Goal: Task Accomplishment & Management: Complete application form

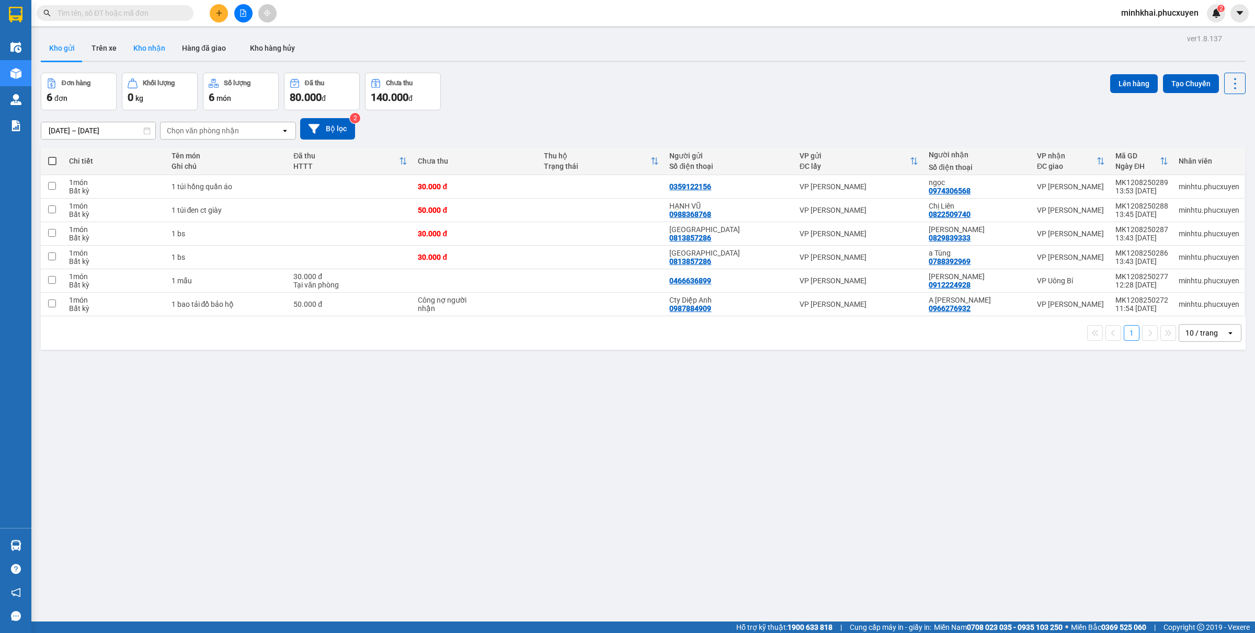
click at [144, 51] on button "Kho nhận" at bounding box center [149, 48] width 49 height 25
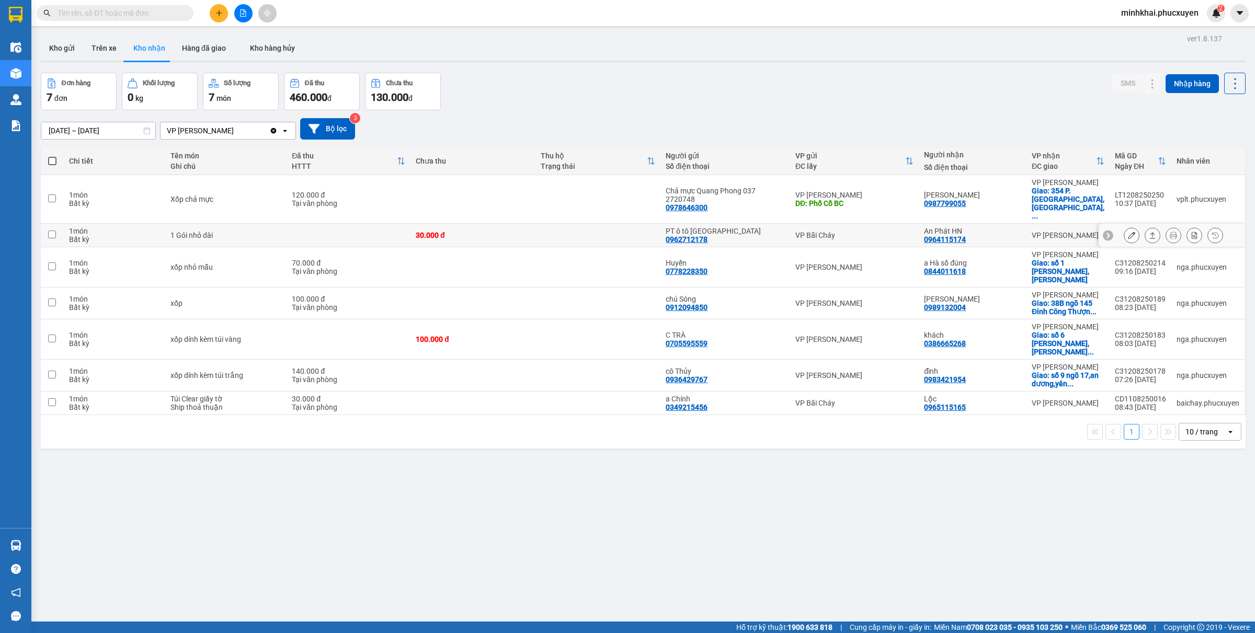
click at [1149, 232] on icon at bounding box center [1152, 235] width 7 height 7
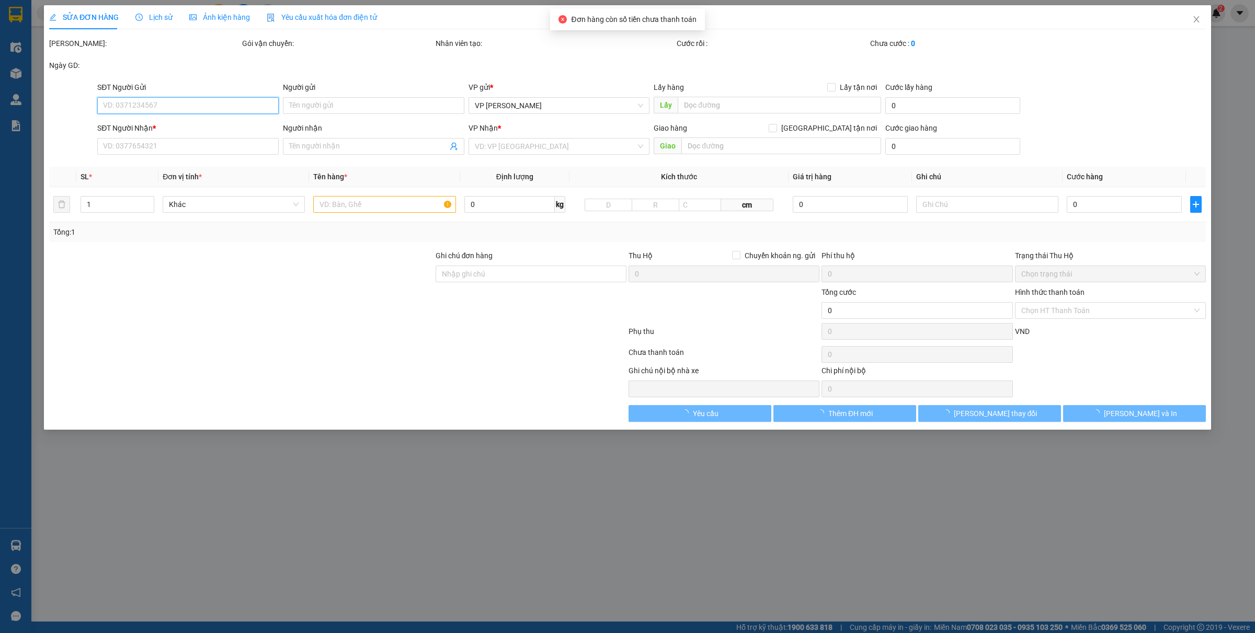
type input "0962712178"
type input "PT ô tô [GEOGRAPHIC_DATA]"
type input "0964115174"
type input "An Phát HN"
type input "30.000"
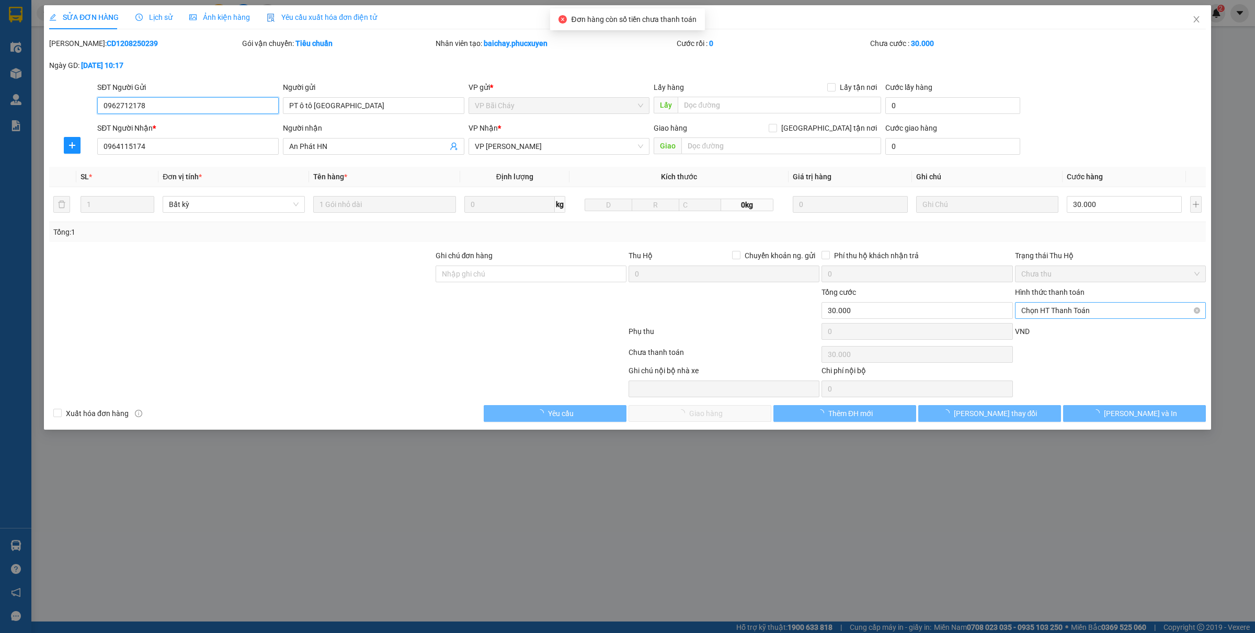
click at [1045, 312] on span "Chọn HT Thanh Toán" at bounding box center [1110, 311] width 178 height 16
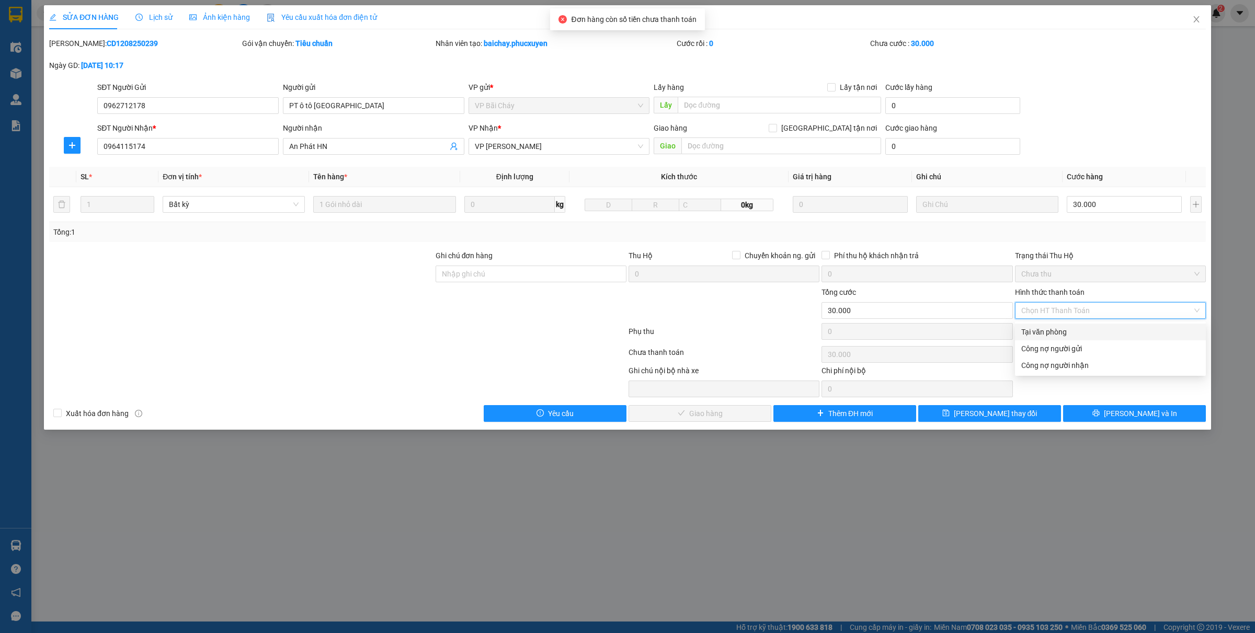
click at [1034, 330] on div "Tại văn phòng" at bounding box center [1110, 332] width 178 height 12
type input "0"
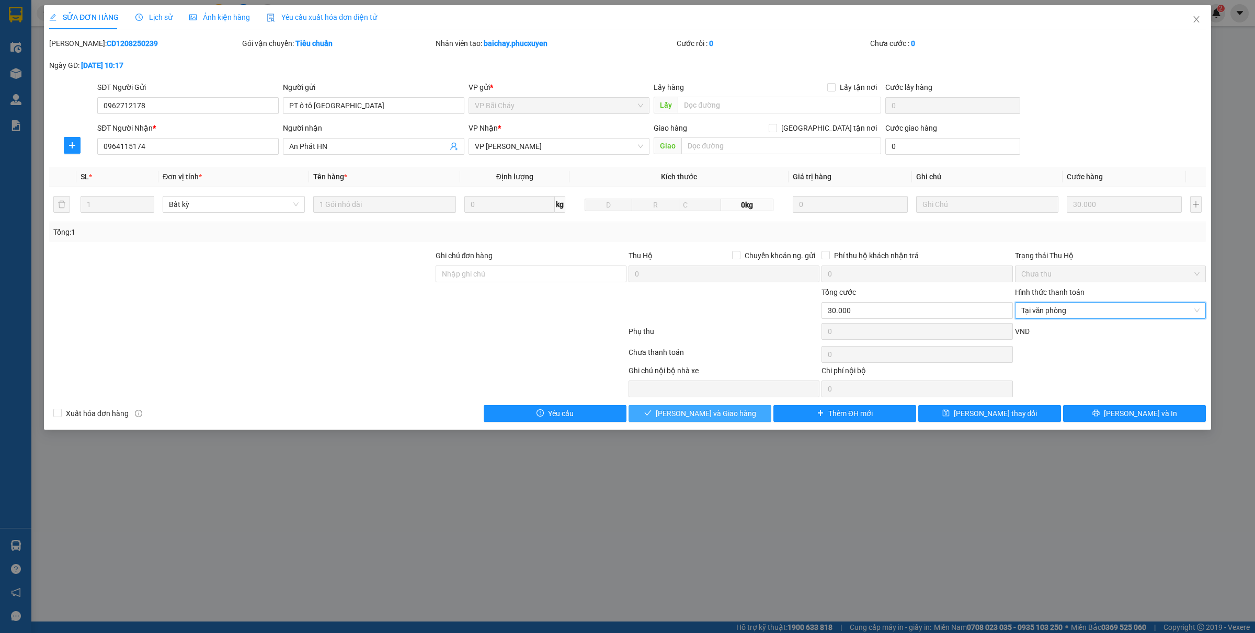
click at [733, 411] on span "[PERSON_NAME] và Giao hàng" at bounding box center [706, 414] width 100 height 12
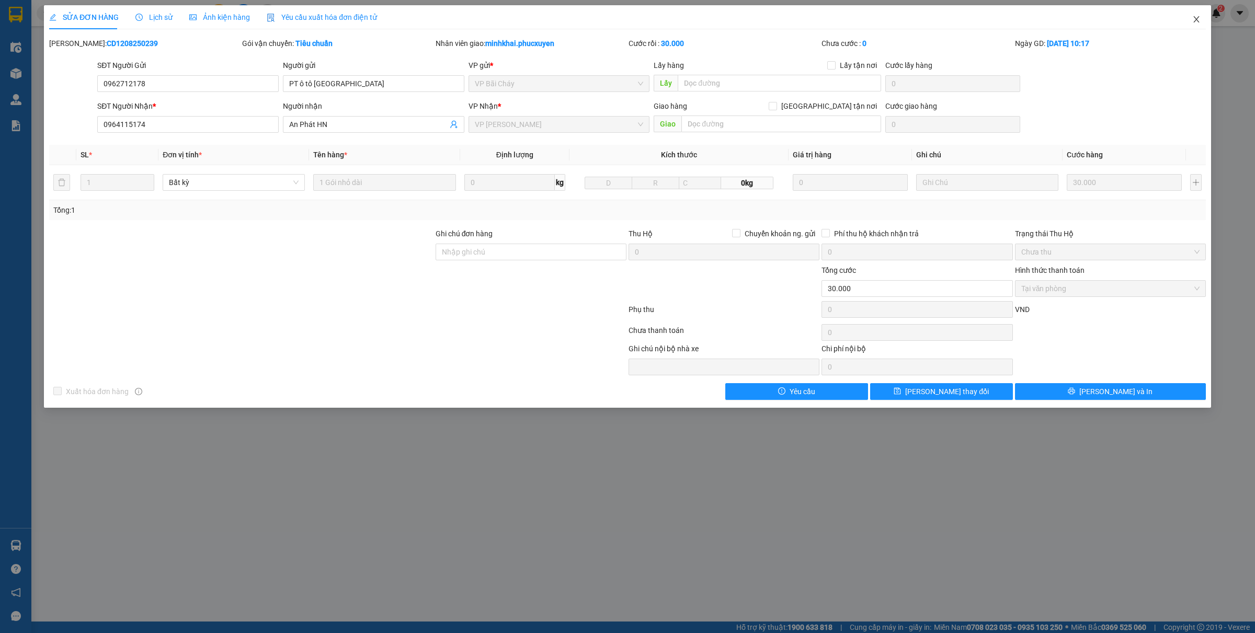
click at [1195, 18] on icon "close" at bounding box center [1196, 19] width 6 height 6
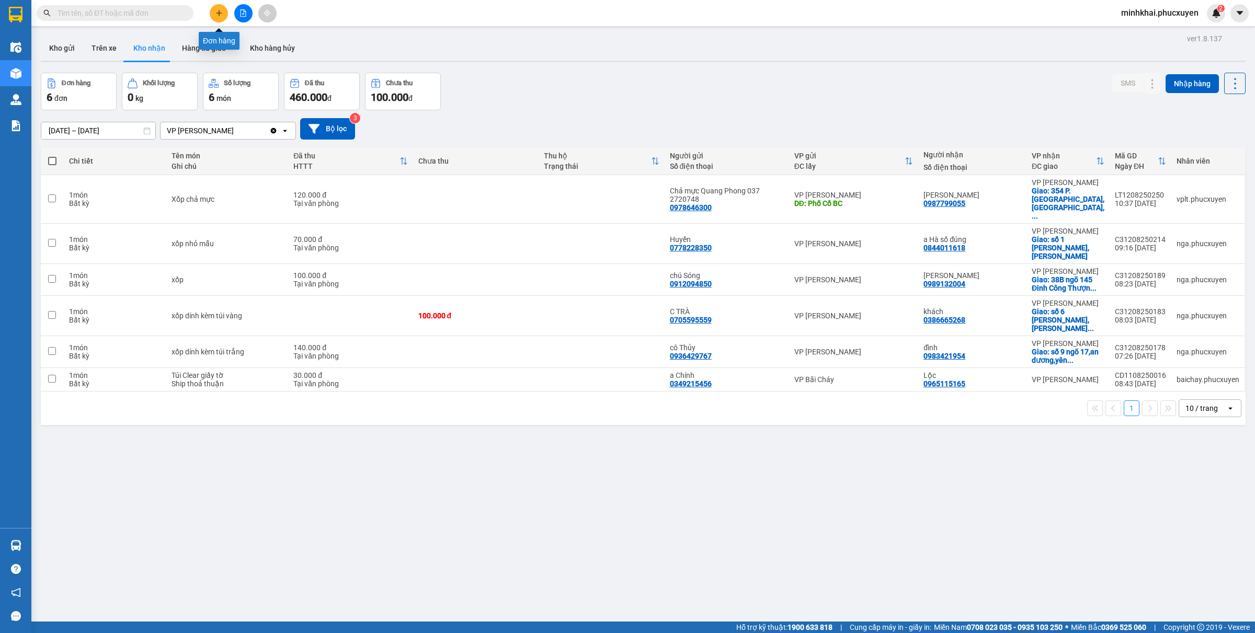
click at [221, 13] on icon "plus" at bounding box center [219, 13] width 6 height 1
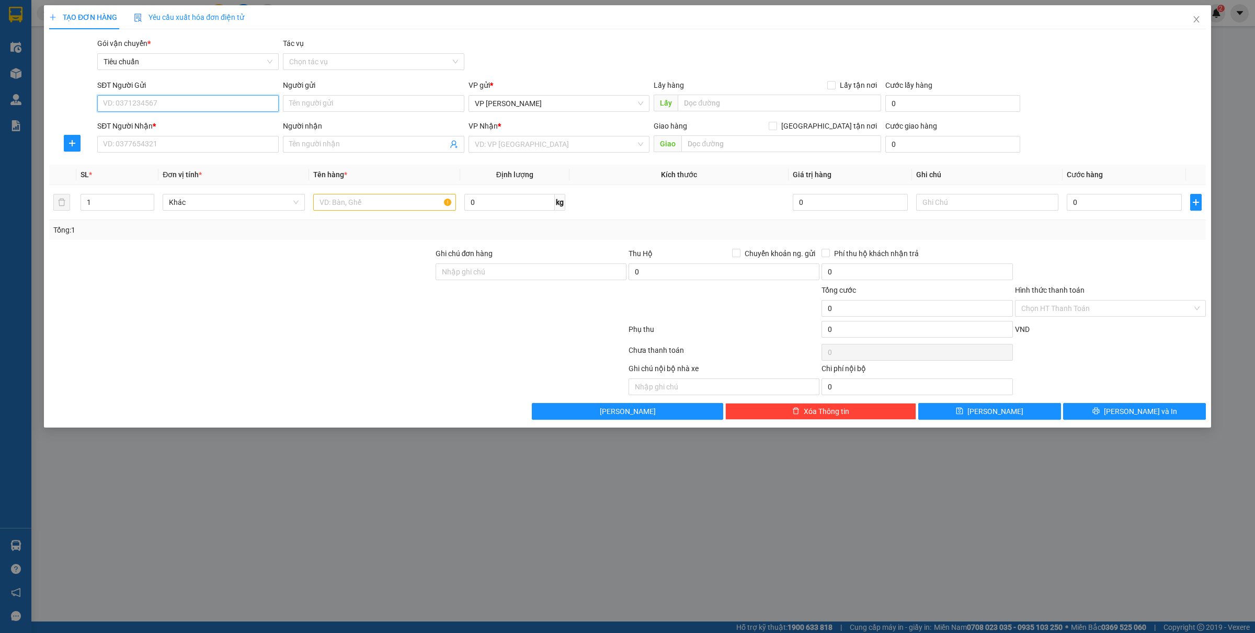
paste input "0969872552"
type input "0969872552"
click at [163, 123] on div "0969872552 - Chiêm" at bounding box center [188, 125] width 169 height 12
type input "Chiêm"
type input "0969872552"
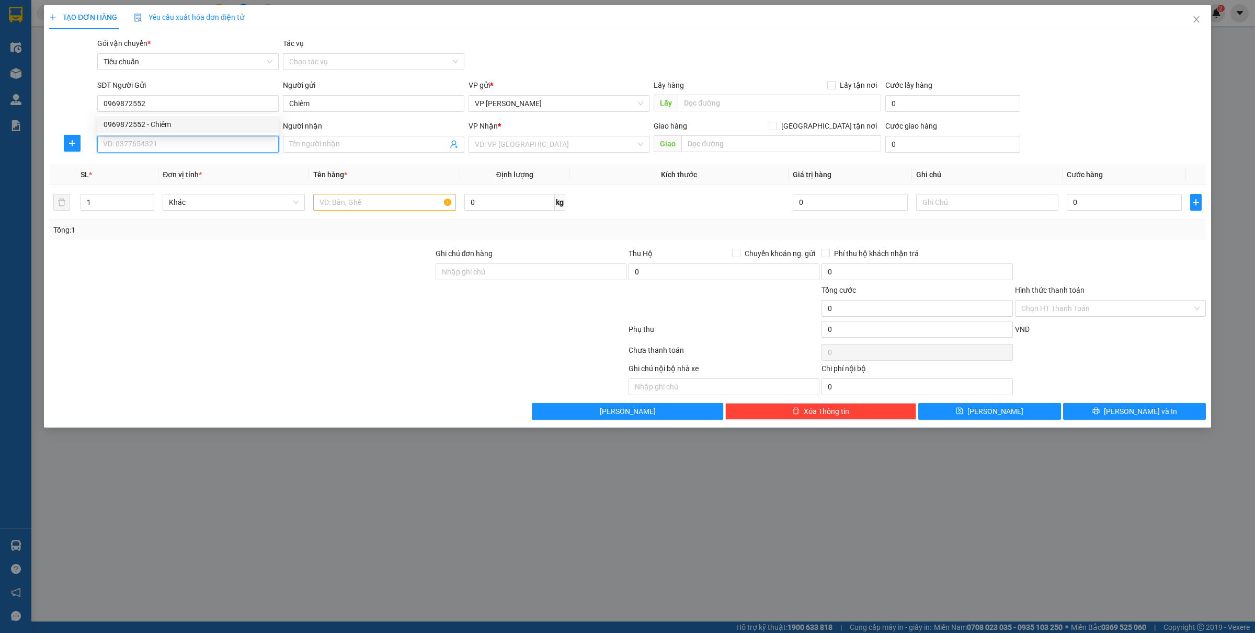
click at [153, 147] on input "SĐT Người Nhận *" at bounding box center [187, 144] width 181 height 17
click at [155, 163] on div "0966558818 - [PERSON_NAME]" at bounding box center [188, 166] width 169 height 12
type input "0966558818"
type input "c Huệ"
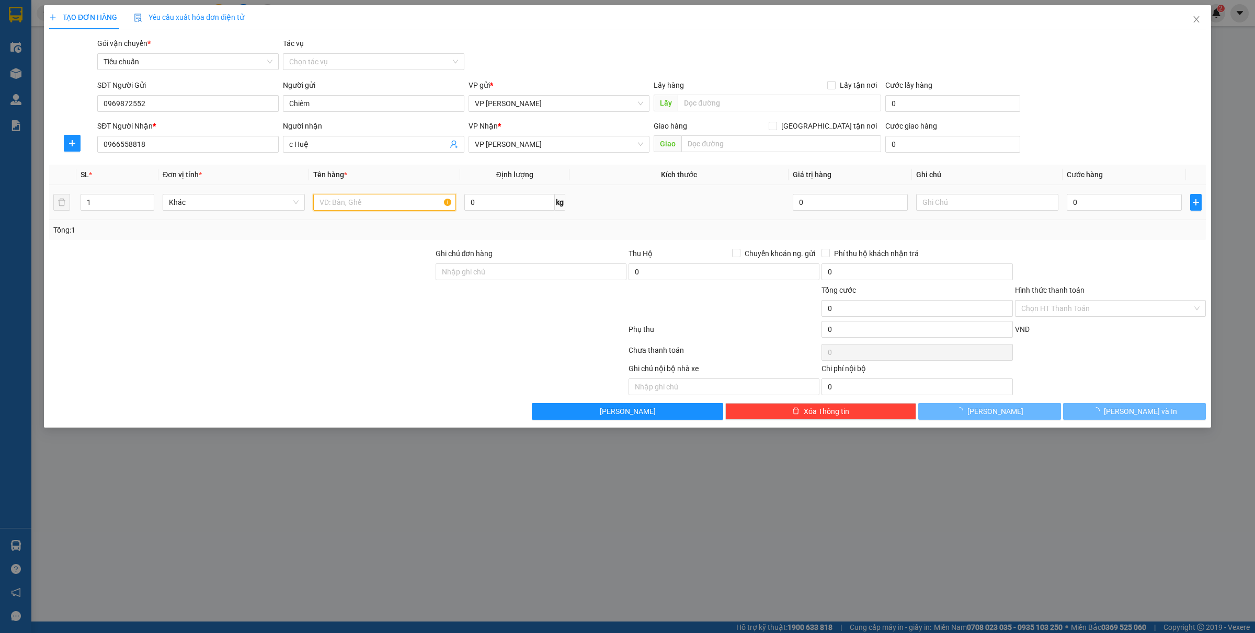
click at [340, 201] on input "text" at bounding box center [384, 202] width 142 height 17
type input "1 túi đen"
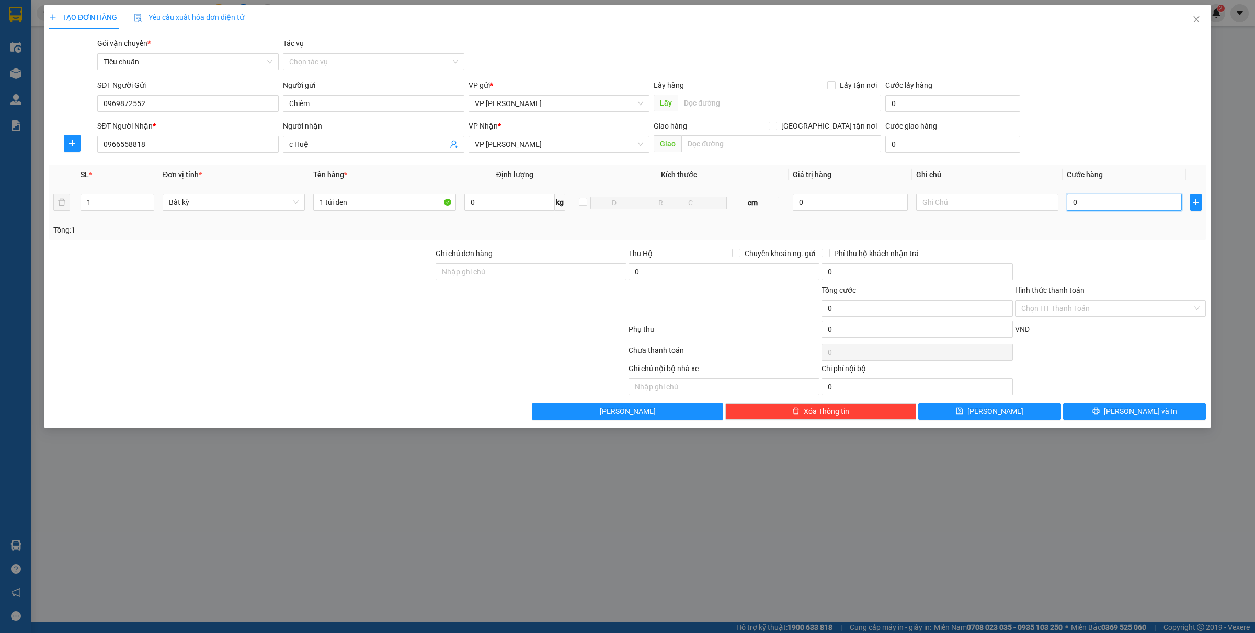
click at [1100, 202] on input "0" at bounding box center [1123, 202] width 115 height 17
type input "7"
type input "70-"
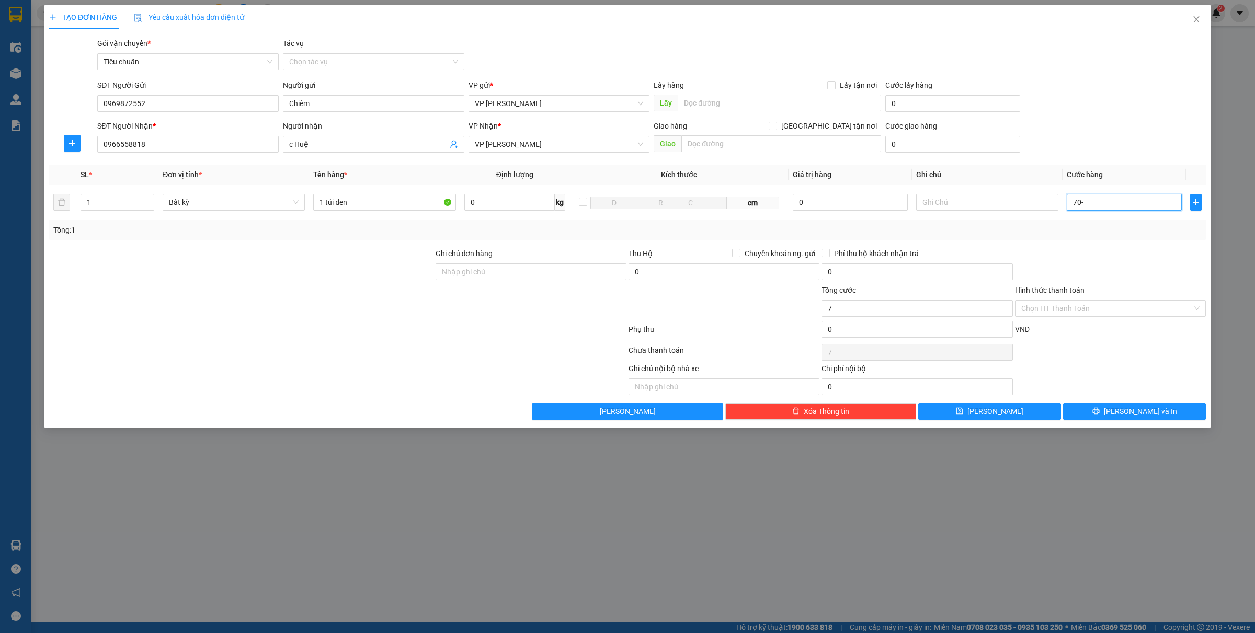
type input "0"
type input "70"
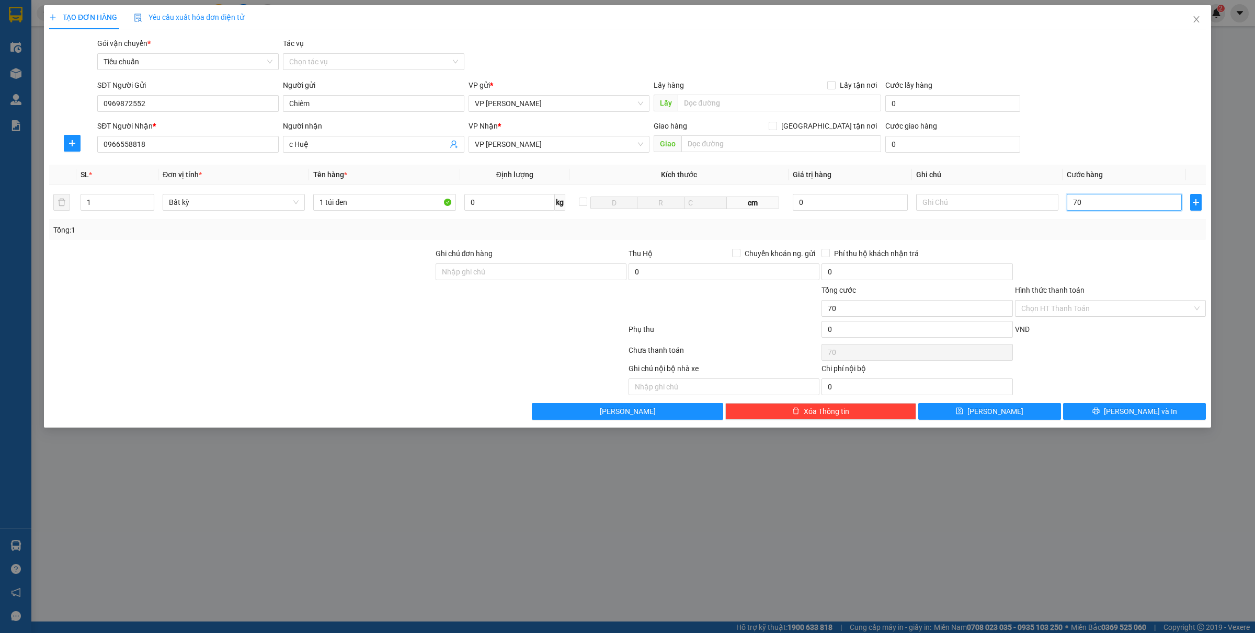
type input "700"
type input "7.000"
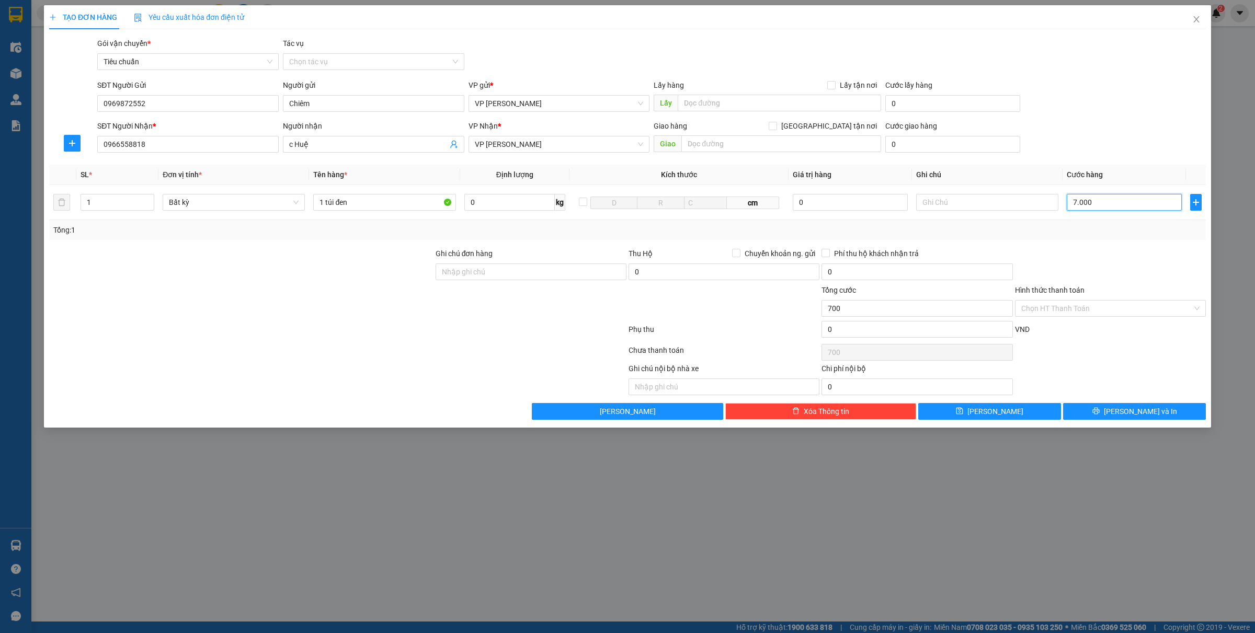
type input "7.000"
type input "70.000"
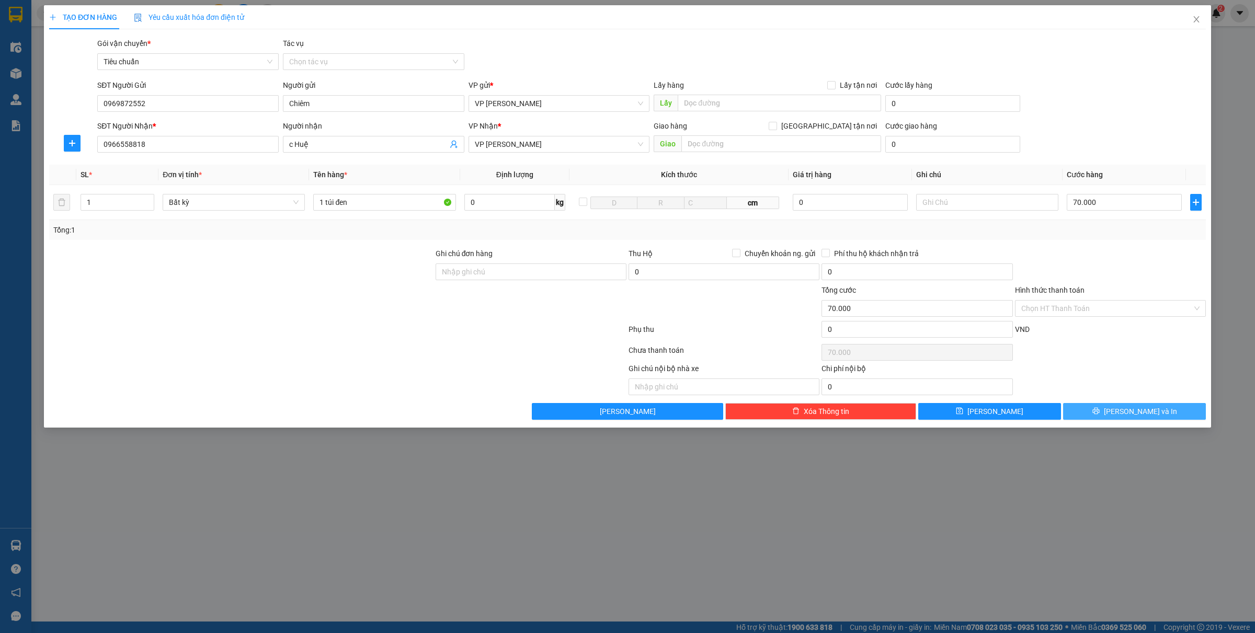
click at [1143, 414] on span "[PERSON_NAME] và In" at bounding box center [1140, 412] width 73 height 12
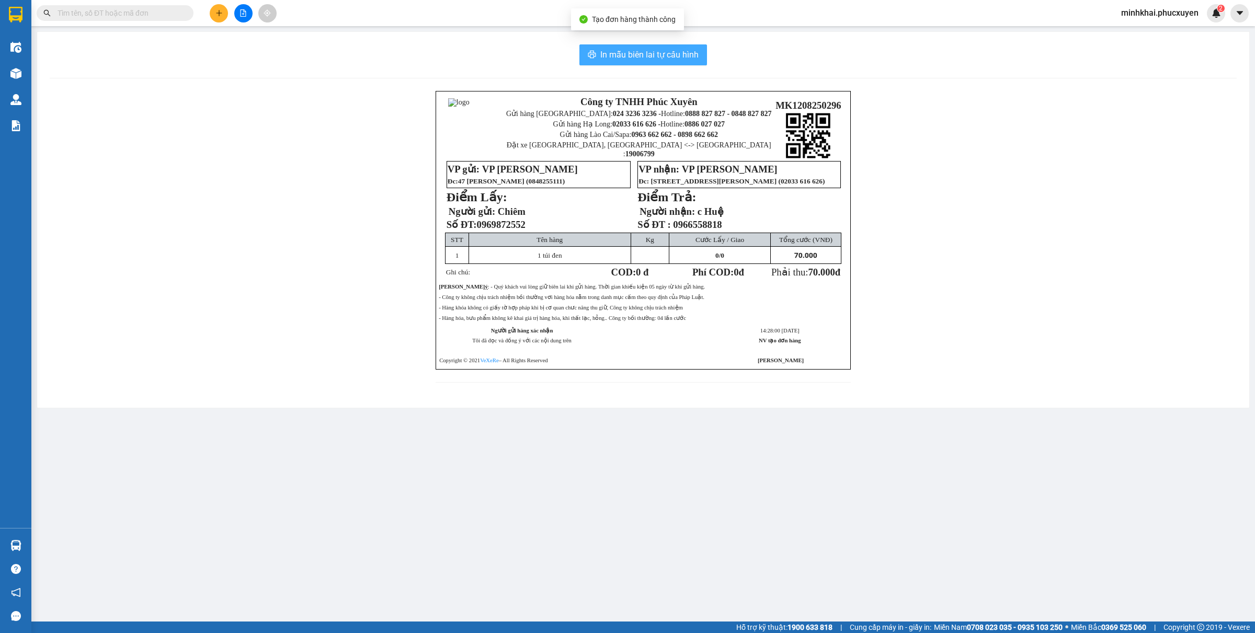
click at [604, 47] on button "In mẫu biên lai tự cấu hình" at bounding box center [643, 54] width 128 height 21
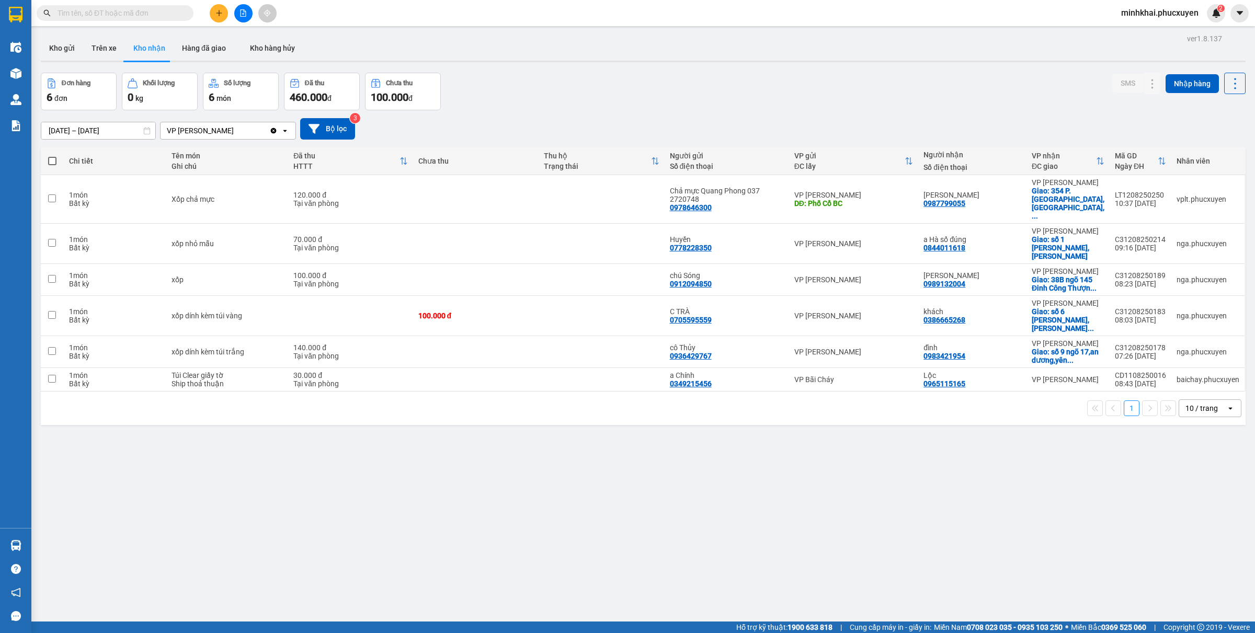
click at [1064, 500] on div "ver 1.8.137 Kho gửi Trên xe Kho nhận Hàng đã giao Kho hàng hủy Đơn hàng 6 đơn K…" at bounding box center [643, 347] width 1213 height 633
click at [135, 14] on input "text" at bounding box center [119, 13] width 123 height 12
click at [249, 13] on button at bounding box center [243, 13] width 18 height 18
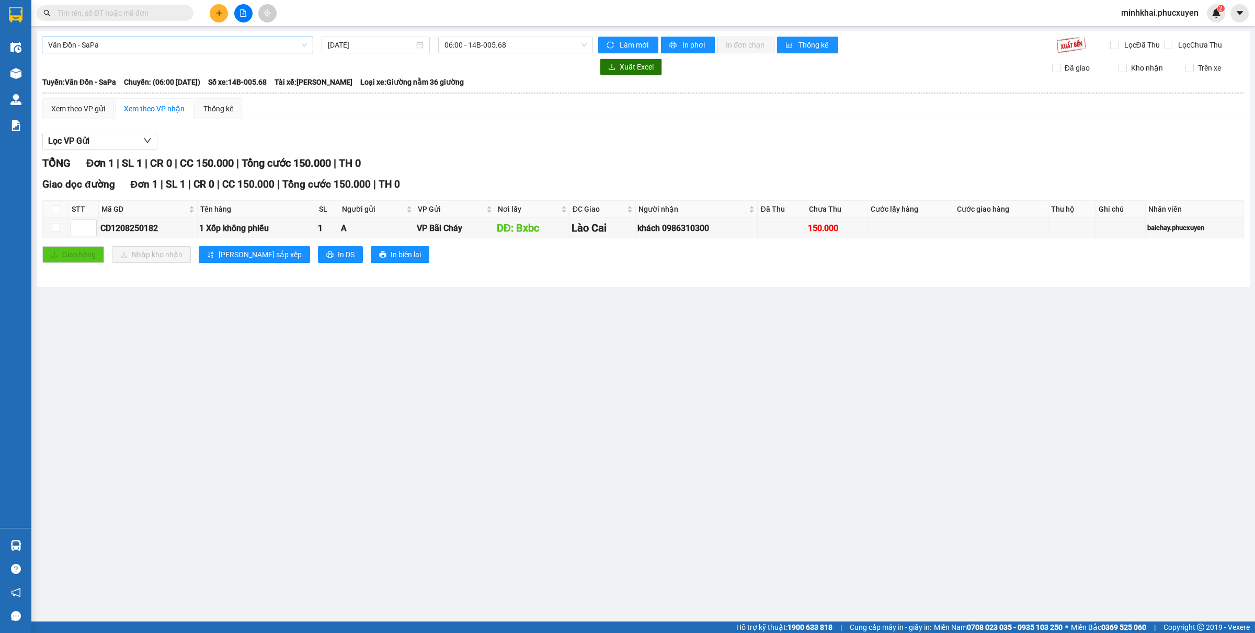
click at [187, 49] on span "Vân Đồn - SaPa" at bounding box center [177, 45] width 259 height 16
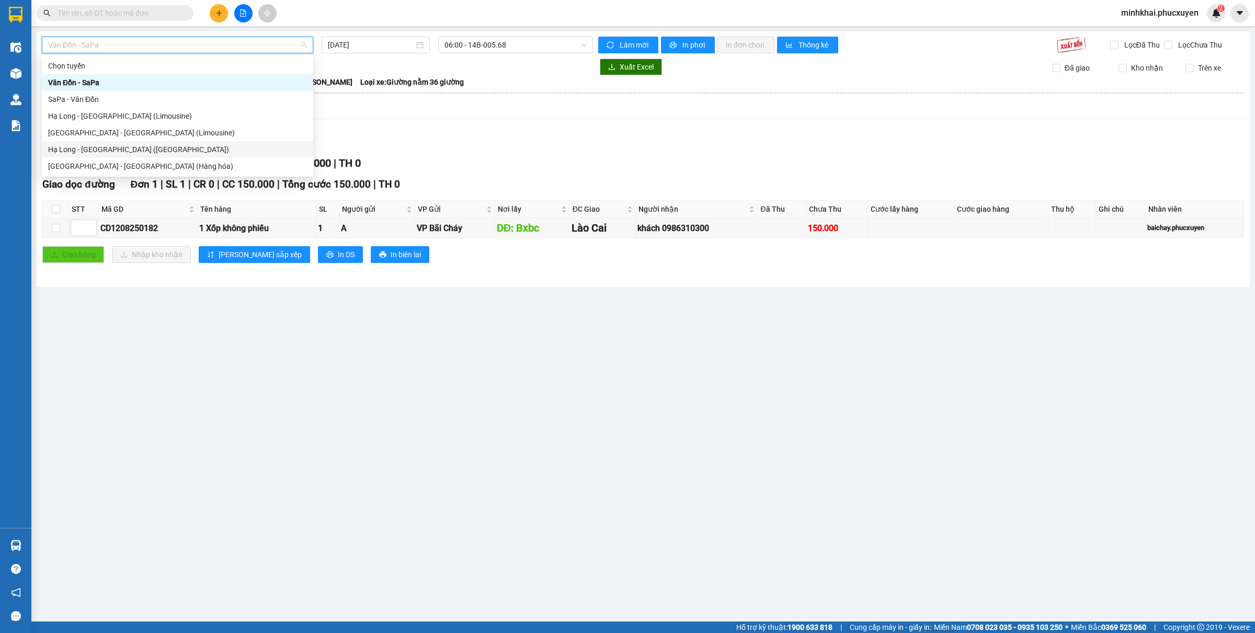
click at [136, 157] on div "Hạ Long - [GEOGRAPHIC_DATA] ([GEOGRAPHIC_DATA])" at bounding box center [177, 149] width 271 height 17
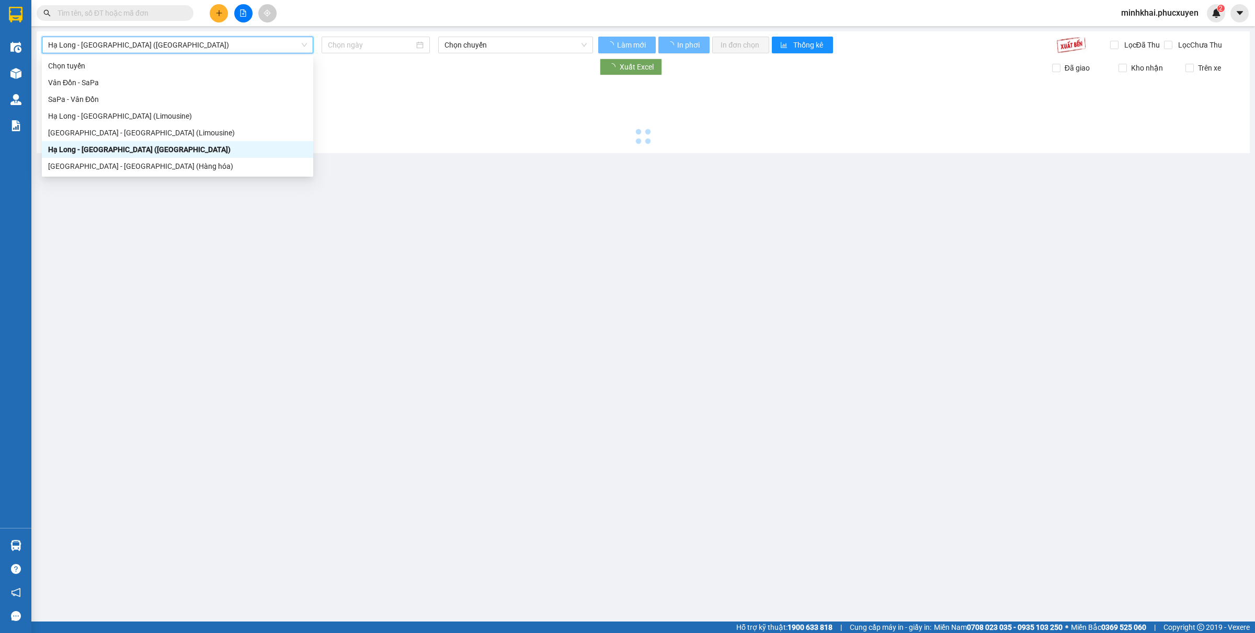
type input "[DATE]"
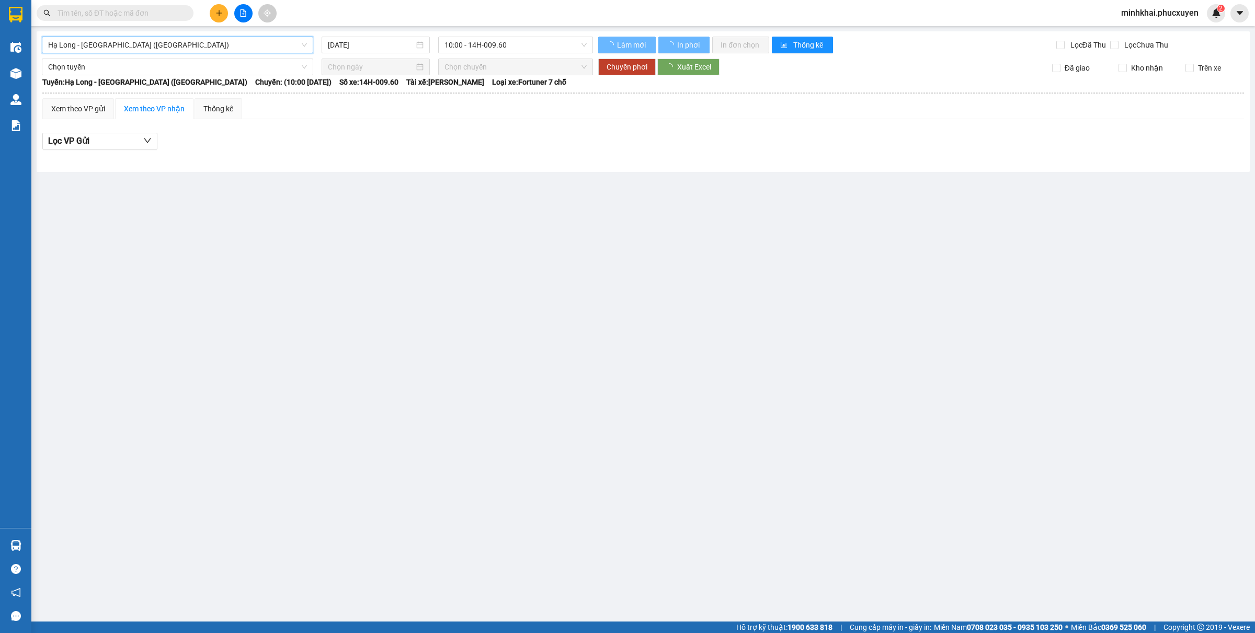
click at [166, 49] on span "Hạ Long - [GEOGRAPHIC_DATA] ([GEOGRAPHIC_DATA])" at bounding box center [177, 45] width 259 height 16
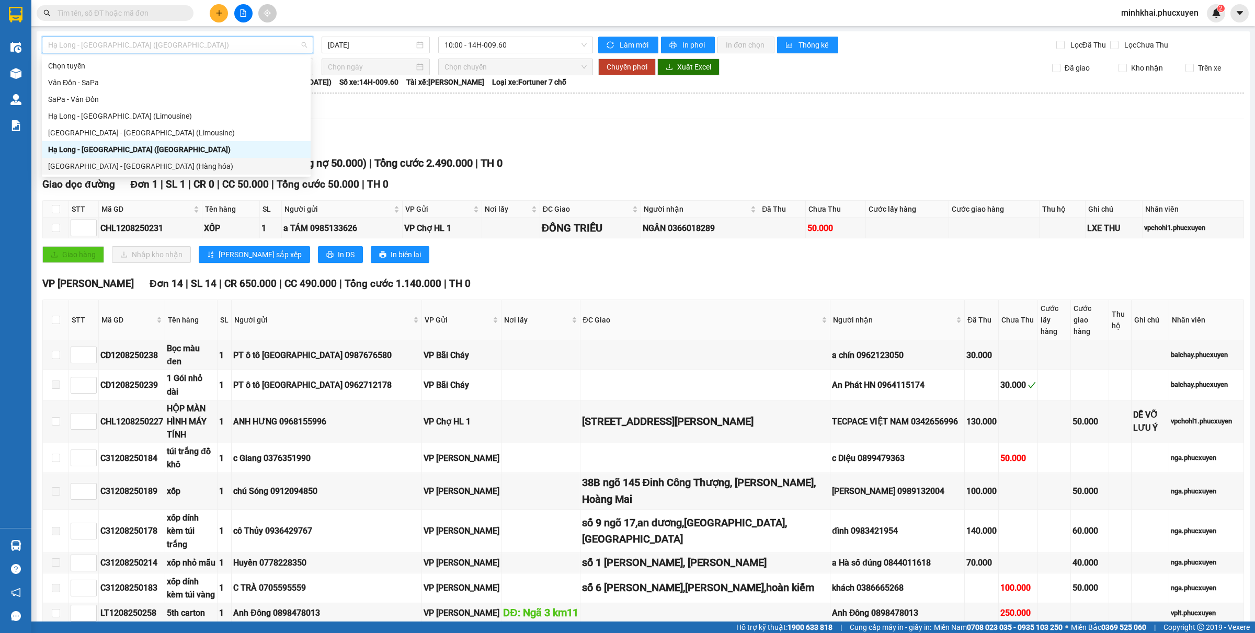
click at [101, 170] on div "[GEOGRAPHIC_DATA] - [GEOGRAPHIC_DATA] (Hàng hóa)" at bounding box center [176, 166] width 256 height 12
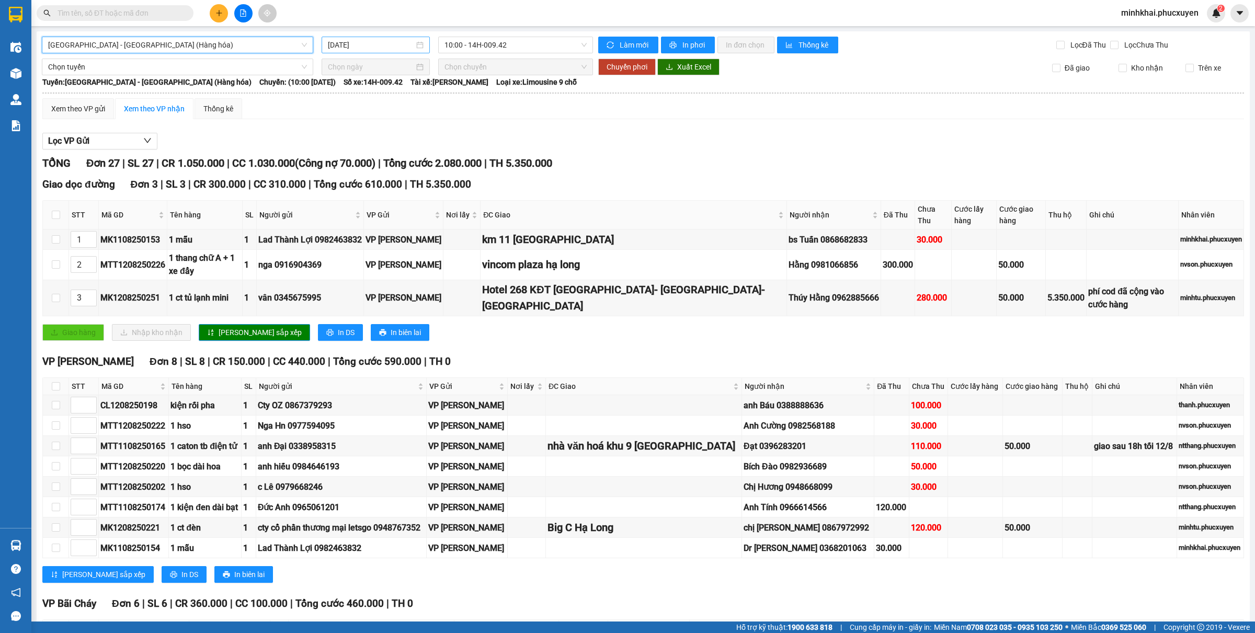
click at [351, 39] on input "[DATE]" at bounding box center [371, 45] width 86 height 12
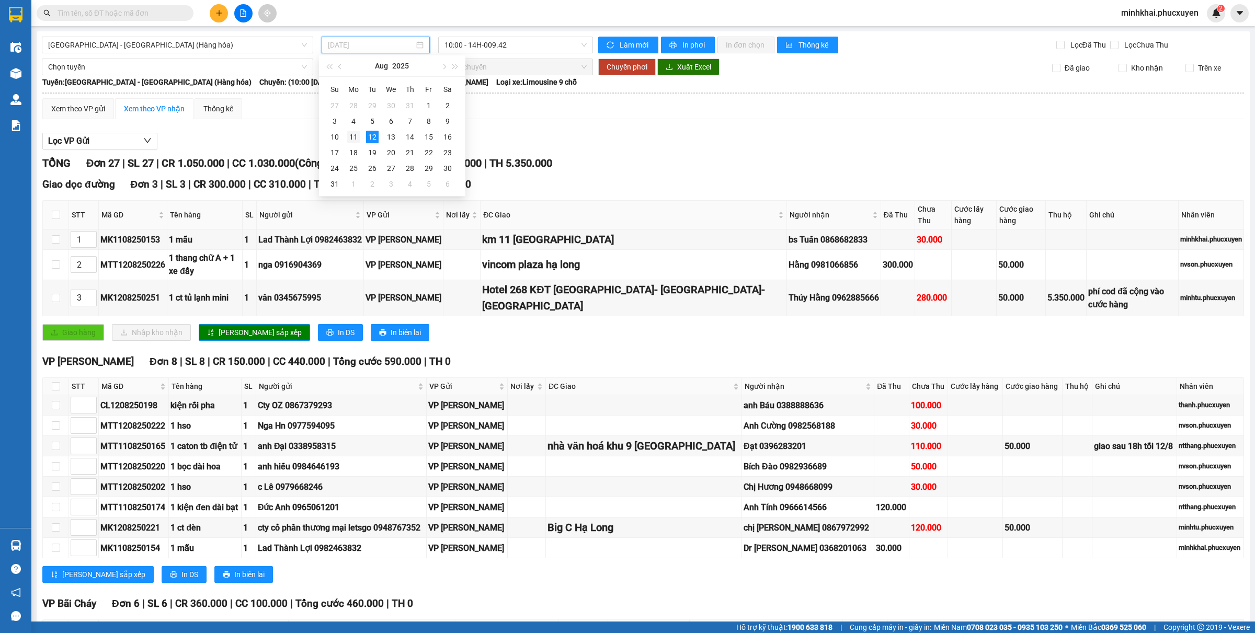
click at [352, 141] on div "11" at bounding box center [353, 137] width 13 height 13
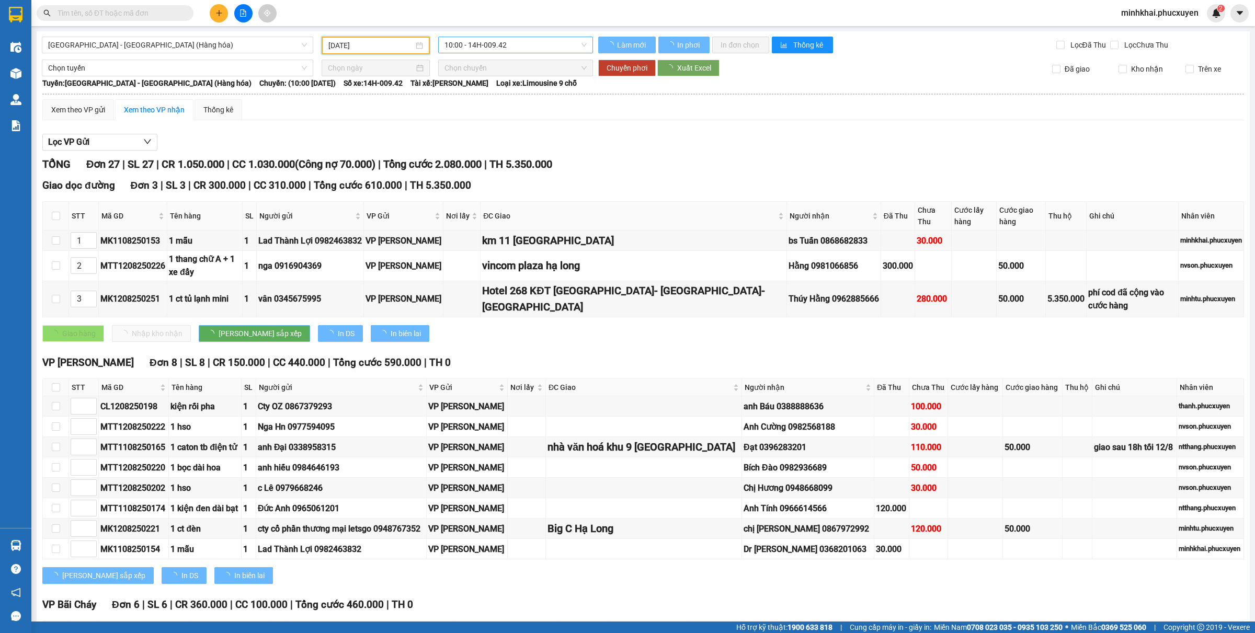
click at [490, 48] on span "10:00 - 14H-009.42" at bounding box center [515, 45] width 142 height 16
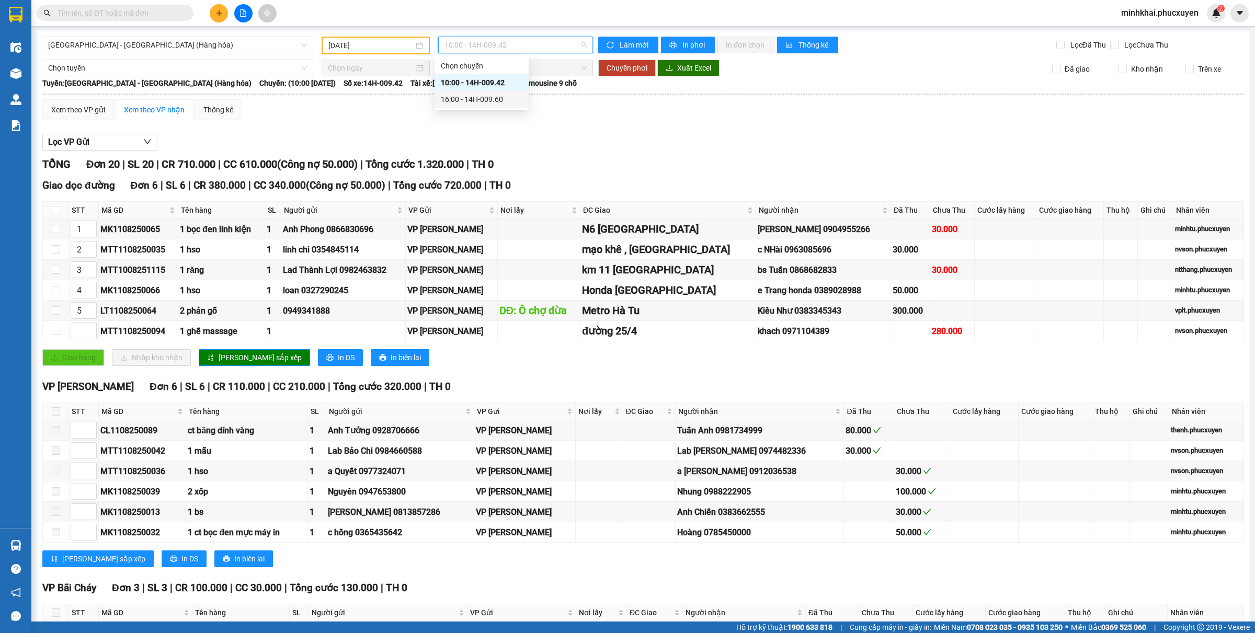
click at [483, 98] on div "16:00 - 14H-009.60" at bounding box center [482, 100] width 82 height 12
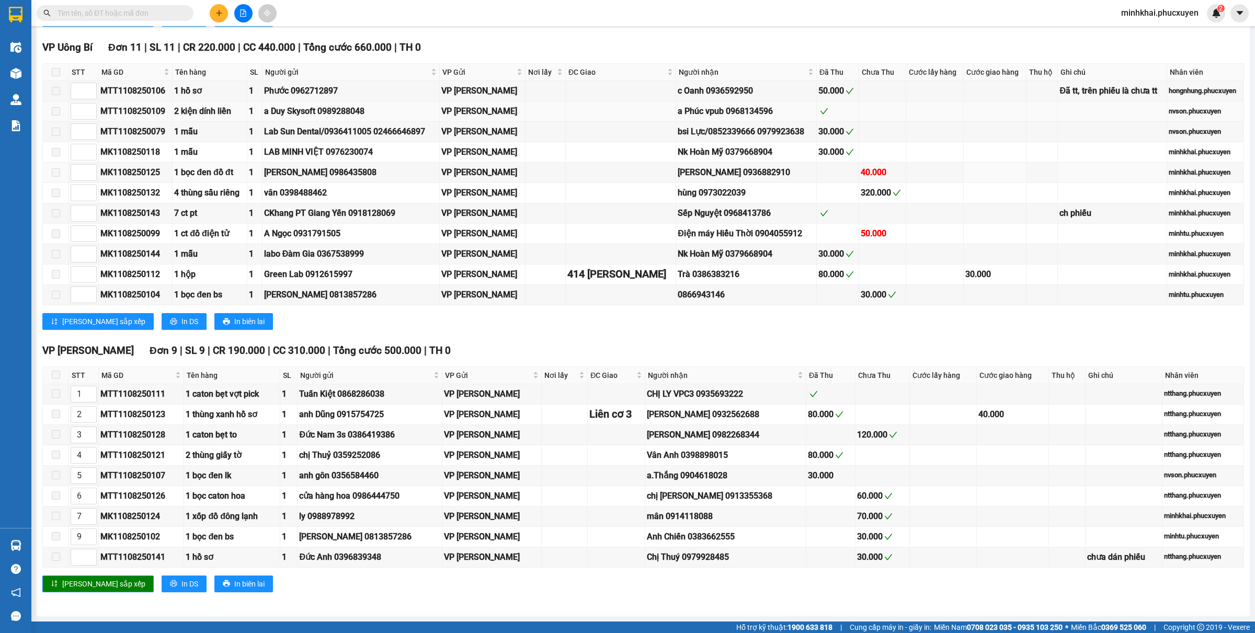
scroll to position [612, 0]
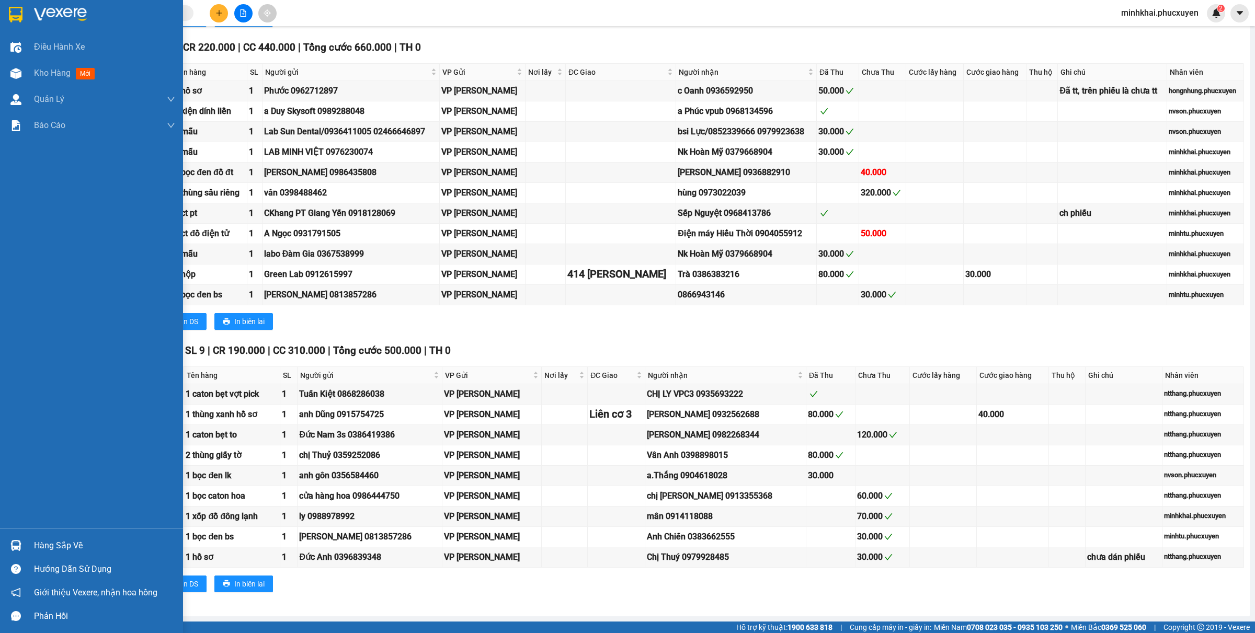
click at [8, 548] on div at bounding box center [16, 545] width 18 height 18
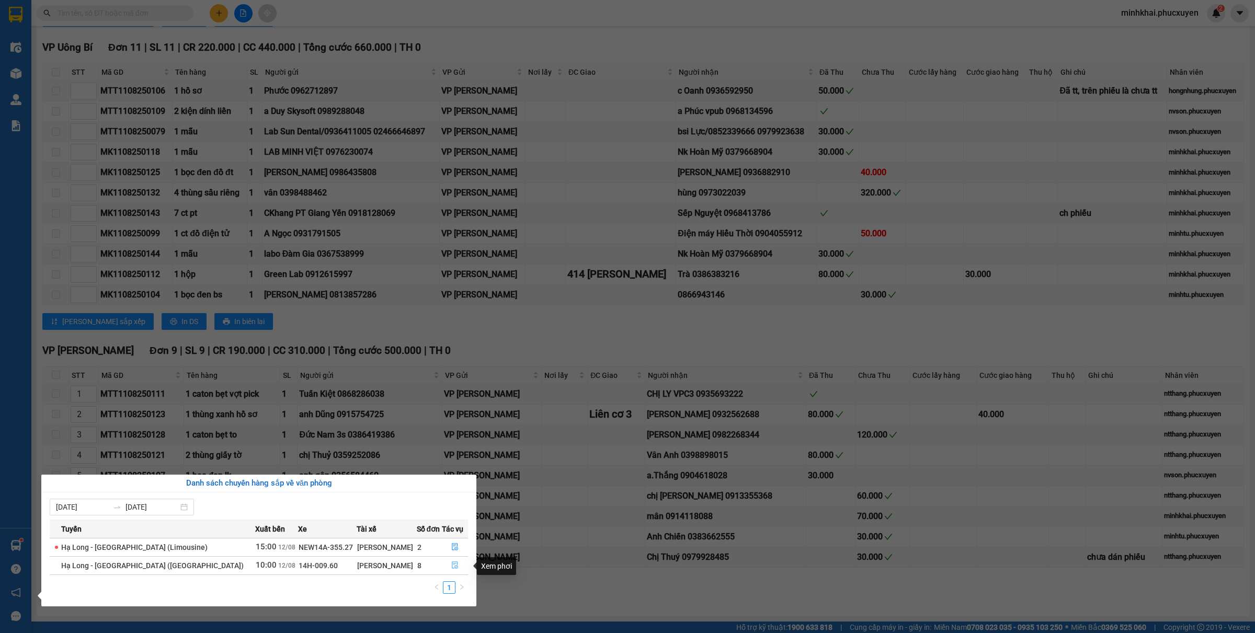
click at [453, 564] on icon "file-done" at bounding box center [454, 564] width 7 height 7
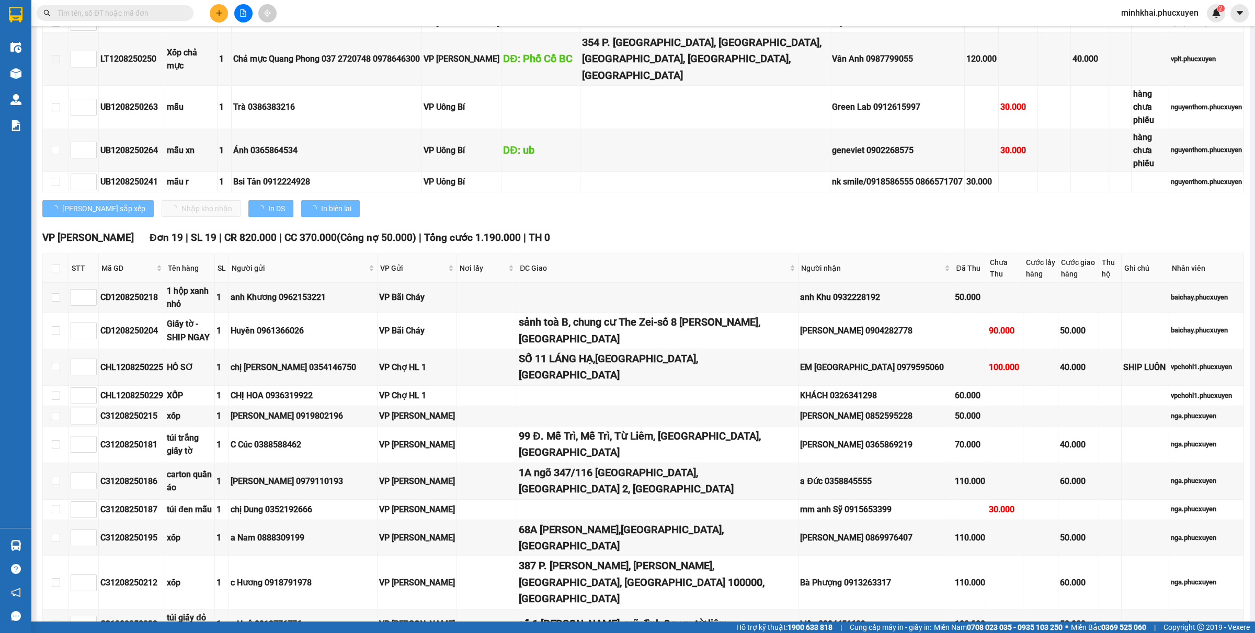
scroll to position [1018, 0]
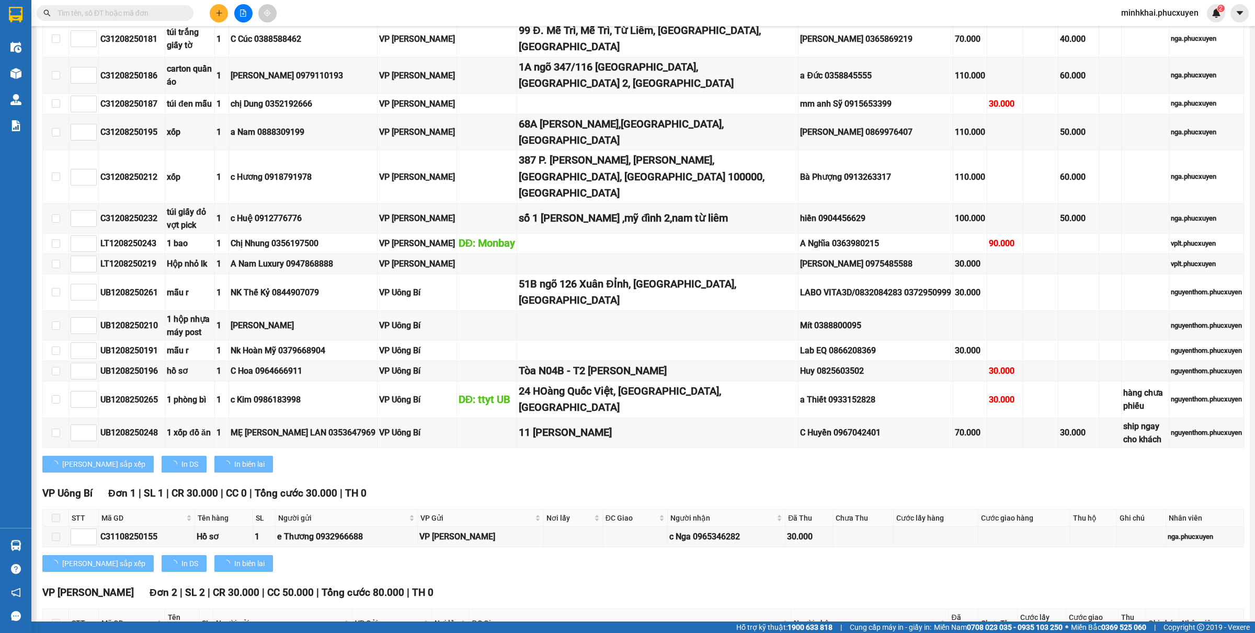
type input "[DATE]"
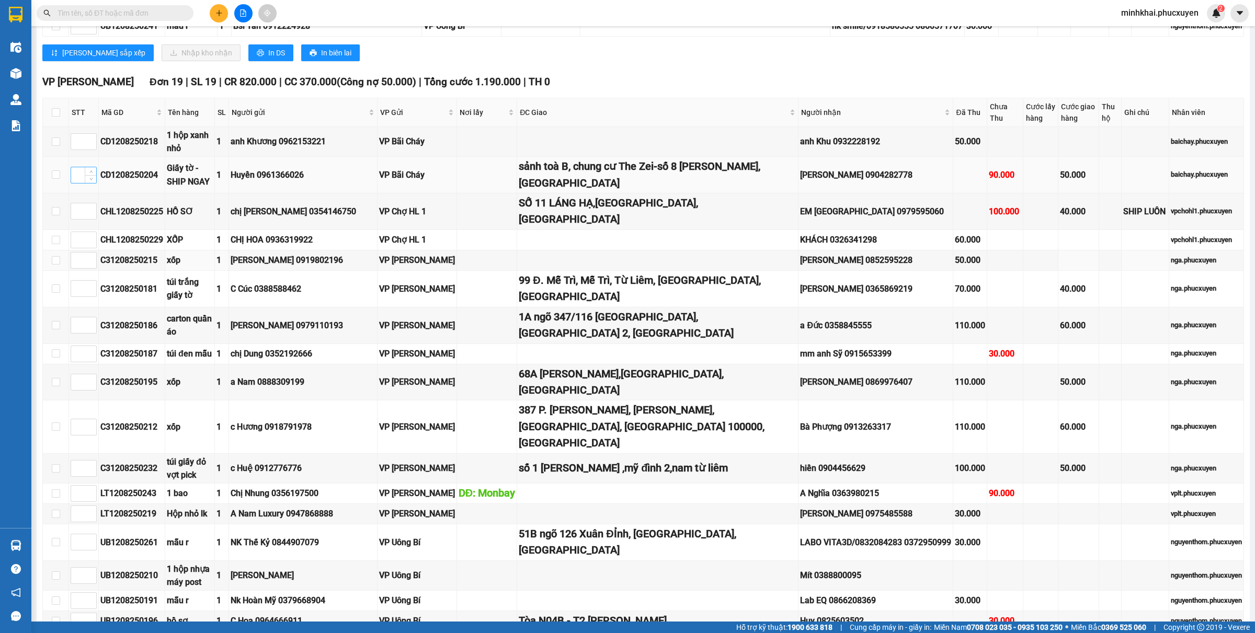
scroll to position [756, 0]
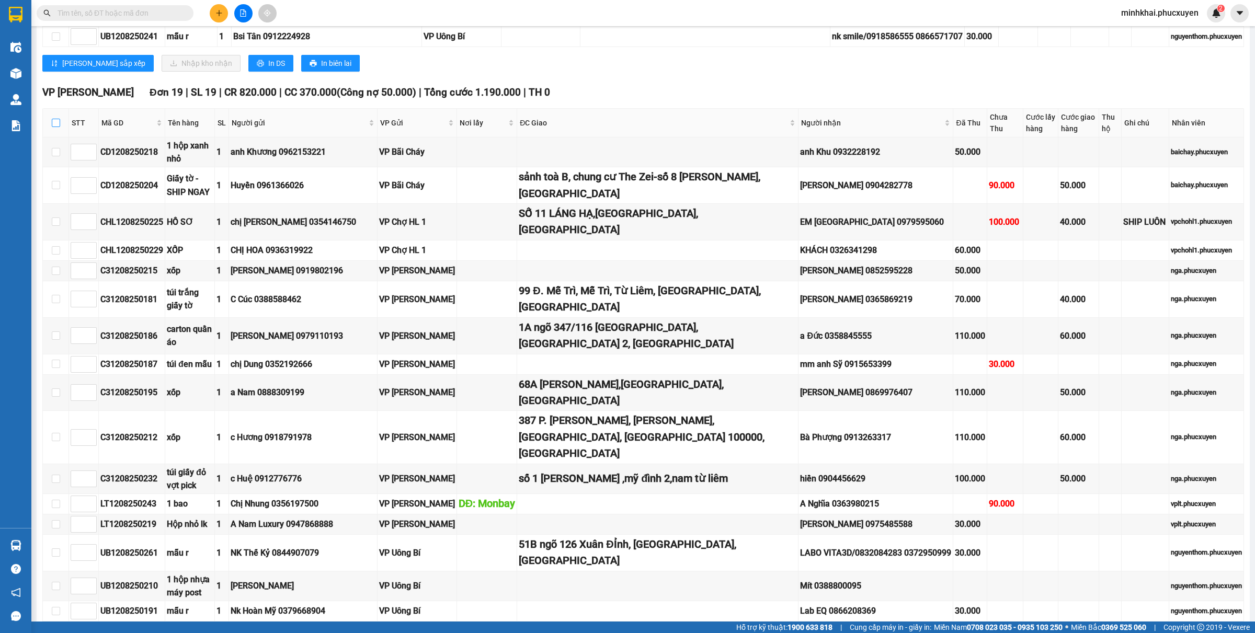
click at [56, 119] on input "checkbox" at bounding box center [56, 123] width 8 height 8
checkbox input "true"
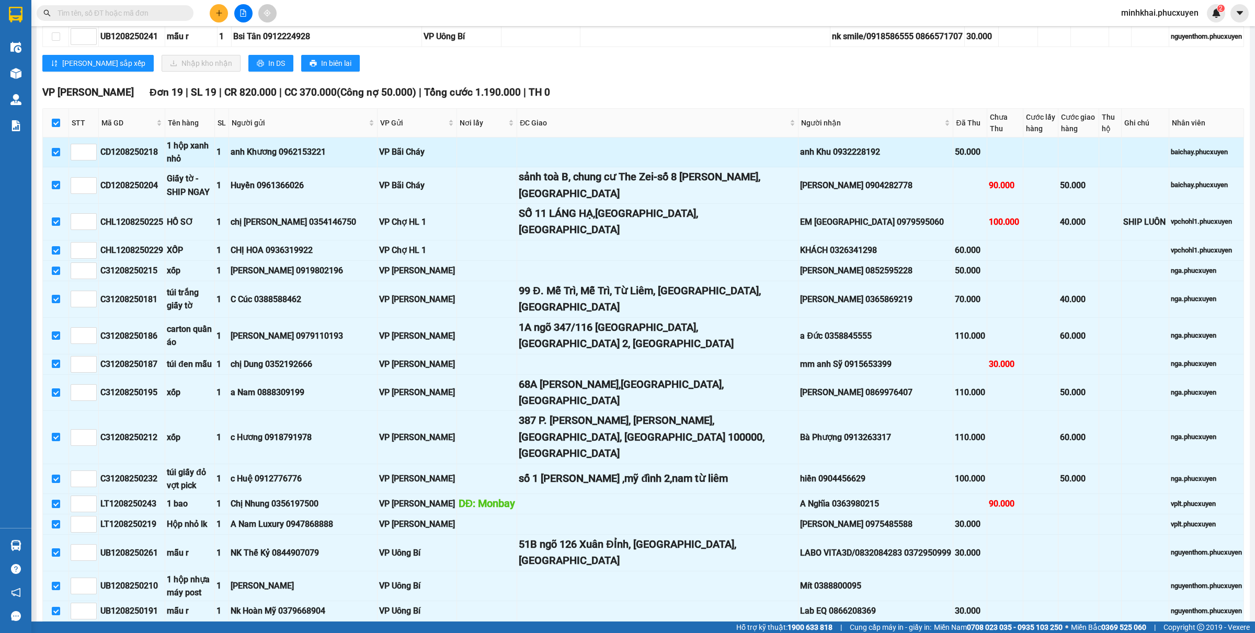
checkbox input "true"
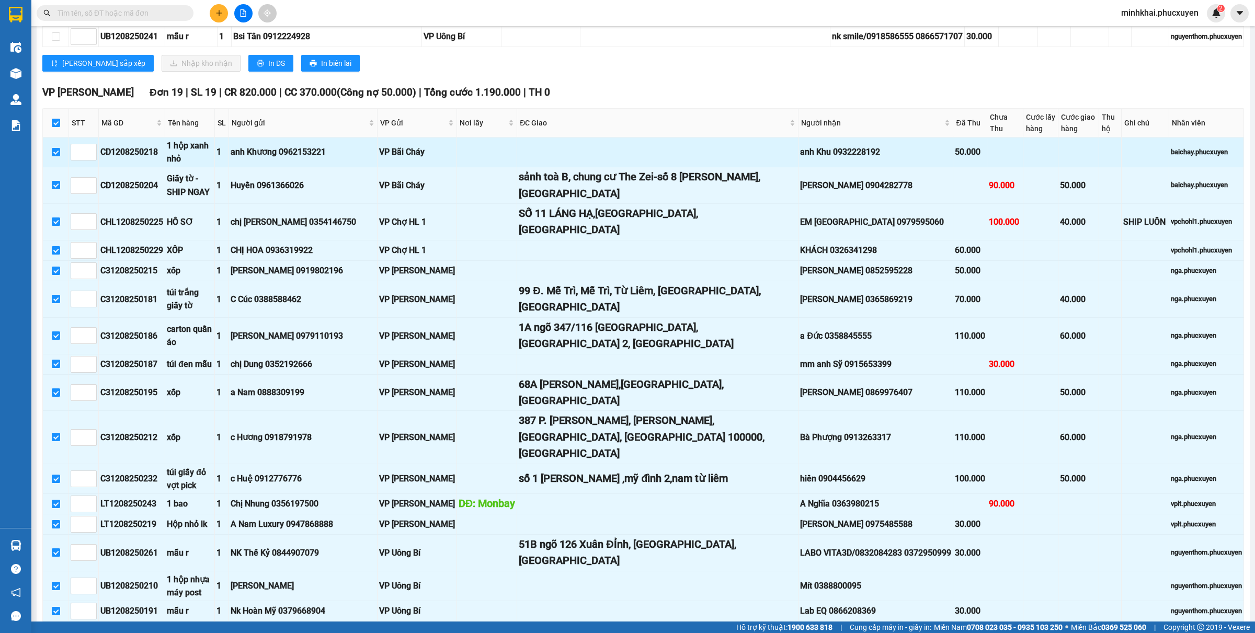
checkbox input "true"
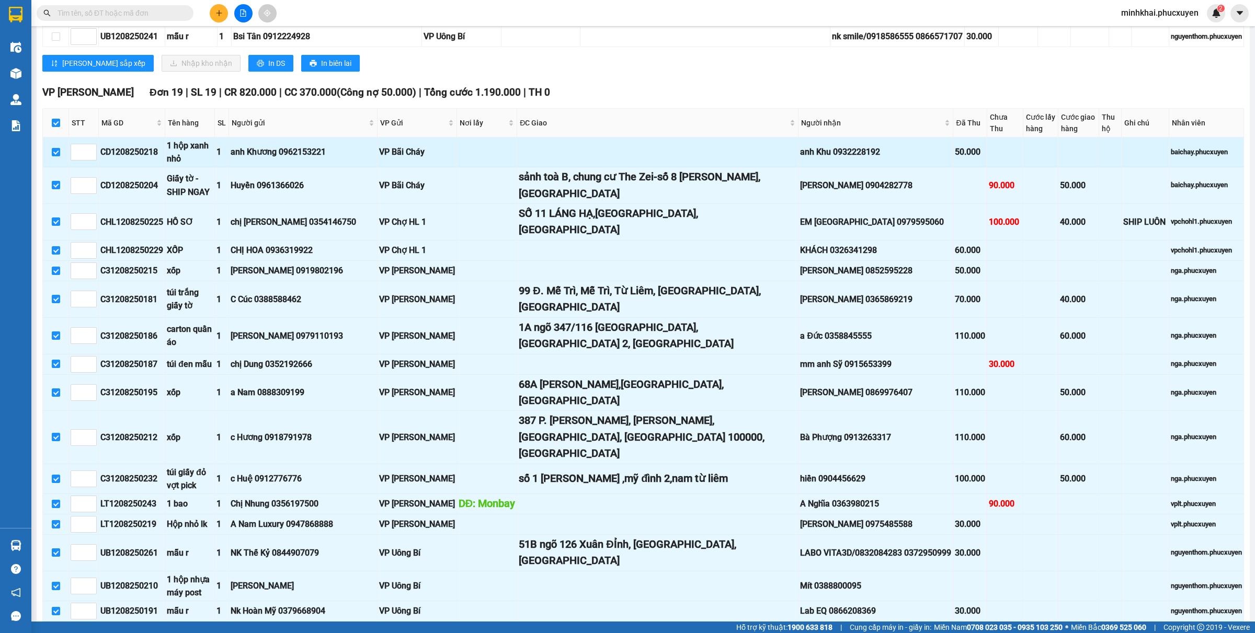
checkbox input "true"
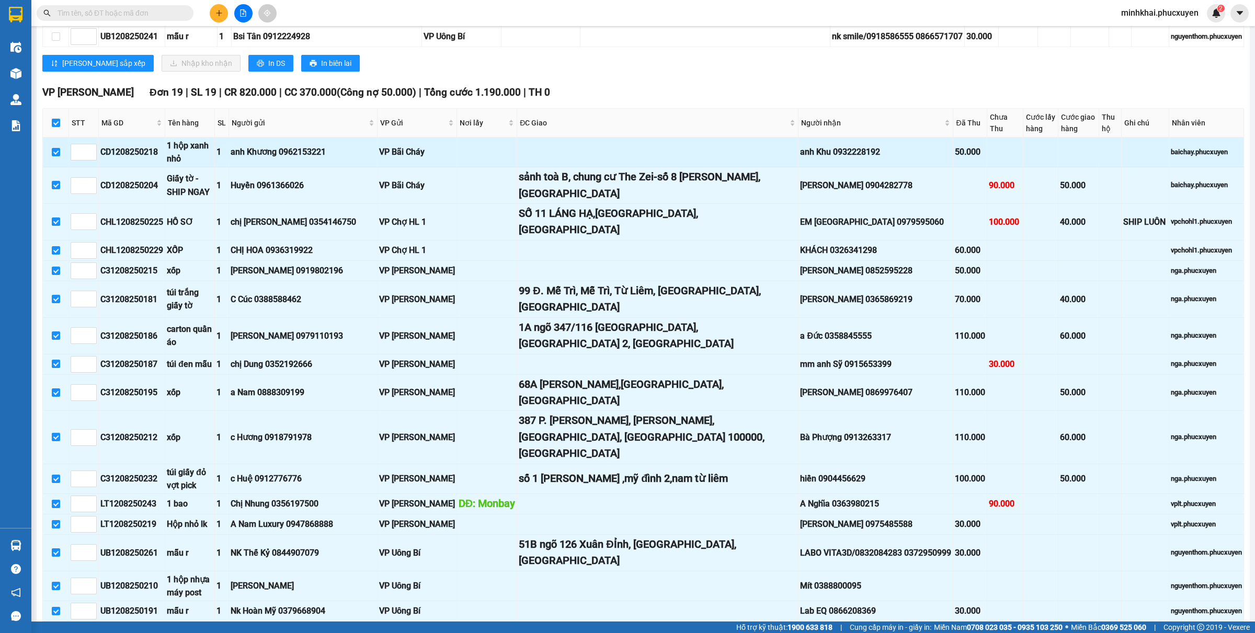
checkbox input "true"
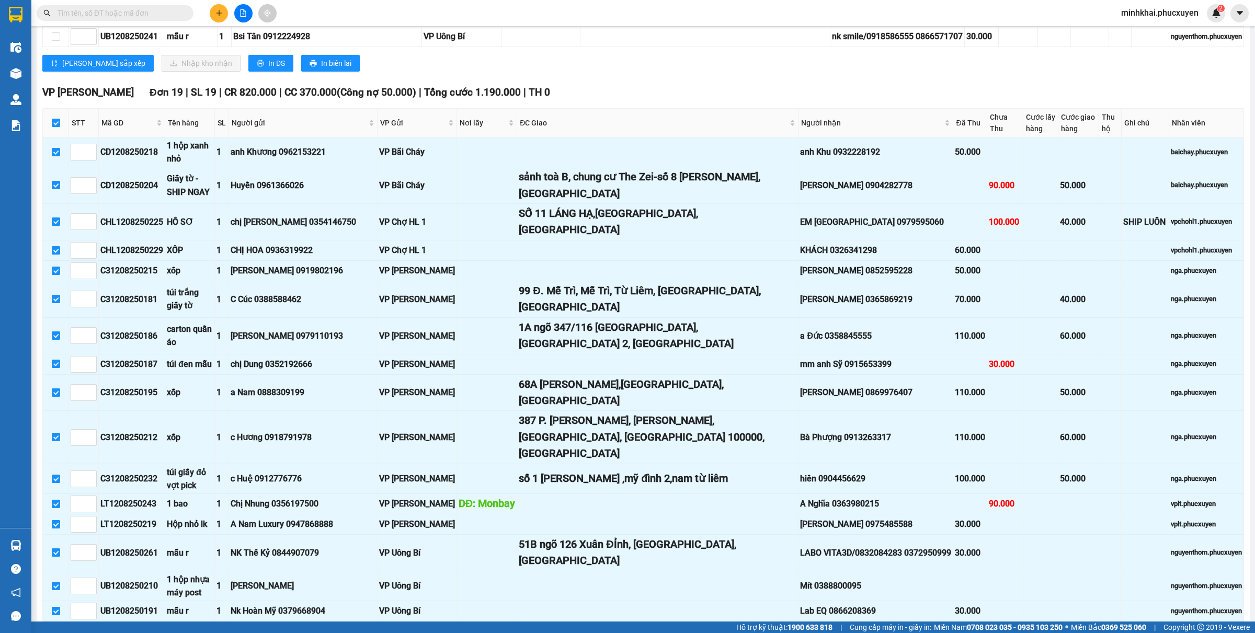
click at [56, 119] on input "checkbox" at bounding box center [56, 123] width 8 height 8
checkbox input "false"
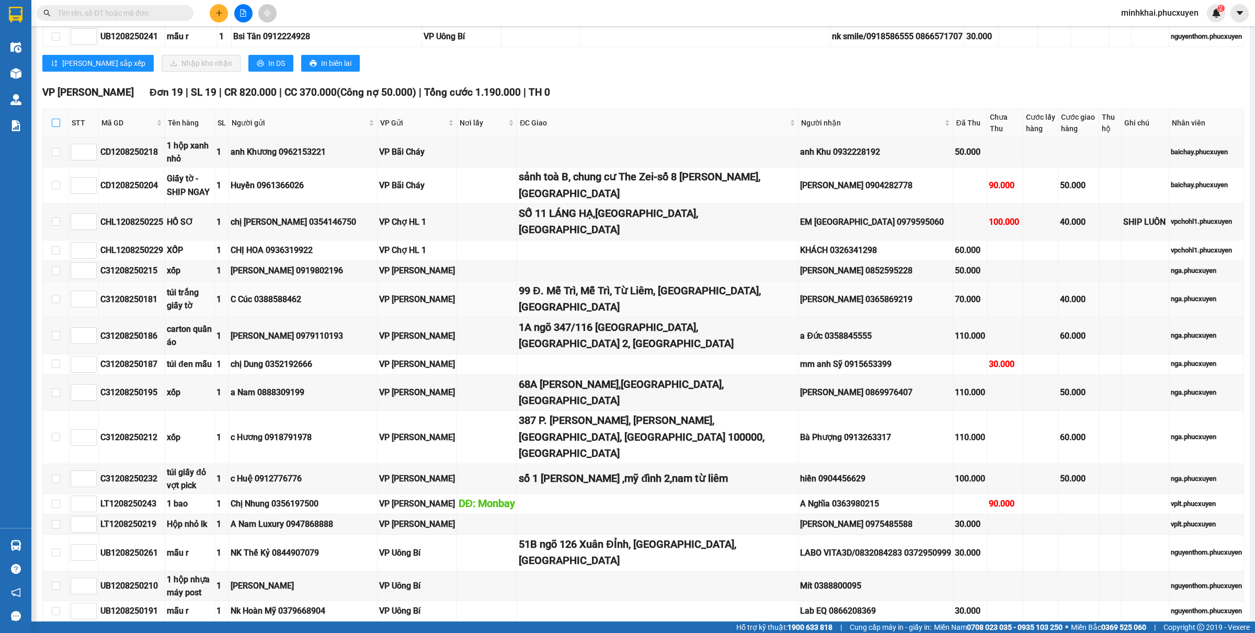
checkbox input "false"
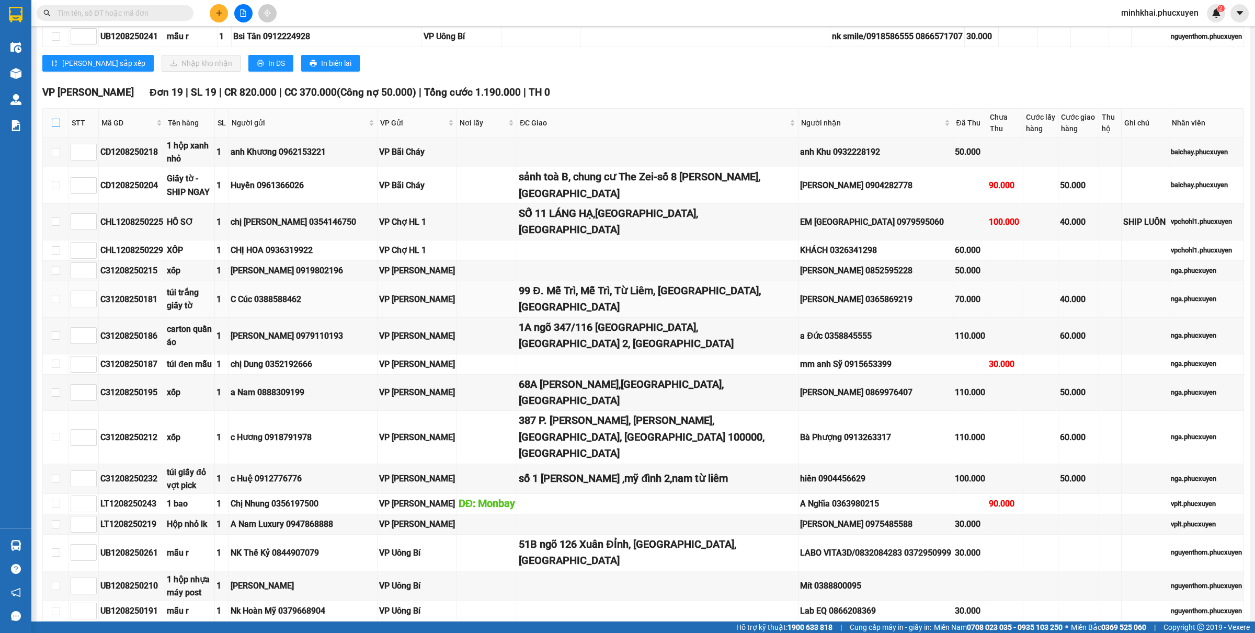
checkbox input "false"
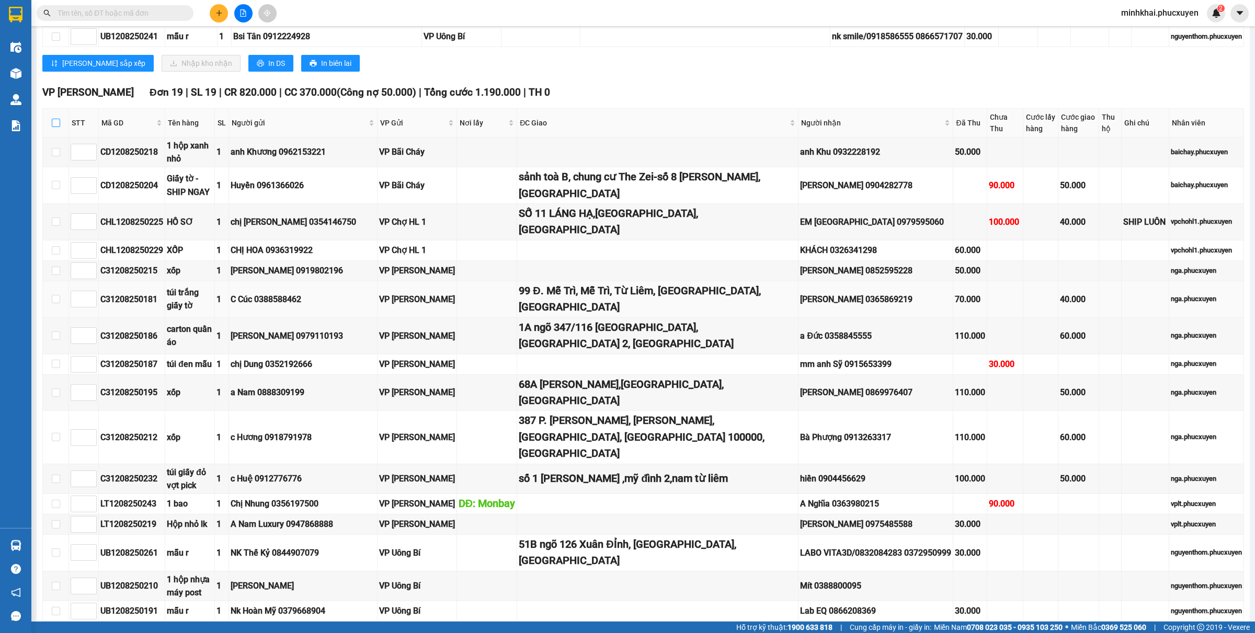
checkbox input "false"
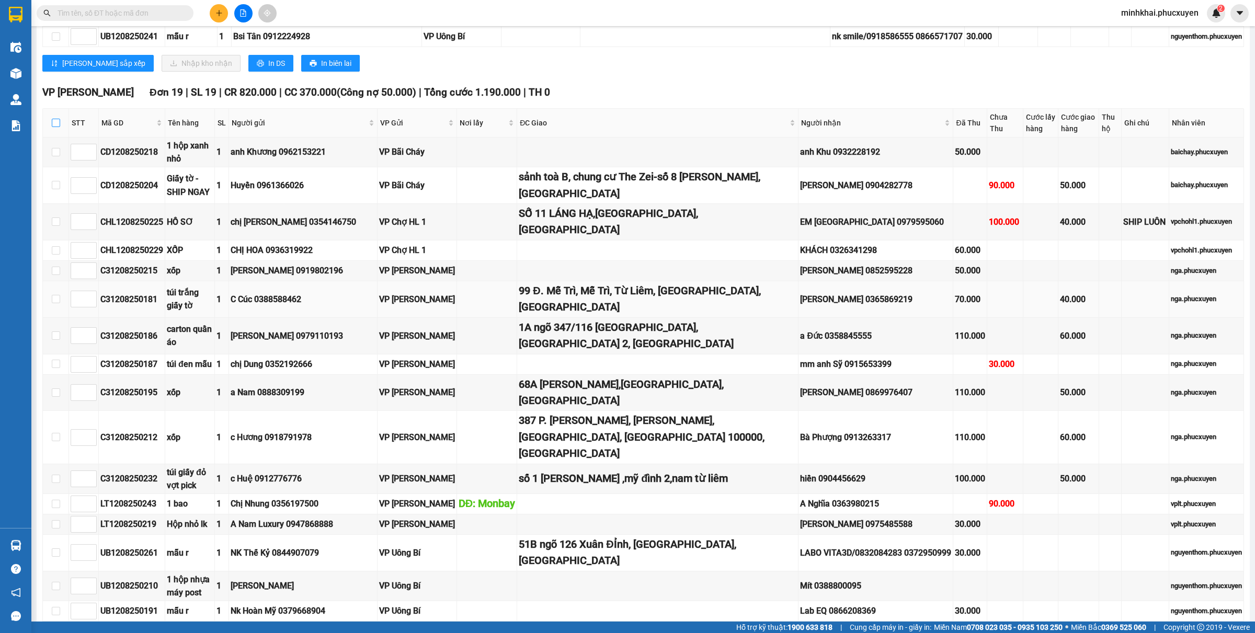
checkbox input "false"
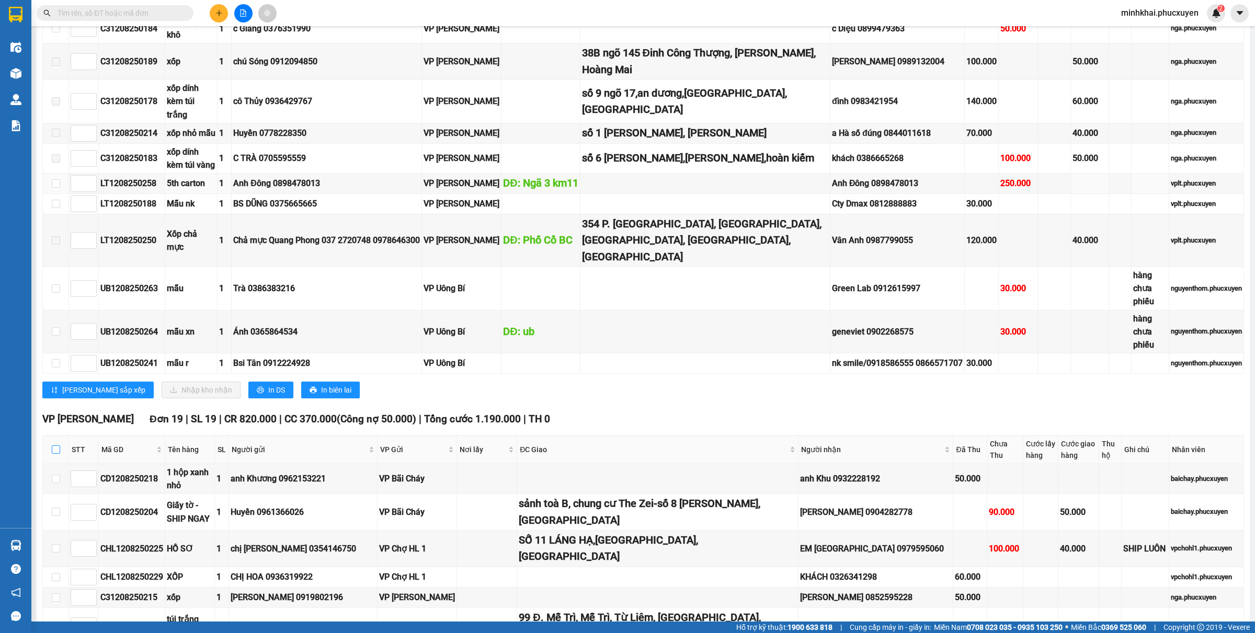
scroll to position [234, 0]
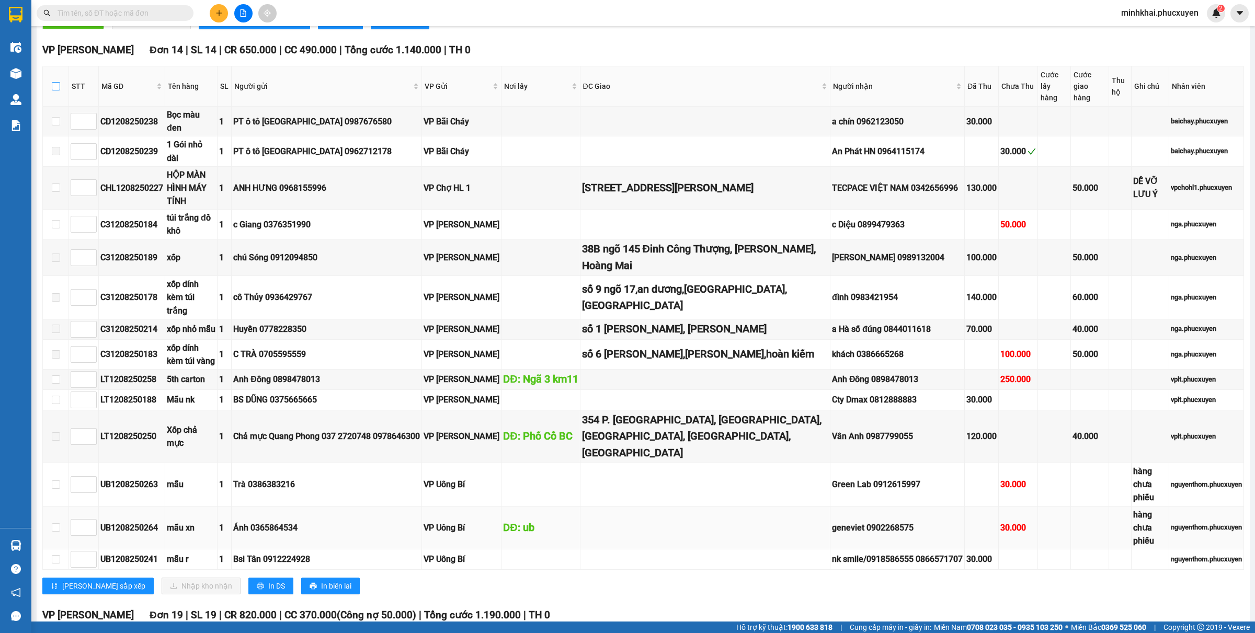
click at [53, 82] on input "checkbox" at bounding box center [56, 86] width 8 height 8
checkbox input "true"
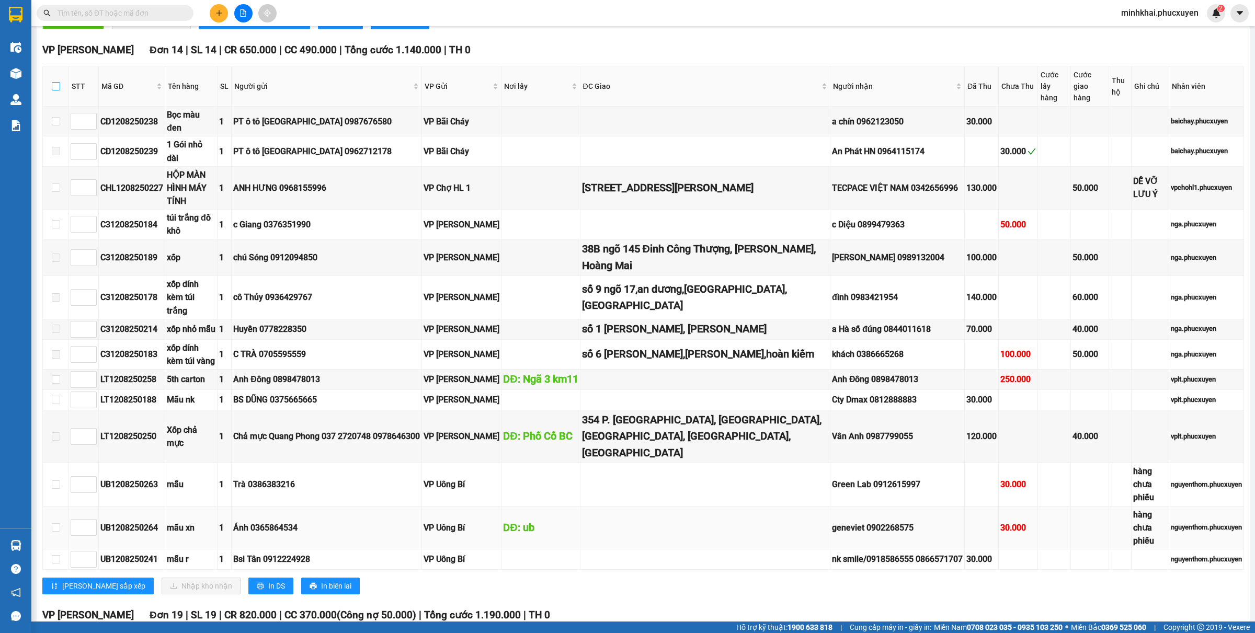
checkbox input "true"
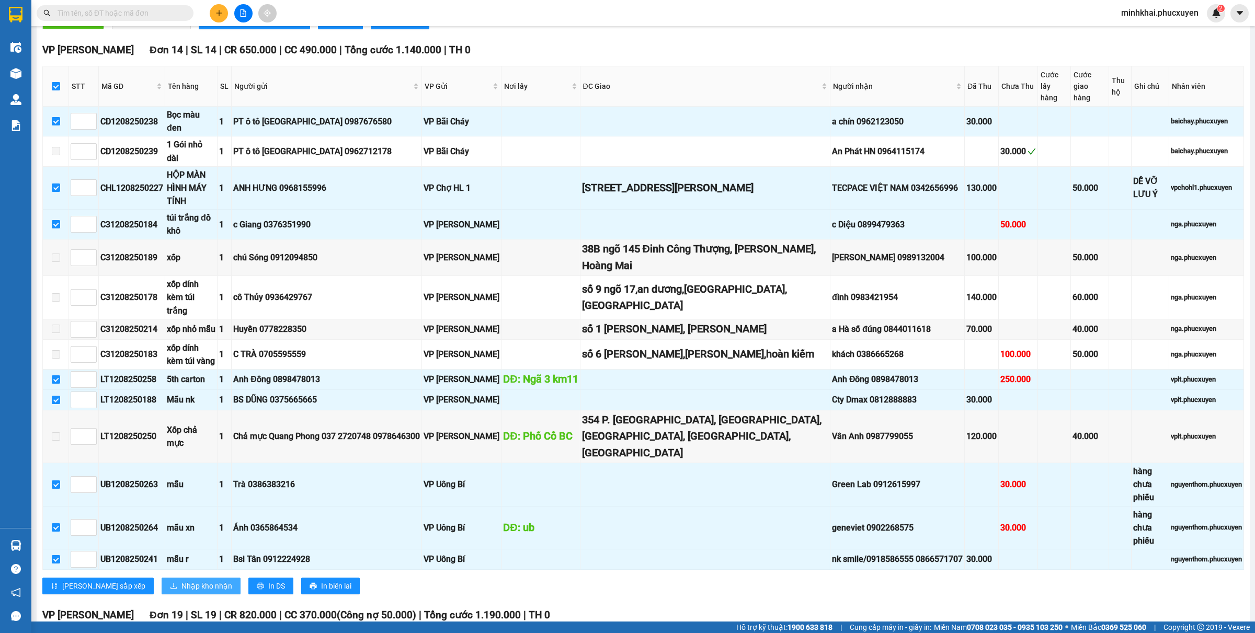
click at [162, 578] on button "Nhập kho nhận" at bounding box center [201, 586] width 79 height 17
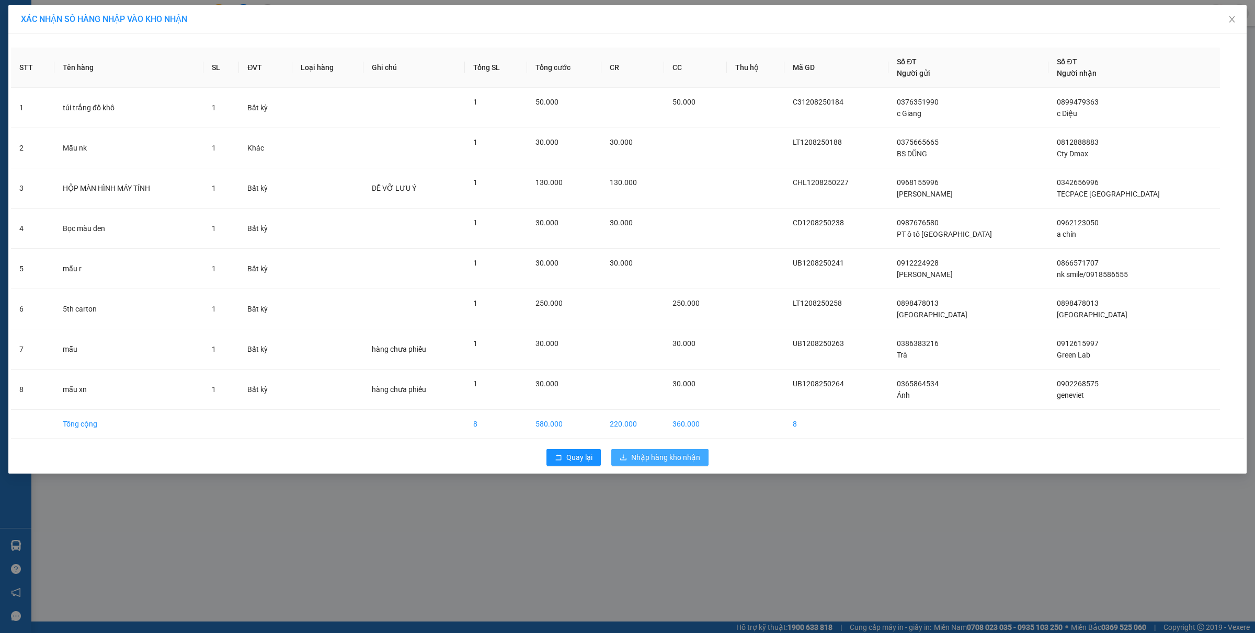
click at [653, 458] on span "Nhập hàng kho nhận" at bounding box center [665, 458] width 69 height 12
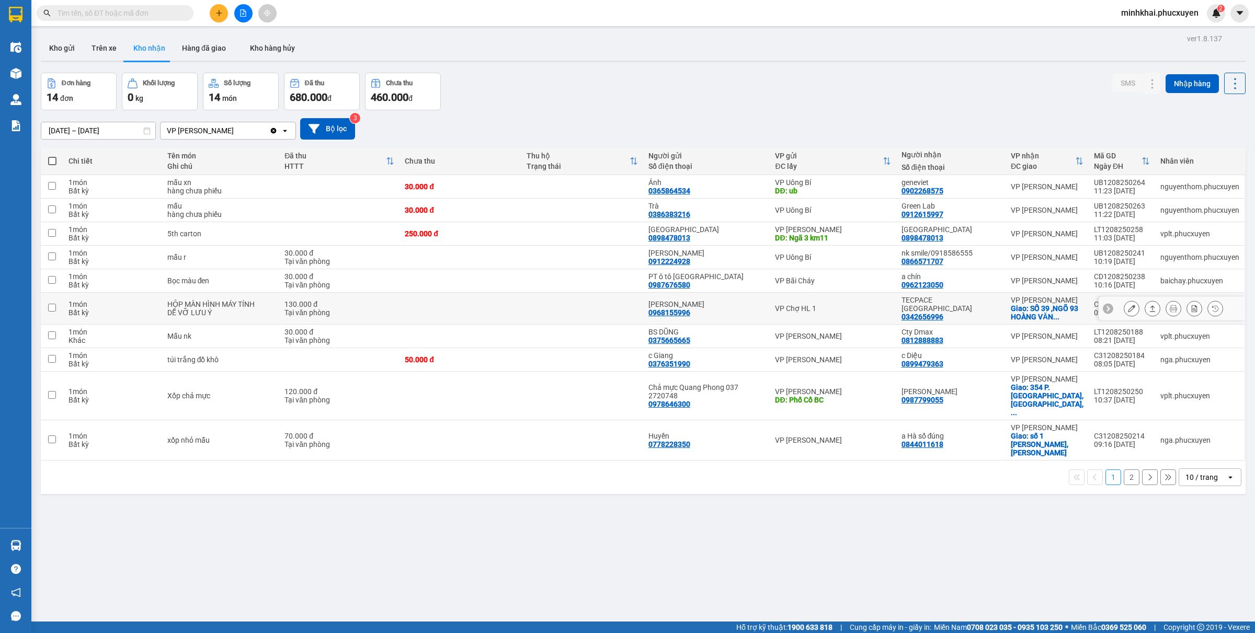
click at [1102, 311] on div at bounding box center [1171, 309] width 146 height 24
click at [1104, 311] on icon at bounding box center [1107, 308] width 7 height 7
click at [1096, 305] on div "CHL1208250227" at bounding box center [1122, 304] width 56 height 8
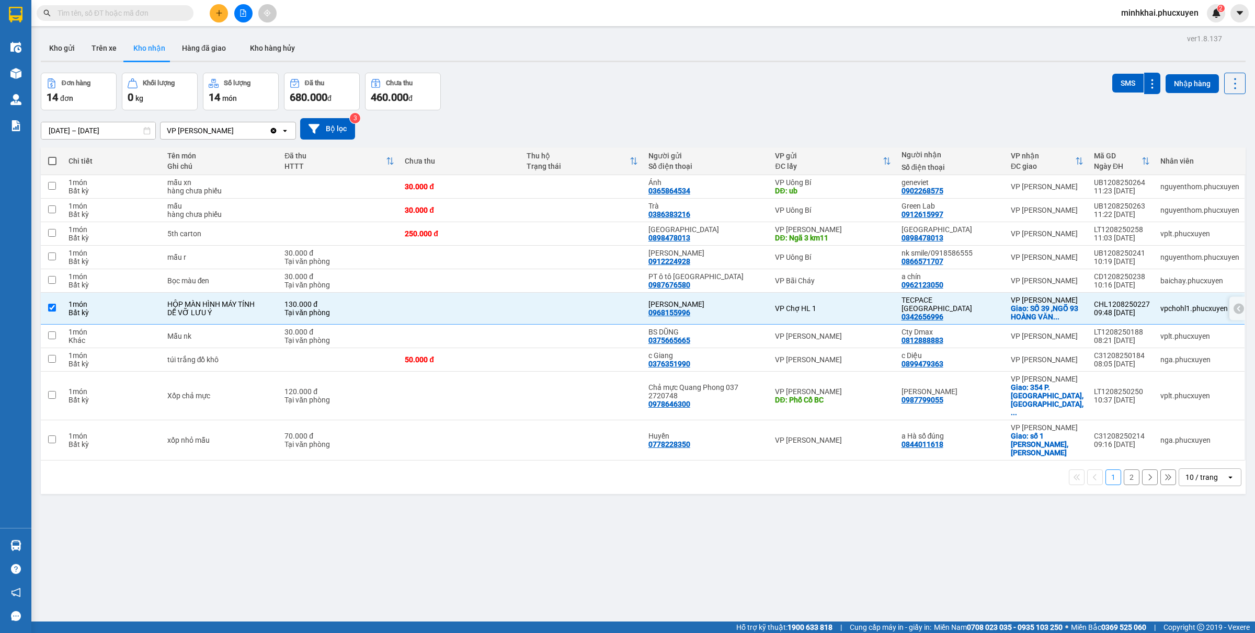
click at [1096, 305] on div "CHL1208250227" at bounding box center [1122, 304] width 56 height 8
checkbox input "false"
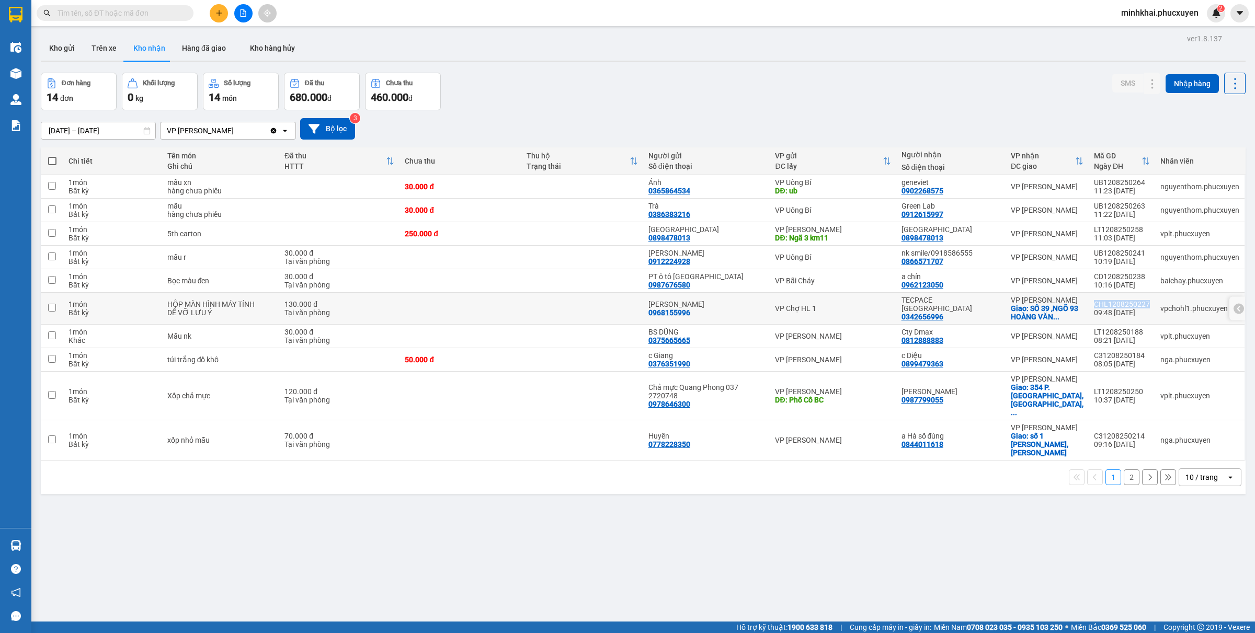
copy div "CHL1208250227"
click at [1149, 281] on icon at bounding box center [1152, 280] width 7 height 7
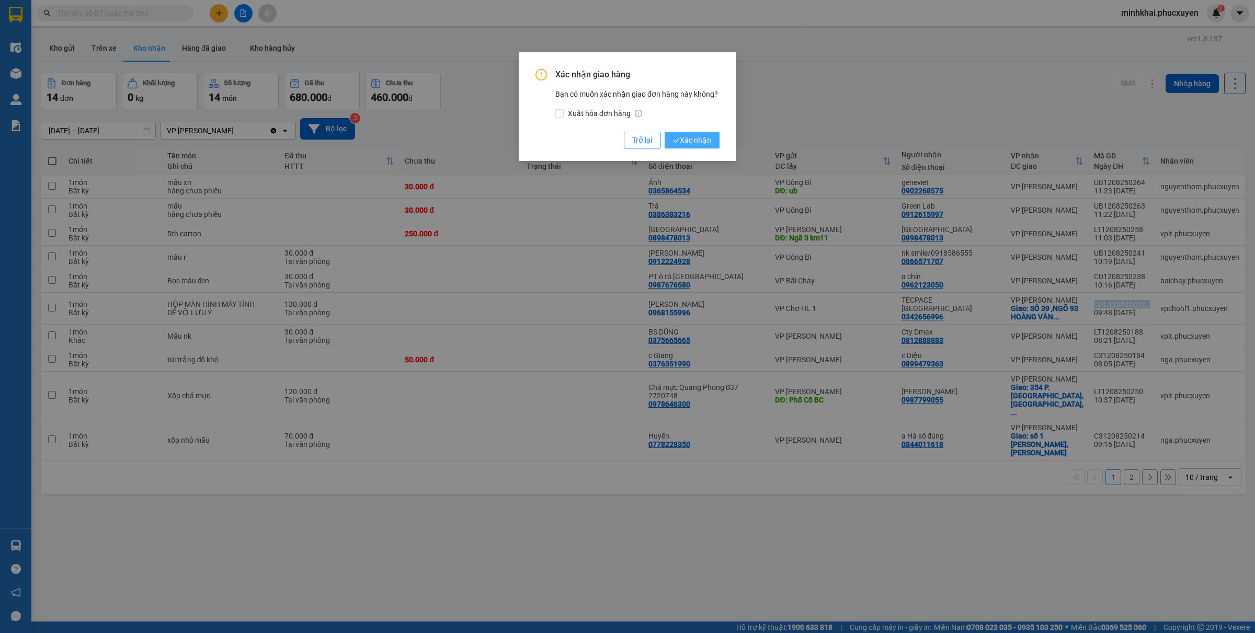
click at [692, 143] on span "Xác nhận" at bounding box center [692, 140] width 38 height 12
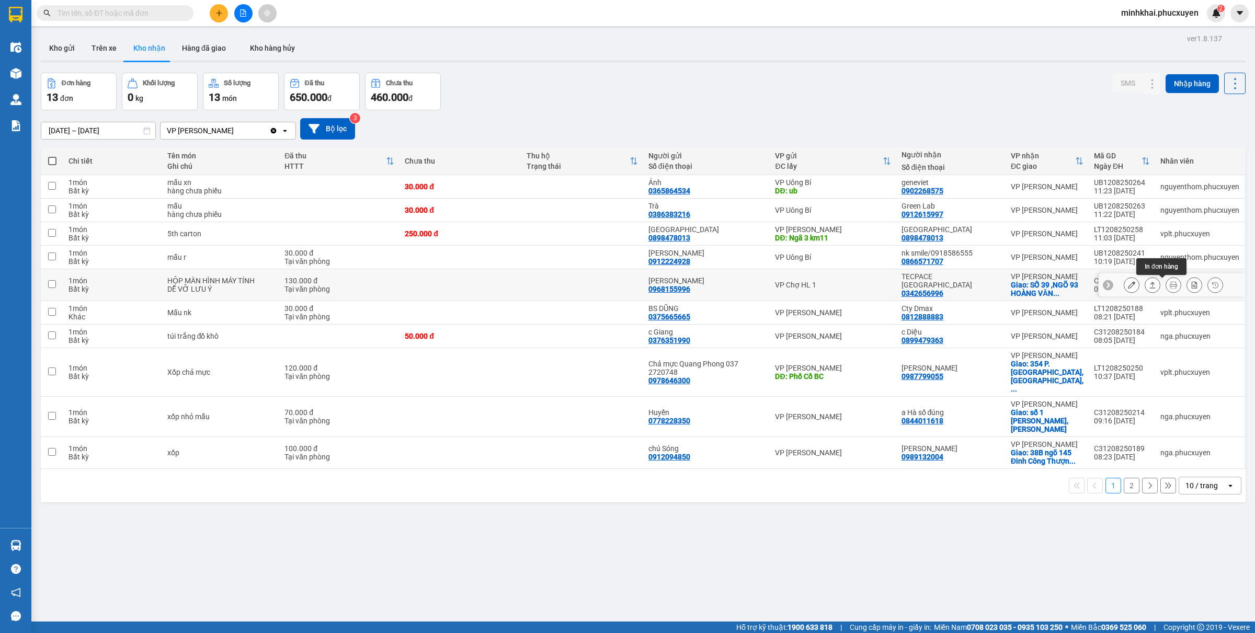
click at [1149, 285] on icon at bounding box center [1152, 284] width 7 height 7
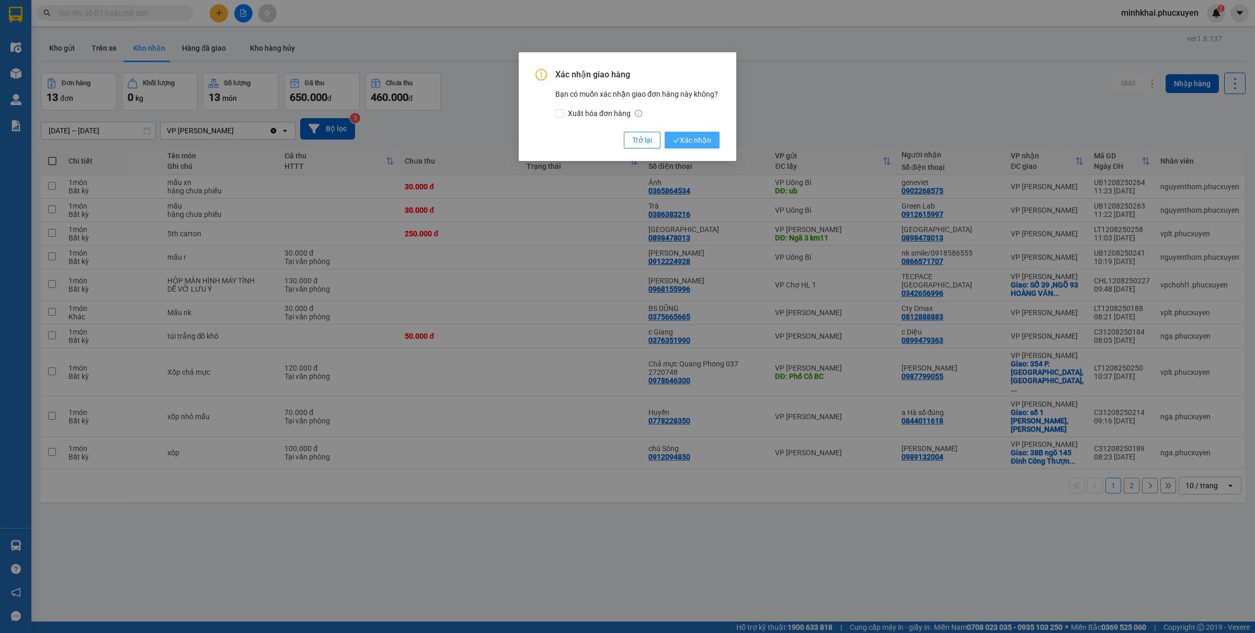
click at [683, 137] on span "Xác nhận" at bounding box center [692, 140] width 38 height 12
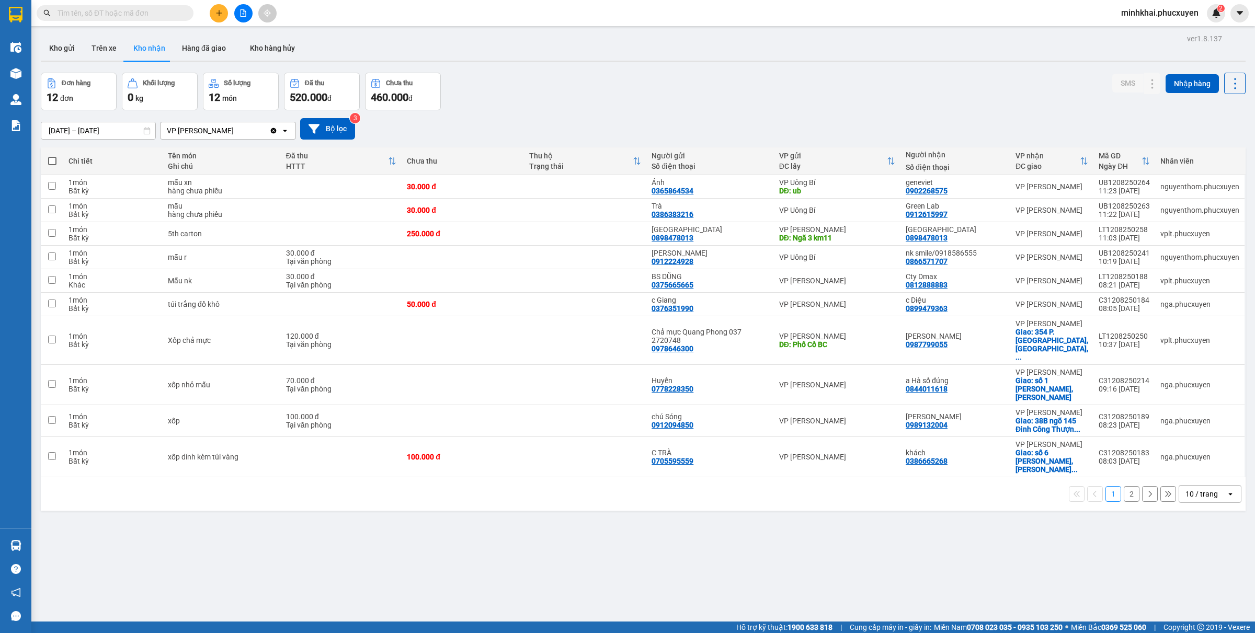
click at [1188, 489] on div "10 / trang" at bounding box center [1201, 494] width 32 height 10
click at [1187, 536] on span "50 / trang" at bounding box center [1191, 541] width 33 height 10
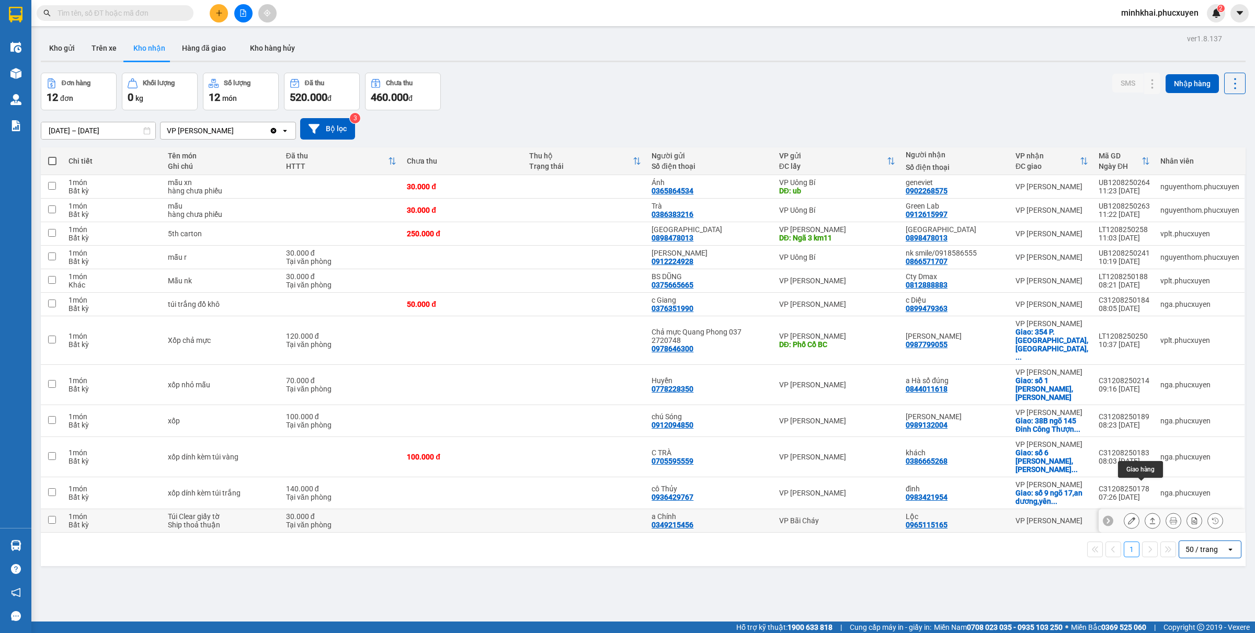
click at [1149, 517] on icon at bounding box center [1152, 520] width 7 height 7
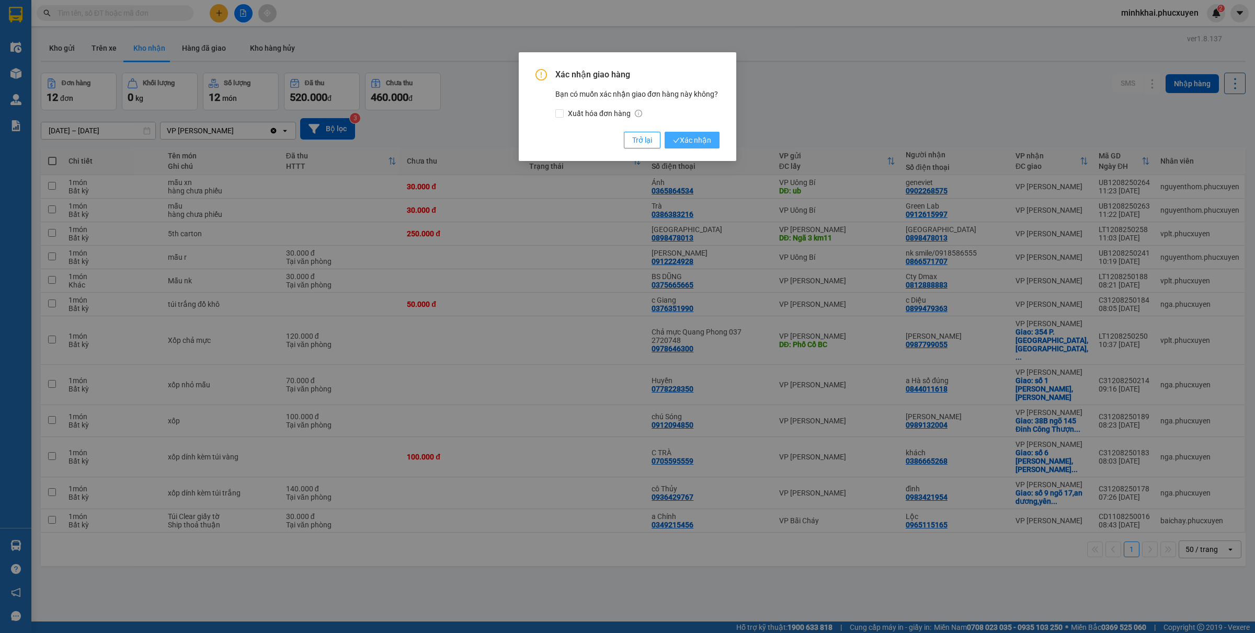
click at [704, 148] on button "Xác nhận" at bounding box center [691, 140] width 55 height 17
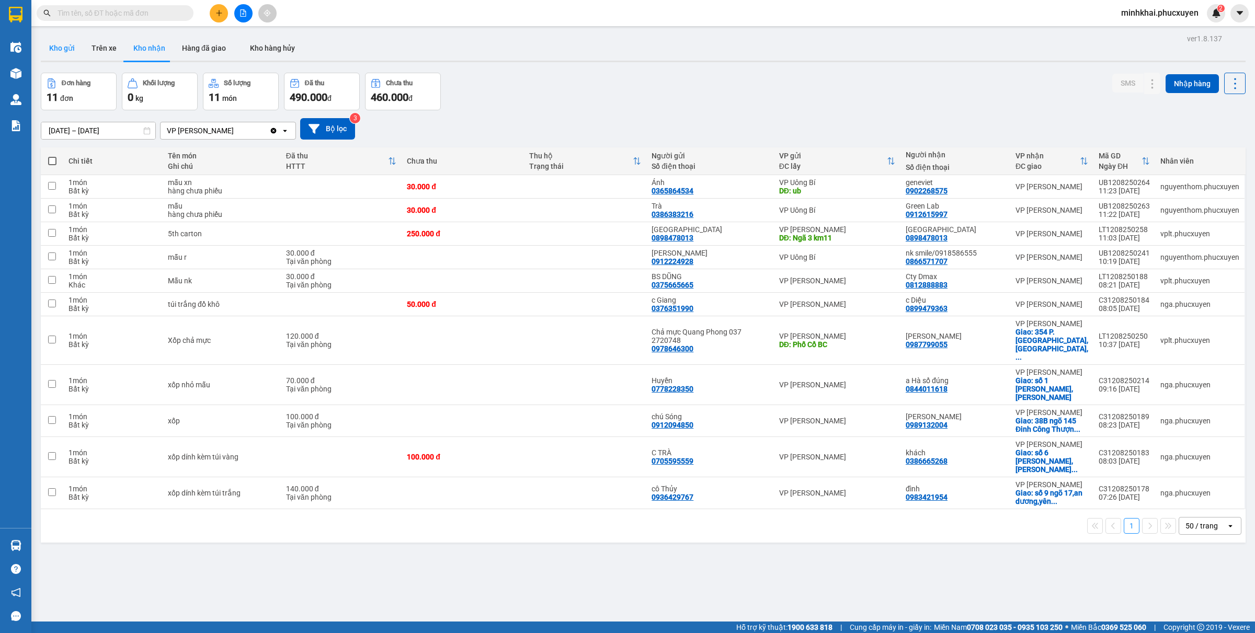
click at [56, 52] on button "Kho gửi" at bounding box center [62, 48] width 42 height 25
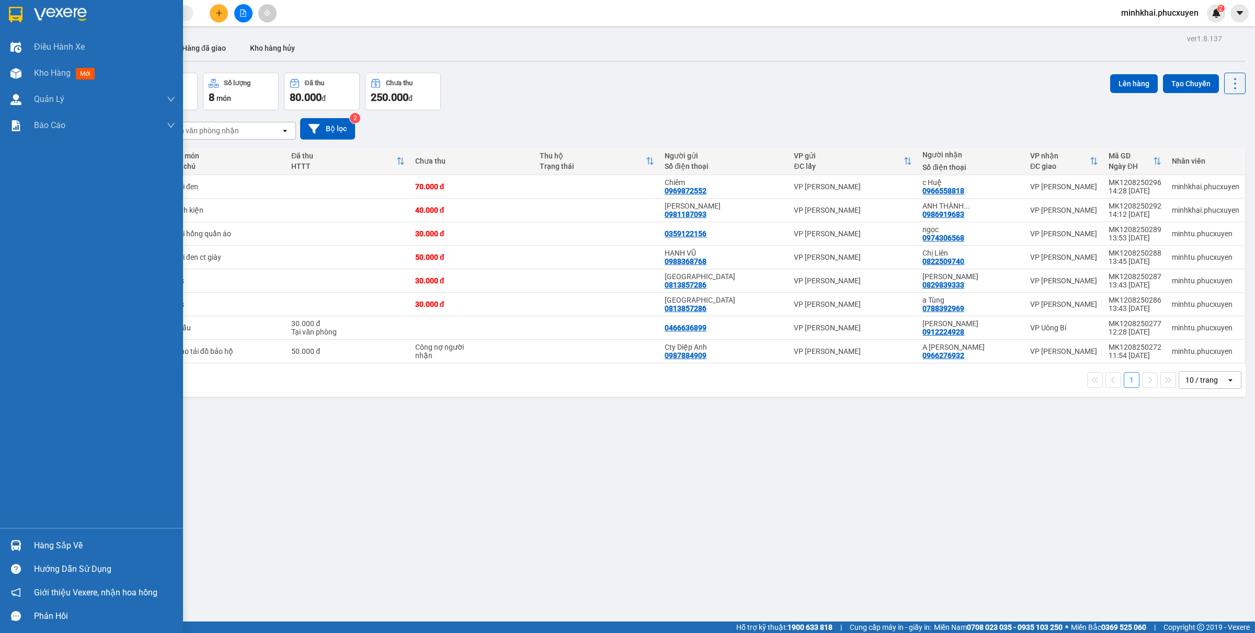
click at [6, 538] on div "Hàng sắp về" at bounding box center [91, 546] width 183 height 24
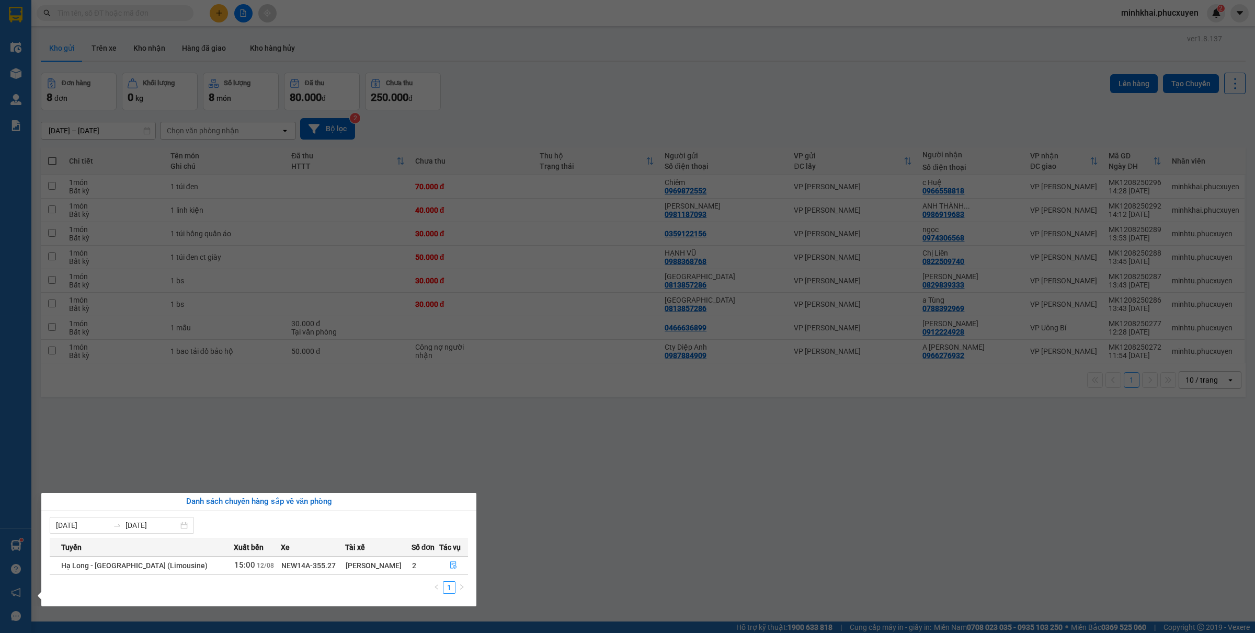
click at [571, 500] on section "Kết quả tìm kiếm ( 0 ) Bộ lọc No Data minhkhai.phucxuyen 2 Điều hành xe Kho hàn…" at bounding box center [627, 316] width 1255 height 633
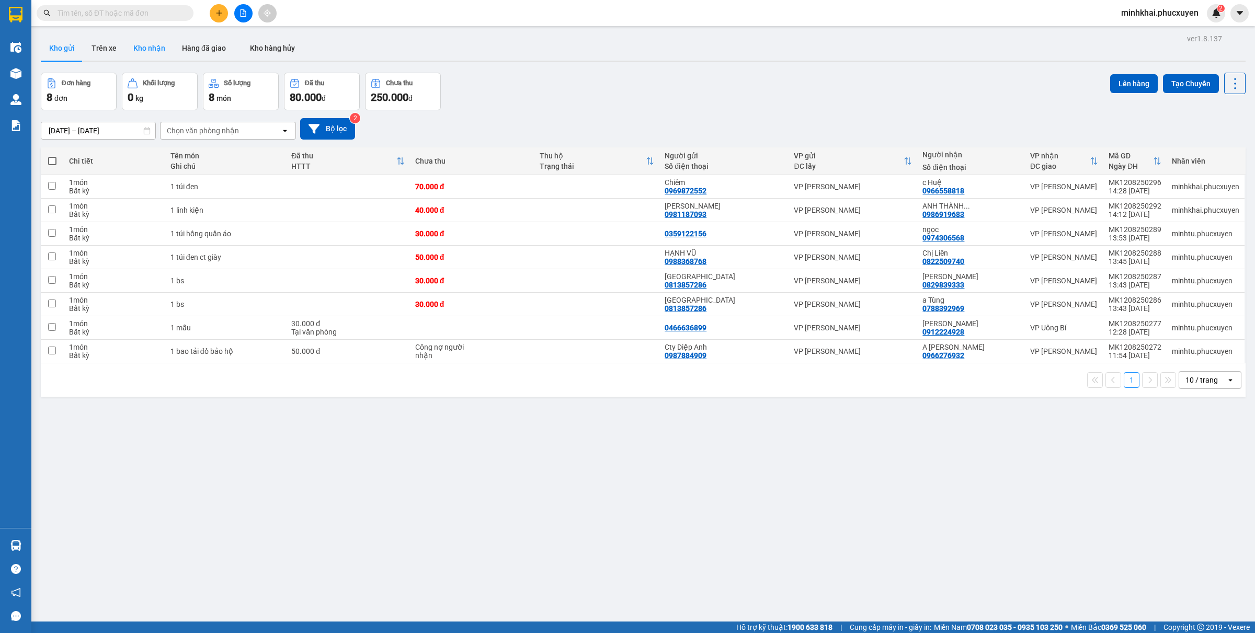
click at [146, 42] on button "Kho nhận" at bounding box center [149, 48] width 49 height 25
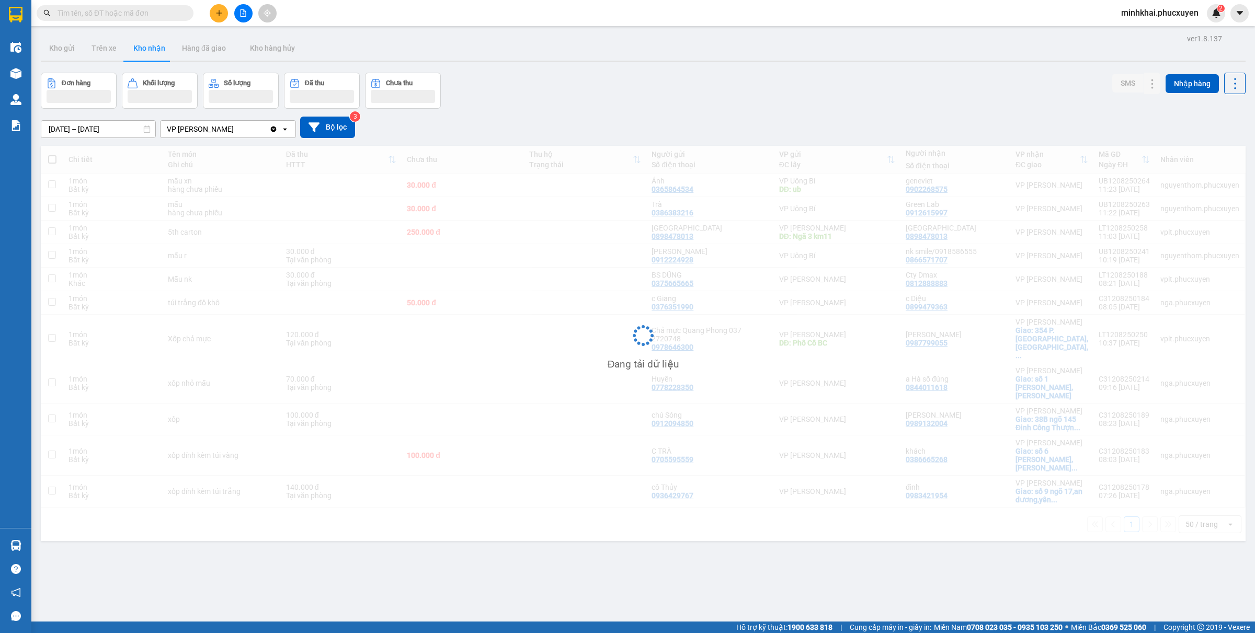
click at [63, 41] on button "Kho gửi" at bounding box center [62, 48] width 42 height 25
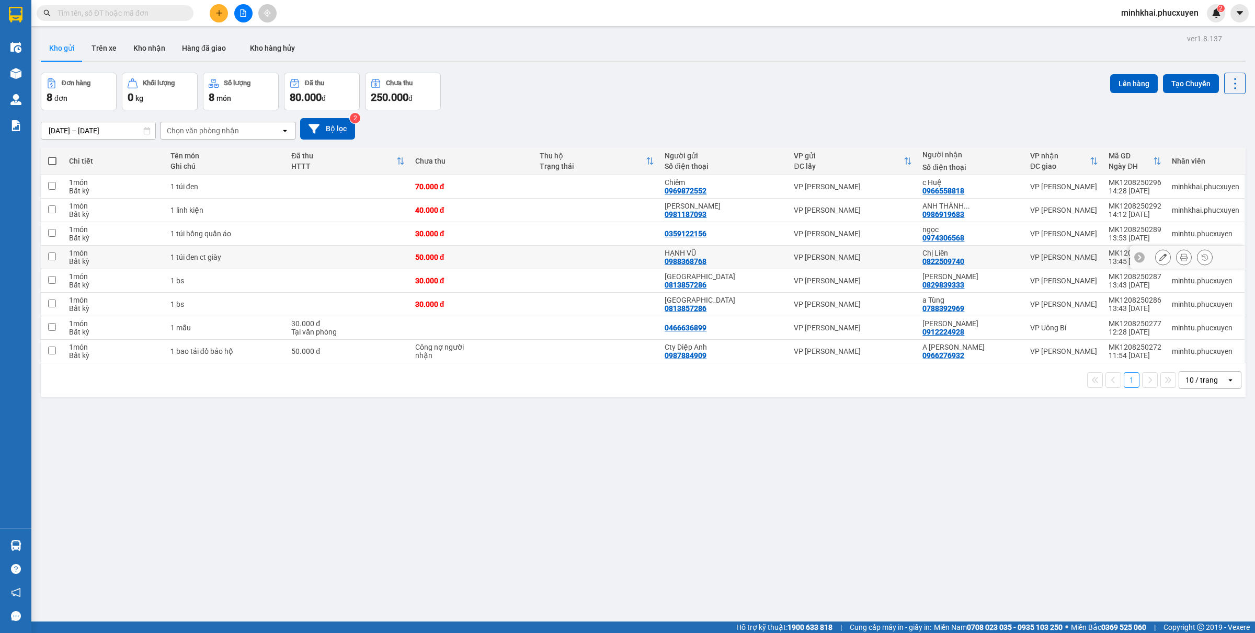
click at [50, 254] on input "checkbox" at bounding box center [52, 257] width 8 height 8
checkbox input "true"
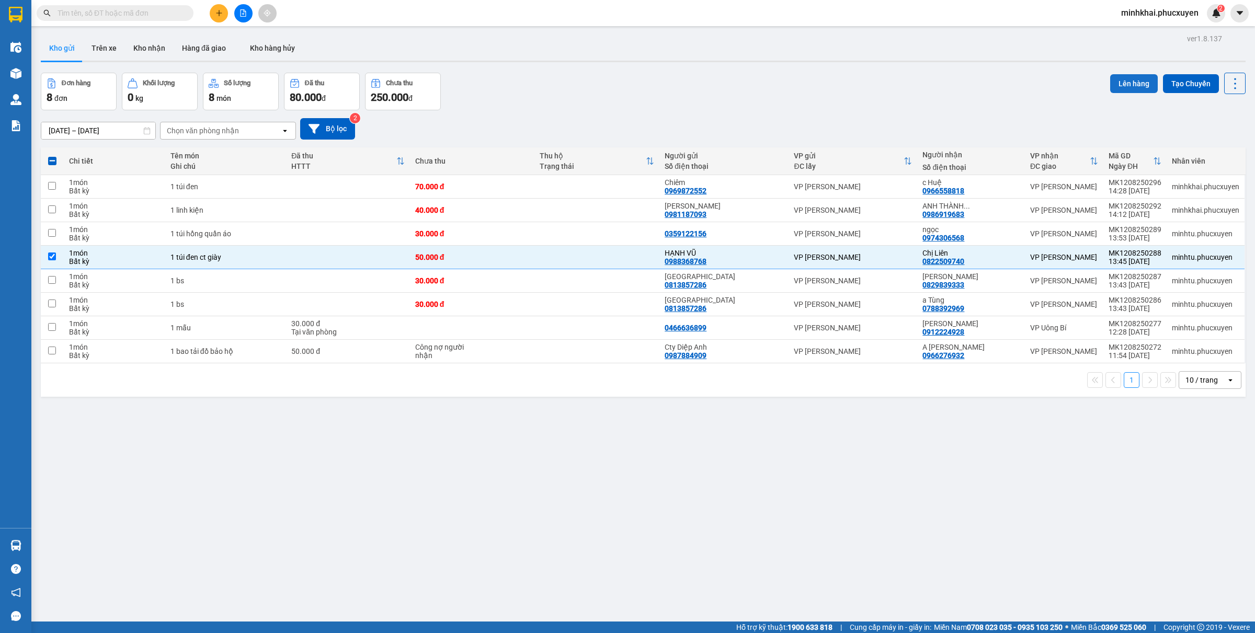
click at [1122, 86] on button "Lên hàng" at bounding box center [1134, 83] width 48 height 19
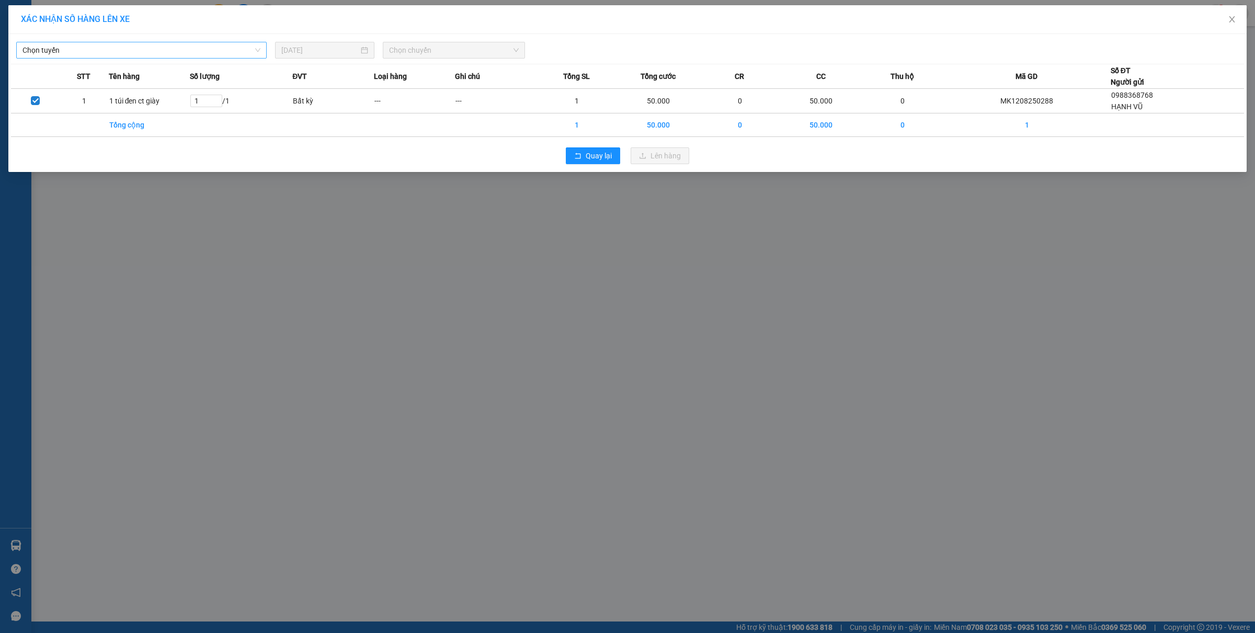
click at [140, 46] on span "Chọn tuyến" at bounding box center [141, 50] width 238 height 16
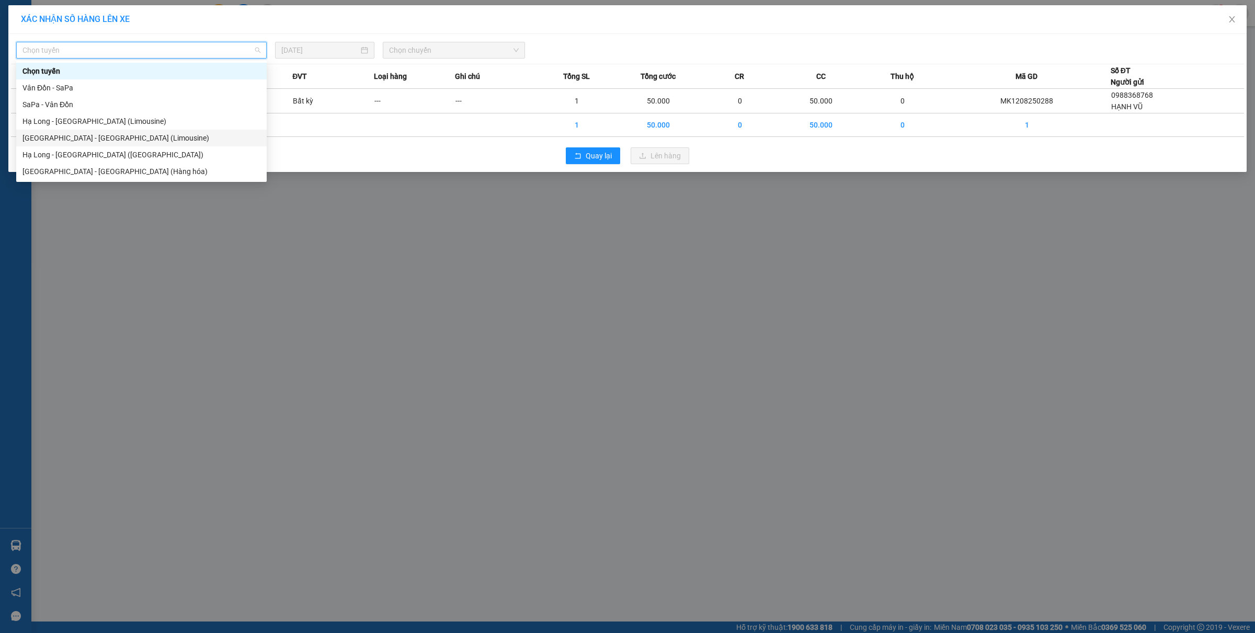
drag, startPoint x: 98, startPoint y: 139, endPoint x: 220, endPoint y: 120, distance: 123.2
click at [100, 137] on div "Hà Nội - Hạ Long (Limousine)" at bounding box center [141, 138] width 238 height 12
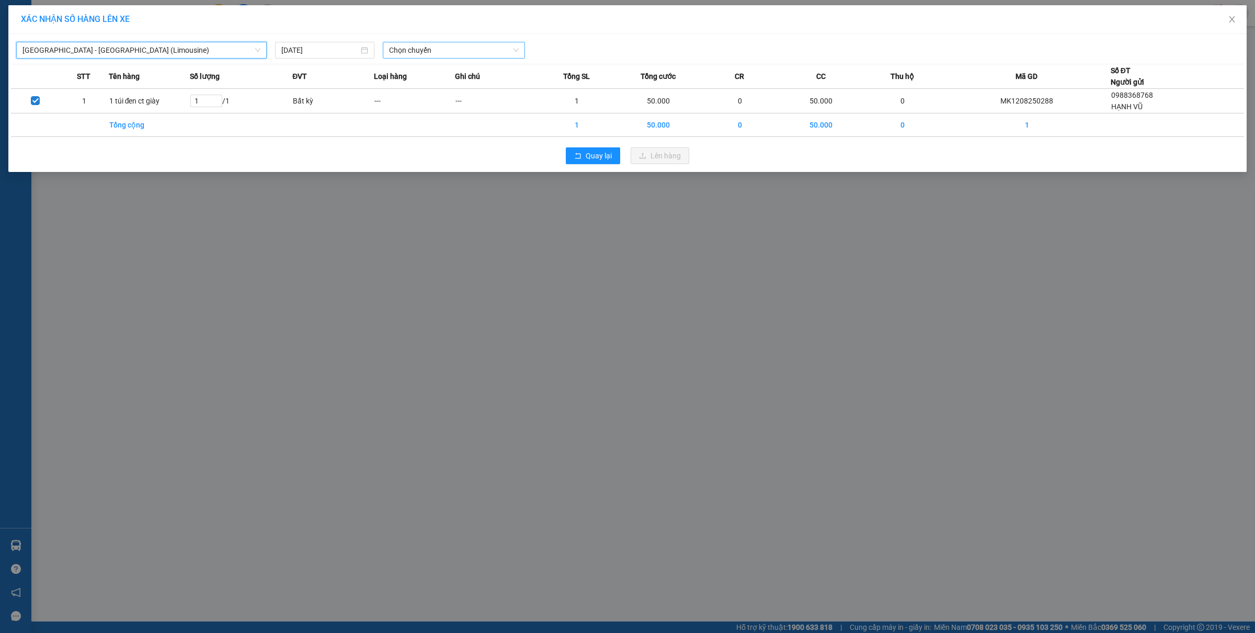
click at [412, 47] on span "Chọn chuyến" at bounding box center [454, 50] width 130 height 16
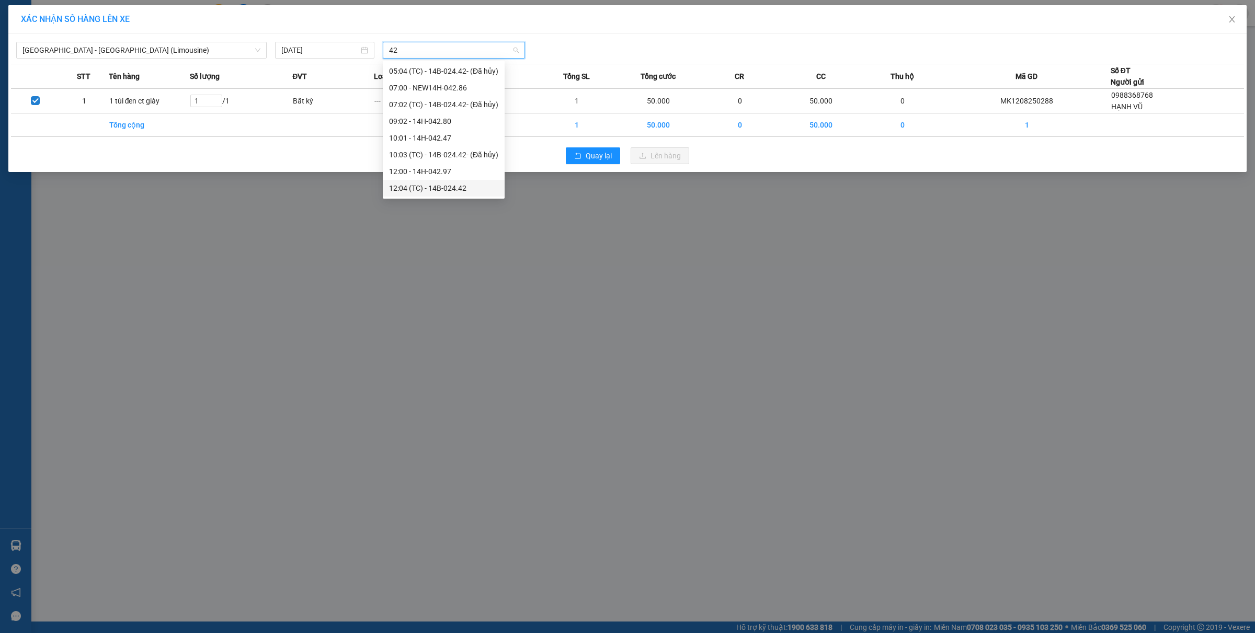
type input "42"
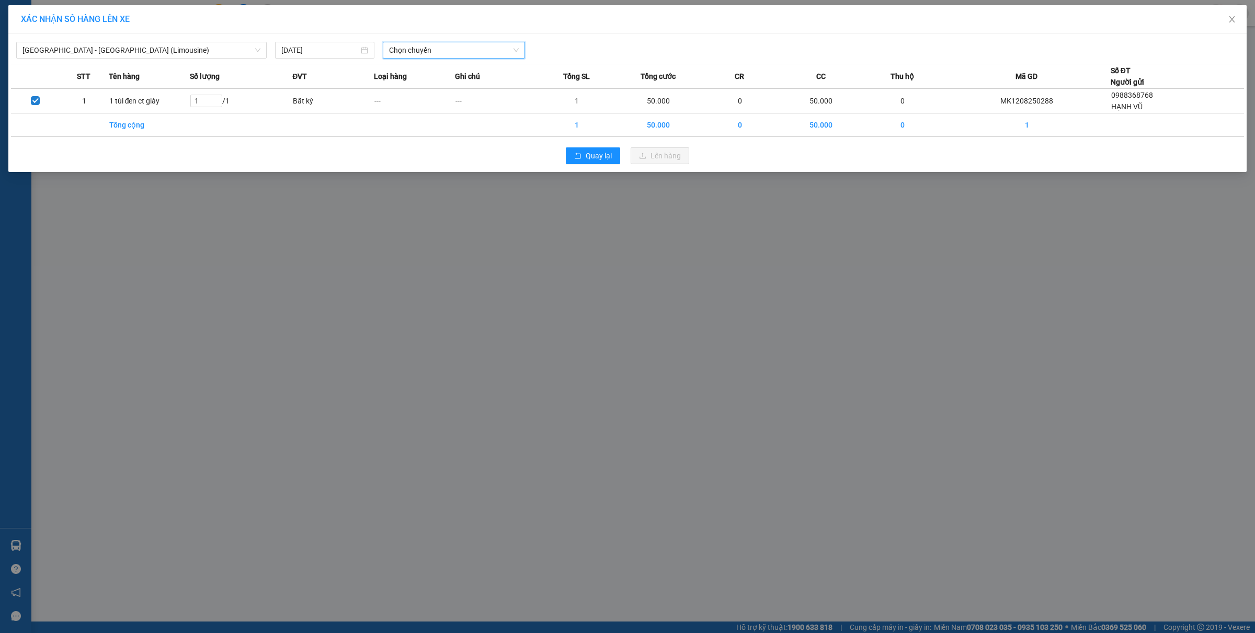
click at [430, 49] on span "Chọn chuyến" at bounding box center [454, 50] width 130 height 16
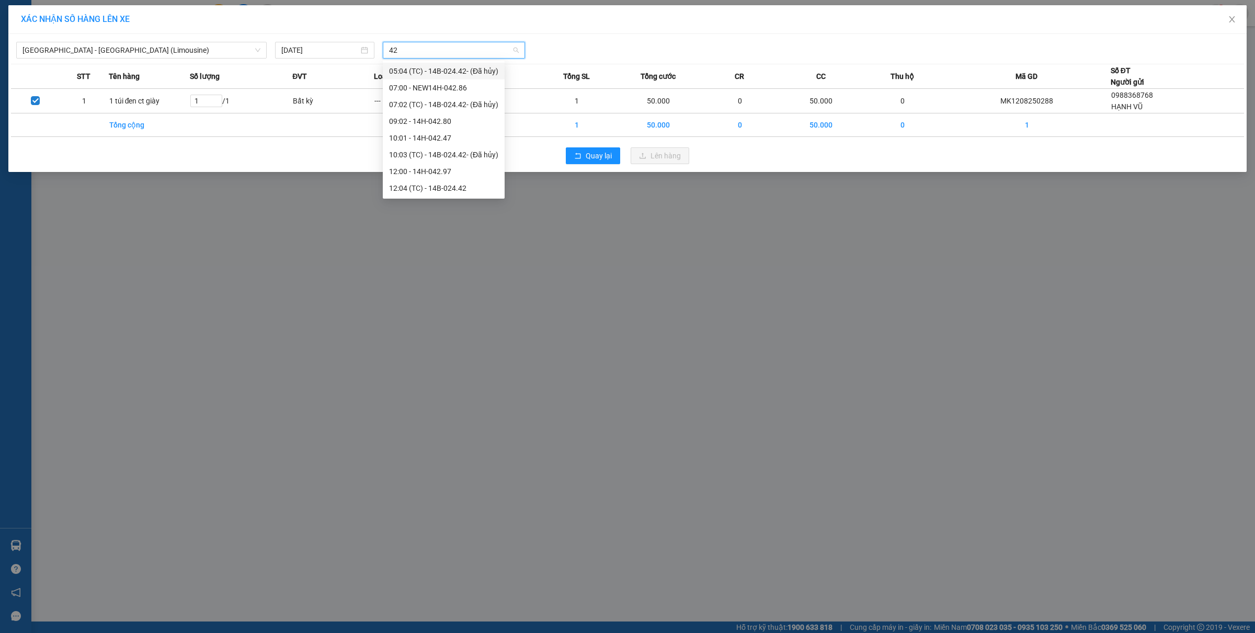
type input "428"
click at [446, 108] on div "15:00 - NEW14H-042.86" at bounding box center [430, 105] width 82 height 12
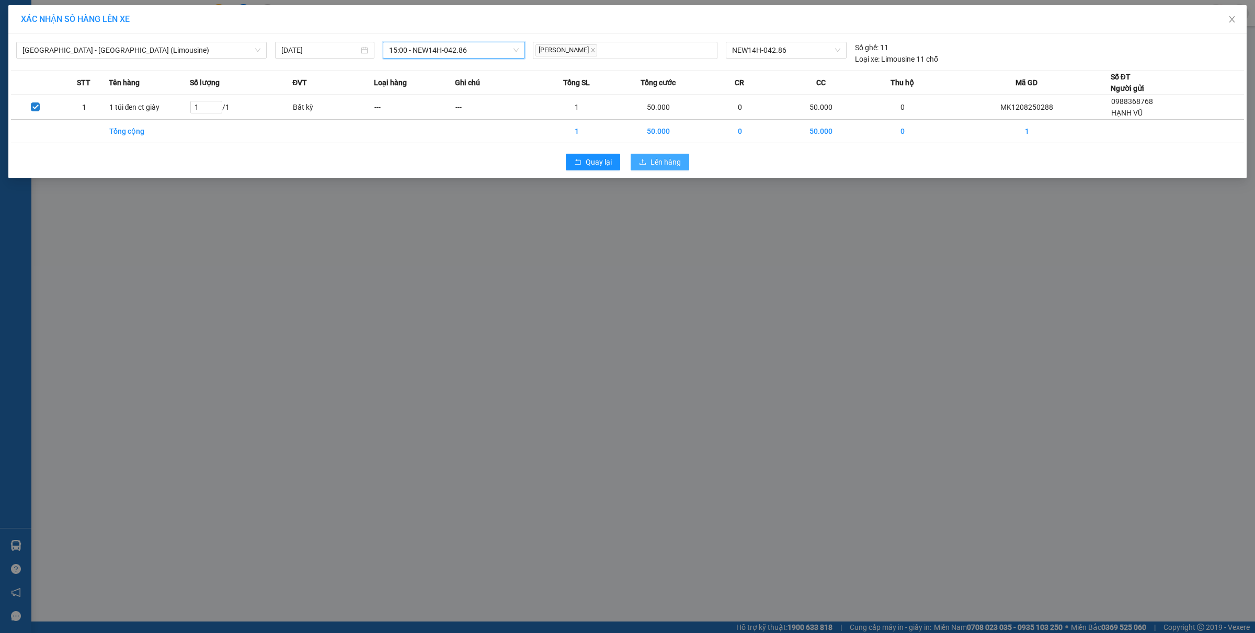
click at [651, 162] on span "Lên hàng" at bounding box center [665, 162] width 30 height 12
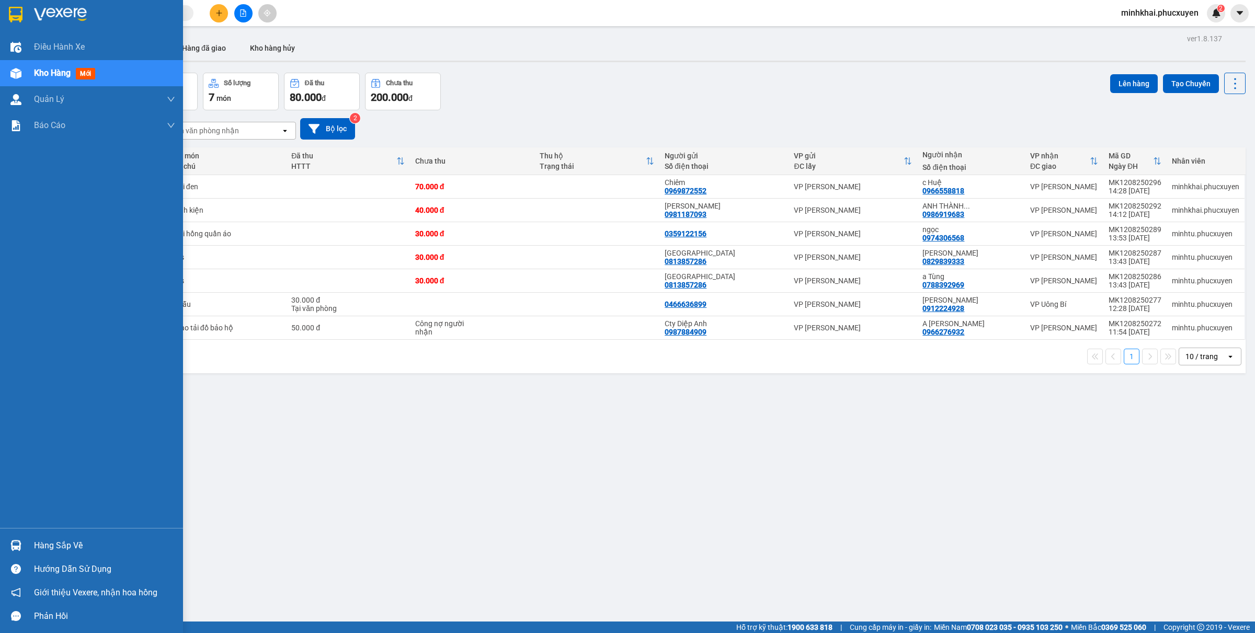
click at [4, 546] on div "Hàng sắp về" at bounding box center [91, 546] width 183 height 24
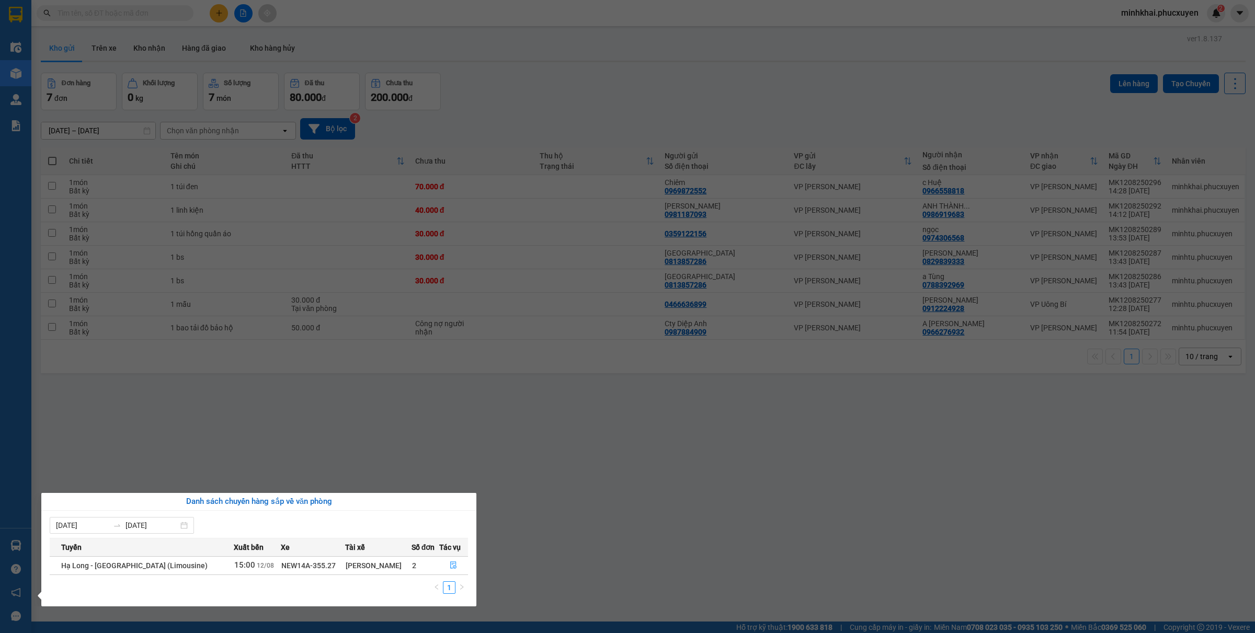
click at [610, 496] on section "Kết quả tìm kiếm ( 0 ) Bộ lọc No Data minhkhai.phucxuyen 2 Điều hành xe Kho hàn…" at bounding box center [627, 316] width 1255 height 633
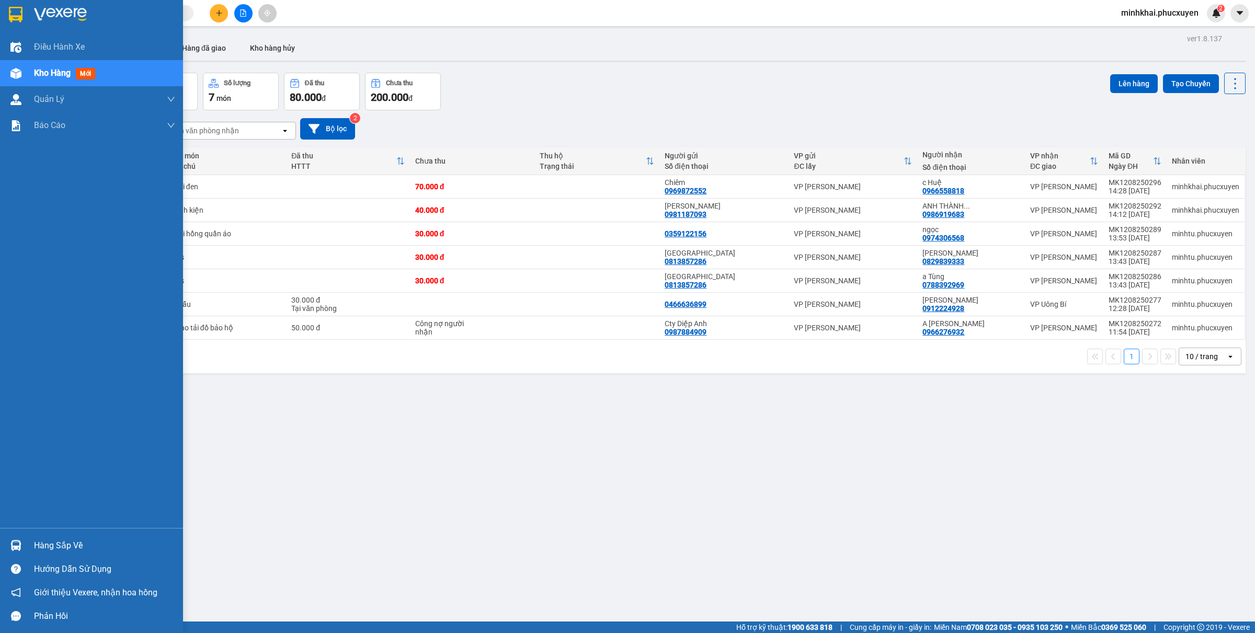
click at [12, 534] on div "Hàng sắp về" at bounding box center [91, 546] width 183 height 24
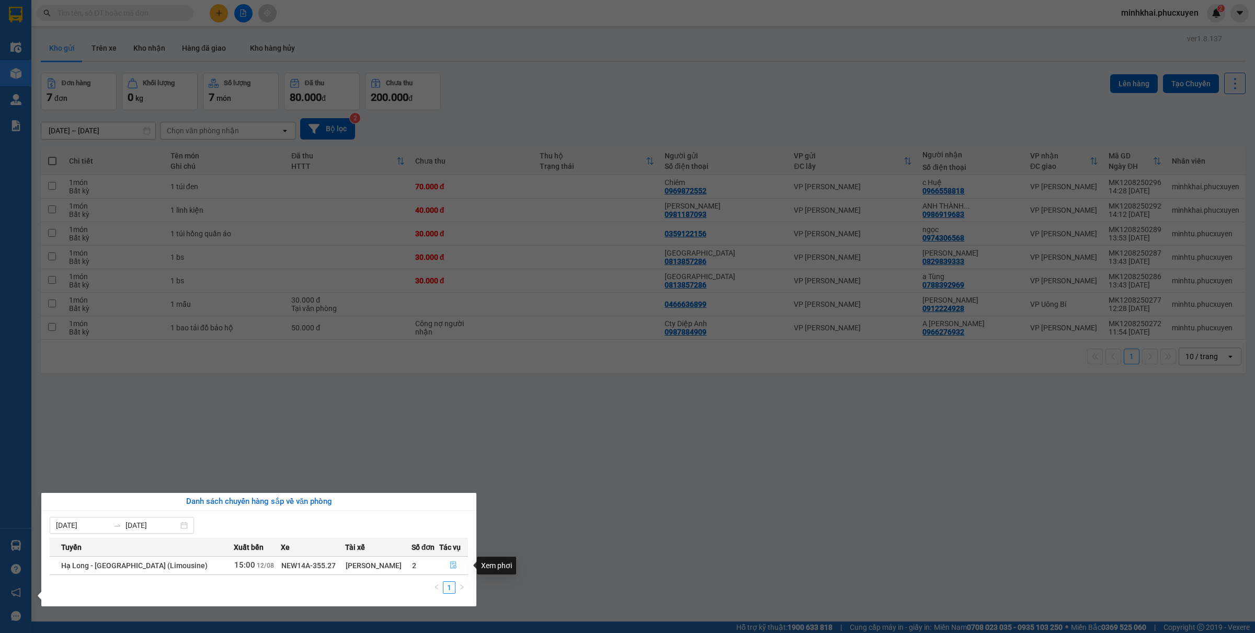
click at [464, 565] on button "button" at bounding box center [454, 565] width 28 height 17
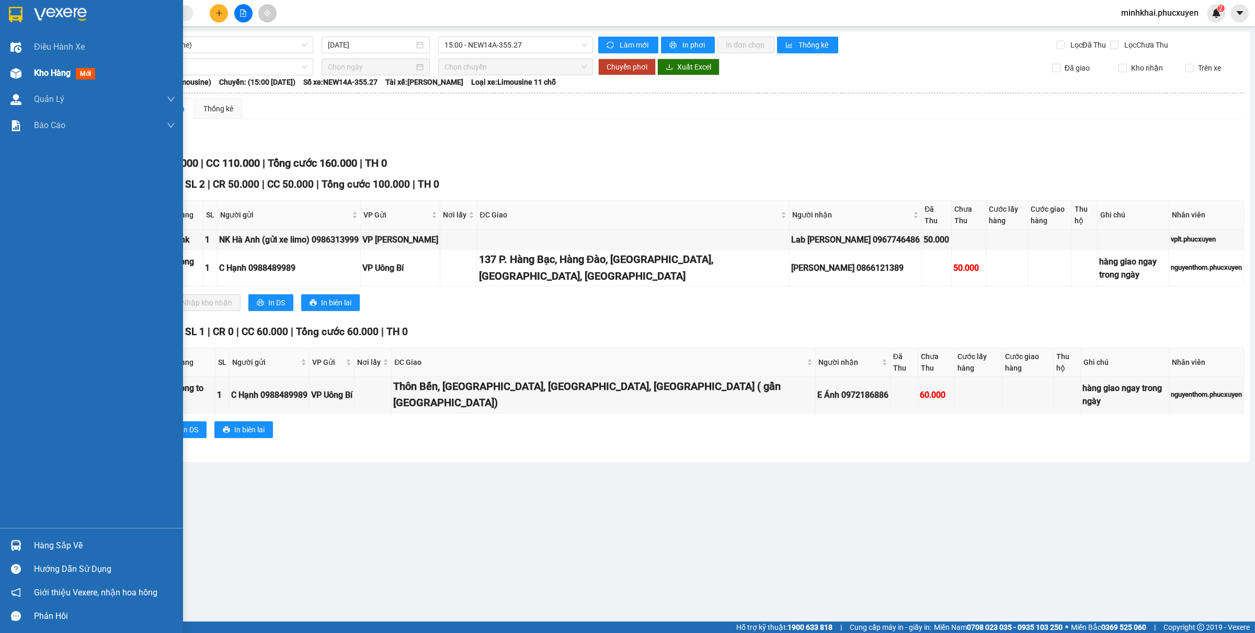
click at [7, 68] on div at bounding box center [16, 73] width 18 height 18
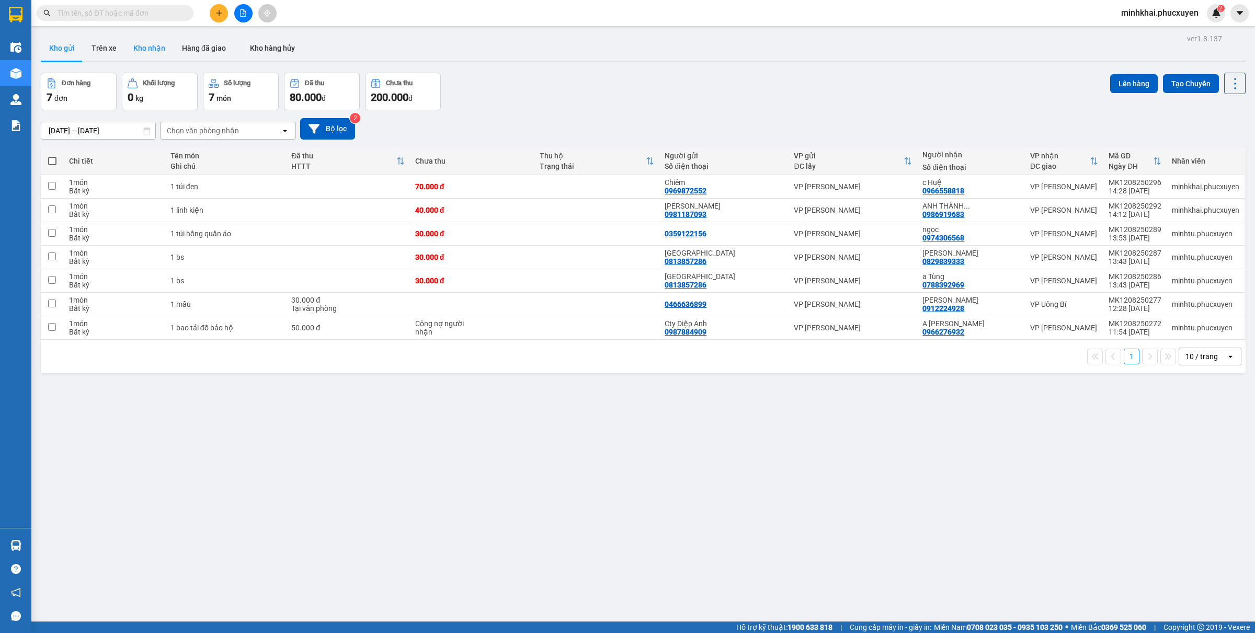
click at [144, 58] on button "Kho nhận" at bounding box center [149, 48] width 49 height 25
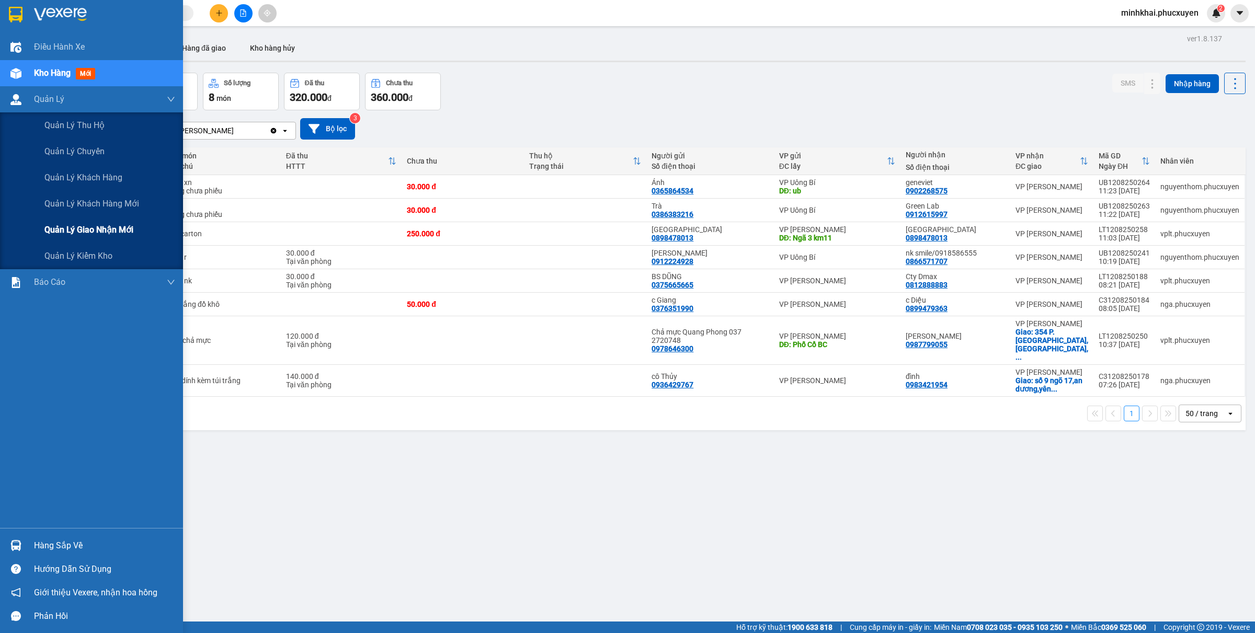
click at [105, 223] on span "Quản lý giao nhận mới" at bounding box center [88, 229] width 89 height 13
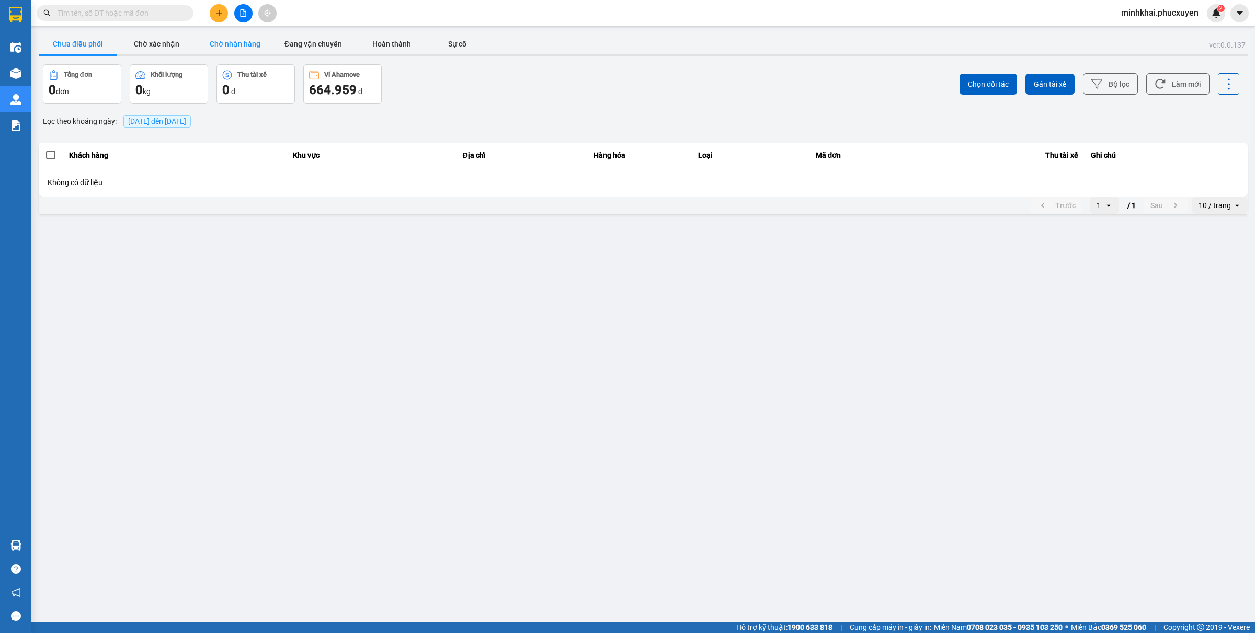
click at [240, 51] on button "Chờ nhận hàng" at bounding box center [235, 43] width 78 height 21
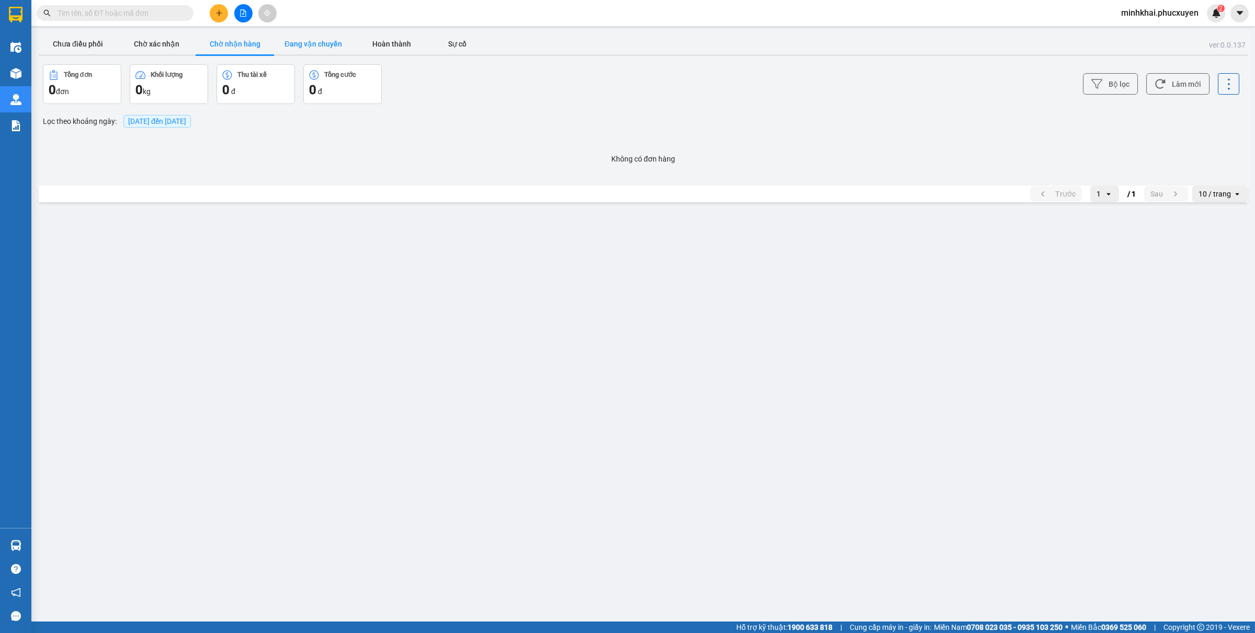
click at [332, 44] on button "Đang vận chuyển" at bounding box center [313, 43] width 78 height 21
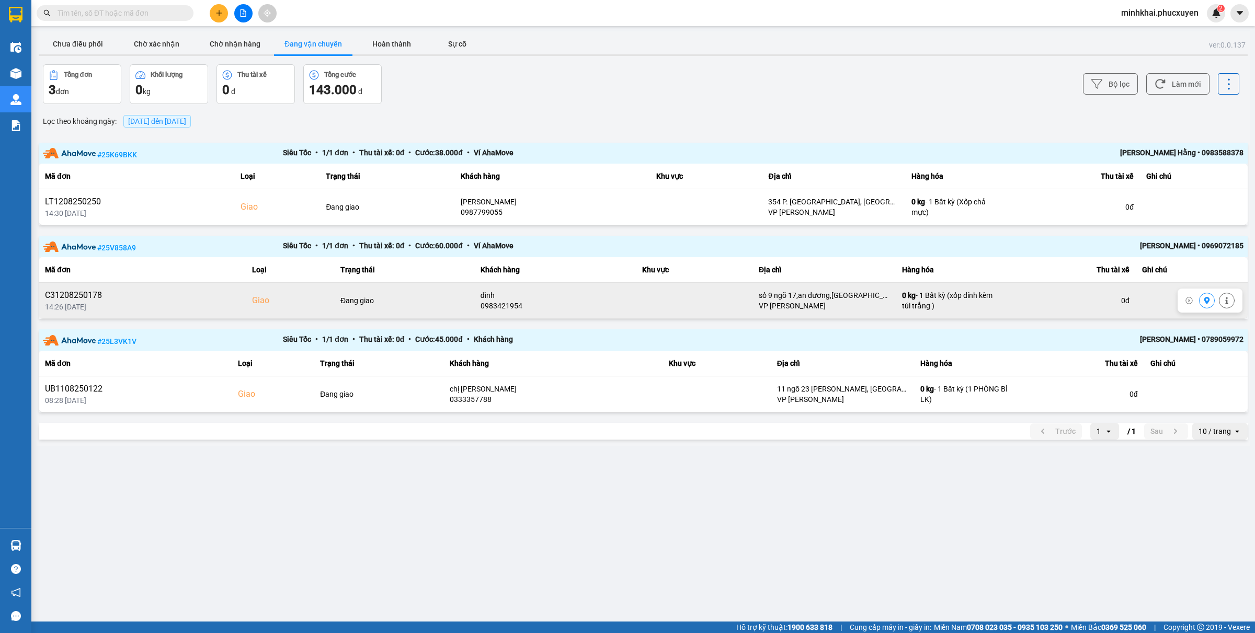
click at [1206, 295] on button at bounding box center [1206, 301] width 15 height 18
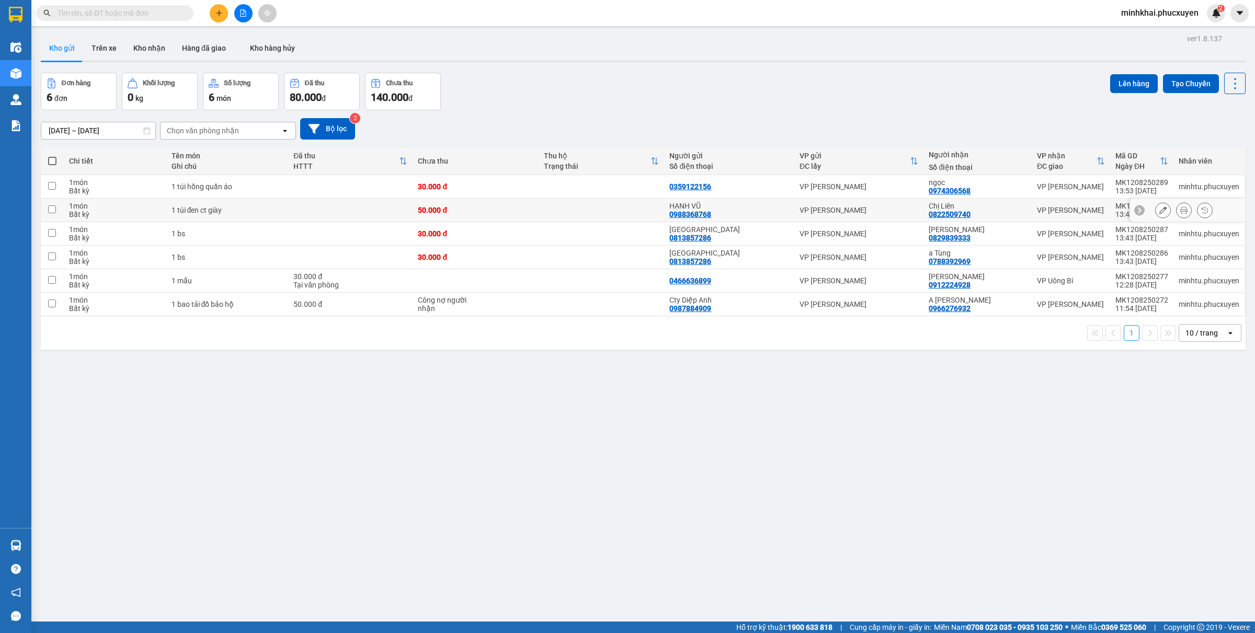
click at [389, 211] on td at bounding box center [350, 211] width 124 height 24
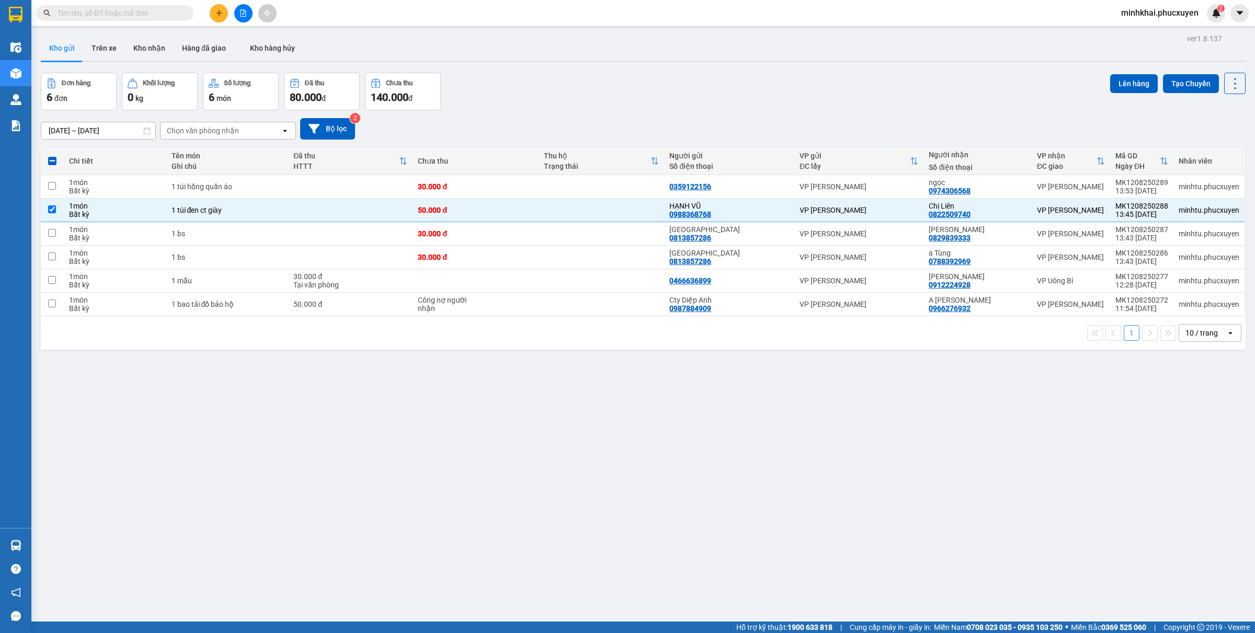
click at [568, 409] on div "ver 1.8.137 Kho gửi Trên xe Kho nhận Hàng đã giao Kho hàng hủy Đơn hàng 6 đơn K…" at bounding box center [643, 347] width 1213 height 633
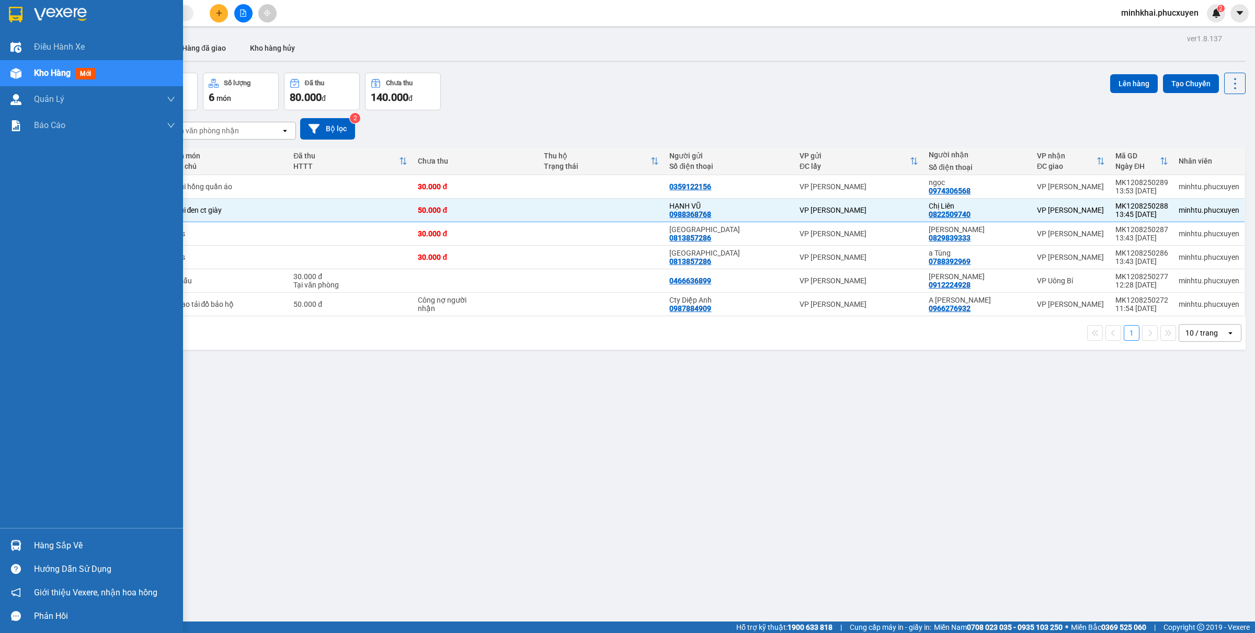
click at [42, 547] on div "Hàng sắp về" at bounding box center [104, 546] width 141 height 16
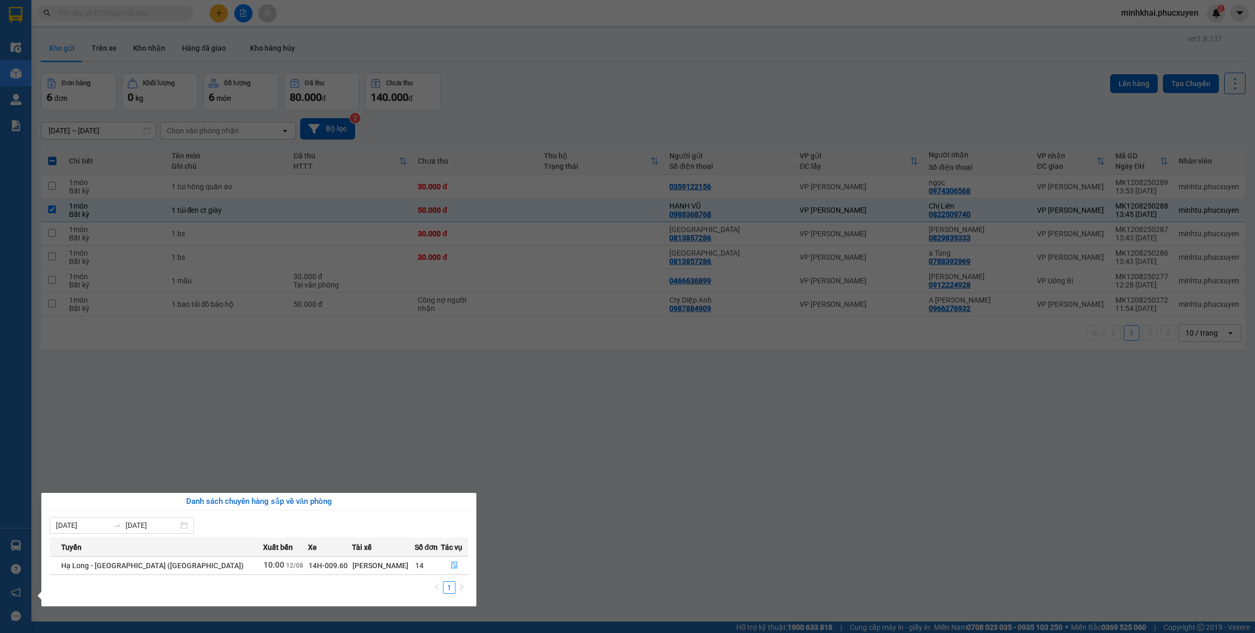
click at [445, 418] on section "Kết quả tìm kiếm ( 0 ) Bộ lọc No Data minhkhai.phucxuyen 2 Điều hành xe Kho hàn…" at bounding box center [627, 316] width 1255 height 633
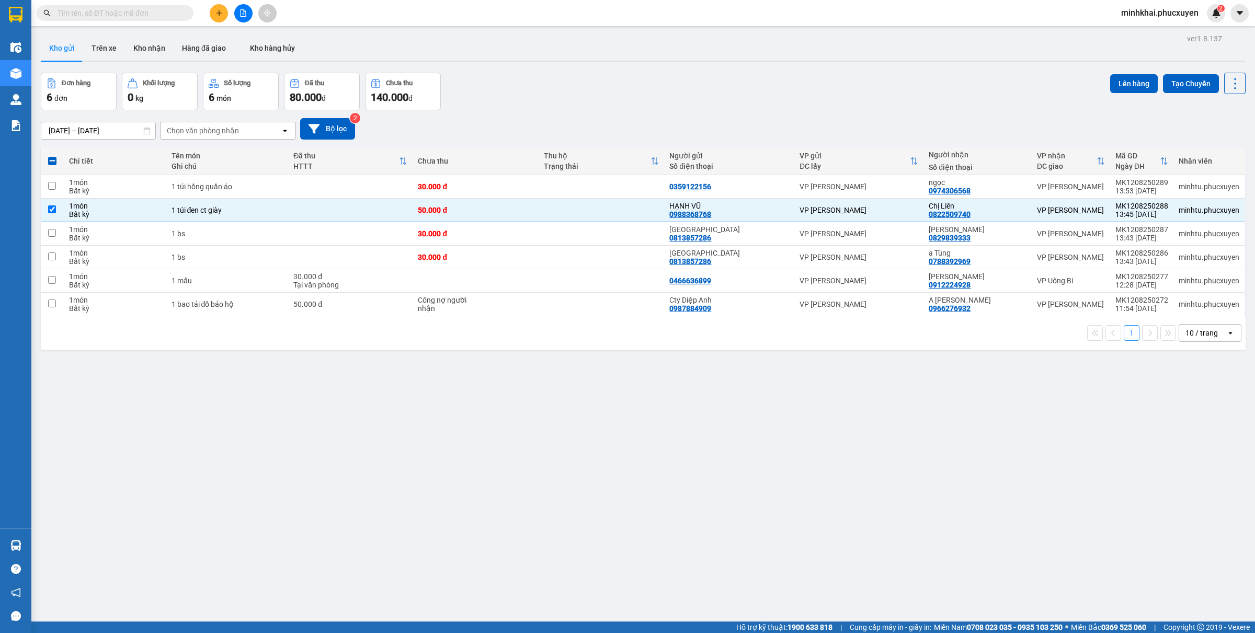
click at [832, 97] on div "Đơn hàng 6 đơn Khối lượng 0 kg Số lượng 6 món Đã thu 80.000 đ Chưa thu 140.000 …" at bounding box center [643, 92] width 1205 height 38
click at [50, 212] on input "checkbox" at bounding box center [52, 209] width 8 height 8
checkbox input "false"
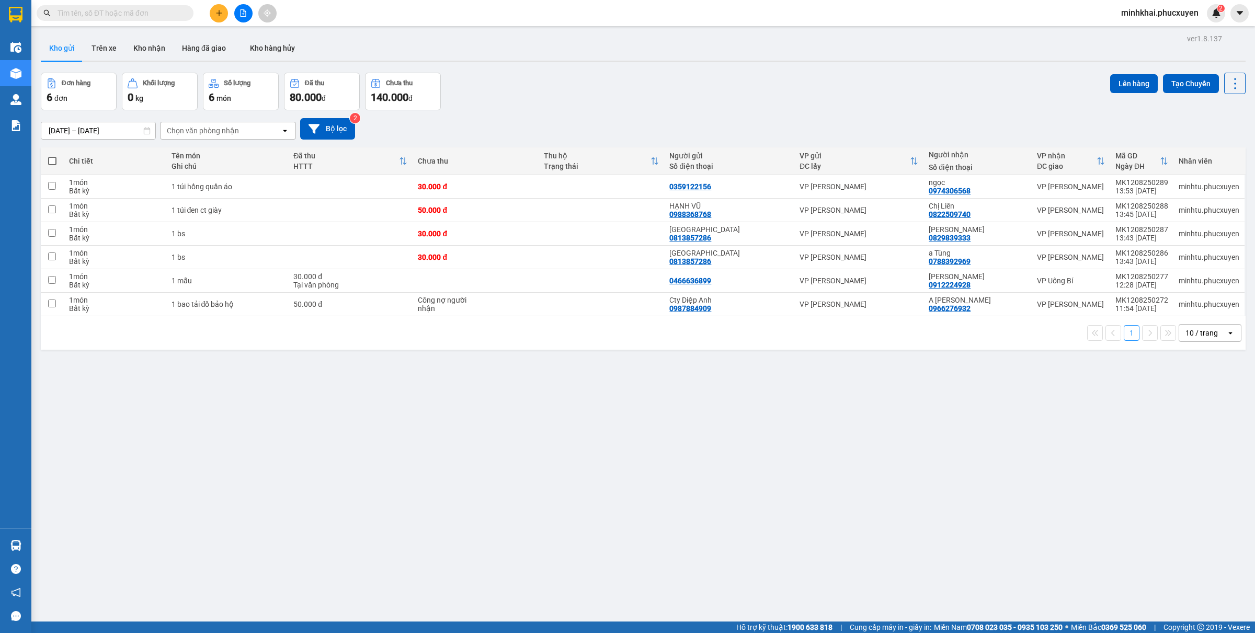
click at [221, 14] on icon "plus" at bounding box center [218, 12] width 7 height 7
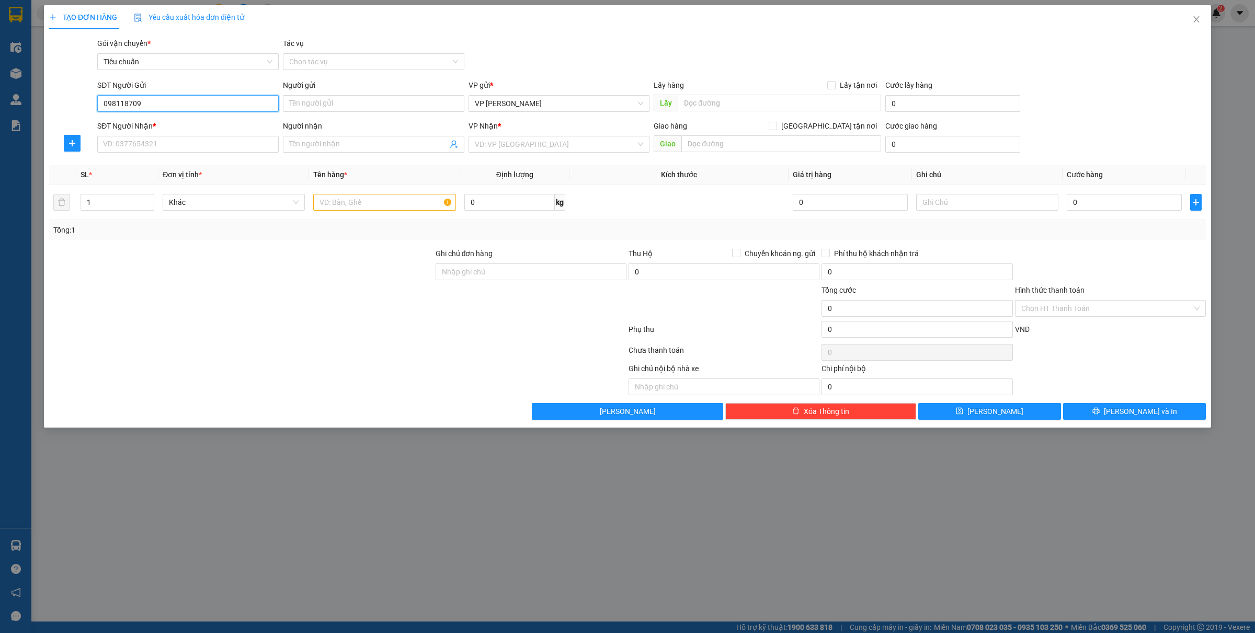
type input "0981187093"
click at [179, 125] on div "0981187093 - ANH GIANG" at bounding box center [188, 125] width 169 height 12
type input "[PERSON_NAME]"
type input "0981187093"
click at [163, 141] on input "SĐT Người Nhận *" at bounding box center [187, 144] width 181 height 17
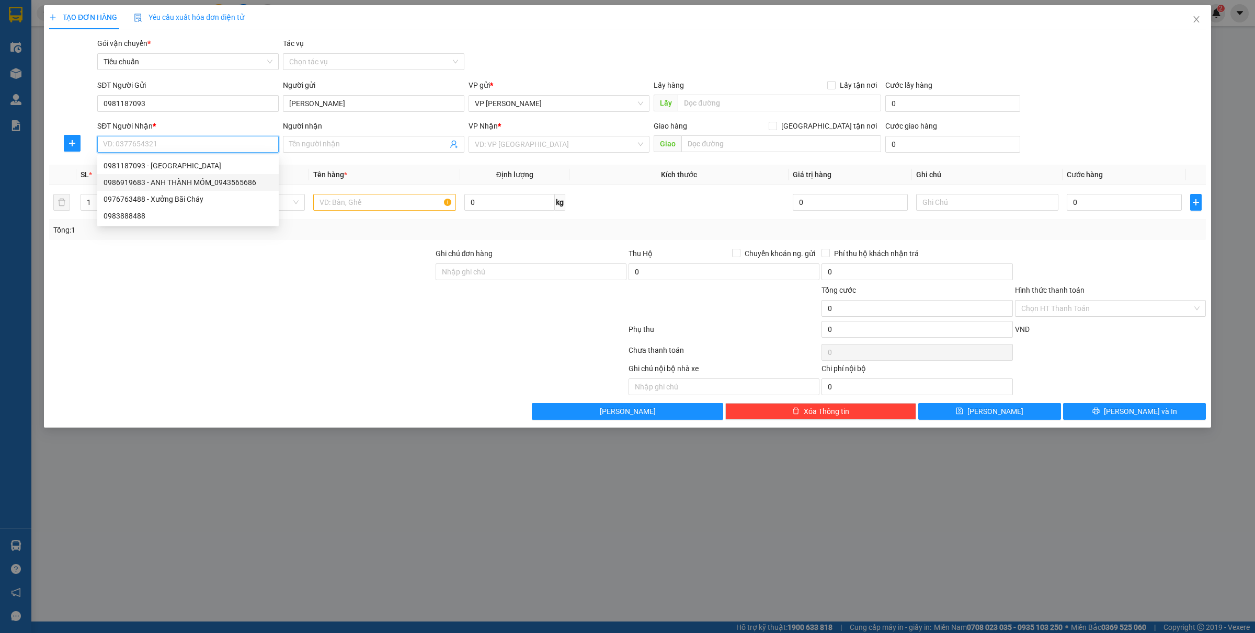
click at [197, 186] on div "0986919683 - ANH THÀNH MÓM_0943565686" at bounding box center [188, 183] width 169 height 12
type input "0986919683"
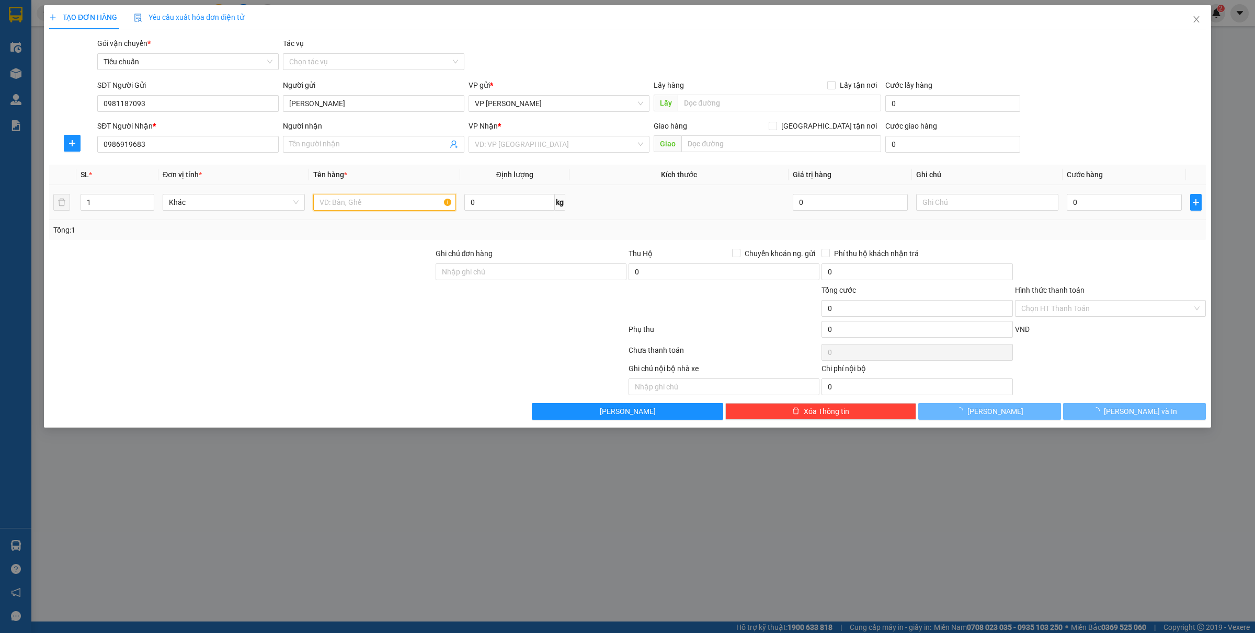
click at [332, 202] on input "text" at bounding box center [384, 202] width 142 height 17
type input "1"
type input "ANH THÀNH MÓM_0943565686"
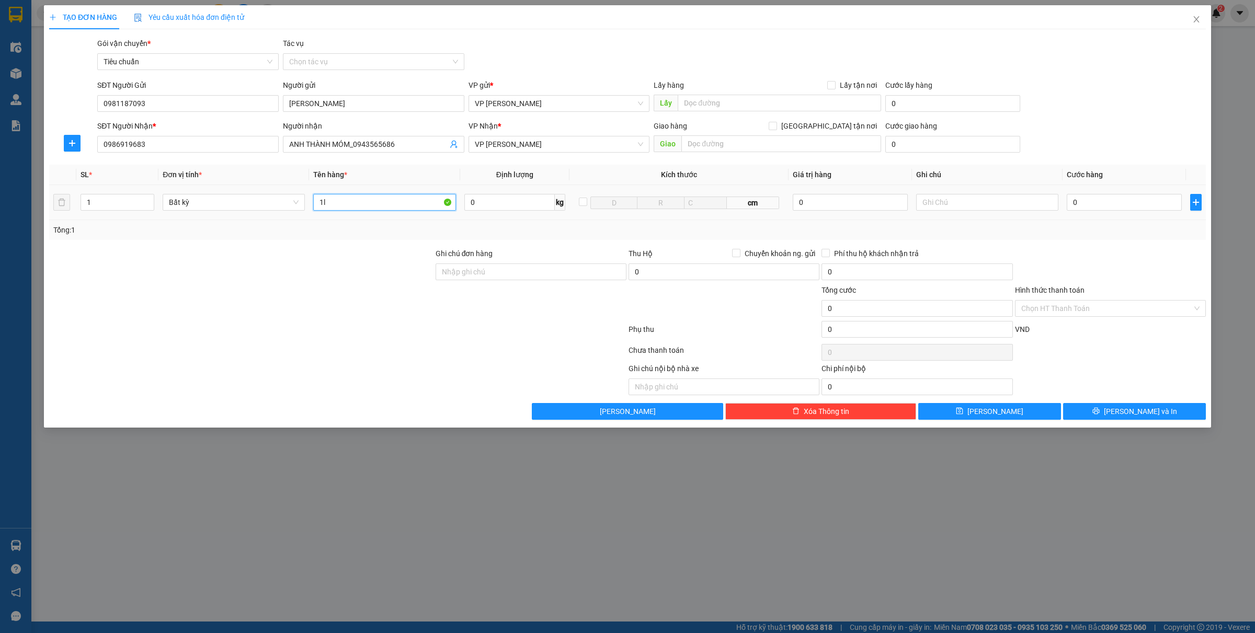
type input "1"
click at [381, 203] on input "text" at bounding box center [384, 202] width 142 height 17
type input "1 linh kiện"
click at [1092, 205] on input "0" at bounding box center [1123, 202] width 115 height 17
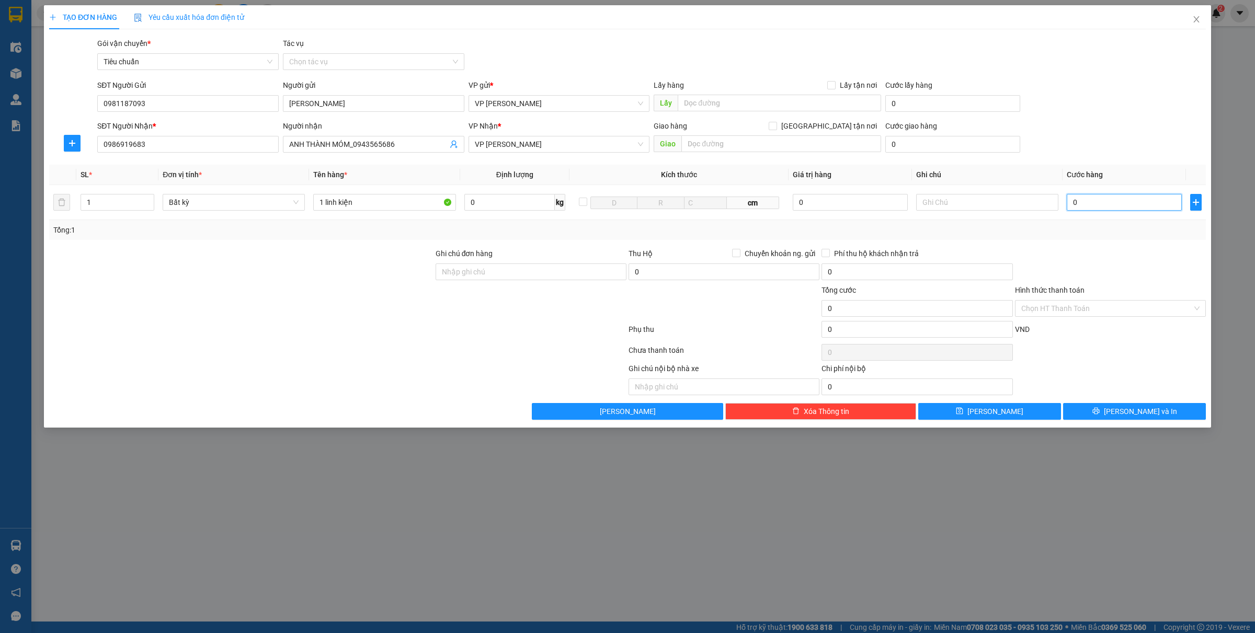
type input "4"
type input "40"
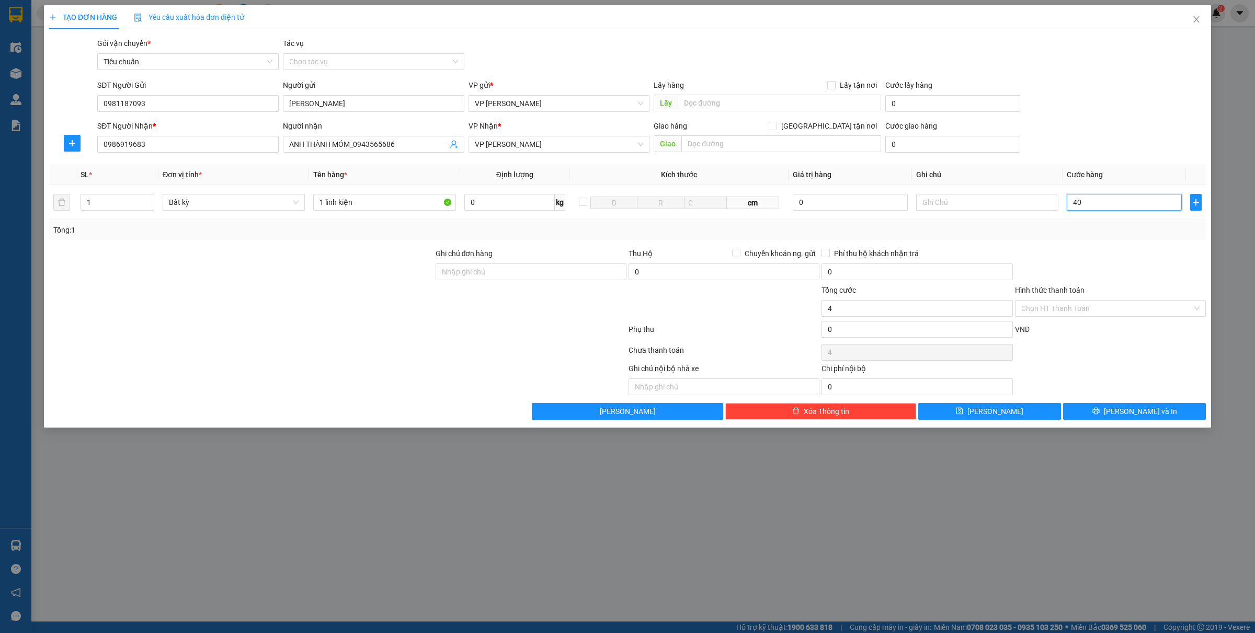
type input "40"
type input "400"
type input "4.000"
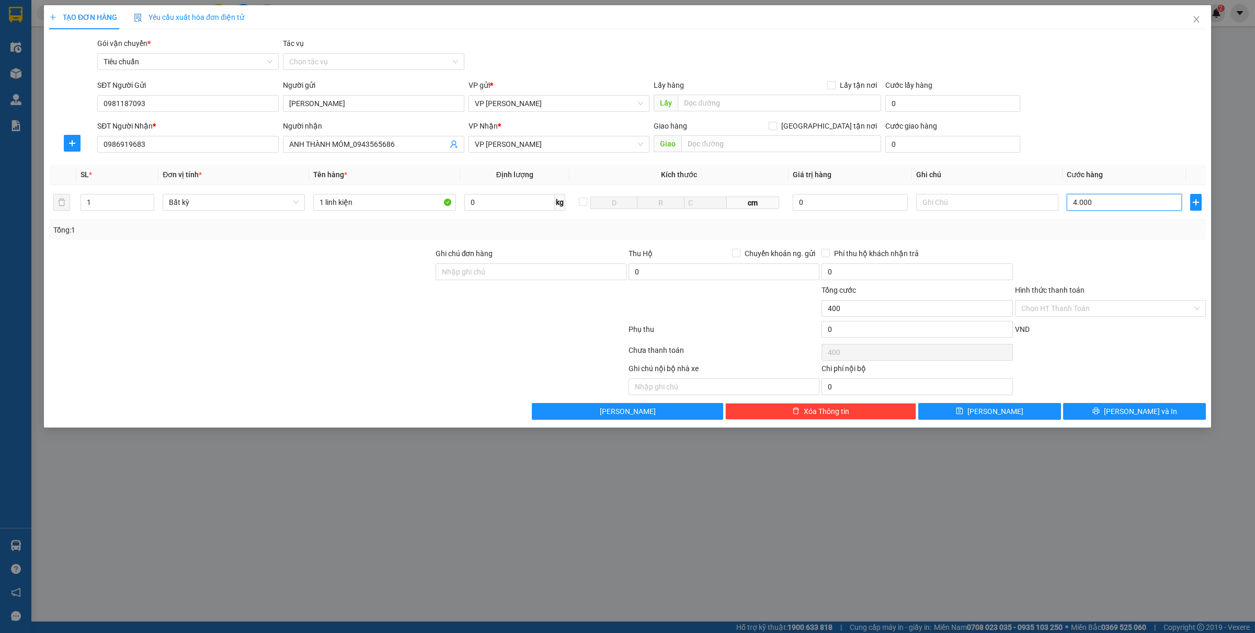
type input "4.000"
type input "40.000"
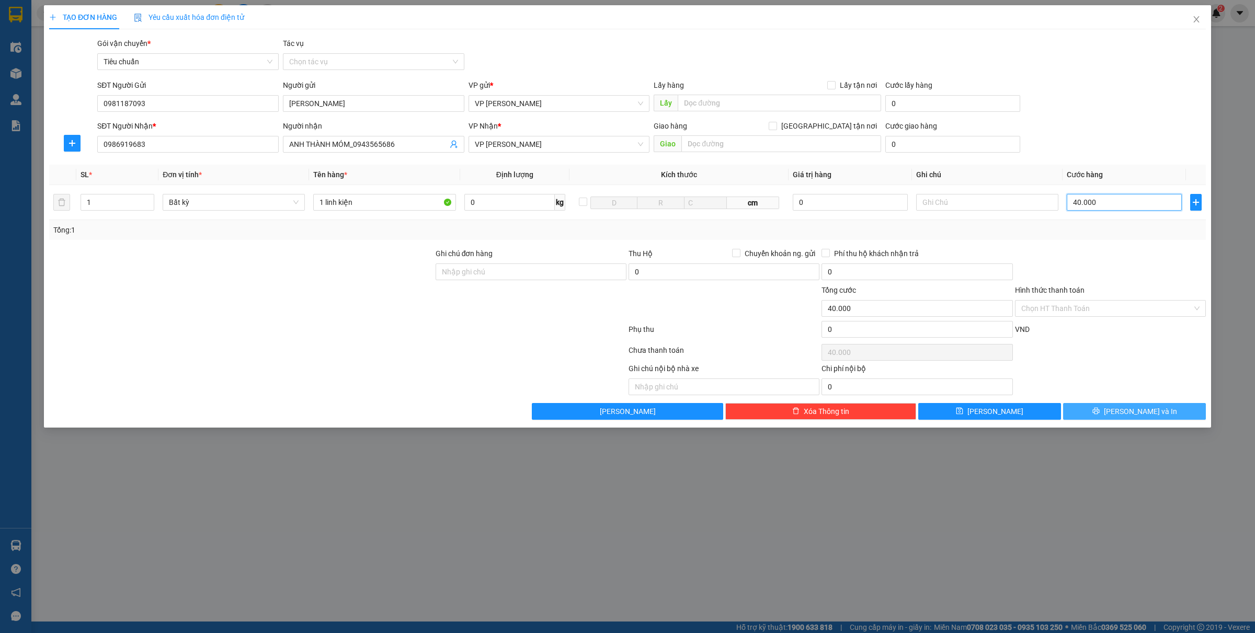
type input "40.000"
drag, startPoint x: 1133, startPoint y: 414, endPoint x: 614, endPoint y: 77, distance: 618.0
click at [1134, 414] on span "[PERSON_NAME] và In" at bounding box center [1140, 412] width 73 height 12
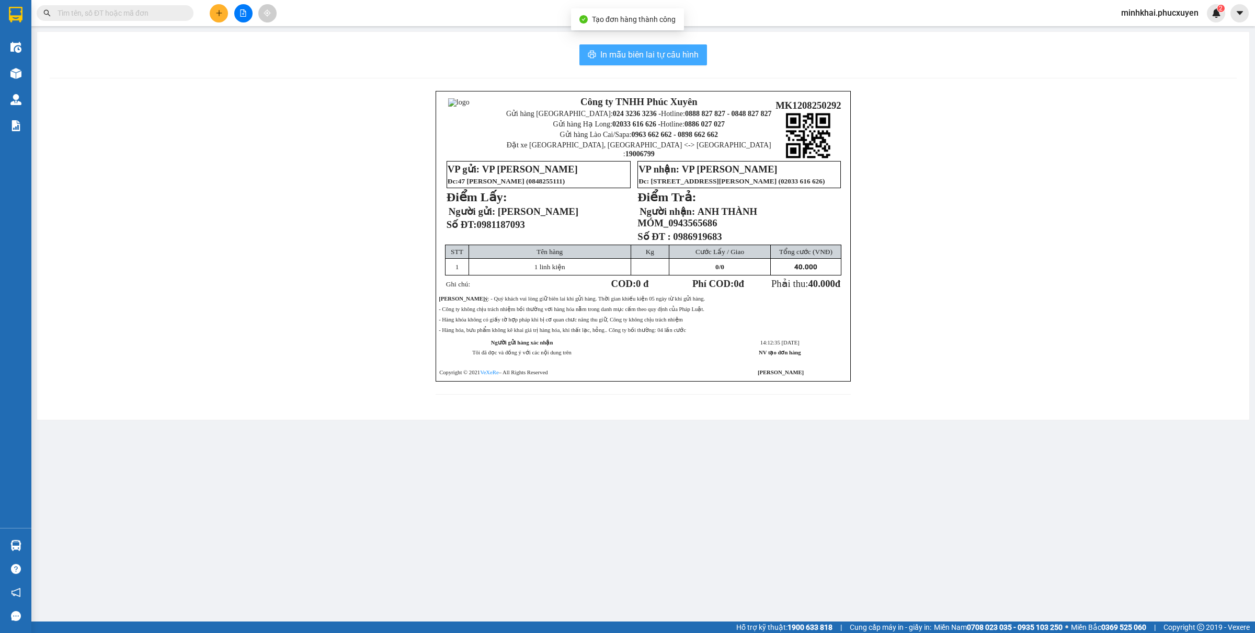
click at [647, 53] on span "In mẫu biên lai tự cấu hình" at bounding box center [649, 54] width 98 height 13
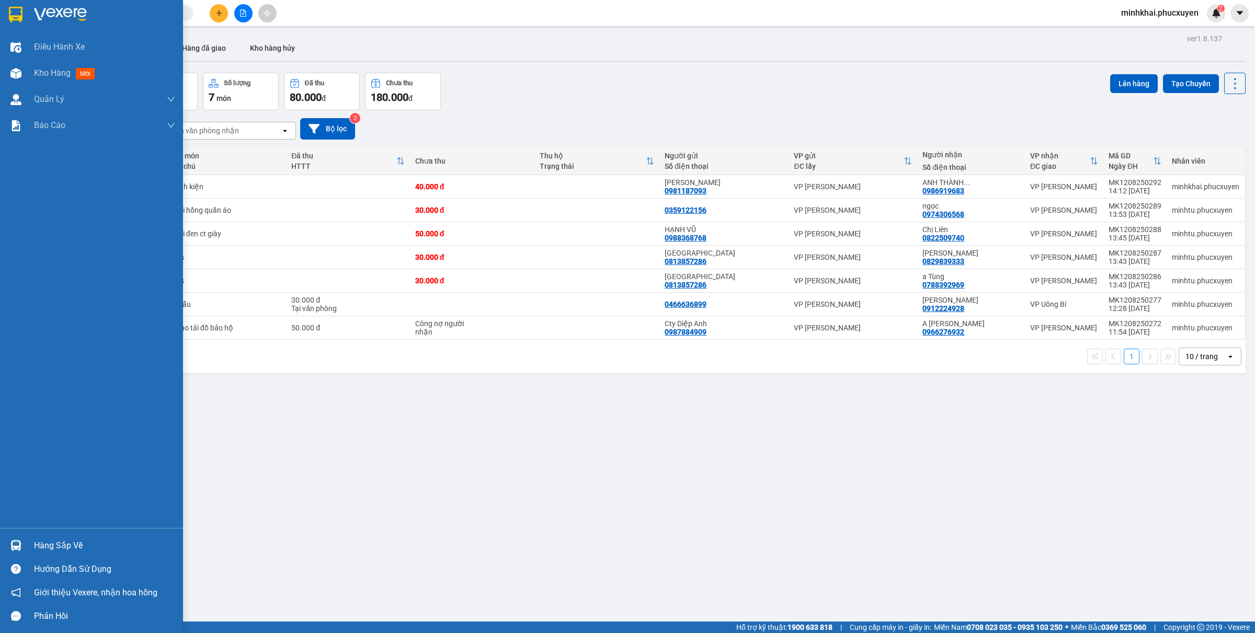
click at [33, 544] on div "Hàng sắp về" at bounding box center [91, 546] width 183 height 24
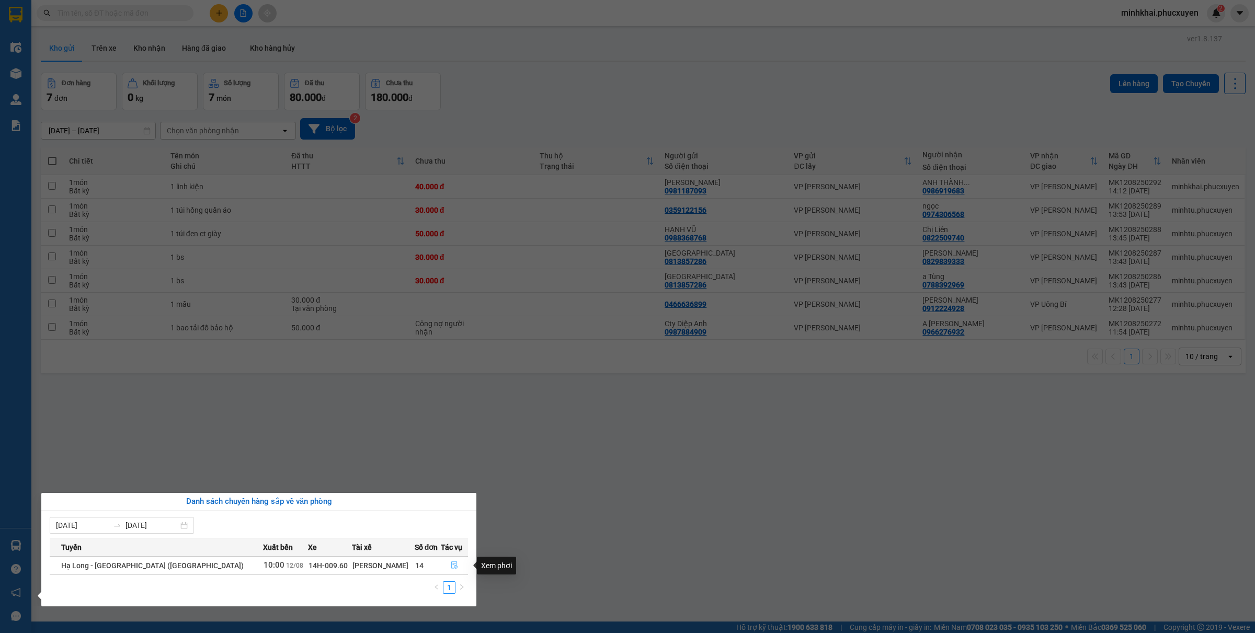
click at [454, 568] on button "button" at bounding box center [454, 565] width 27 height 17
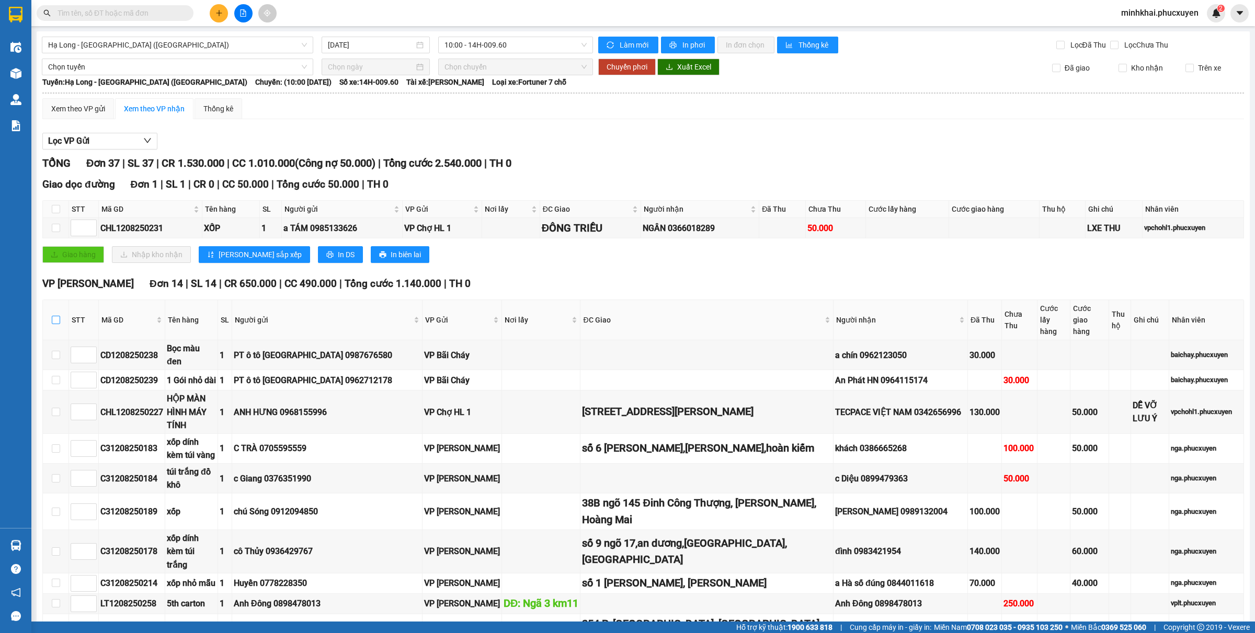
click at [52, 316] on input "checkbox" at bounding box center [56, 320] width 8 height 8
checkbox input "true"
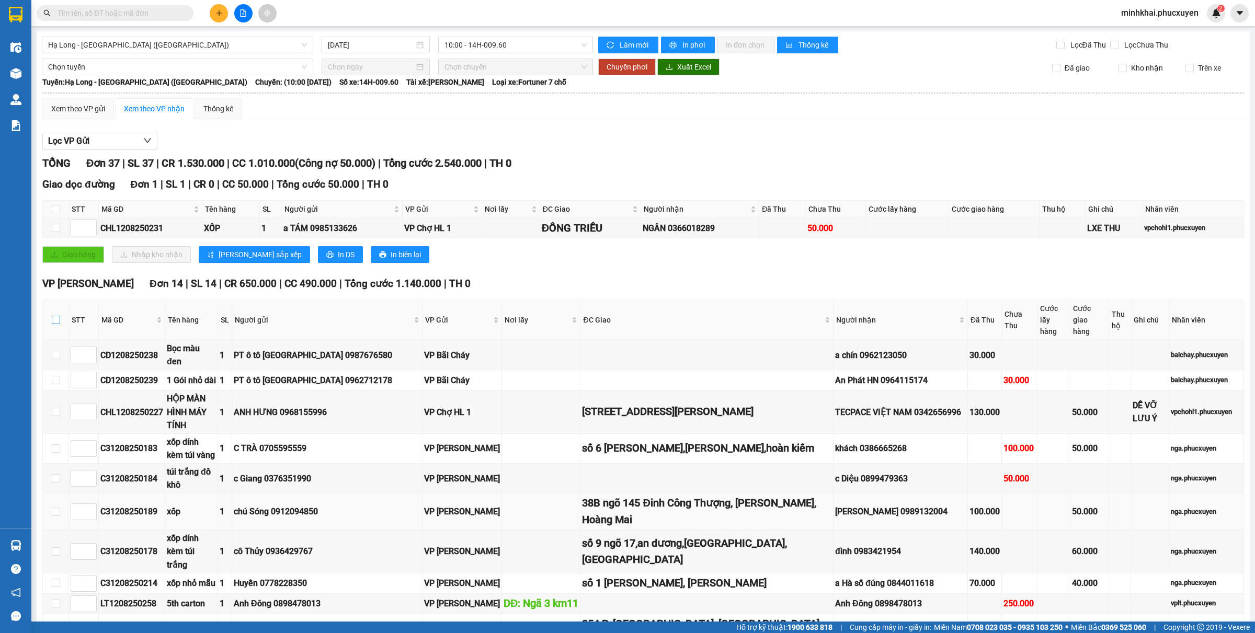
checkbox input "true"
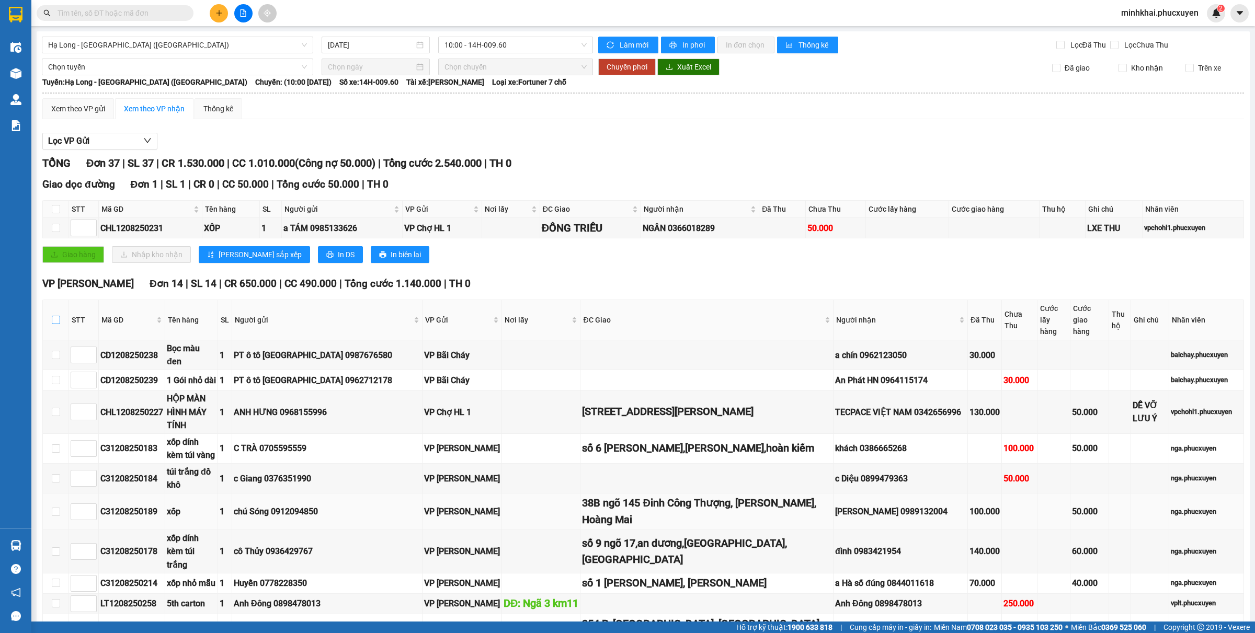
checkbox input "true"
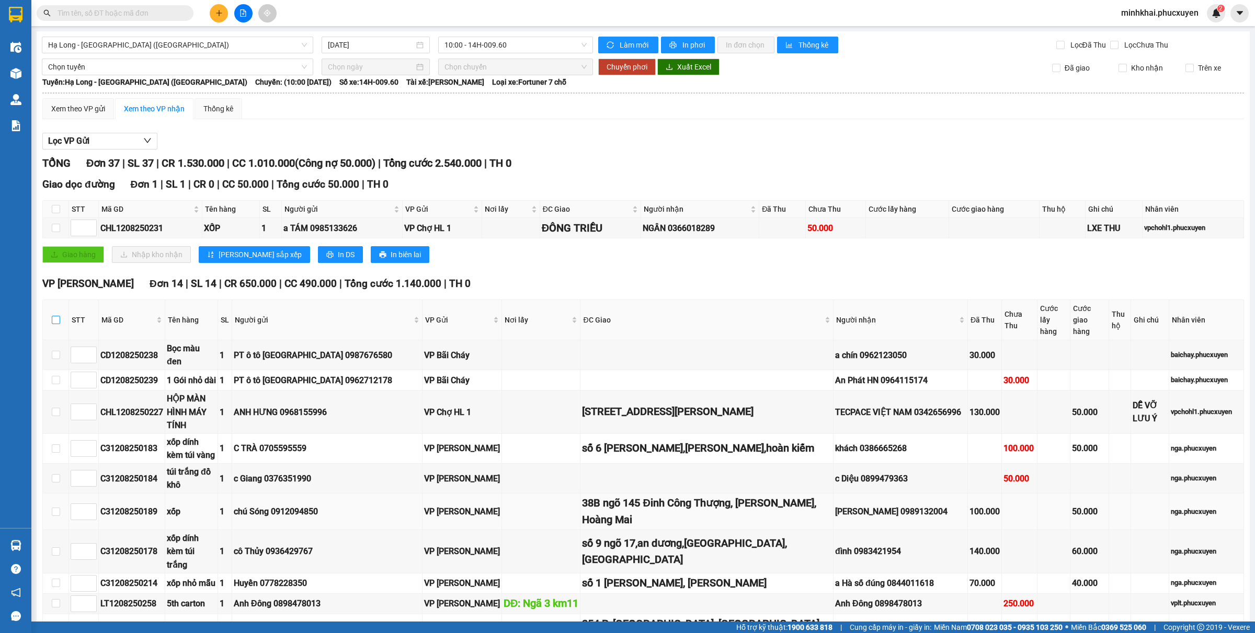
checkbox input "true"
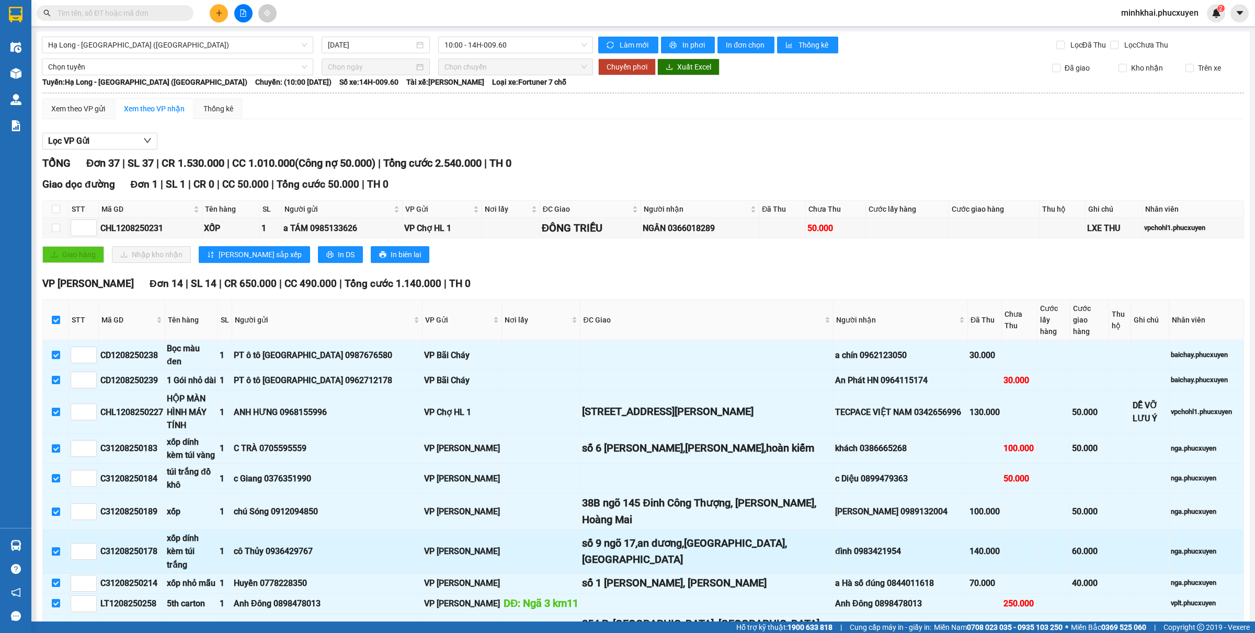
scroll to position [131, 0]
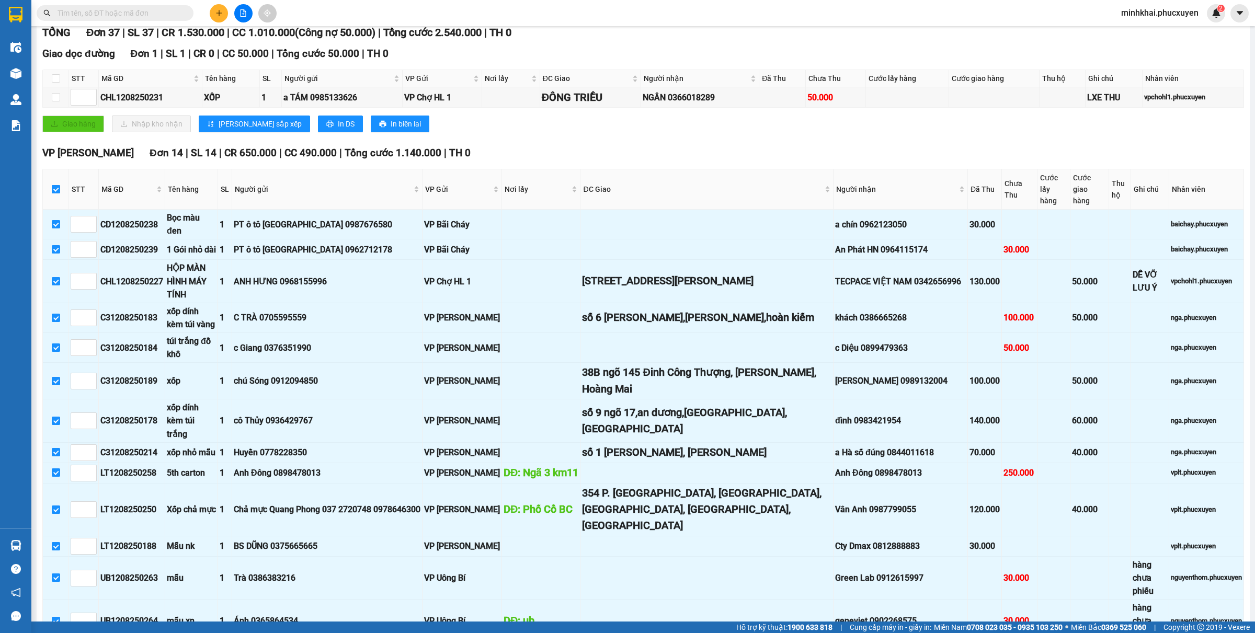
click at [56, 186] on input "checkbox" at bounding box center [56, 189] width 8 height 8
checkbox input "false"
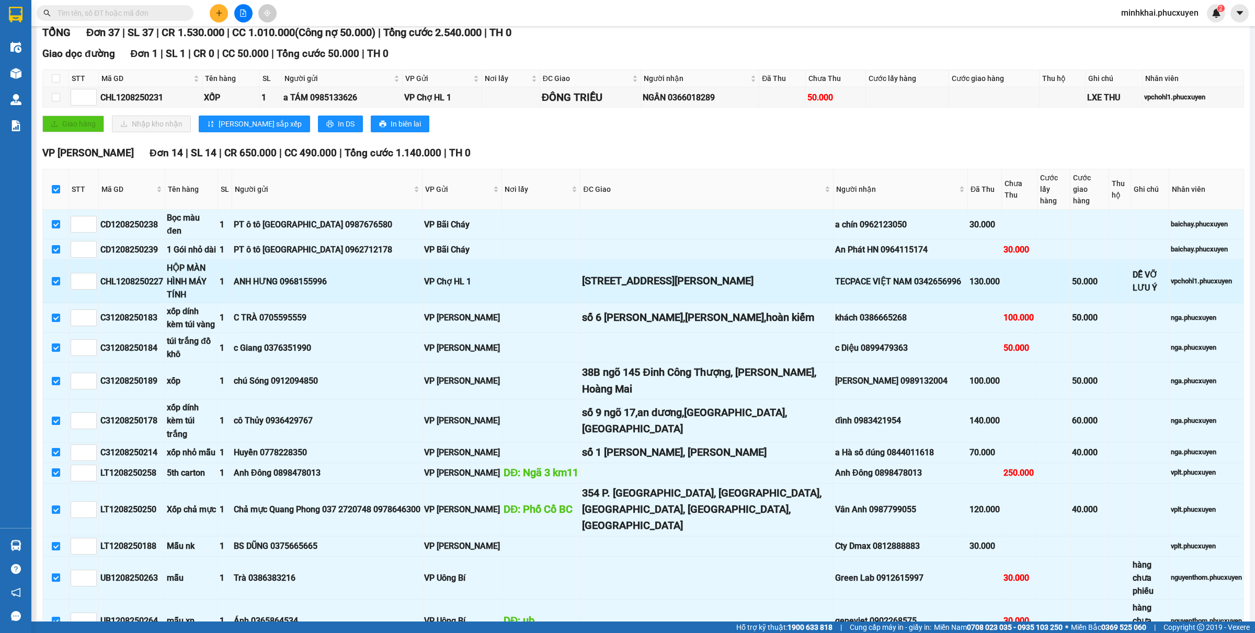
checkbox input "false"
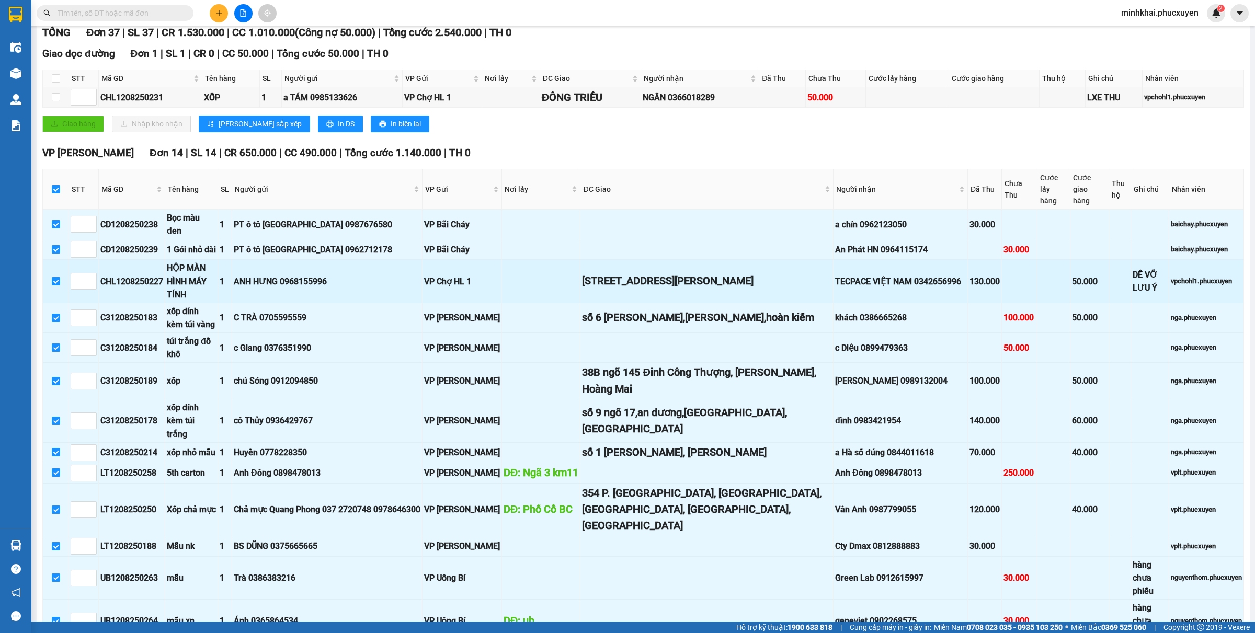
checkbox input "false"
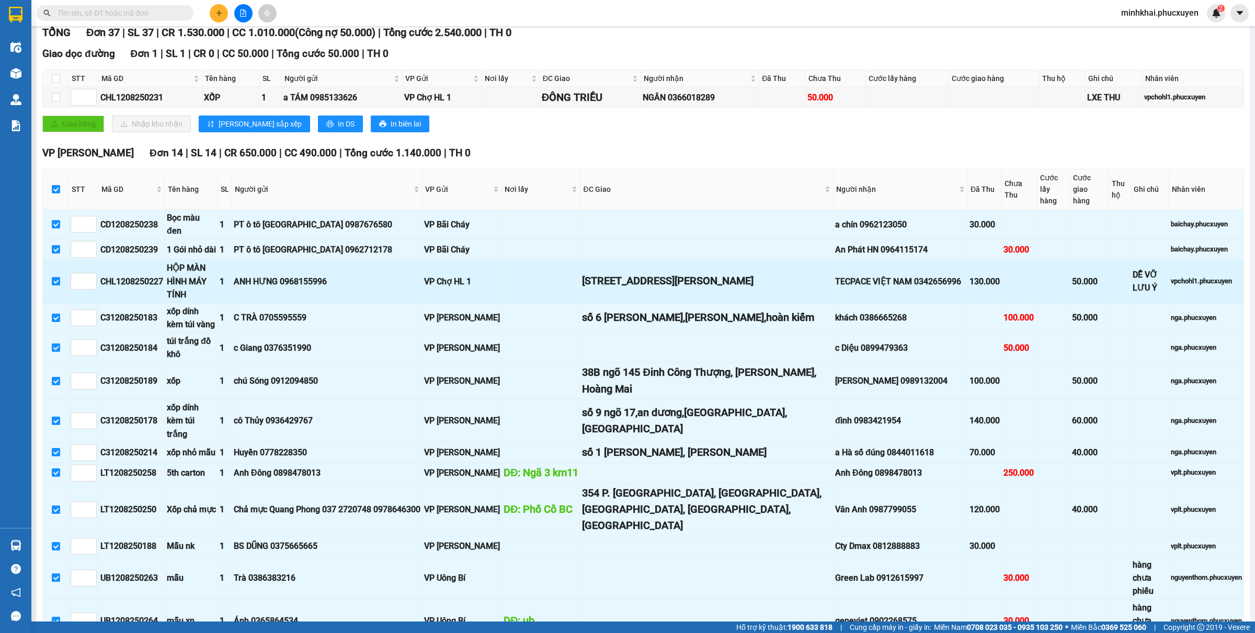
checkbox input "false"
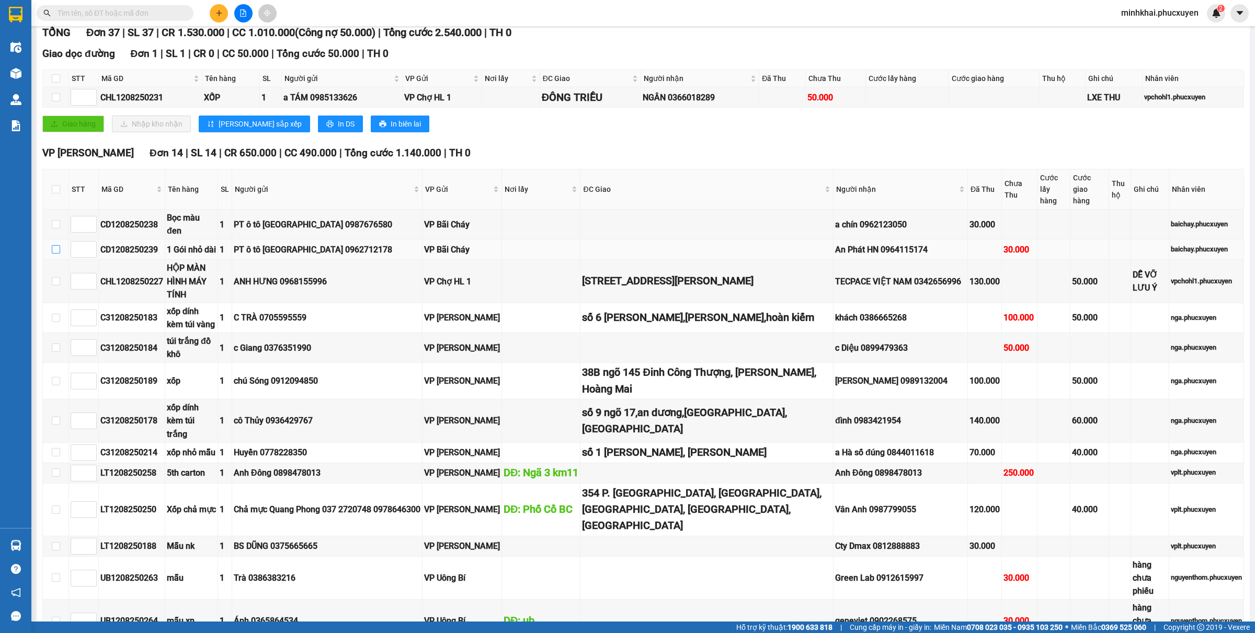
click at [52, 245] on input "checkbox" at bounding box center [56, 249] width 8 height 8
checkbox input "true"
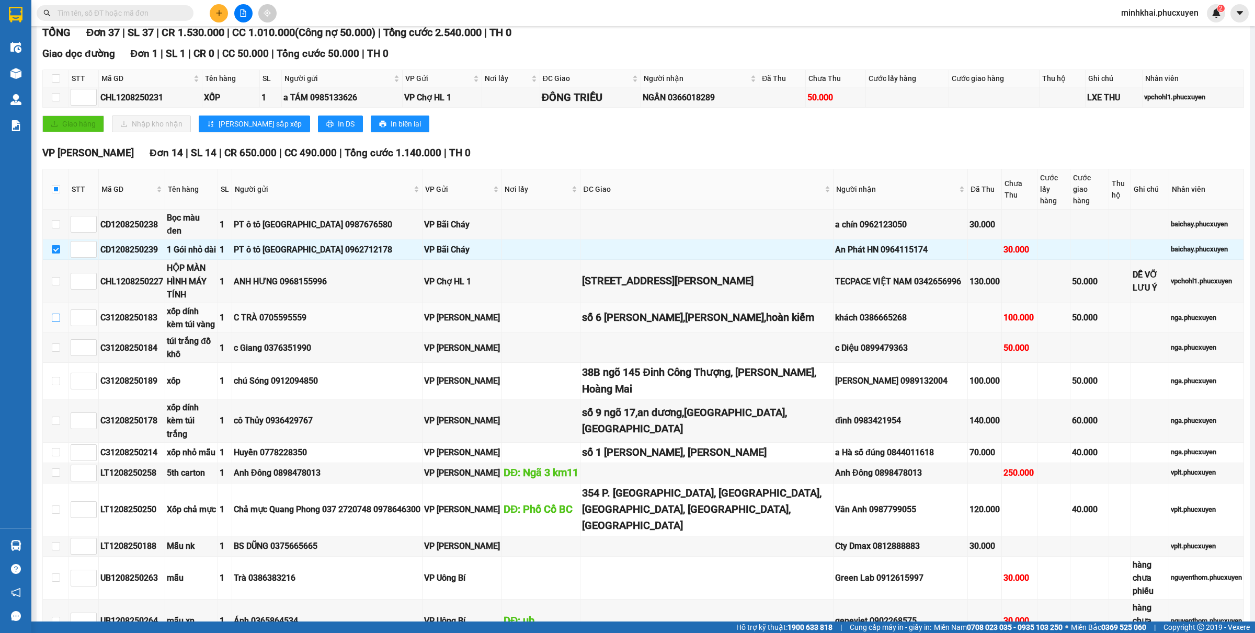
click at [59, 314] on input "checkbox" at bounding box center [56, 318] width 8 height 8
checkbox input "true"
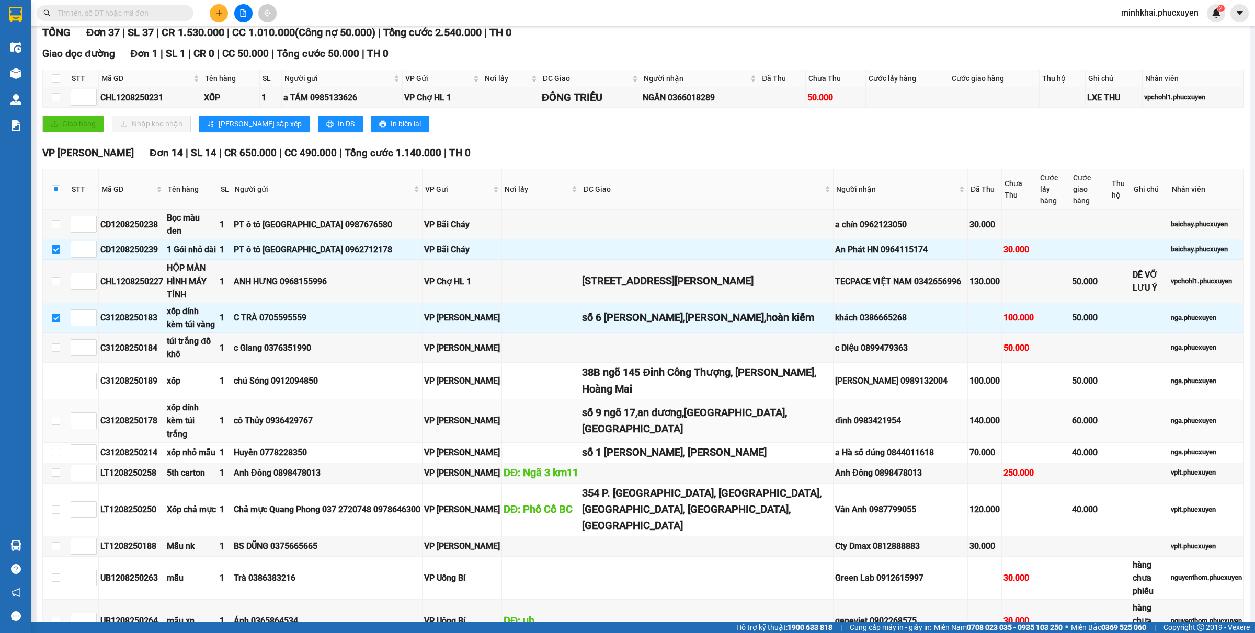
scroll to position [196, 0]
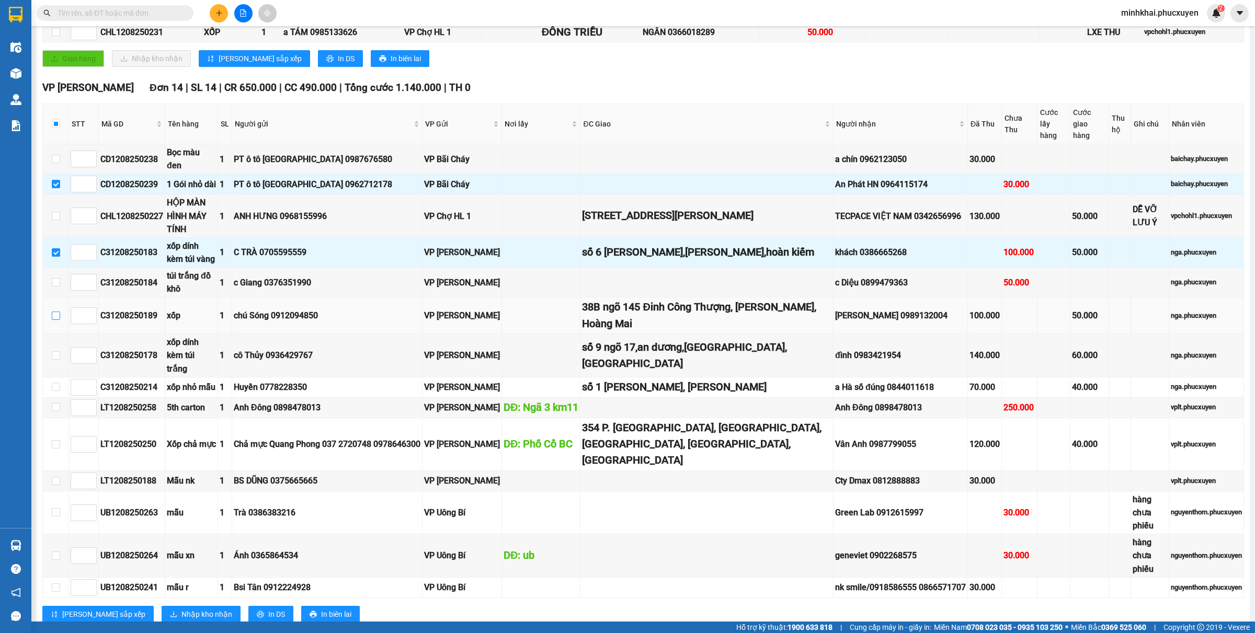
click at [54, 315] on input "checkbox" at bounding box center [56, 316] width 8 height 8
checkbox input "true"
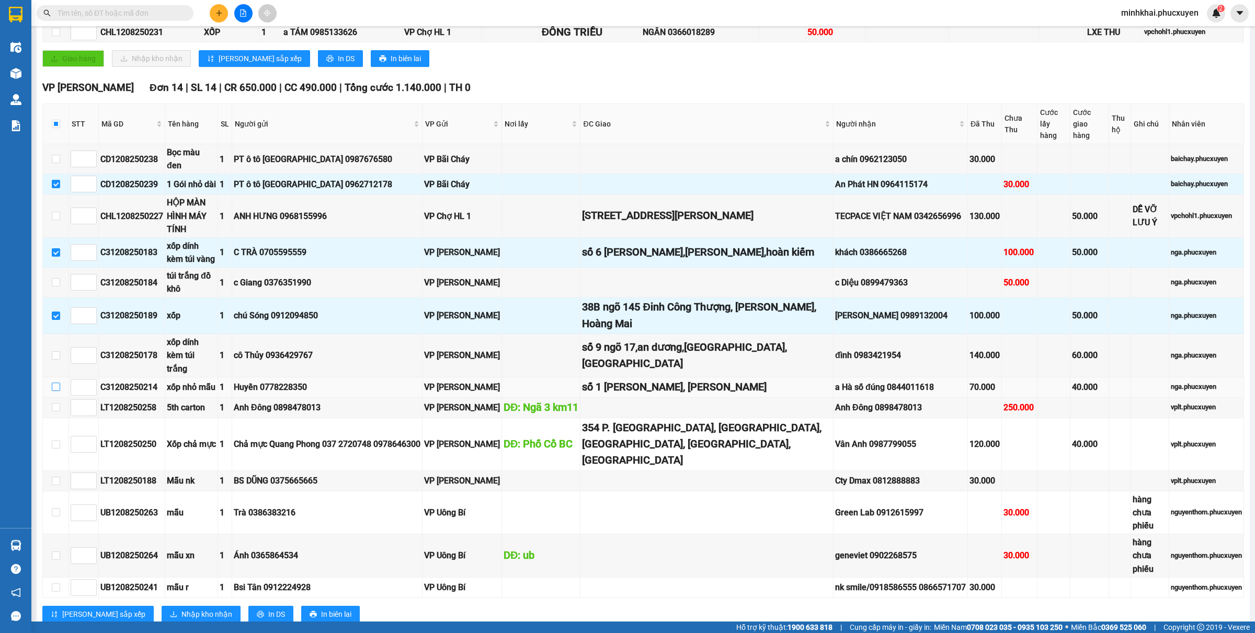
click at [53, 382] on label at bounding box center [56, 388] width 8 height 12
click at [53, 383] on input "checkbox" at bounding box center [56, 387] width 8 height 8
checkbox input "true"
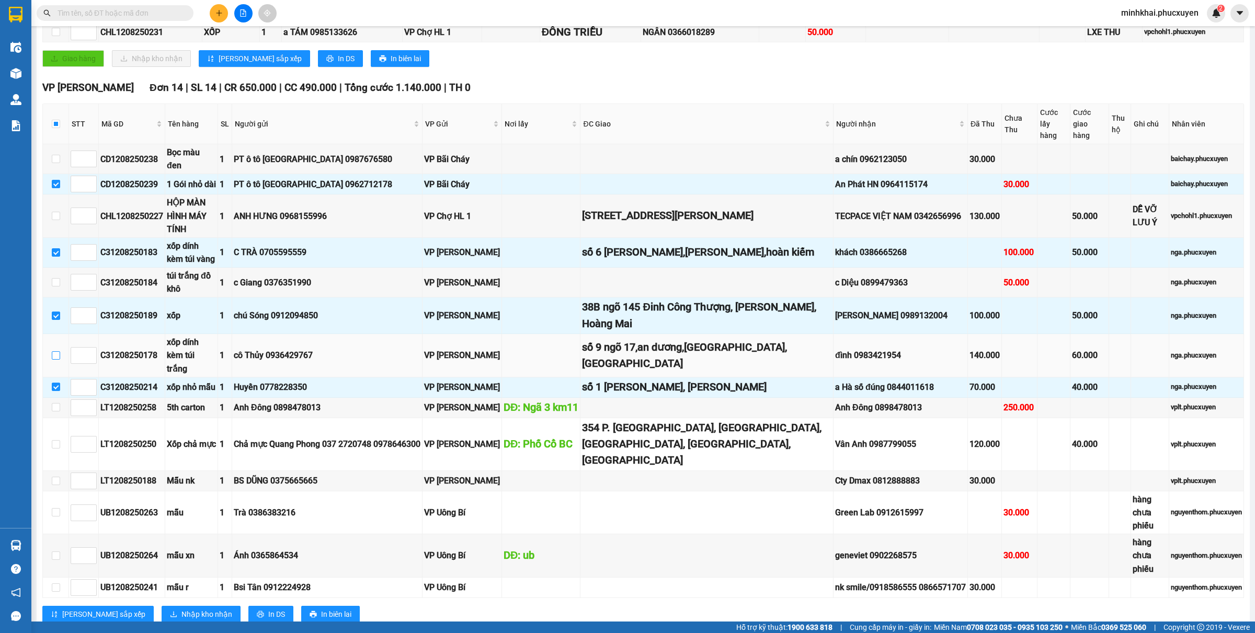
click at [52, 351] on input "checkbox" at bounding box center [56, 355] width 8 height 8
checkbox input "true"
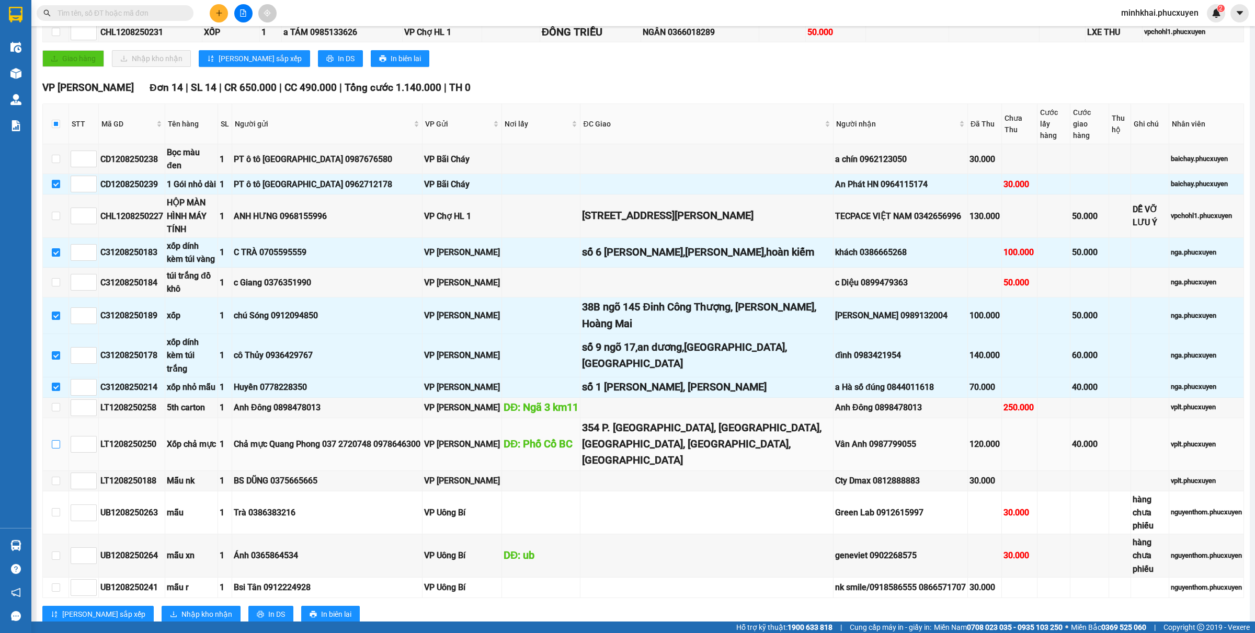
click at [55, 440] on input "checkbox" at bounding box center [56, 444] width 8 height 8
checkbox input "true"
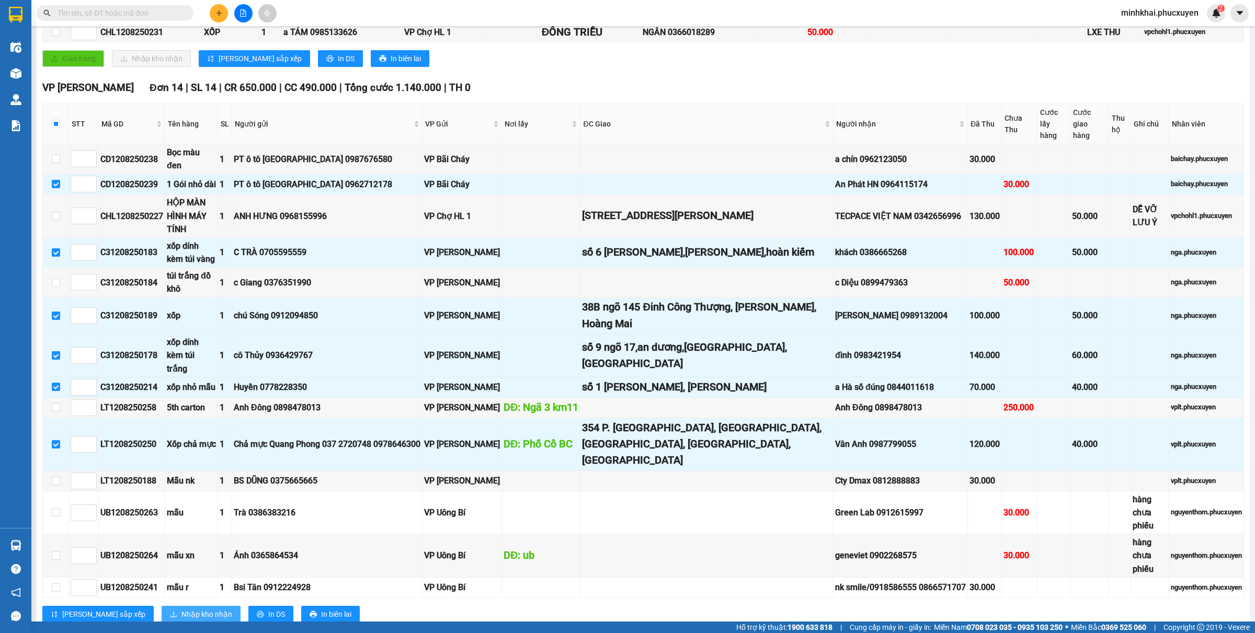
click at [164, 606] on button "Nhập kho nhận" at bounding box center [201, 614] width 79 height 17
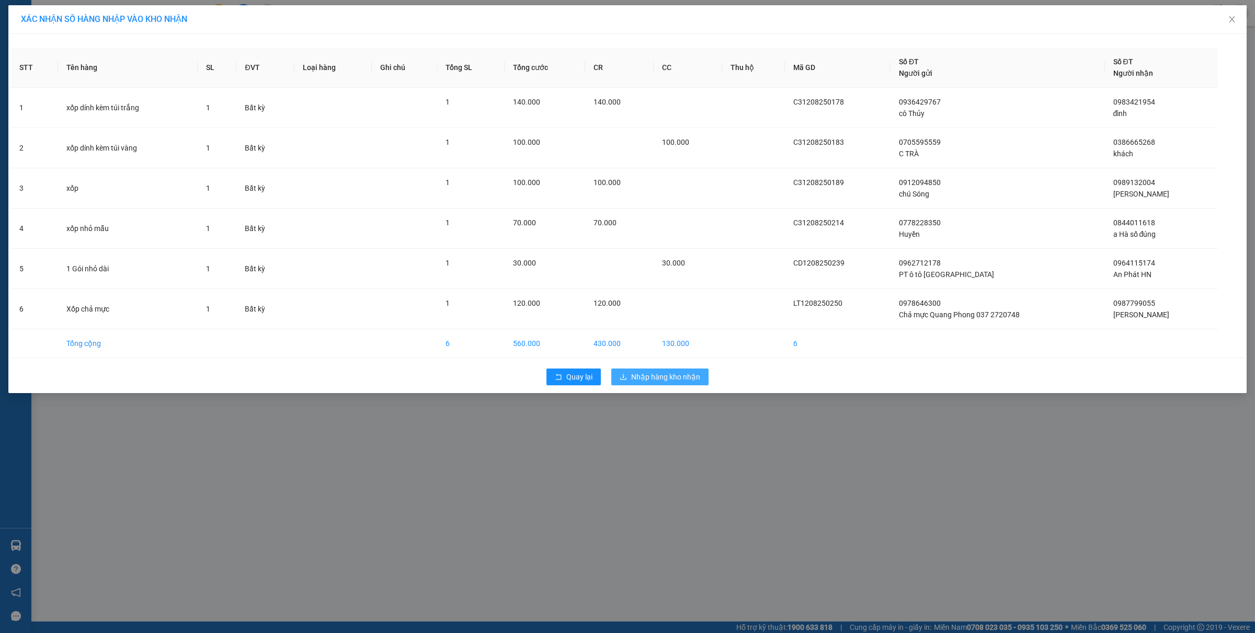
click at [668, 370] on button "Nhập hàng kho nhận" at bounding box center [659, 377] width 97 height 17
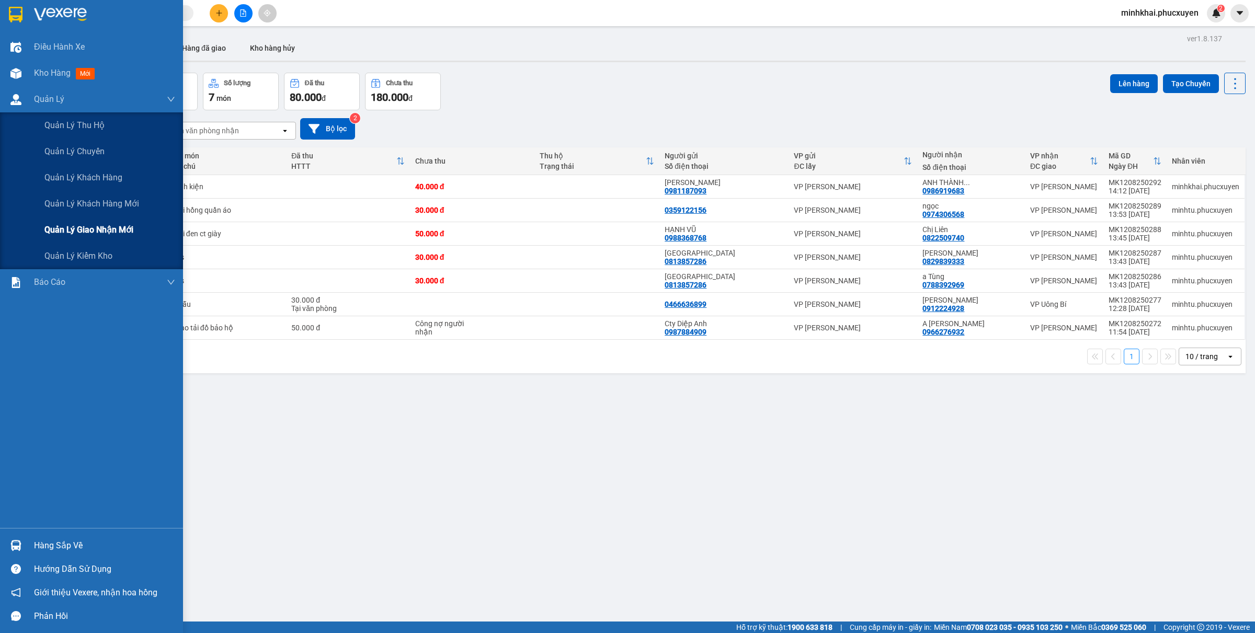
click at [105, 226] on span "Quản lý giao nhận mới" at bounding box center [88, 229] width 89 height 13
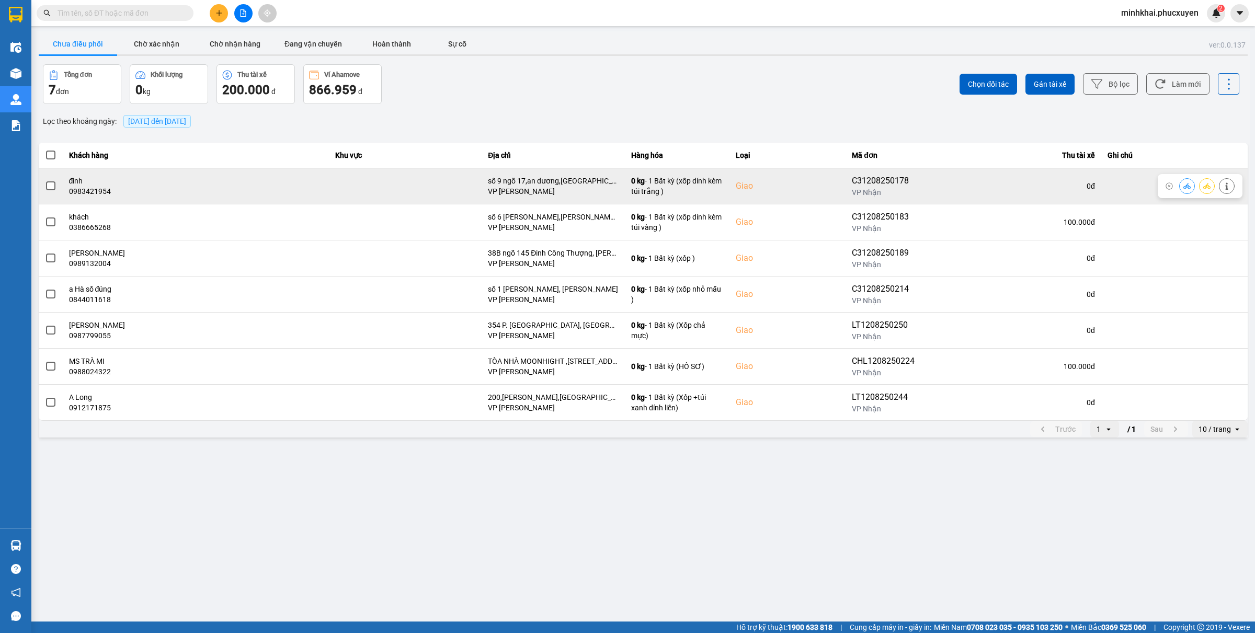
click at [1187, 186] on icon at bounding box center [1186, 186] width 7 height 6
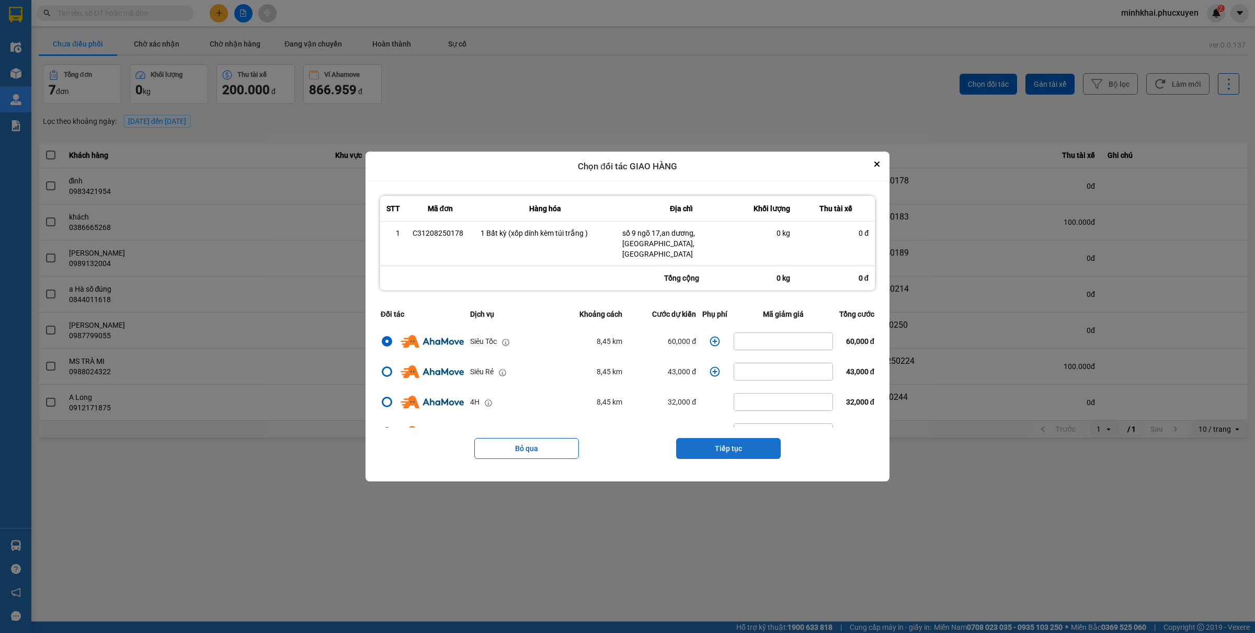
click at [745, 439] on button "Tiếp tục" at bounding box center [728, 448] width 105 height 21
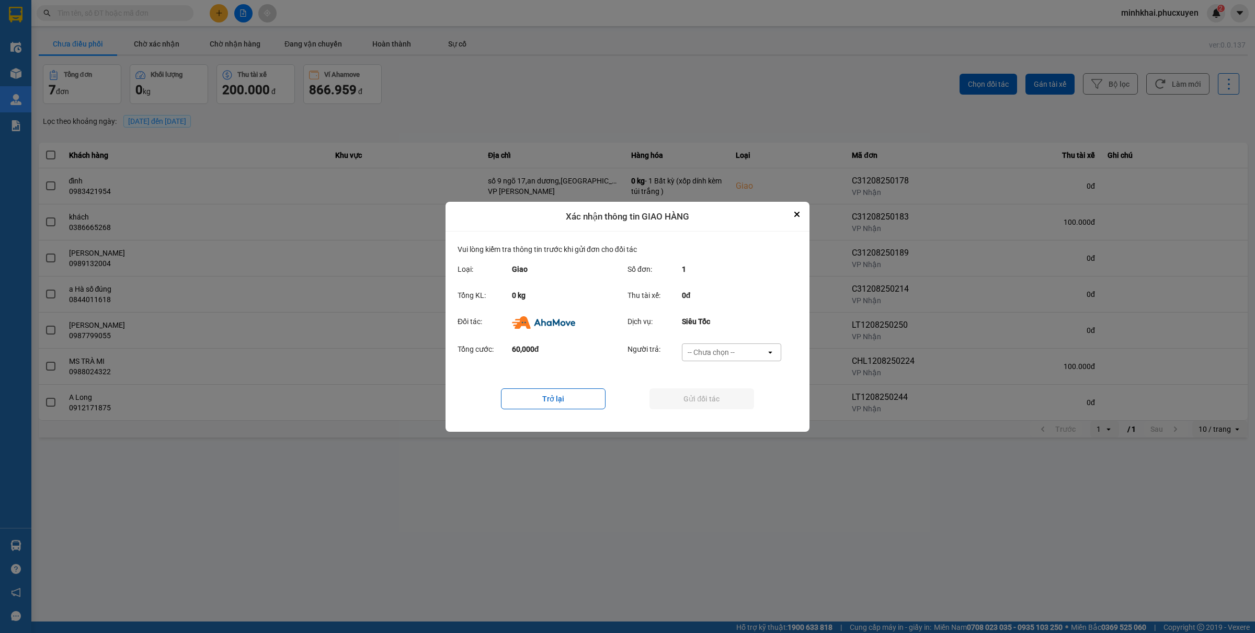
click at [706, 350] on div "-- Chưa chọn --" at bounding box center [710, 352] width 47 height 10
click at [707, 419] on div "Ví Ahamove" at bounding box center [730, 412] width 99 height 19
click at [675, 402] on button "Gửi đối tác" at bounding box center [701, 398] width 105 height 21
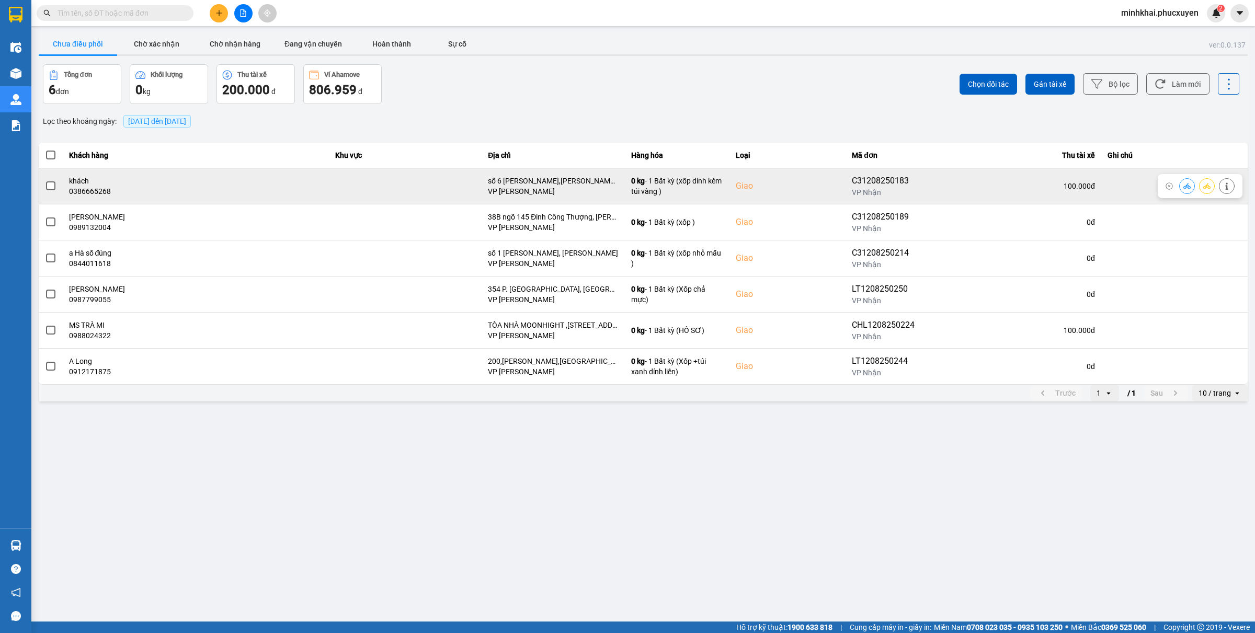
click at [1185, 186] on icon at bounding box center [1186, 186] width 7 height 6
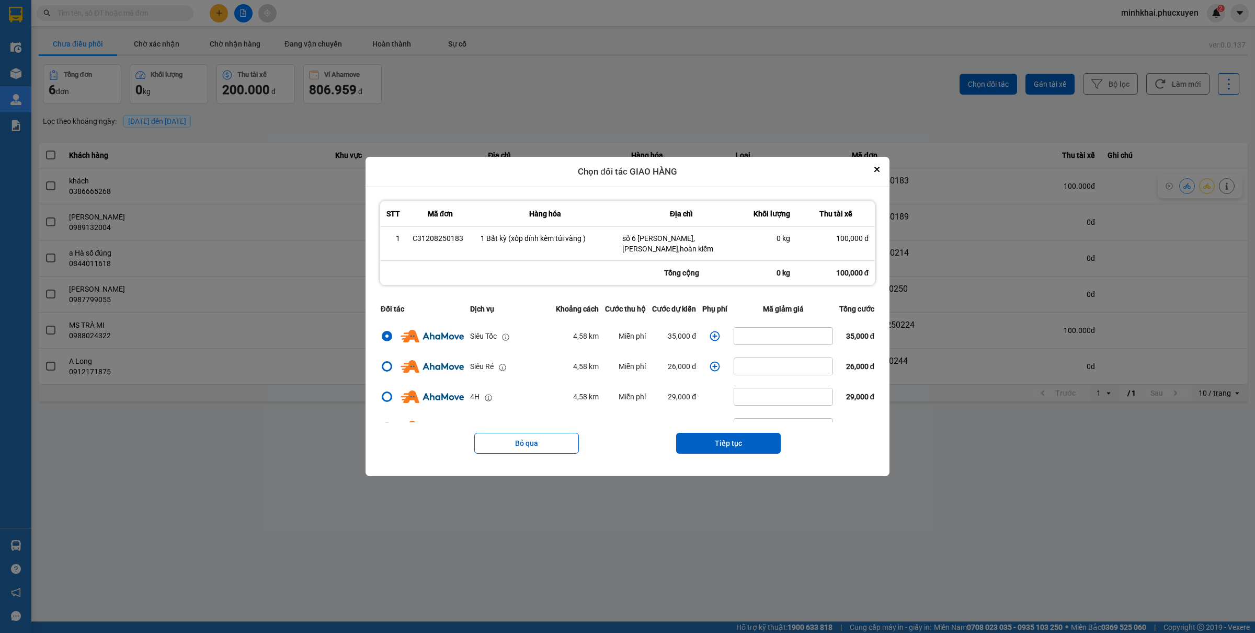
click at [728, 438] on button "Tiếp tục" at bounding box center [728, 443] width 105 height 21
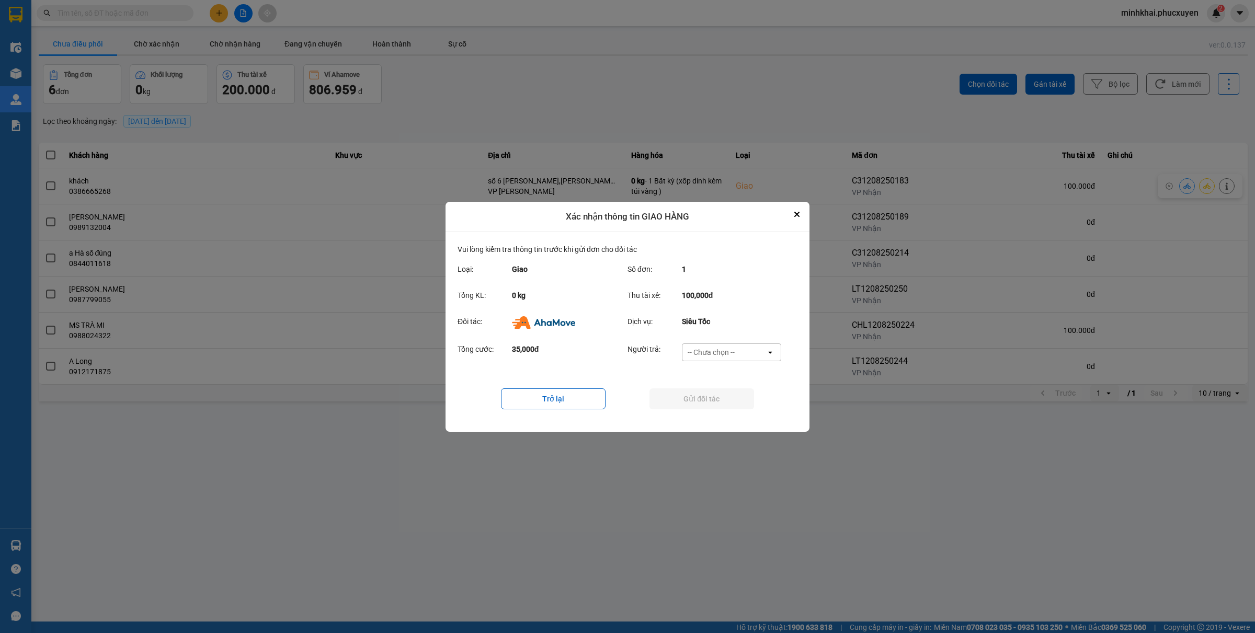
click at [732, 353] on div "-- Chưa chọn --" at bounding box center [710, 352] width 47 height 10
click at [717, 409] on span "Ví Ahamove" at bounding box center [711, 412] width 42 height 10
click at [673, 398] on button "Gửi đối tác" at bounding box center [701, 398] width 105 height 21
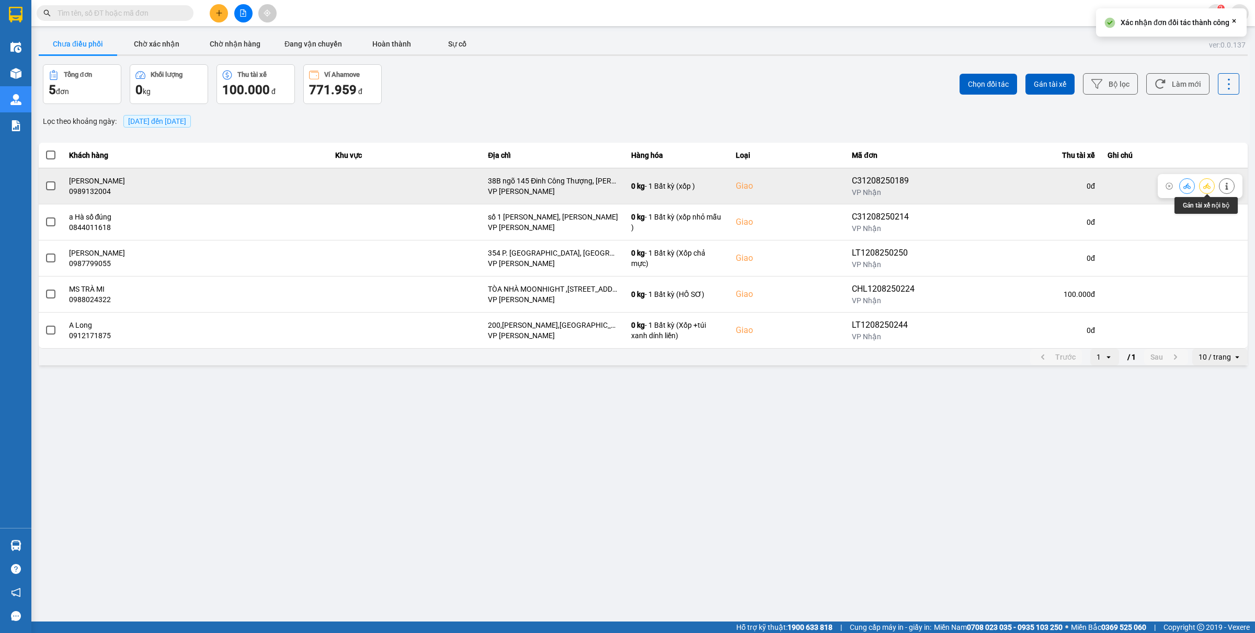
click at [1191, 182] on button at bounding box center [1186, 186] width 15 height 18
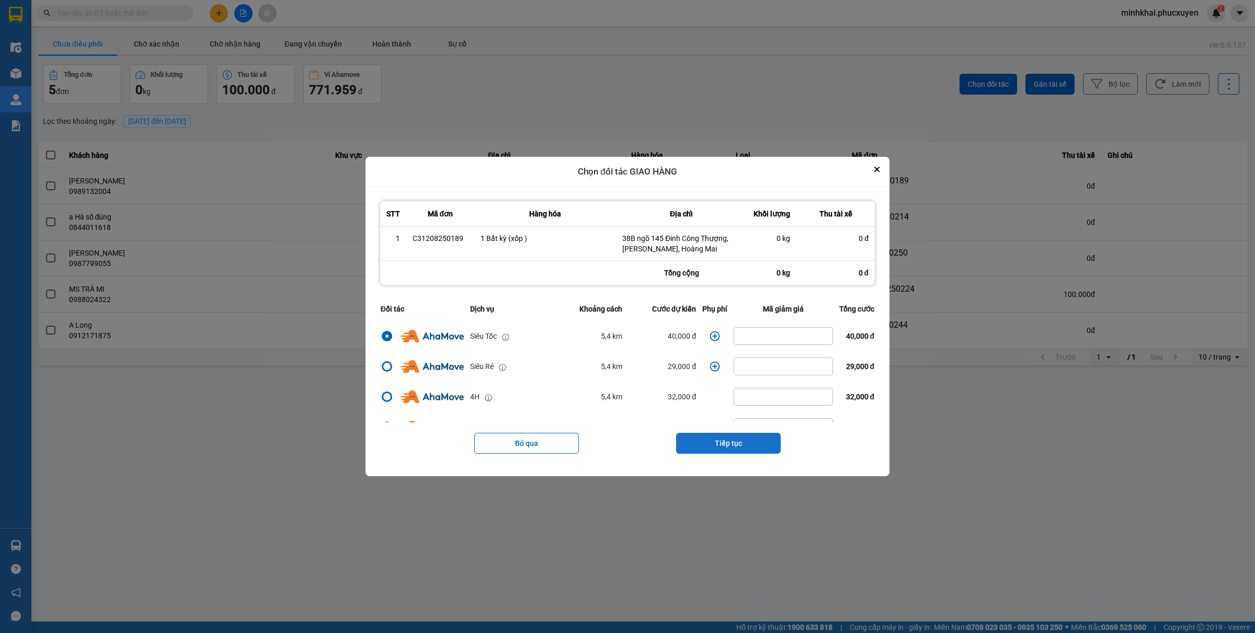
click at [737, 447] on button "Tiếp tục" at bounding box center [728, 443] width 105 height 21
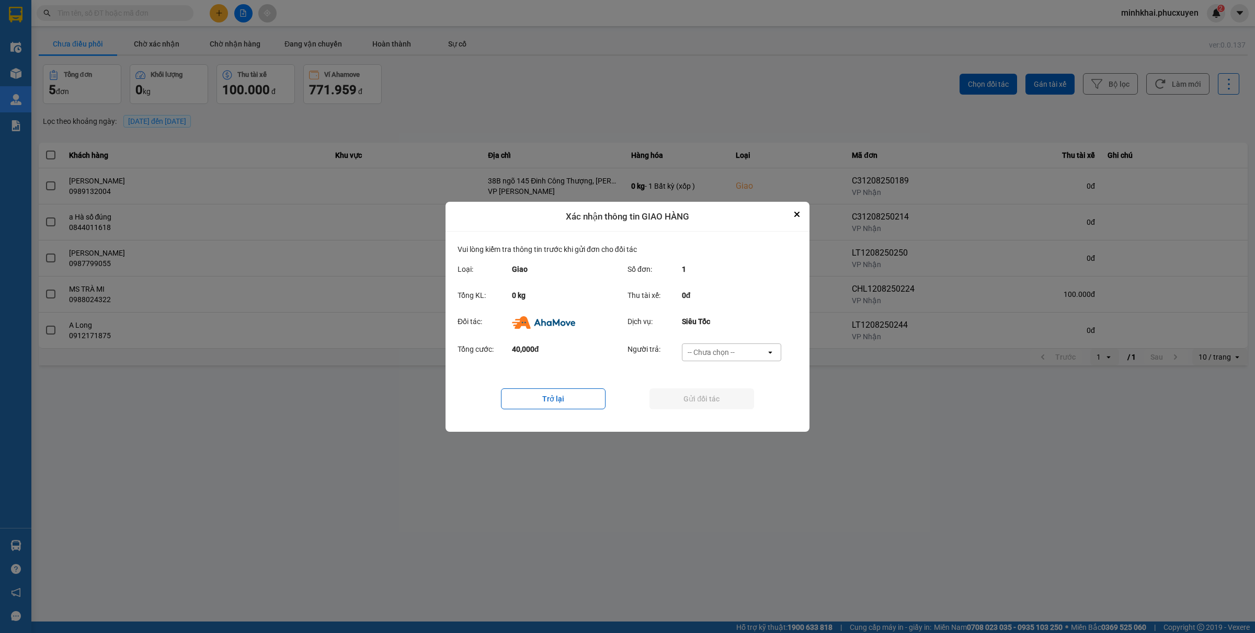
click at [741, 347] on div "-- Chưa chọn --" at bounding box center [724, 352] width 84 height 17
click at [720, 408] on span "Ví Ahamove" at bounding box center [711, 412] width 42 height 10
click at [697, 401] on button "Gửi đối tác" at bounding box center [701, 398] width 105 height 21
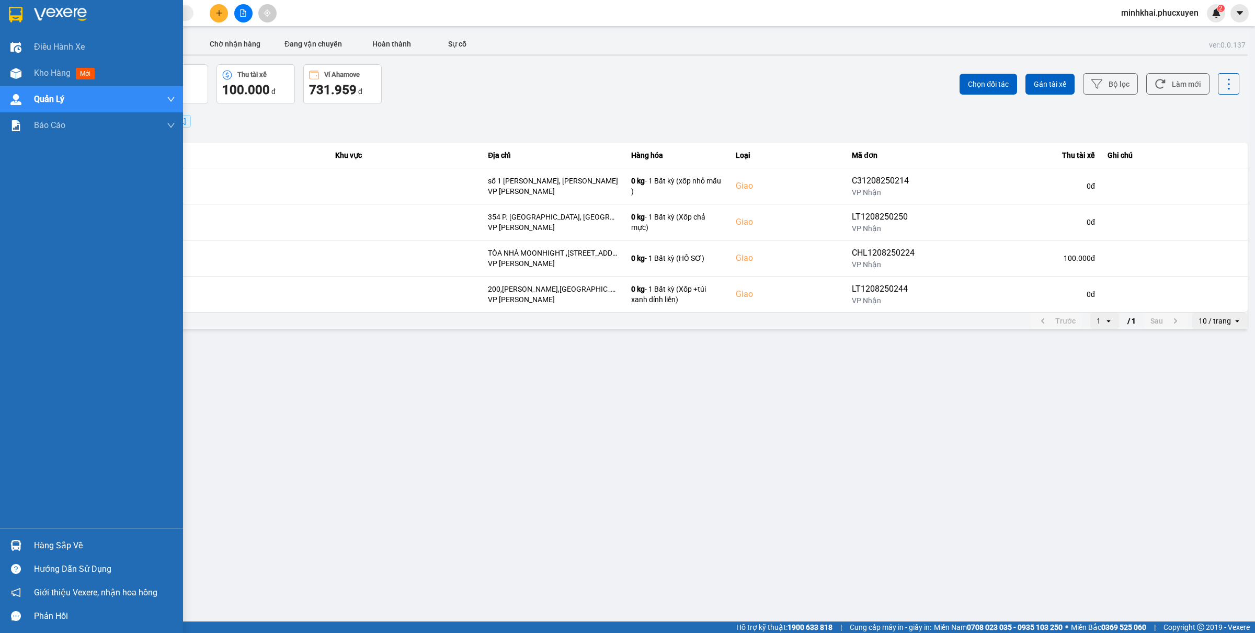
click at [27, 539] on div "Hàng sắp về" at bounding box center [91, 546] width 183 height 24
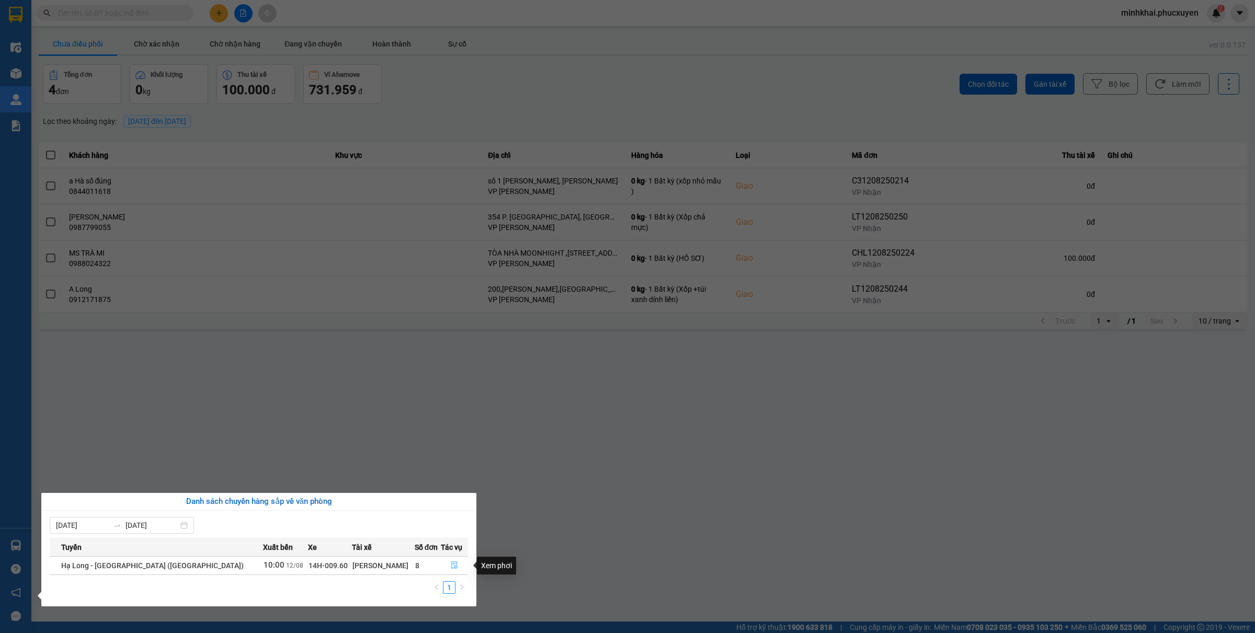
click at [451, 569] on icon "file-done" at bounding box center [454, 564] width 6 height 7
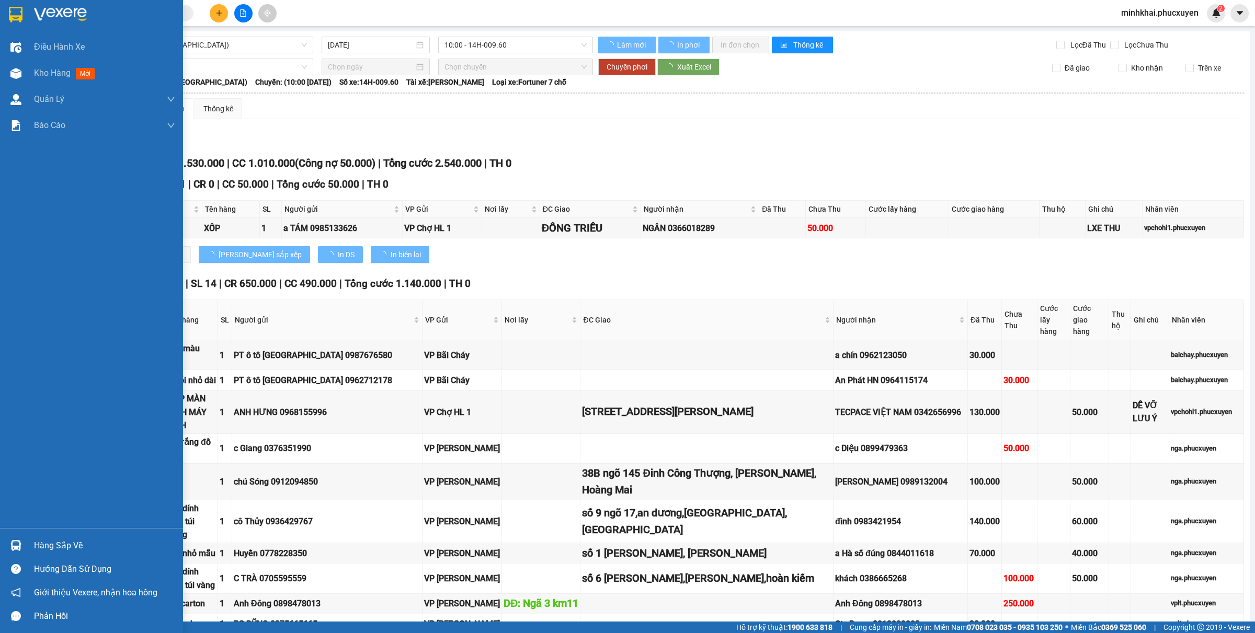
click at [15, 545] on img at bounding box center [15, 545] width 11 height 11
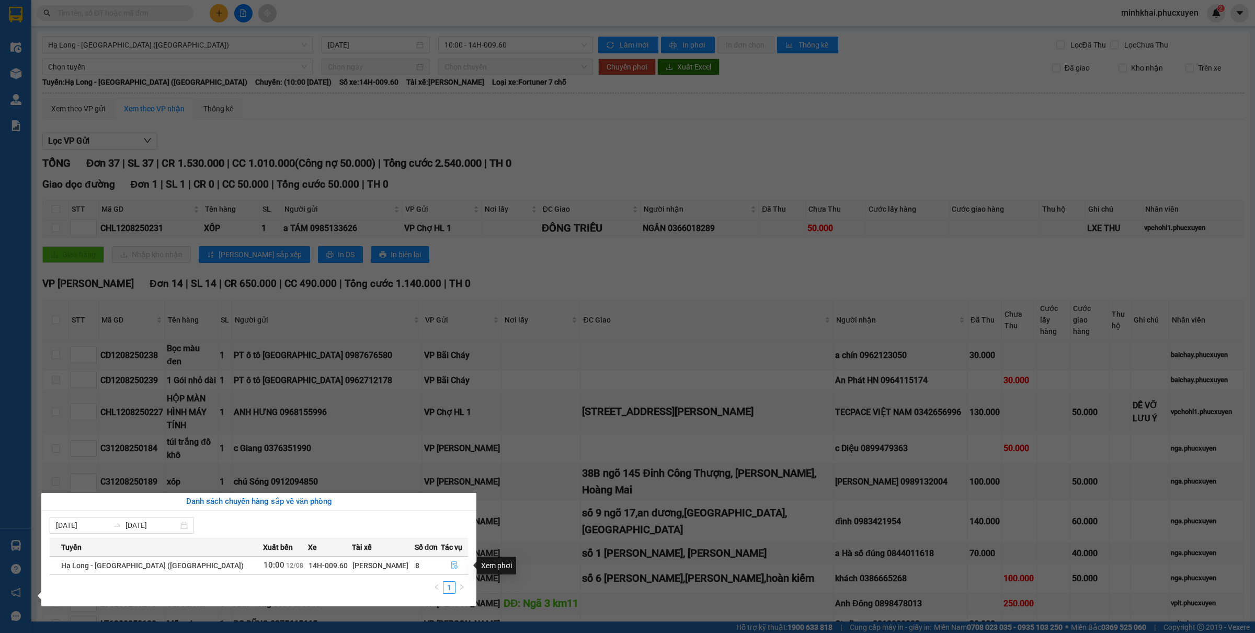
click at [451, 566] on icon "file-done" at bounding box center [454, 564] width 7 height 7
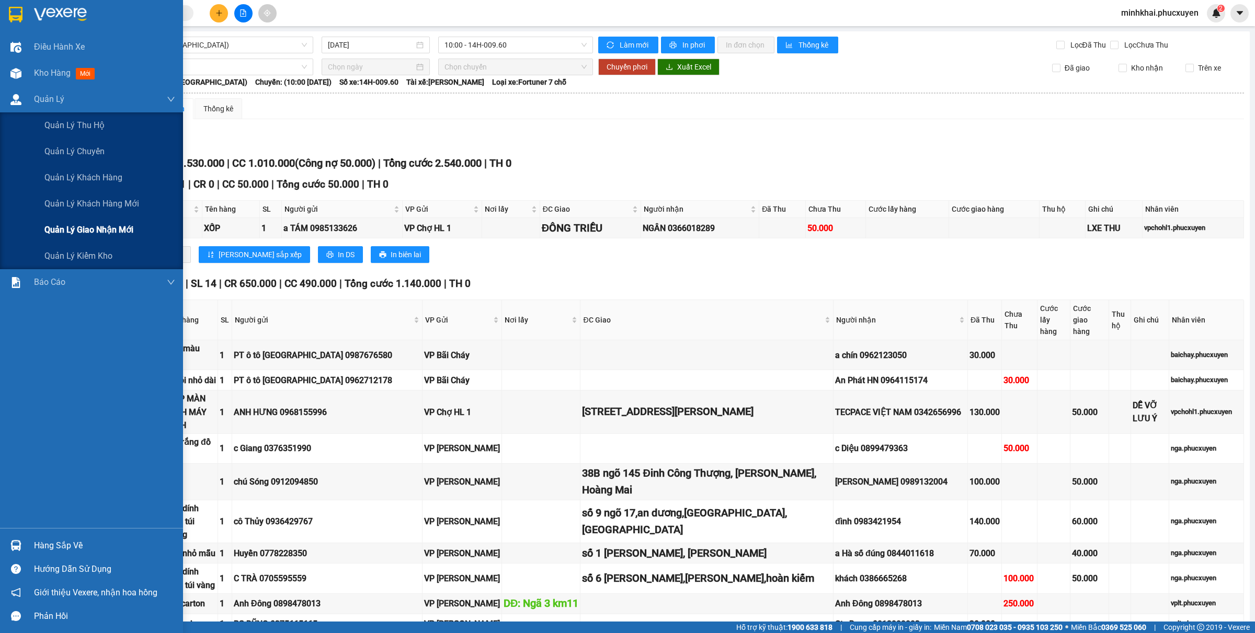
click at [95, 225] on span "Quản lý giao nhận mới" at bounding box center [88, 229] width 89 height 13
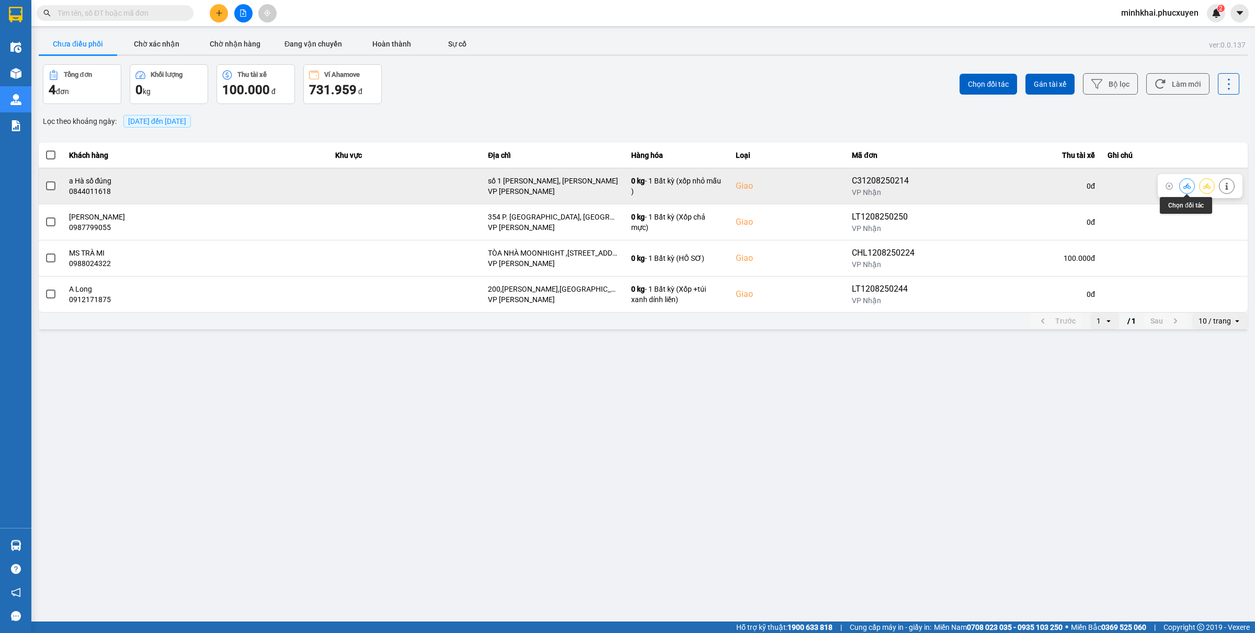
click at [1188, 186] on icon at bounding box center [1186, 186] width 7 height 6
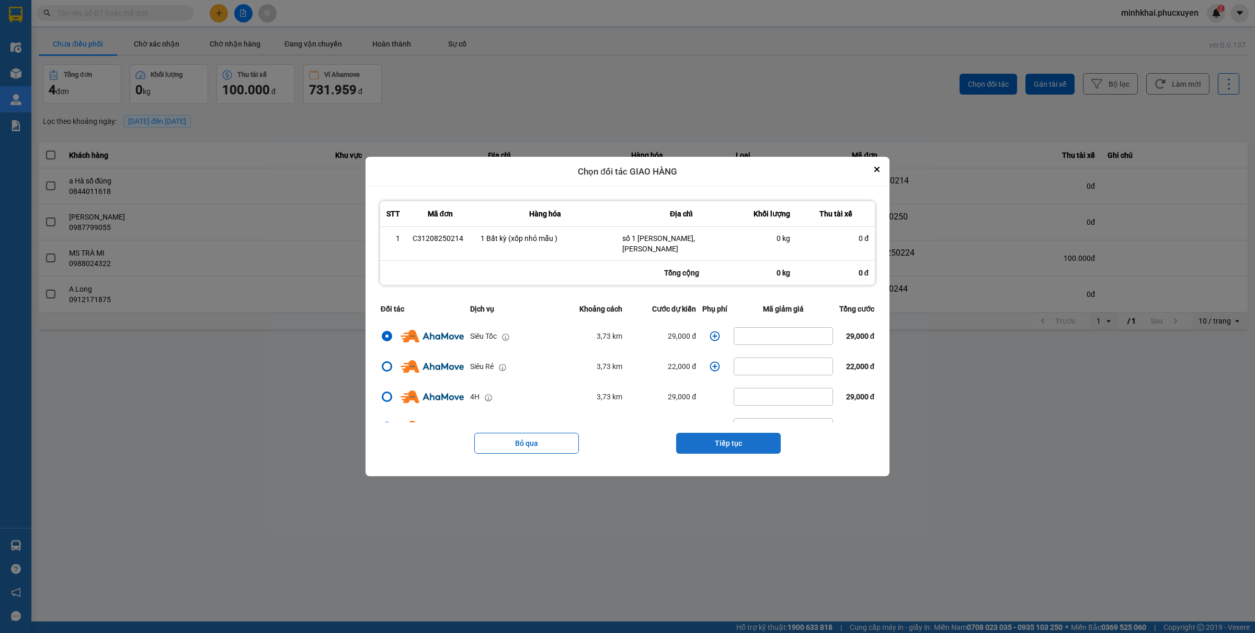
click at [720, 439] on button "Tiếp tục" at bounding box center [728, 443] width 105 height 21
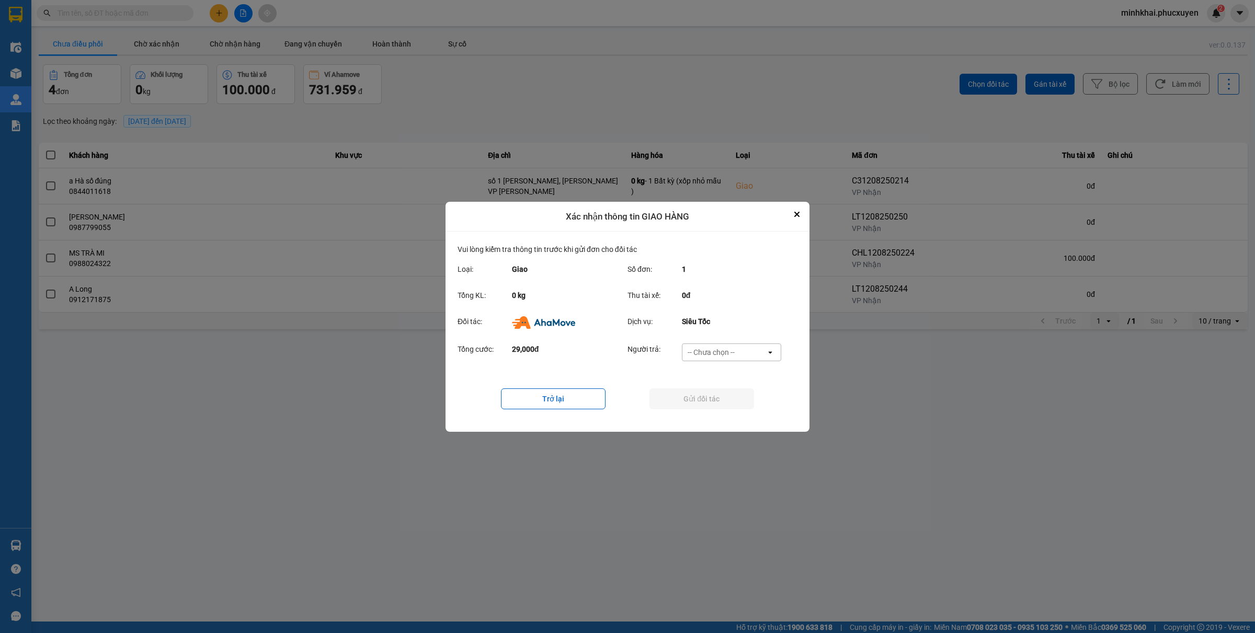
click at [722, 344] on div "-- Chưa chọn --" at bounding box center [724, 352] width 84 height 17
click at [706, 411] on span "Ví Ahamove" at bounding box center [711, 412] width 42 height 10
click at [667, 397] on button "Gửi đối tác" at bounding box center [701, 398] width 105 height 21
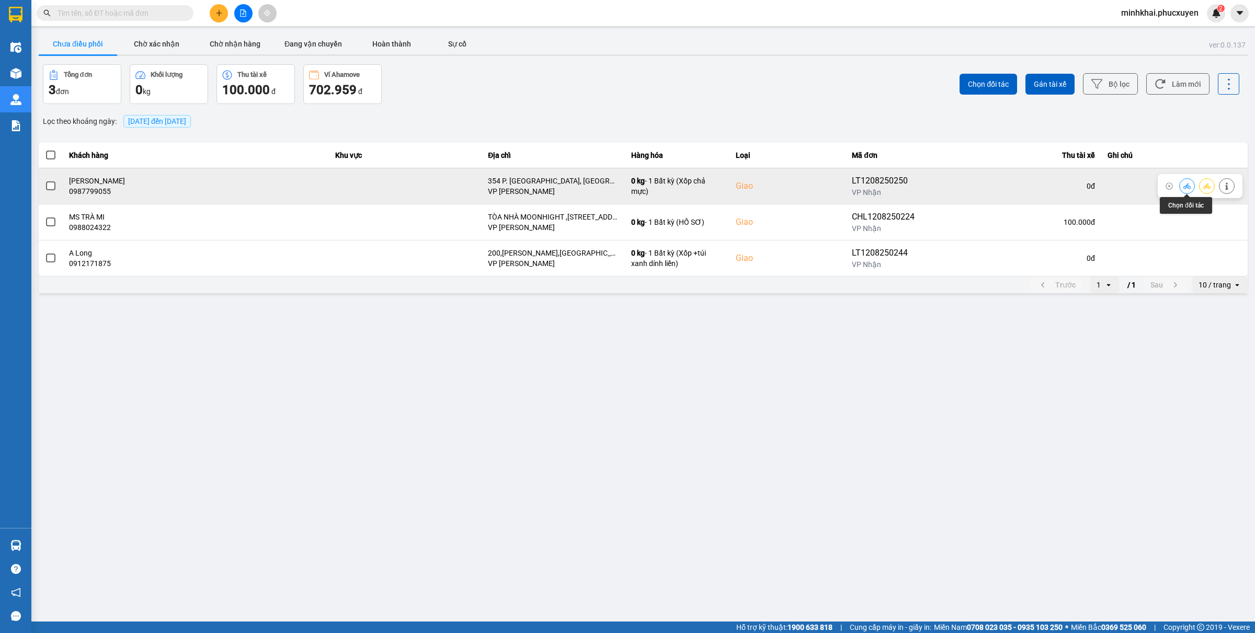
click at [1186, 186] on icon at bounding box center [1186, 186] width 7 height 6
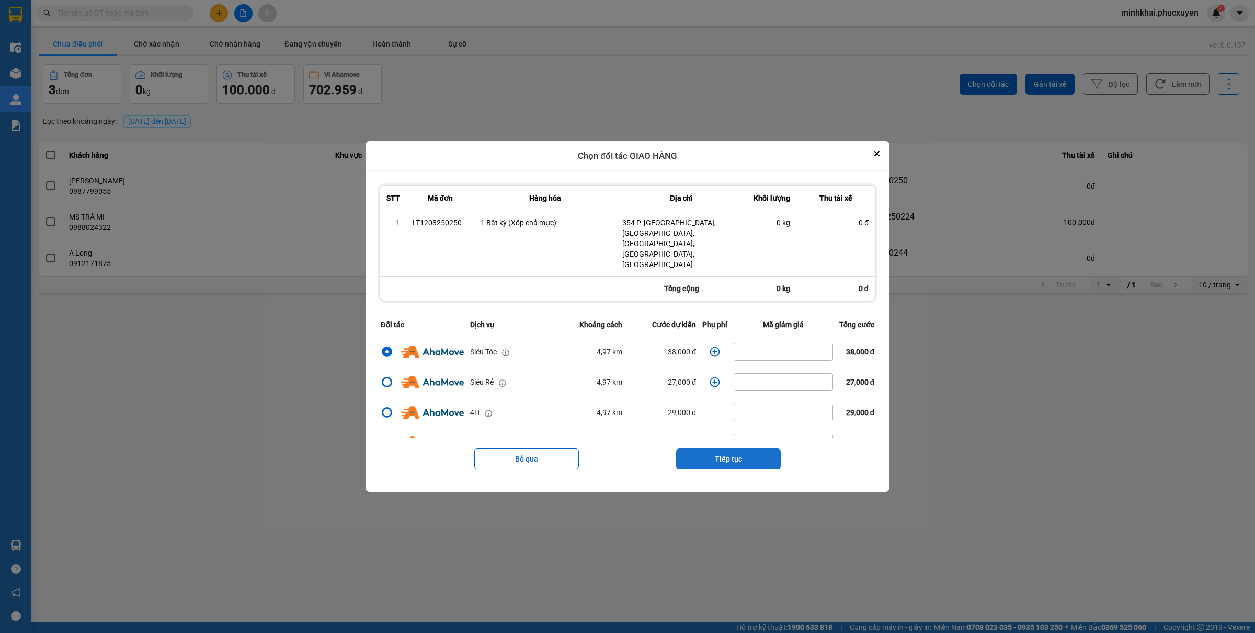
click at [715, 449] on button "Tiếp tục" at bounding box center [728, 459] width 105 height 21
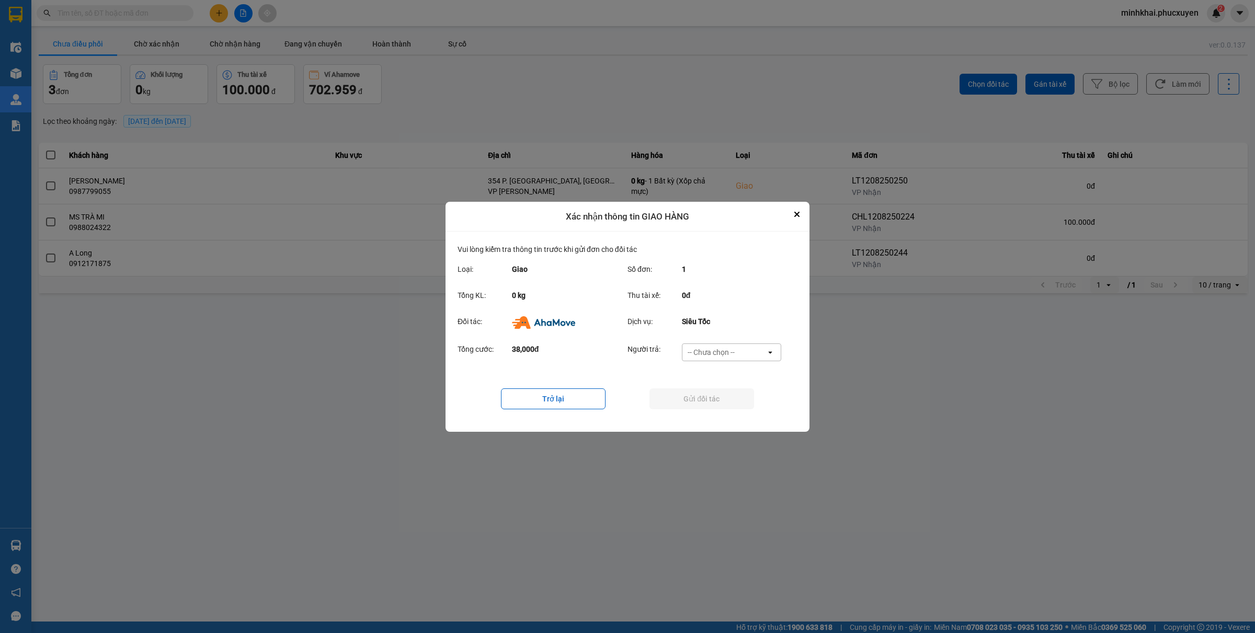
click at [745, 349] on div "-- Chưa chọn --" at bounding box center [724, 352] width 84 height 17
click at [703, 410] on span "Ví Ahamove" at bounding box center [711, 412] width 42 height 10
click at [659, 397] on button "Gửi đối tác" at bounding box center [701, 398] width 105 height 21
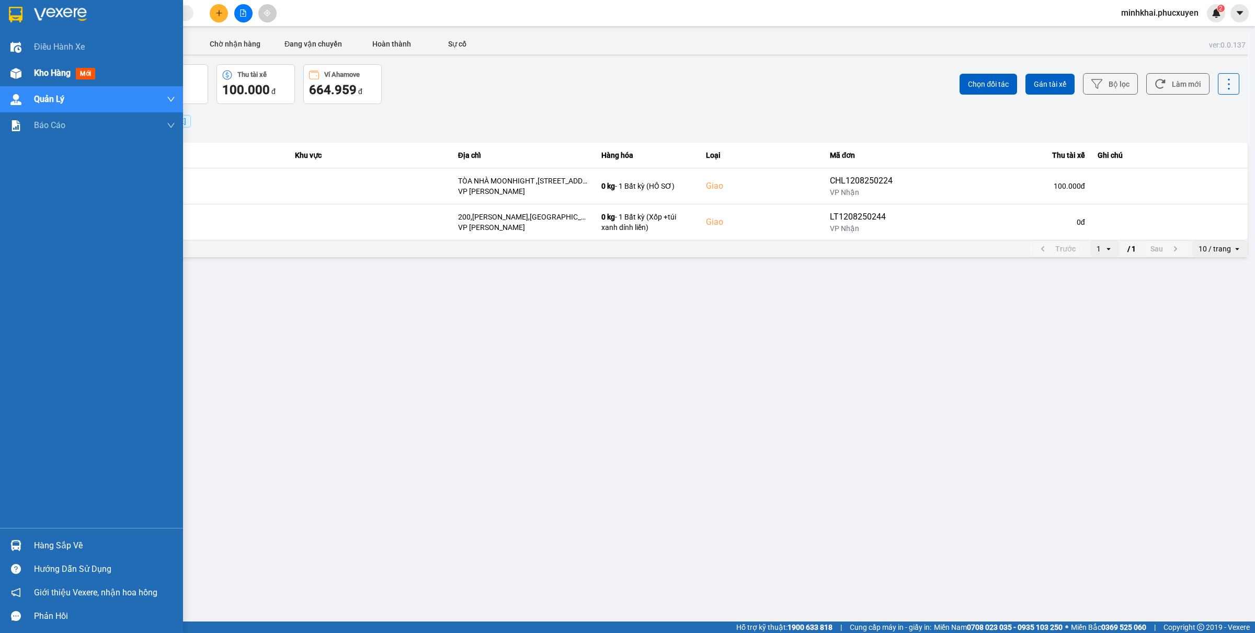
click at [24, 75] on div at bounding box center [16, 73] width 18 height 18
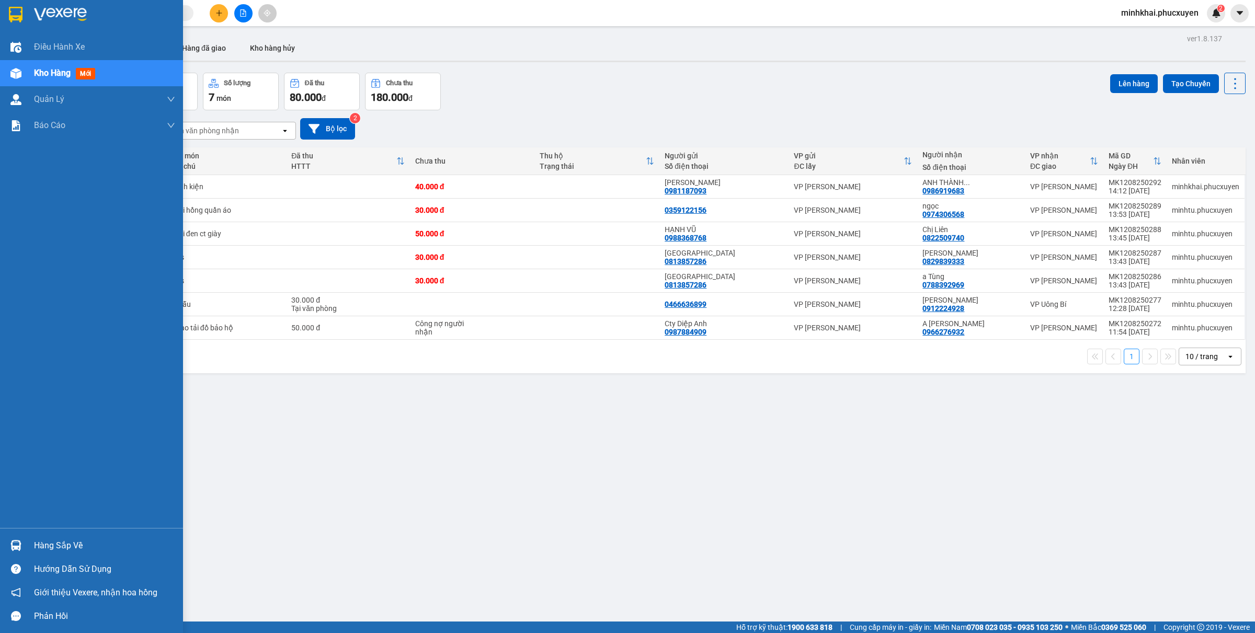
click at [28, 538] on div "Hàng sắp về" at bounding box center [91, 546] width 183 height 24
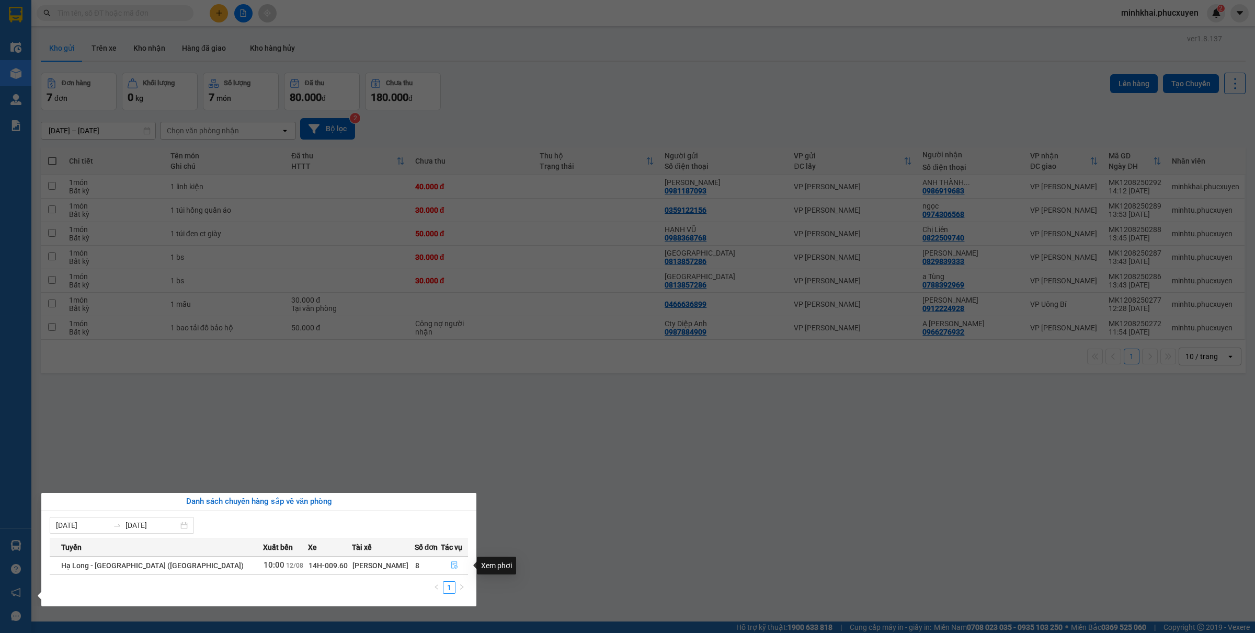
click at [451, 565] on icon "file-done" at bounding box center [454, 564] width 7 height 7
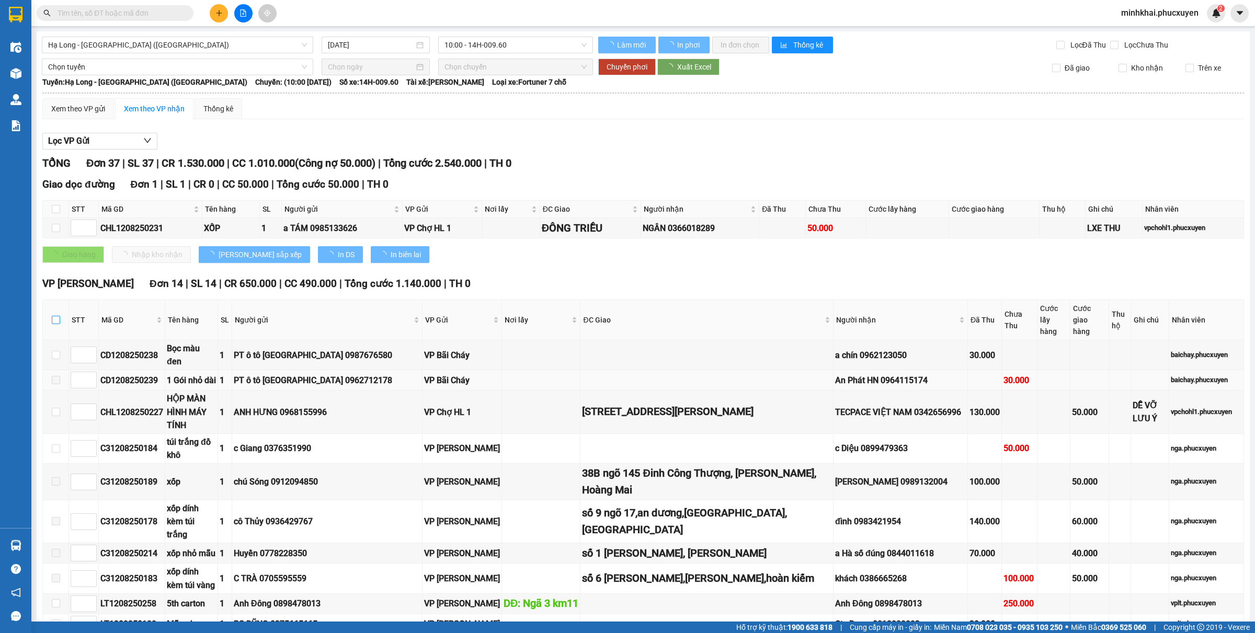
click at [53, 317] on input "checkbox" at bounding box center [56, 320] width 8 height 8
checkbox input "true"
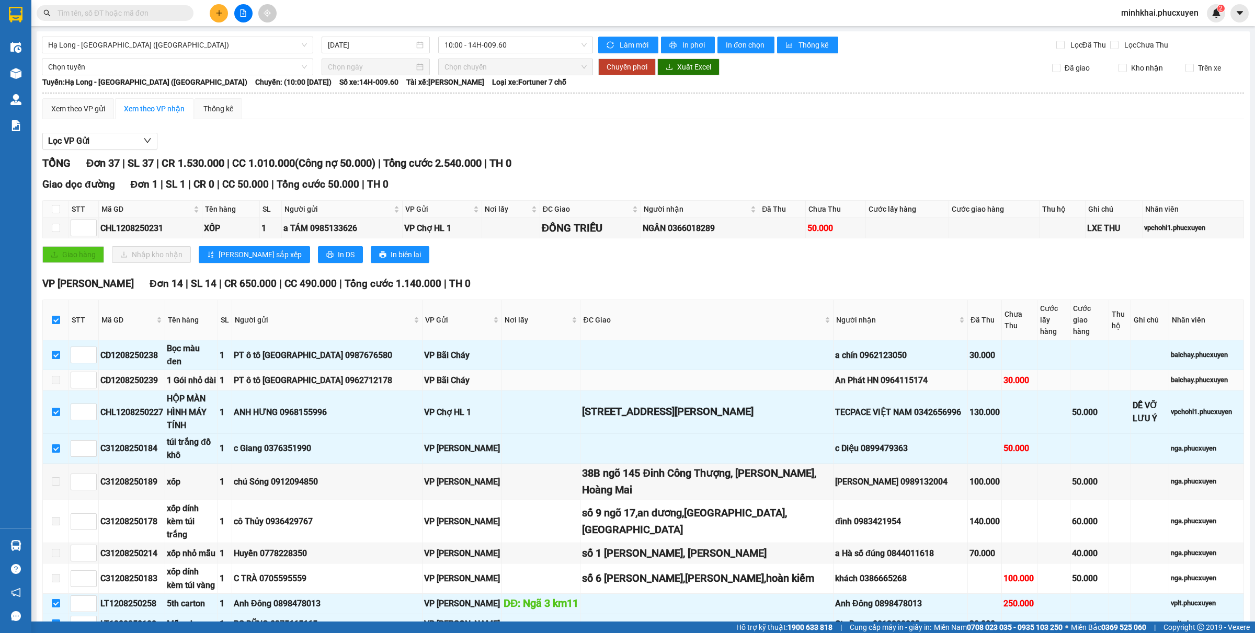
checkbox input "true"
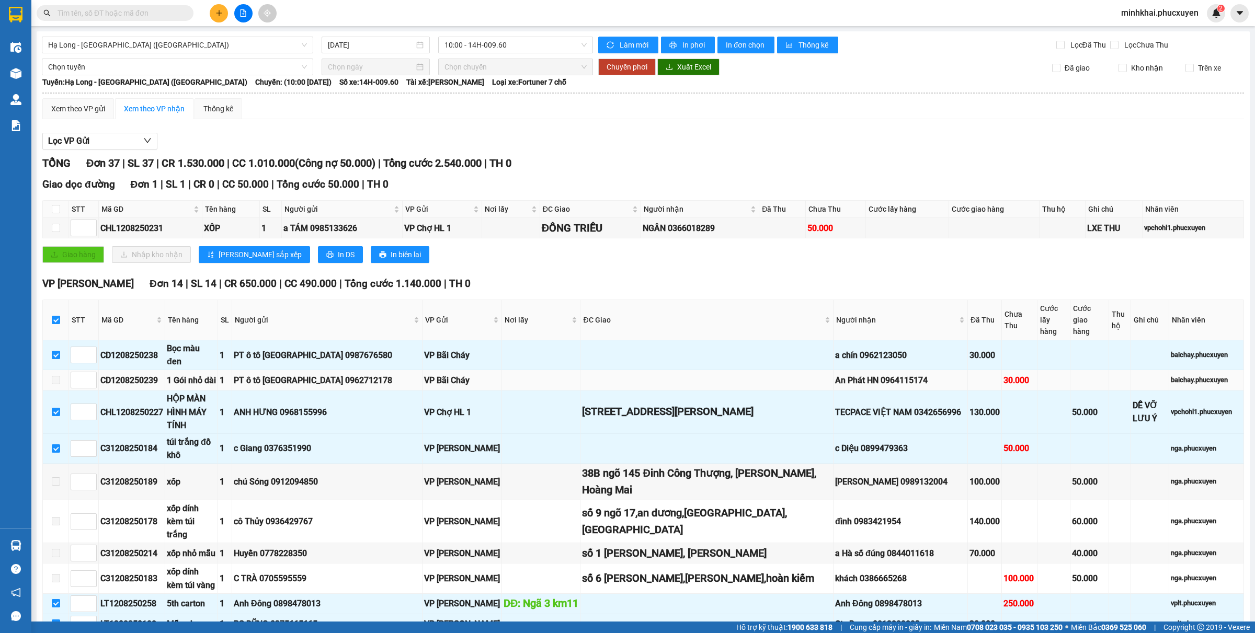
checkbox input "true"
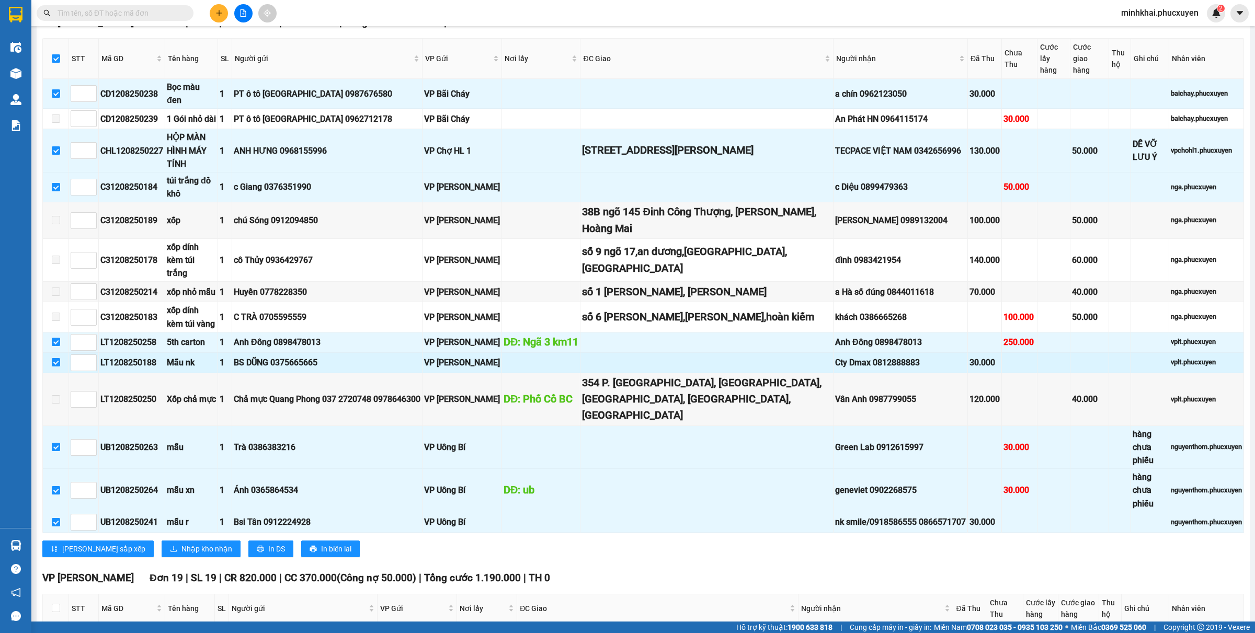
scroll to position [196, 0]
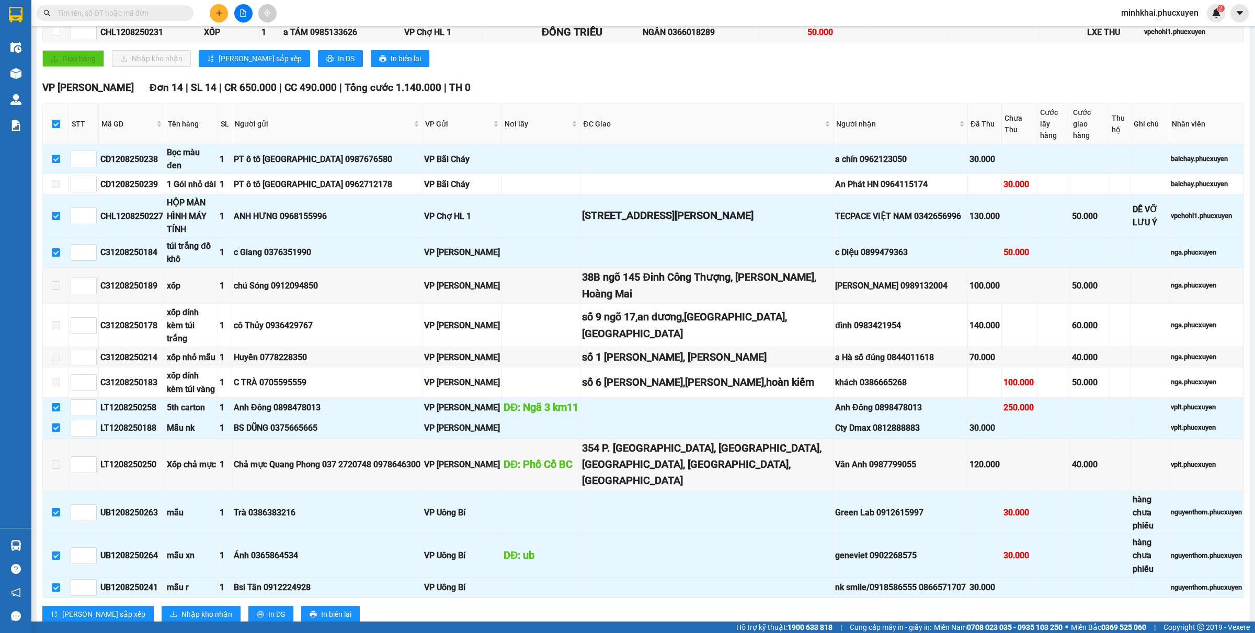
click at [56, 121] on input "checkbox" at bounding box center [56, 124] width 8 height 8
checkbox input "false"
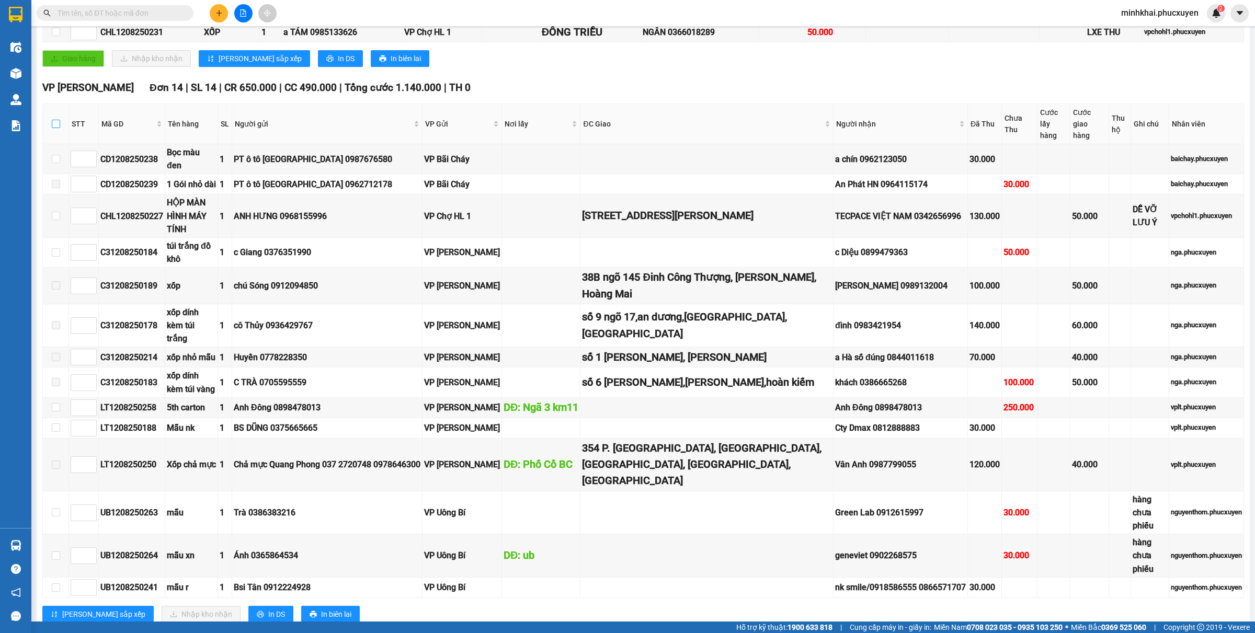
checkbox input "false"
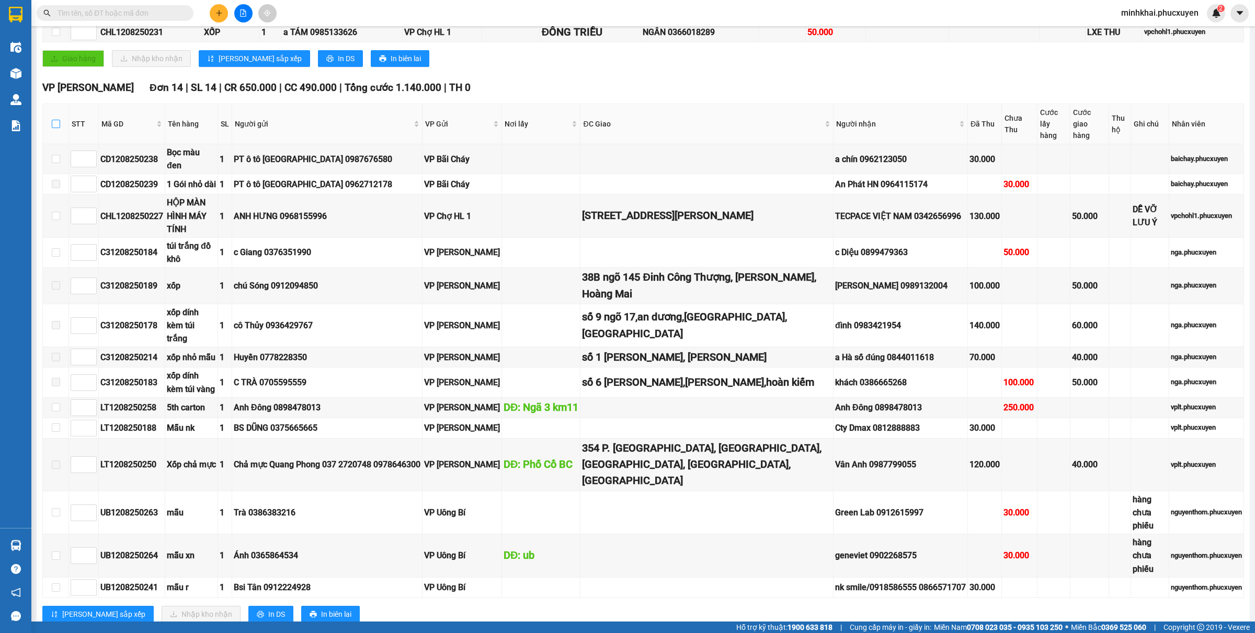
checkbox input "false"
click at [56, 121] on input "checkbox" at bounding box center [56, 124] width 8 height 8
checkbox input "true"
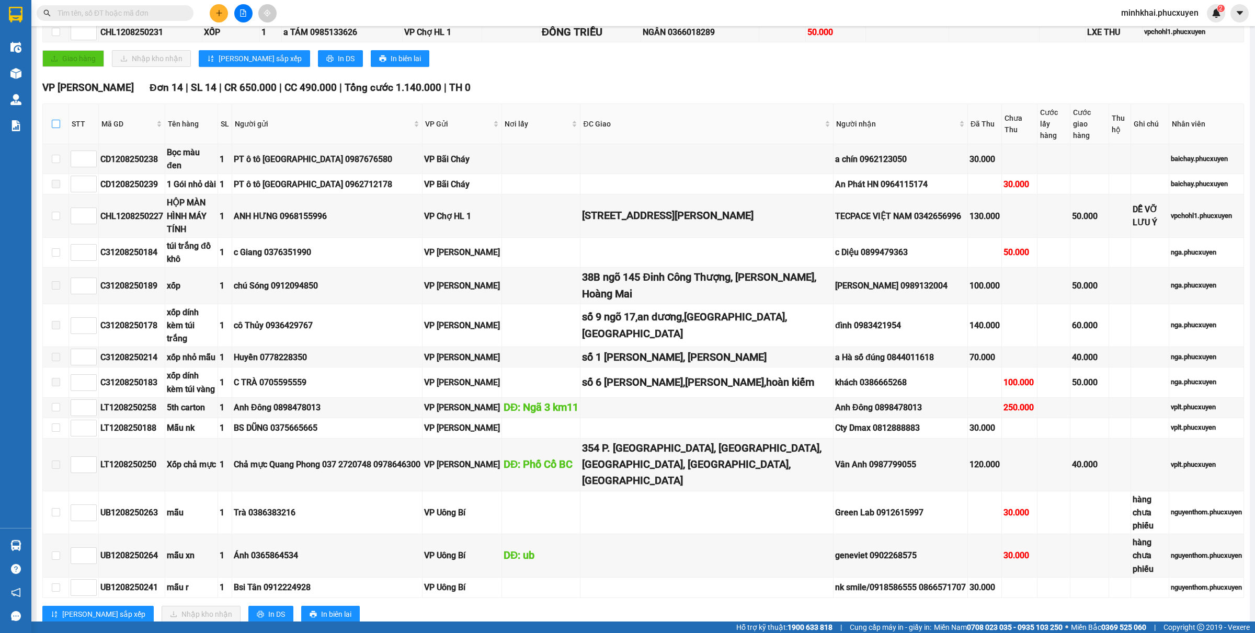
checkbox input "true"
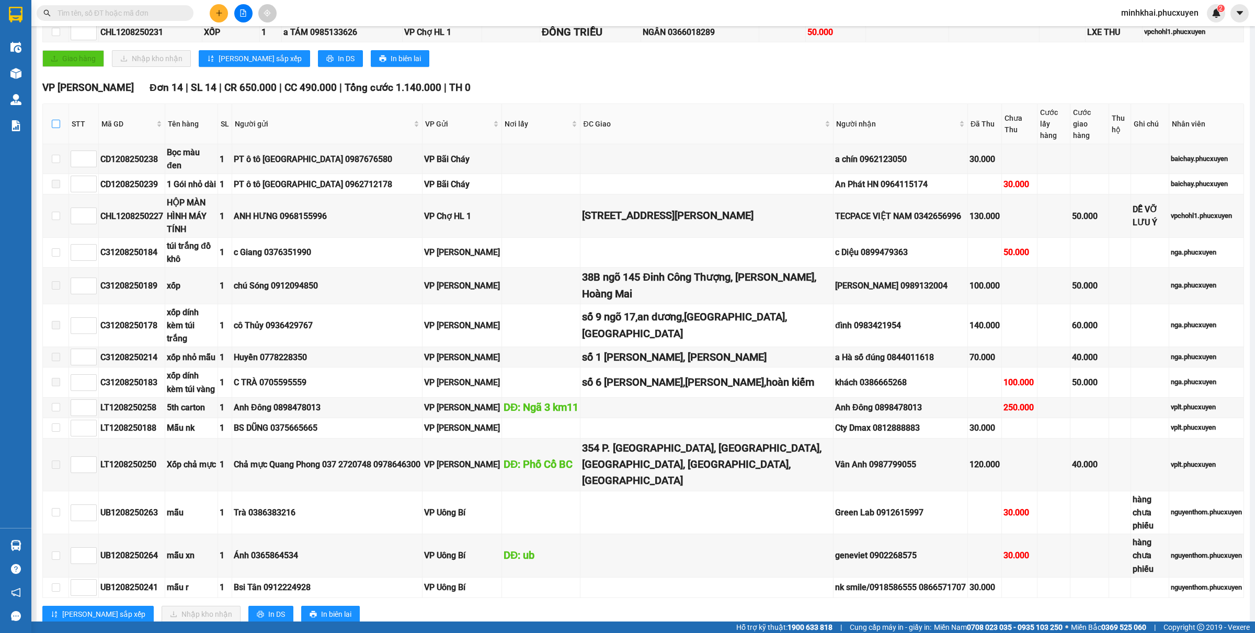
checkbox input "true"
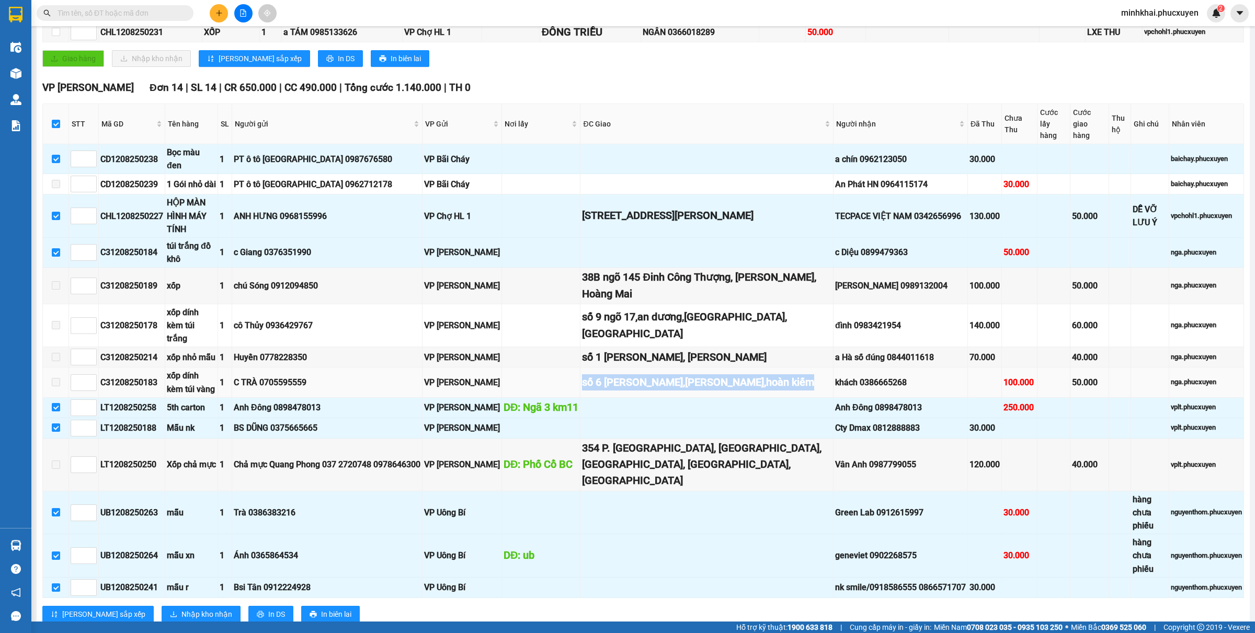
drag, startPoint x: 625, startPoint y: 374, endPoint x: 590, endPoint y: 363, distance: 36.6
click at [590, 368] on tr "C31208250183 xốp dính kèm túi vàng 1 C TRÀ 0705595559 VP Hạ Long số 6 phạm ngũ …" at bounding box center [643, 383] width 1201 height 30
click at [652, 375] on div "số 6 phạm ngũ lão,phan chu trinh,hoàn kiếm" at bounding box center [706, 382] width 249 height 16
click at [85, 9] on input "text" at bounding box center [119, 13] width 123 height 12
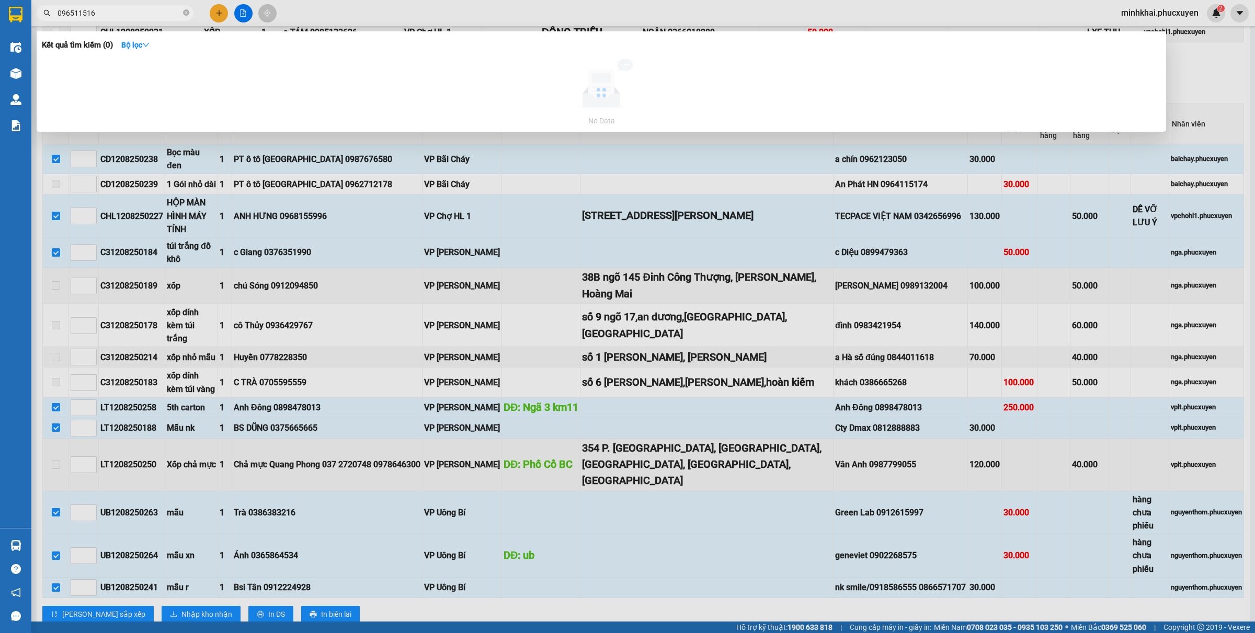
type input "0965115165"
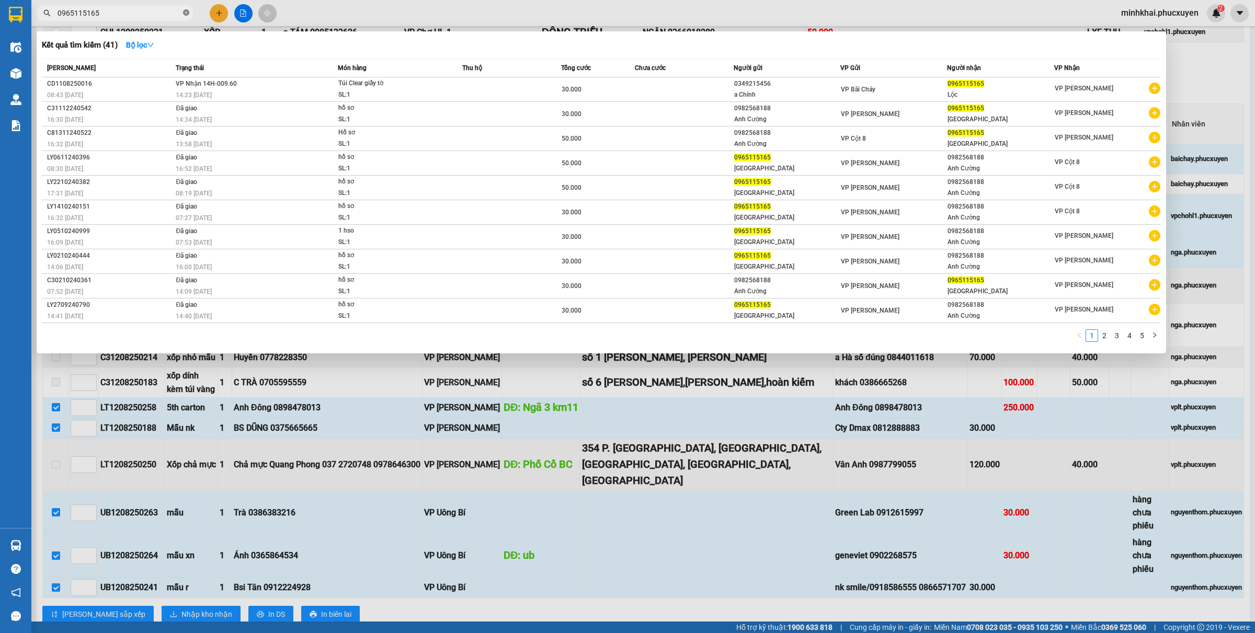
click at [183, 14] on icon "close-circle" at bounding box center [186, 12] width 6 height 6
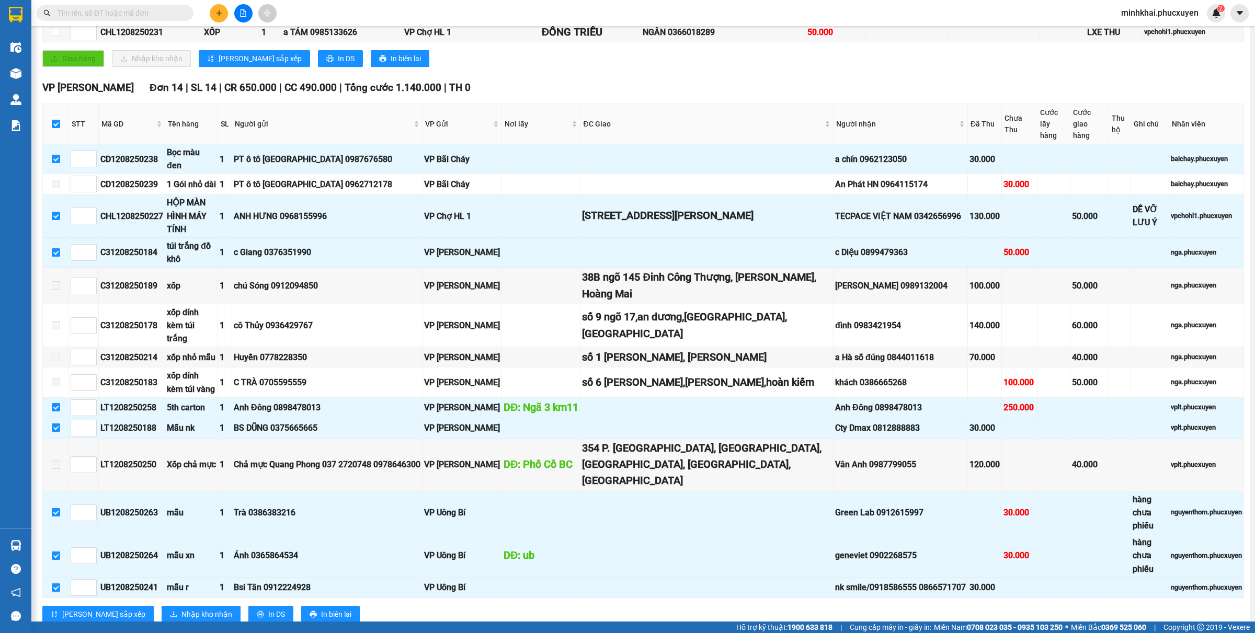
click at [121, 8] on input "text" at bounding box center [119, 13] width 123 height 12
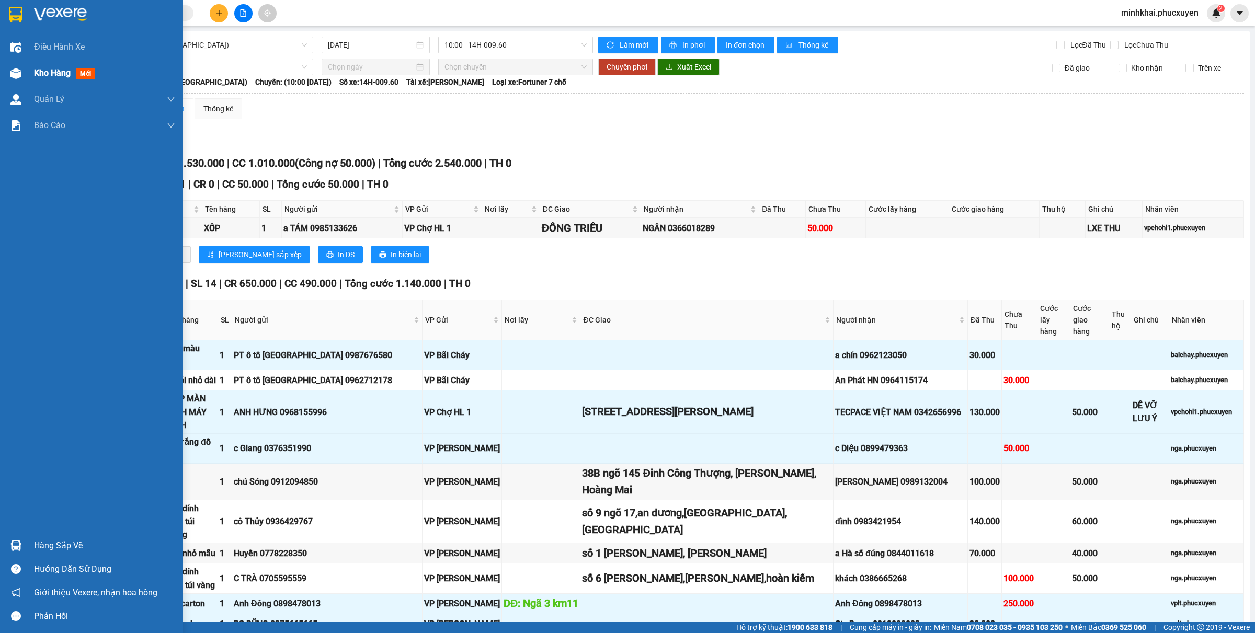
click at [12, 72] on img at bounding box center [15, 73] width 11 height 11
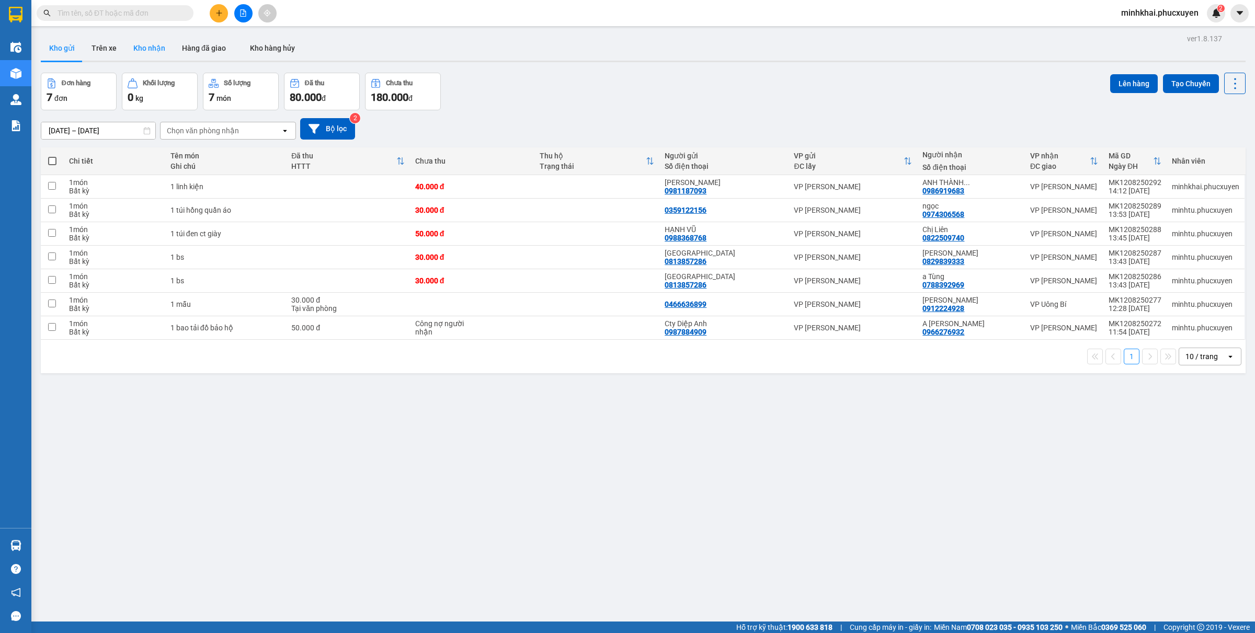
click at [155, 49] on button "Kho nhận" at bounding box center [149, 48] width 49 height 25
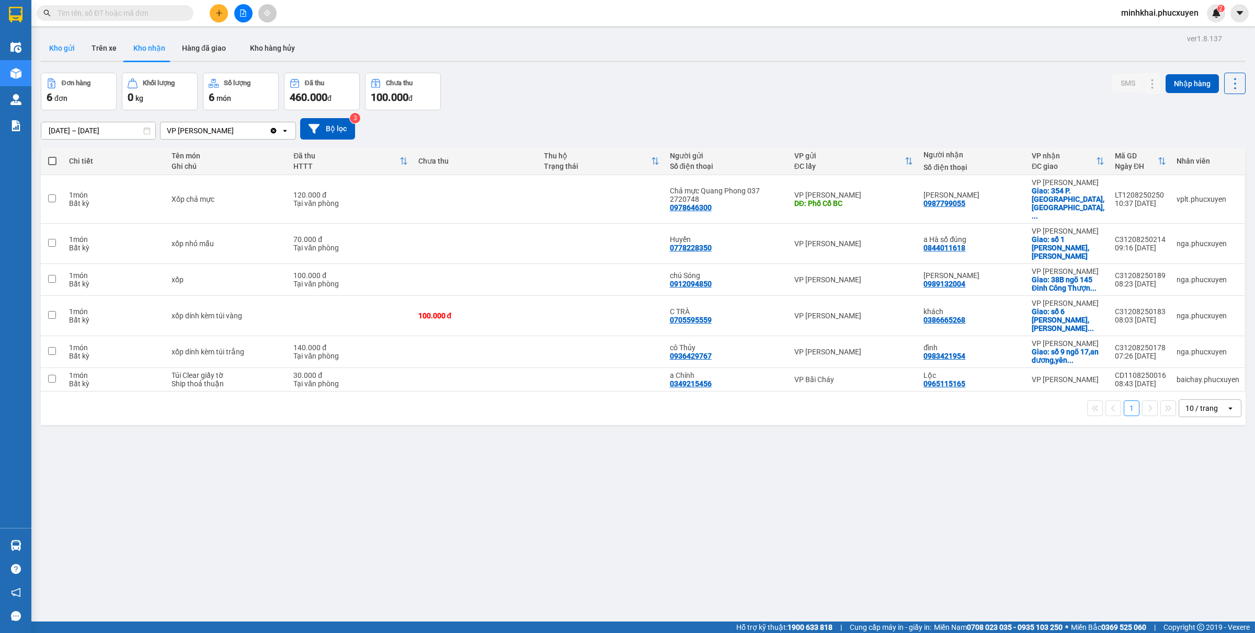
click at [65, 37] on button "Kho gửi" at bounding box center [62, 48] width 42 height 25
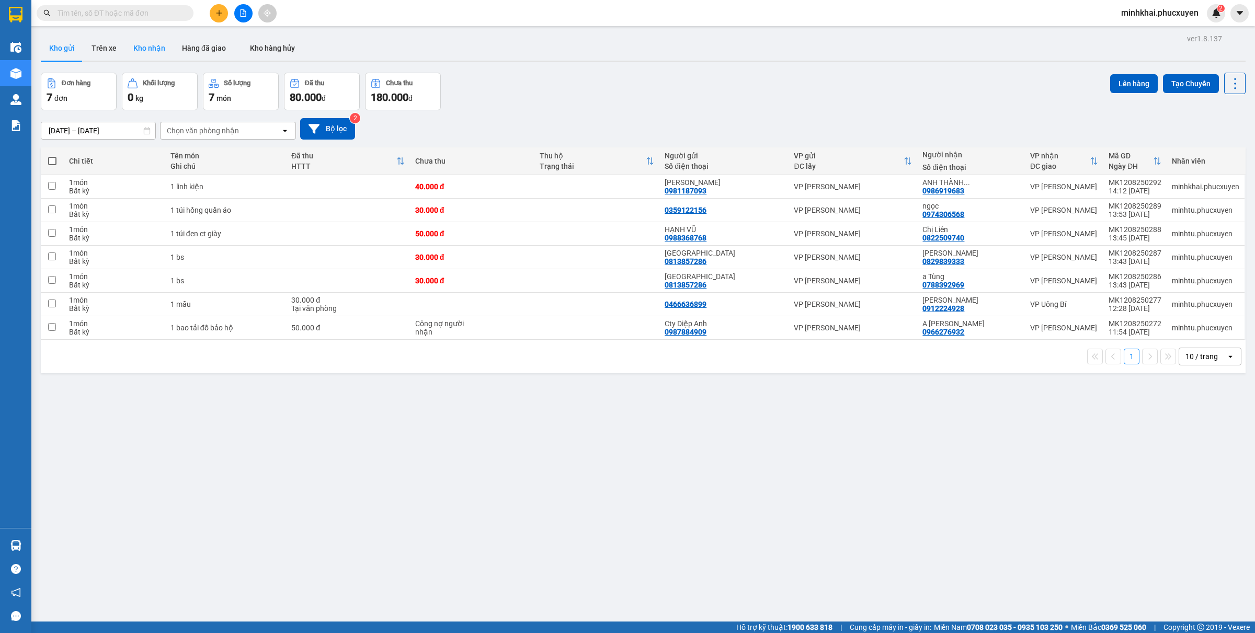
click at [133, 53] on button "Kho nhận" at bounding box center [149, 48] width 49 height 25
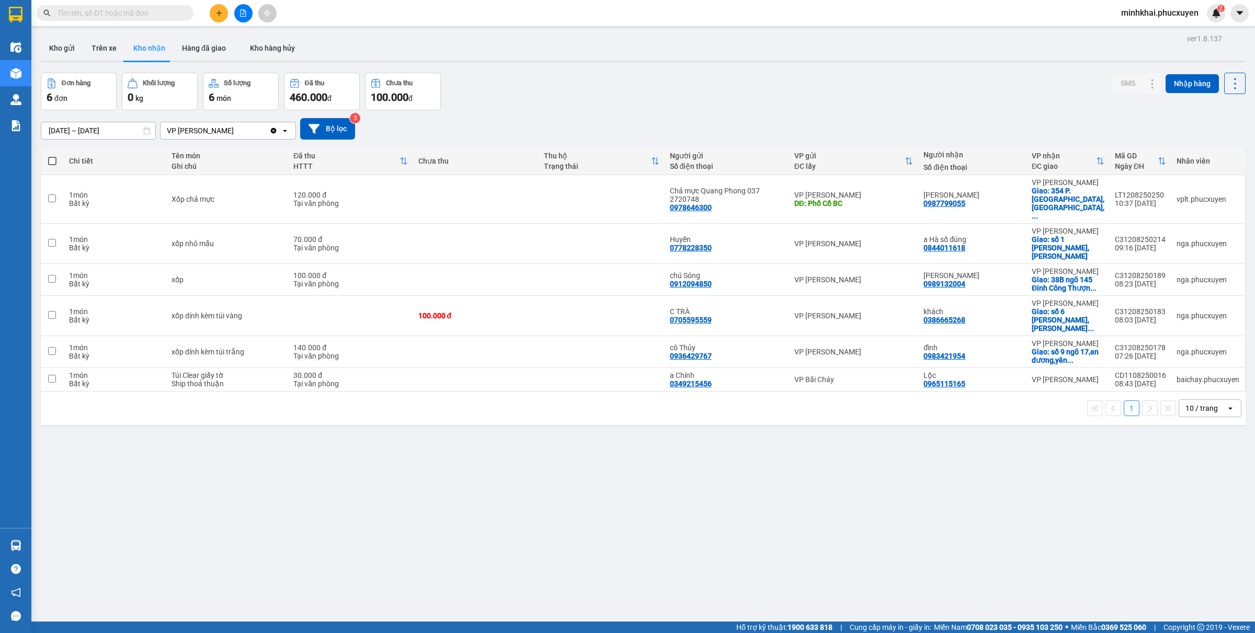
click at [133, 14] on input "text" at bounding box center [119, 13] width 123 height 12
type input "monbay"
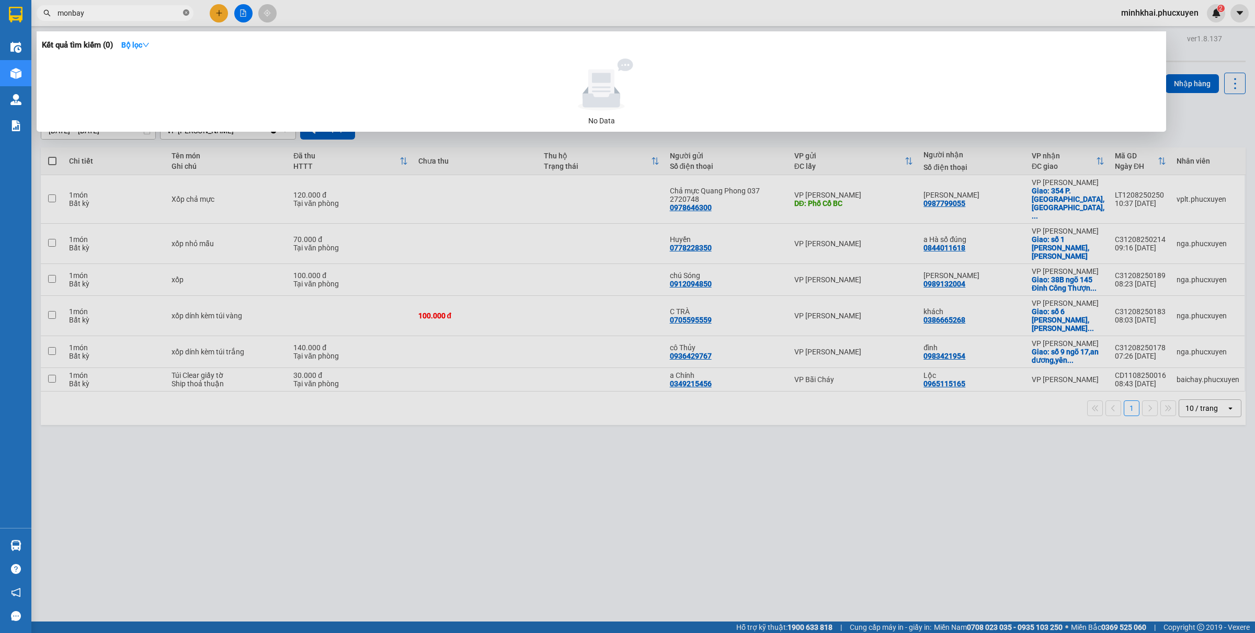
click at [188, 12] on icon "close-circle" at bounding box center [186, 12] width 6 height 6
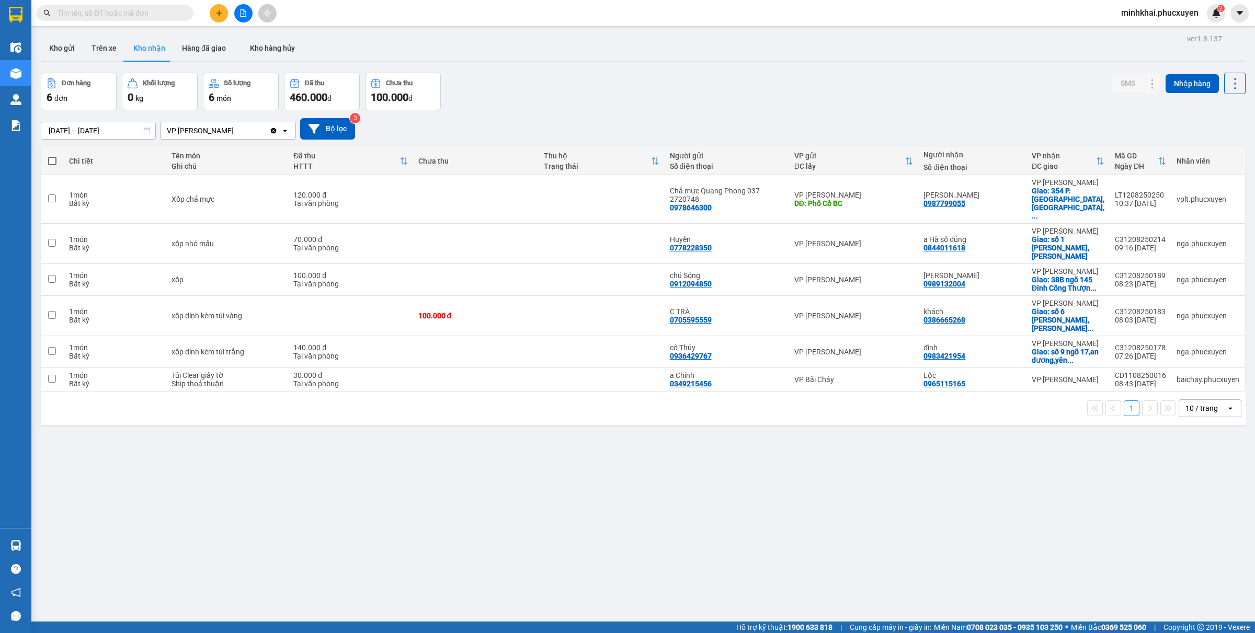
click at [116, 8] on input "text" at bounding box center [119, 13] width 123 height 12
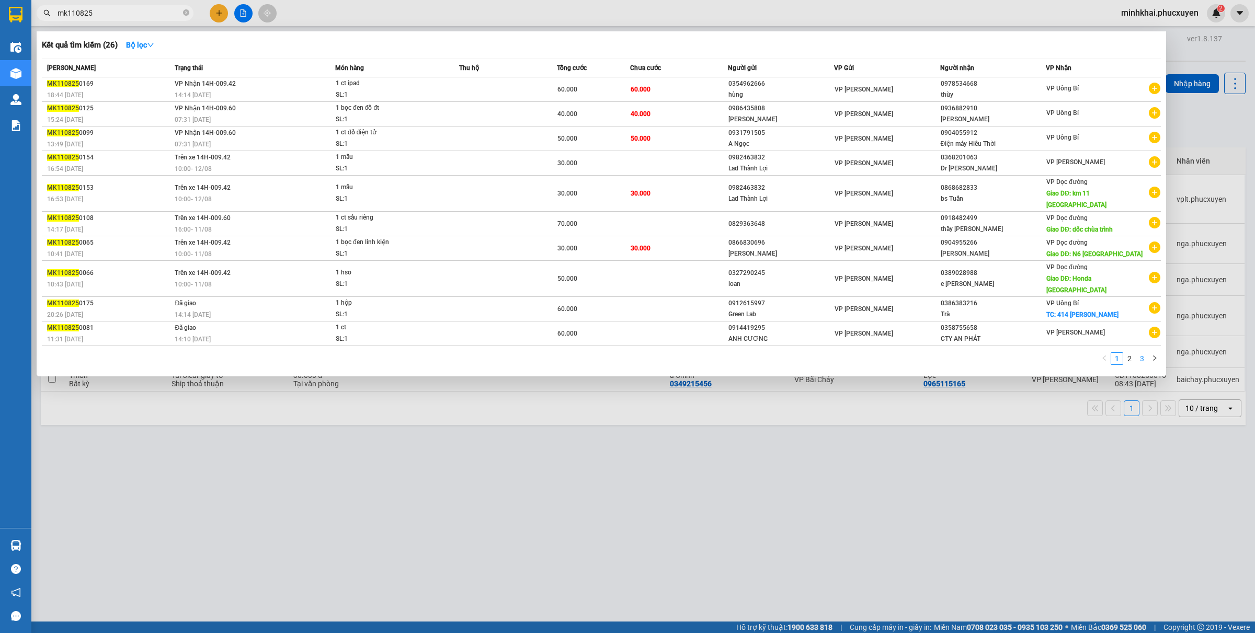
type input "mk110825"
click at [1141, 353] on link "3" at bounding box center [1142, 359] width 12 height 12
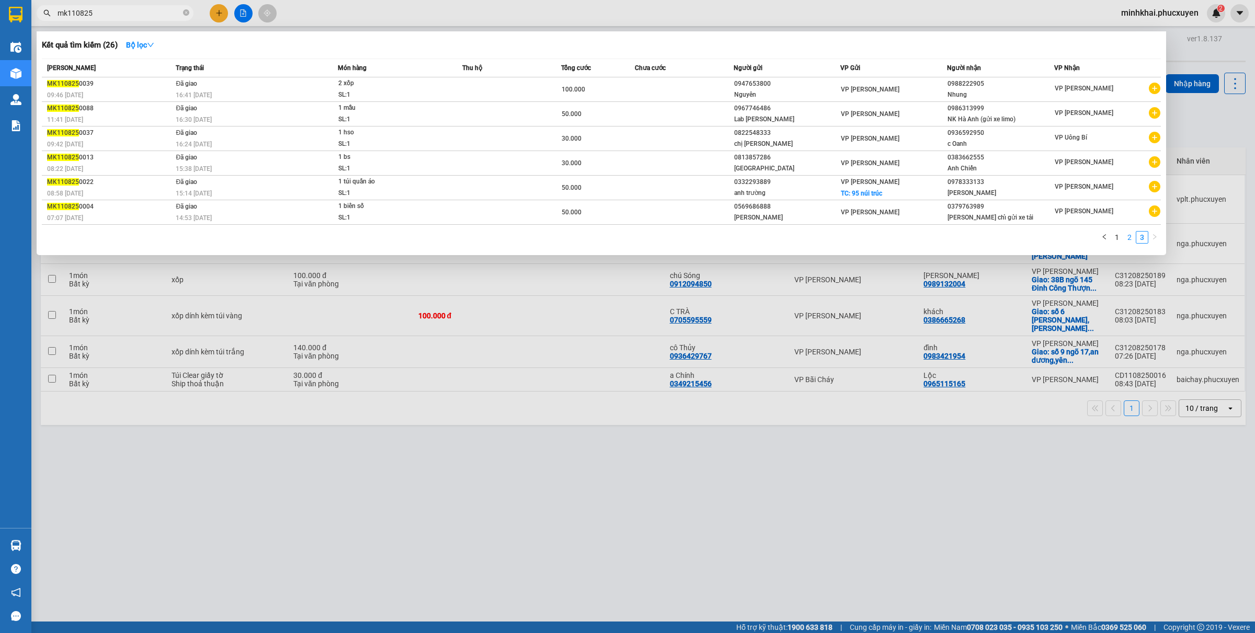
click at [1127, 236] on link "2" at bounding box center [1129, 238] width 12 height 12
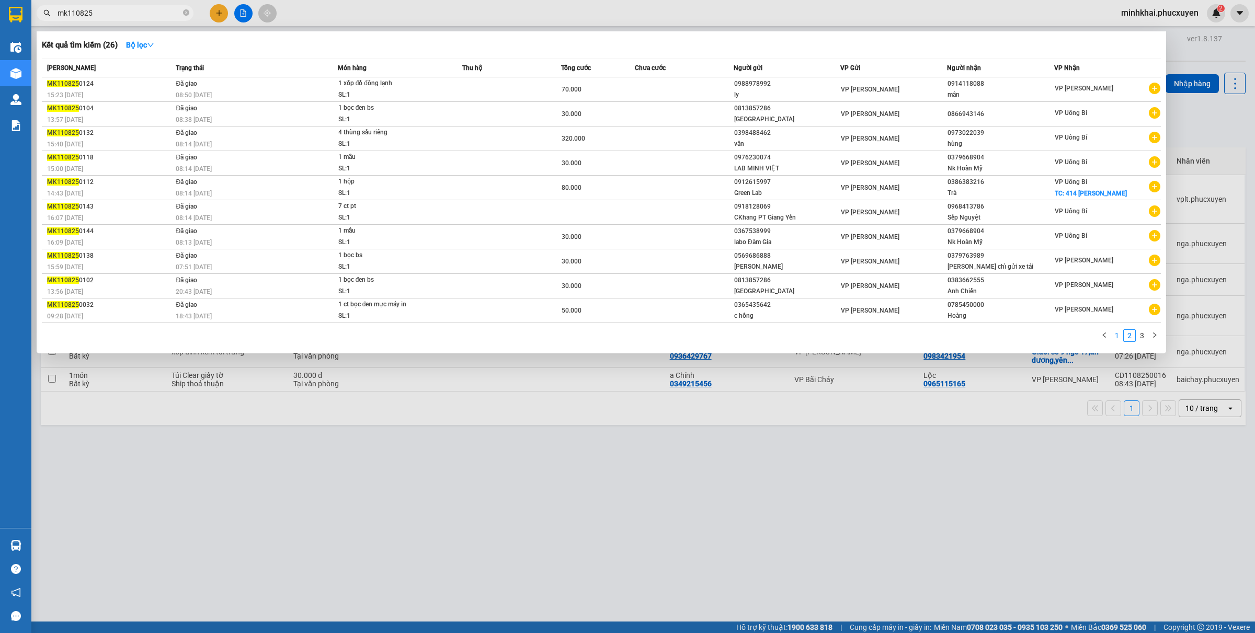
click at [1115, 330] on link "1" at bounding box center [1117, 336] width 12 height 12
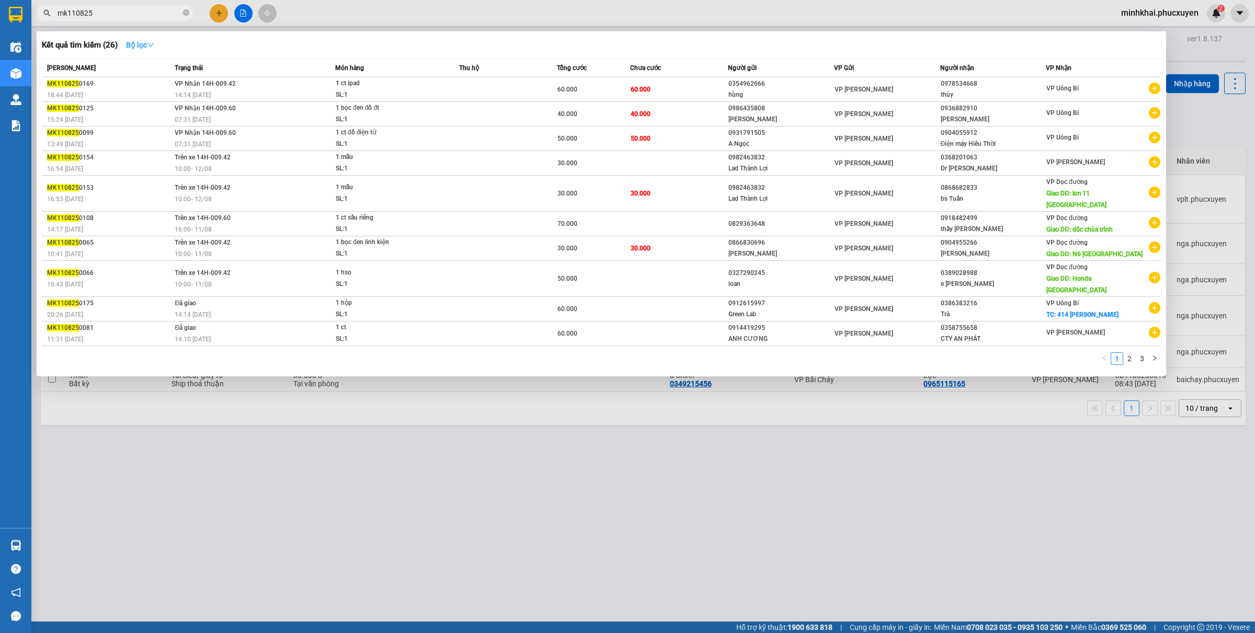
click at [142, 37] on button "Bộ lọc" at bounding box center [140, 45] width 45 height 17
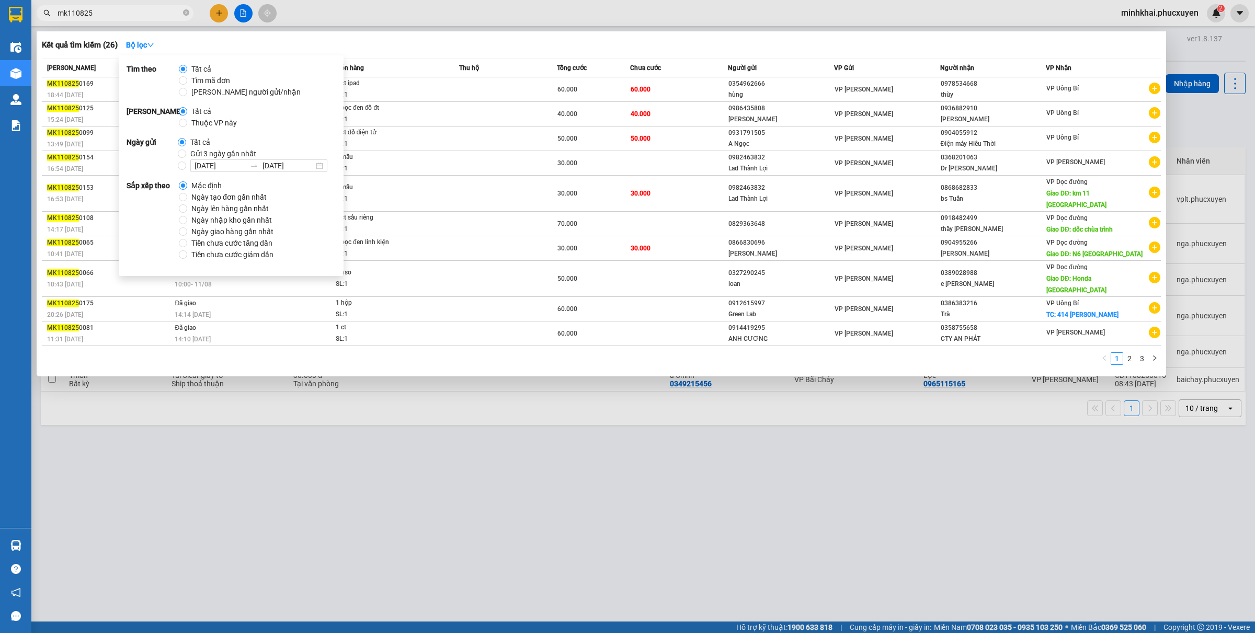
click at [200, 149] on span "Gửi 3 ngày gần nhất" at bounding box center [223, 154] width 74 height 12
click at [186, 150] on input "Gửi 3 ngày gần nhất" at bounding box center [182, 154] width 8 height 8
radio input "true"
radio input "false"
click at [481, 34] on div "Kết quả tìm kiếm ( 26 ) Bộ lọc Gửi 3 ngày gần nhất Mã ĐH Trạng thái Món hàng Th…" at bounding box center [601, 203] width 1129 height 345
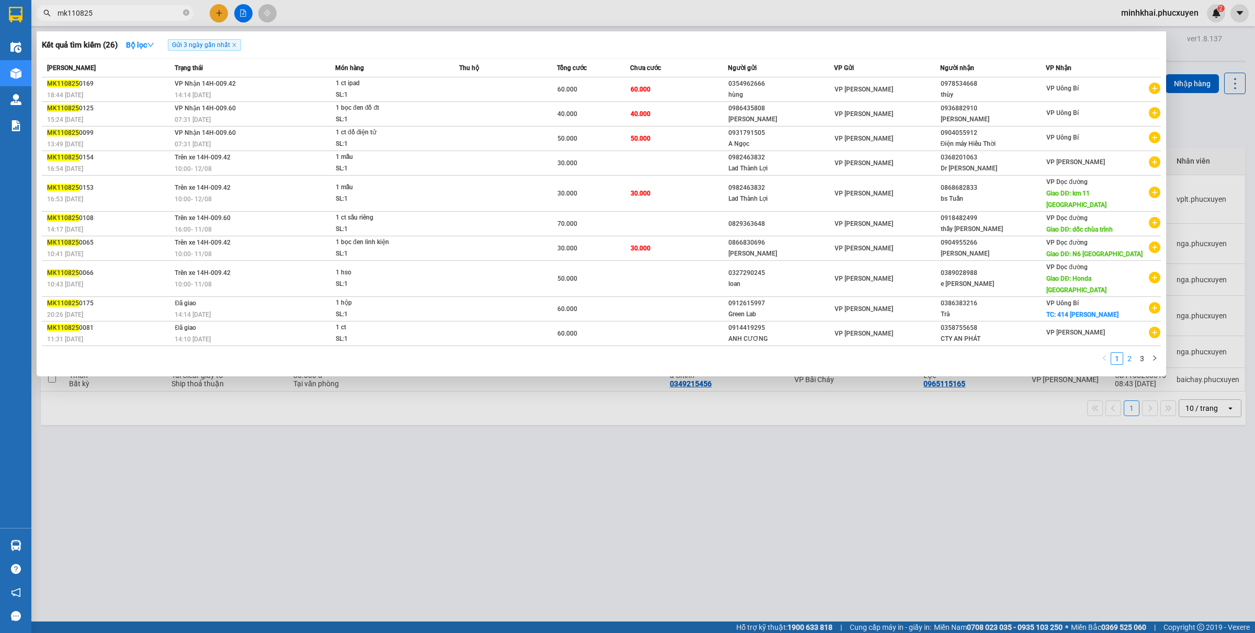
click at [1132, 353] on link "2" at bounding box center [1129, 359] width 12 height 12
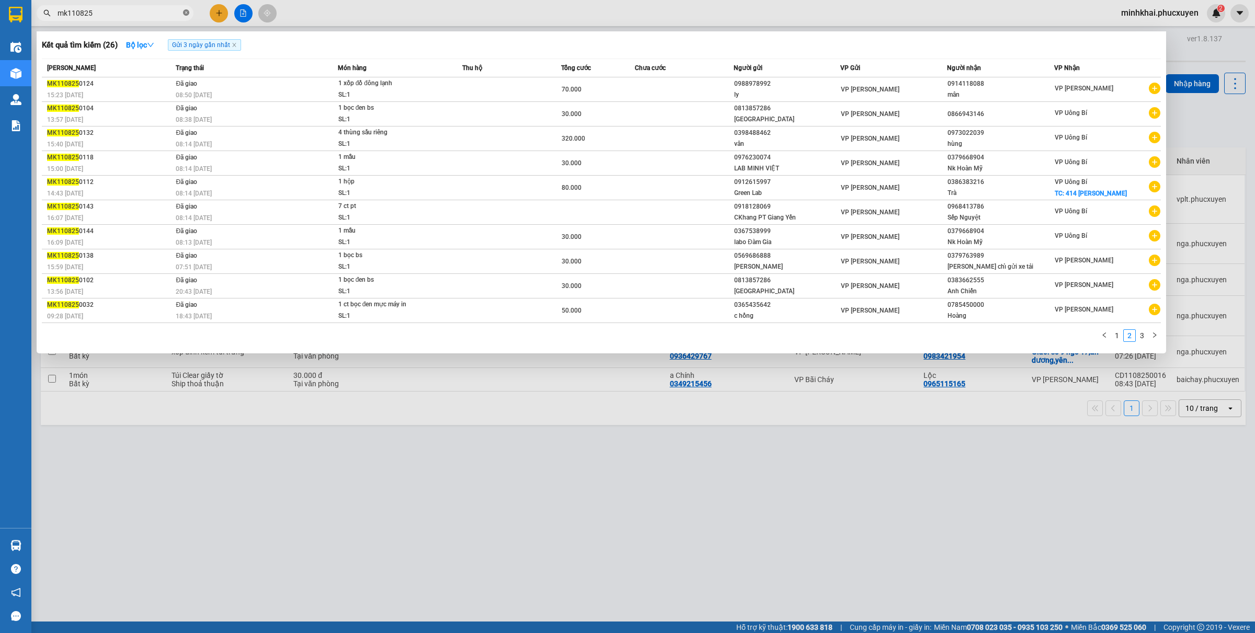
click at [186, 14] on icon "close-circle" at bounding box center [186, 12] width 6 height 6
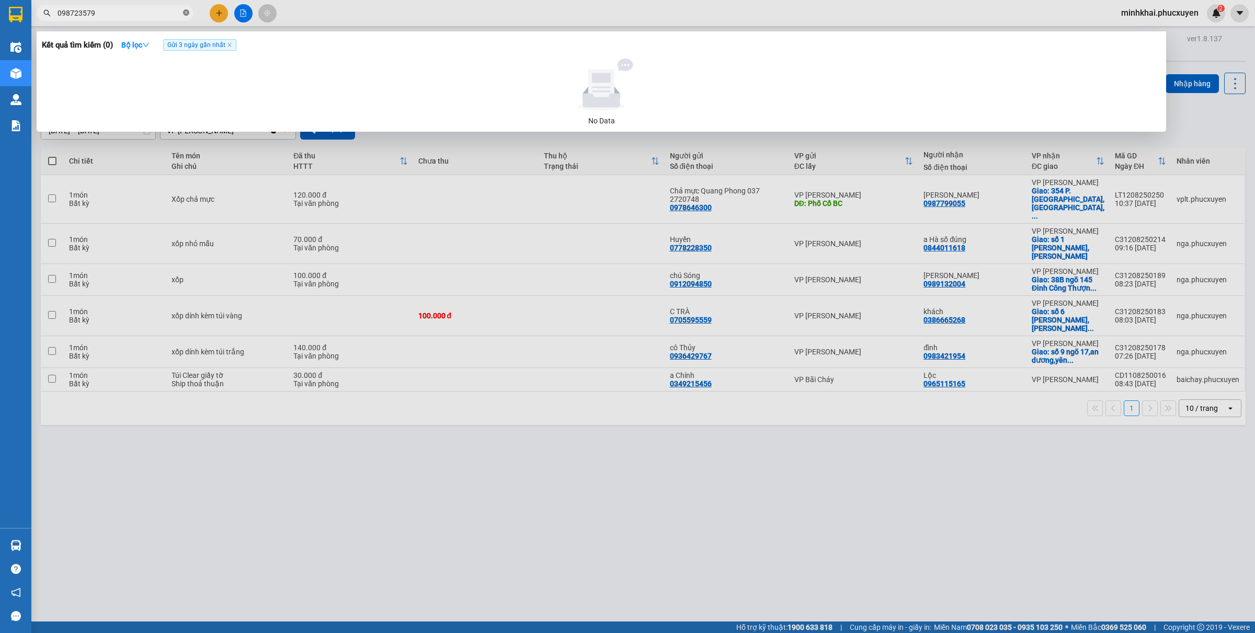
type input "0987235792"
click at [186, 12] on icon "close-circle" at bounding box center [186, 12] width 6 height 6
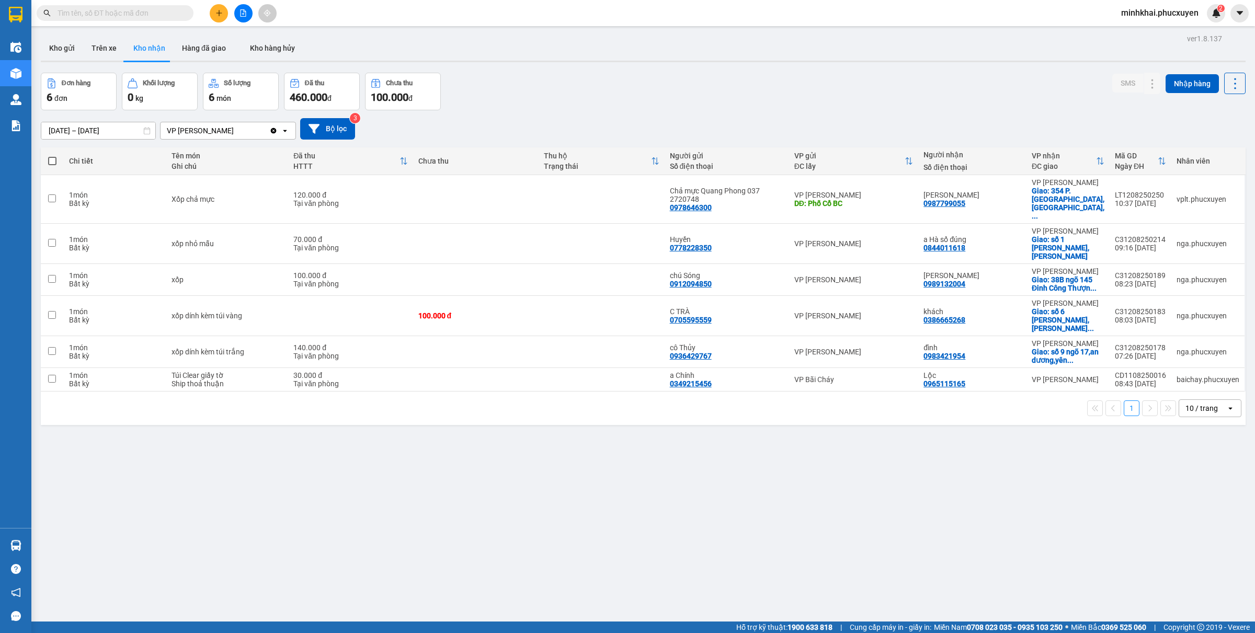
click at [239, 20] on button at bounding box center [243, 13] width 18 height 18
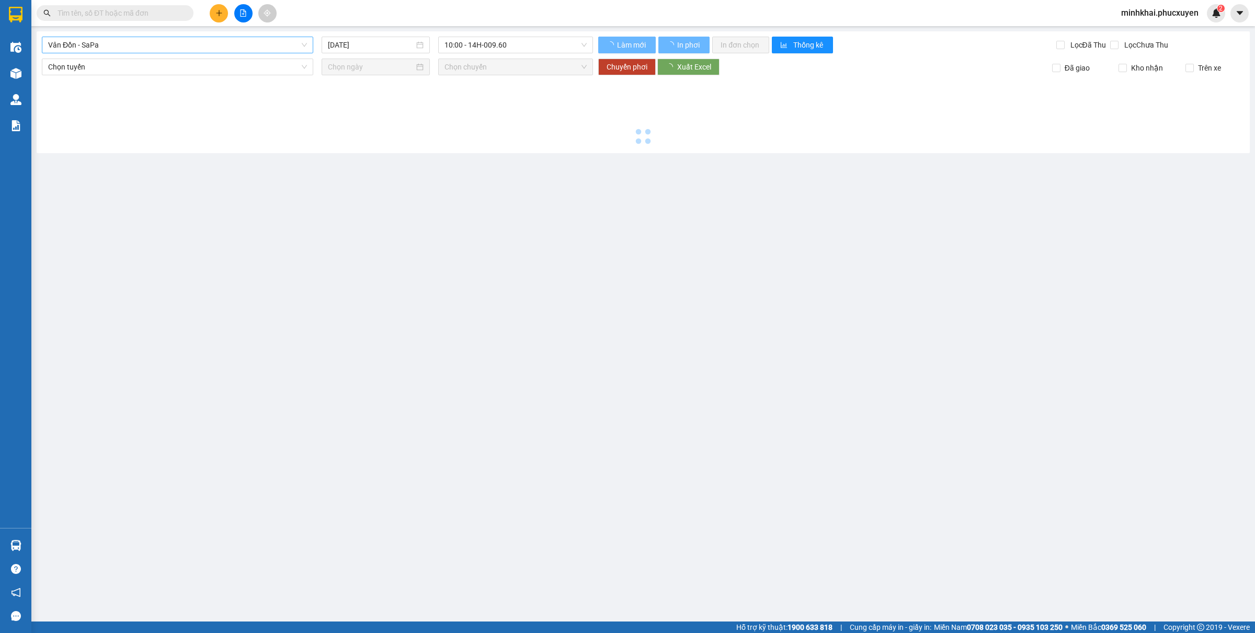
click at [142, 43] on span "Vân Đồn - SaPa" at bounding box center [177, 45] width 259 height 16
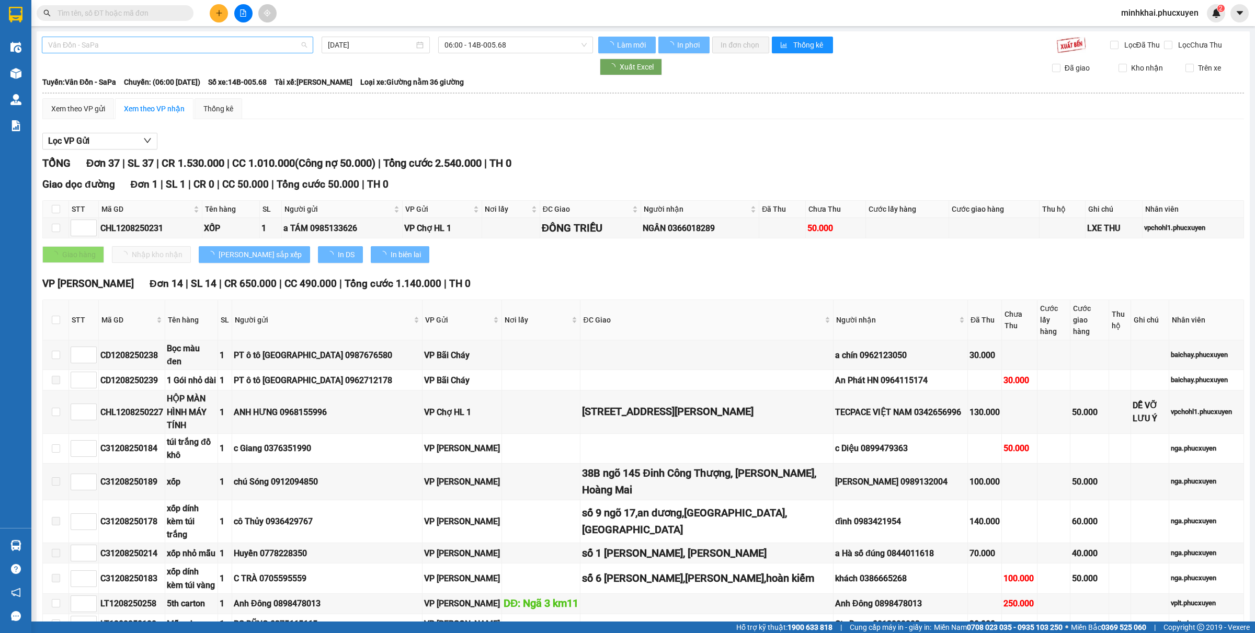
click at [136, 45] on span "Vân Đồn - SaPa" at bounding box center [177, 45] width 259 height 16
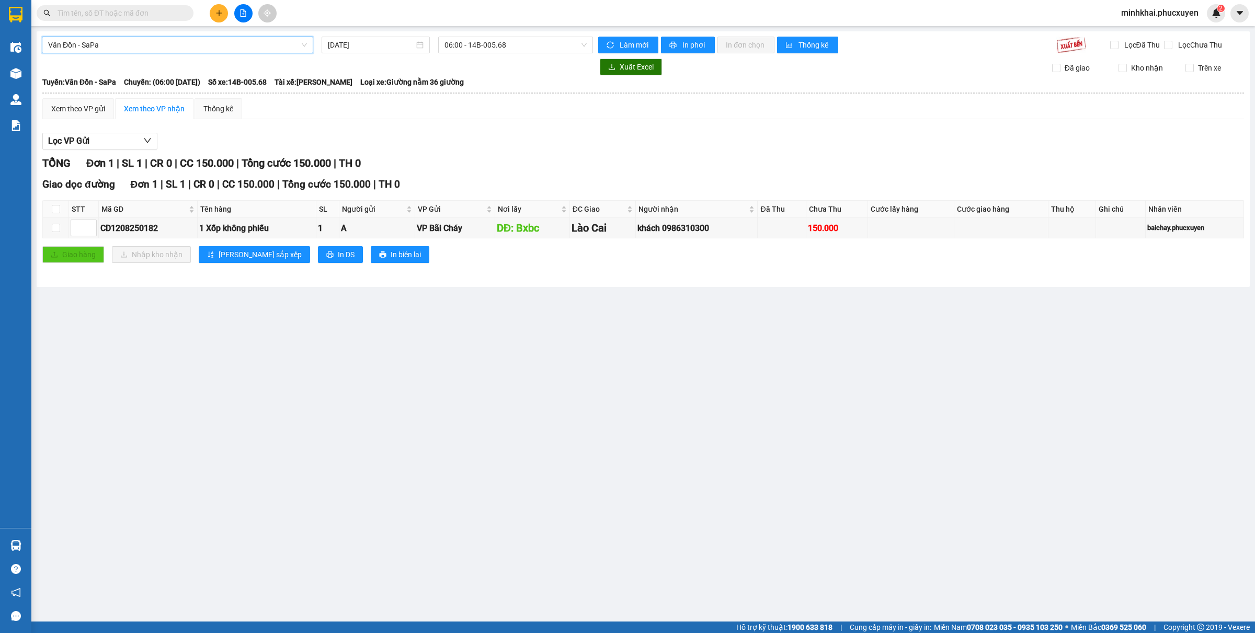
click at [146, 40] on span "Vân Đồn - SaPa" at bounding box center [177, 45] width 259 height 16
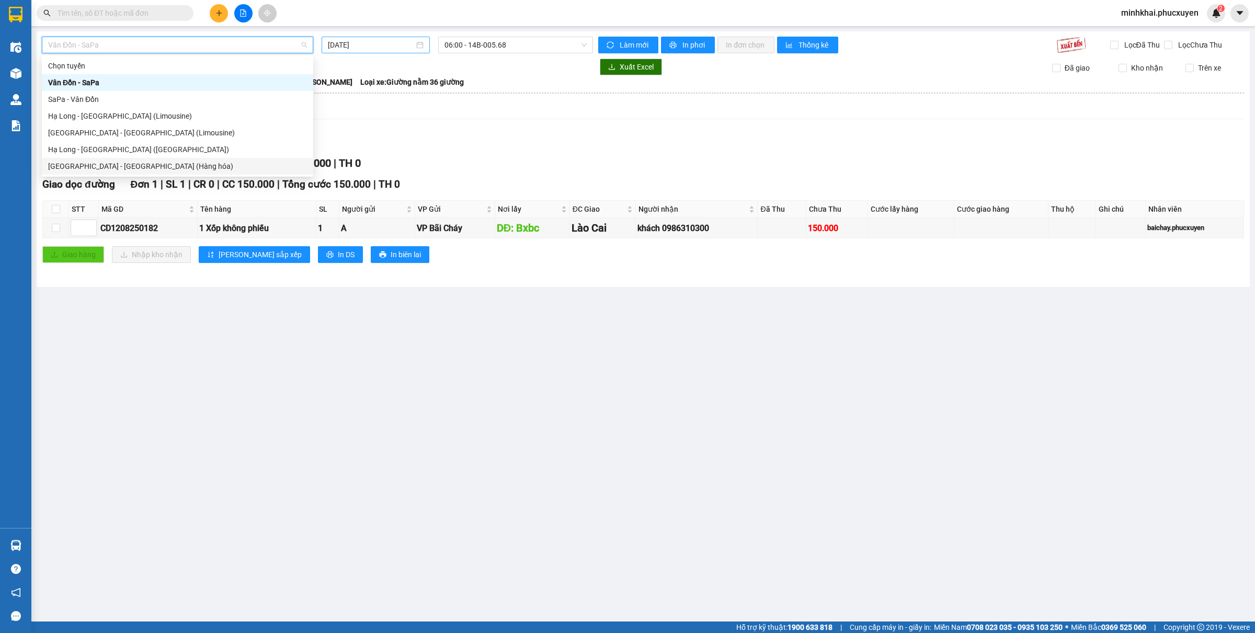
drag, startPoint x: 86, startPoint y: 165, endPoint x: 386, endPoint y: 47, distance: 322.0
click at [87, 165] on div "[GEOGRAPHIC_DATA] - [GEOGRAPHIC_DATA] (Hàng hóa)" at bounding box center [177, 166] width 259 height 12
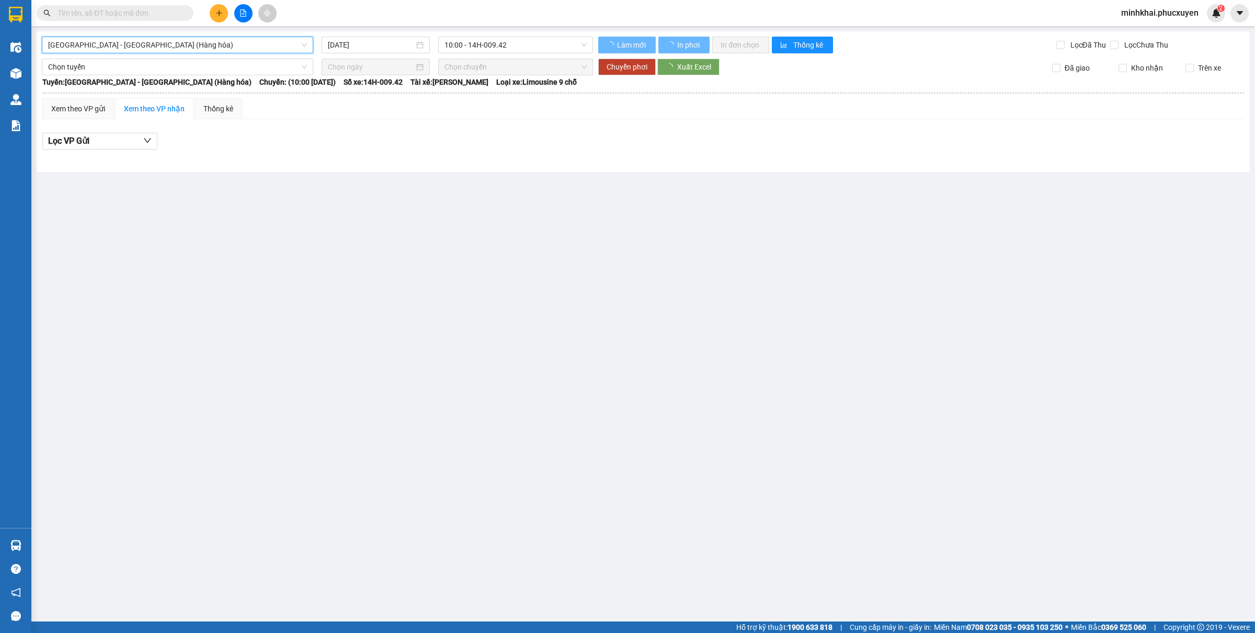
click at [362, 46] on input "[DATE]" at bounding box center [371, 45] width 86 height 12
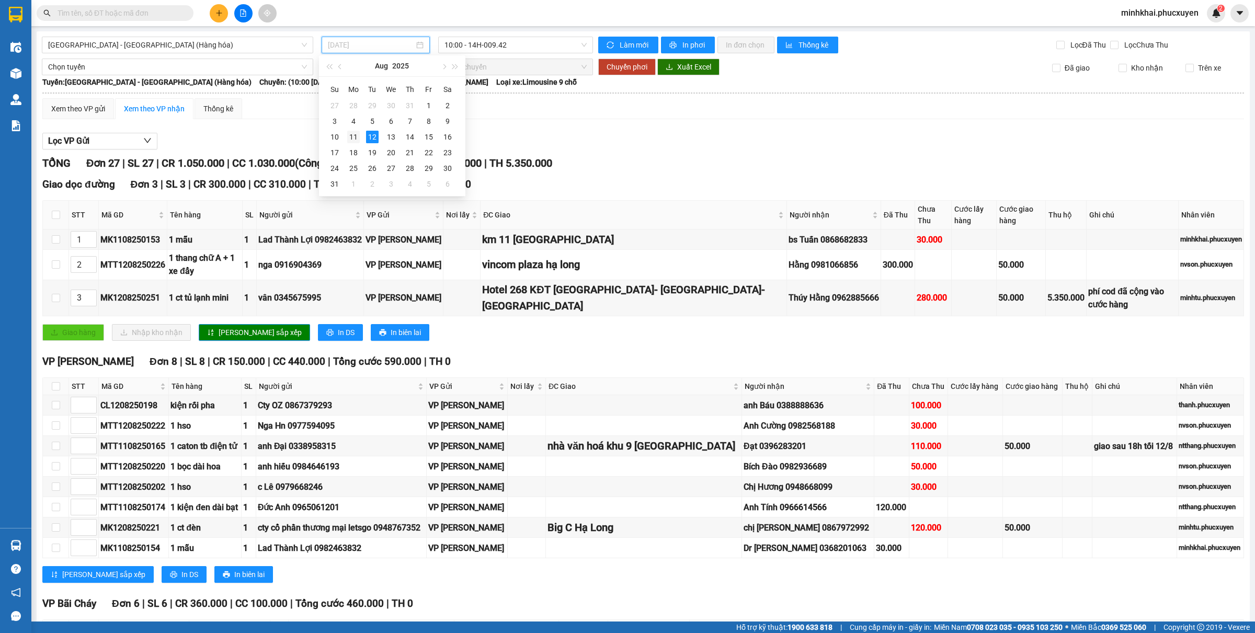
click at [355, 137] on div "11" at bounding box center [353, 137] width 13 height 13
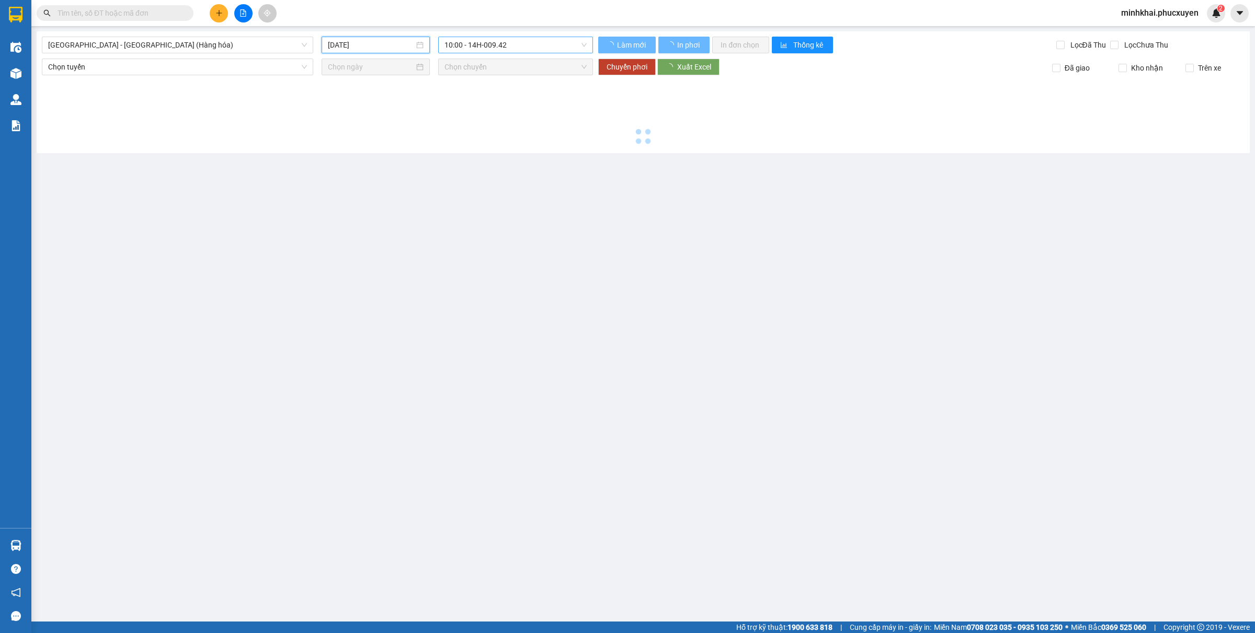
type input "11/08/2025"
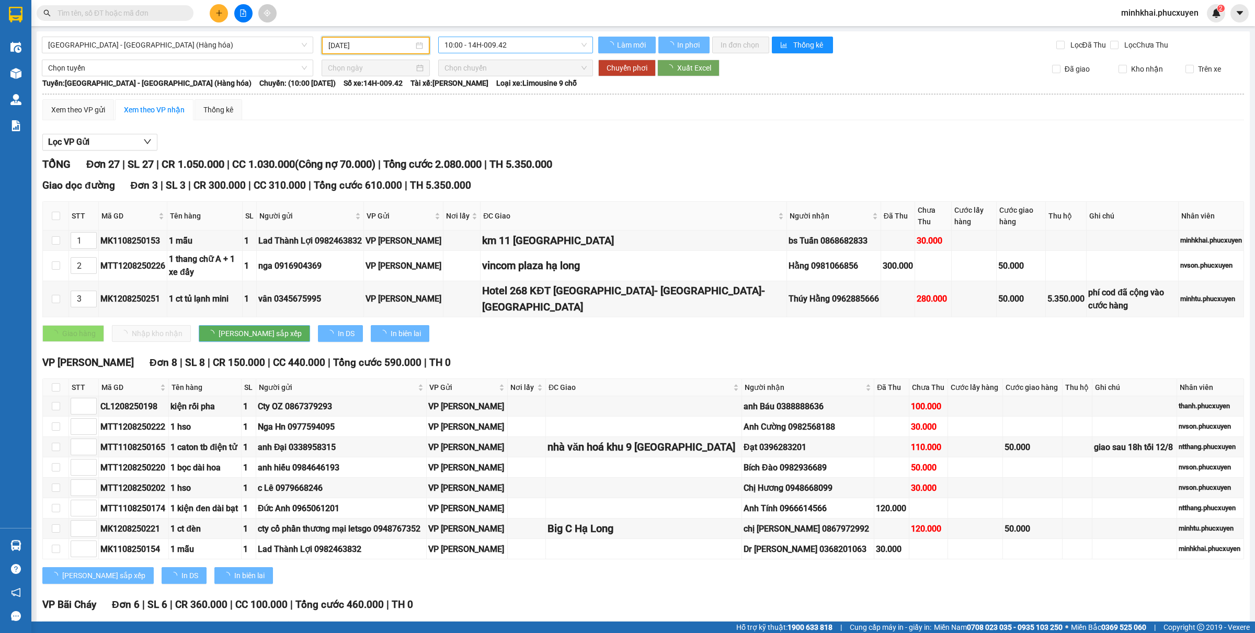
click at [489, 50] on span "10:00 - 14H-009.42" at bounding box center [515, 45] width 142 height 16
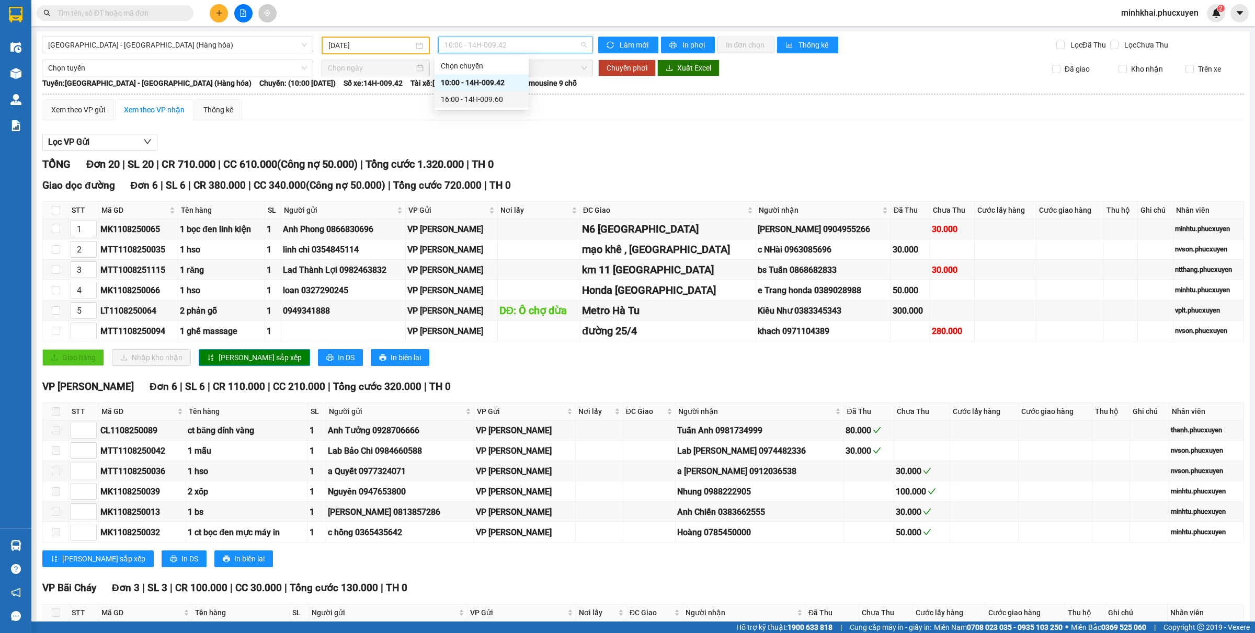
click at [477, 96] on div "16:00 - 14H-009.60" at bounding box center [482, 100] width 82 height 12
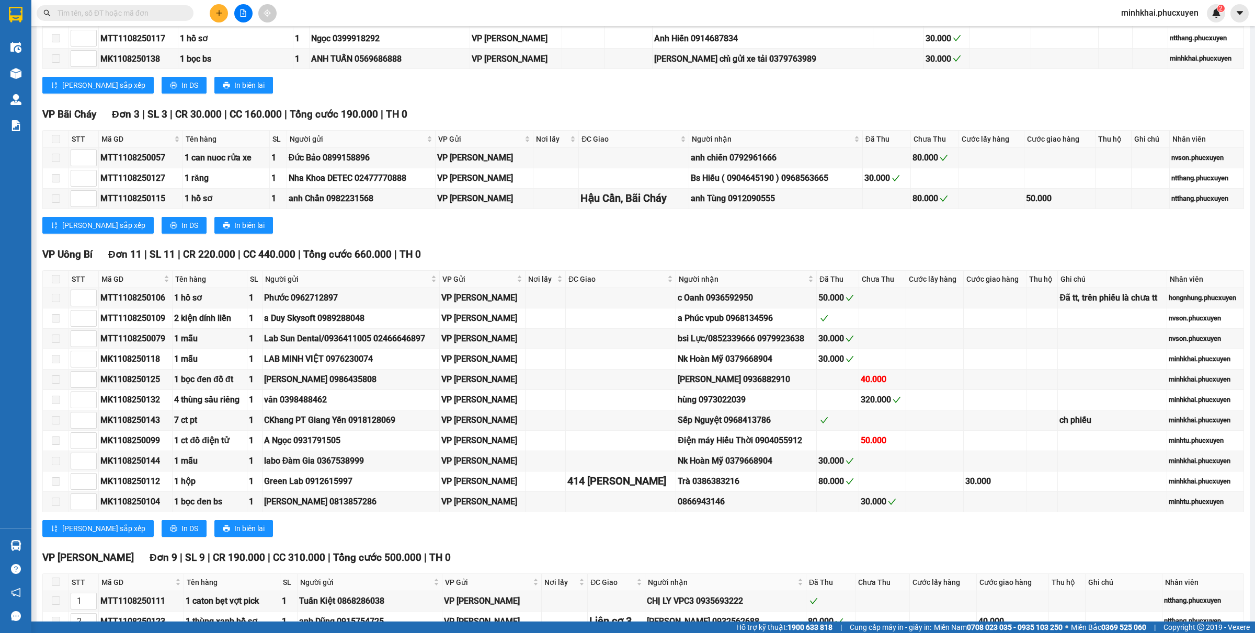
scroll to position [588, 0]
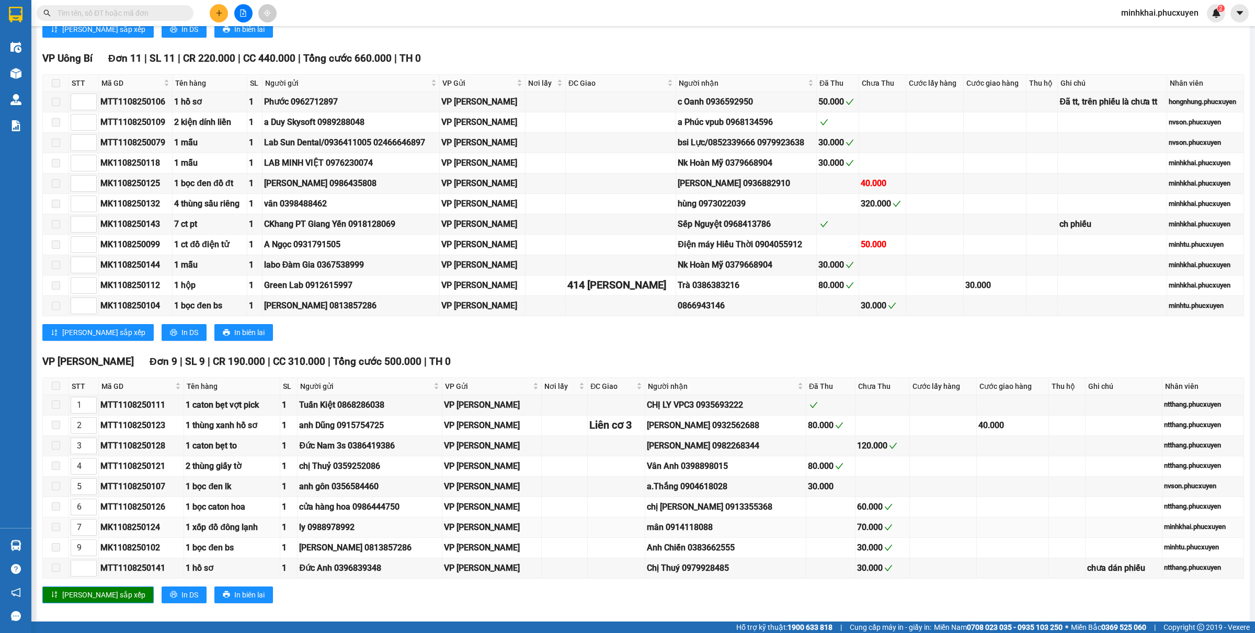
click at [130, 534] on div "MK1108250124" at bounding box center [141, 527] width 82 height 13
copy div "MK1108250124"
click at [160, 22] on div "Kết quả tìm kiếm ( 0 ) Bộ lọc Gửi 3 ngày gần nhất No Data minhkhai.phucxuyen 2" at bounding box center [627, 13] width 1255 height 26
click at [163, 8] on input "text" at bounding box center [119, 13] width 123 height 12
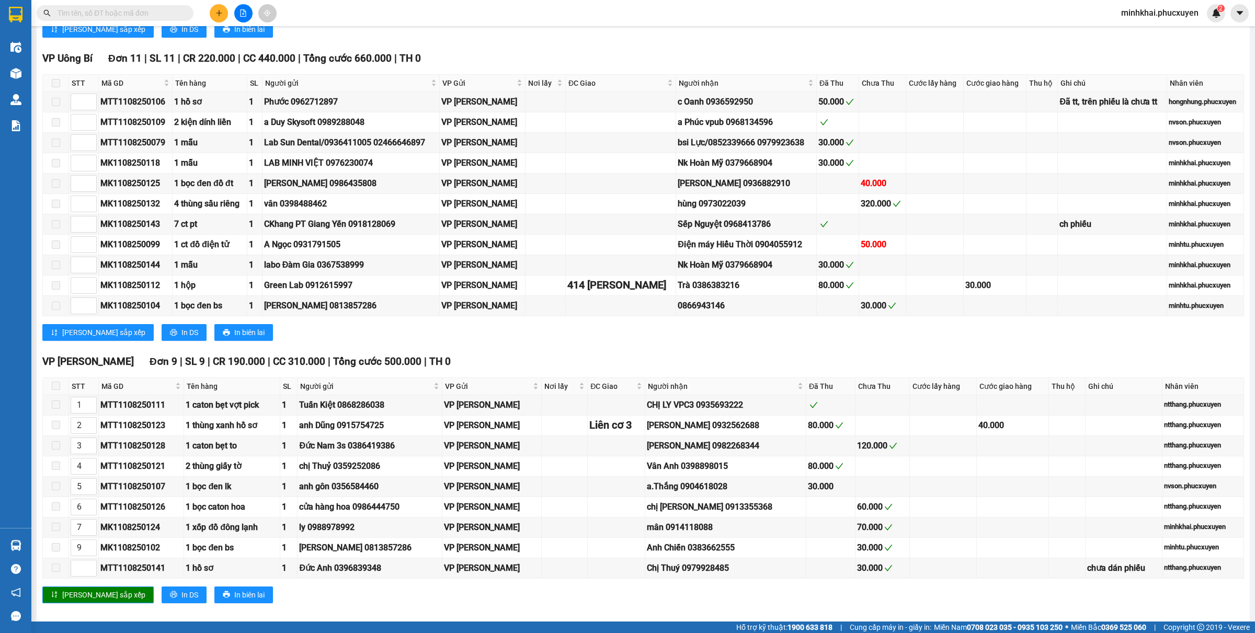
paste input "MK1108250124"
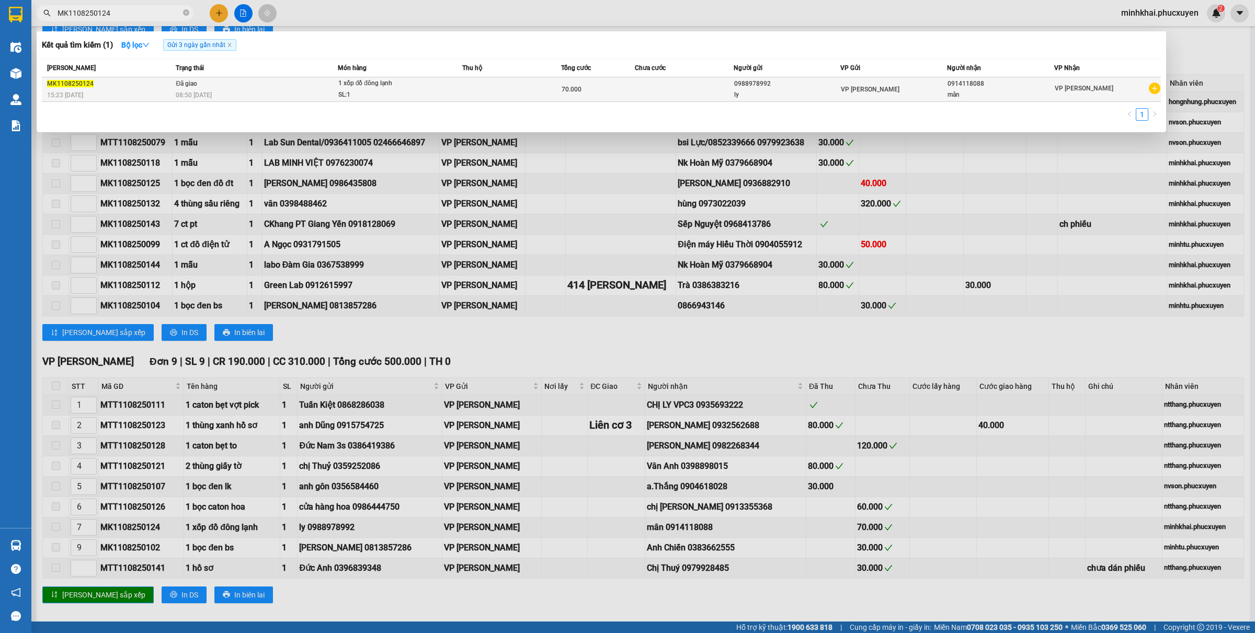
type input "MK1108250124"
click at [167, 85] on div "MK1108250124" at bounding box center [109, 83] width 125 height 11
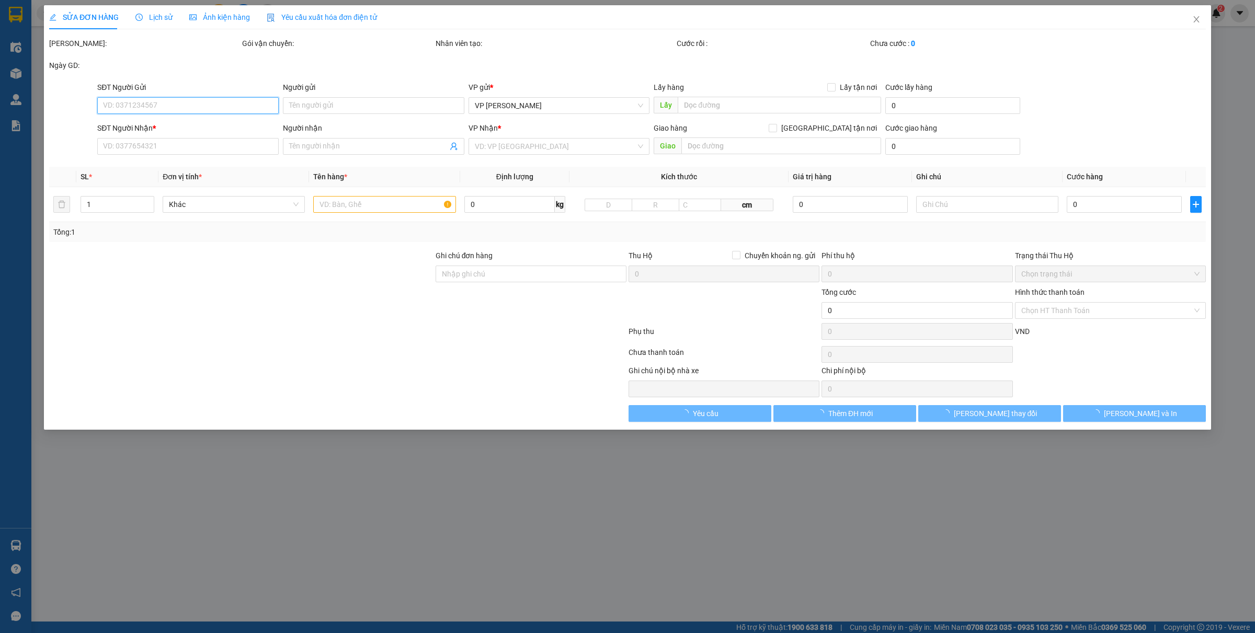
type input "0988978992"
type input "ly"
type input "0914118088"
type input "mân"
type input "70.000"
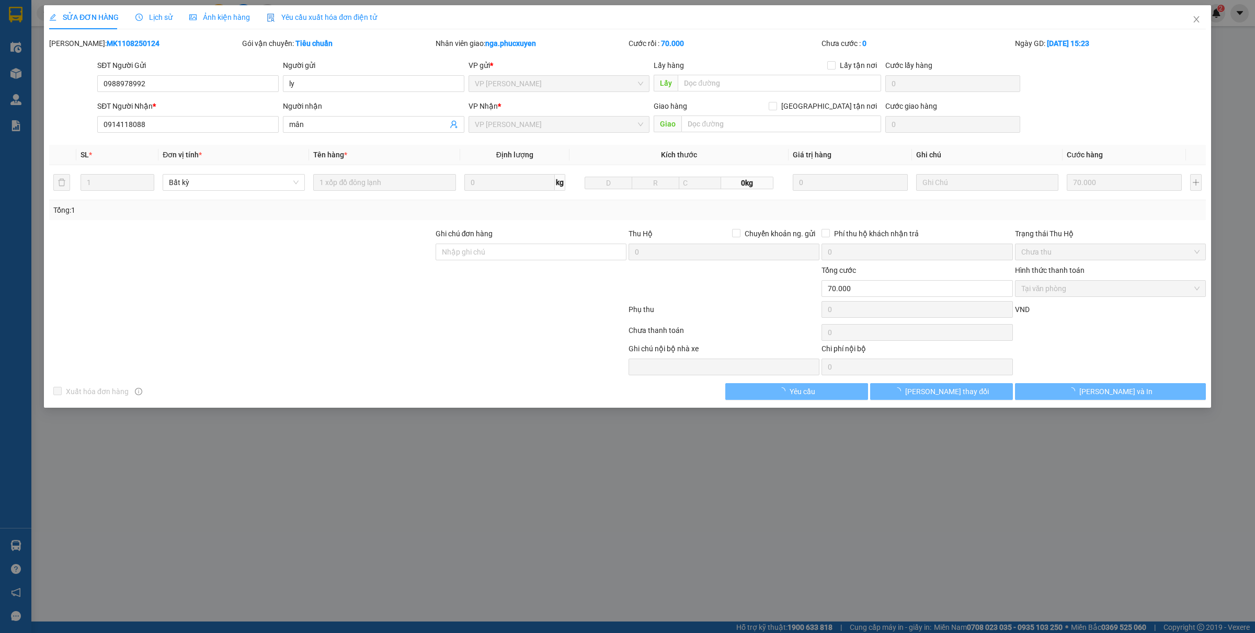
click at [158, 15] on span "Lịch sử" at bounding box center [153, 17] width 37 height 8
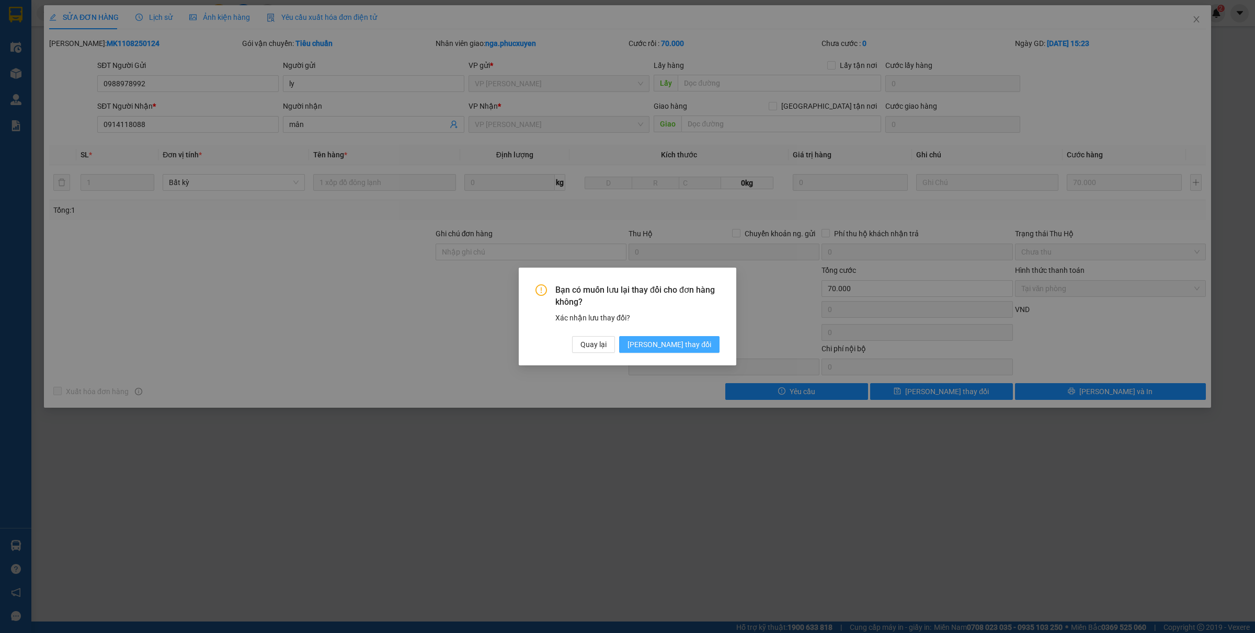
click at [683, 344] on span "[PERSON_NAME] thay đổi" at bounding box center [669, 345] width 84 height 12
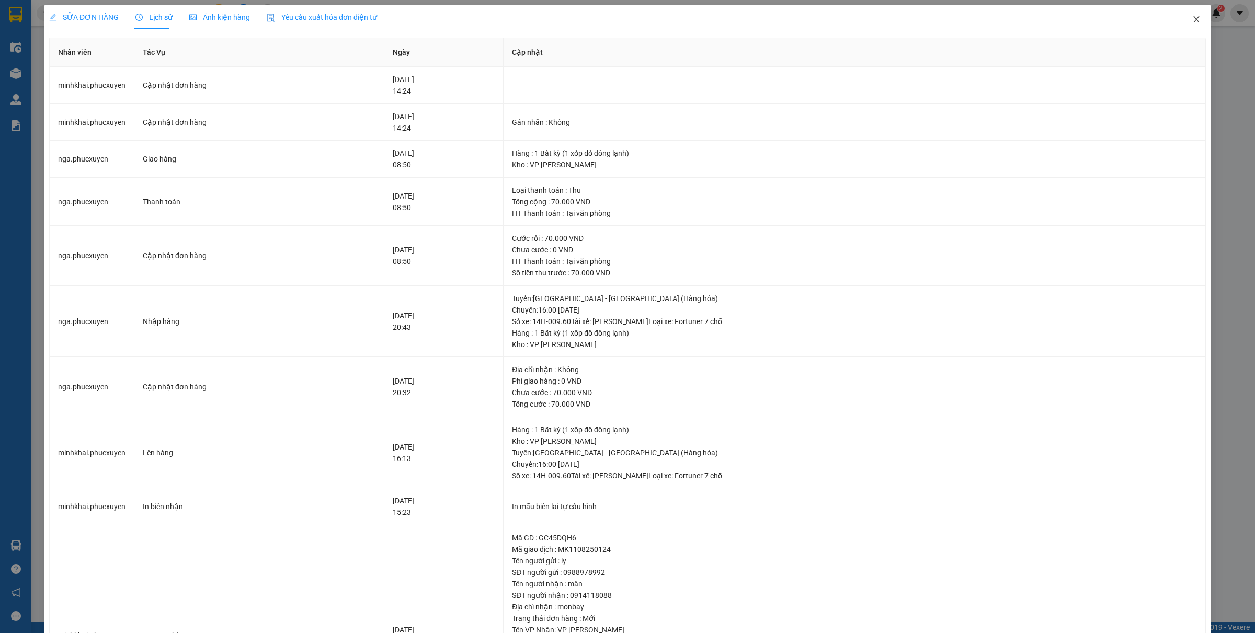
click at [1192, 19] on icon "close" at bounding box center [1196, 19] width 8 height 8
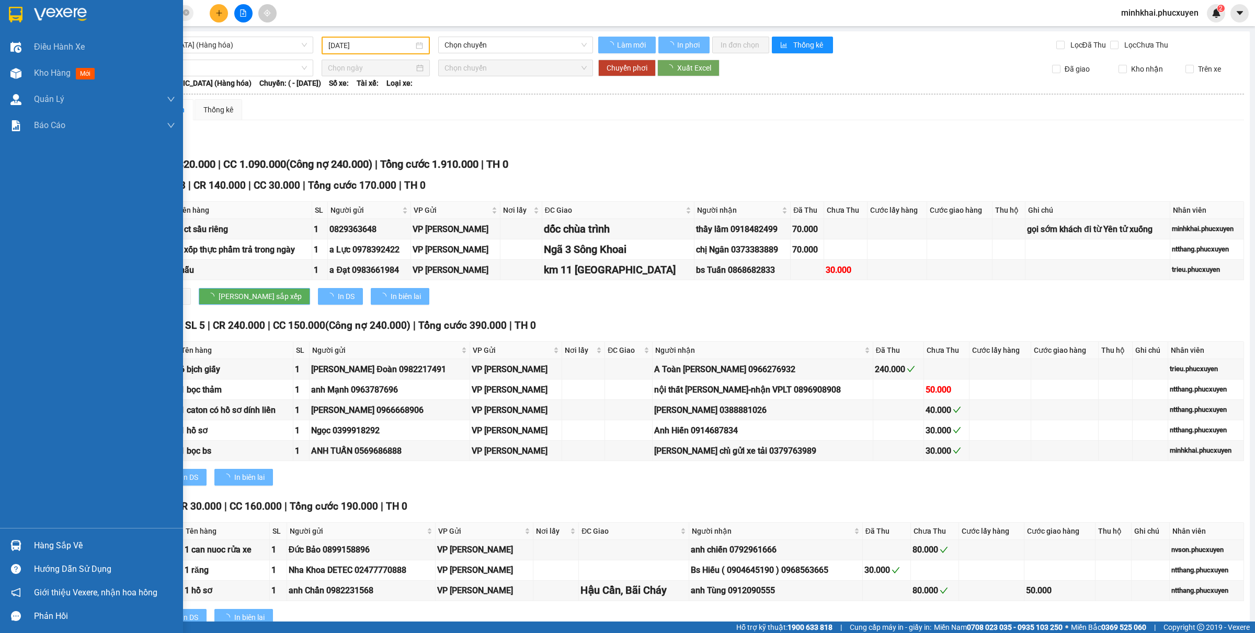
drag, startPoint x: 56, startPoint y: 132, endPoint x: 108, endPoint y: 630, distance: 500.9
click at [22, 81] on div at bounding box center [16, 73] width 18 height 18
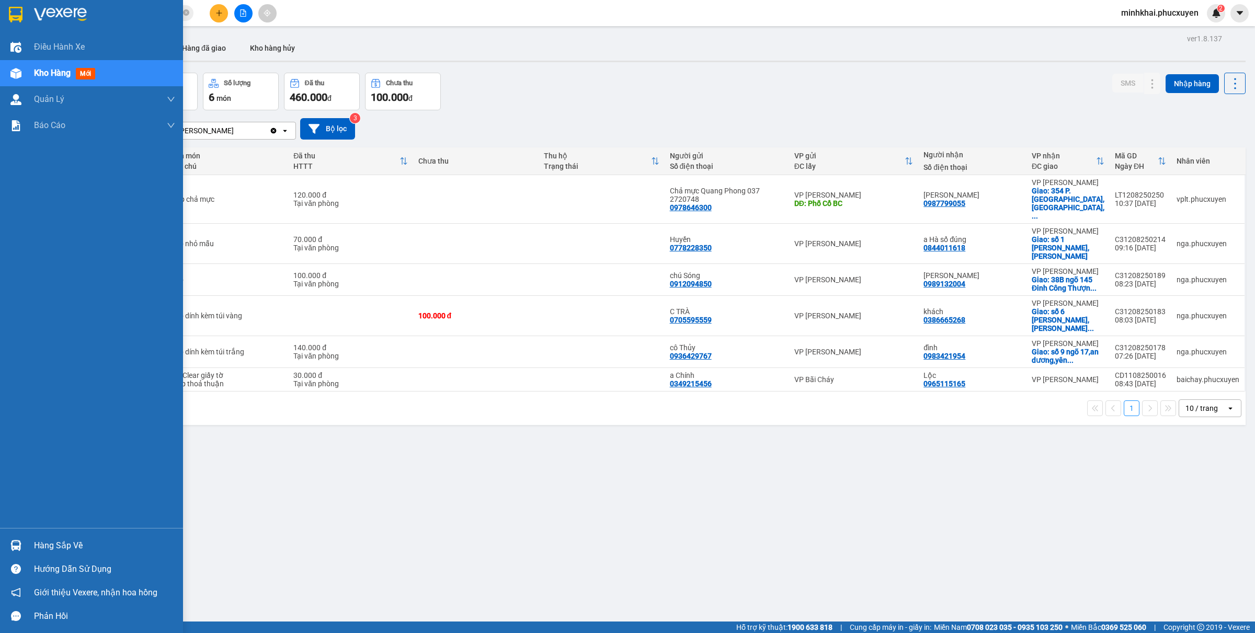
click at [21, 540] on div at bounding box center [16, 545] width 18 height 18
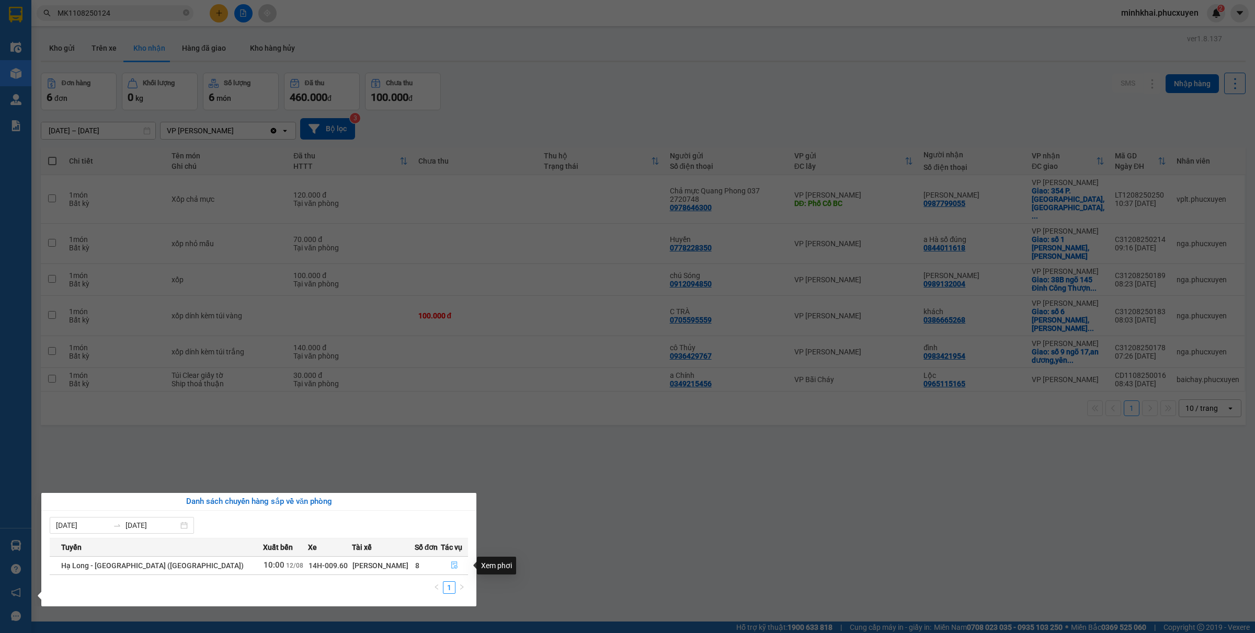
click at [451, 563] on icon "file-done" at bounding box center [454, 564] width 6 height 7
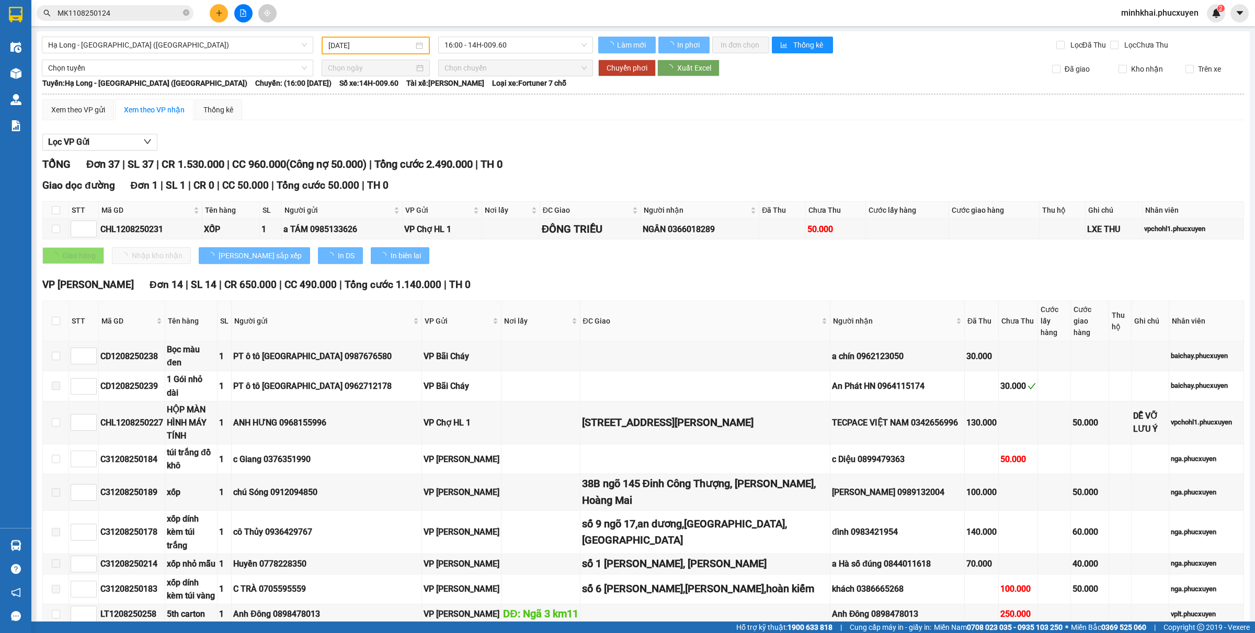
scroll to position [131, 0]
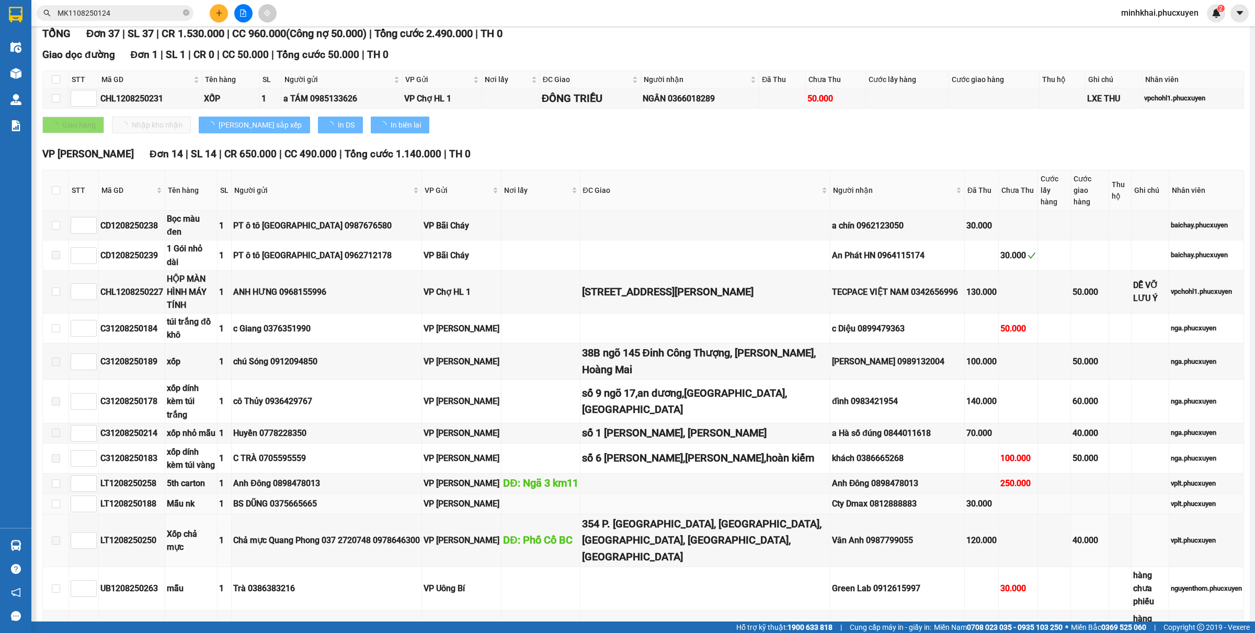
type input "[DATE]"
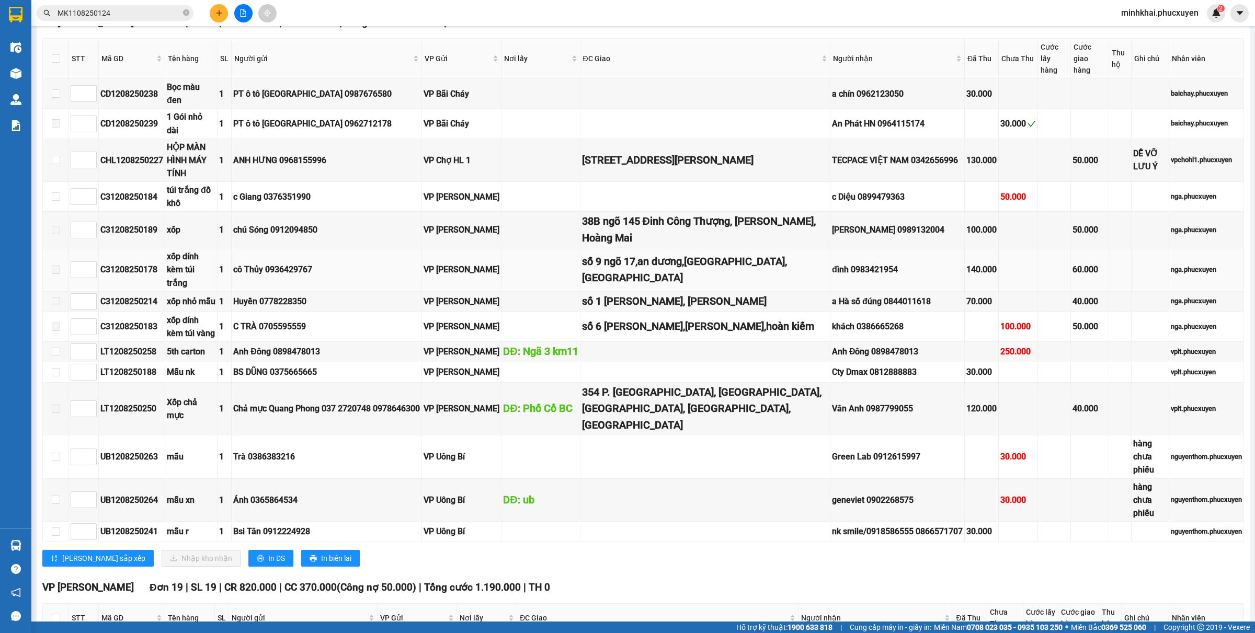
scroll to position [196, 0]
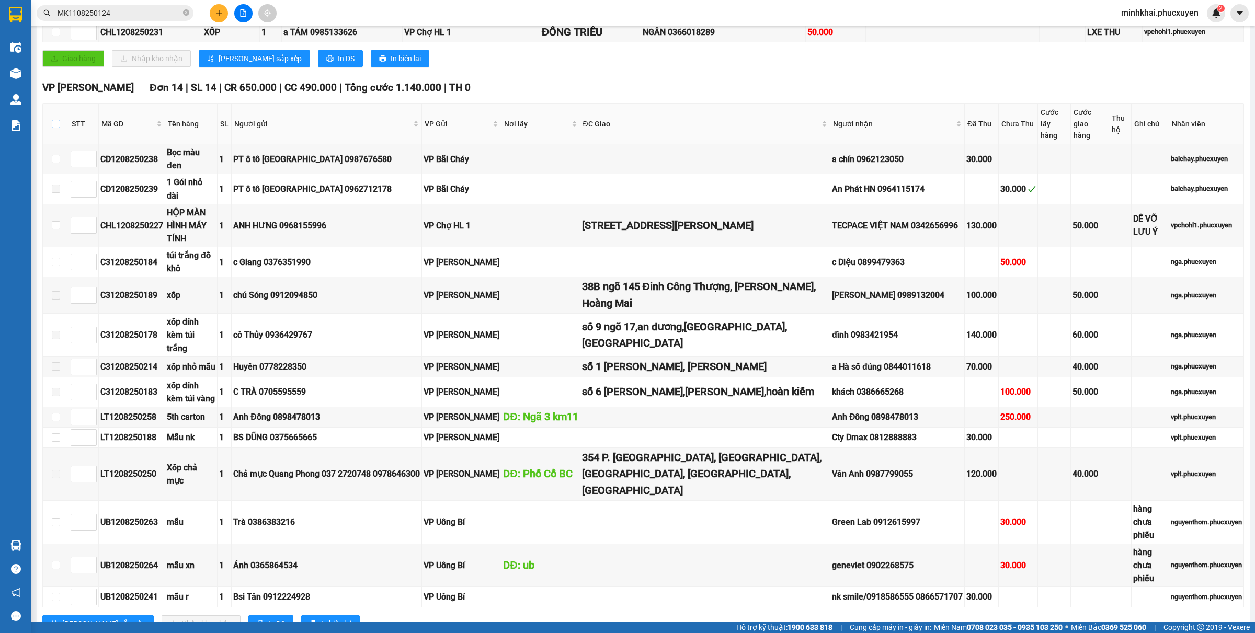
click at [55, 120] on input "checkbox" at bounding box center [56, 124] width 8 height 8
checkbox input "true"
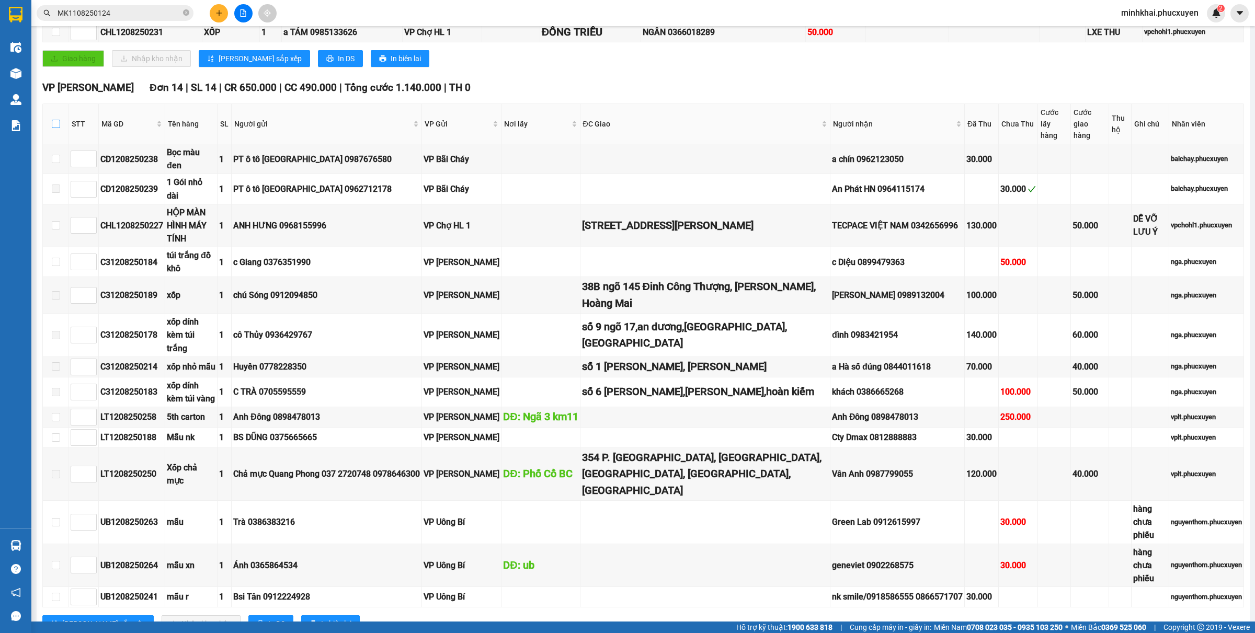
checkbox input "true"
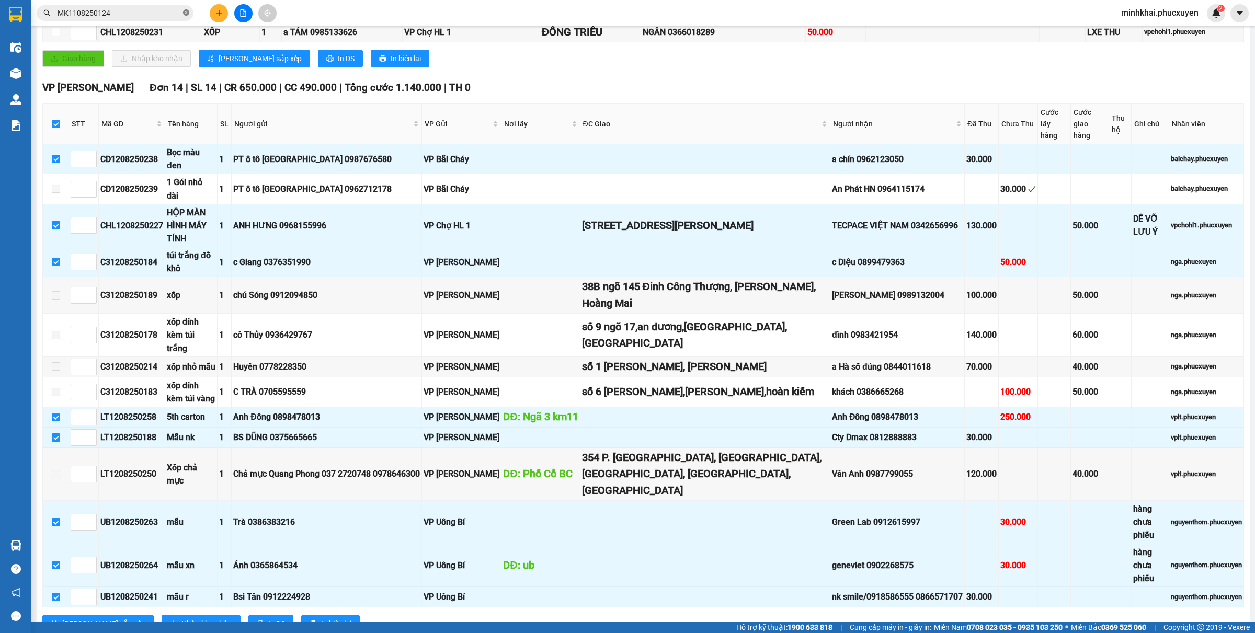
click at [184, 13] on icon "close-circle" at bounding box center [186, 12] width 6 height 6
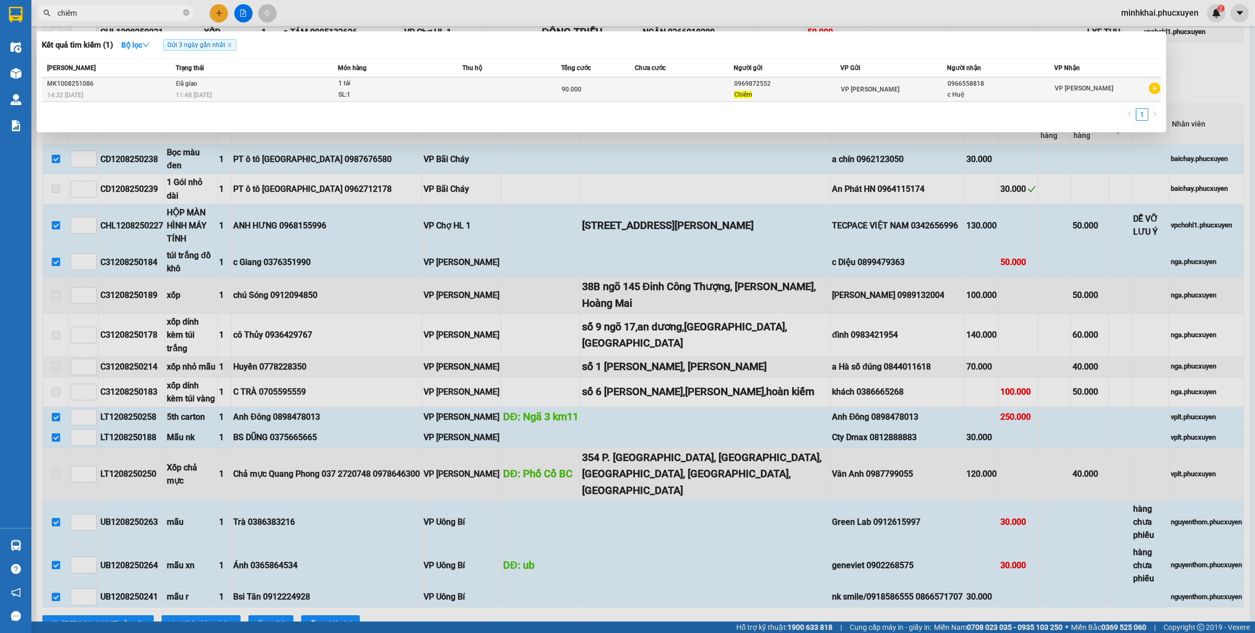
type input "chiêm"
click at [856, 89] on span "VP [PERSON_NAME]" at bounding box center [870, 89] width 59 height 7
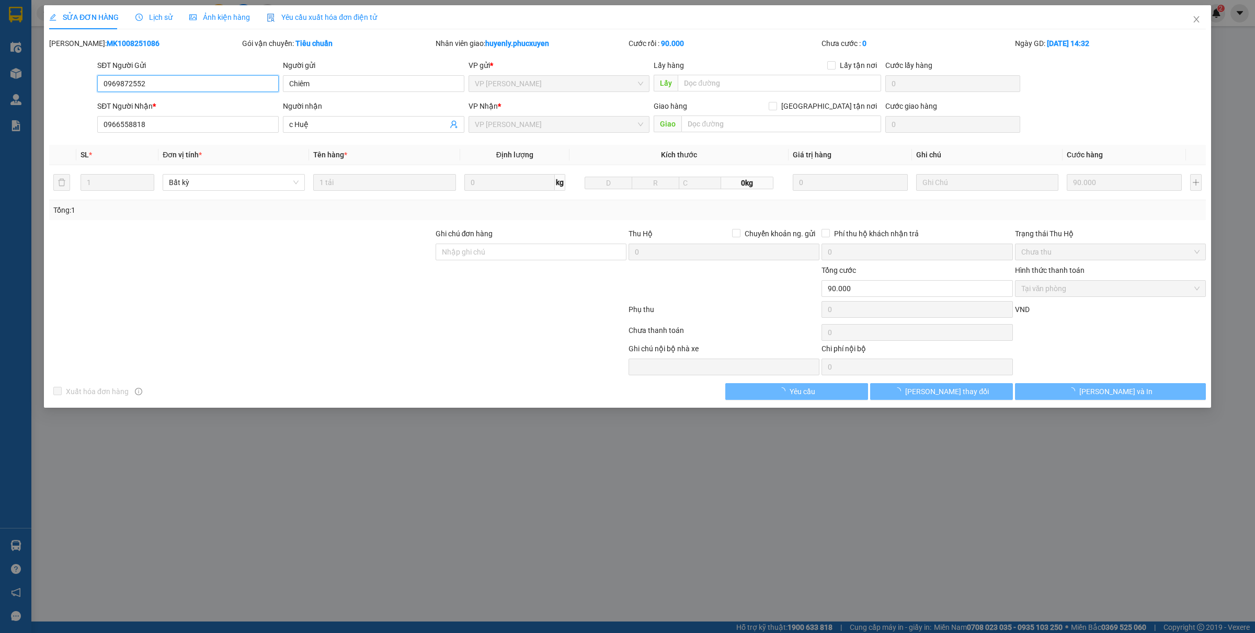
type input "0969872552"
type input "Chiêm"
type input "0966558818"
type input "c Huệ"
type input "90.000"
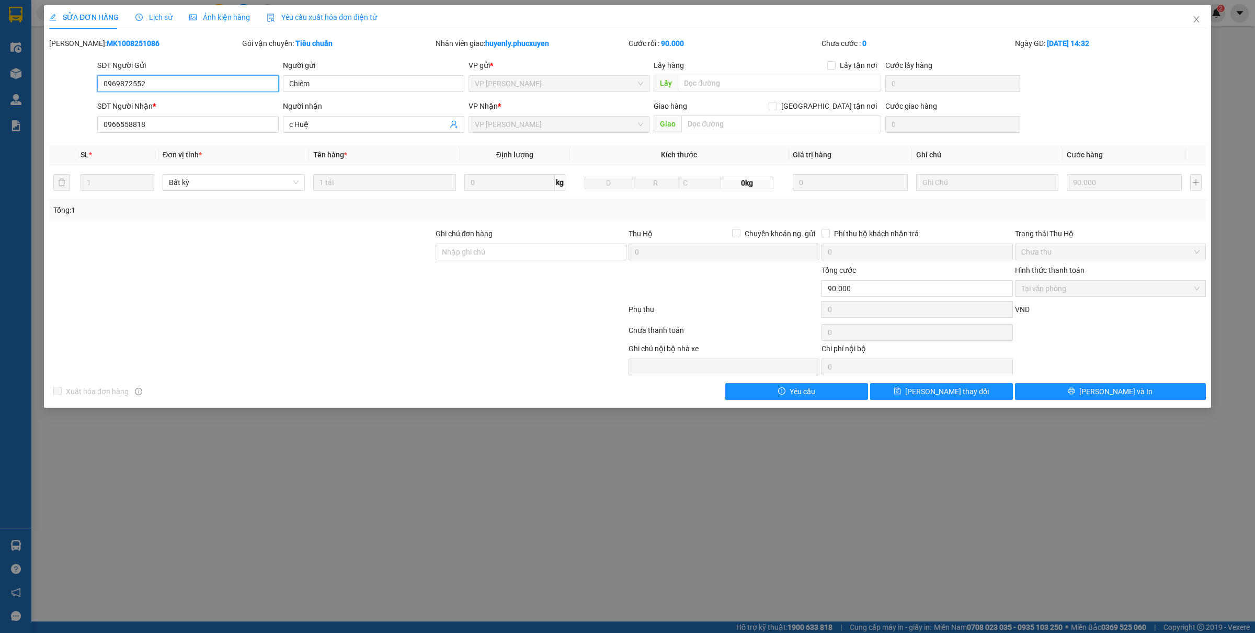
click at [164, 82] on input "0969872552" at bounding box center [187, 83] width 181 height 17
click at [1195, 22] on icon "close" at bounding box center [1196, 19] width 8 height 8
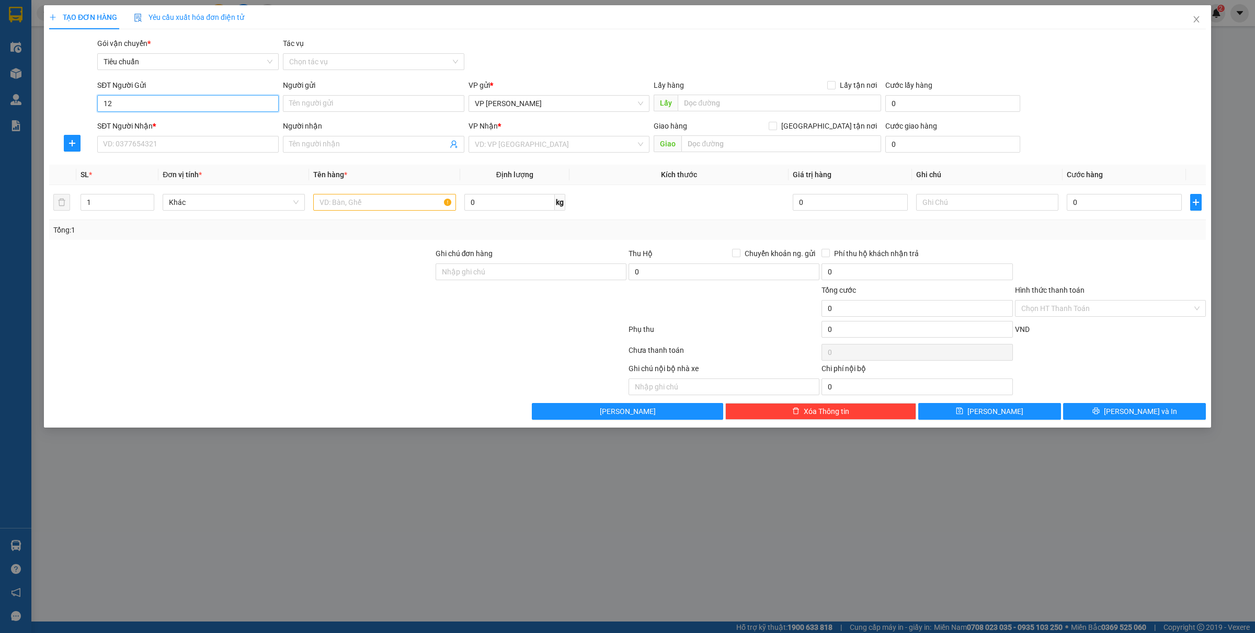
type input "1"
click at [144, 120] on div "0912615997 - Green Lab" at bounding box center [188, 125] width 169 height 12
type input "0912615997"
type input "Green Lab"
type input "0912615997"
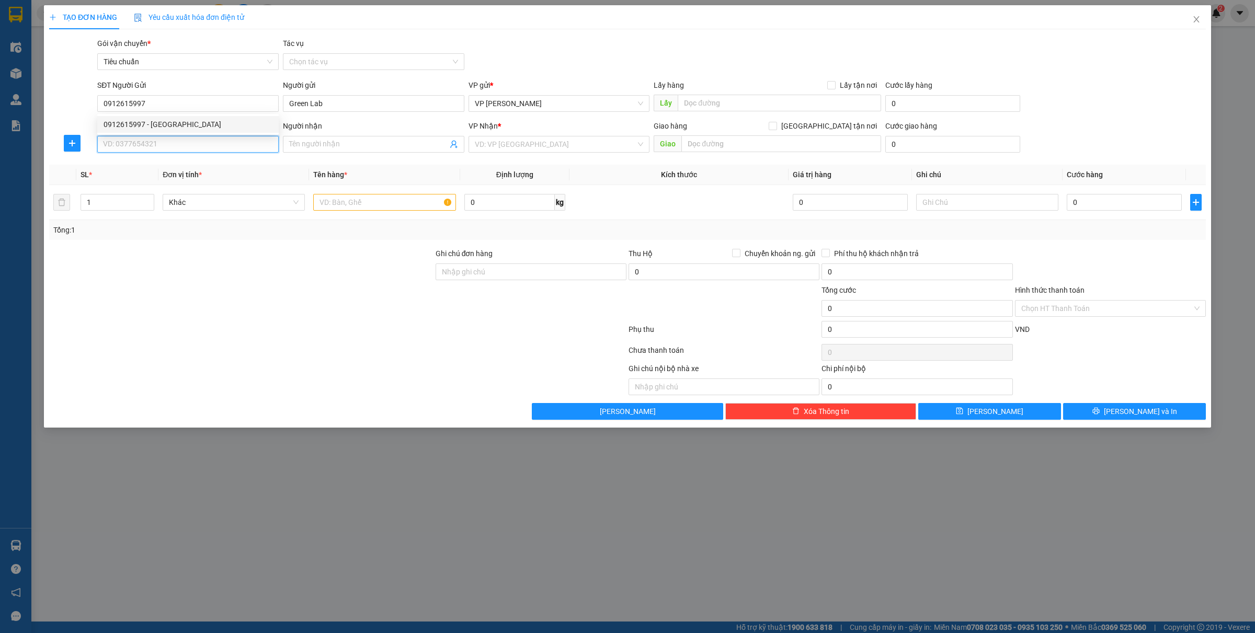
click at [140, 147] on input "SĐT Người Nhận *" at bounding box center [187, 144] width 181 height 17
click at [162, 177] on div "0386383216 - Trà" at bounding box center [188, 183] width 169 height 12
type input "0386383216"
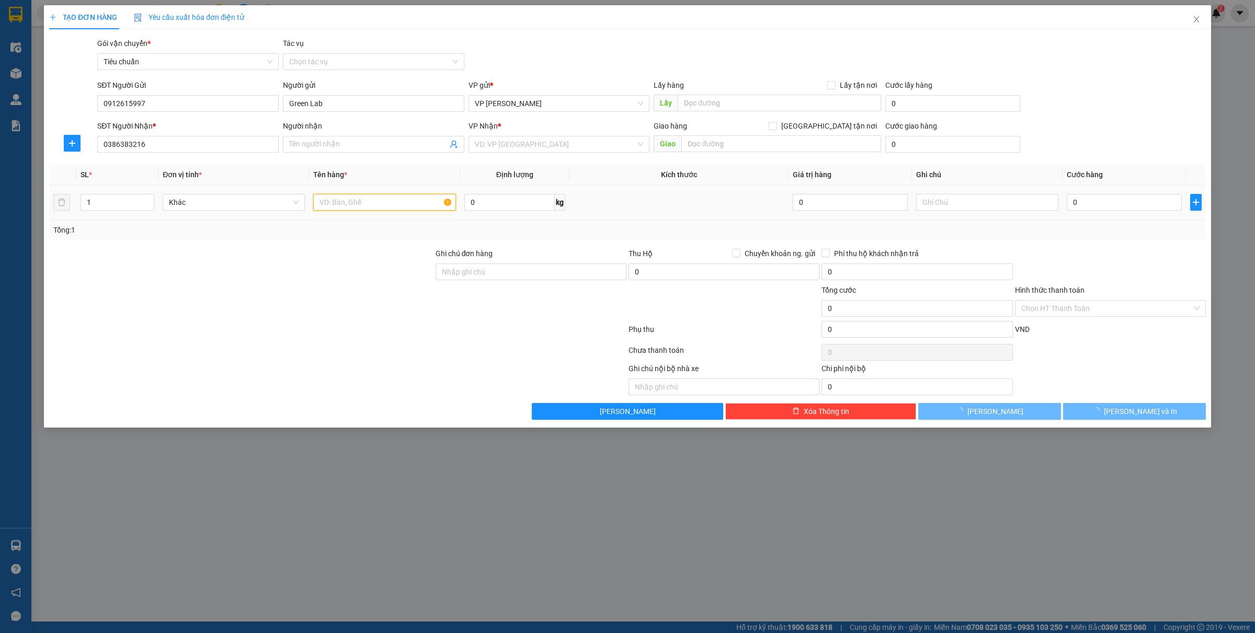
click at [323, 202] on td at bounding box center [384, 202] width 151 height 35
type input "1"
type input "Trà"
checkbox input "true"
type input "414 [PERSON_NAME]"
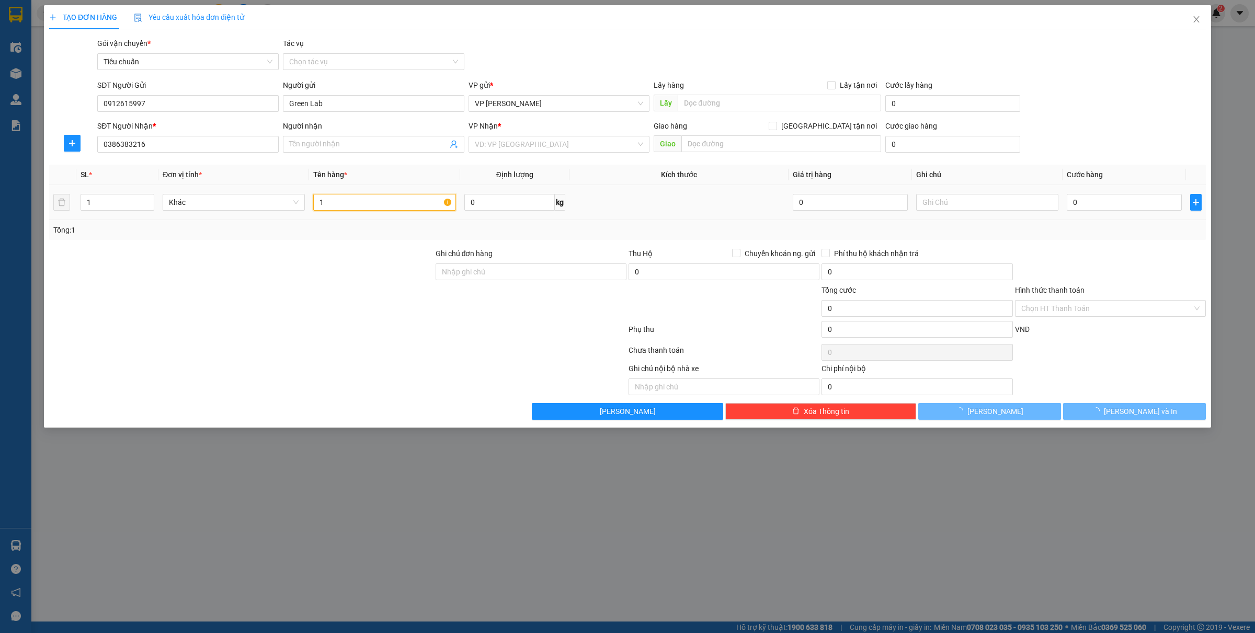
type input "30.000"
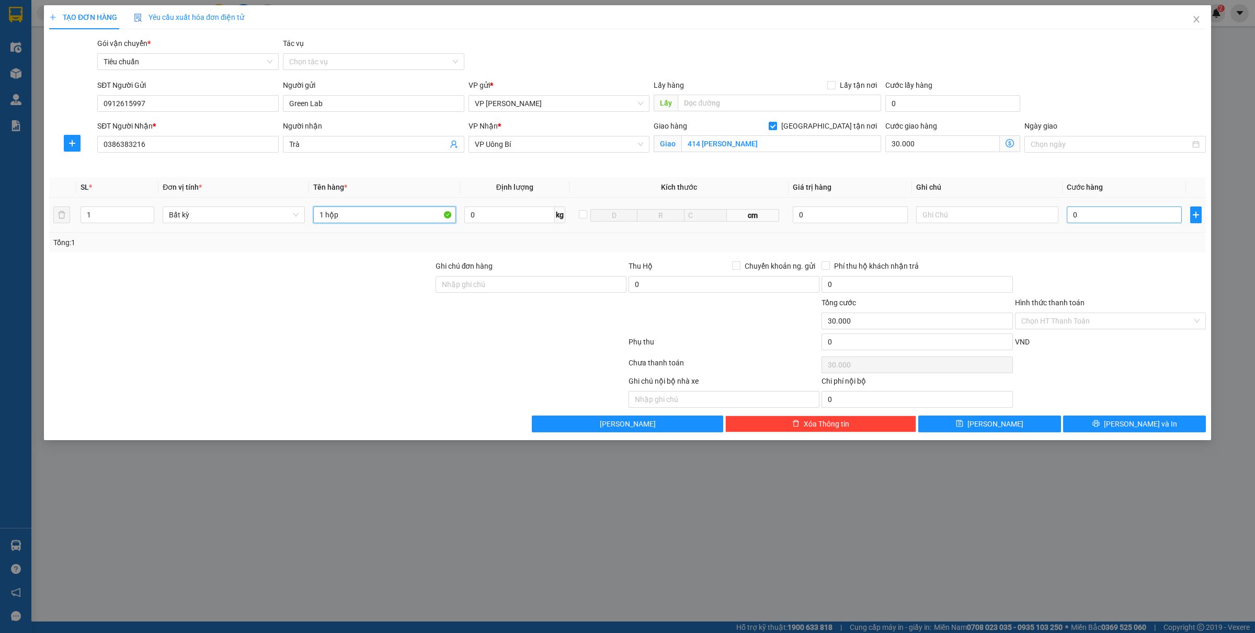
type input "1 hộp"
click at [1076, 215] on input "0" at bounding box center [1123, 215] width 115 height 17
type input "3"
type input "30.003"
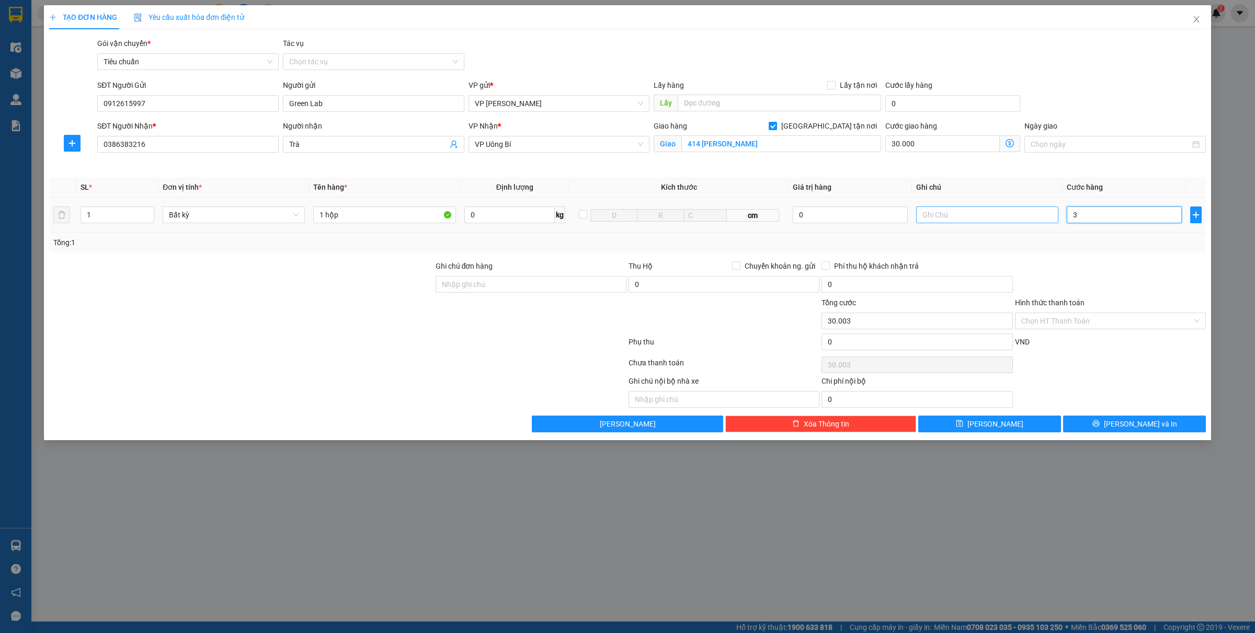
type input "30"
type input "30.030"
type input "3.000"
type input "33.000"
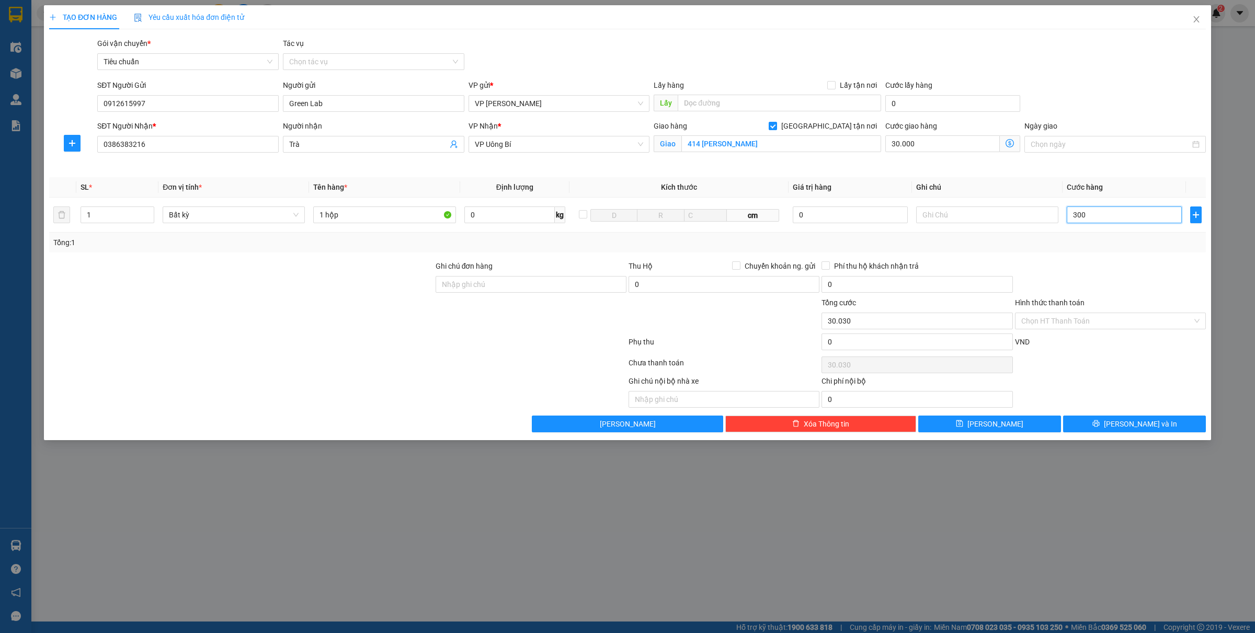
type input "33.000"
type input "30.000"
type input "60.000"
type input "30.000"
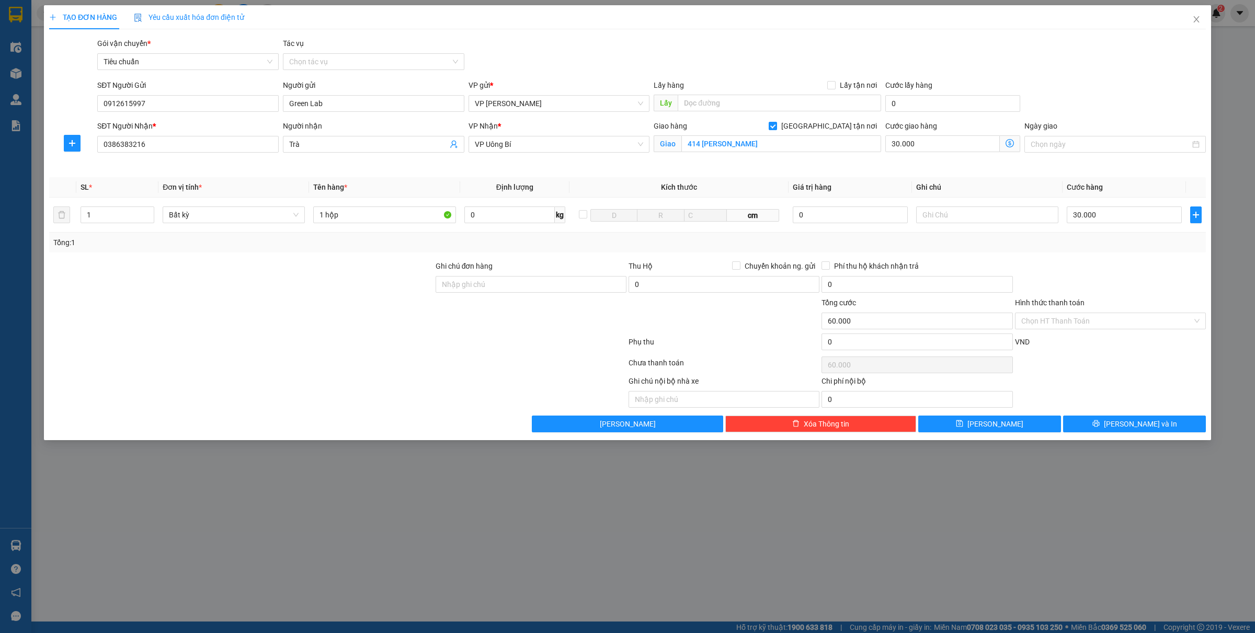
click at [1102, 325] on input "Hình thức thanh toán" at bounding box center [1106, 321] width 171 height 16
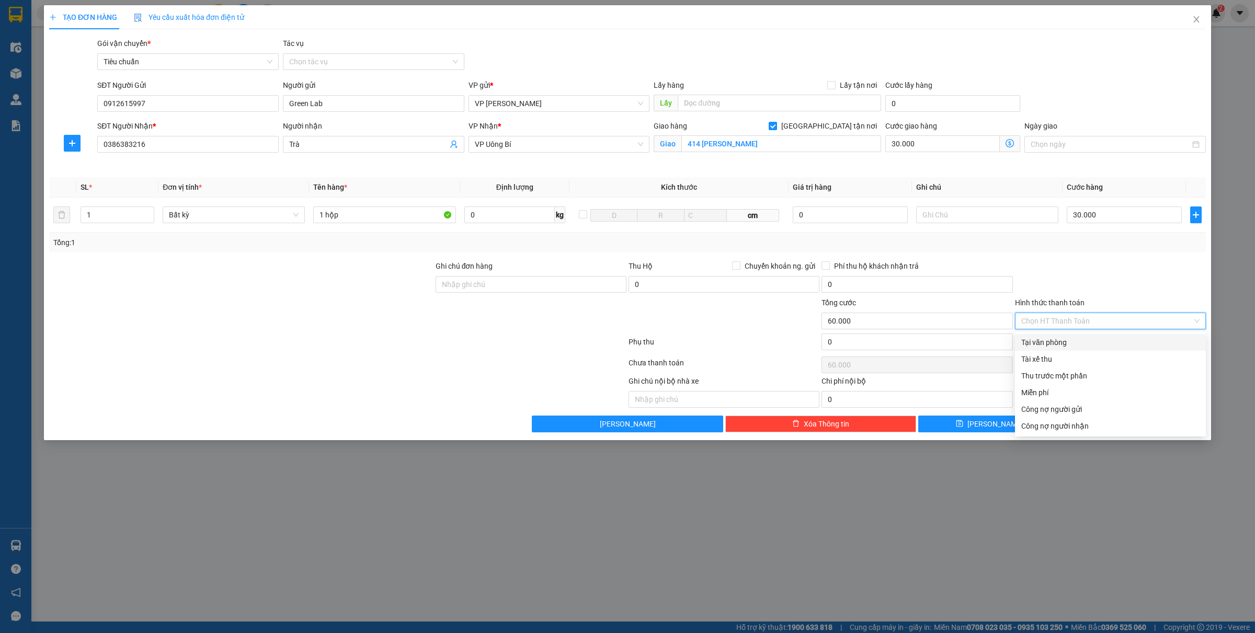
click at [1062, 337] on div "Tại văn phòng" at bounding box center [1110, 343] width 178 height 12
type input "0"
click at [1112, 426] on button "[PERSON_NAME] và In" at bounding box center [1134, 424] width 143 height 17
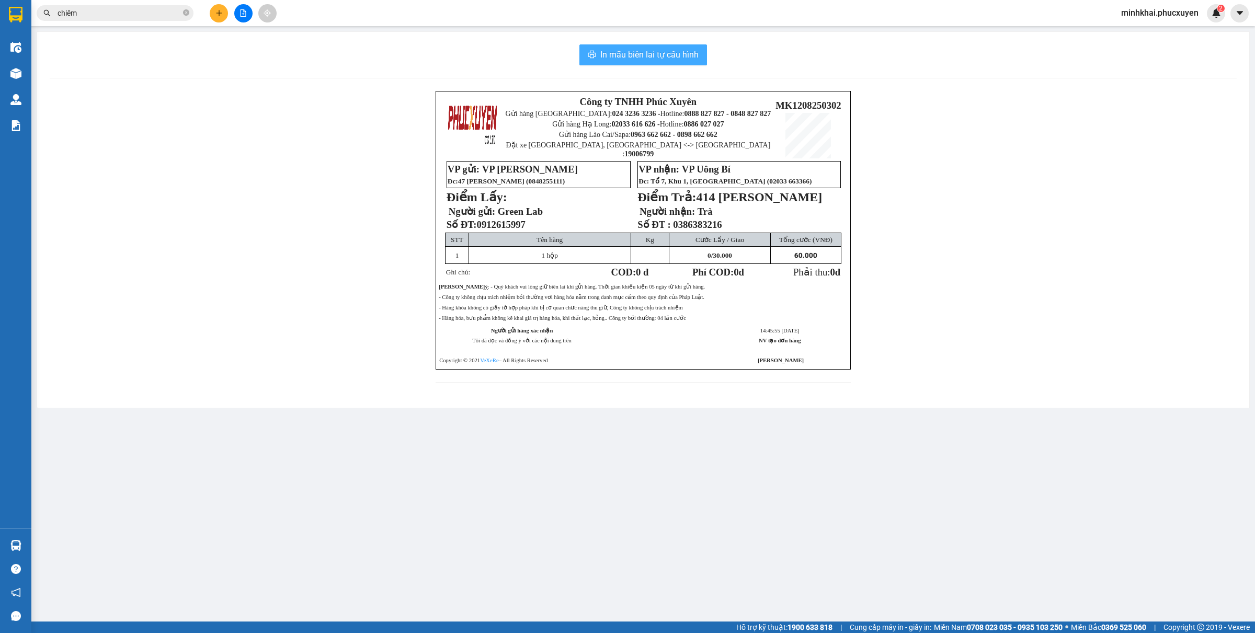
click at [616, 51] on span "In mẫu biên lai tự cấu hình" at bounding box center [649, 54] width 98 height 13
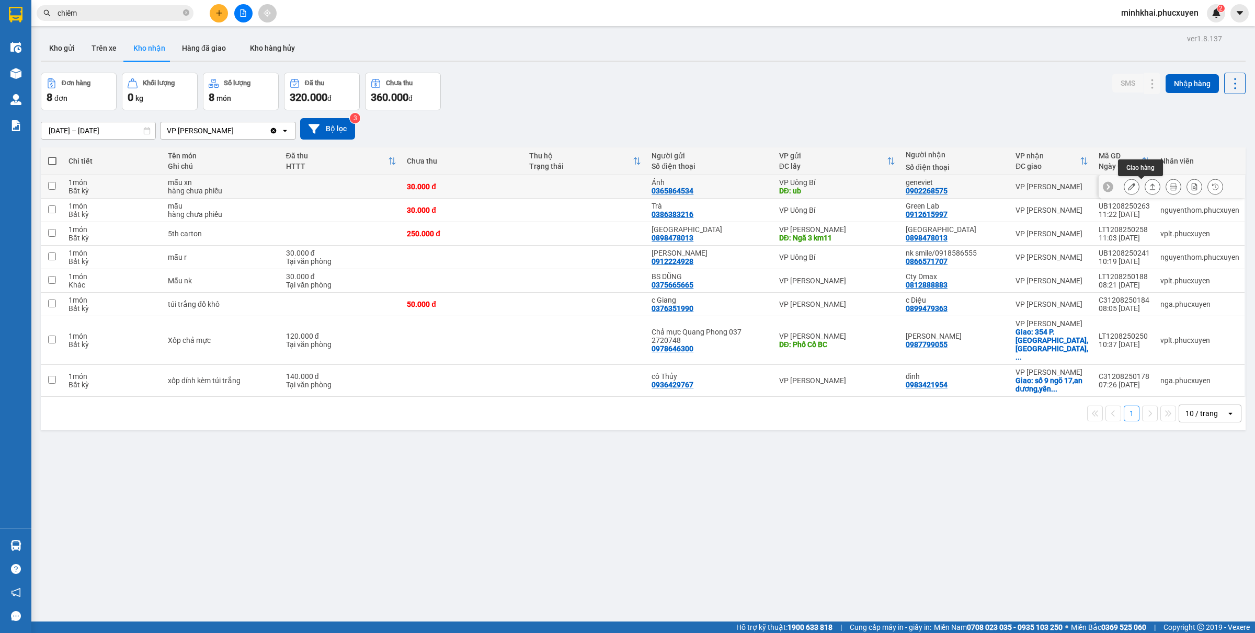
click at [1149, 186] on icon at bounding box center [1152, 186] width 7 height 7
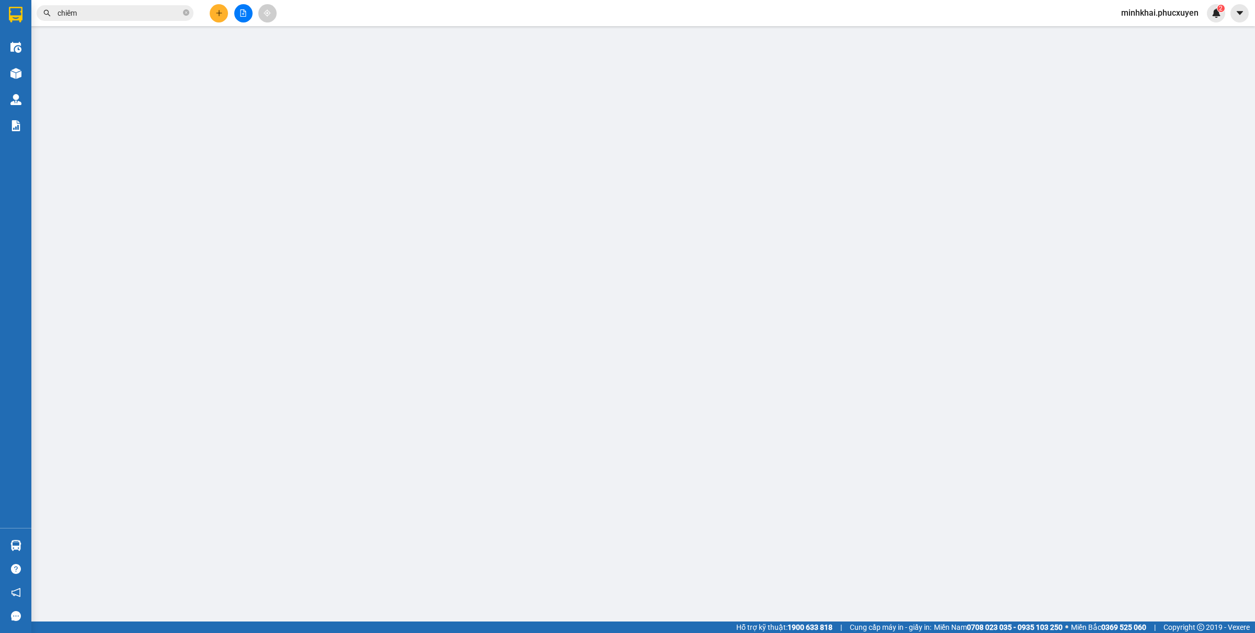
type input "0365864534"
type input "Ánh"
type input "ub"
type input "0902268575"
type input "geneviet"
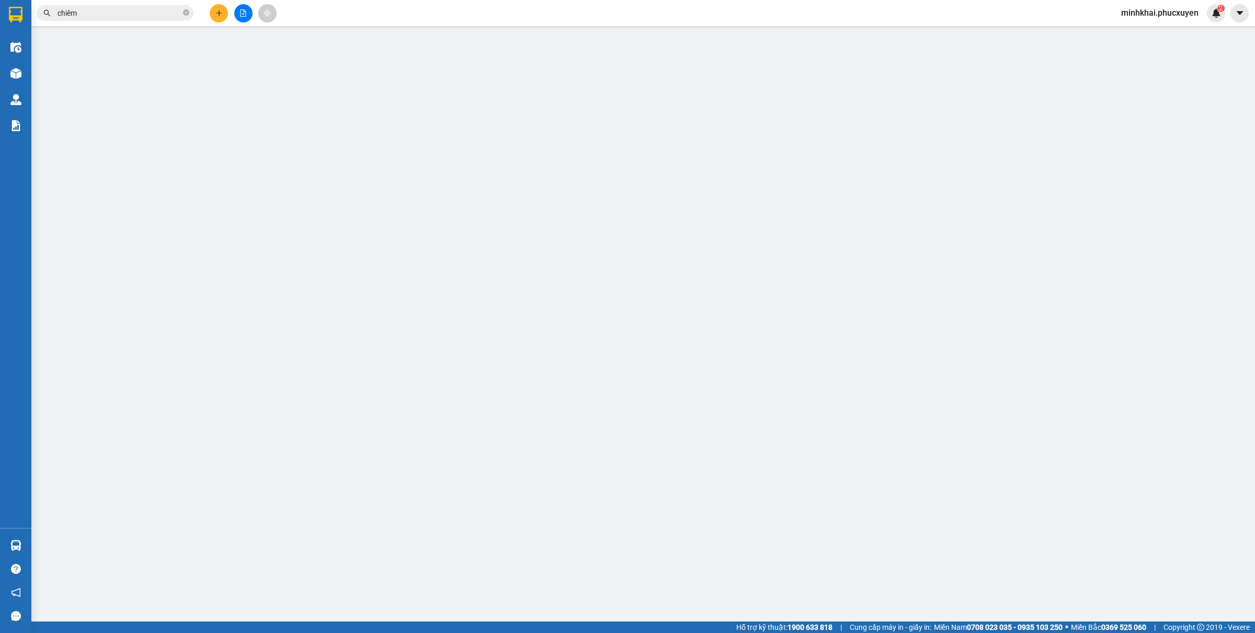
type input "30.000"
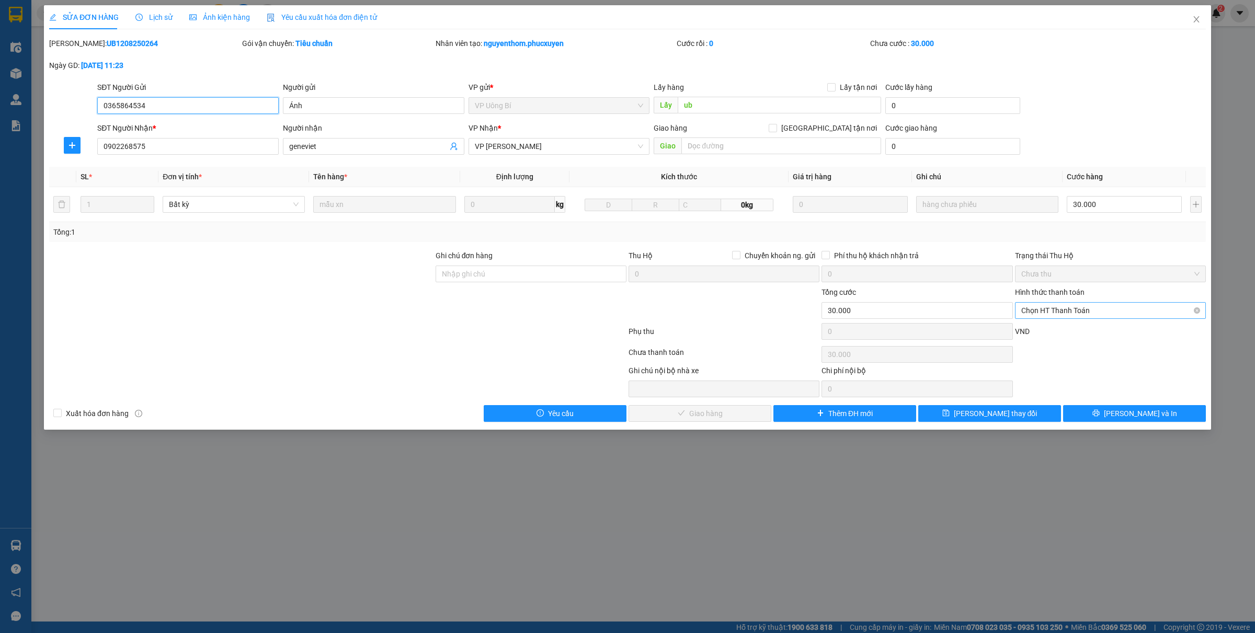
click at [1070, 306] on span "Chọn HT Thanh Toán" at bounding box center [1110, 311] width 178 height 16
click at [1028, 332] on div "Tại văn phòng" at bounding box center [1110, 332] width 178 height 12
type input "0"
click at [707, 423] on div "SỬA ĐƠN HÀNG Lịch sử Ảnh kiện hàng Yêu cầu xuất hóa đơn điện tử Total Paid Fee …" at bounding box center [627, 217] width 1167 height 425
click at [678, 416] on span "[PERSON_NAME] và Giao hàng" at bounding box center [706, 414] width 100 height 12
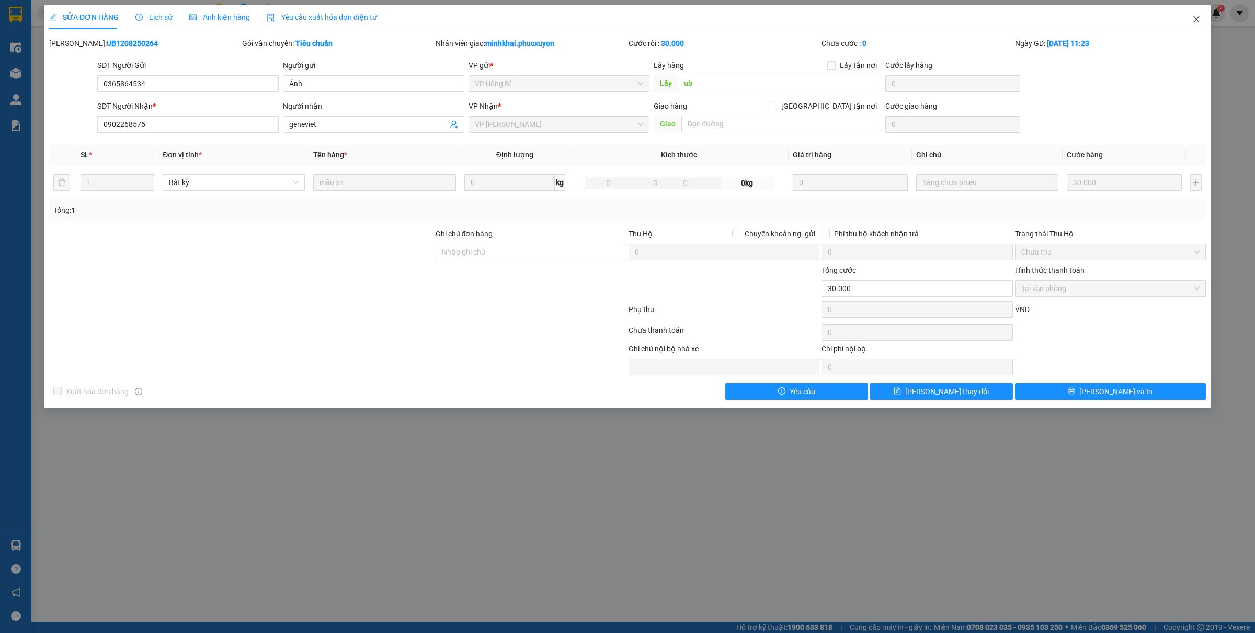
click at [1195, 21] on icon "close" at bounding box center [1196, 19] width 8 height 8
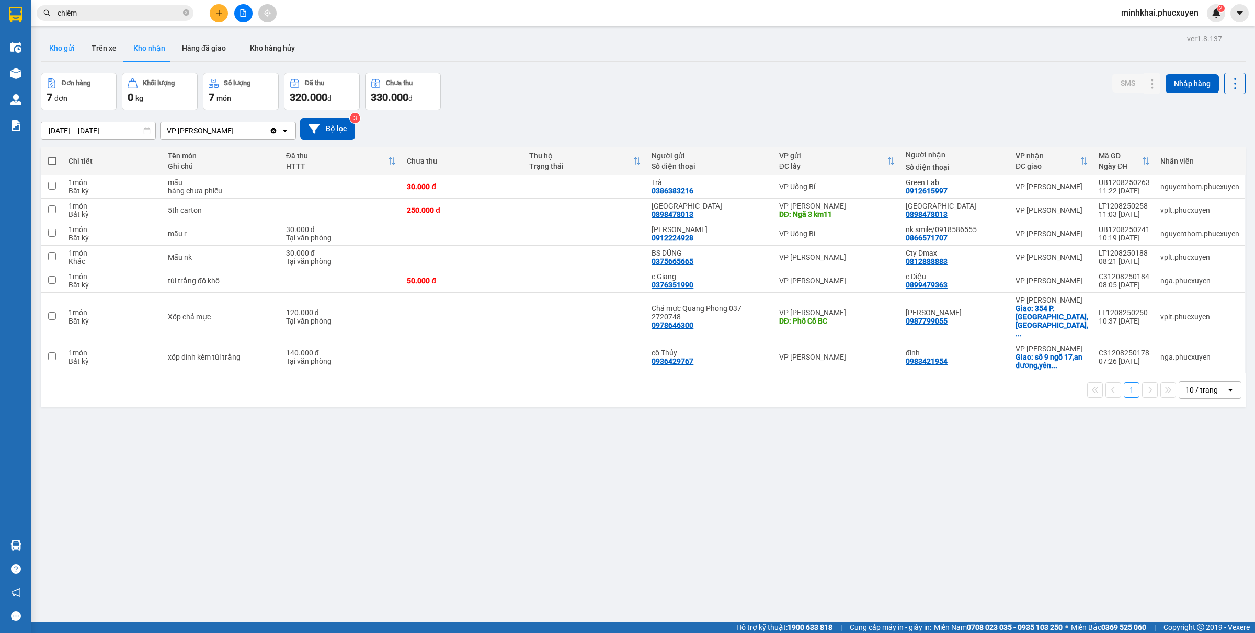
click at [56, 42] on button "Kho gửi" at bounding box center [62, 48] width 42 height 25
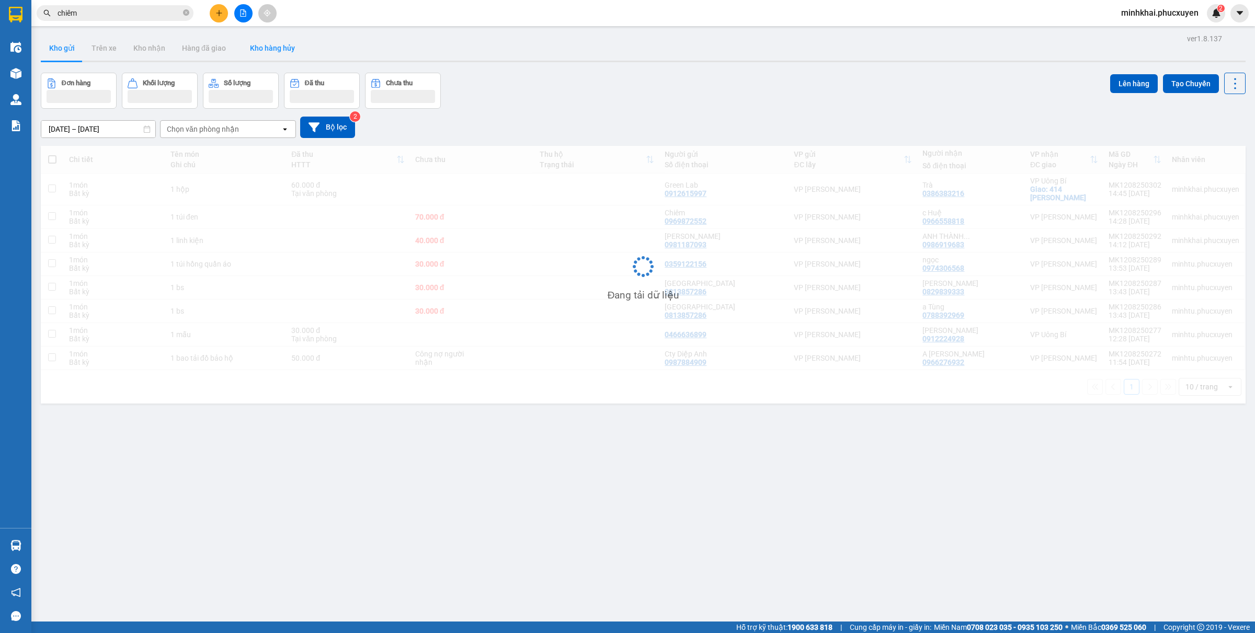
click at [187, 12] on icon "close-circle" at bounding box center [186, 12] width 6 height 6
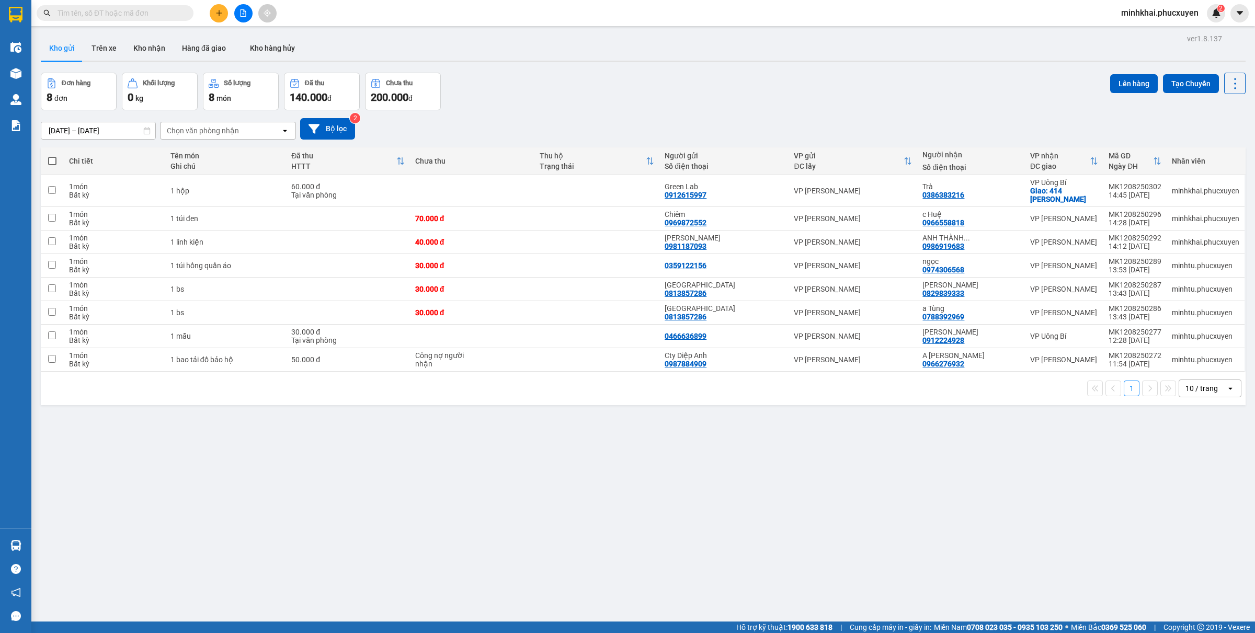
click at [142, 45] on button "Kho nhận" at bounding box center [149, 48] width 49 height 25
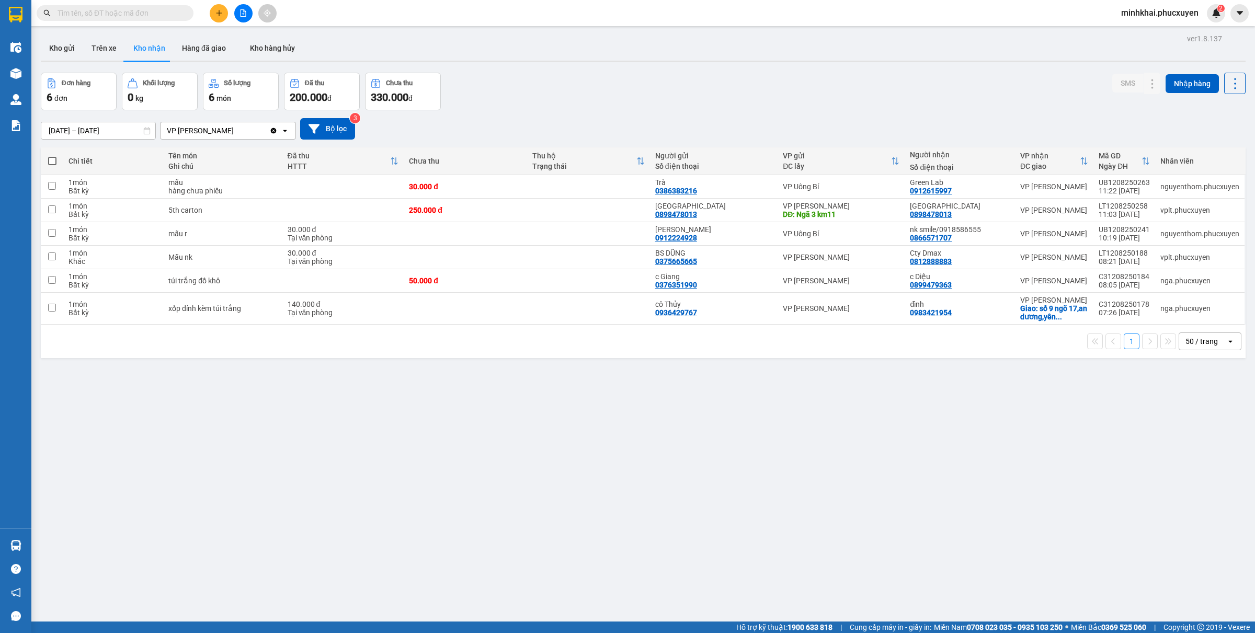
click at [134, 10] on input "text" at bounding box center [119, 13] width 123 height 12
click at [1149, 231] on icon at bounding box center [1152, 233] width 7 height 7
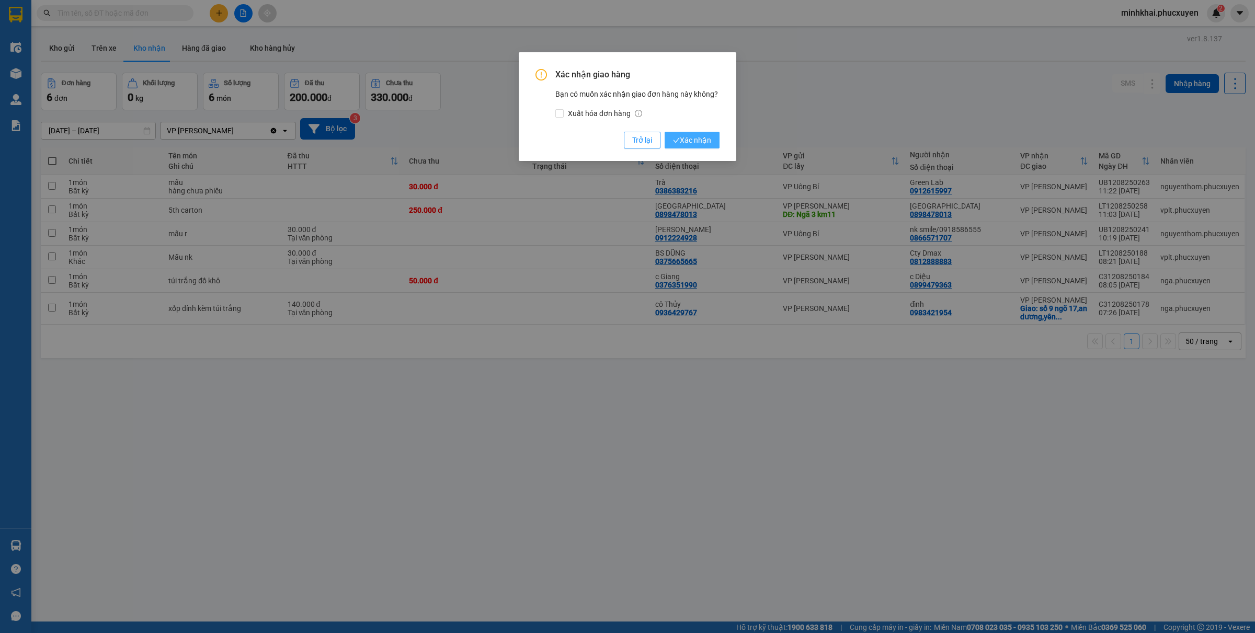
click at [712, 145] on button "Xác nhận" at bounding box center [691, 140] width 55 height 17
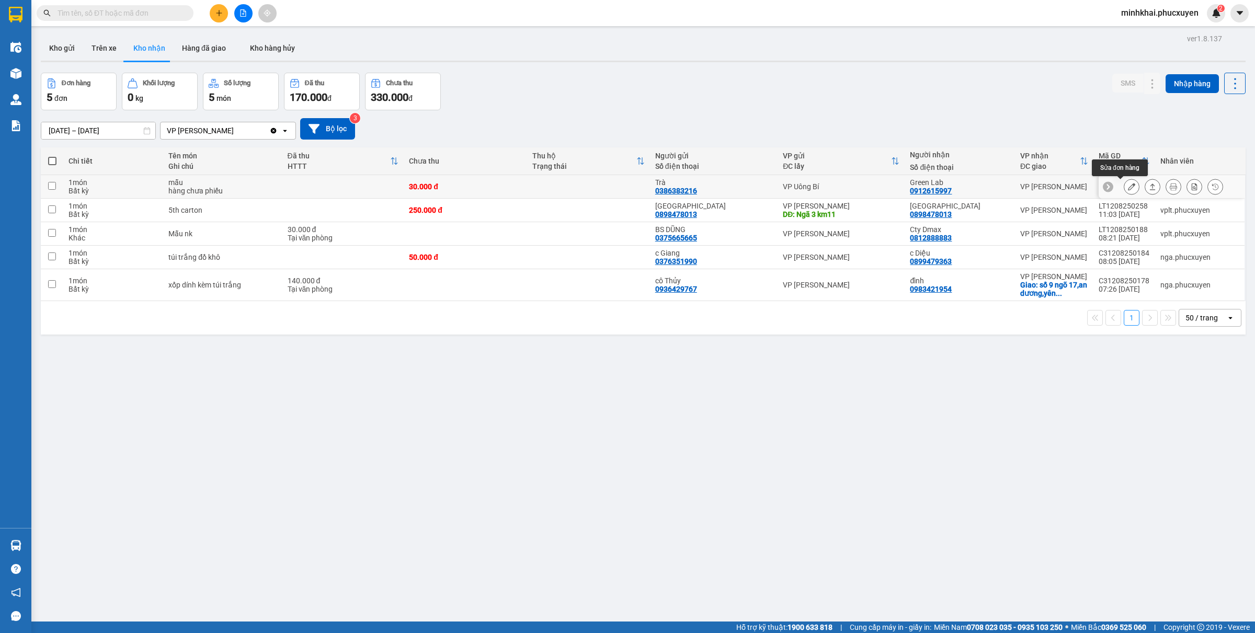
click at [1149, 187] on icon at bounding box center [1152, 186] width 7 height 7
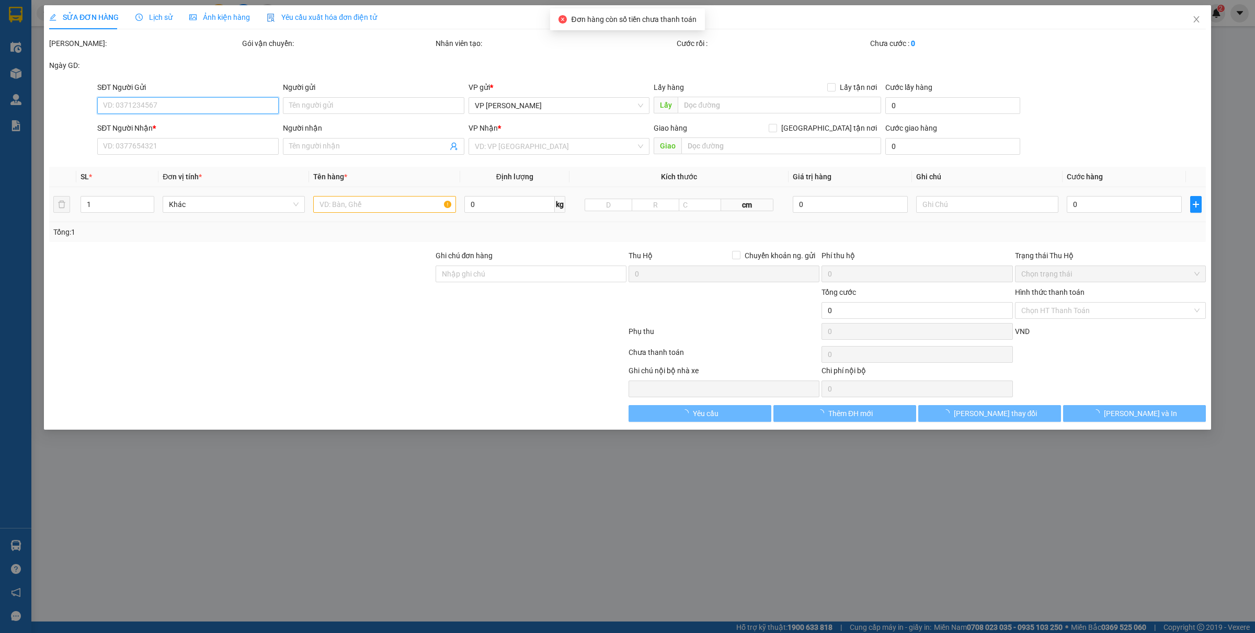
type input "0386383216"
type input "Trà"
type input "0912615997"
type input "Green Lab"
type input "30.000"
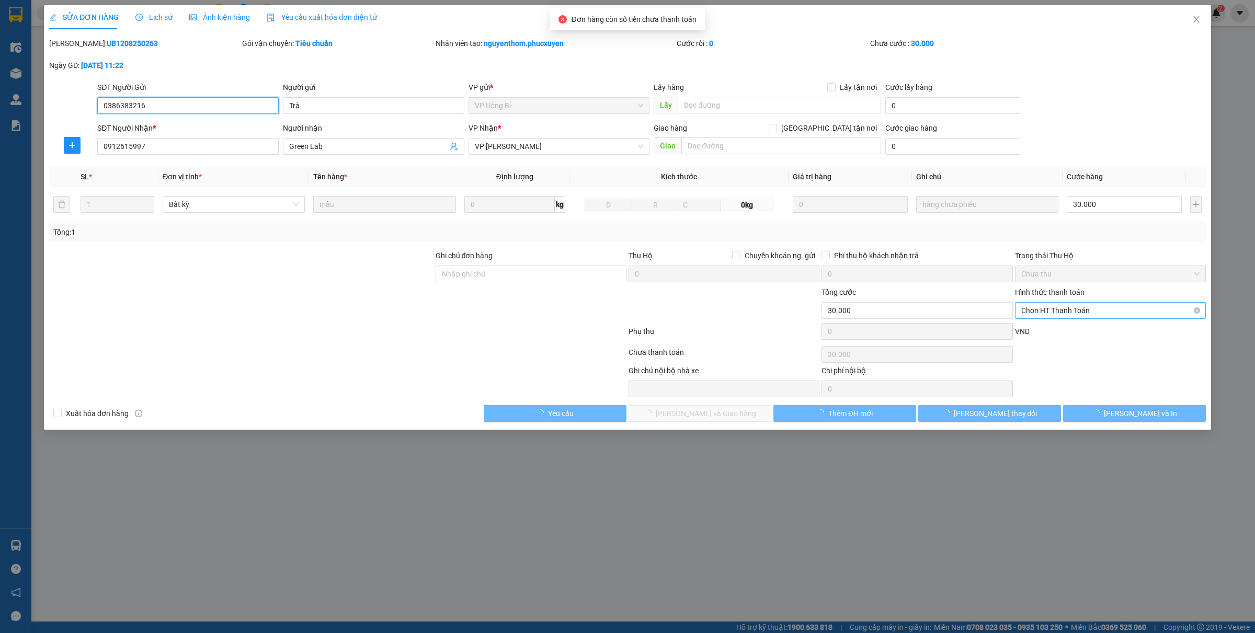
click at [1057, 308] on span "Chọn HT Thanh Toán" at bounding box center [1110, 311] width 178 height 16
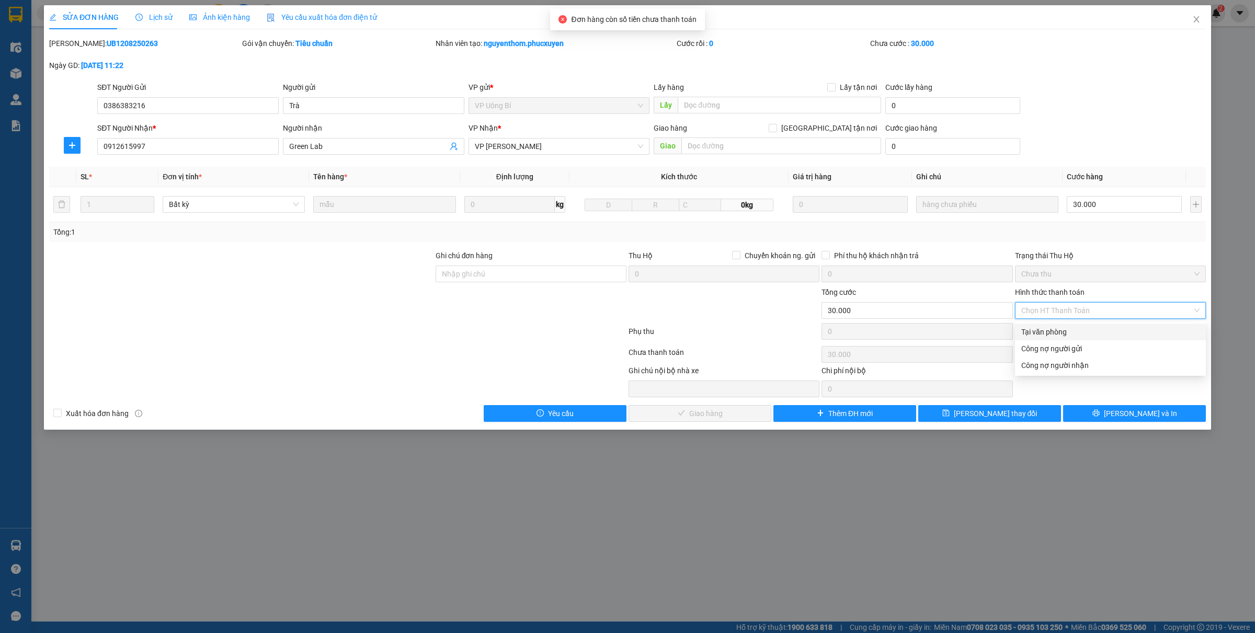
click at [1040, 326] on div "Tại văn phòng" at bounding box center [1110, 332] width 178 height 12
type input "0"
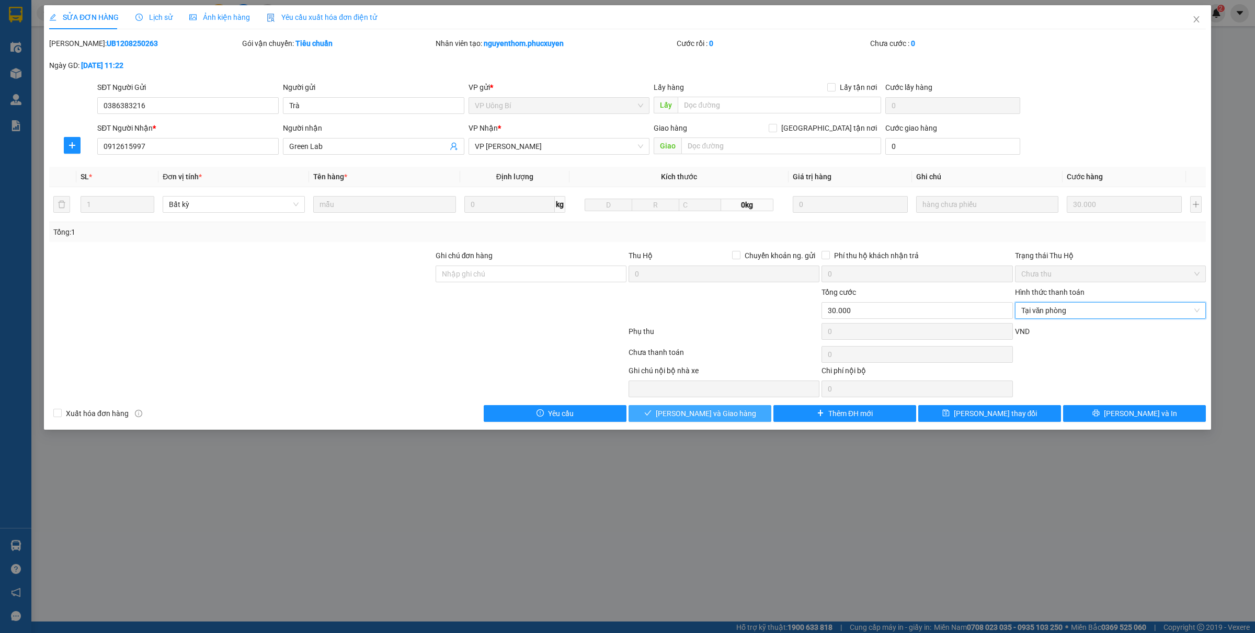
click at [703, 409] on span "[PERSON_NAME] và Giao hàng" at bounding box center [706, 414] width 100 height 12
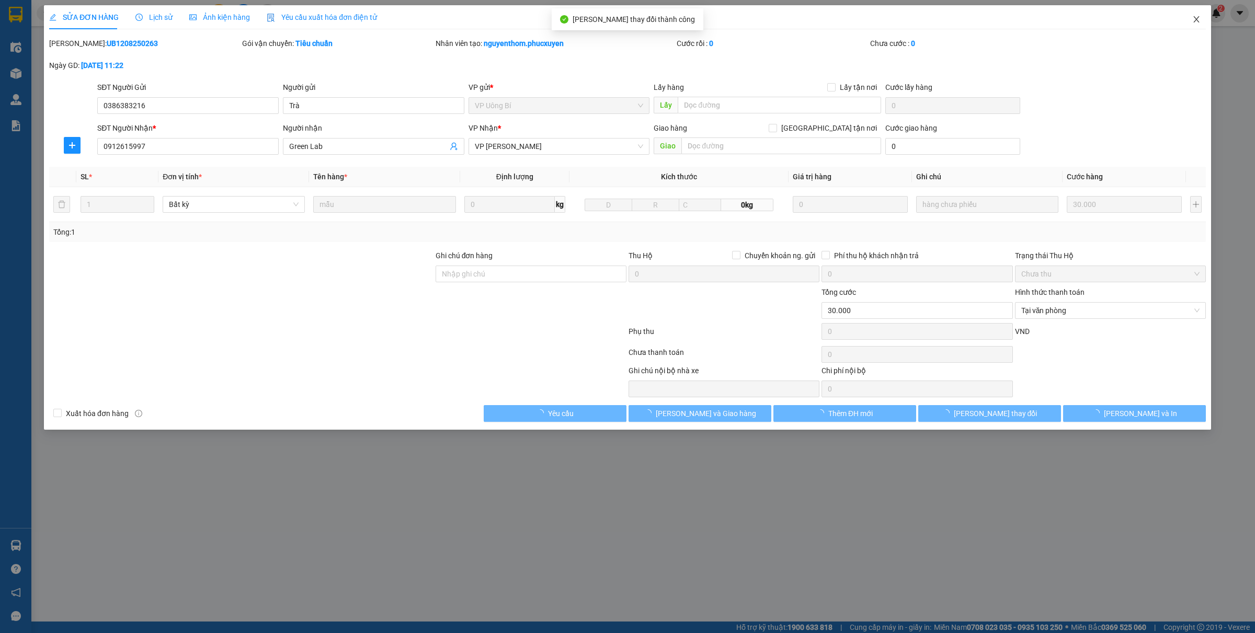
click at [1198, 17] on icon "close" at bounding box center [1196, 19] width 8 height 8
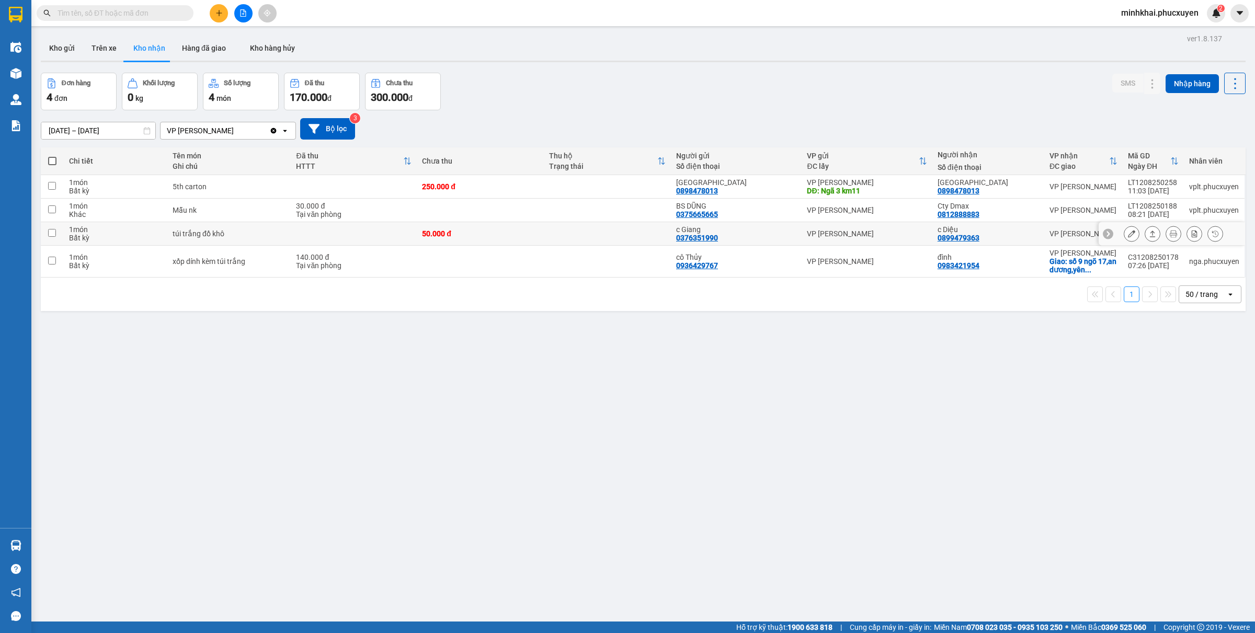
click at [1150, 235] on icon at bounding box center [1153, 234] width 6 height 6
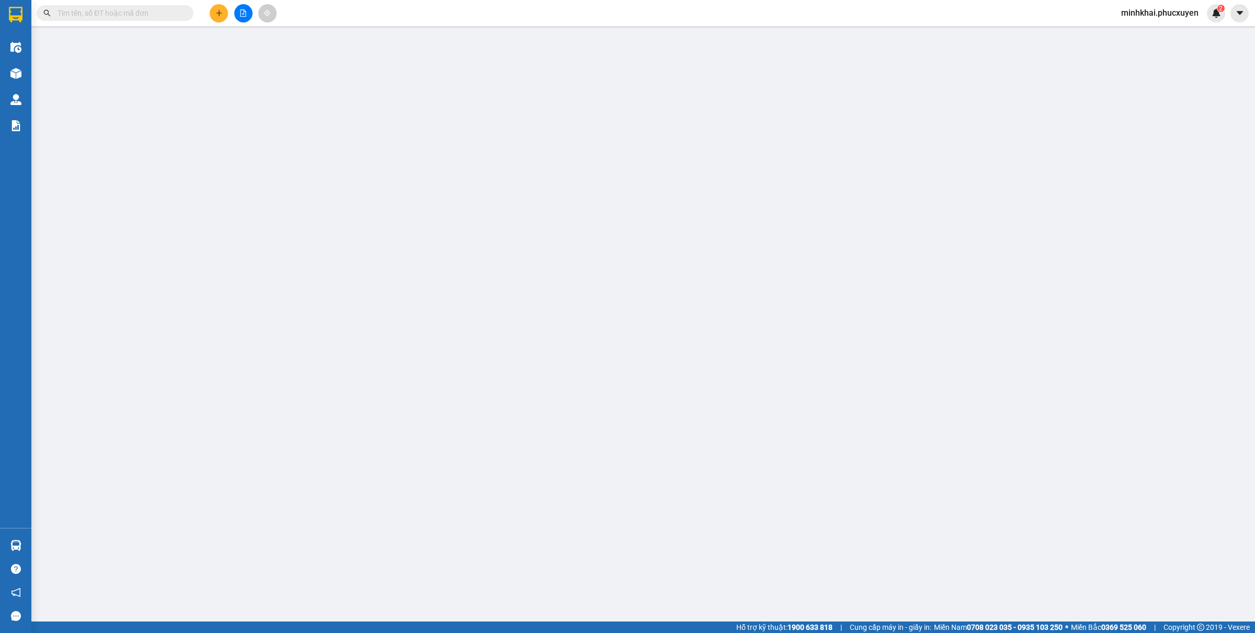
type input "0376351990"
type input "c Giang"
type input "0899479363"
type input "c Diệu"
type input "50.000"
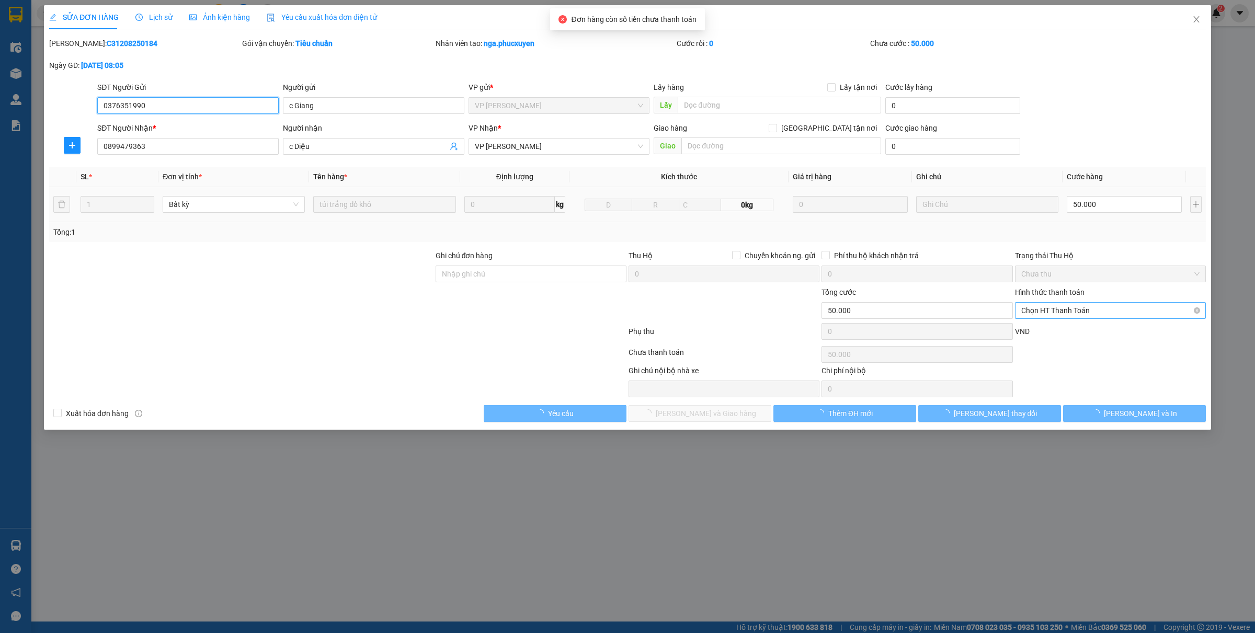
click at [1078, 308] on span "Chọn HT Thanh Toán" at bounding box center [1110, 311] width 178 height 16
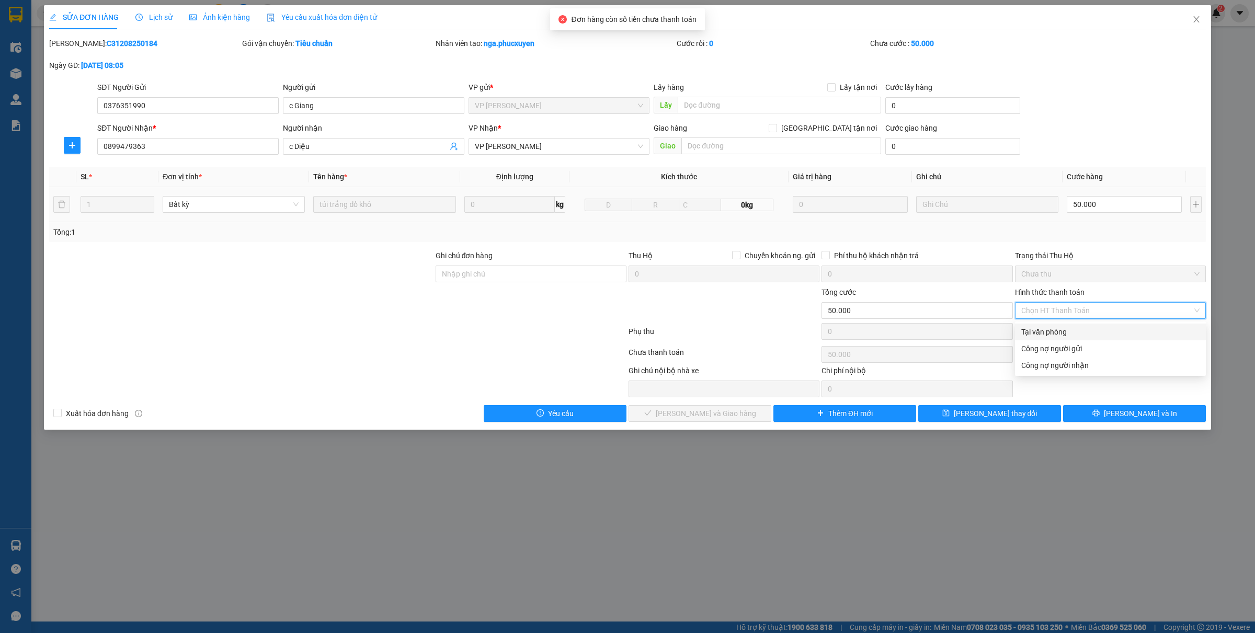
click at [1043, 328] on div "Tại văn phòng" at bounding box center [1110, 332] width 178 height 12
type input "0"
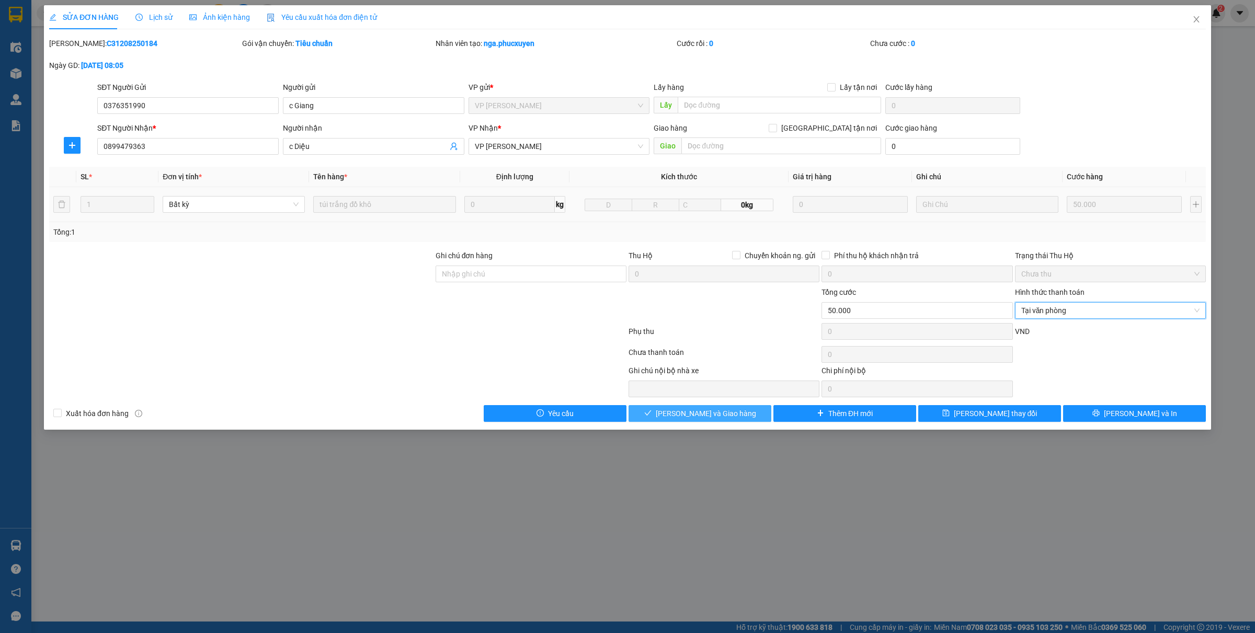
click at [728, 415] on span "[PERSON_NAME] và Giao hàng" at bounding box center [706, 414] width 100 height 12
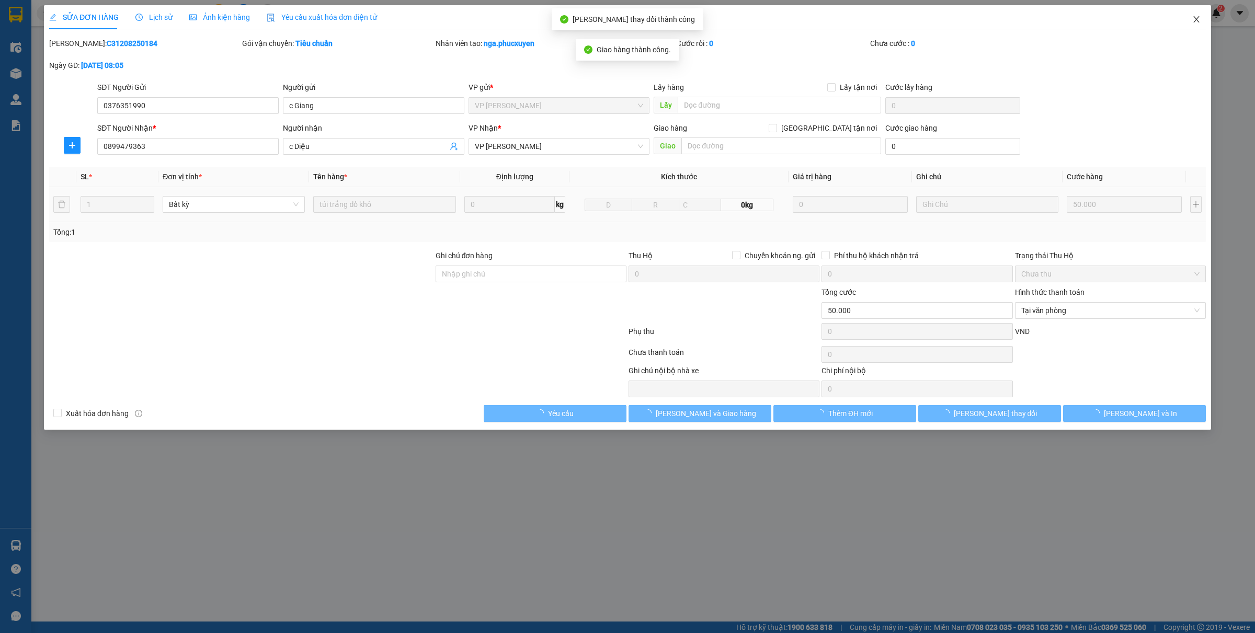
click at [1198, 24] on span "Close" at bounding box center [1195, 19] width 29 height 29
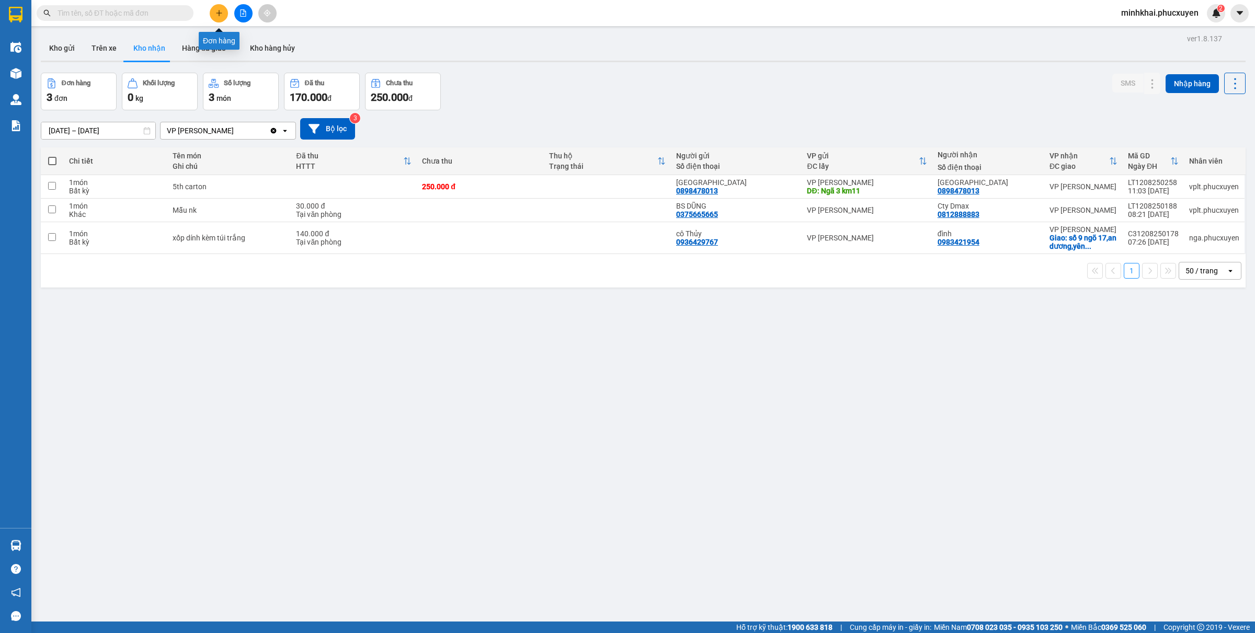
click at [220, 14] on icon "plus" at bounding box center [218, 12] width 7 height 7
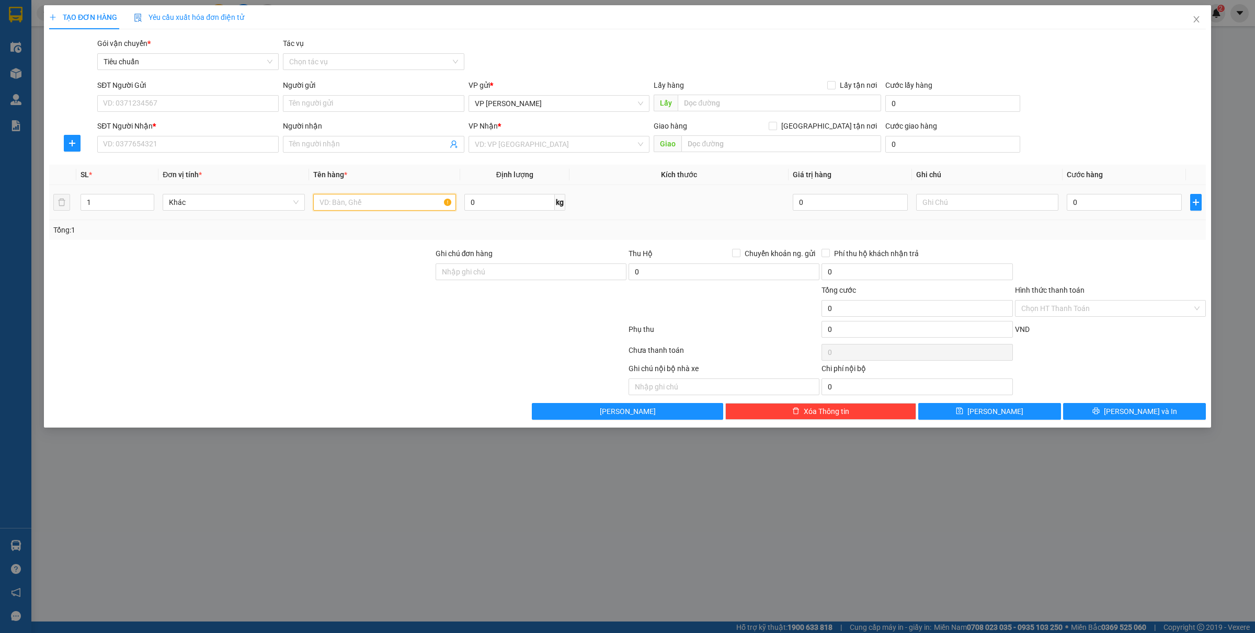
click at [359, 202] on input "text" at bounding box center [384, 202] width 142 height 17
type input "1 hso"
click at [1093, 200] on input "0" at bounding box center [1123, 202] width 115 height 17
type input "3"
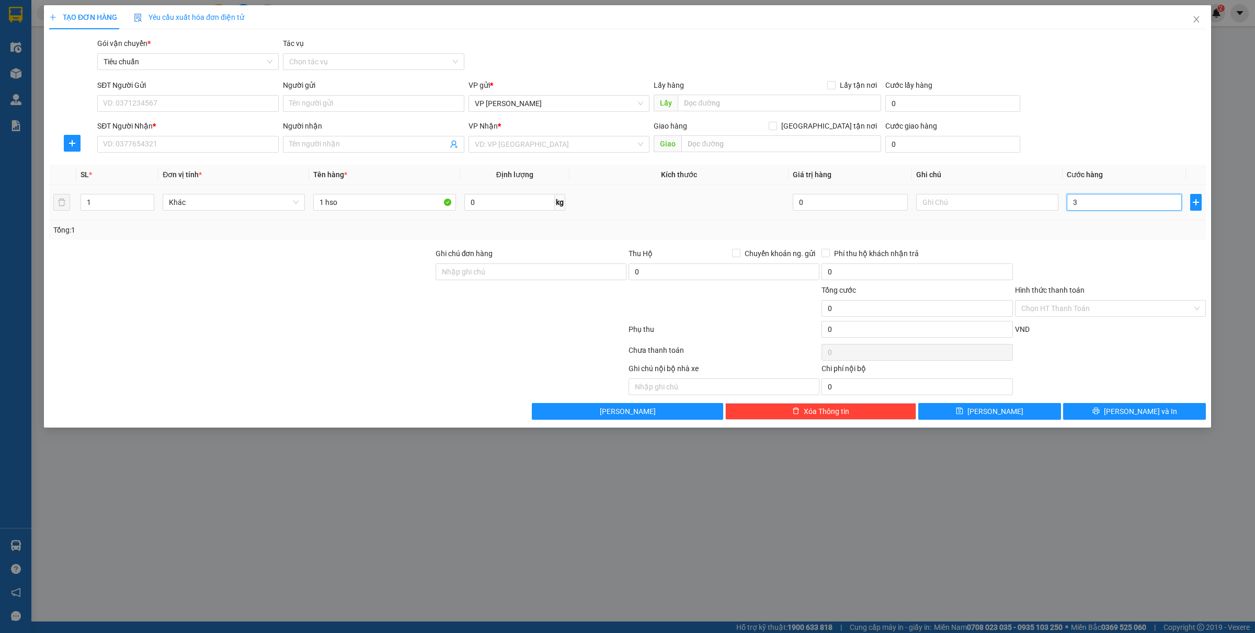
type input "3"
type input "30"
type input "300"
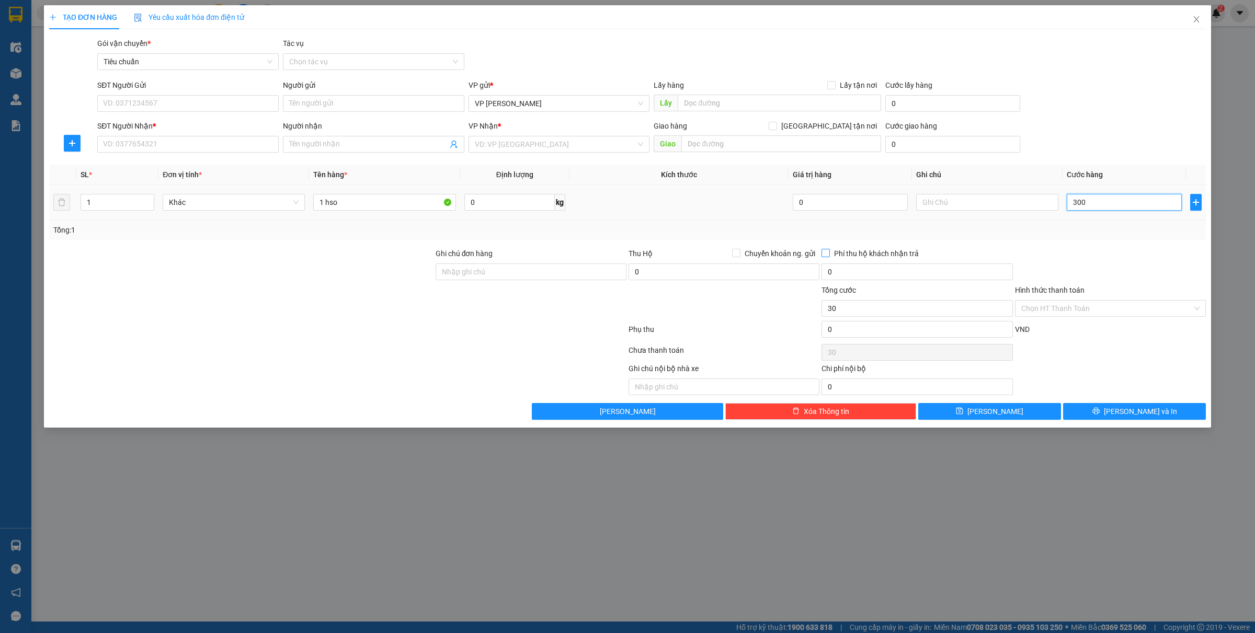
type input "300"
type input "3.000"
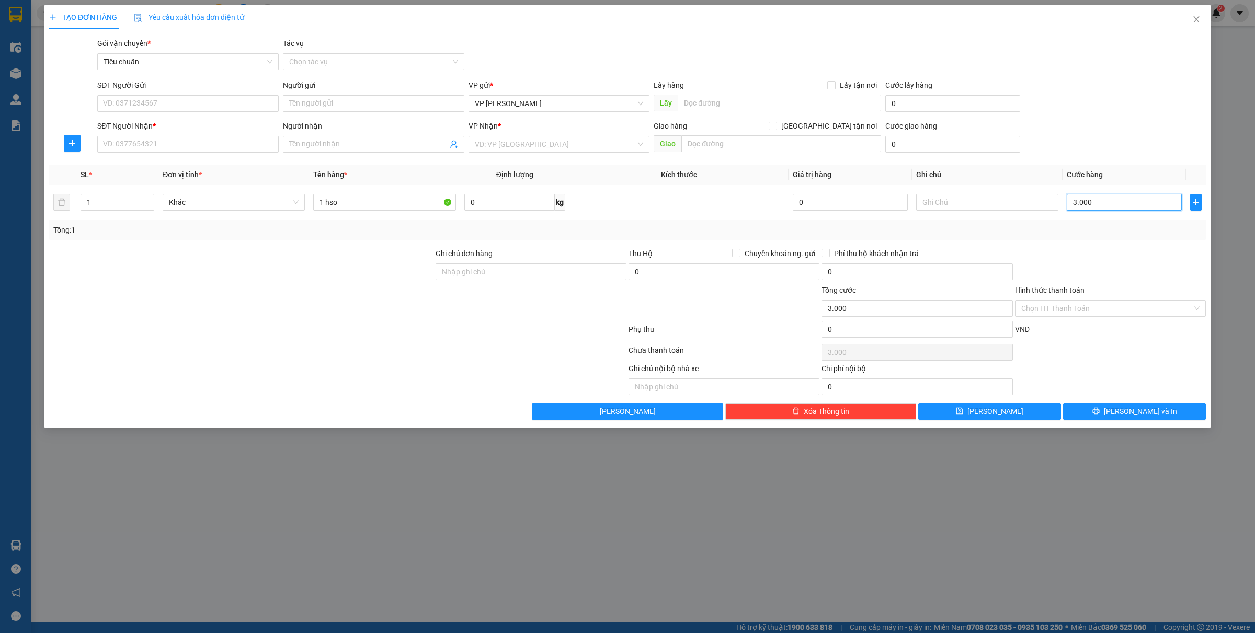
type input "30.000"
click at [164, 104] on input "SĐT Người Gửi" at bounding box center [187, 103] width 181 height 17
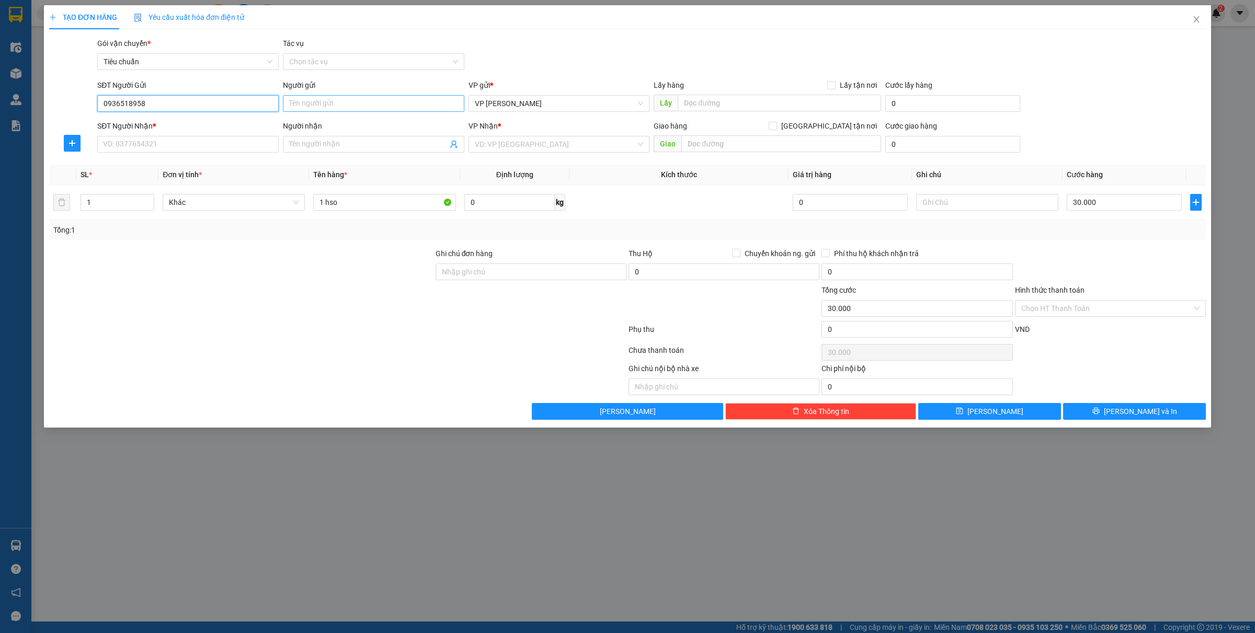
type input "0936518958"
click at [314, 99] on input "Người gửi" at bounding box center [373, 103] width 181 height 17
type input "ngọc"
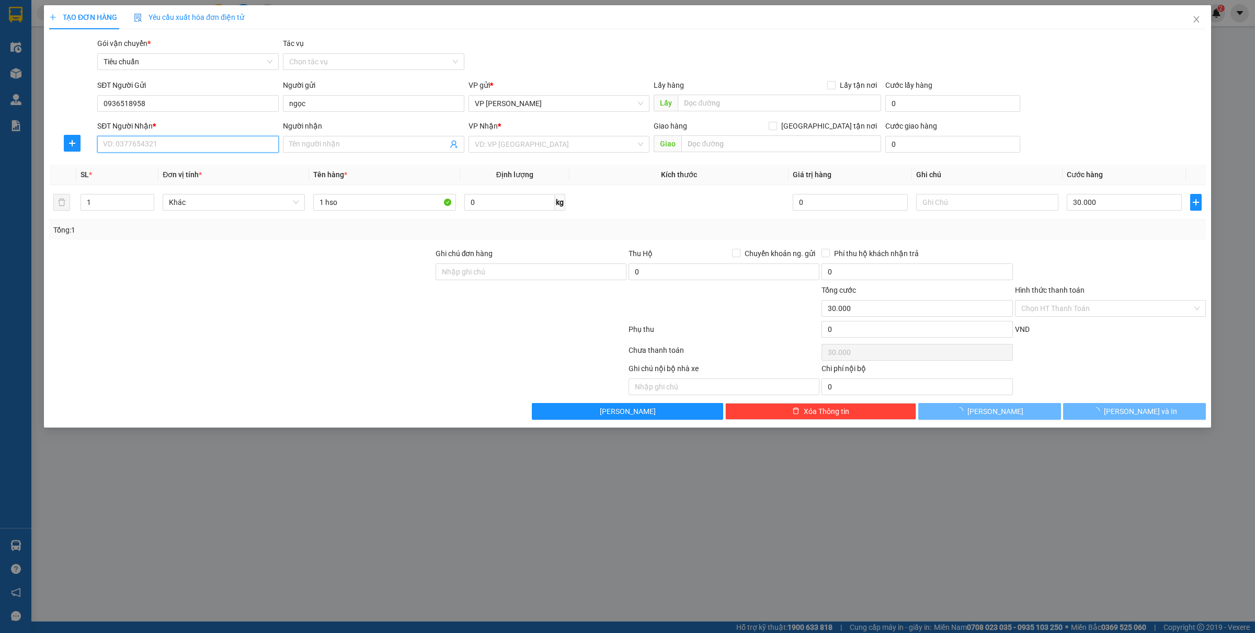
click at [156, 136] on input "SĐT Người Nhận *" at bounding box center [187, 144] width 181 height 17
type input "0962165815"
click at [338, 152] on span at bounding box center [373, 144] width 181 height 17
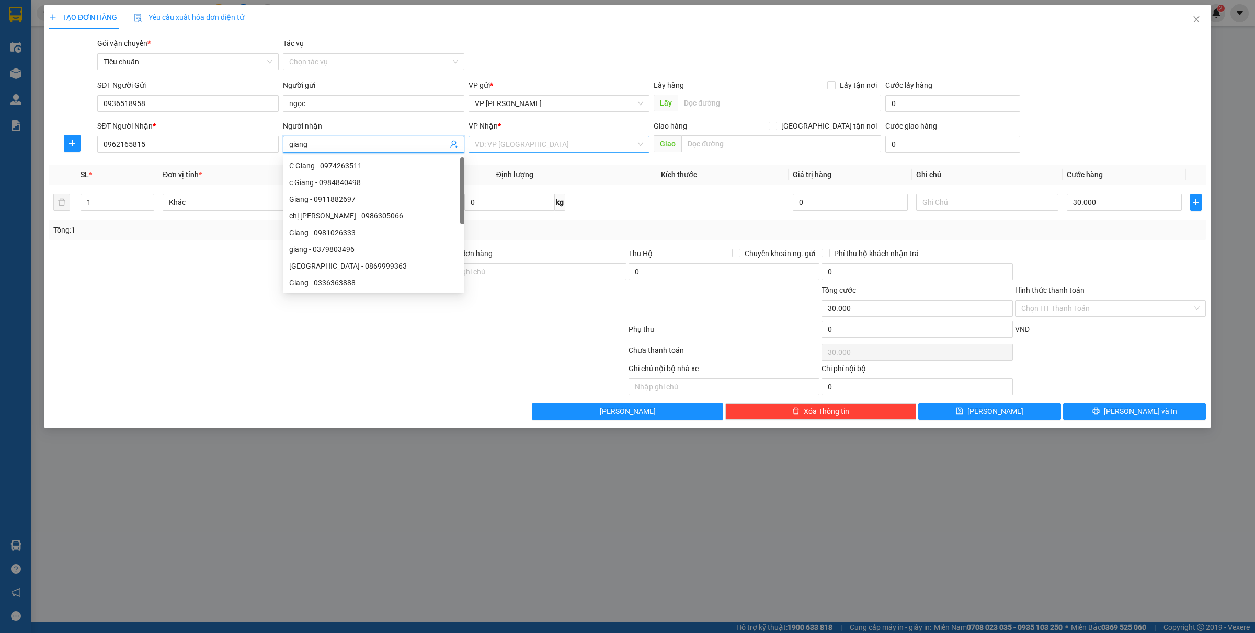
type input "giang"
click at [524, 147] on input "search" at bounding box center [556, 144] width 162 height 16
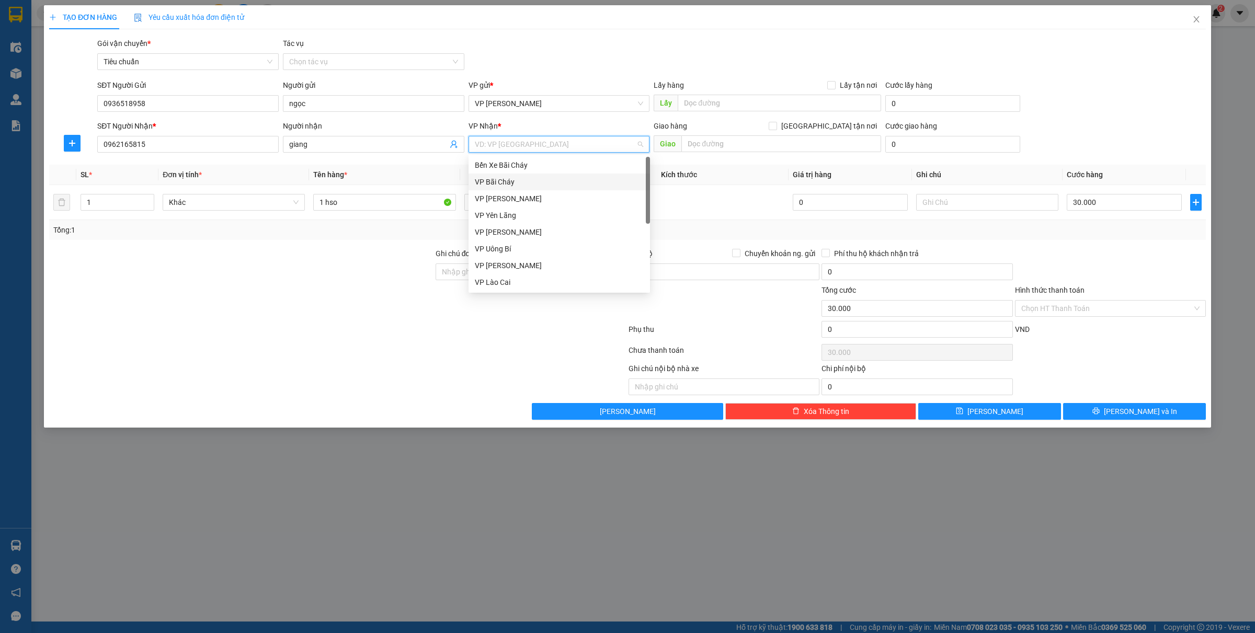
click at [512, 183] on div "VP Bãi Cháy" at bounding box center [559, 182] width 169 height 12
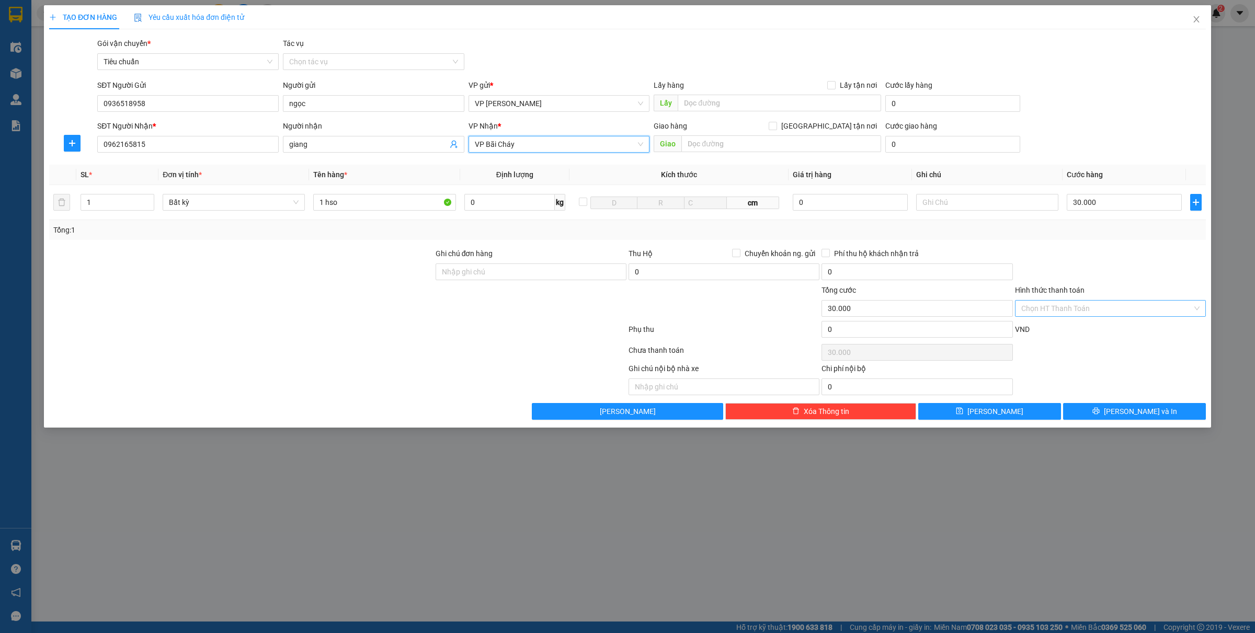
click at [1054, 309] on input "Hình thức thanh toán" at bounding box center [1106, 309] width 171 height 16
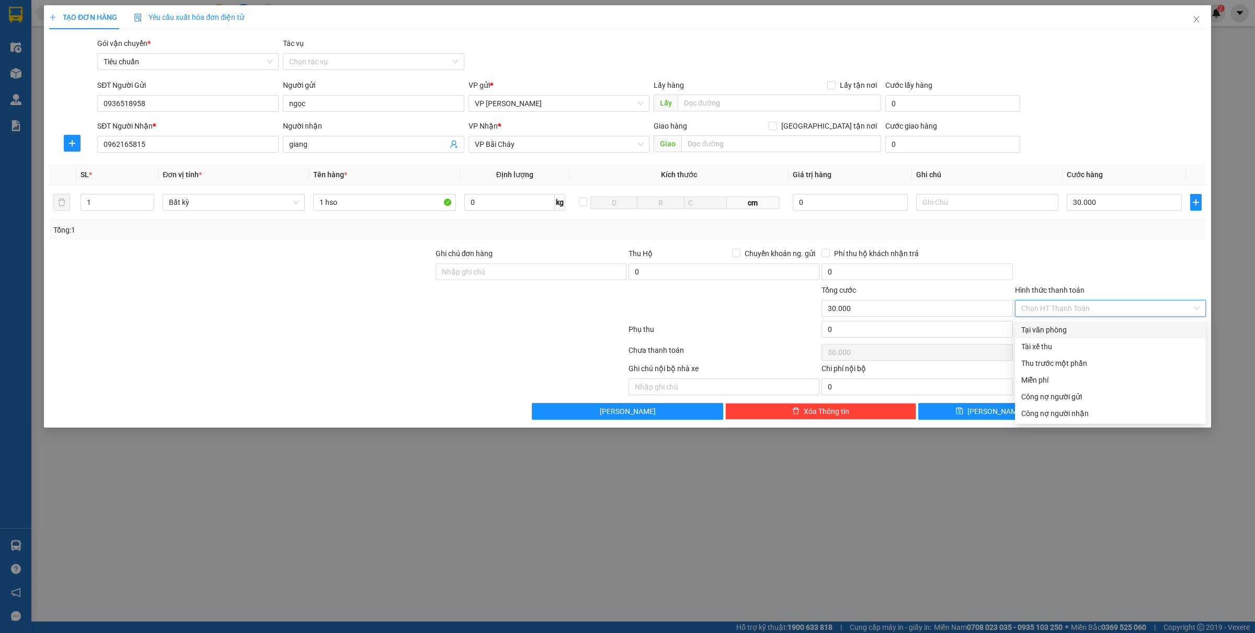
click at [1038, 331] on div "Tại văn phòng" at bounding box center [1110, 330] width 178 height 12
type input "0"
click at [1115, 406] on button "[PERSON_NAME] và In" at bounding box center [1134, 411] width 143 height 17
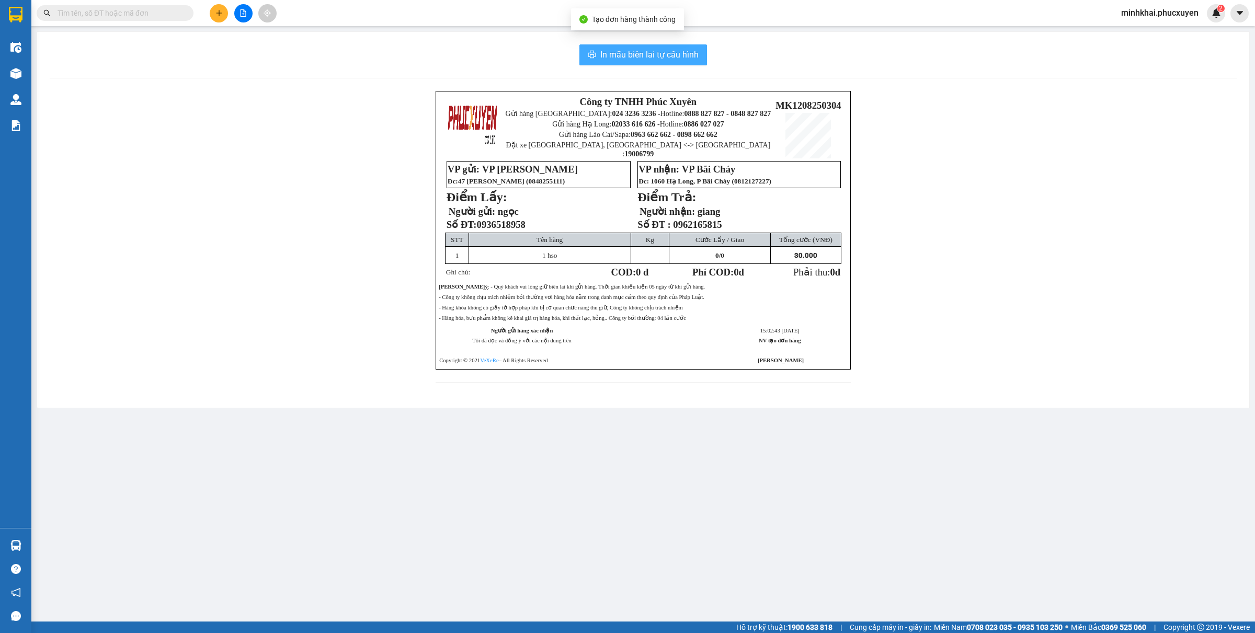
click at [625, 52] on span "In mẫu biên lai tự cấu hình" at bounding box center [649, 54] width 98 height 13
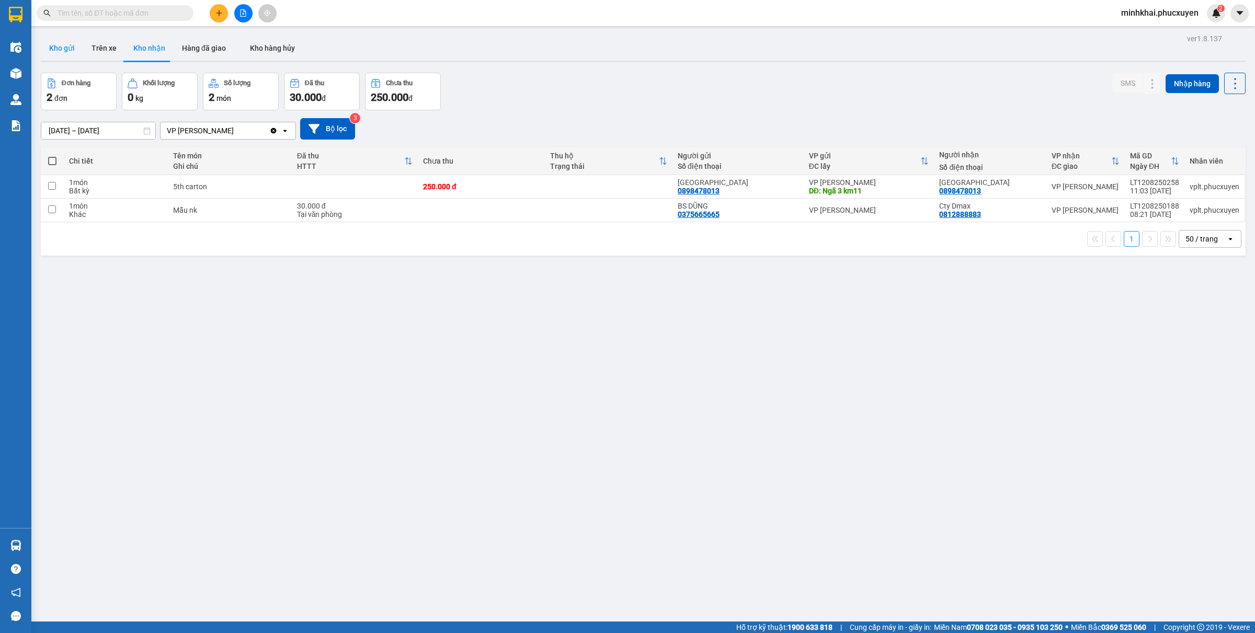
click at [65, 56] on button "Kho gửi" at bounding box center [62, 48] width 42 height 25
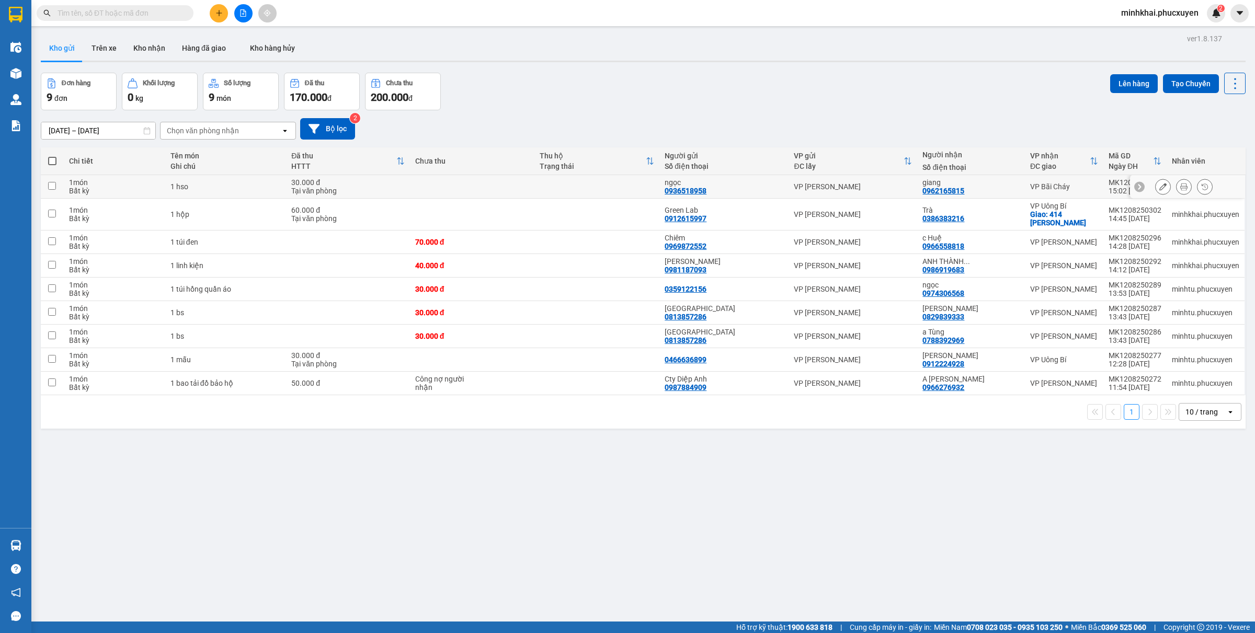
click at [1156, 185] on button at bounding box center [1162, 187] width 15 height 18
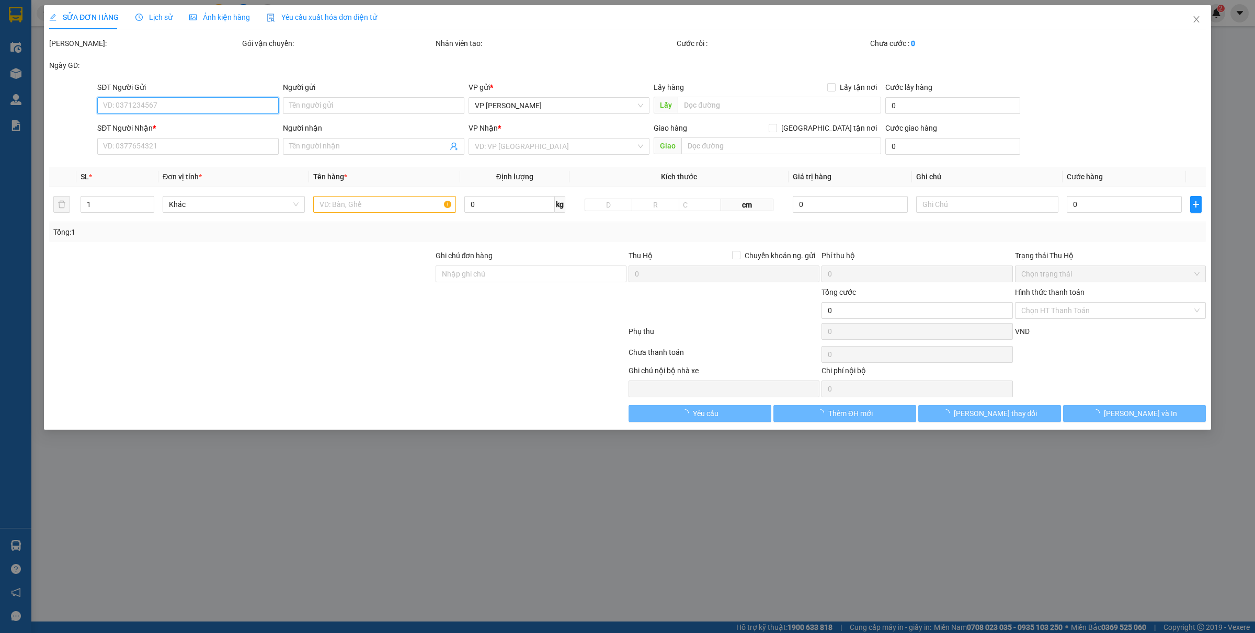
type input "0936518958"
type input "ngọc"
type input "0962165815"
type input "giang"
type input "30.000"
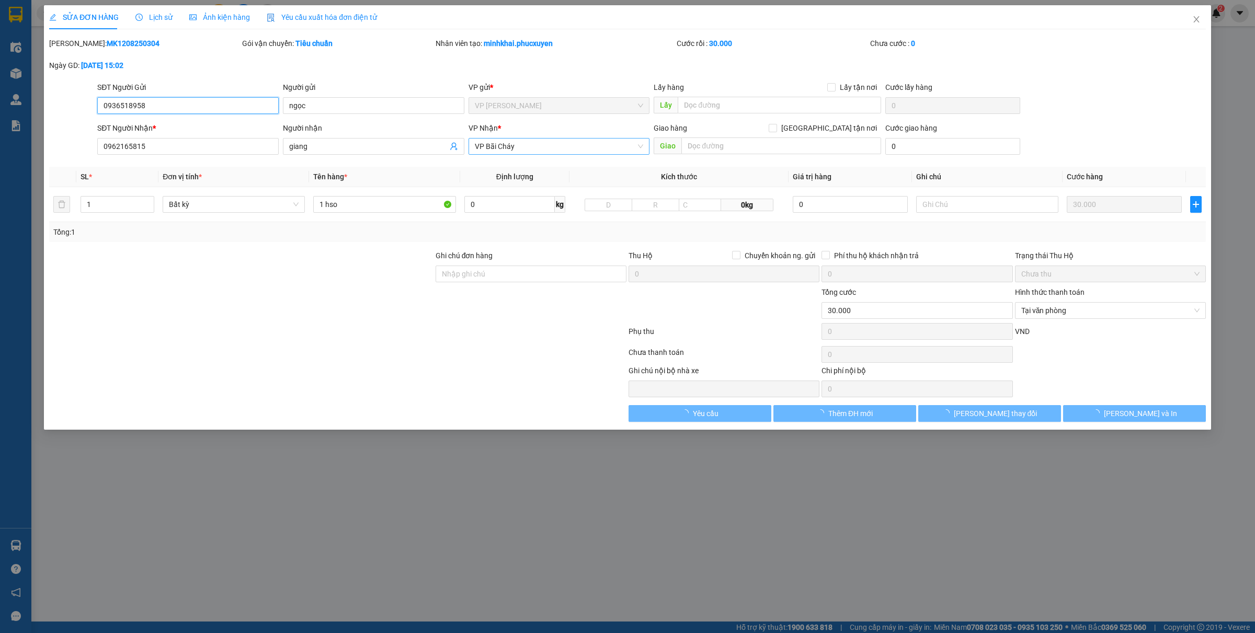
click at [547, 151] on span "VP Bãi Cháy" at bounding box center [559, 147] width 169 height 16
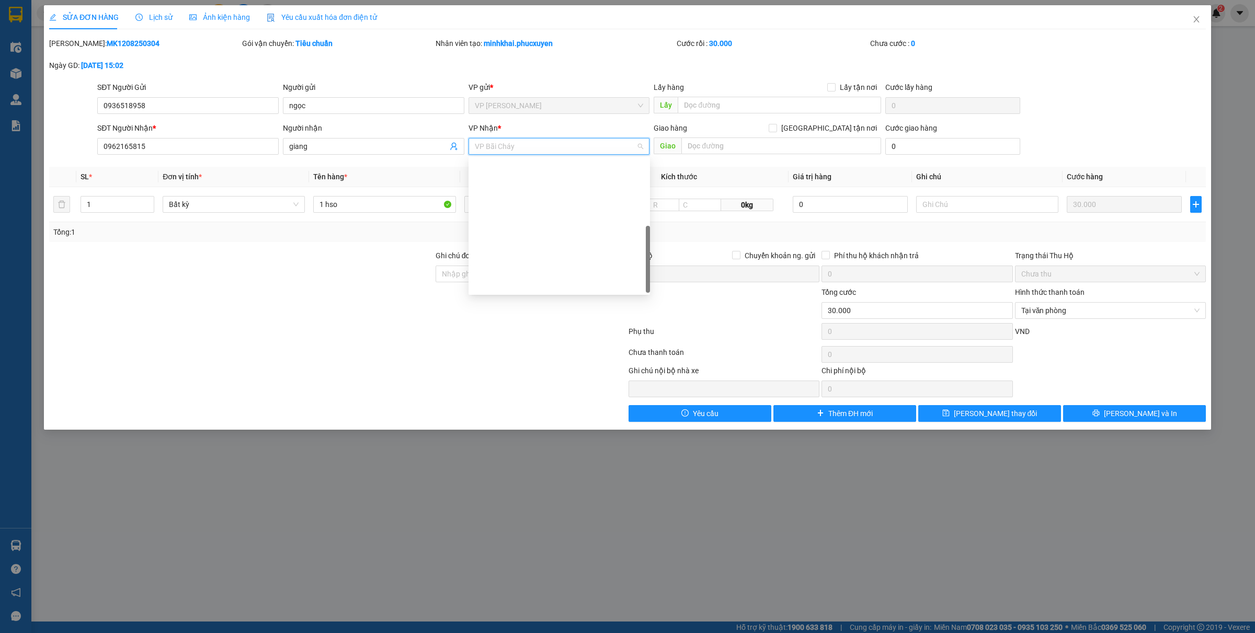
scroll to position [167, 0]
click at [518, 281] on div "VP Dọc đường" at bounding box center [559, 285] width 169 height 12
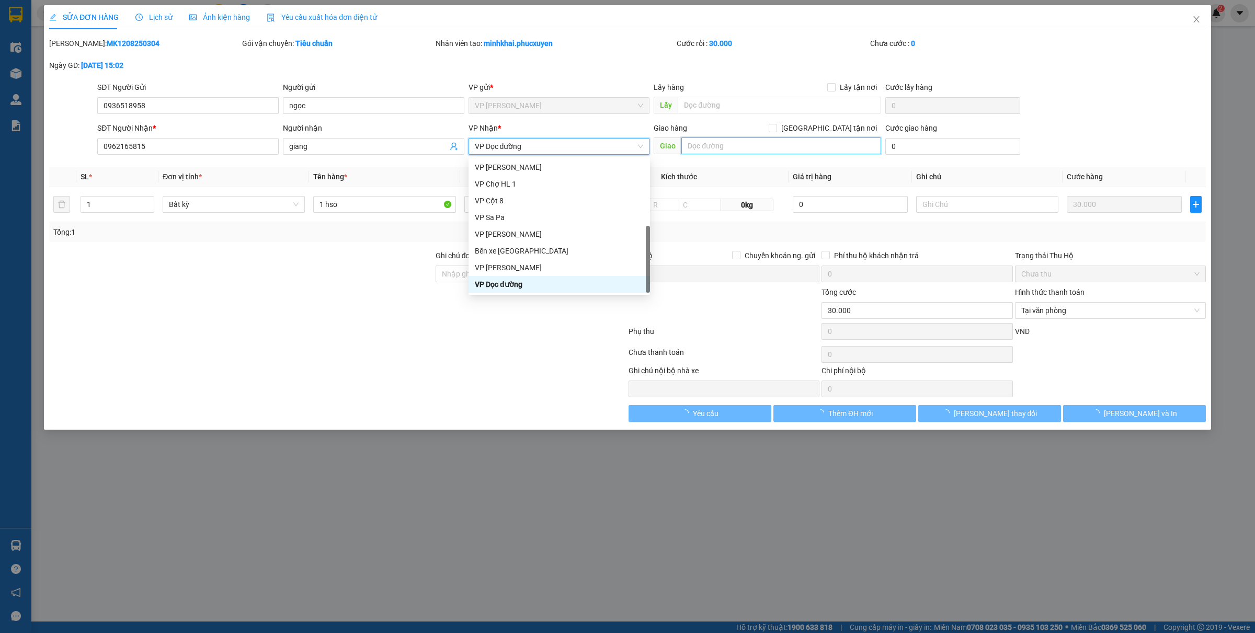
click at [740, 139] on input "text" at bounding box center [781, 145] width 200 height 17
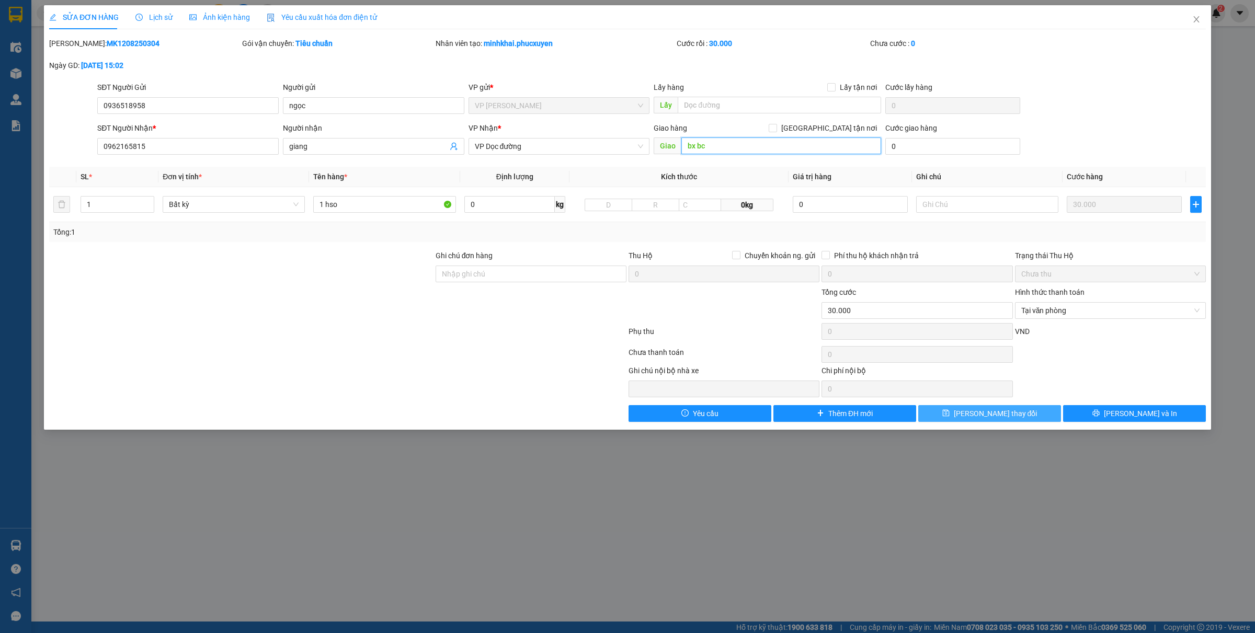
type input "bx bc"
click at [988, 408] on button "[PERSON_NAME] thay đổi" at bounding box center [989, 413] width 143 height 17
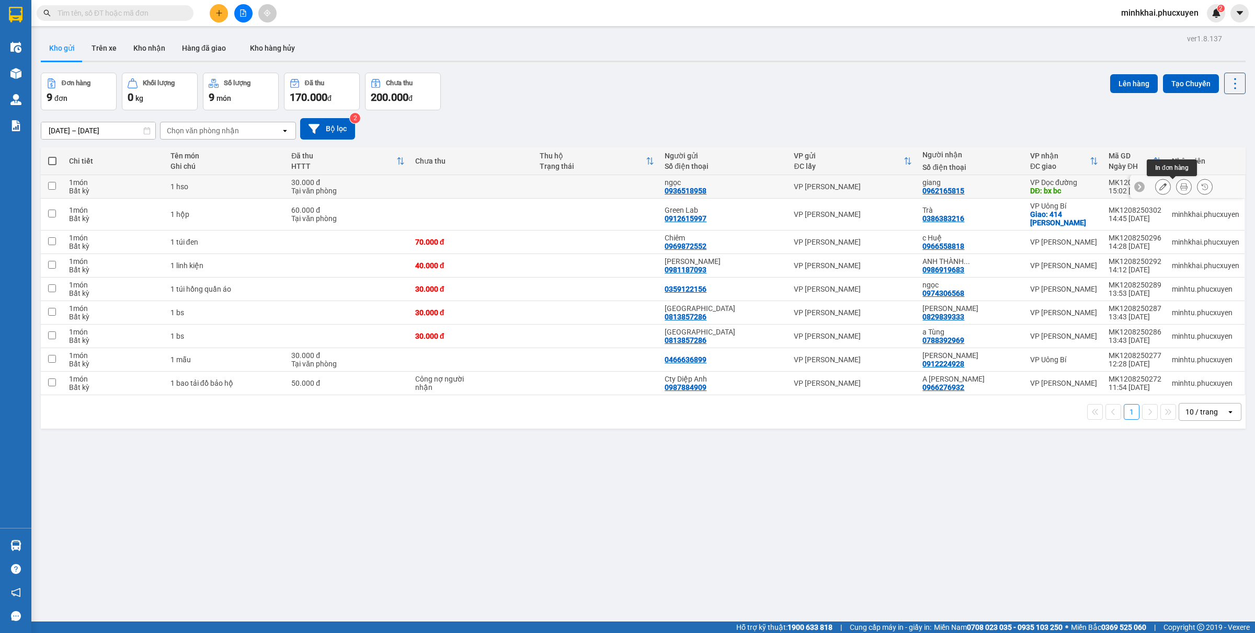
click at [1180, 190] on icon at bounding box center [1183, 186] width 7 height 7
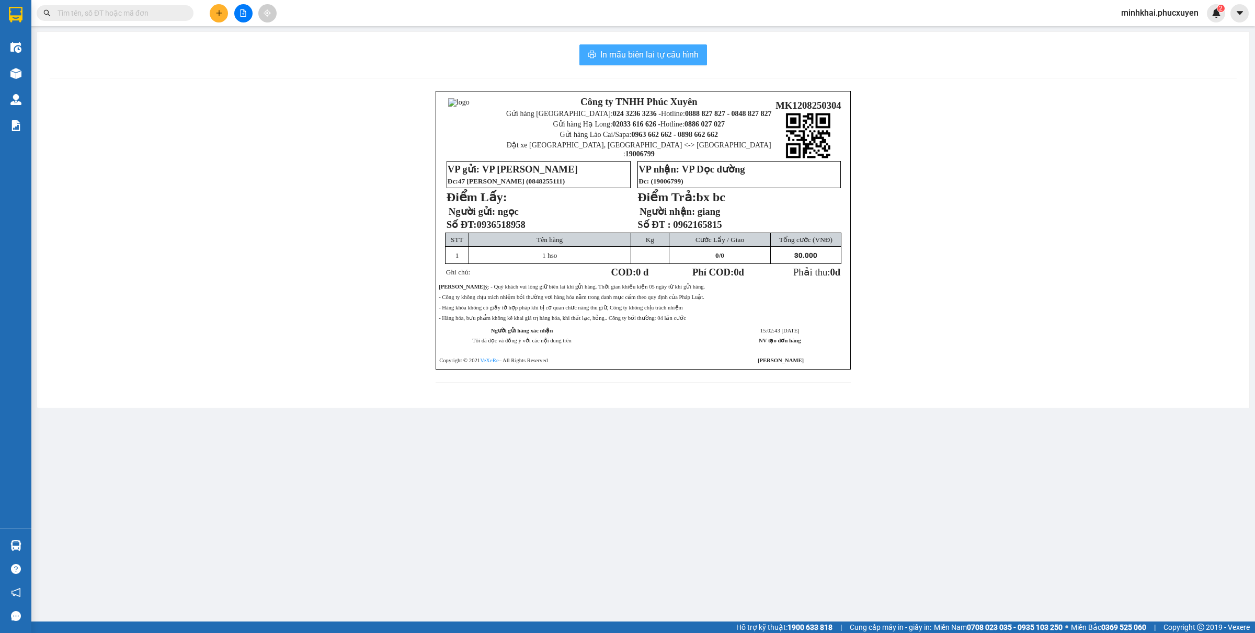
click at [677, 47] on button "In mẫu biên lai tự cấu hình" at bounding box center [643, 54] width 128 height 21
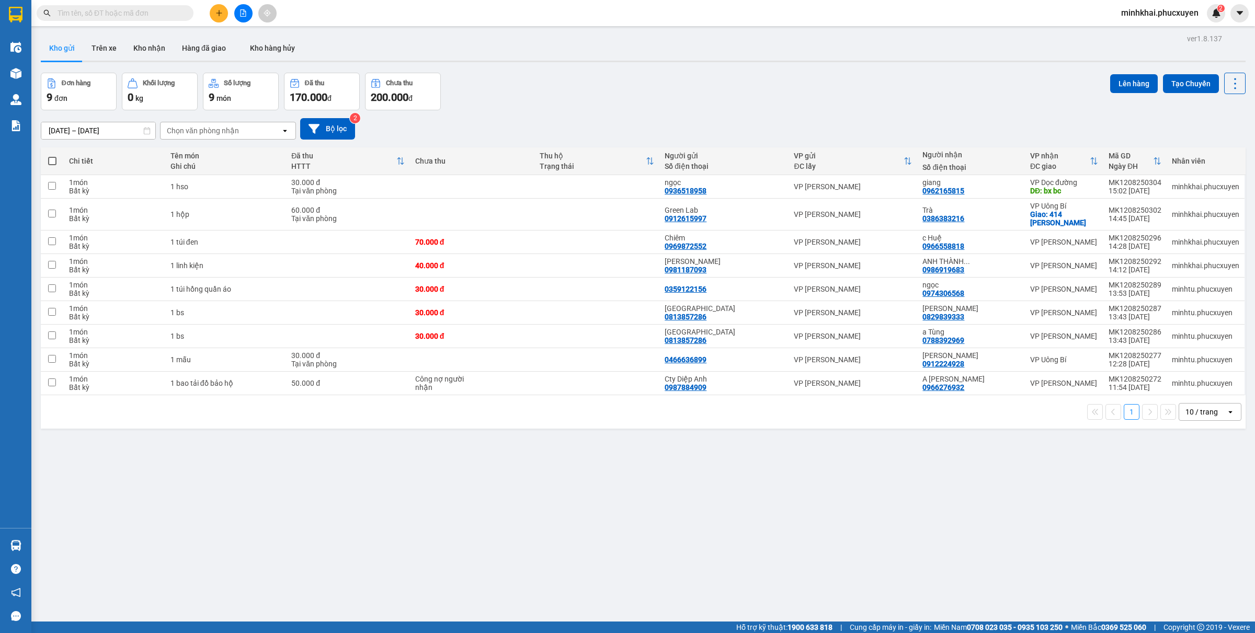
click at [960, 50] on div "Kho gửi Trên xe Kho nhận Hàng đã giao Kho hàng hủy" at bounding box center [643, 50] width 1205 height 28
click at [238, 12] on button at bounding box center [243, 13] width 18 height 18
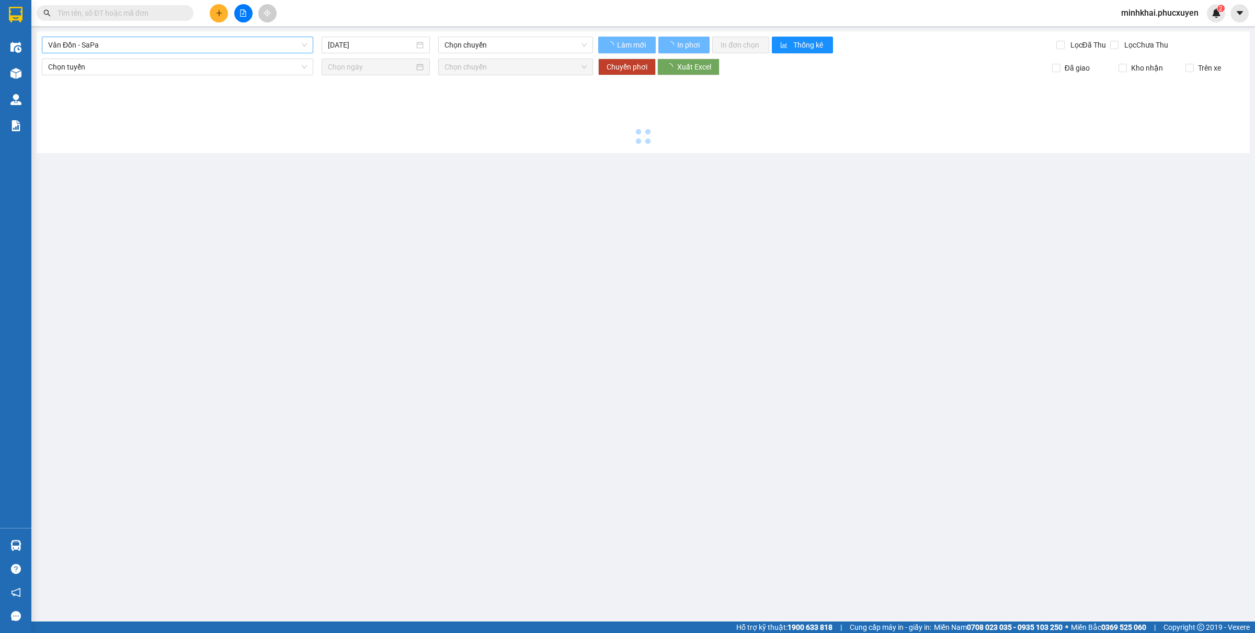
click at [152, 50] on span "Vân Đồn - SaPa" at bounding box center [177, 45] width 259 height 16
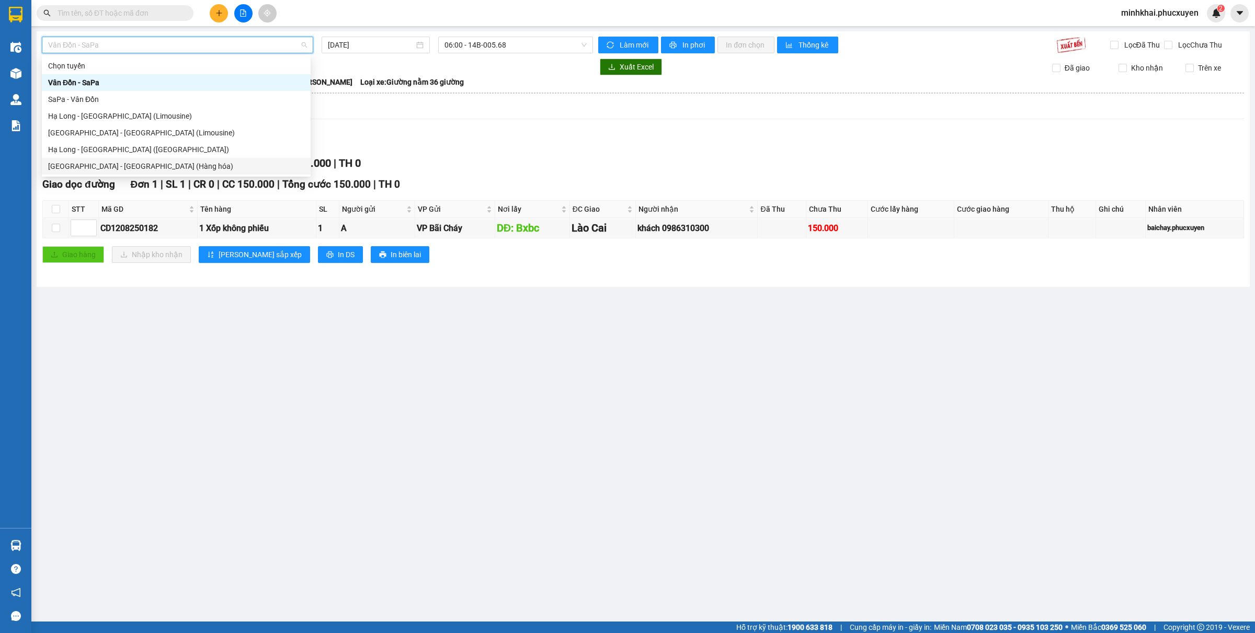
click at [132, 166] on div "[GEOGRAPHIC_DATA] - [GEOGRAPHIC_DATA] (Hàng hóa)" at bounding box center [176, 166] width 256 height 12
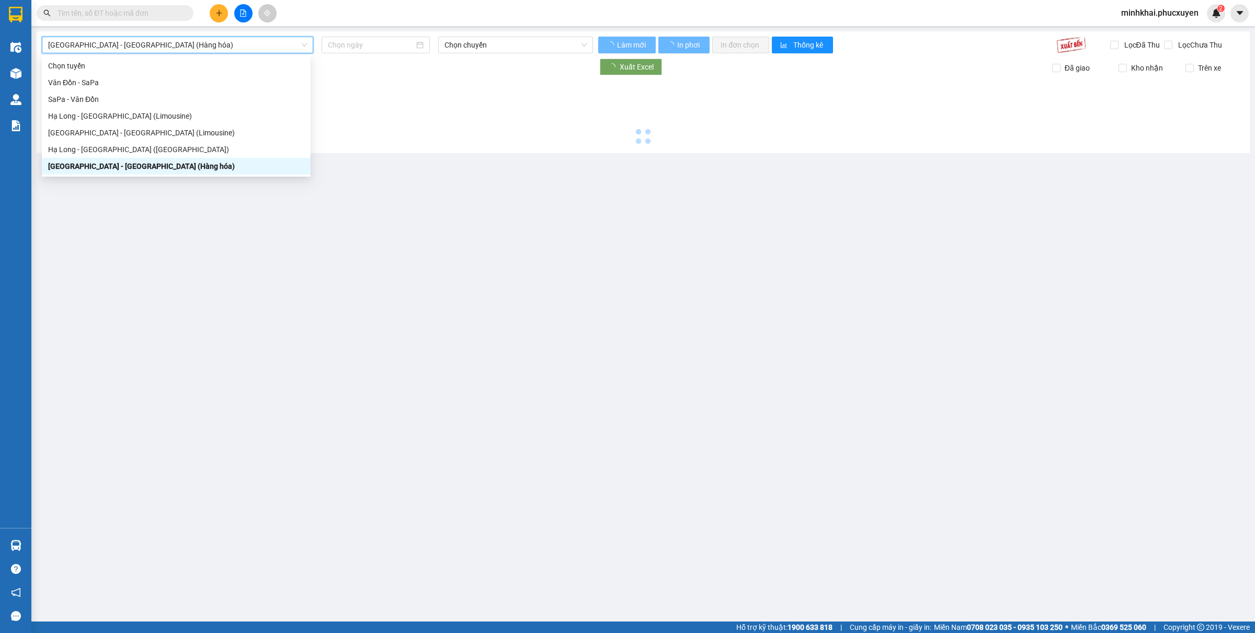
type input "[DATE]"
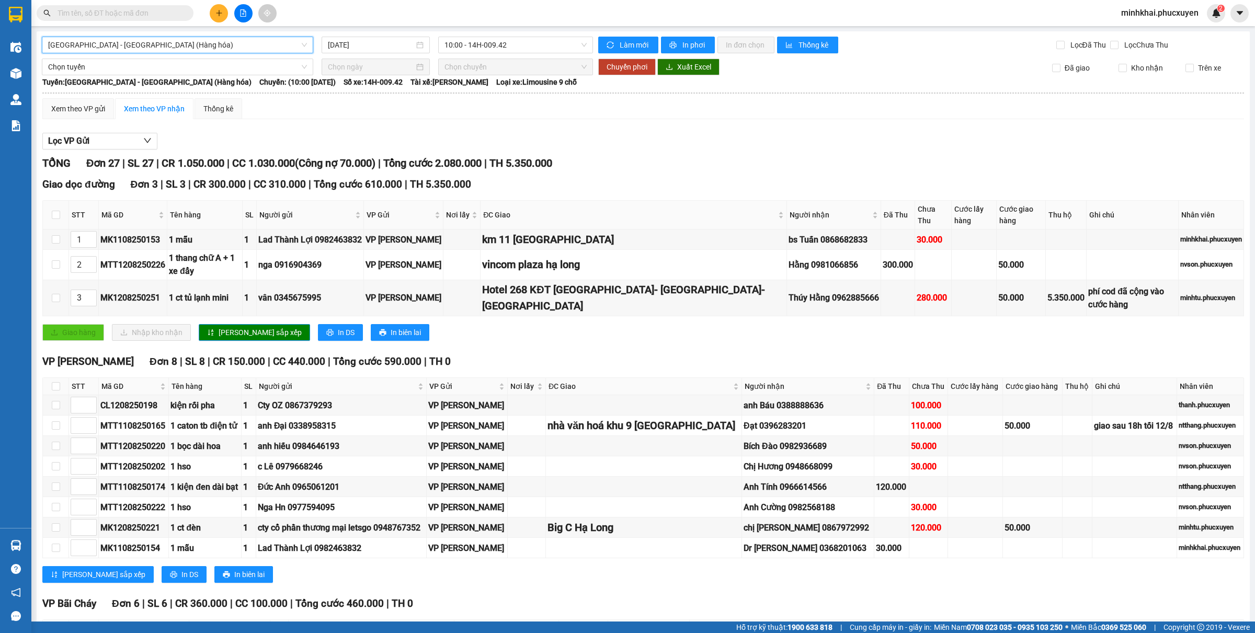
click at [219, 12] on icon "plus" at bounding box center [219, 13] width 1 height 6
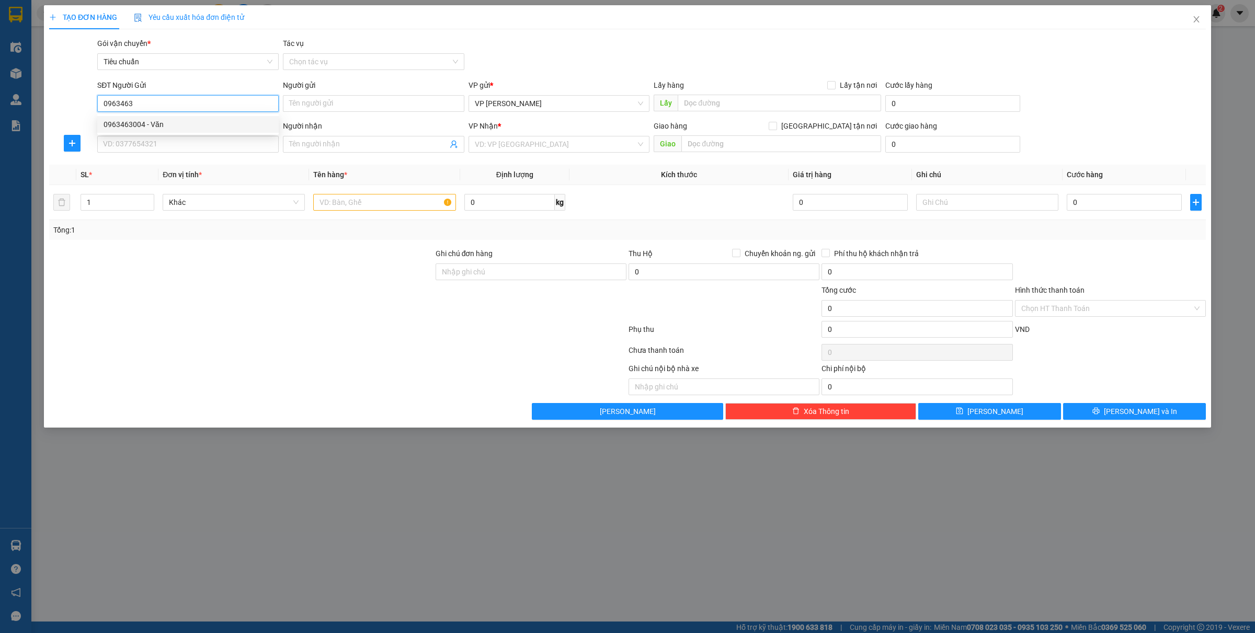
click at [160, 125] on div "0963463004 - Văn" at bounding box center [188, 125] width 169 height 12
type input "0963463004"
type input "Văn"
type input "0963463004"
click at [145, 150] on input "SĐT Người Nhận *" at bounding box center [187, 144] width 181 height 17
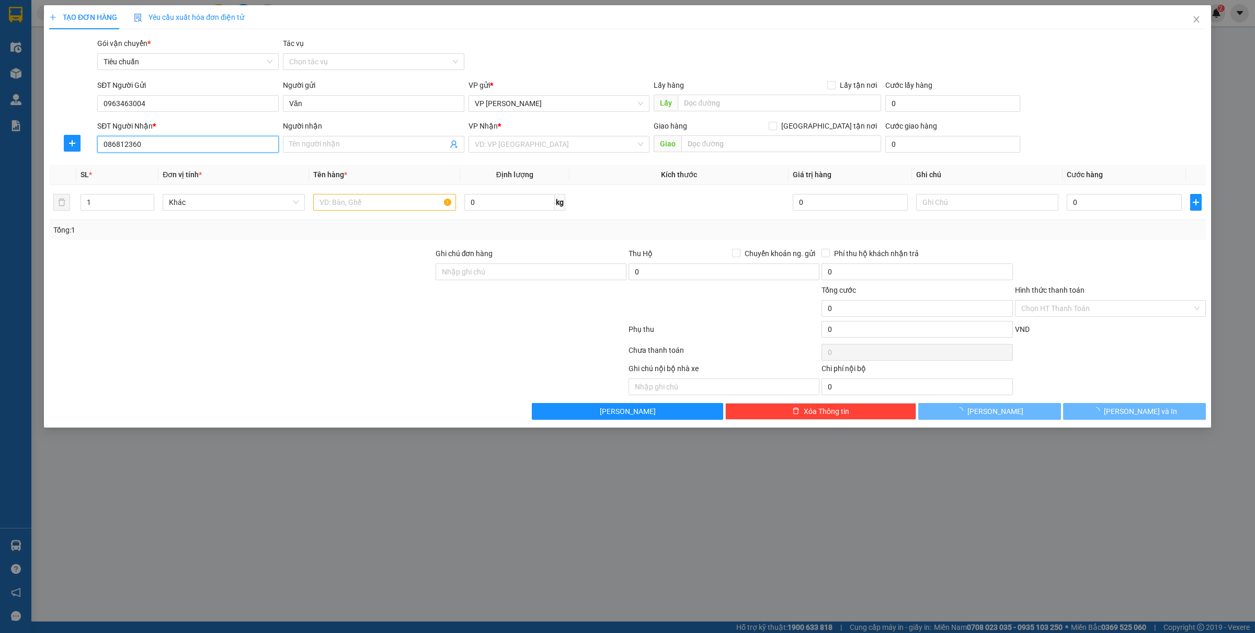
type input "0868123603"
click at [185, 166] on div "0868123603 - ANH NAM" at bounding box center [188, 166] width 169 height 12
type input "ANH NAM"
type input "0868123603"
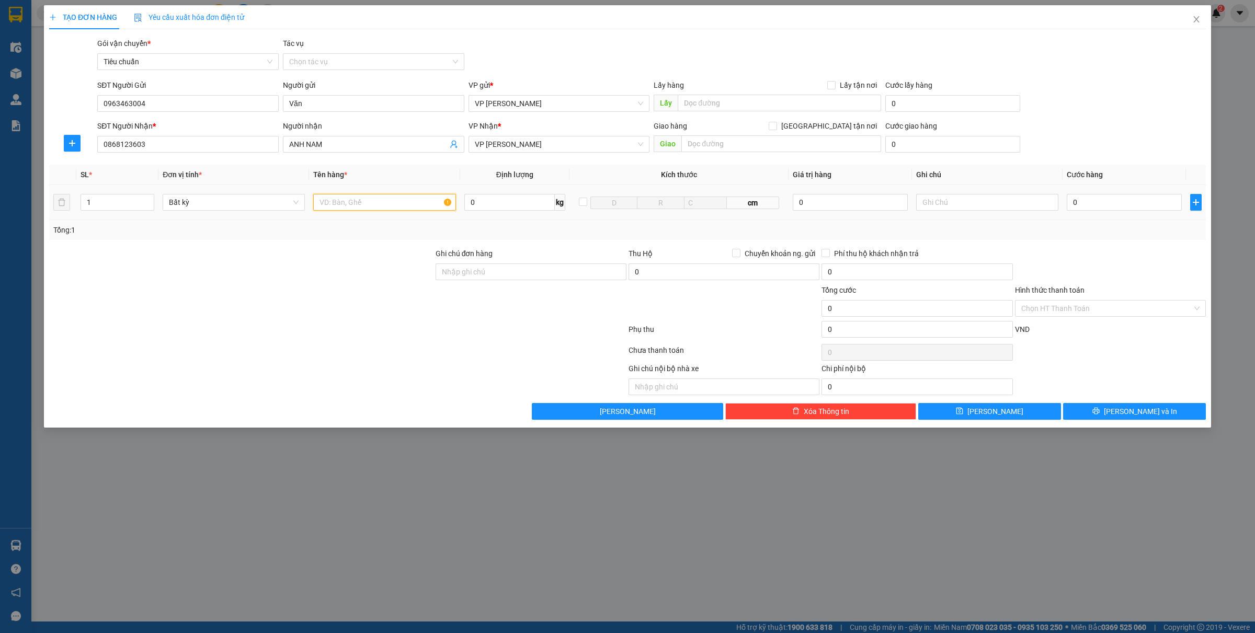
click at [359, 204] on input "text" at bounding box center [384, 202] width 142 height 17
click at [1089, 210] on input "0" at bounding box center [1123, 202] width 115 height 17
click at [1085, 204] on input "0" at bounding box center [1123, 202] width 115 height 17
click at [1126, 409] on span "[PERSON_NAME] và In" at bounding box center [1140, 412] width 73 height 12
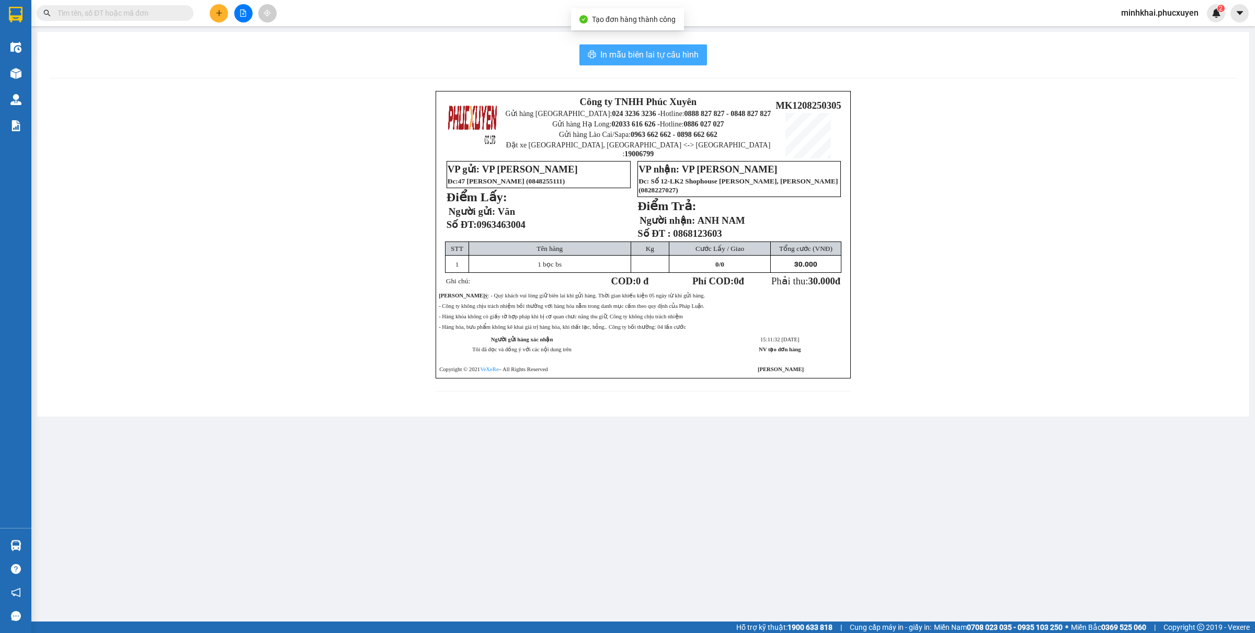
click at [647, 49] on span "In mẫu biên lai tự cấu hình" at bounding box center [649, 54] width 98 height 13
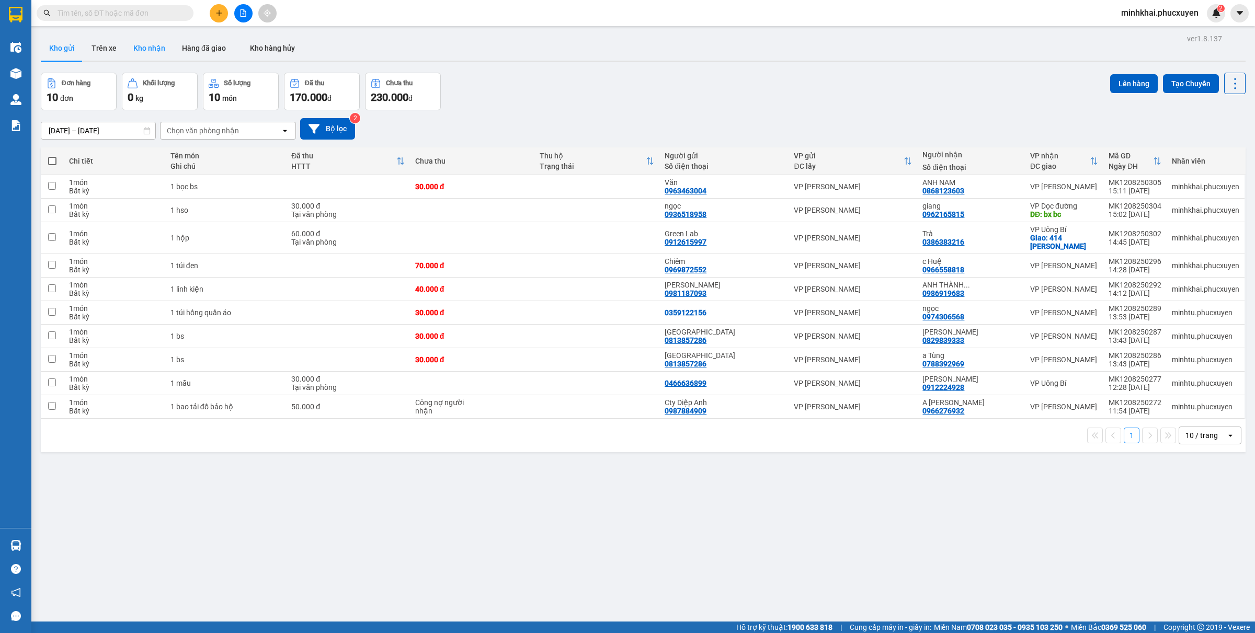
click at [154, 40] on button "Kho nhận" at bounding box center [149, 48] width 49 height 25
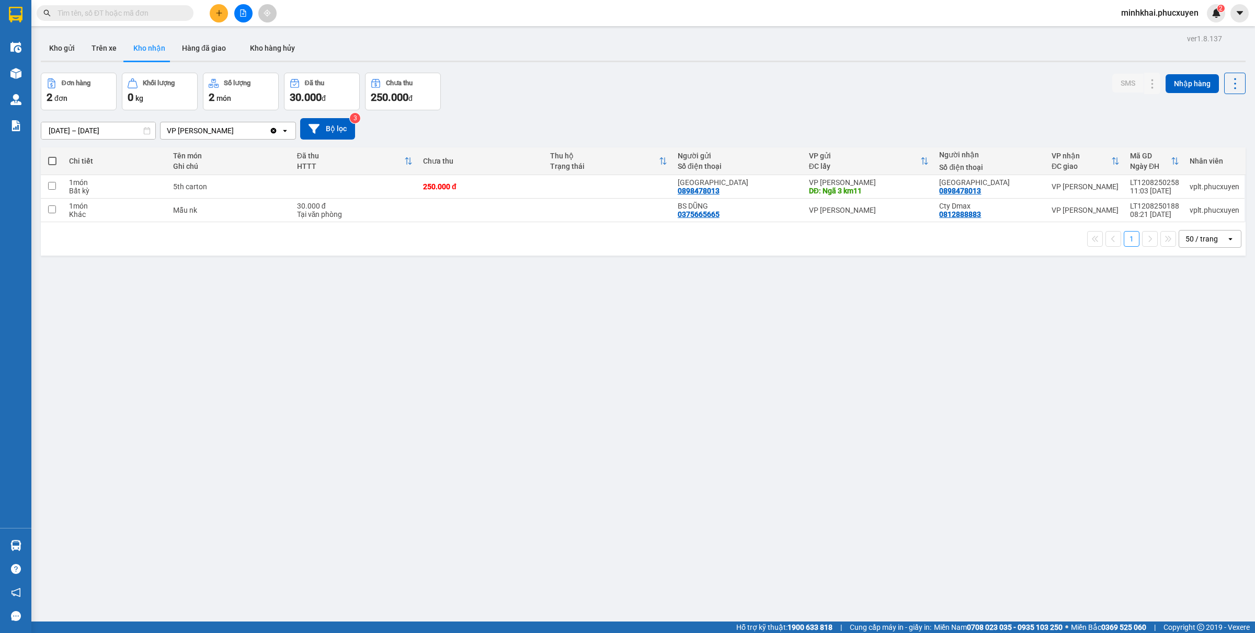
click at [218, 14] on icon "plus" at bounding box center [218, 12] width 7 height 7
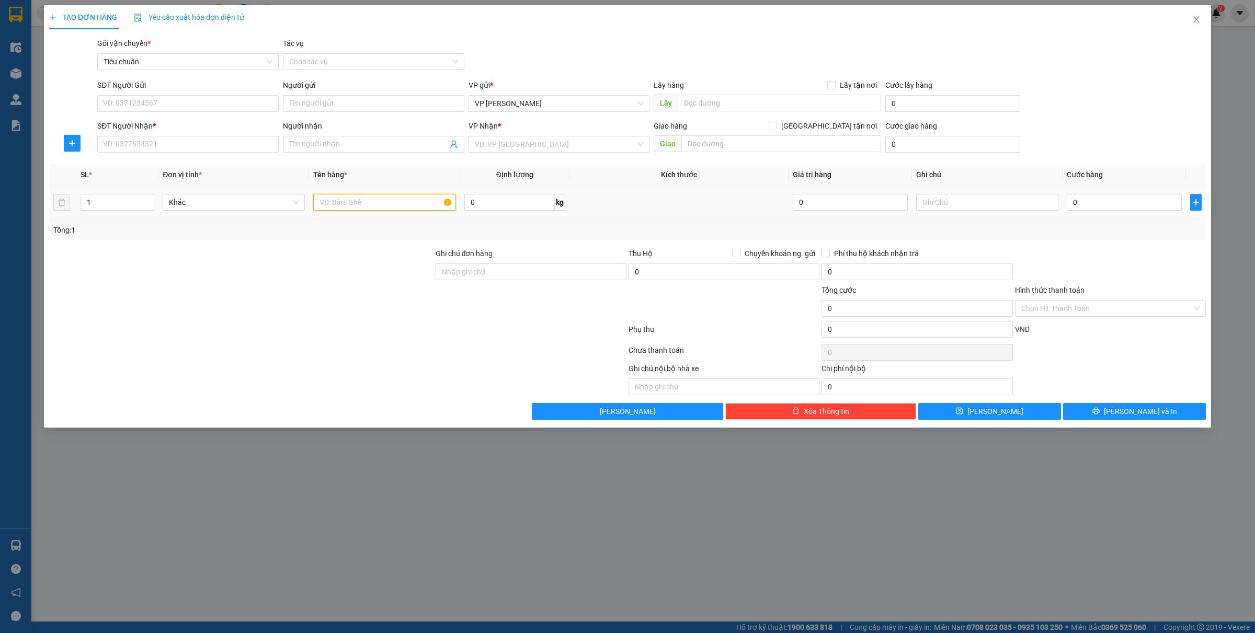
click at [335, 208] on input "text" at bounding box center [384, 202] width 142 height 17
click at [1101, 210] on input "0" at bounding box center [1123, 202] width 115 height 17
click at [123, 106] on input "SĐT Người Gửi" at bounding box center [187, 103] width 181 height 17
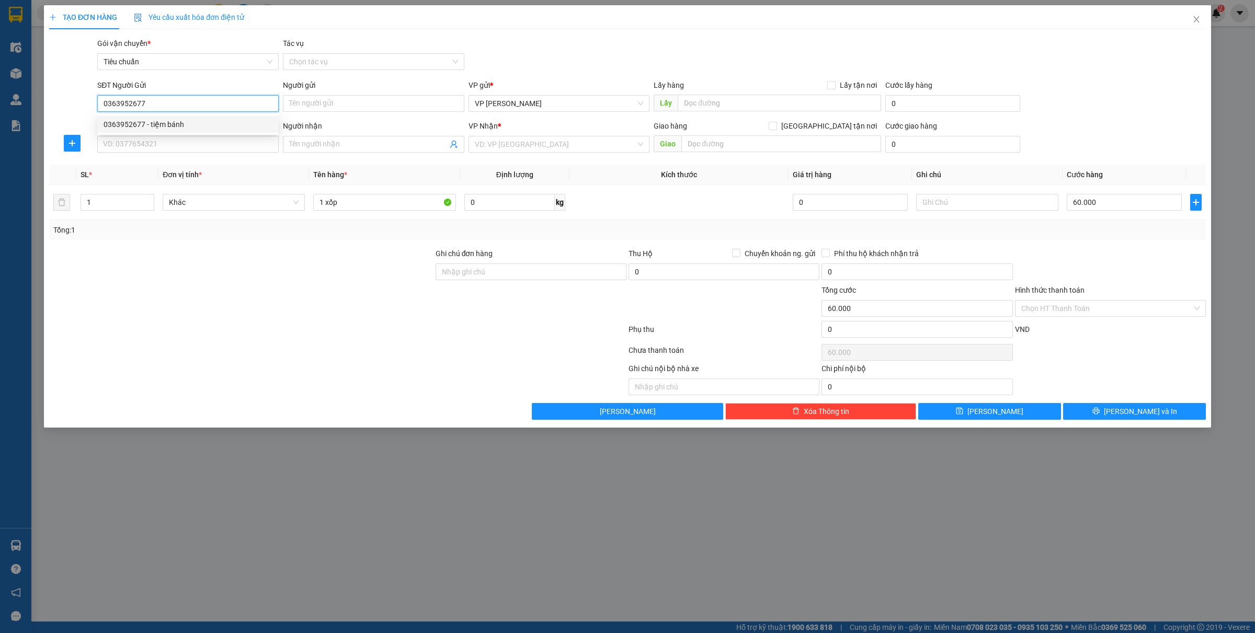
click at [178, 122] on div "0363952677 - tiệm bánh" at bounding box center [188, 125] width 169 height 12
click at [144, 143] on input "SĐT Người Nhận *" at bounding box center [187, 144] width 181 height 17
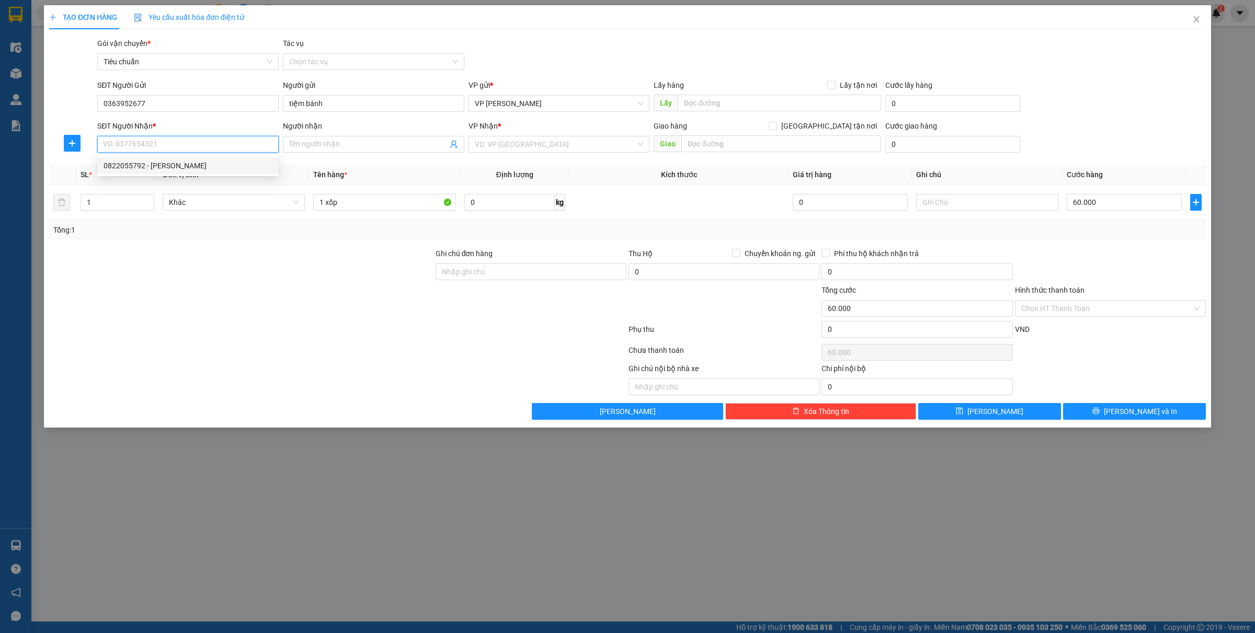
click at [145, 163] on div "0822055792 - quỳnh" at bounding box center [188, 166] width 169 height 12
click at [1102, 199] on input "60.000" at bounding box center [1123, 202] width 115 height 17
type input "5"
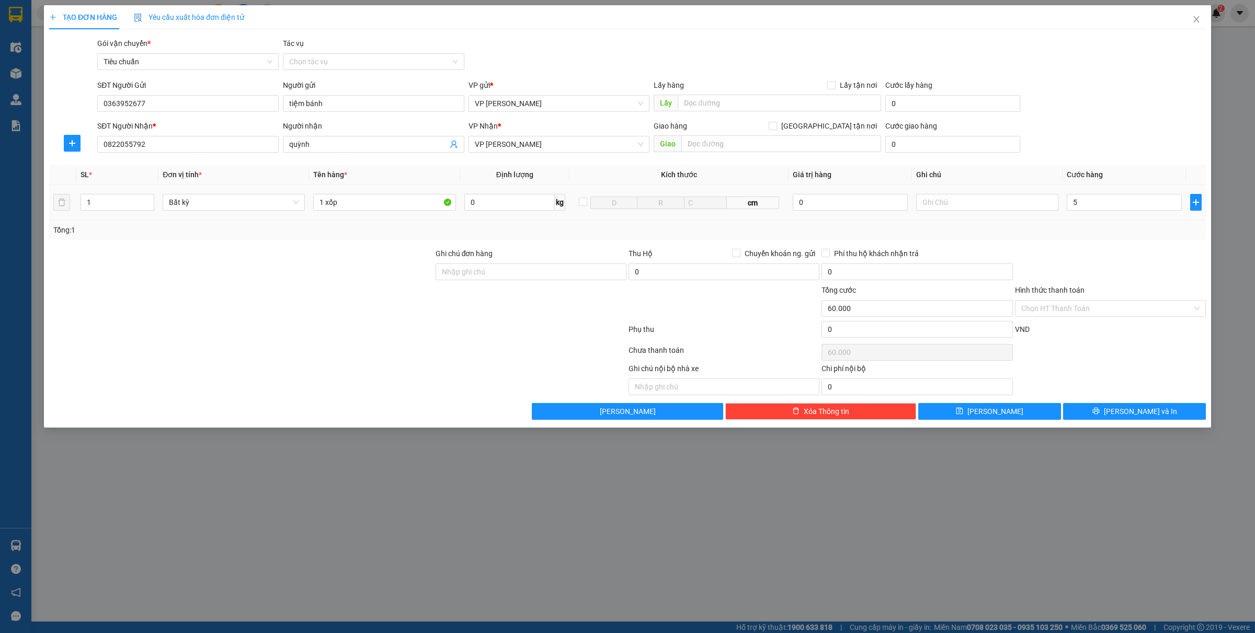
type input "5"
type input "50"
type input "500"
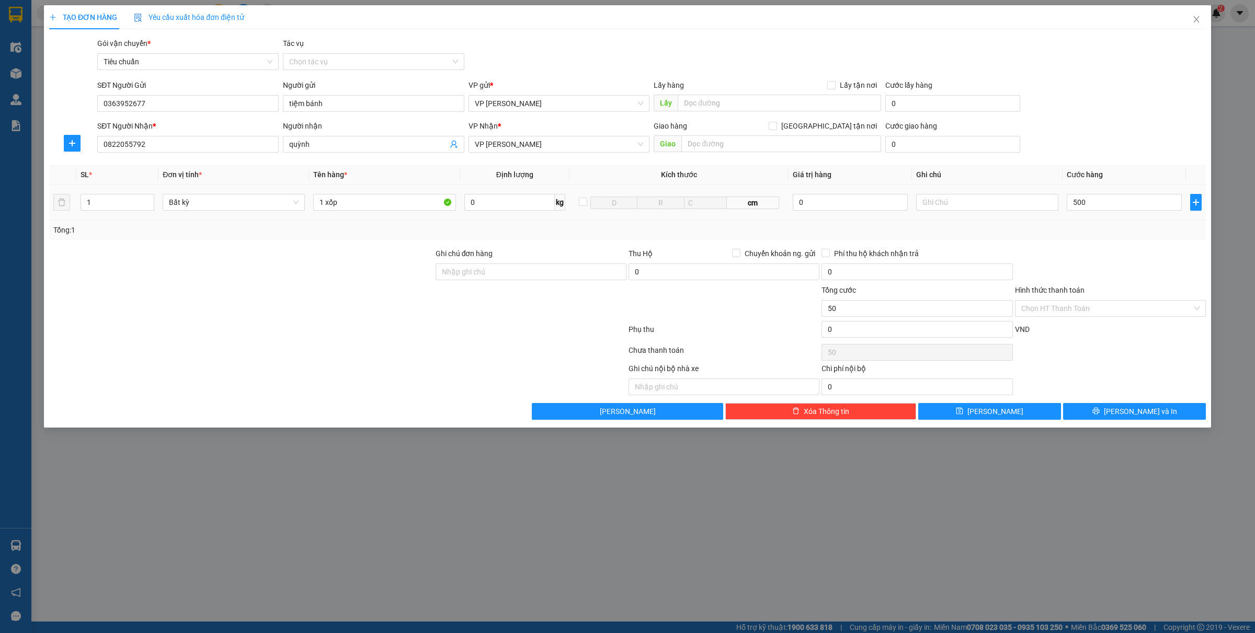
type input "500"
type input "5.000"
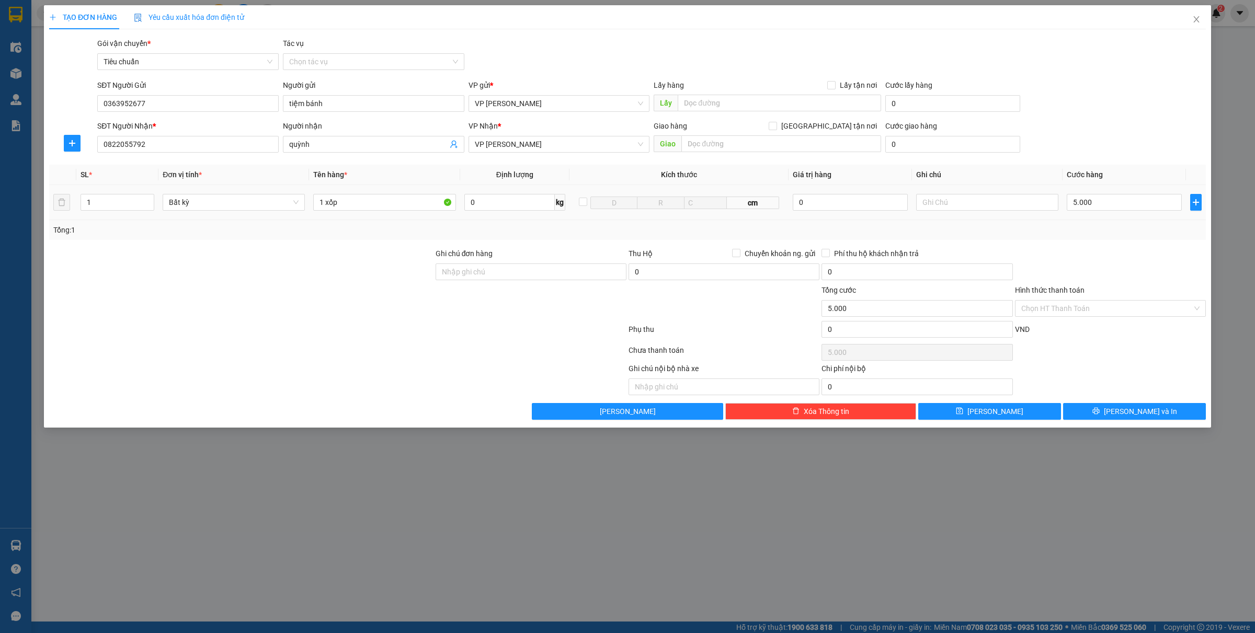
type input "50.000"
click at [358, 193] on div "1 xốp" at bounding box center [384, 202] width 142 height 21
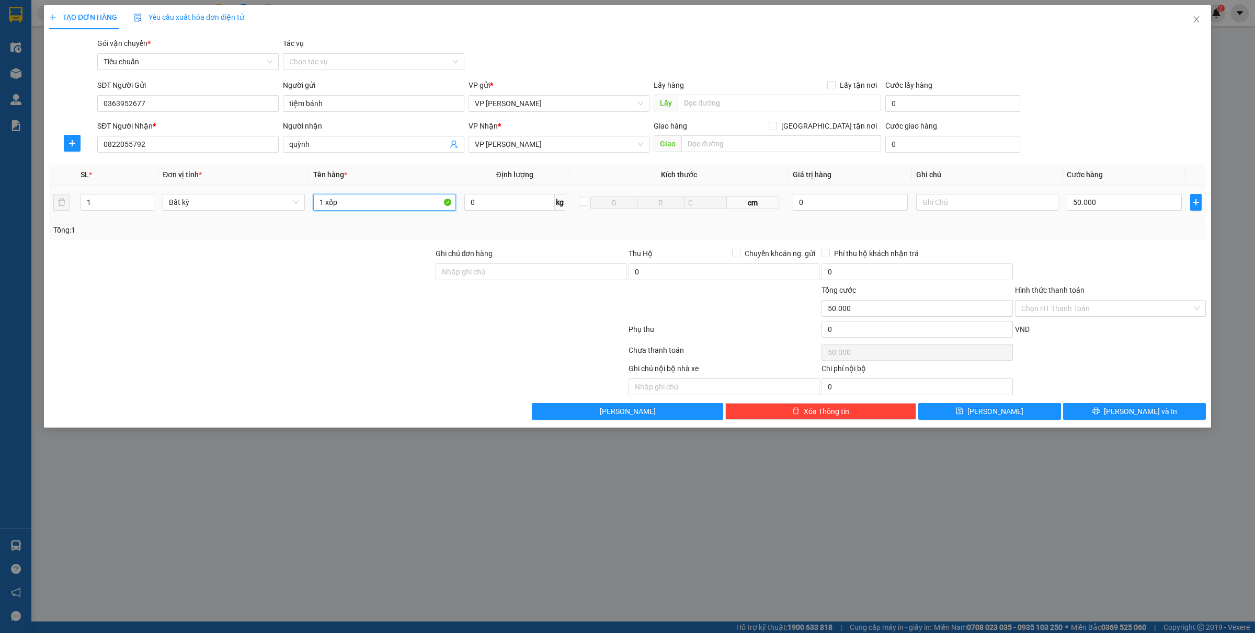
click at [358, 207] on input "1 xốp" at bounding box center [384, 202] width 142 height 17
type input "1 xốp bánh"
click at [1099, 415] on icon "printer" at bounding box center [1095, 410] width 7 height 7
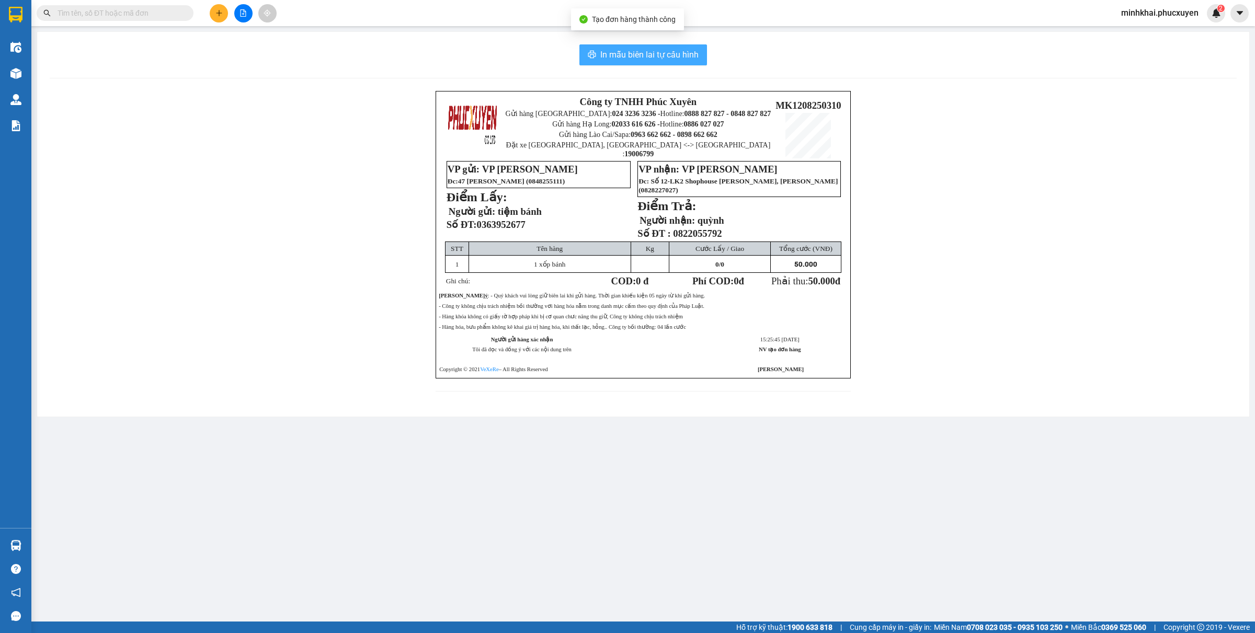
click at [630, 58] on span "In mẫu biên lai tự cấu hình" at bounding box center [649, 54] width 98 height 13
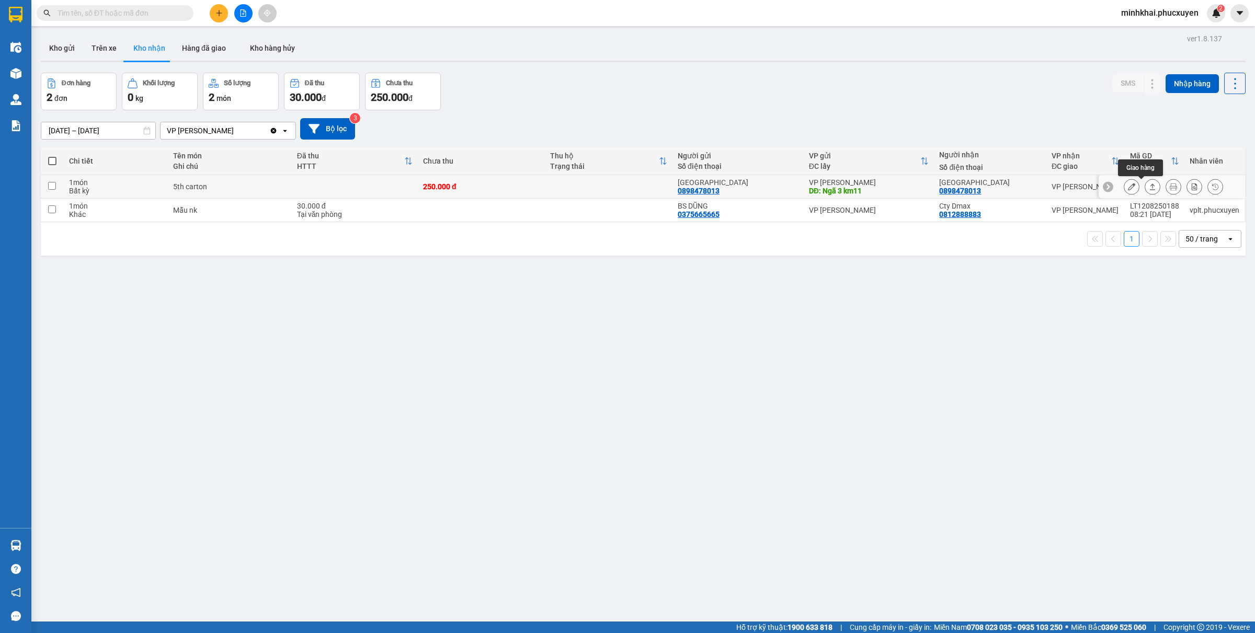
click at [1149, 185] on icon at bounding box center [1152, 186] width 7 height 7
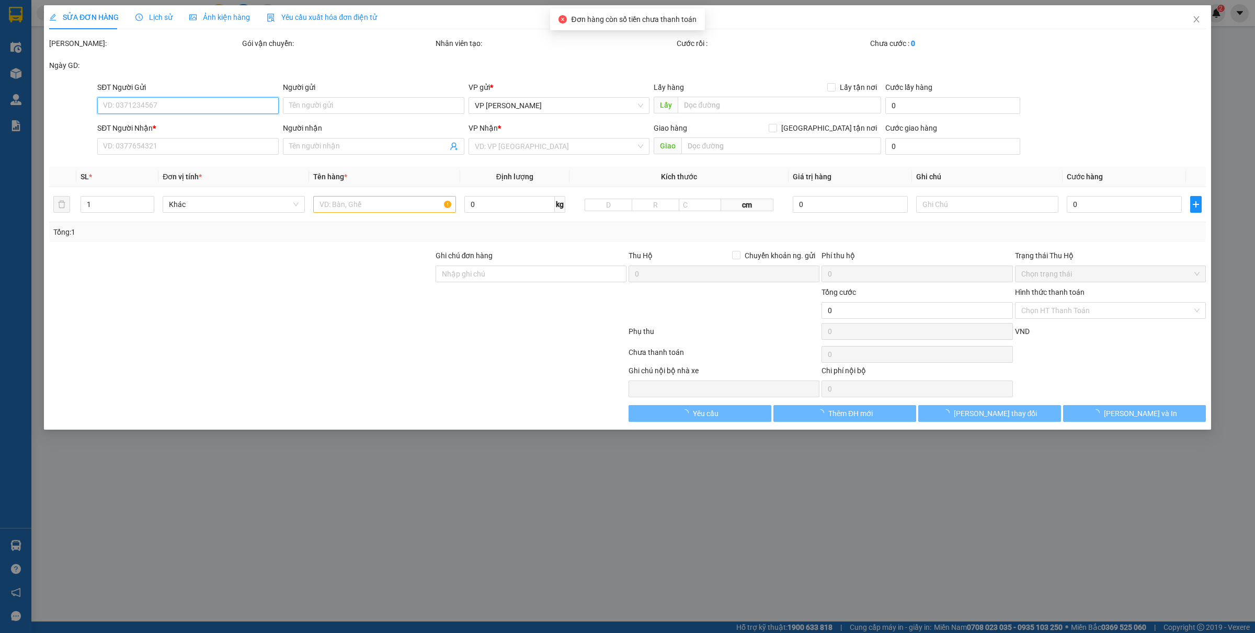
type input "0898478013"
type input "[GEOGRAPHIC_DATA]"
type input "Ngã 3 km11"
type input "0898478013"
type input "[GEOGRAPHIC_DATA]"
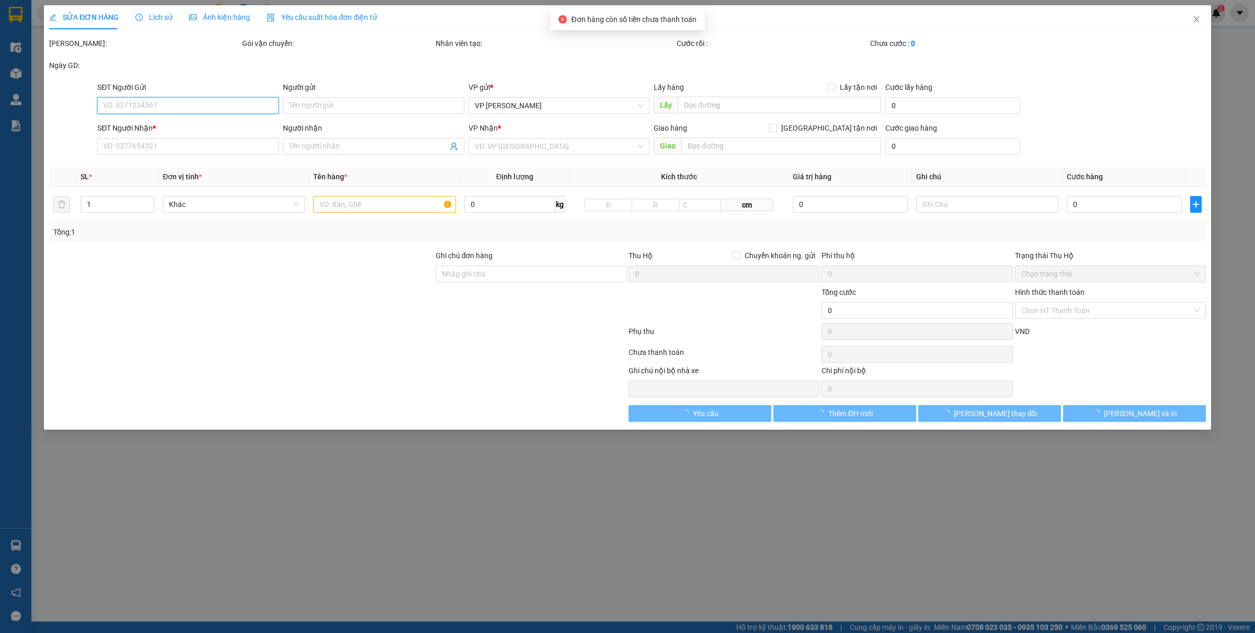
type input "250.000"
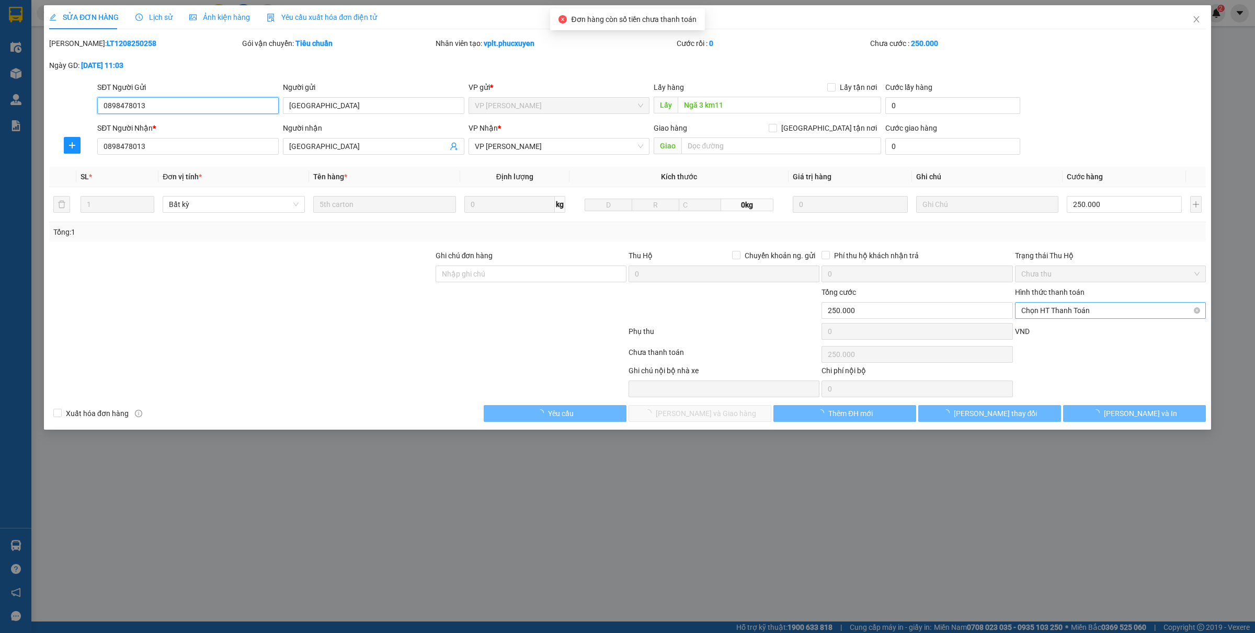
click at [1035, 307] on span "Chọn HT Thanh Toán" at bounding box center [1110, 311] width 178 height 16
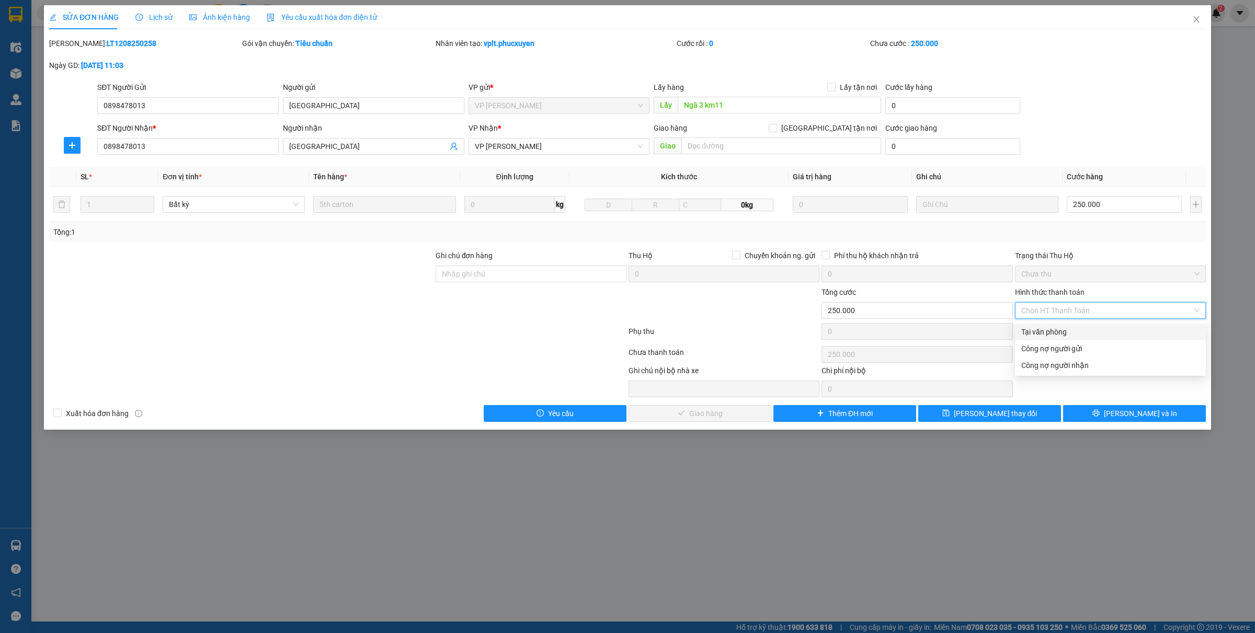
click at [1041, 327] on div "Tại văn phòng" at bounding box center [1110, 332] width 178 height 12
type input "0"
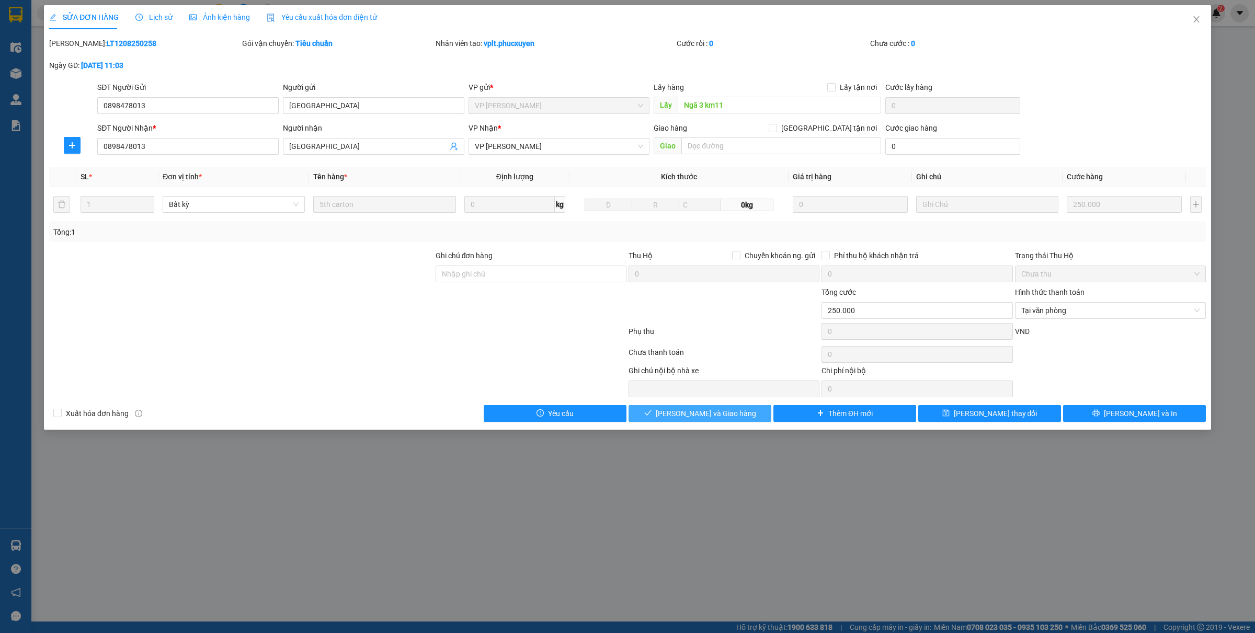
click at [709, 414] on span "[PERSON_NAME] và Giao hàng" at bounding box center [706, 414] width 100 height 12
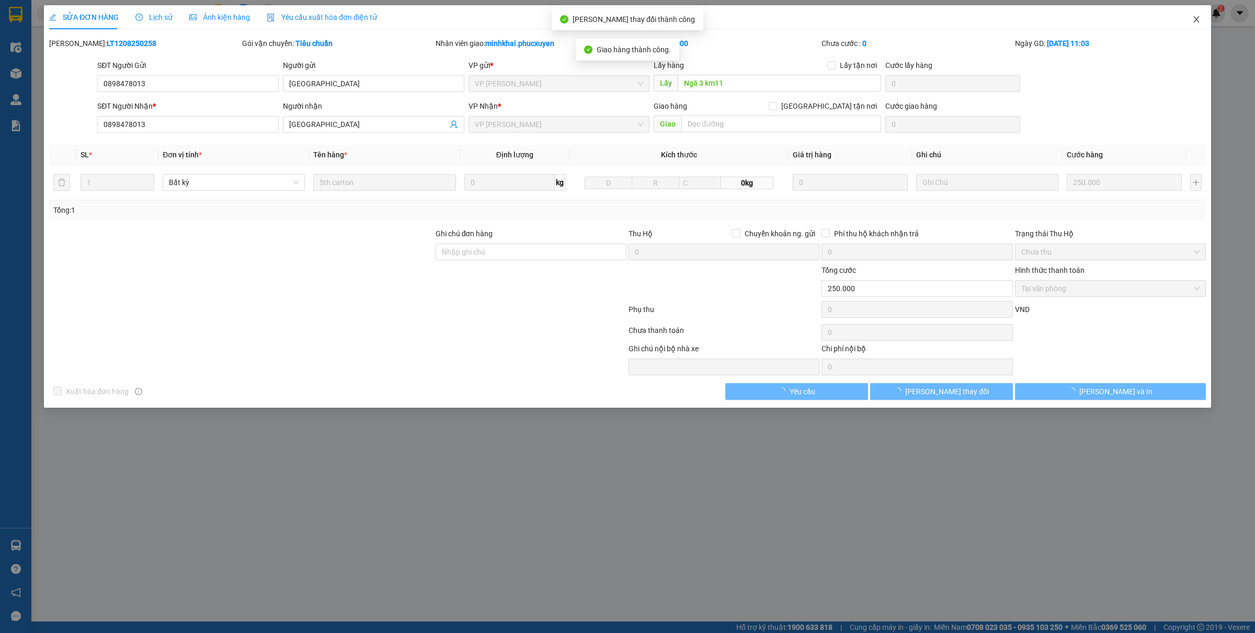
click at [1195, 22] on icon "close" at bounding box center [1196, 19] width 8 height 8
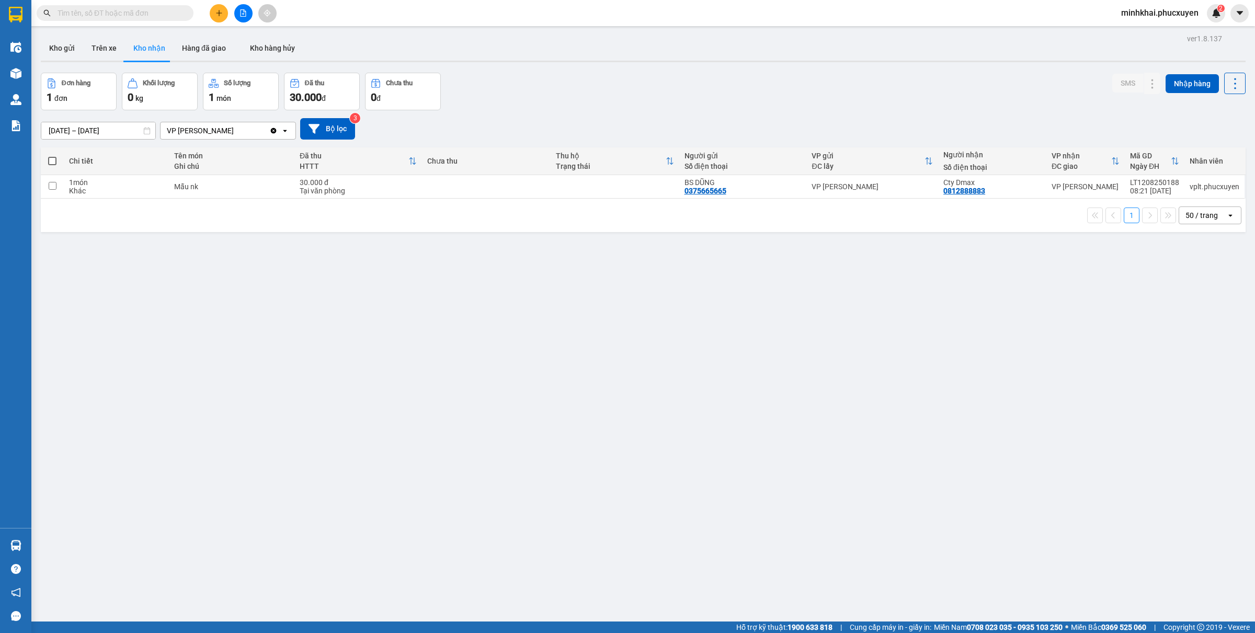
click at [143, 10] on input "text" at bounding box center [119, 13] width 123 height 12
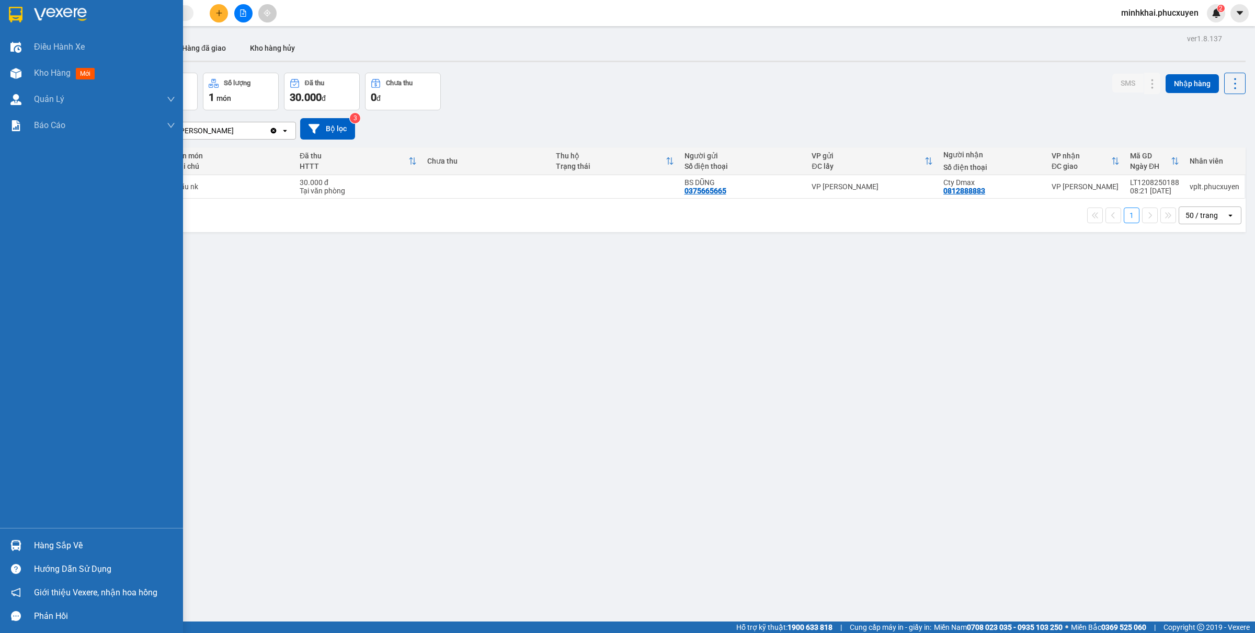
click at [5, 545] on div "Hàng sắp về" at bounding box center [91, 546] width 183 height 24
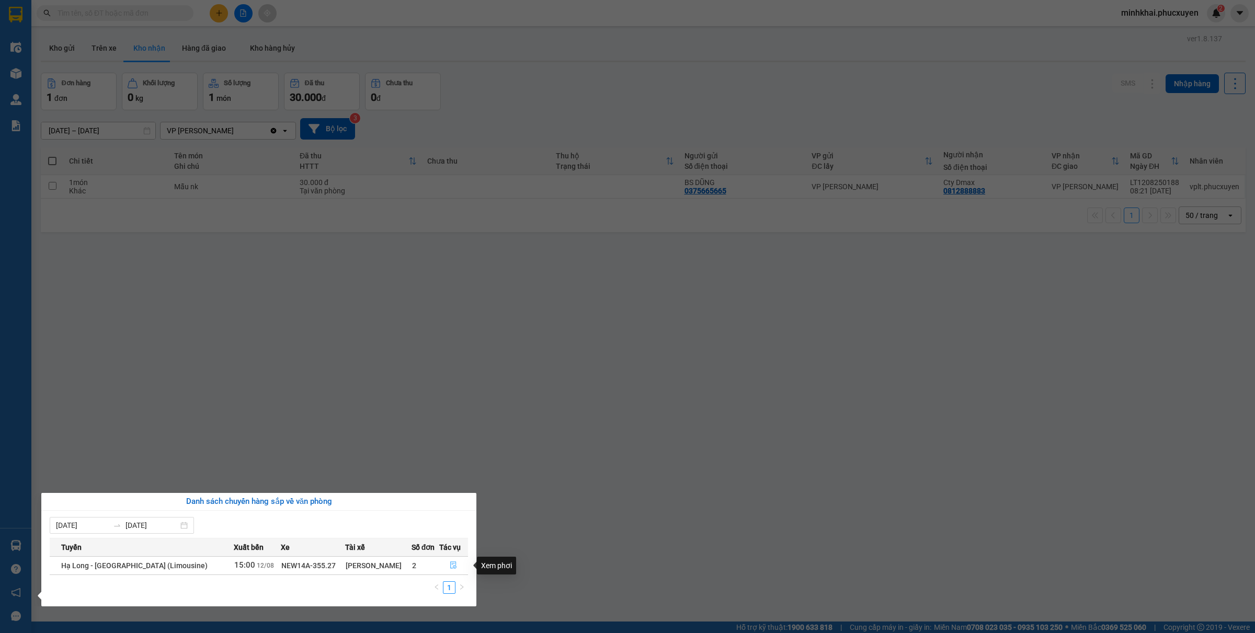
click at [450, 564] on icon "file-done" at bounding box center [453, 564] width 7 height 7
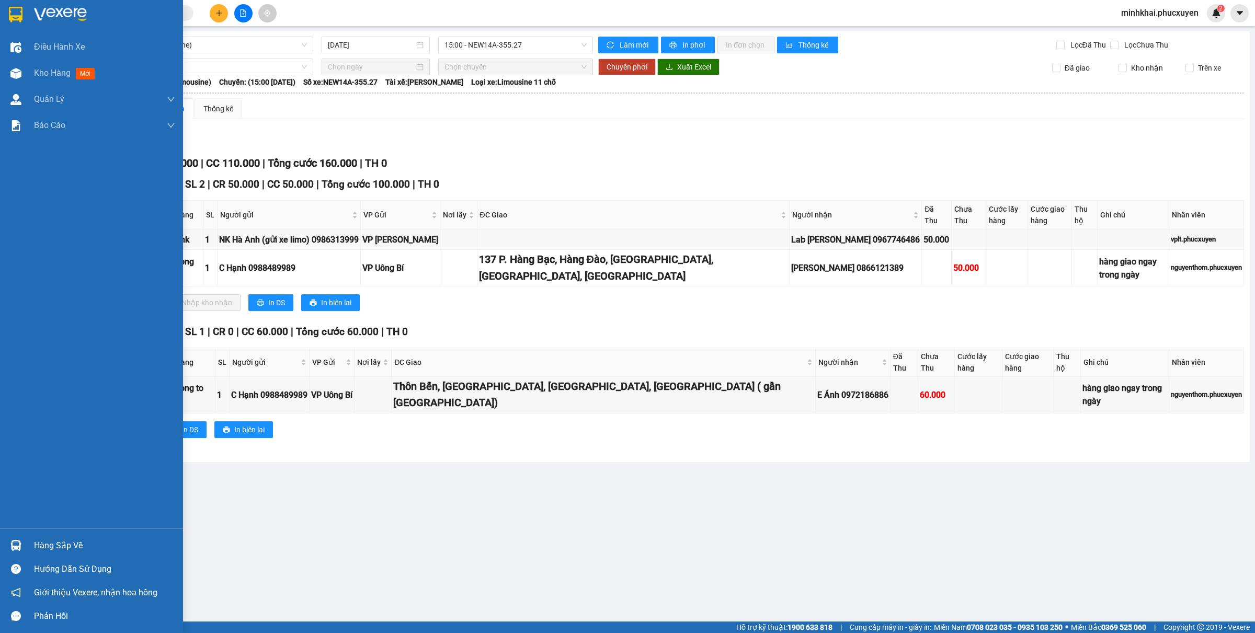
click at [16, 542] on img at bounding box center [15, 545] width 11 height 11
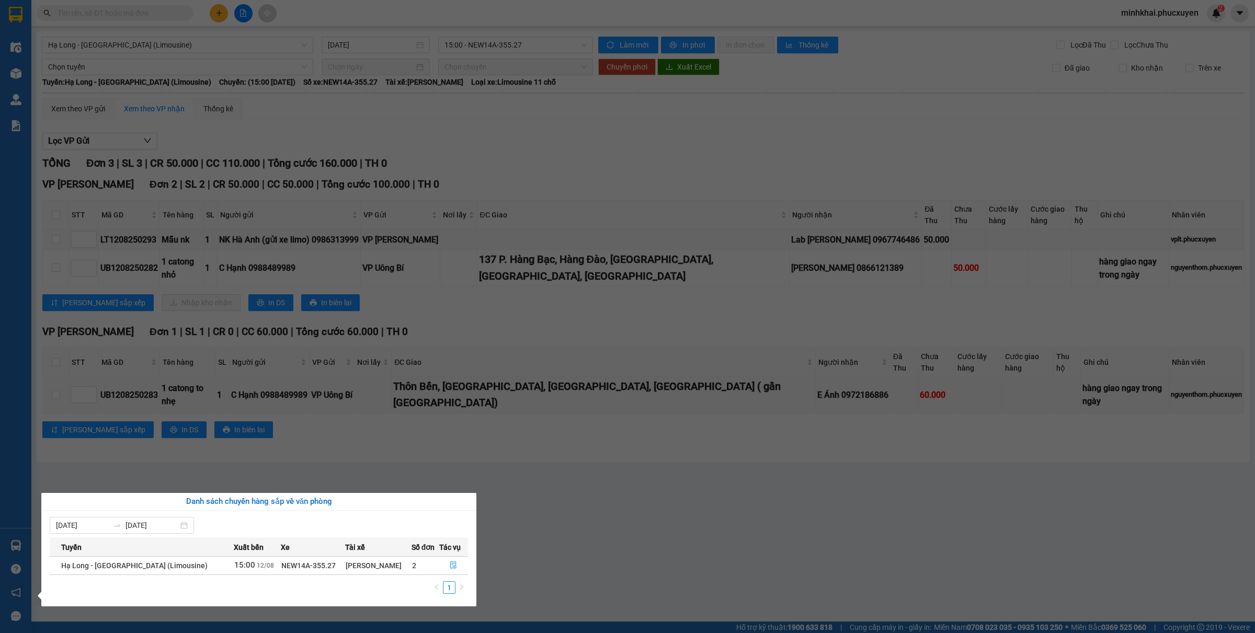
click at [743, 529] on section "Kết quả tìm kiếm ( 1 ) Bộ lọc Gửi 3 ngày gần nhất Mã ĐH Trạng thái Món hàng Thu…" at bounding box center [627, 316] width 1255 height 633
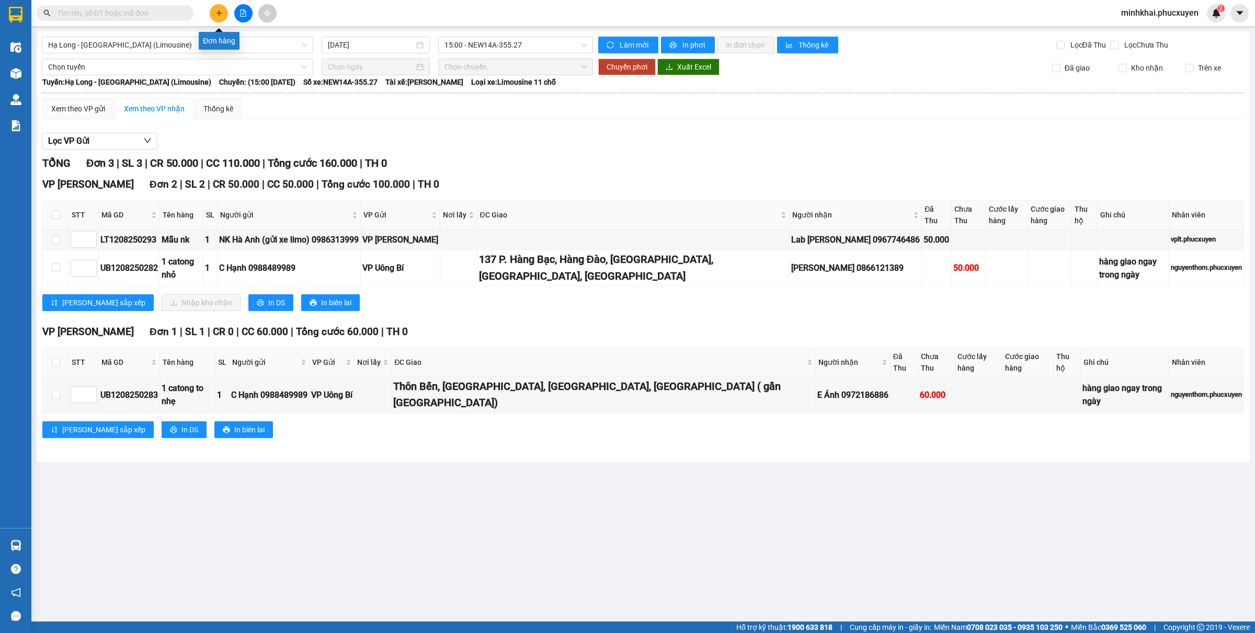
click at [216, 11] on icon "plus" at bounding box center [218, 12] width 7 height 7
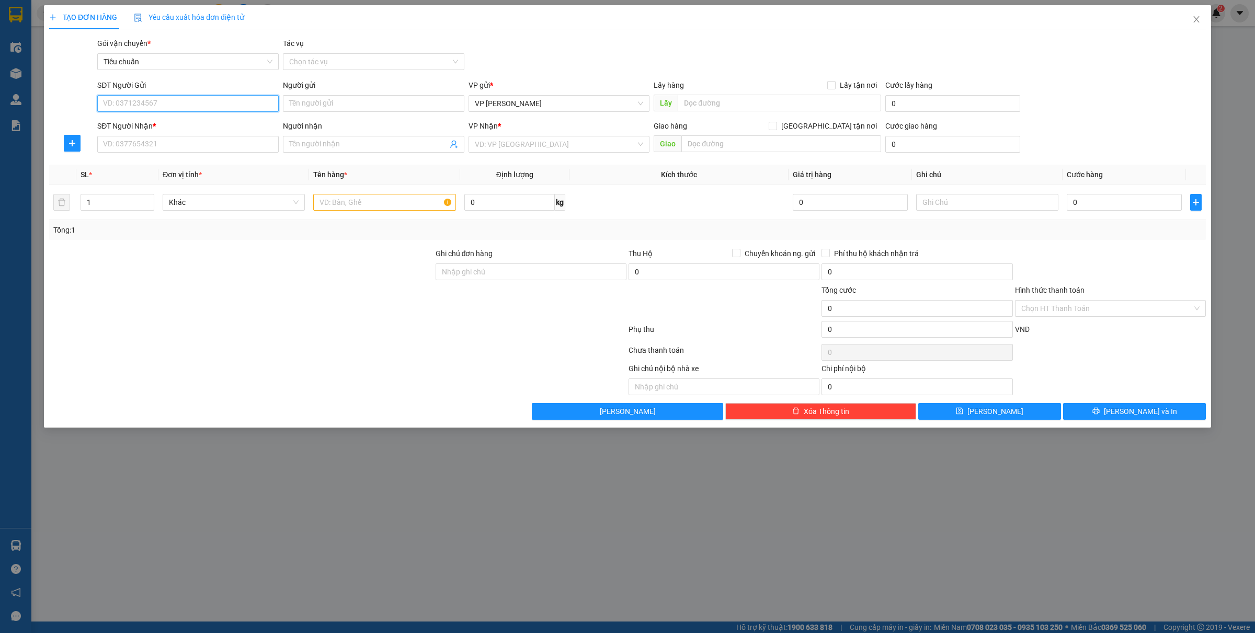
click at [106, 106] on input "SĐT Người Gửi" at bounding box center [187, 103] width 181 height 17
click at [351, 208] on input "text" at bounding box center [384, 202] width 142 height 17
type input "1 túi đỏ"
click at [1091, 200] on input "0" at bounding box center [1123, 202] width 115 height 17
type input "4"
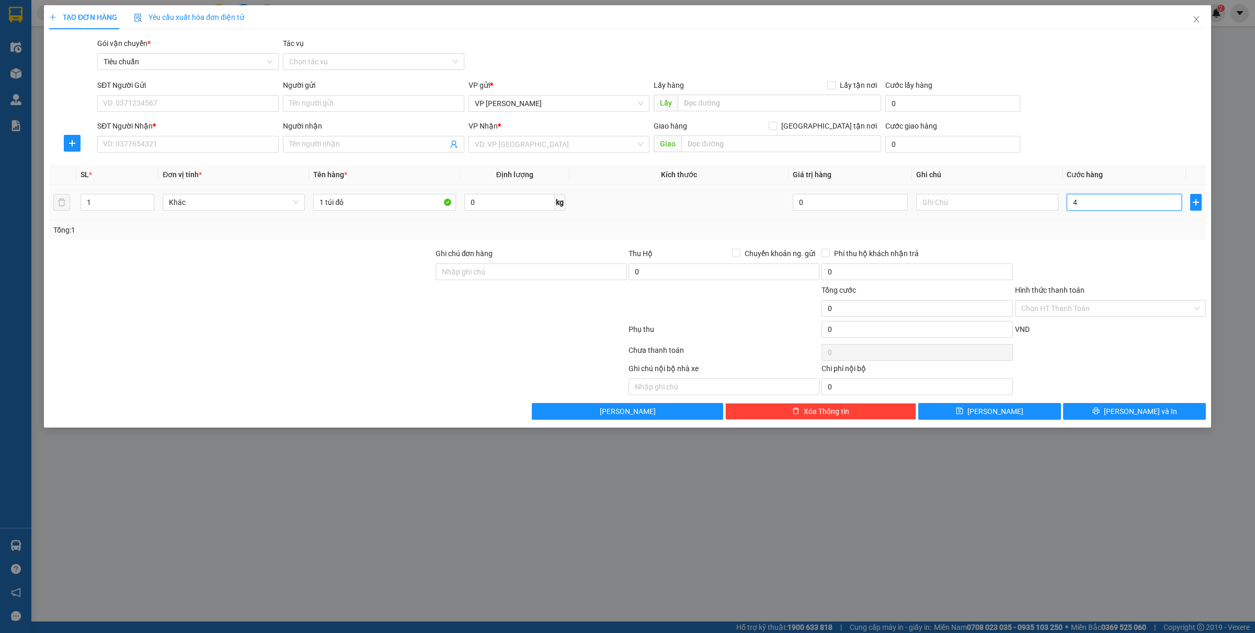
type input "4"
type input "4.000"
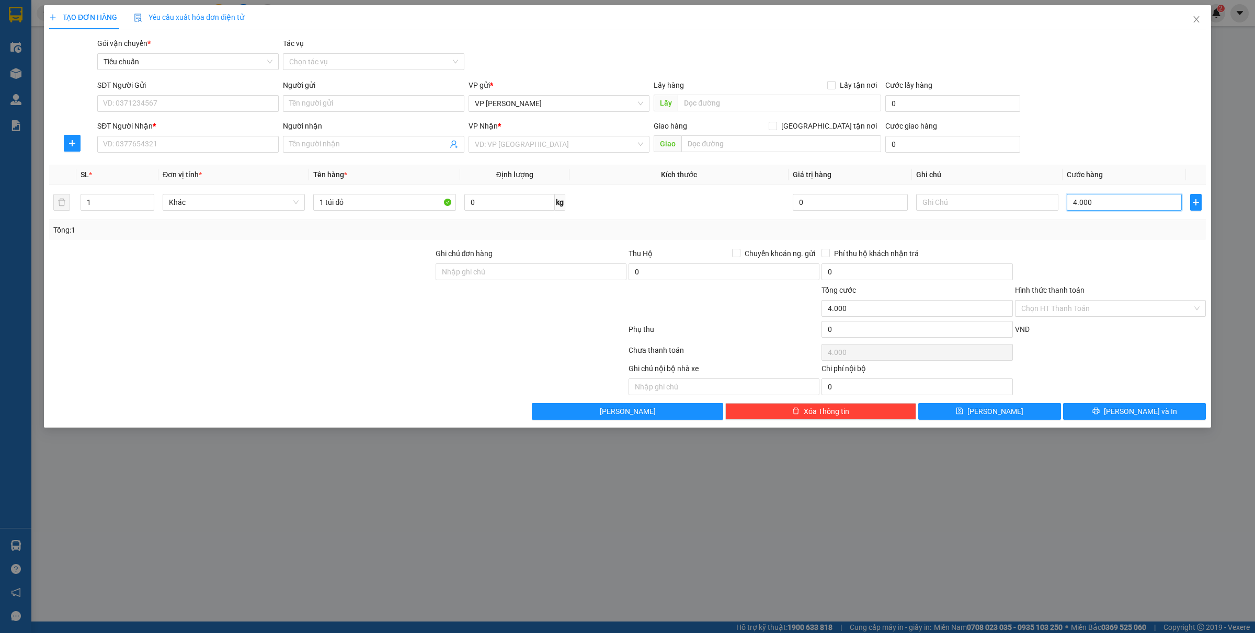
type input "40.000"
click at [209, 110] on input "SĐT Người Gửi" at bounding box center [187, 103] width 181 height 17
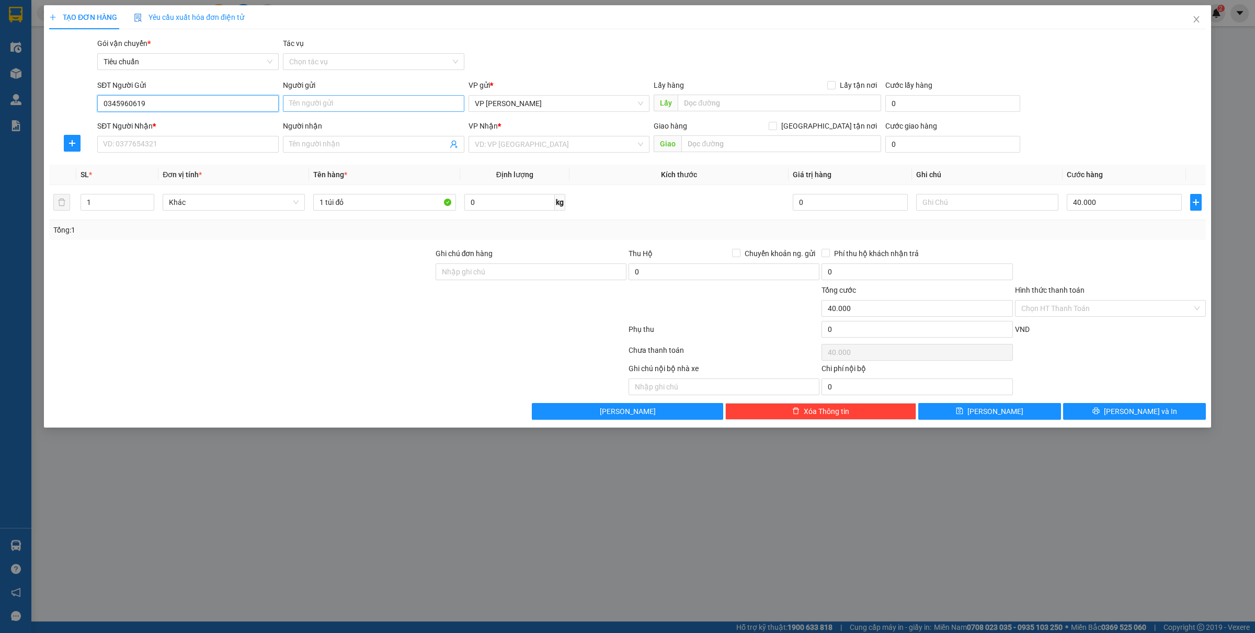
type input "0345960619"
click at [336, 102] on input "Người gửi" at bounding box center [373, 103] width 181 height 17
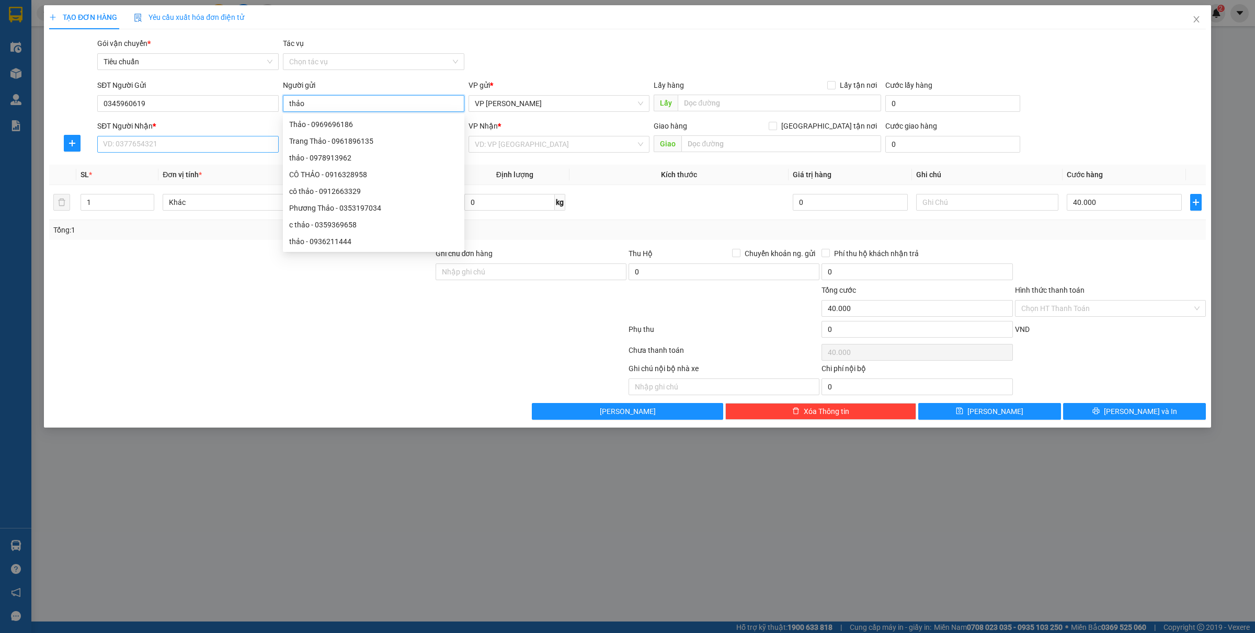
type input "thảo"
click at [128, 143] on input "SĐT Người Nhận *" at bounding box center [187, 144] width 181 height 17
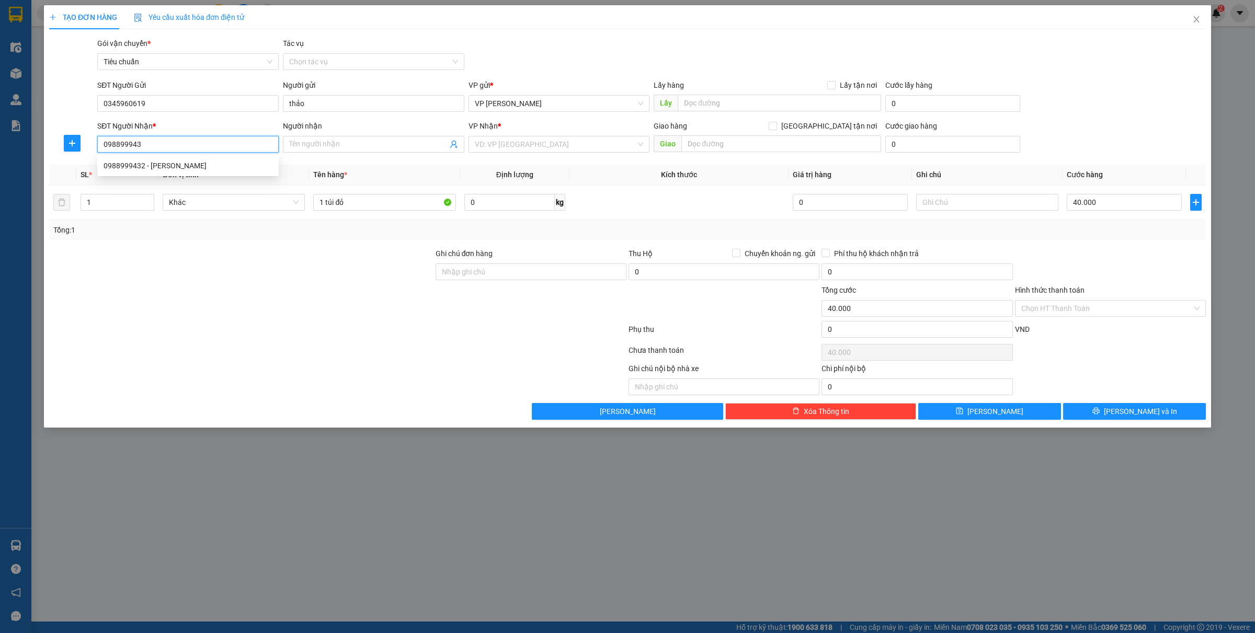
type input "0988999432"
click at [134, 166] on div "0988999432 - Minh Ngọc Hà" at bounding box center [188, 166] width 169 height 12
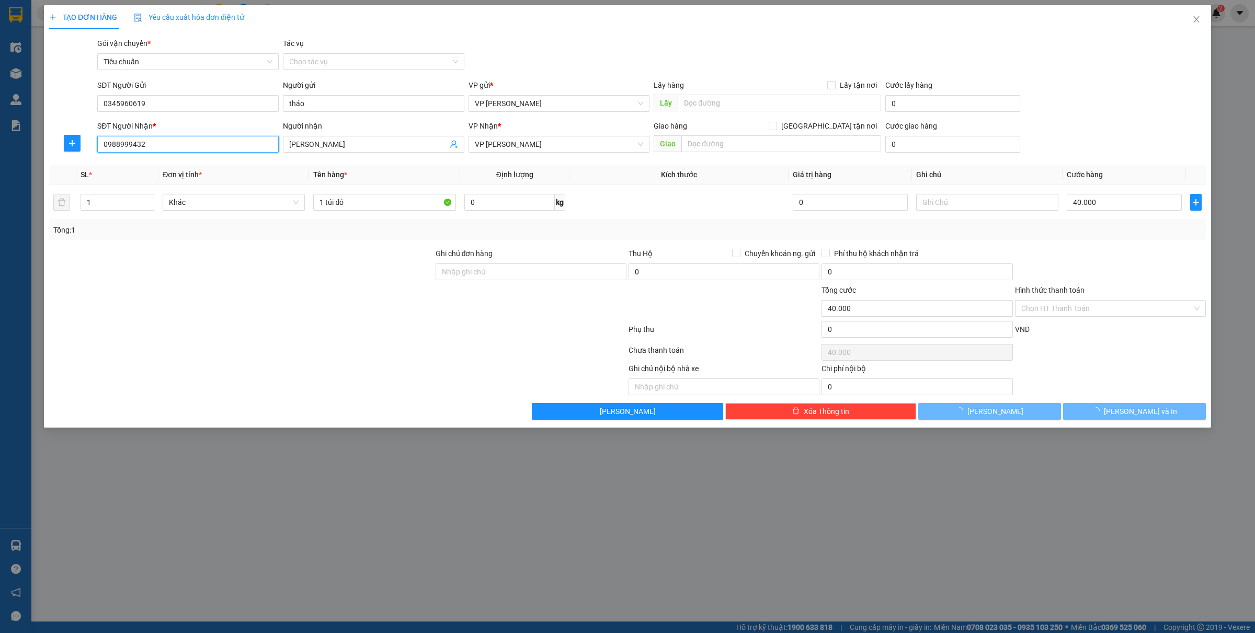
type input "Minh Ngọc Hà"
click at [639, 144] on span "VP [PERSON_NAME]" at bounding box center [559, 144] width 169 height 16
type input "0988999432"
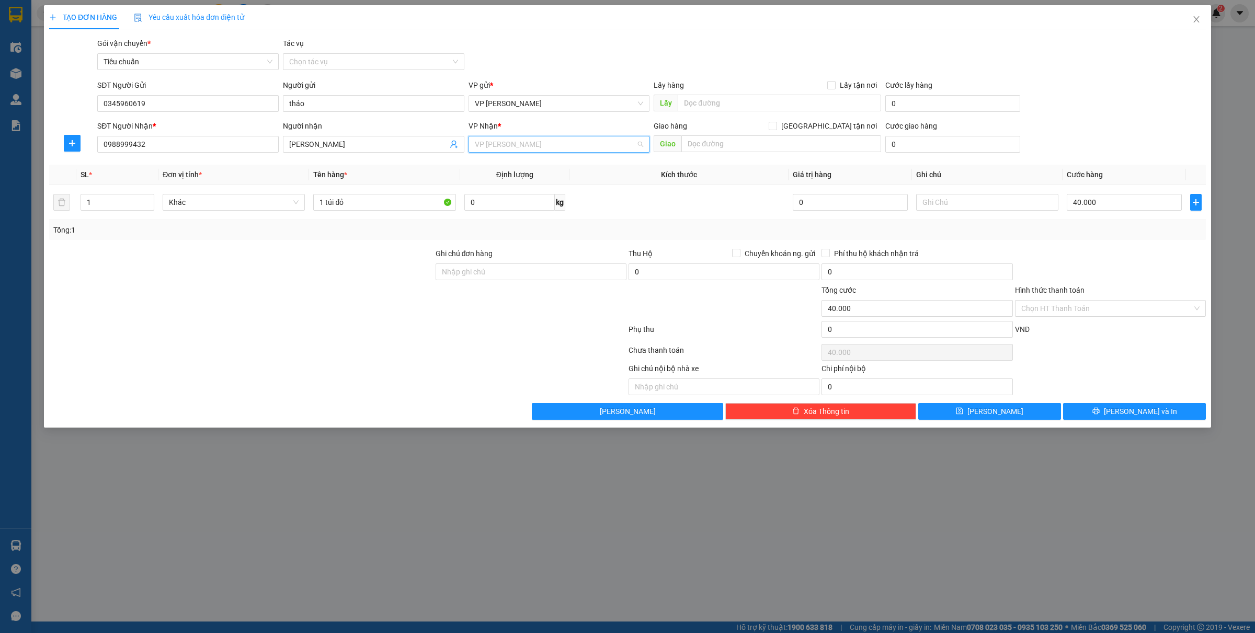
scroll to position [150, 0]
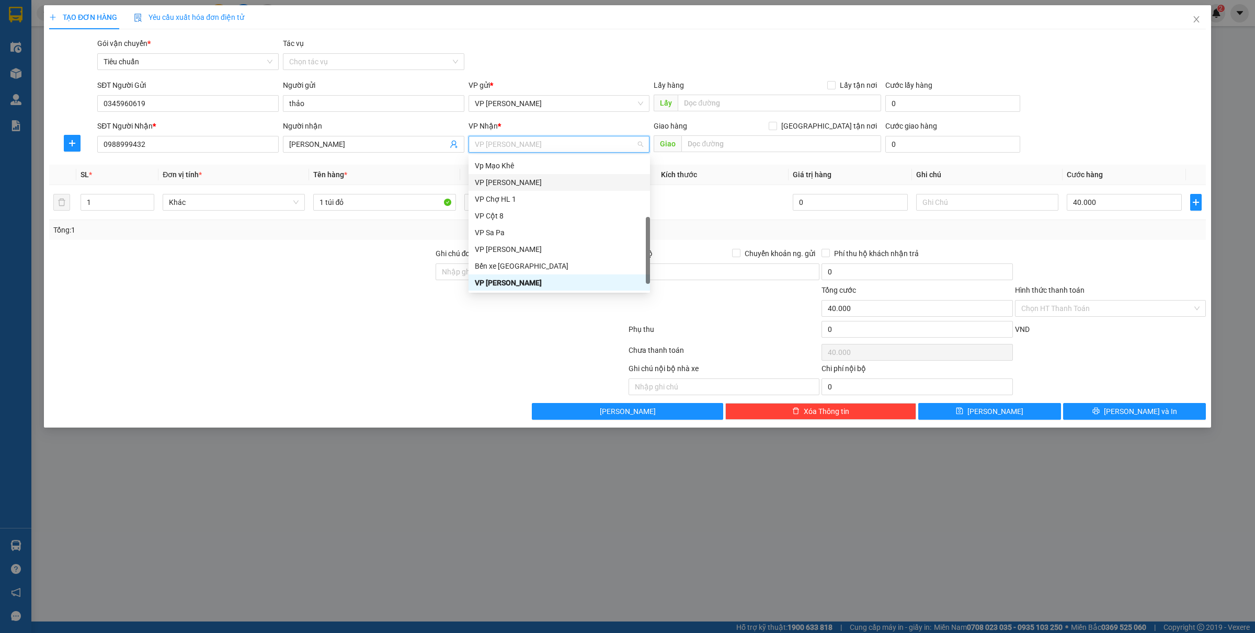
click at [548, 179] on div "VP [PERSON_NAME]" at bounding box center [559, 183] width 169 height 12
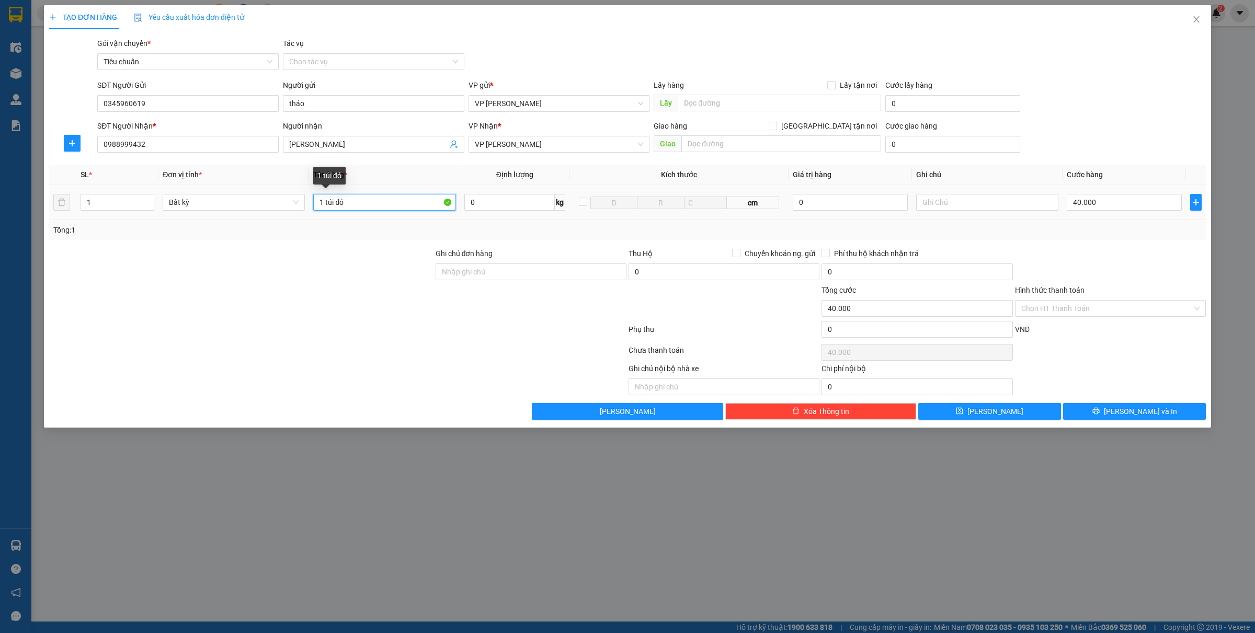
click at [372, 204] on input "1 túi đỏ" at bounding box center [384, 202] width 142 height 17
type input "1 túi đỏ nồi 3 tầng"
click at [1119, 308] on input "Hình thức thanh toán" at bounding box center [1106, 309] width 171 height 16
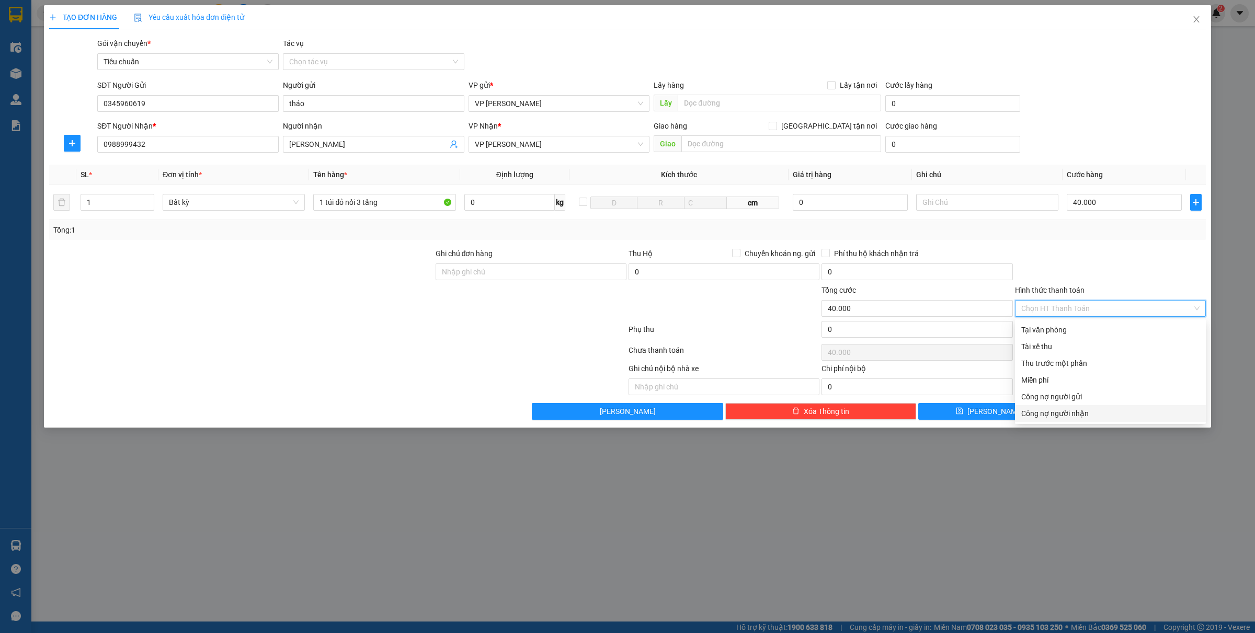
click at [1073, 414] on div "Công nợ người nhận" at bounding box center [1110, 414] width 178 height 12
type input "0"
click at [1104, 412] on button "[PERSON_NAME] và In" at bounding box center [1134, 411] width 143 height 17
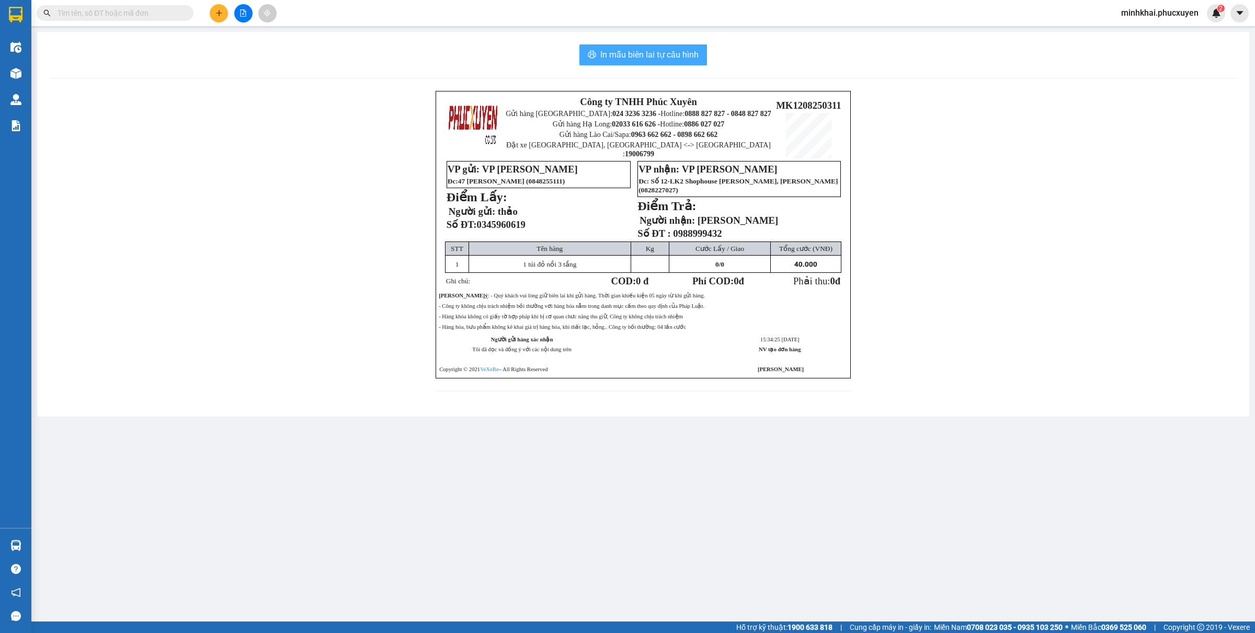
click at [646, 54] on span "In mẫu biên lai tự cấu hình" at bounding box center [649, 54] width 98 height 13
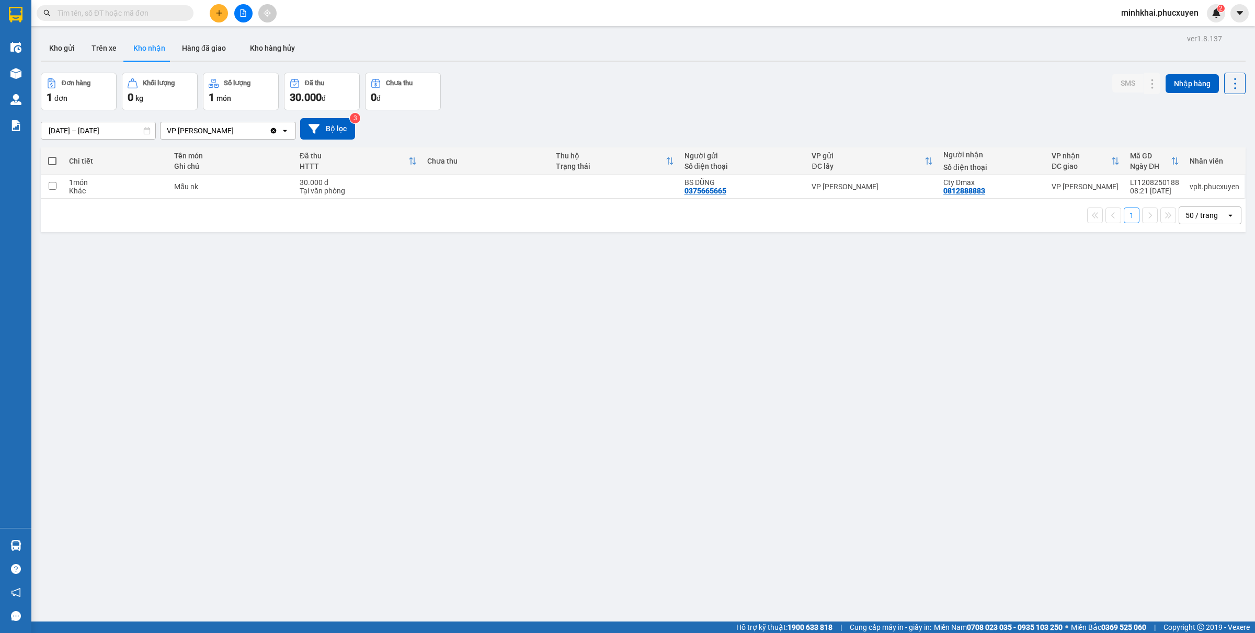
click at [328, 255] on div "ver 1.8.137 Kho gửi Trên xe Kho nhận Hàng đã giao Kho hàng hủy Đơn hàng 1 đơn K…" at bounding box center [643, 347] width 1213 height 633
click at [59, 53] on button "Kho gửi" at bounding box center [62, 48] width 42 height 25
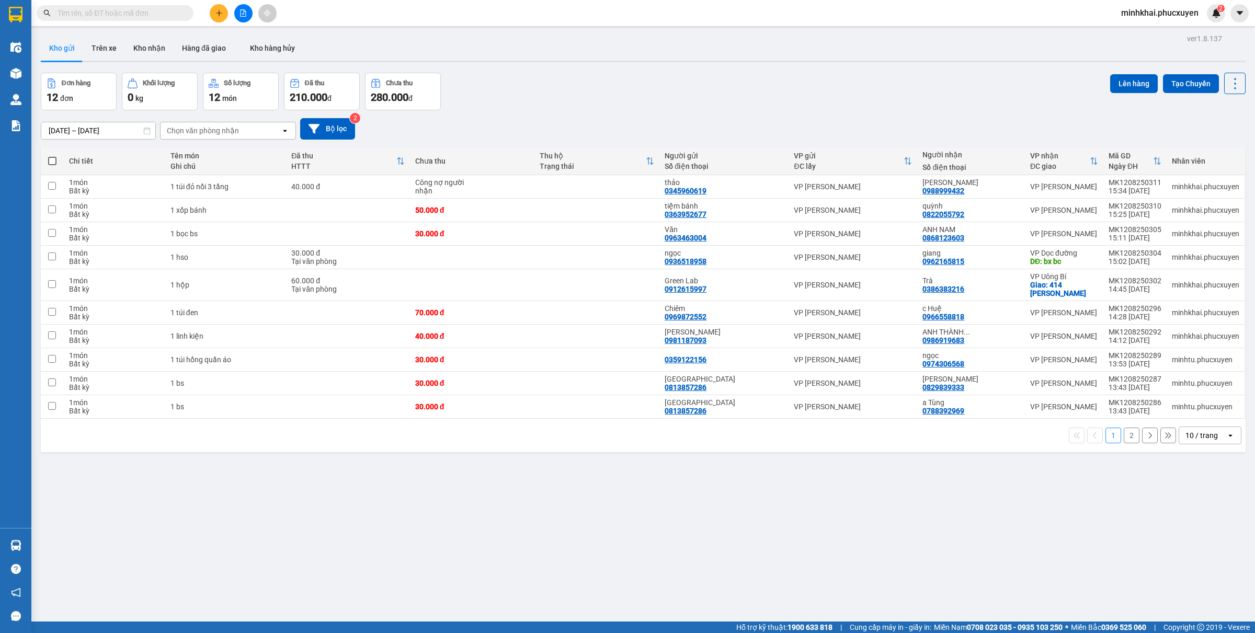
click at [1200, 440] on div "10 / trang" at bounding box center [1201, 435] width 32 height 10
click at [1174, 487] on div "10 / trang" at bounding box center [1198, 478] width 63 height 19
click at [1182, 428] on div "10 / trang open" at bounding box center [1209, 436] width 63 height 18
click at [1189, 521] on div "50 / trang" at bounding box center [1198, 516] width 63 height 19
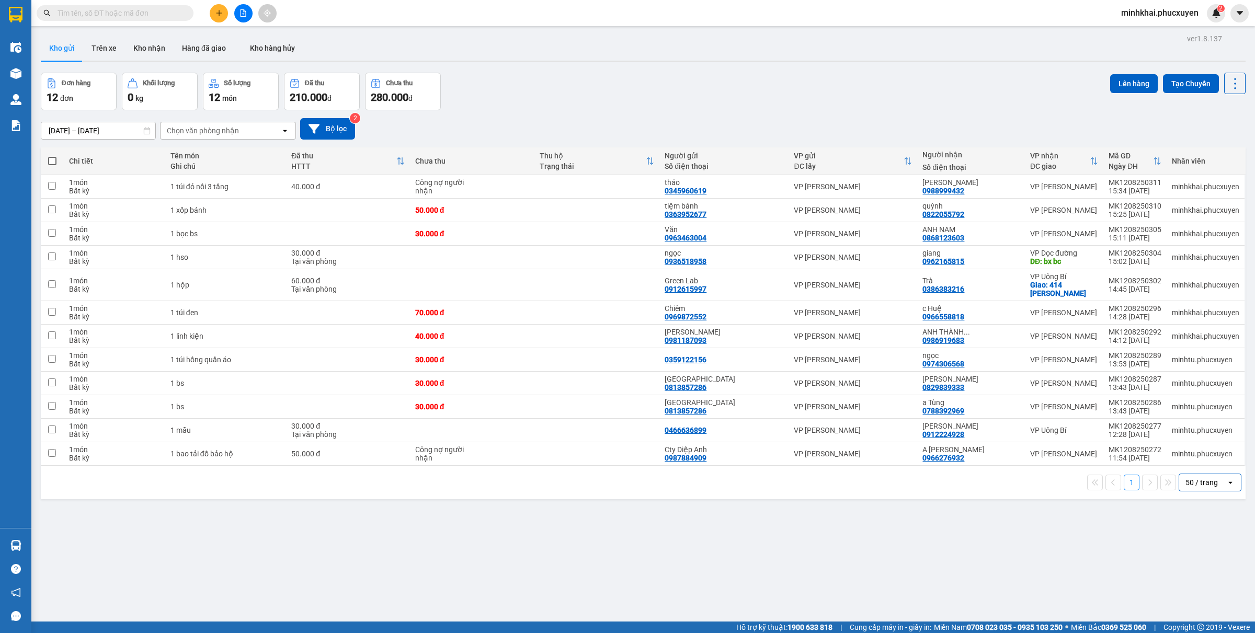
click at [215, 16] on icon "plus" at bounding box center [218, 12] width 7 height 7
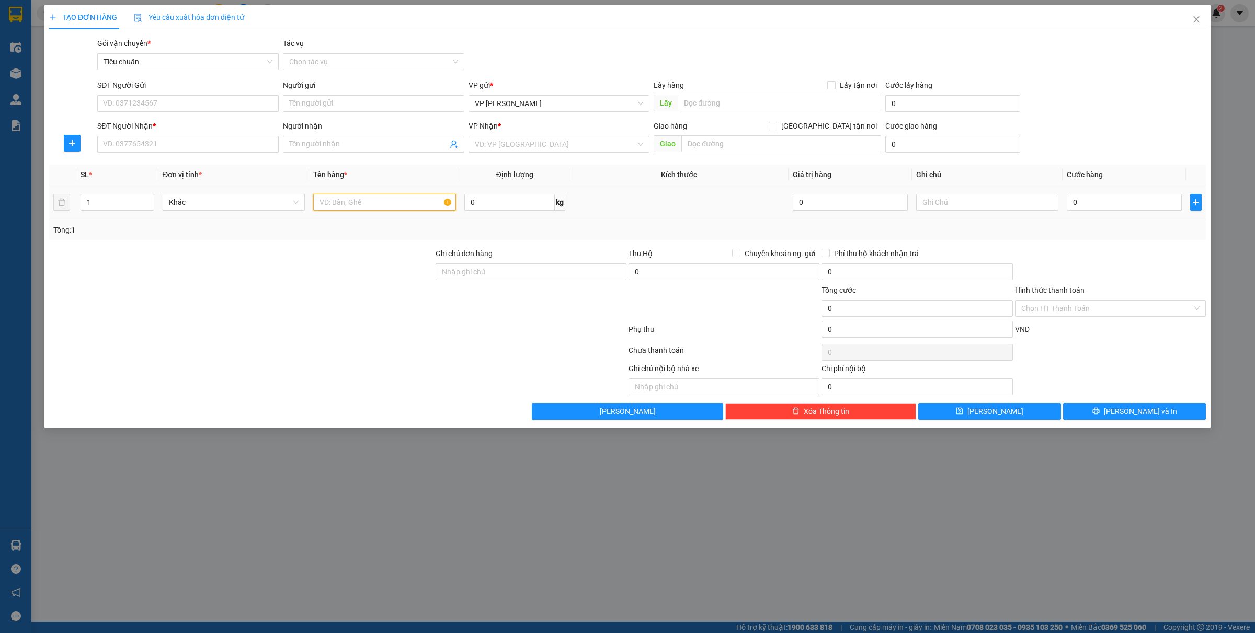
click at [349, 204] on input "text" at bounding box center [384, 202] width 142 height 17
type input "10 ct cốc"
click at [1115, 207] on input "0" at bounding box center [1123, 202] width 115 height 17
type input "4"
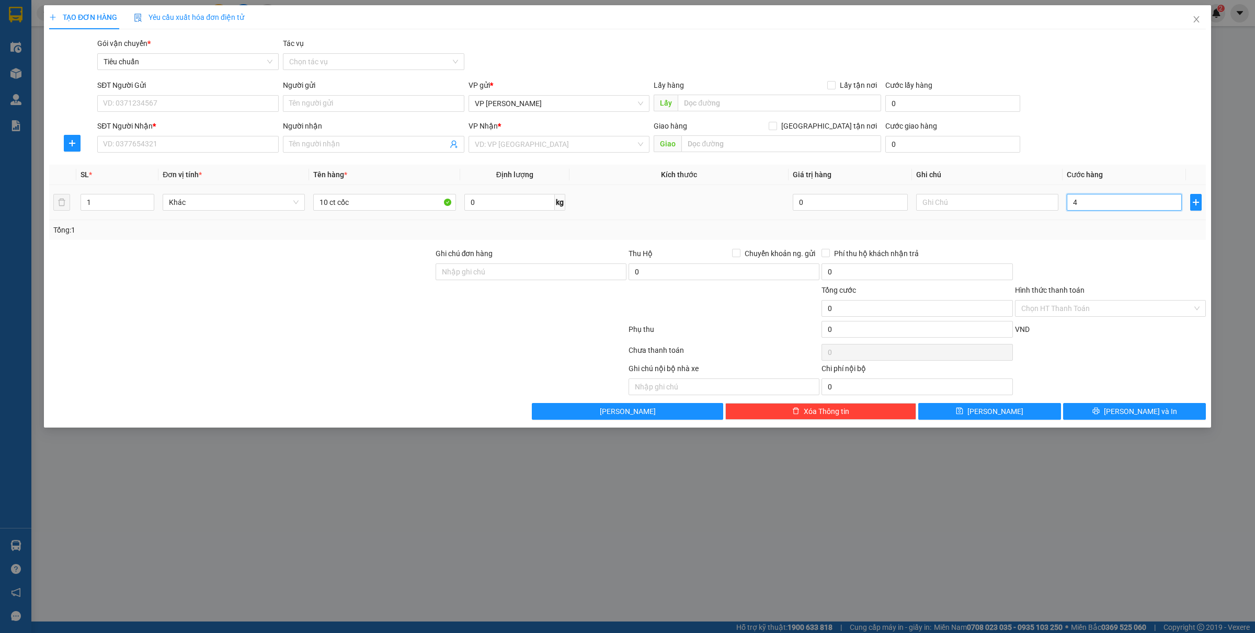
type input "4"
type input "40"
type input "4.000"
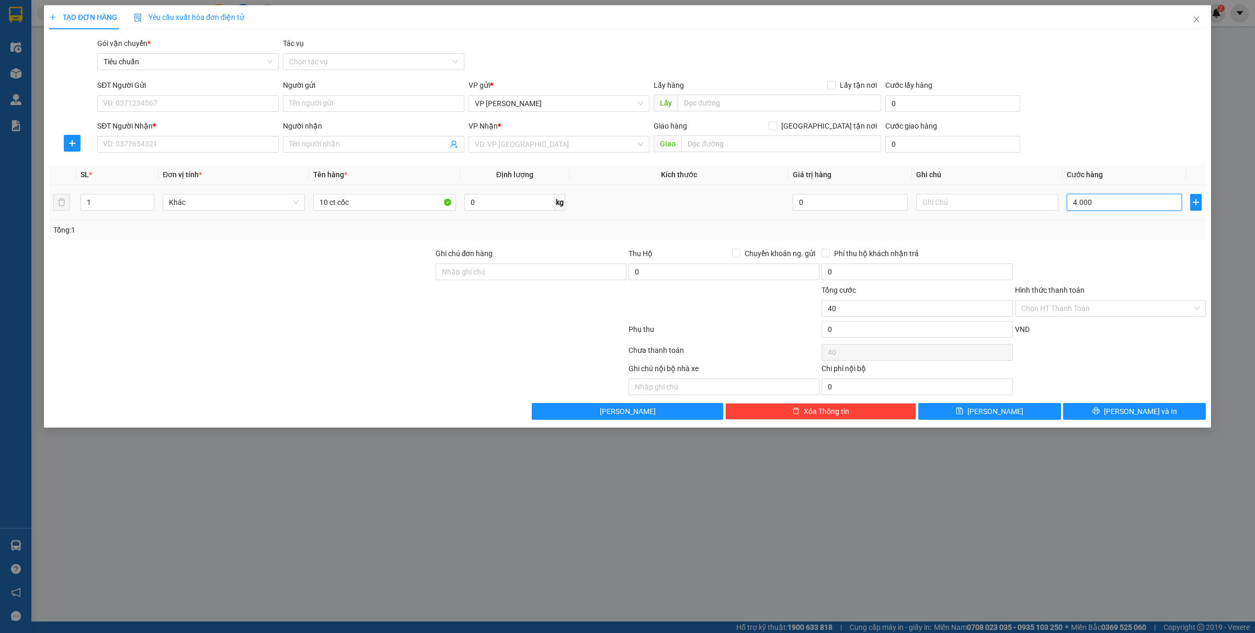
type input "4.000"
type input "400.000"
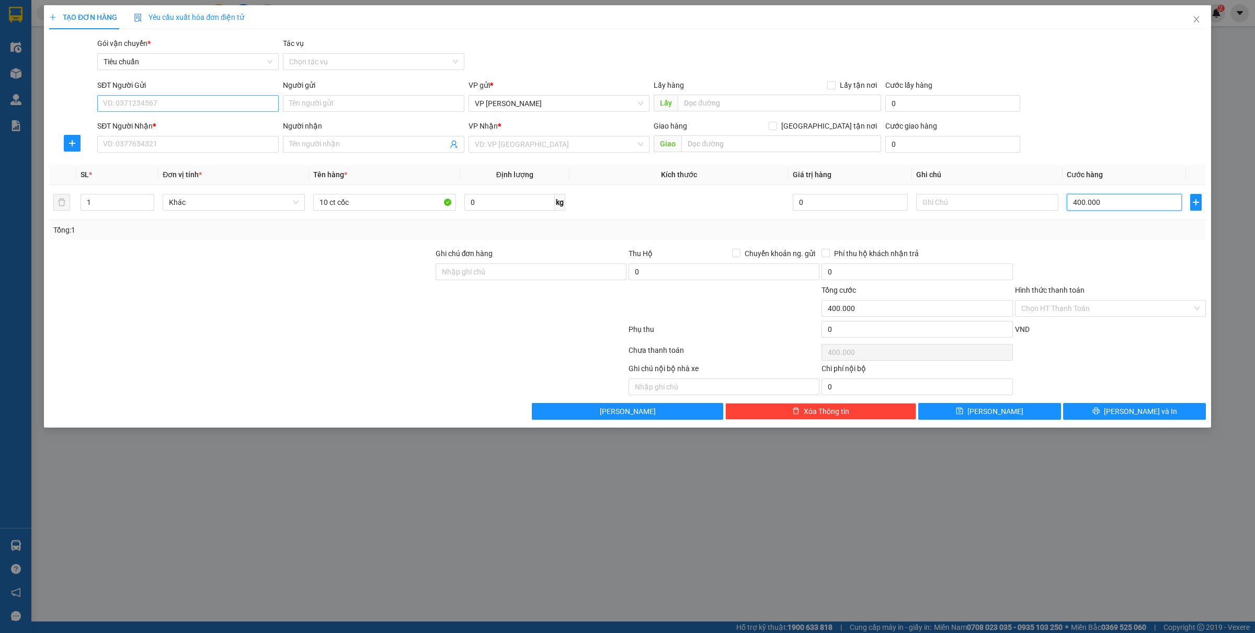
type input "400.000"
click at [142, 100] on input "SĐT Người Gửi" at bounding box center [187, 103] width 181 height 17
click at [156, 130] on div "0973168619 - Em Lý" at bounding box center [188, 125] width 169 height 12
type input "0973168619"
type input "Em Lý"
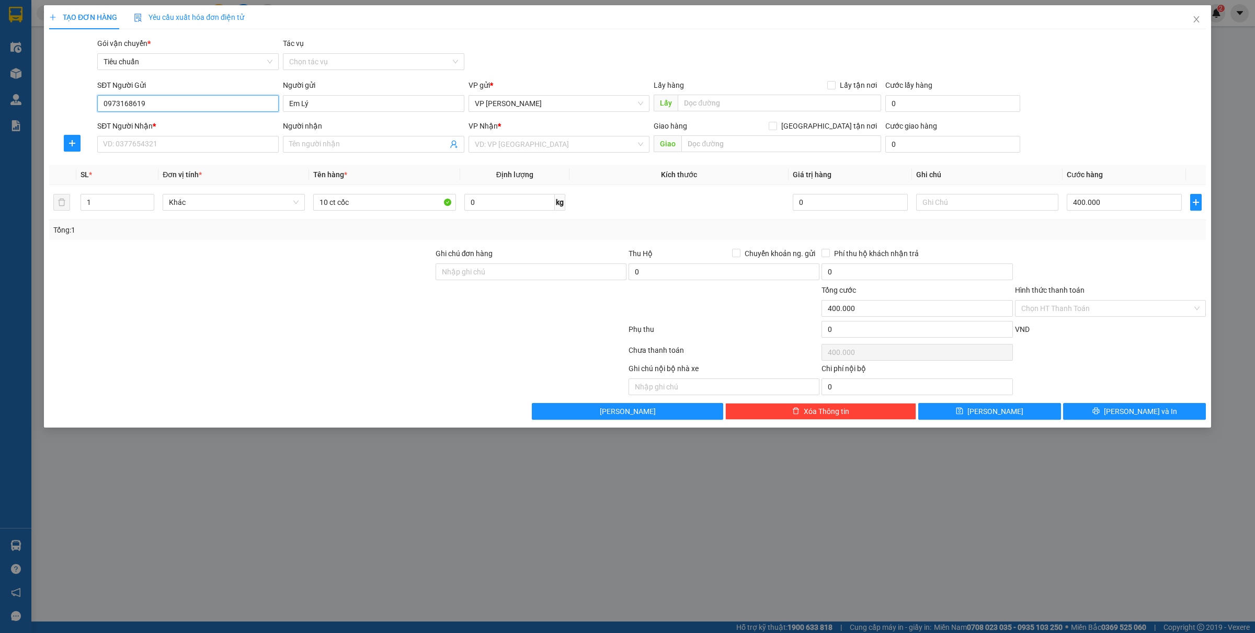
type input "0973168619"
click at [140, 135] on div "SĐT Người Nhận *" at bounding box center [187, 128] width 181 height 16
click at [142, 139] on input "SĐT Người Nhận *" at bounding box center [187, 144] width 181 height 17
click at [327, 148] on input "Người nhận" at bounding box center [368, 145] width 158 height 12
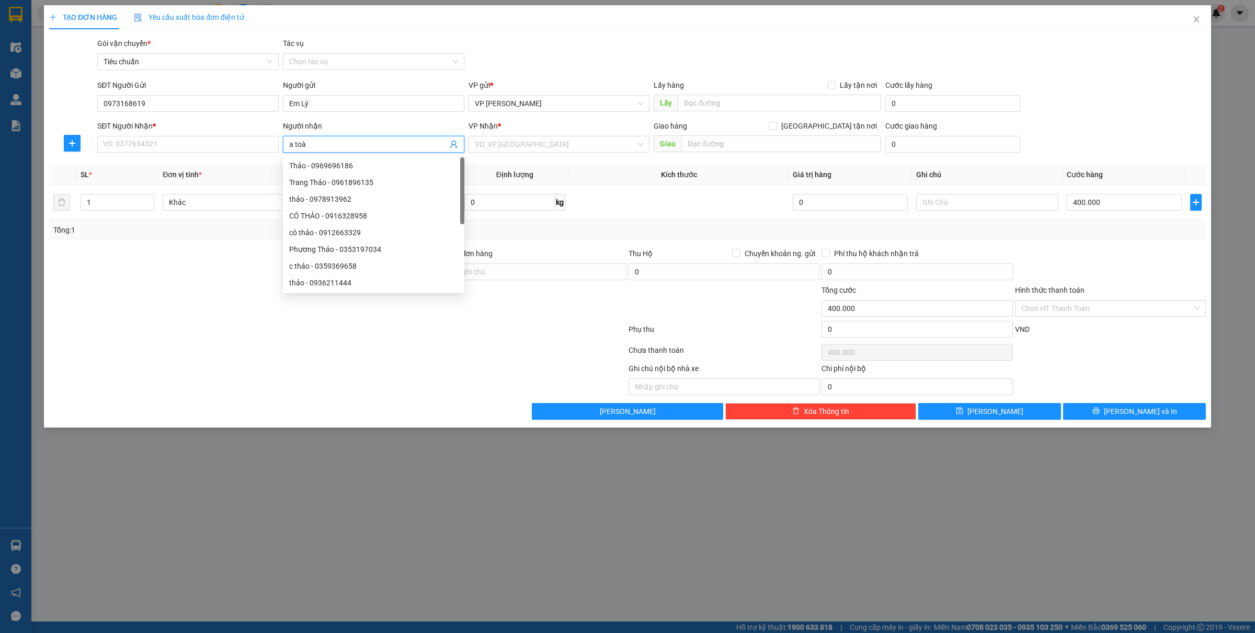
type input "a toàn"
click at [346, 311] on div "A [PERSON_NAME] - 0966276932" at bounding box center [373, 317] width 169 height 12
type input "0966276932"
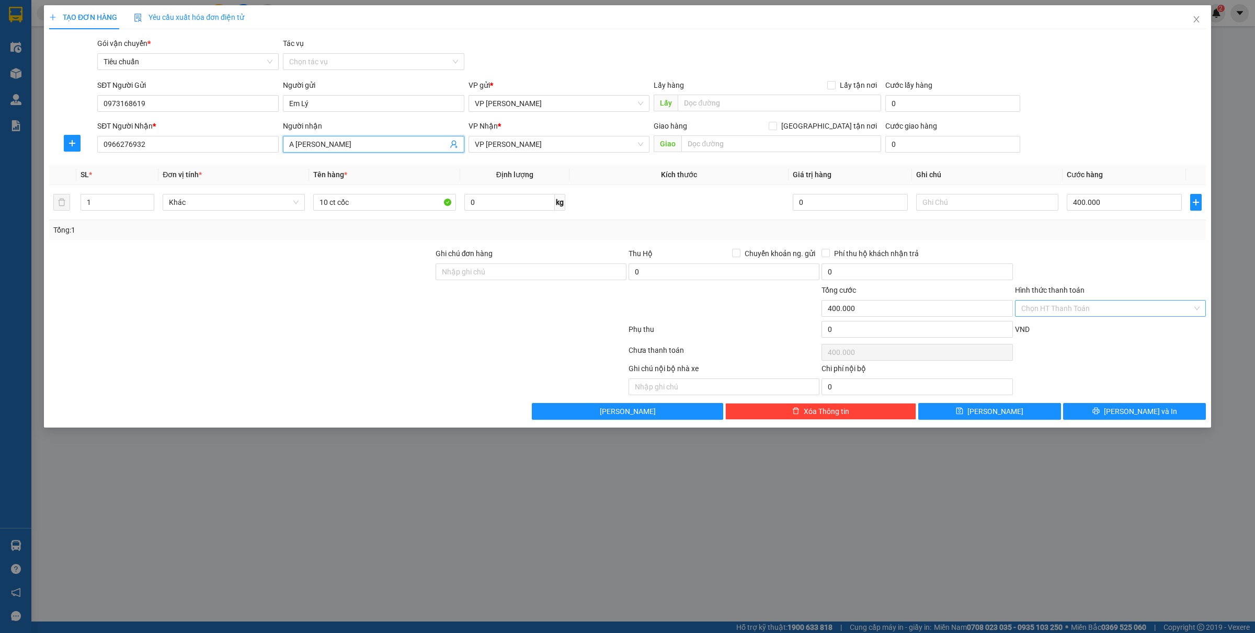
type input "A Toàn Ngọc Hà"
click at [1077, 304] on input "Hình thức thanh toán" at bounding box center [1106, 309] width 171 height 16
click at [1058, 411] on div "Công nợ người nhận" at bounding box center [1110, 414] width 178 height 12
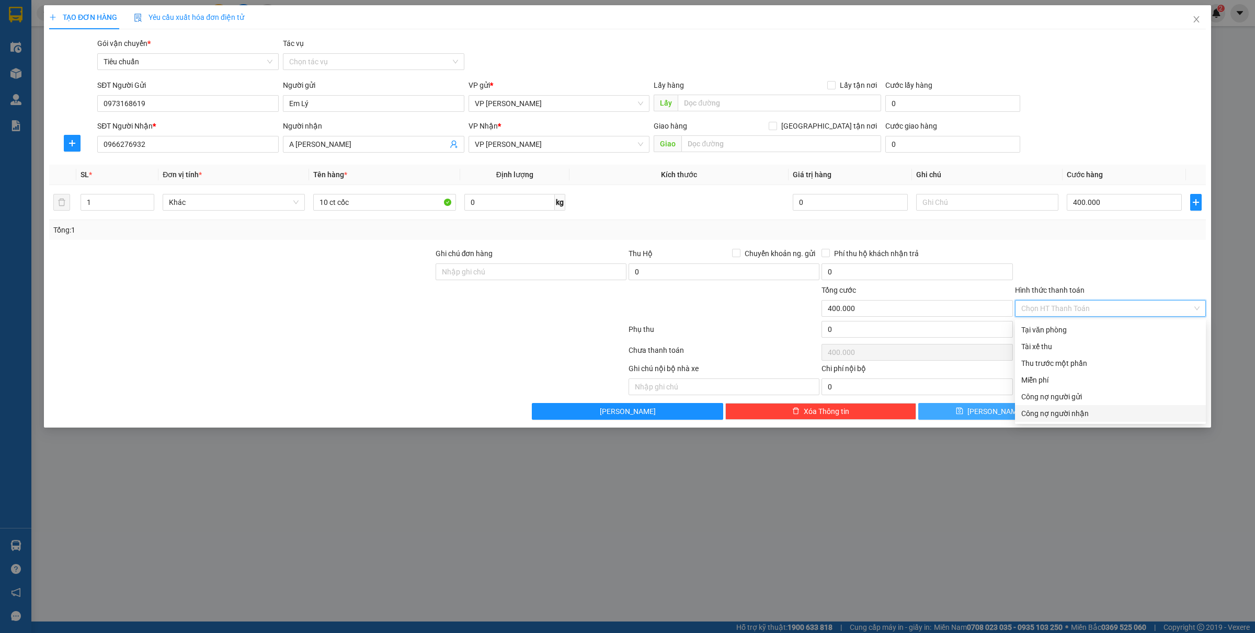
type input "0"
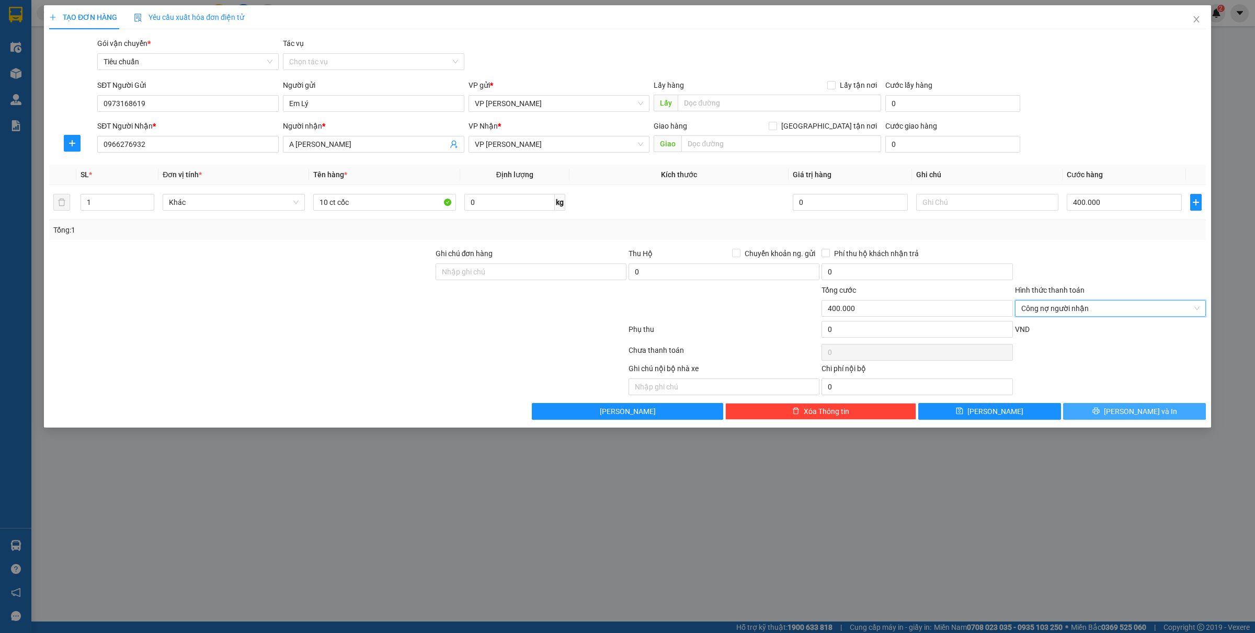
click at [1160, 406] on button "[PERSON_NAME] và In" at bounding box center [1134, 411] width 143 height 17
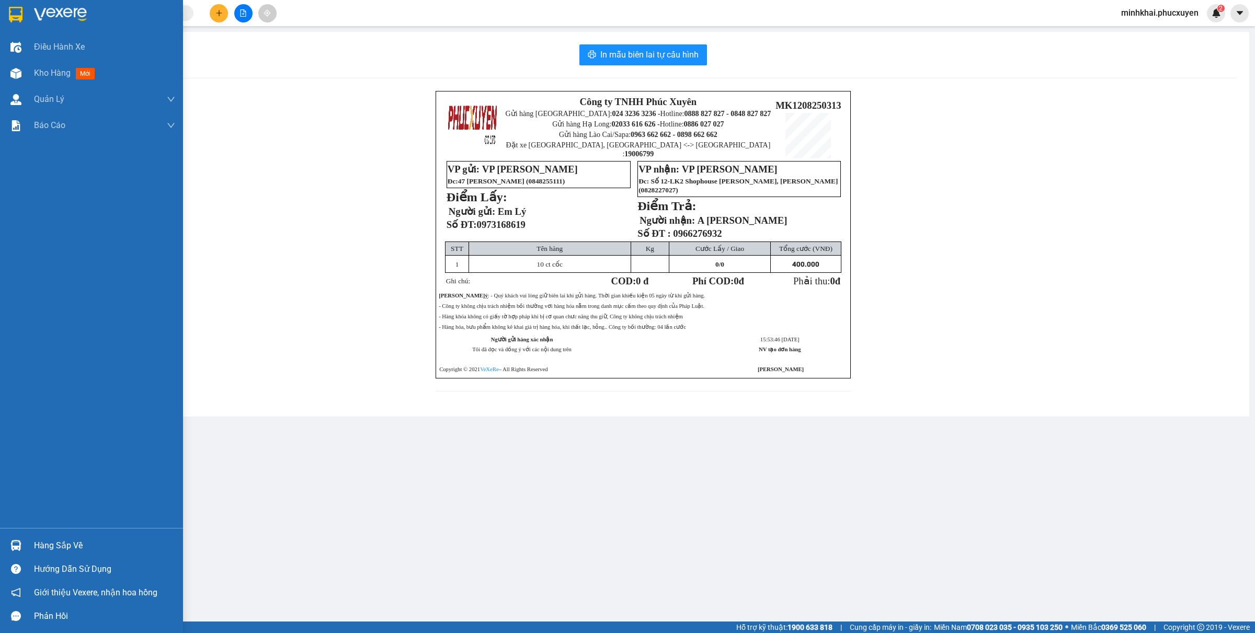
click at [24, 540] on div at bounding box center [16, 545] width 18 height 18
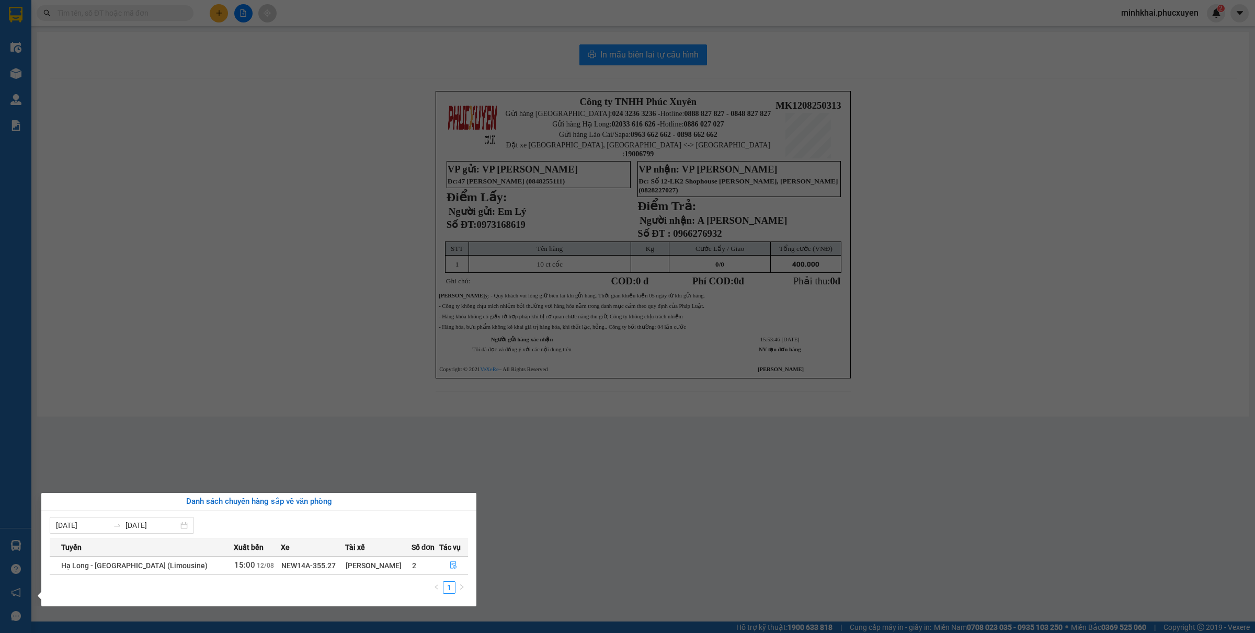
click at [774, 487] on section "Kết quả tìm kiếm ( 1 ) Bộ lọc Gửi 3 ngày gần nhất Mã ĐH Trạng thái Món hàng Thu…" at bounding box center [627, 316] width 1255 height 633
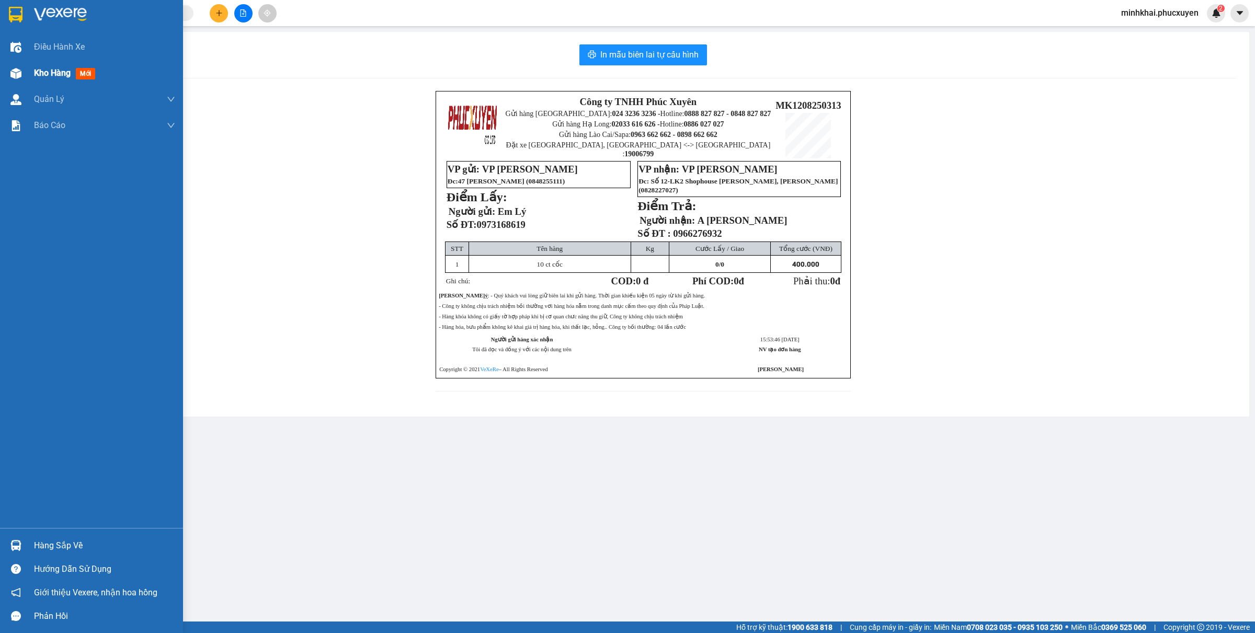
click at [30, 71] on div "Kho hàng mới" at bounding box center [91, 73] width 183 height 26
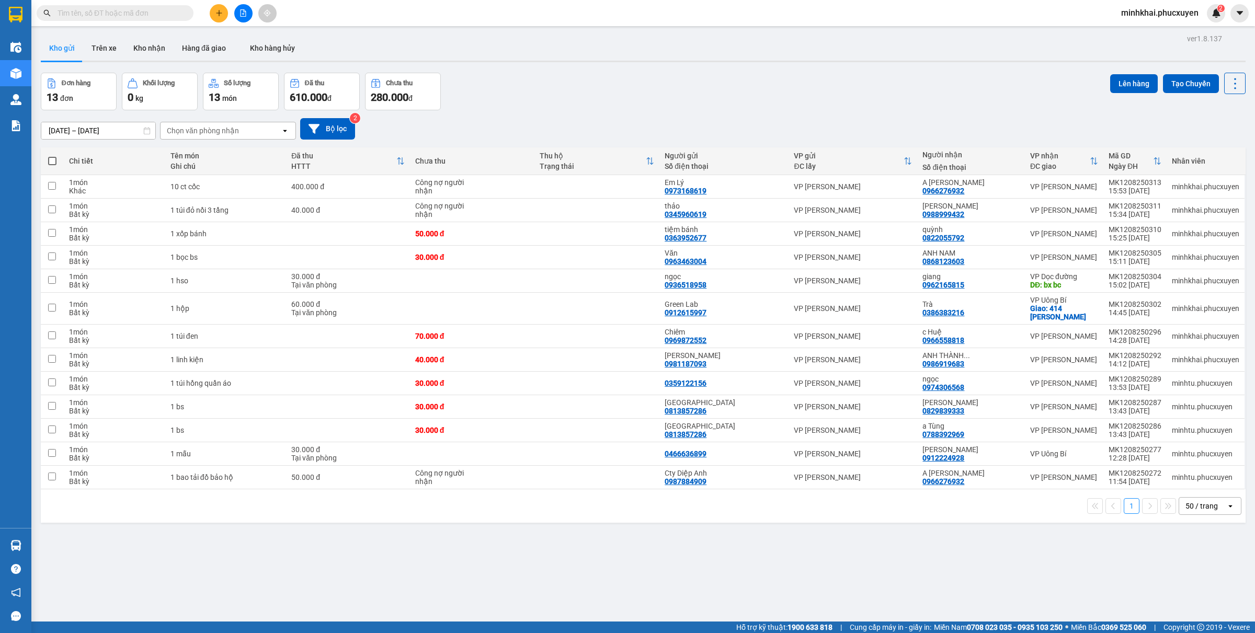
click at [223, 11] on button at bounding box center [219, 13] width 18 height 18
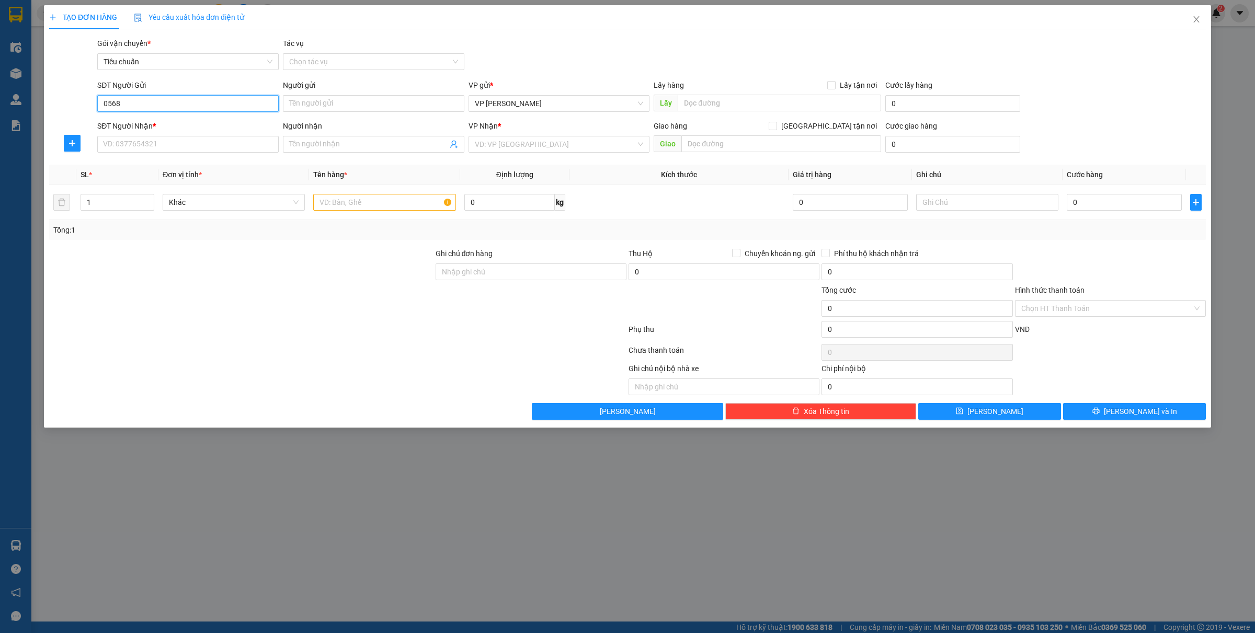
click at [173, 102] on input "0568" at bounding box center [187, 103] width 181 height 17
click at [178, 146] on div "0569686888 - ANH TUẤN" at bounding box center [188, 141] width 169 height 12
type input "0569686888"
type input "ANH TUẤN"
type input "0569686888"
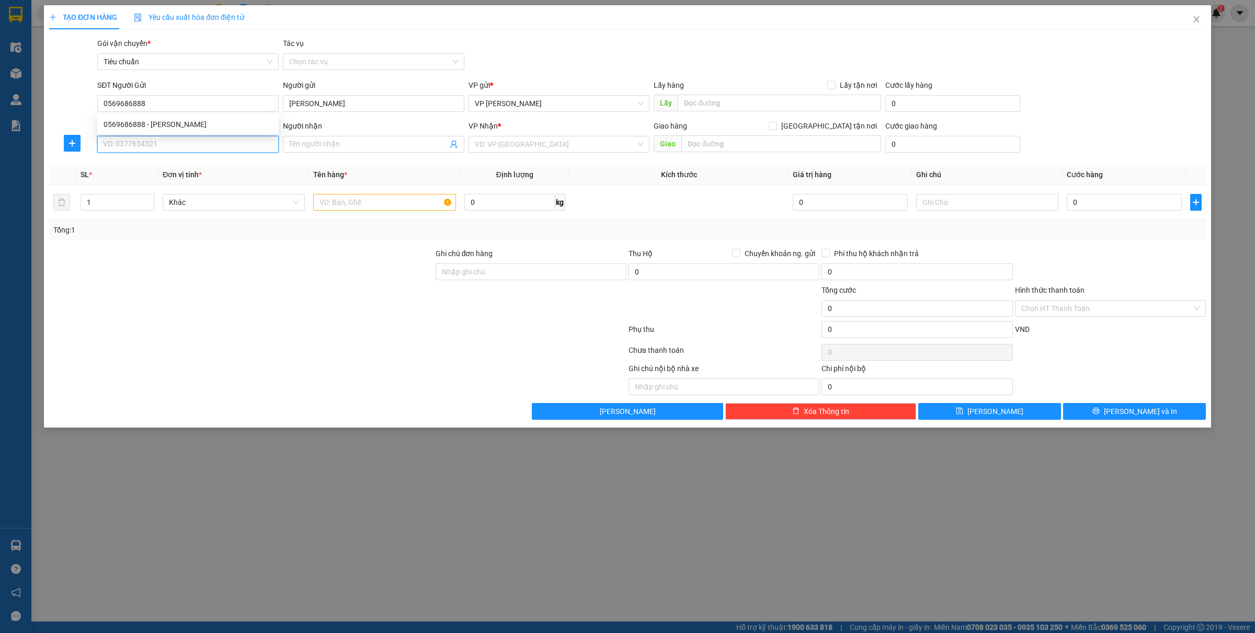
click at [155, 136] on input "SĐT Người Nhận *" at bounding box center [187, 144] width 181 height 17
click at [178, 179] on div "0379763989 - Anh Nam chỉ gửi xe tải" at bounding box center [188, 183] width 169 height 12
type input "0379763989"
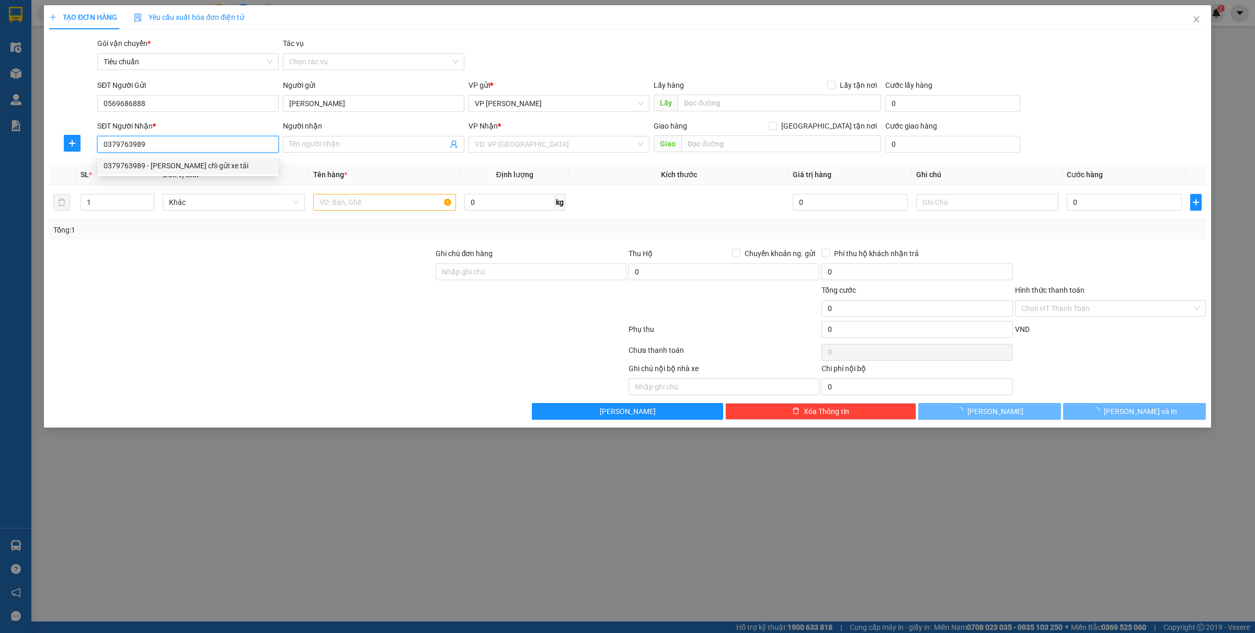
type input "Anh Nam chỉ gửi xe tải"
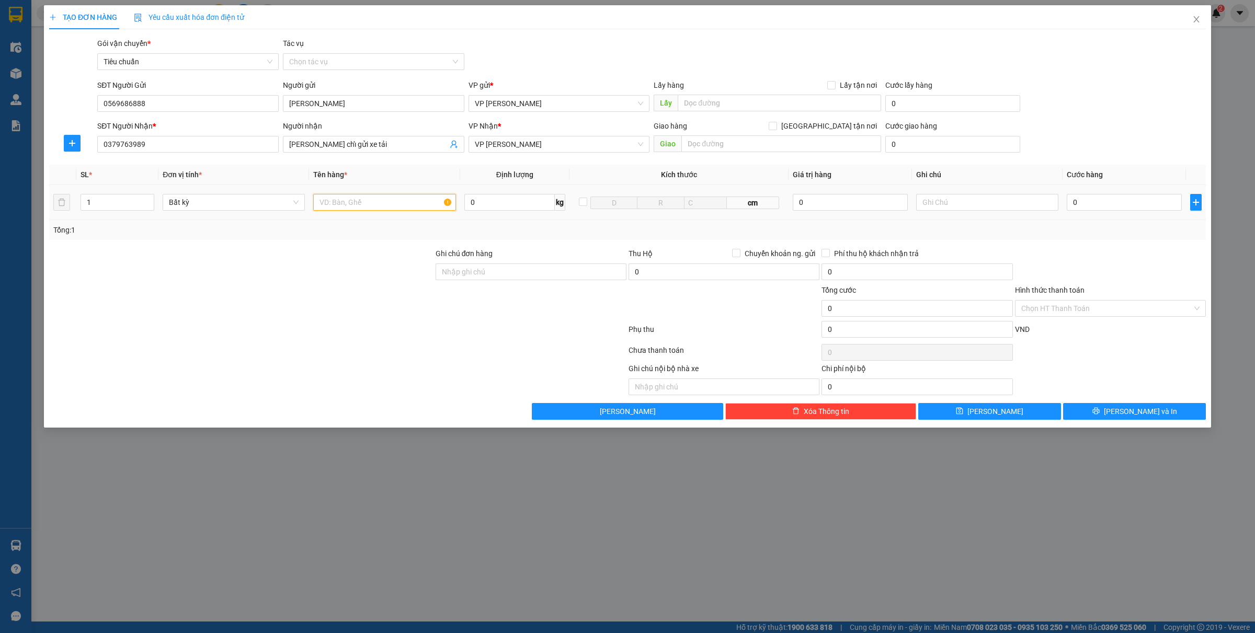
click at [360, 197] on input "text" at bounding box center [384, 202] width 142 height 17
type input "1 bọc hs"
click at [1112, 202] on input "0" at bounding box center [1123, 202] width 115 height 17
type input "3"
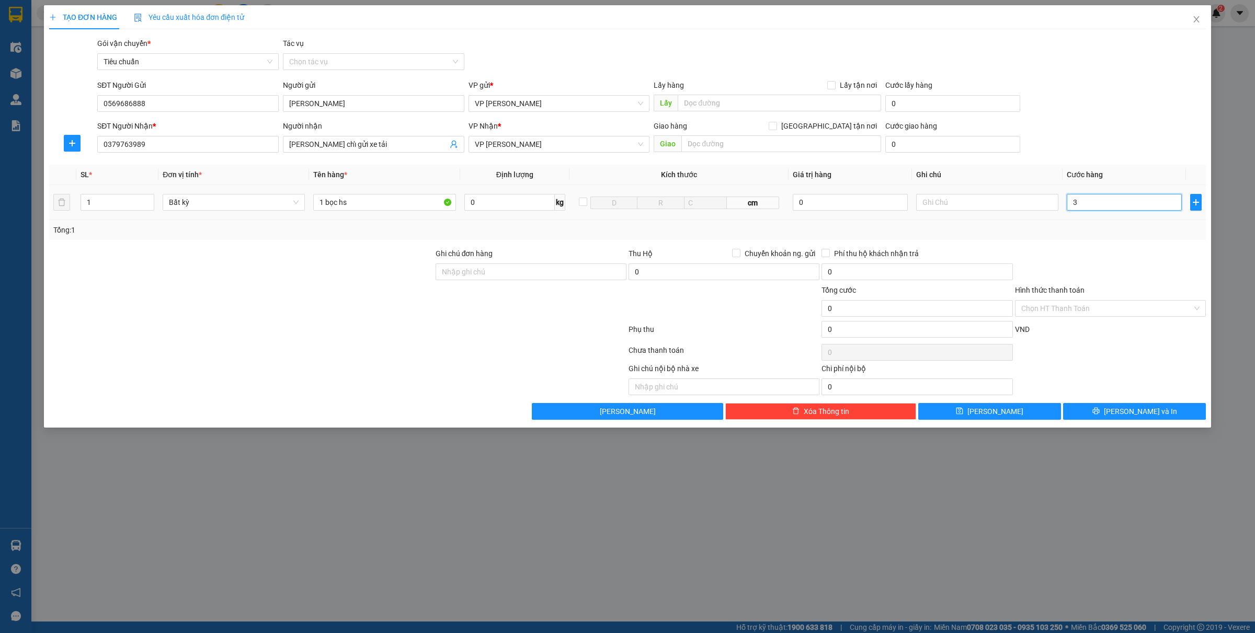
type input "3"
type input "30"
type input "300"
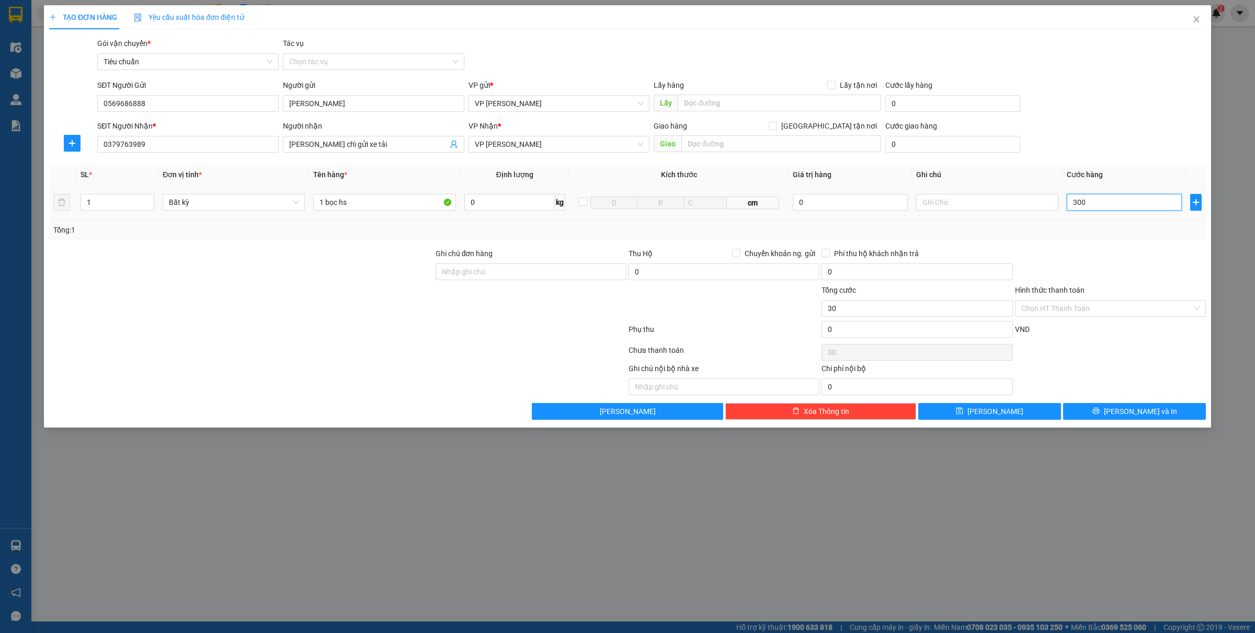
type input "300"
type input "3.000"
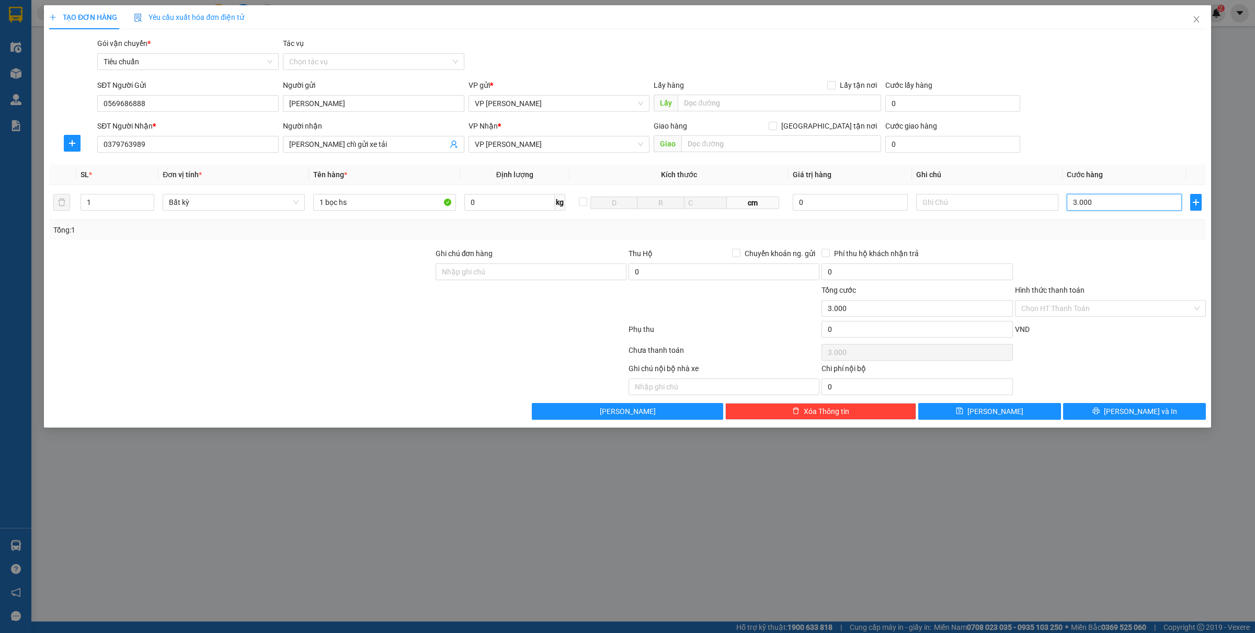
type input "30.000"
click at [1099, 409] on icon "printer" at bounding box center [1095, 410] width 7 height 7
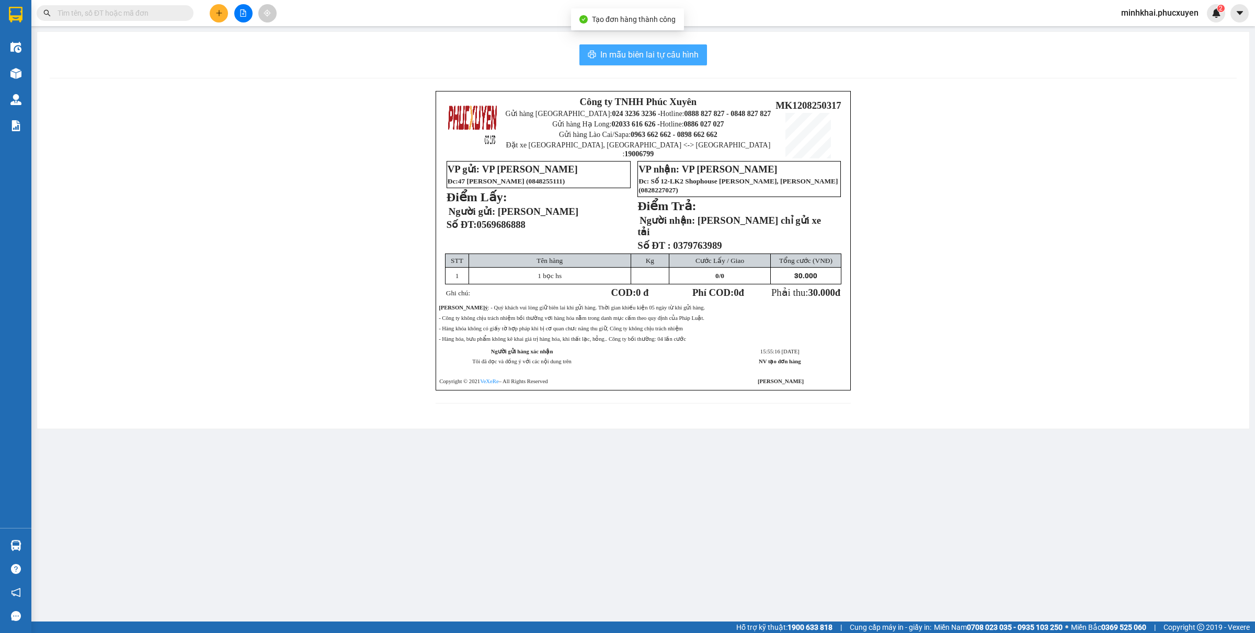
click at [638, 58] on span "In mẫu biên lai tự cấu hình" at bounding box center [649, 54] width 98 height 13
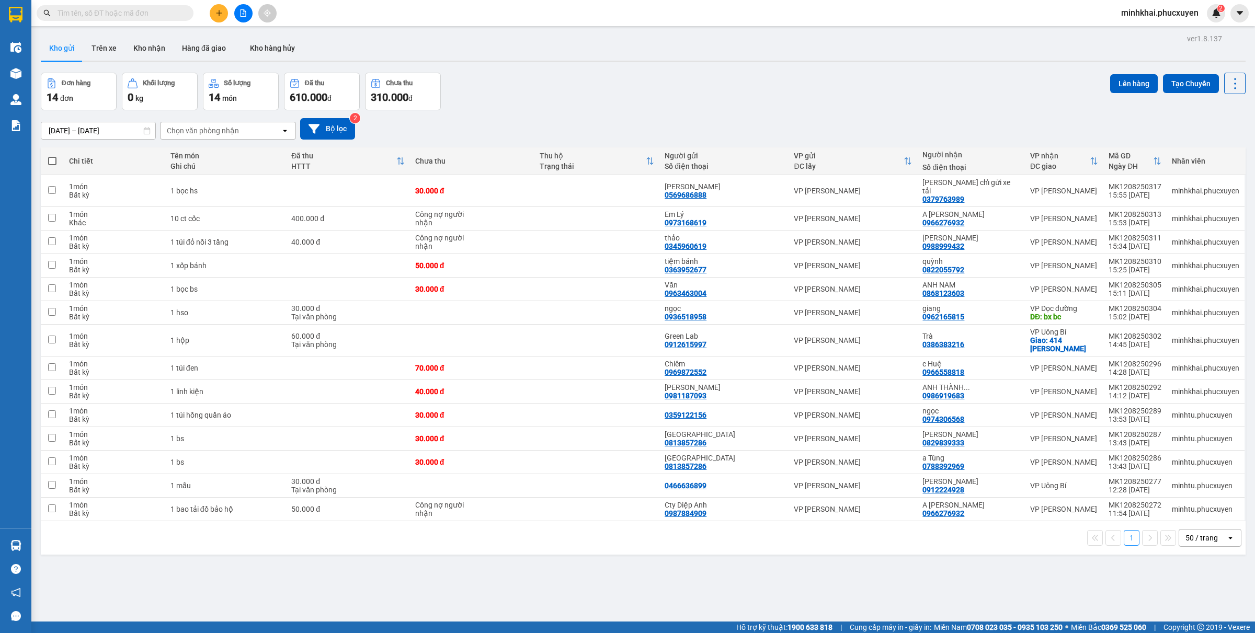
click at [50, 159] on span at bounding box center [52, 161] width 8 height 8
click at [52, 156] on input "checkbox" at bounding box center [52, 156] width 0 height 0
checkbox input "true"
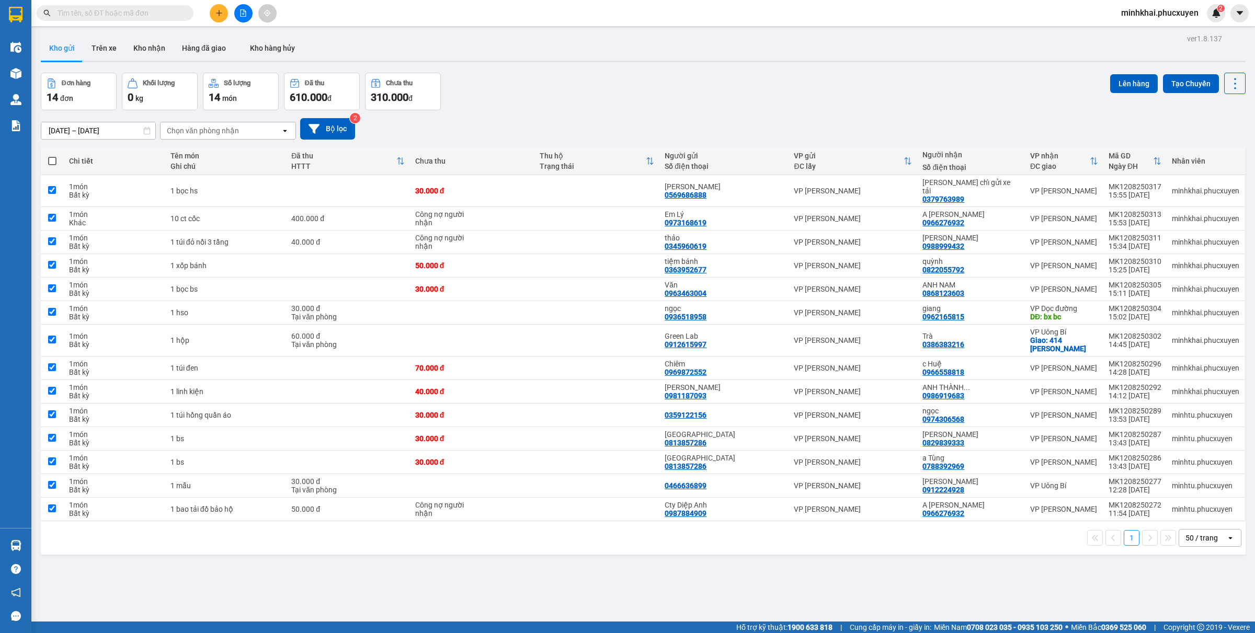
checkbox input "true"
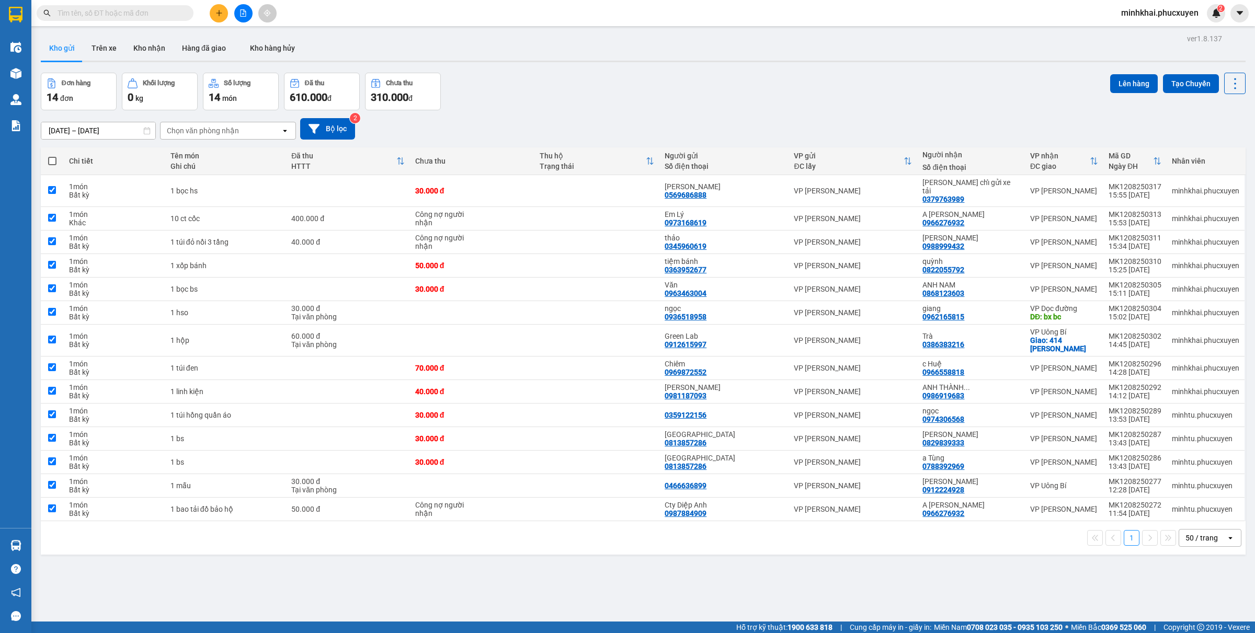
checkbox input "true"
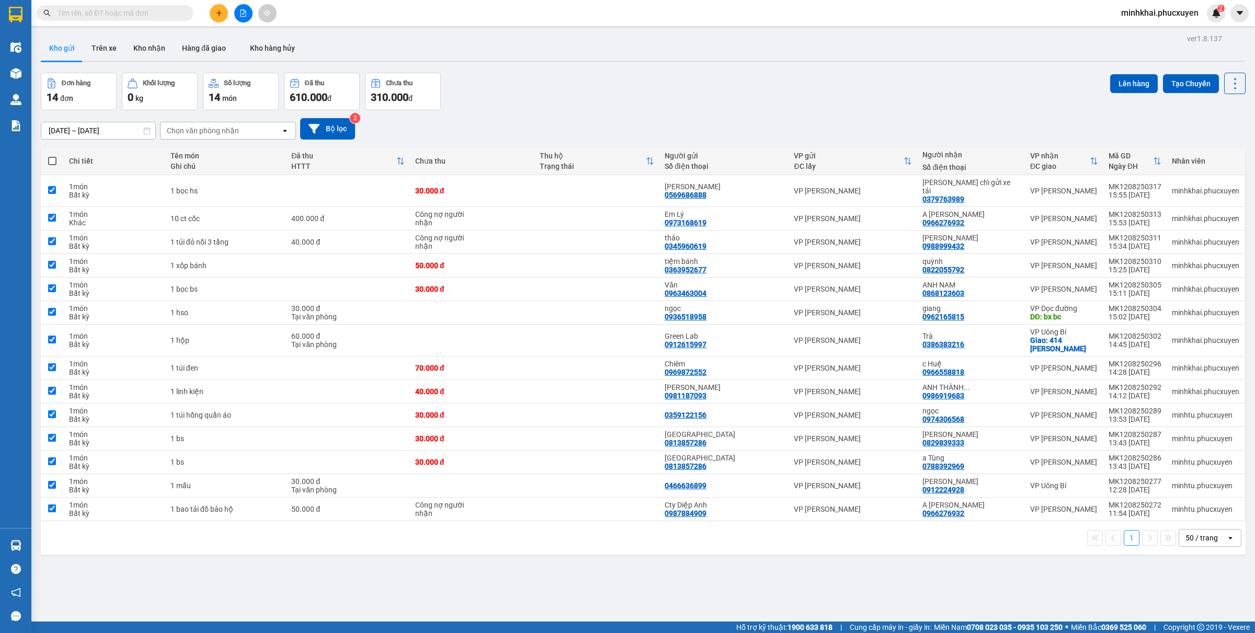
checkbox input "true"
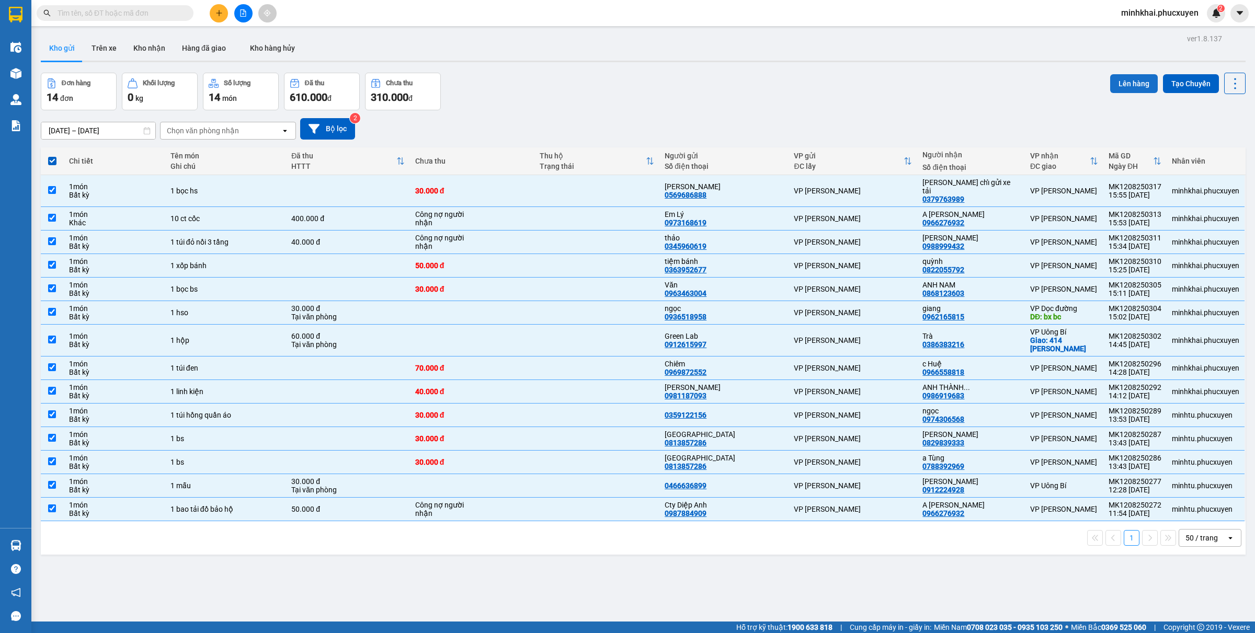
click at [1110, 81] on button "Lên hàng" at bounding box center [1134, 83] width 48 height 19
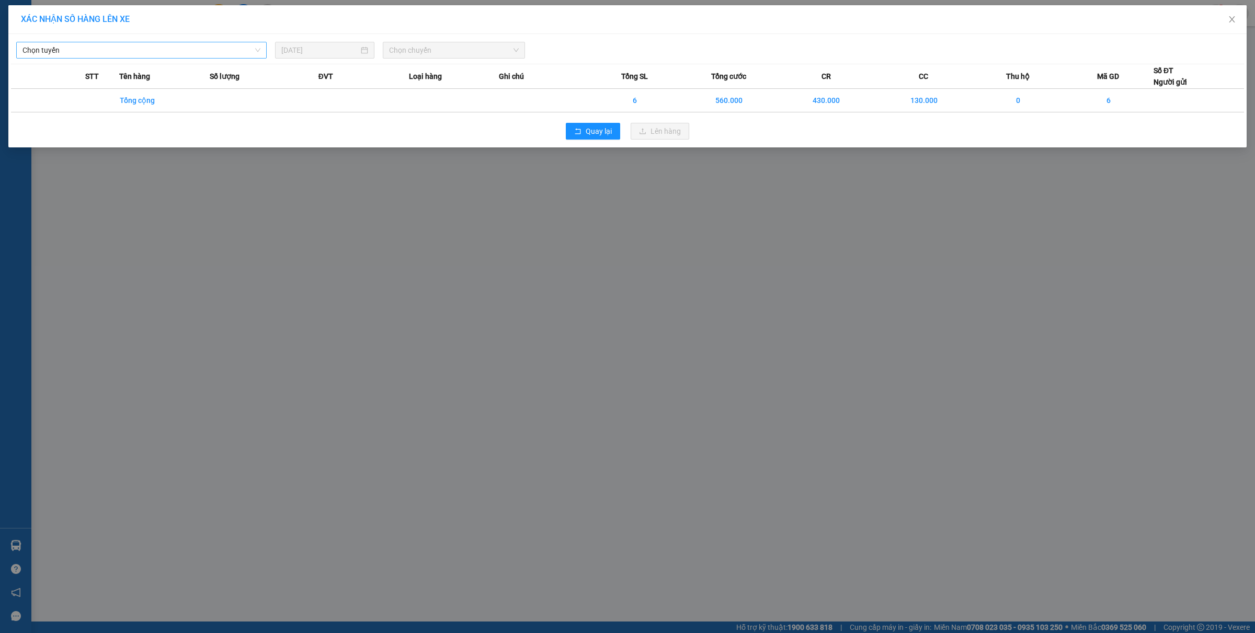
click at [111, 53] on span "Chọn tuyến" at bounding box center [141, 50] width 238 height 16
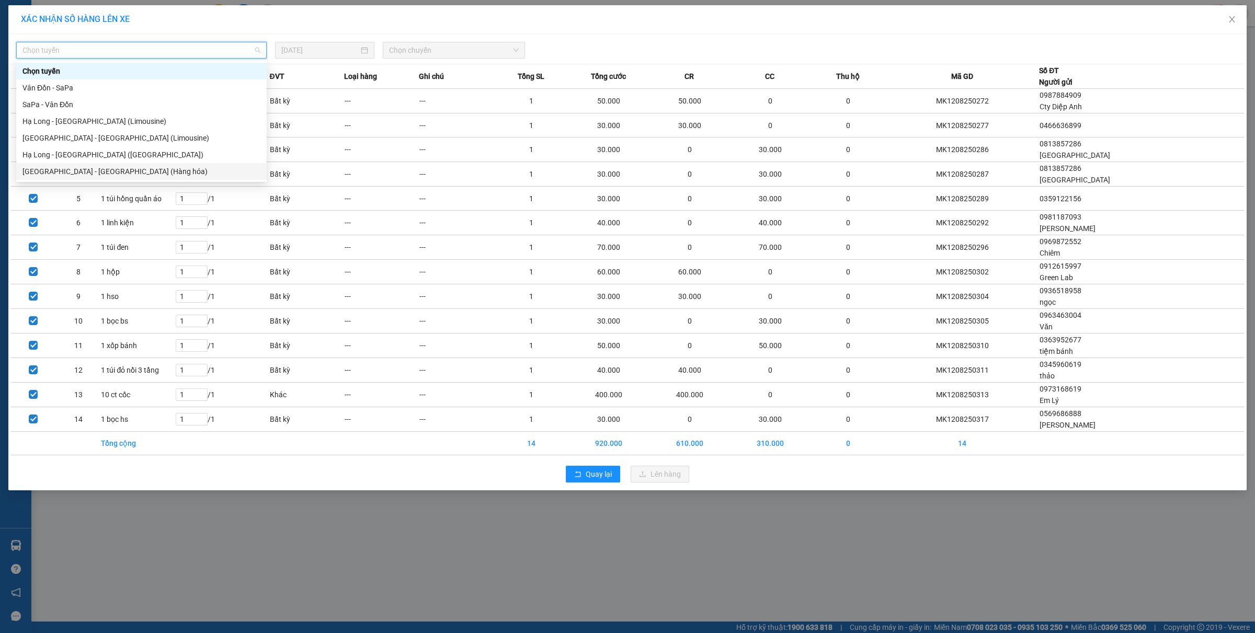
click at [113, 174] on div "[GEOGRAPHIC_DATA] - [GEOGRAPHIC_DATA] (Hàng hóa)" at bounding box center [141, 172] width 238 height 12
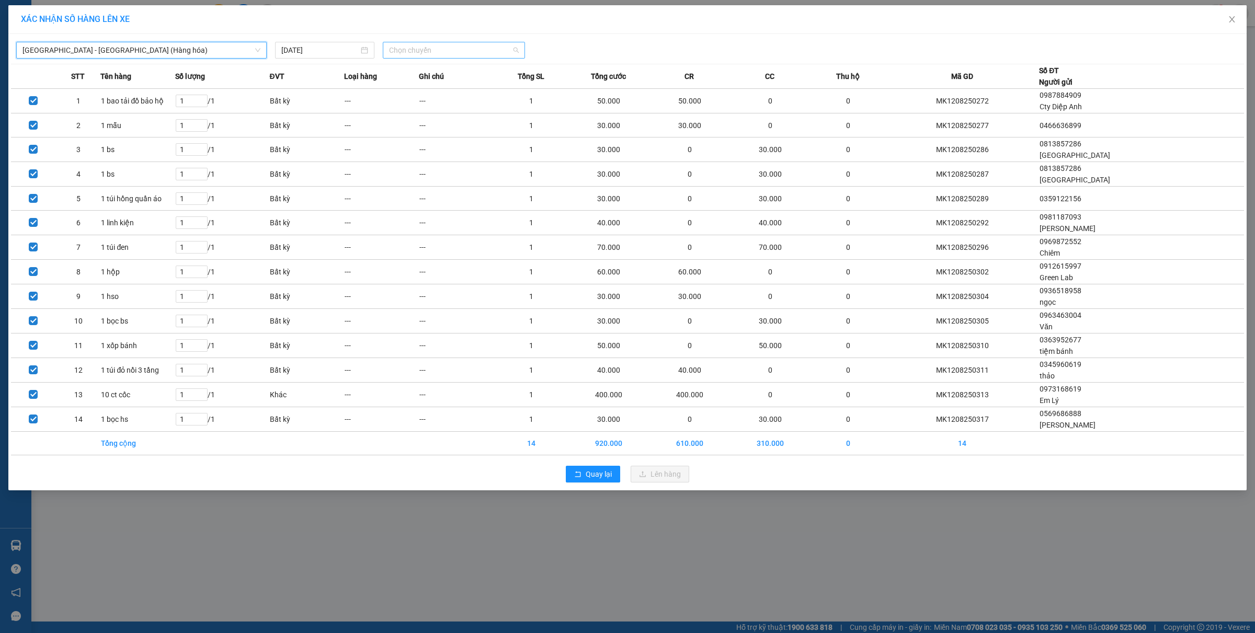
click at [413, 50] on span "Chọn chuyến" at bounding box center [454, 50] width 130 height 16
click at [422, 102] on div "16:00" at bounding box center [430, 105] width 82 height 12
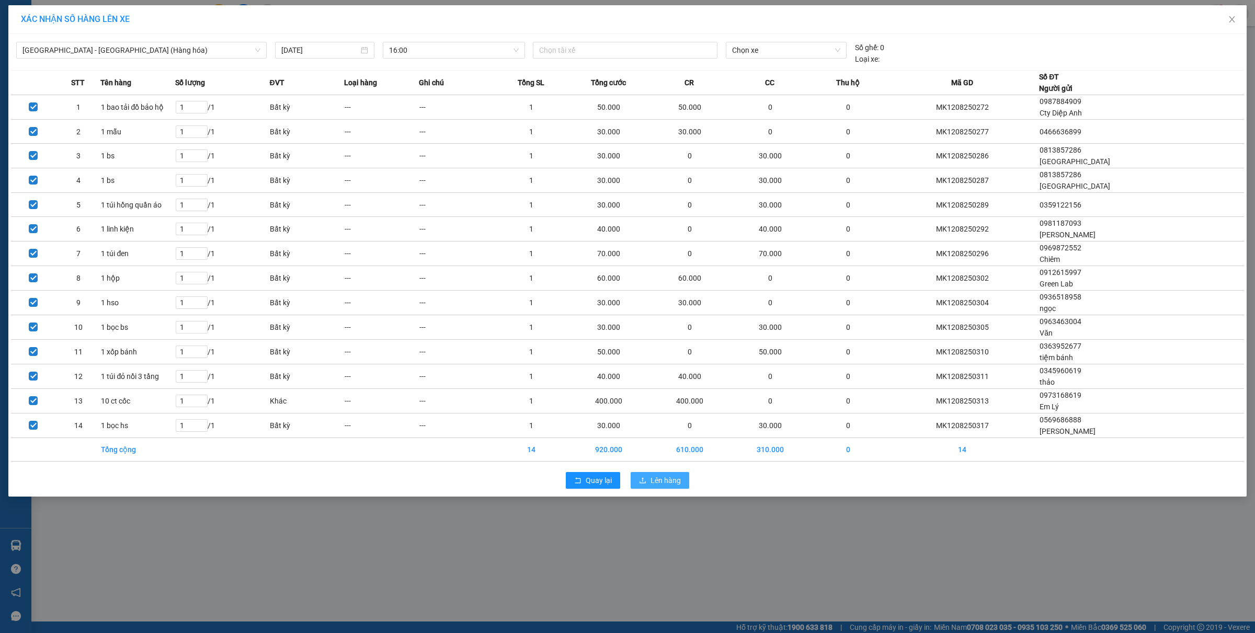
click at [668, 481] on span "Lên hàng" at bounding box center [665, 481] width 30 height 12
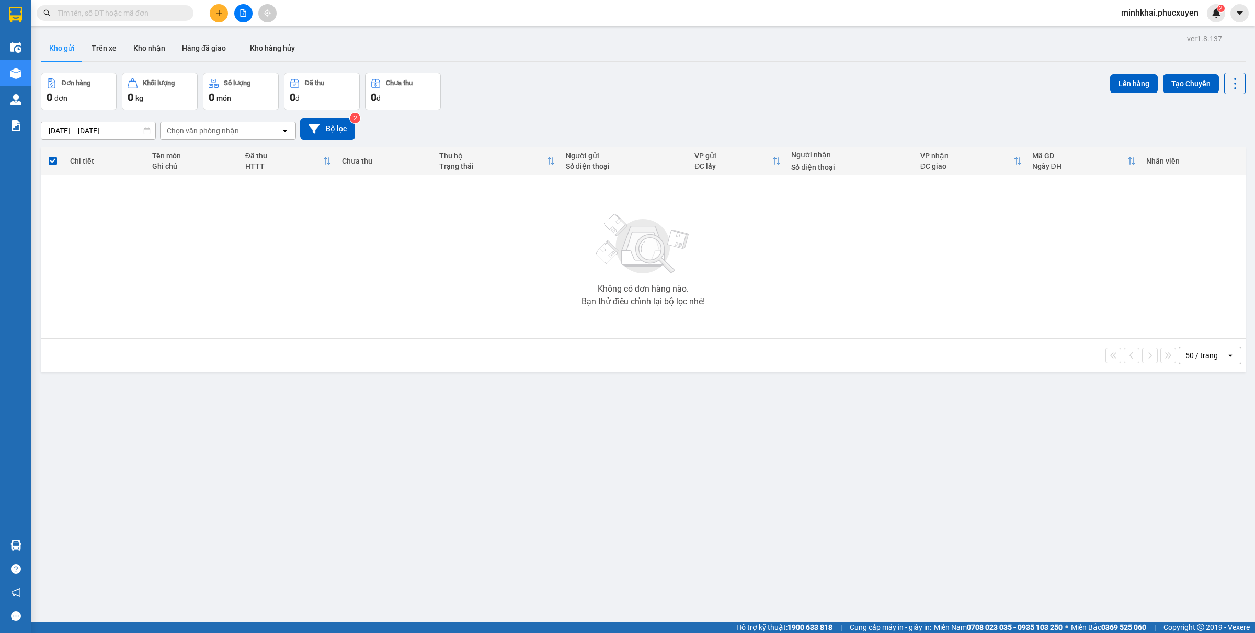
click at [242, 8] on button at bounding box center [243, 13] width 18 height 18
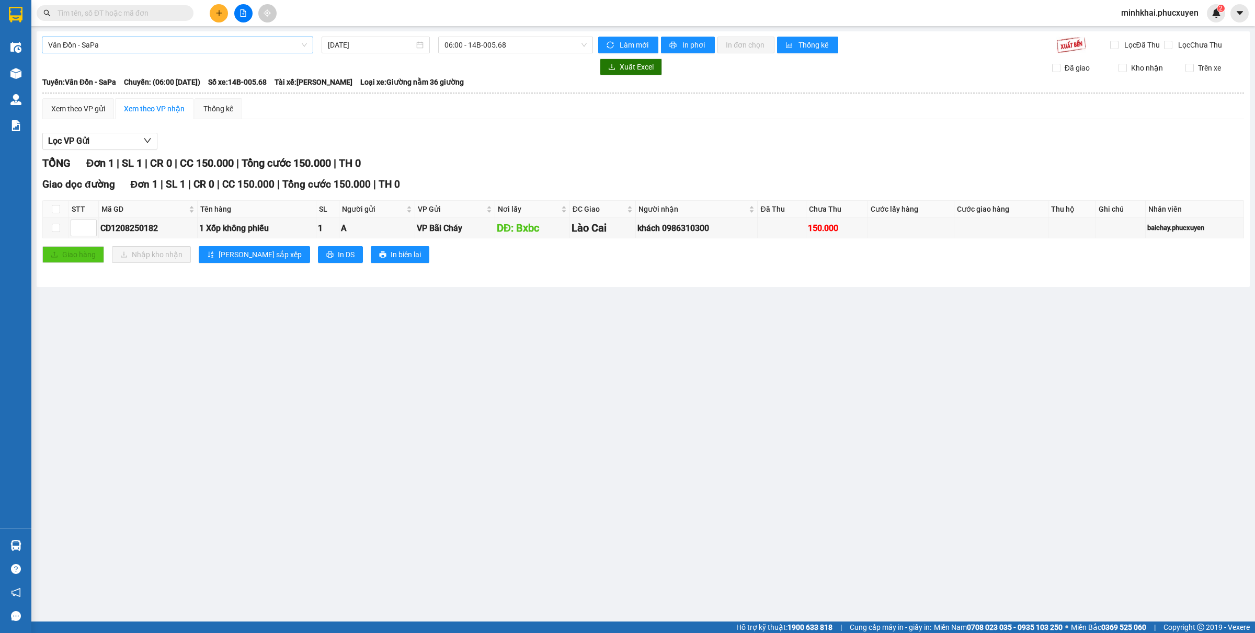
click at [222, 50] on span "Vân Đồn - SaPa" at bounding box center [177, 45] width 259 height 16
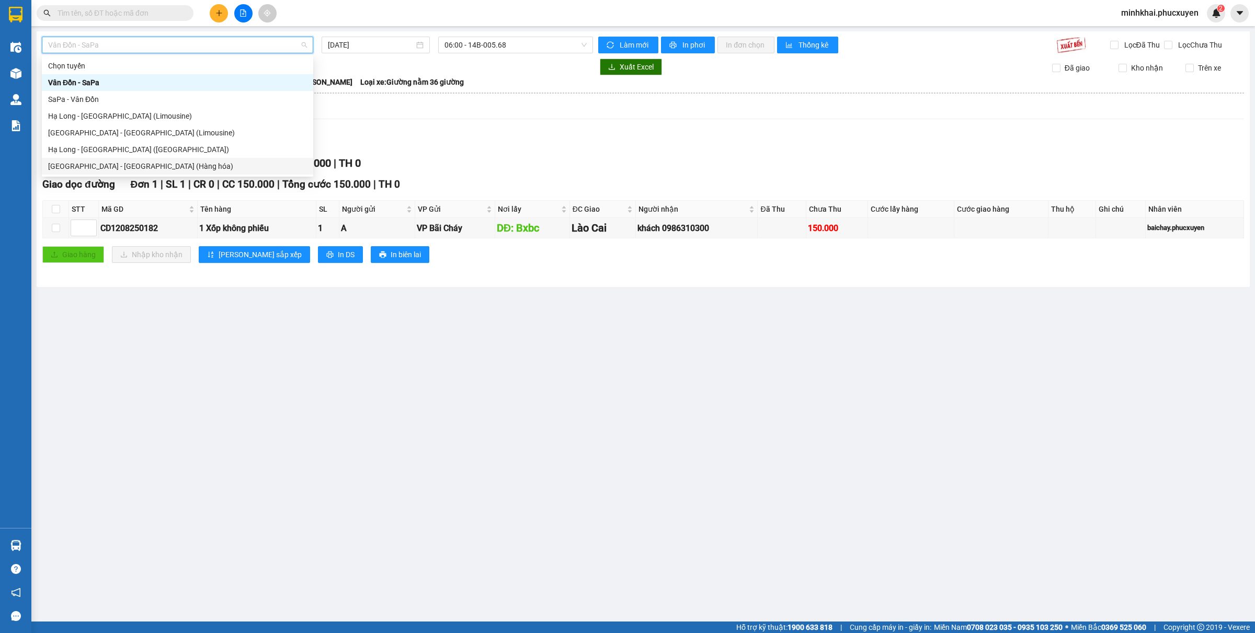
click at [122, 163] on div "[GEOGRAPHIC_DATA] - [GEOGRAPHIC_DATA] (Hàng hóa)" at bounding box center [177, 166] width 259 height 12
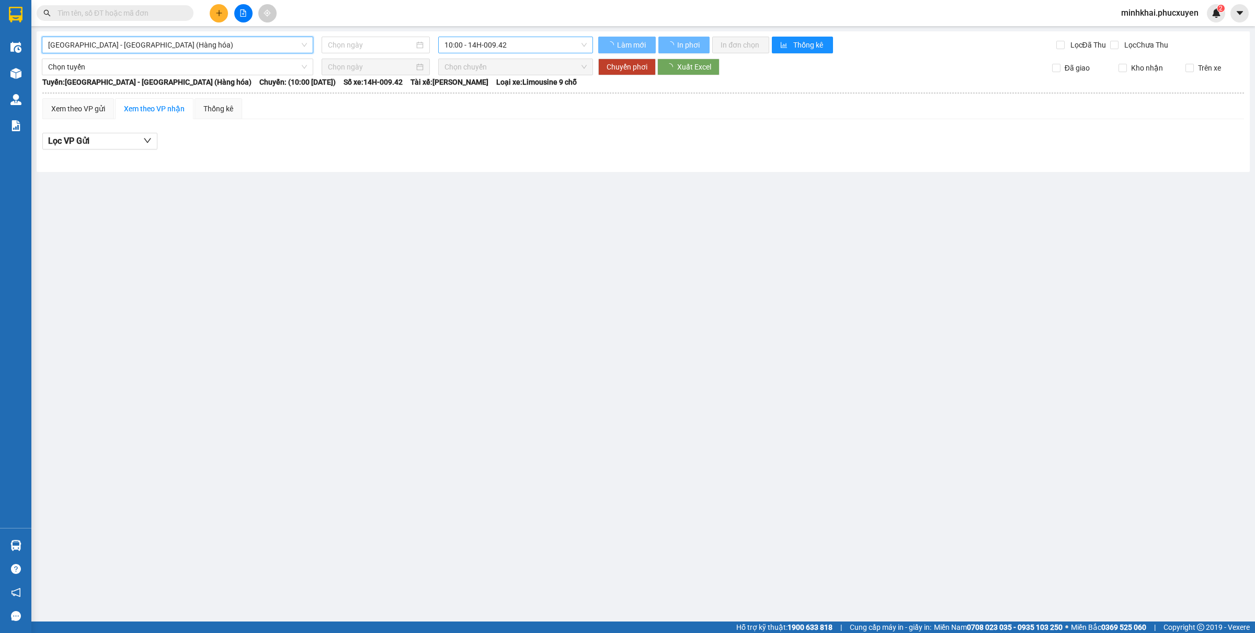
type input "[DATE]"
click at [488, 49] on span "10:00 - 14H-009.42" at bounding box center [515, 45] width 142 height 16
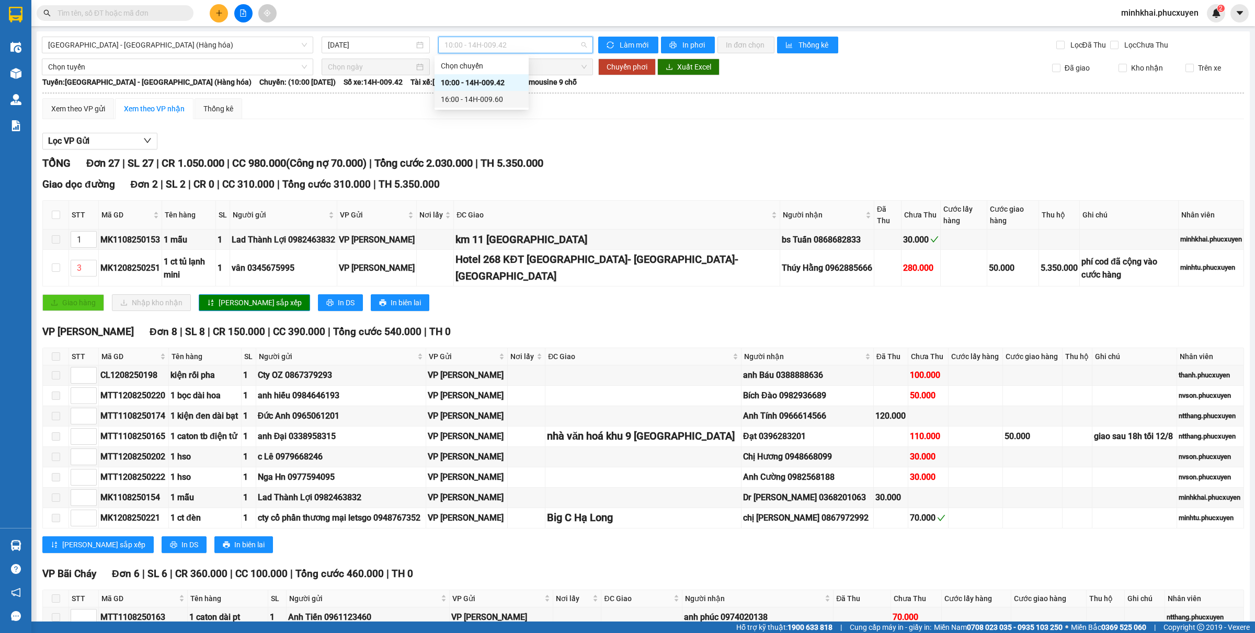
click at [490, 102] on div "16:00 - 14H-009.60" at bounding box center [482, 100] width 82 height 12
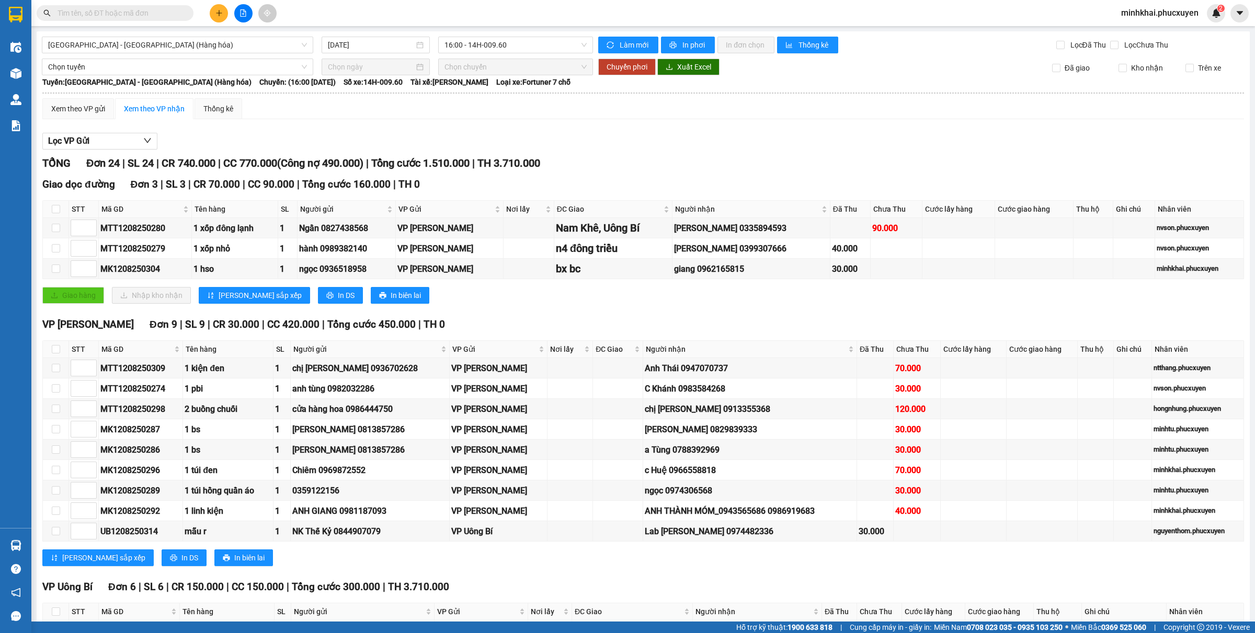
click at [124, 10] on input "text" at bounding box center [119, 13] width 123 height 12
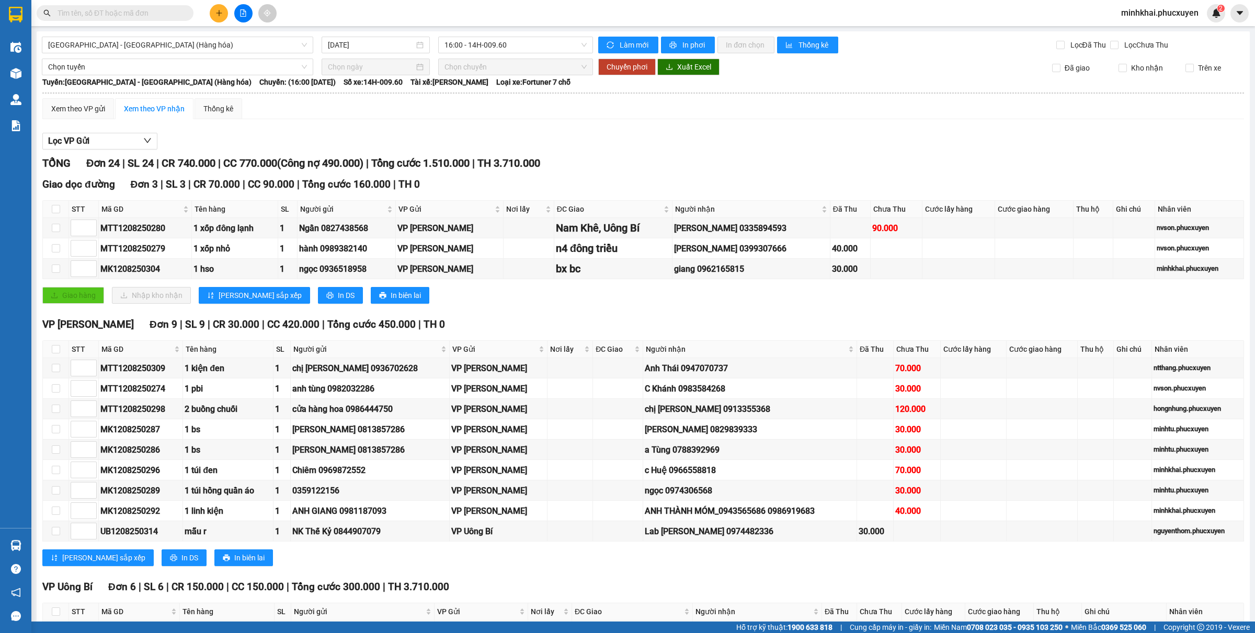
paste input "MK1208250311"
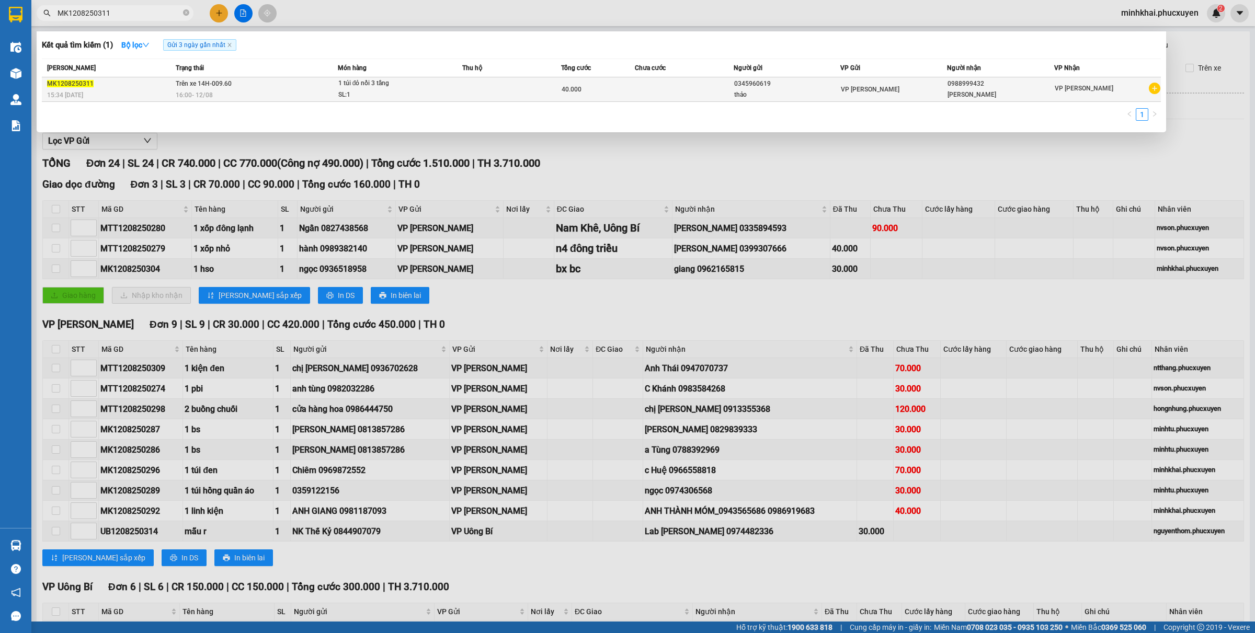
type input "MK1208250311"
click at [527, 90] on td at bounding box center [511, 89] width 99 height 25
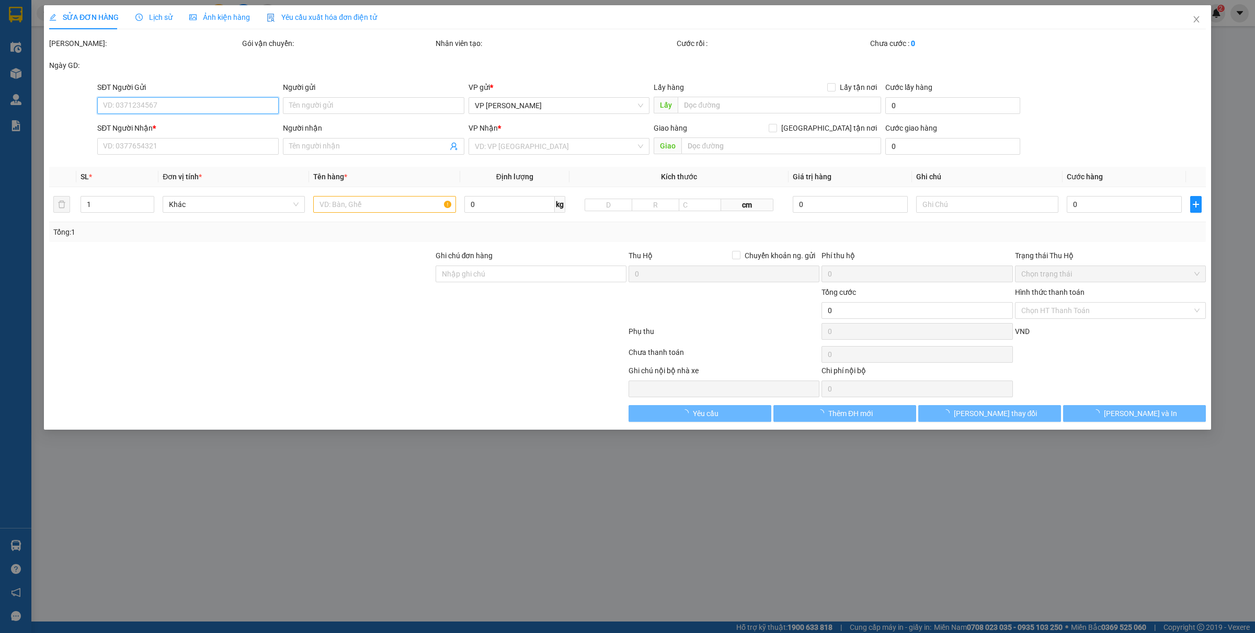
type input "0345960619"
type input "thảo"
type input "0988999432"
type input "[PERSON_NAME]"
type input "40.000"
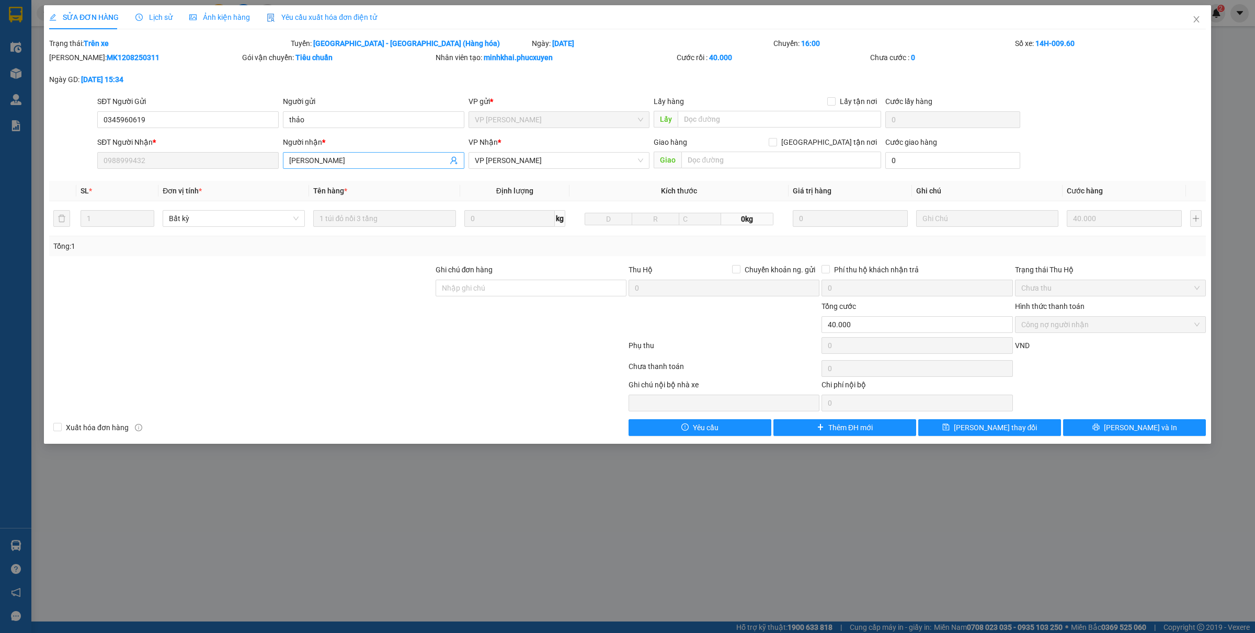
click at [358, 160] on input "[PERSON_NAME]" at bounding box center [368, 161] width 158 height 12
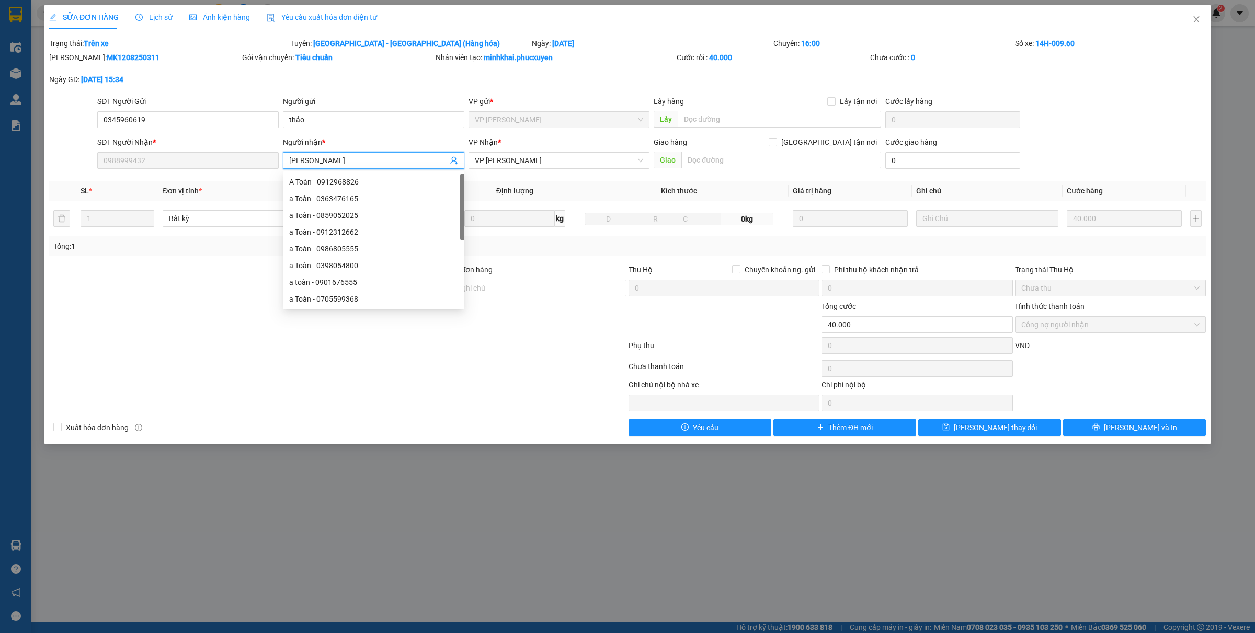
click at [382, 160] on input "[PERSON_NAME]" at bounding box center [368, 161] width 158 height 12
drag, startPoint x: 377, startPoint y: 165, endPoint x: 272, endPoint y: 166, distance: 105.1
click at [272, 166] on div "SĐT Người Nhận * 0988999432 Người nhận * Minh Ngọc Hà VP Nhận * VP Loong Toòng …" at bounding box center [651, 154] width 1112 height 37
type input "t"
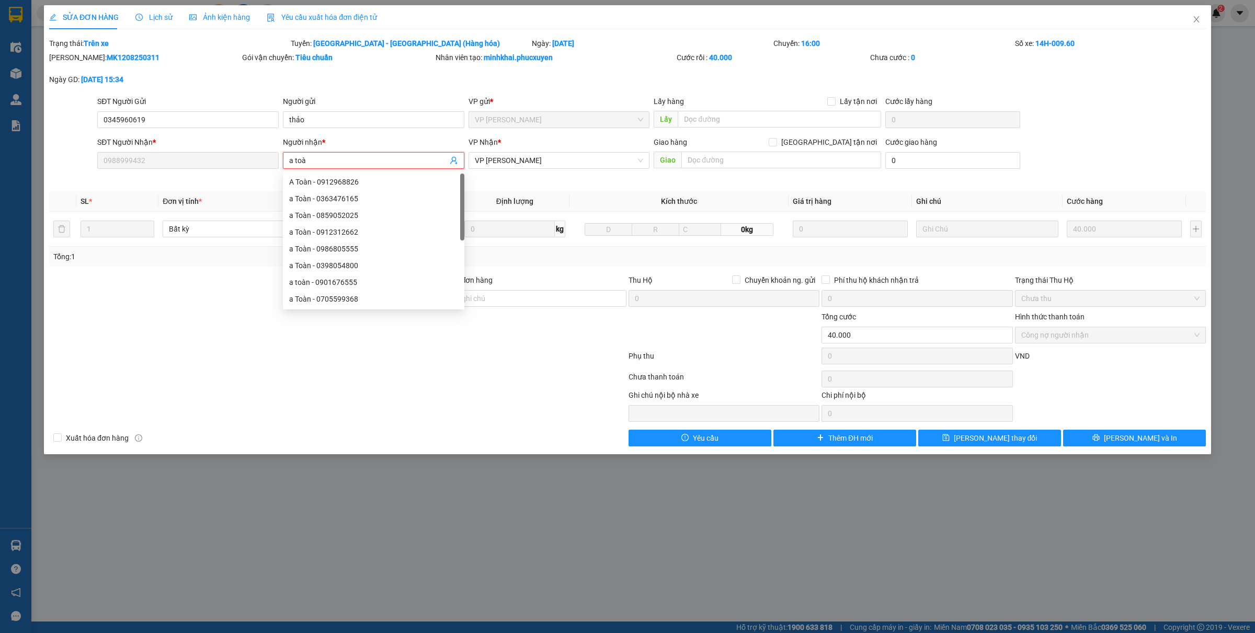
type input "a toàn"
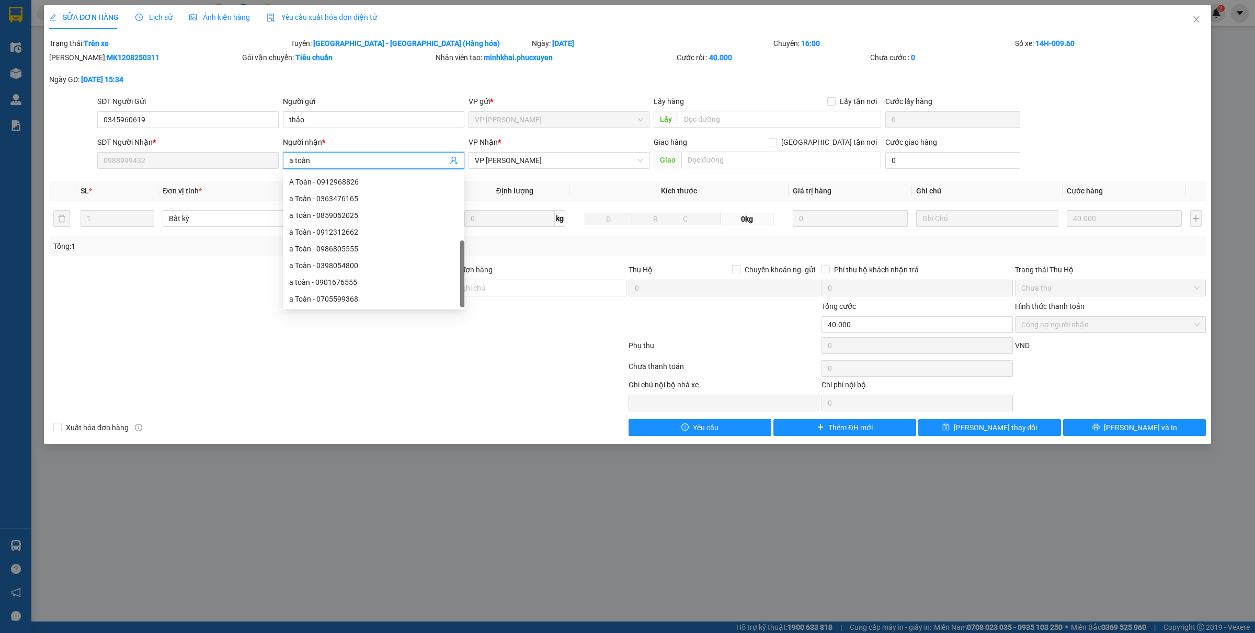
click at [362, 327] on div "A [PERSON_NAME] - 0966276932" at bounding box center [373, 333] width 169 height 12
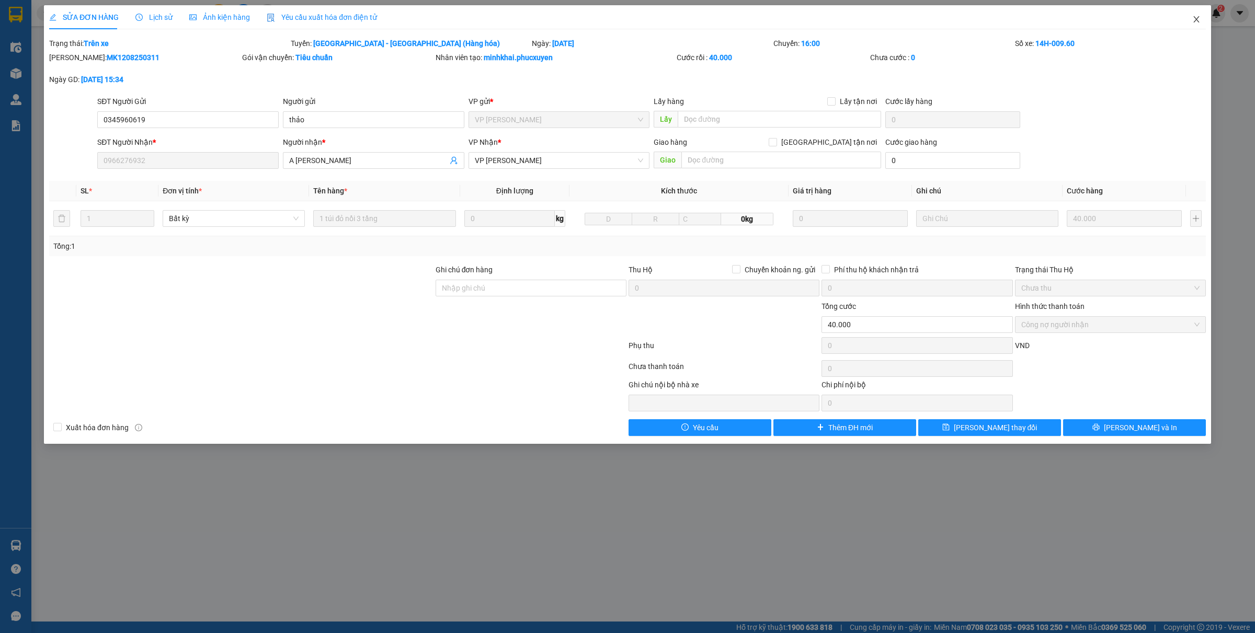
click at [1195, 18] on icon "close" at bounding box center [1196, 19] width 6 height 6
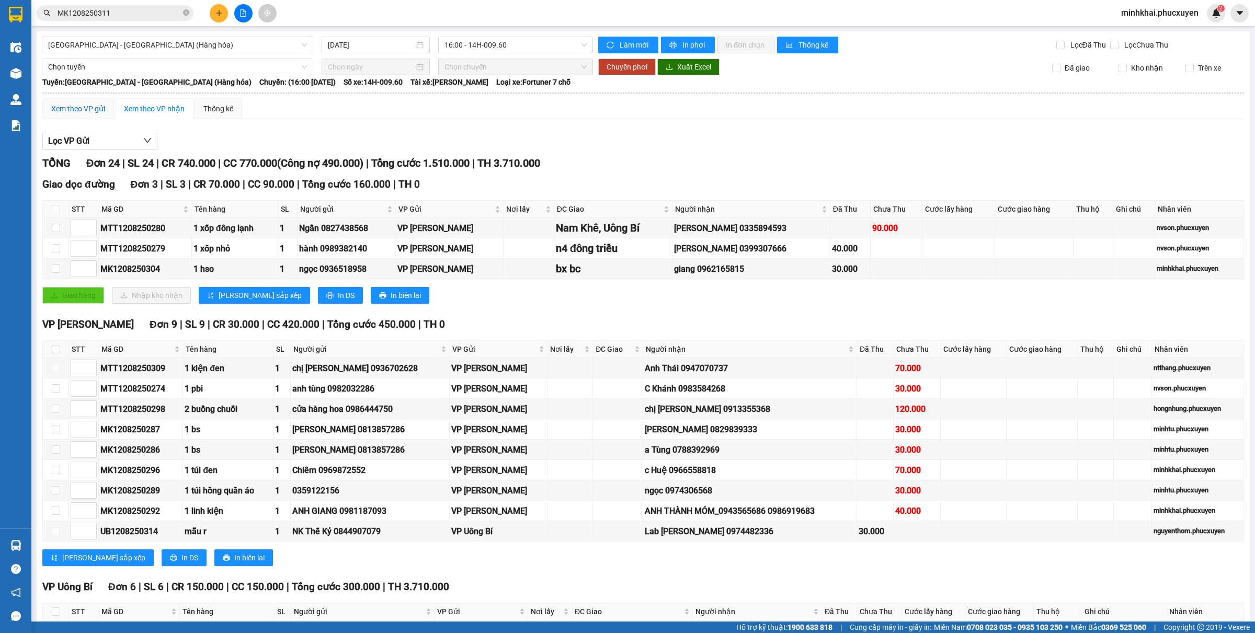
click at [71, 108] on div "Xem theo VP gửi" at bounding box center [78, 109] width 54 height 12
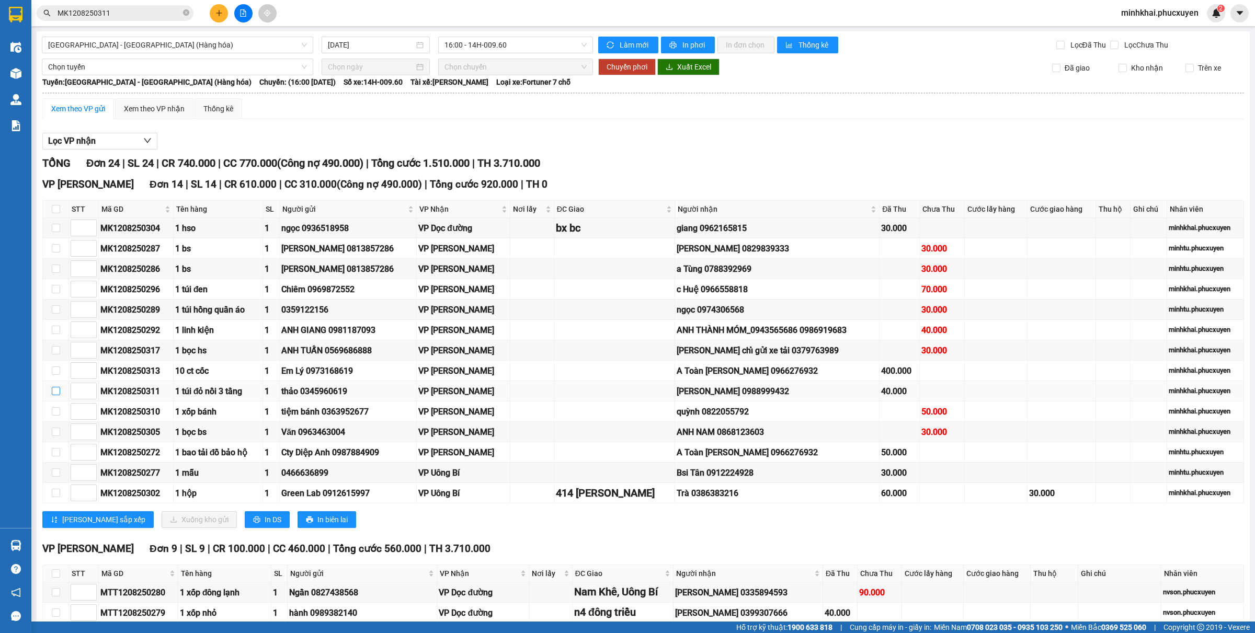
click at [59, 387] on input "checkbox" at bounding box center [56, 391] width 8 height 8
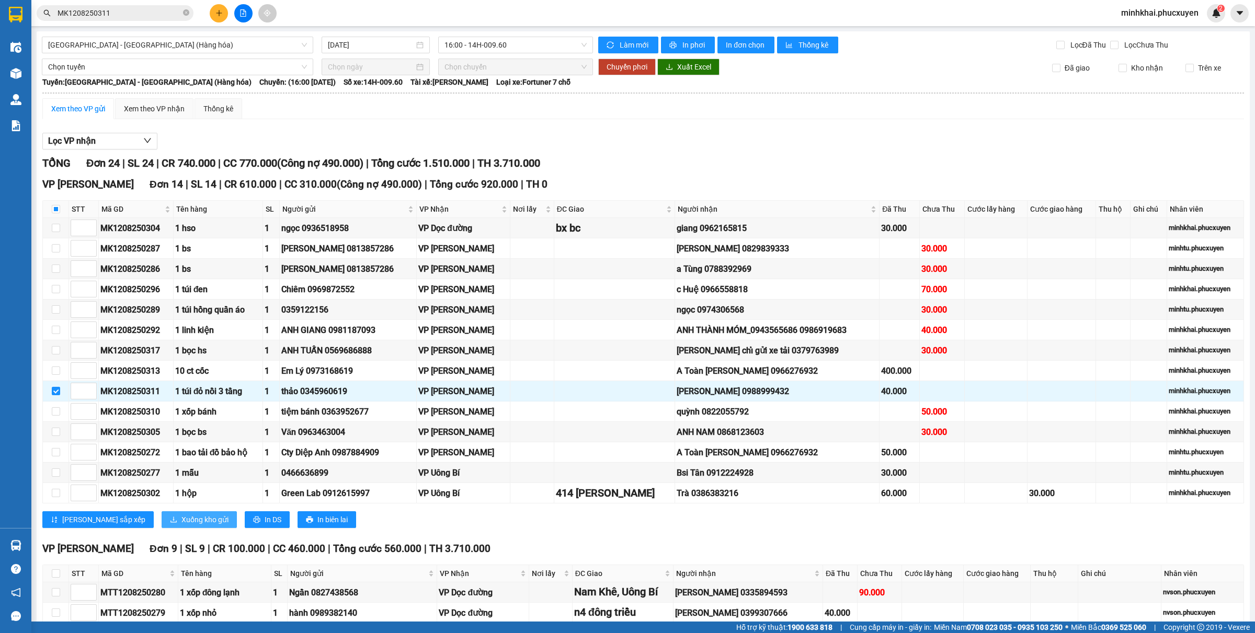
click at [181, 514] on span "Xuống kho gửi" at bounding box center [204, 520] width 47 height 12
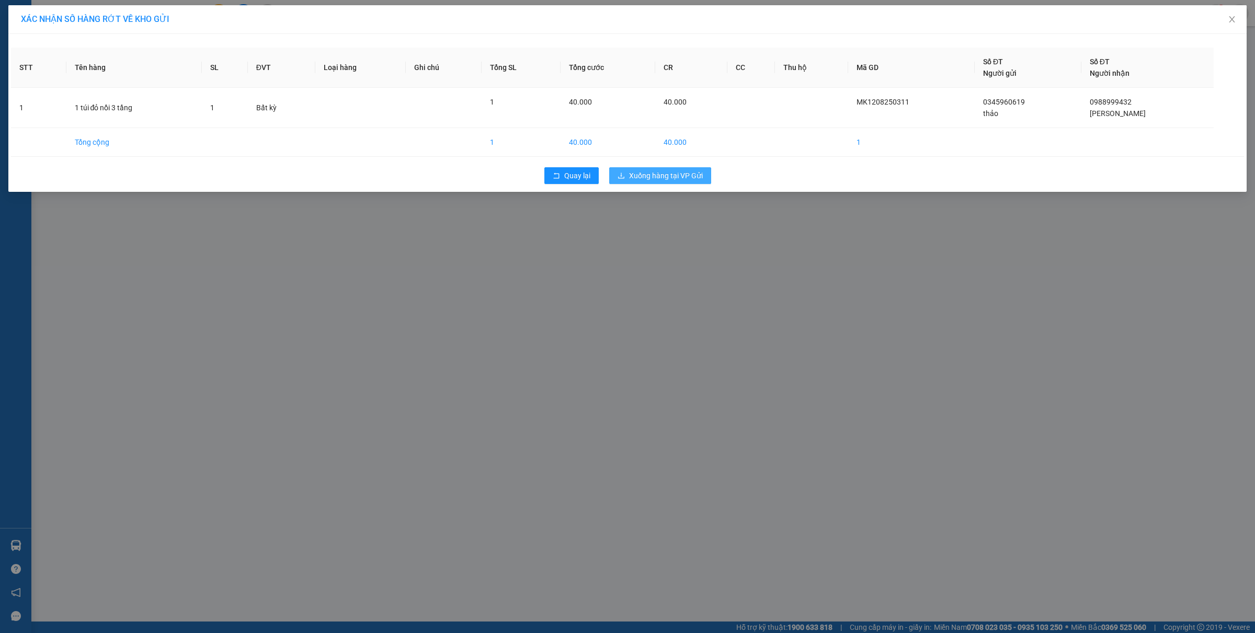
click at [653, 181] on span "Xuống hàng tại VP Gửi" at bounding box center [666, 176] width 74 height 12
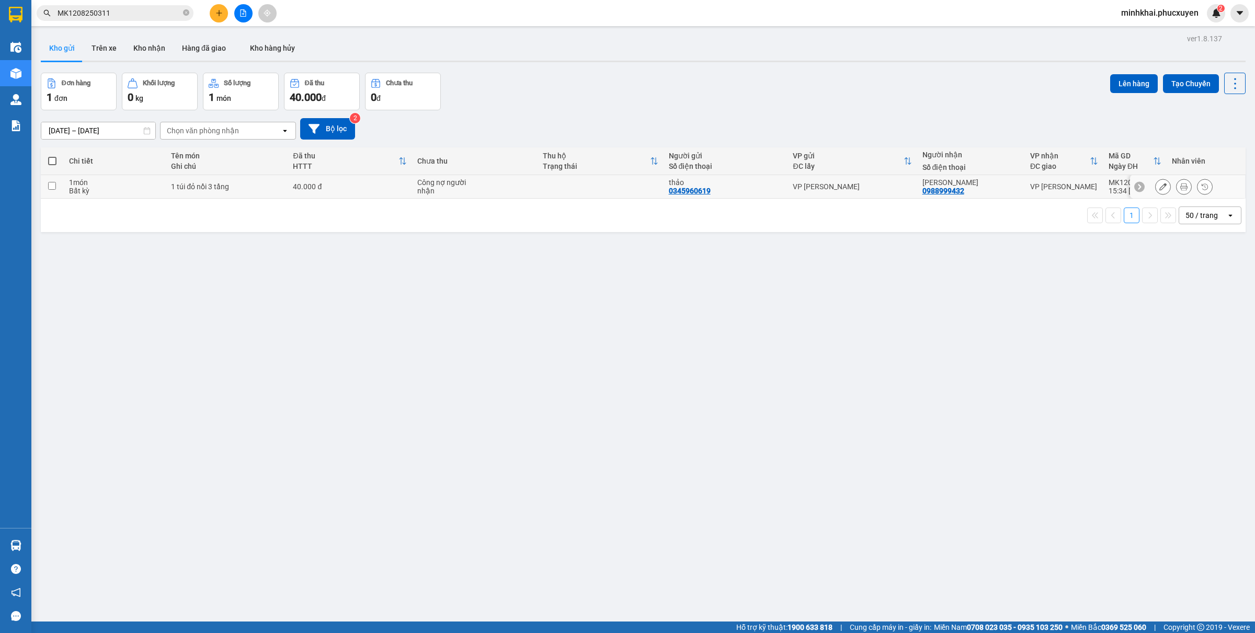
click at [1156, 187] on button at bounding box center [1162, 187] width 15 height 18
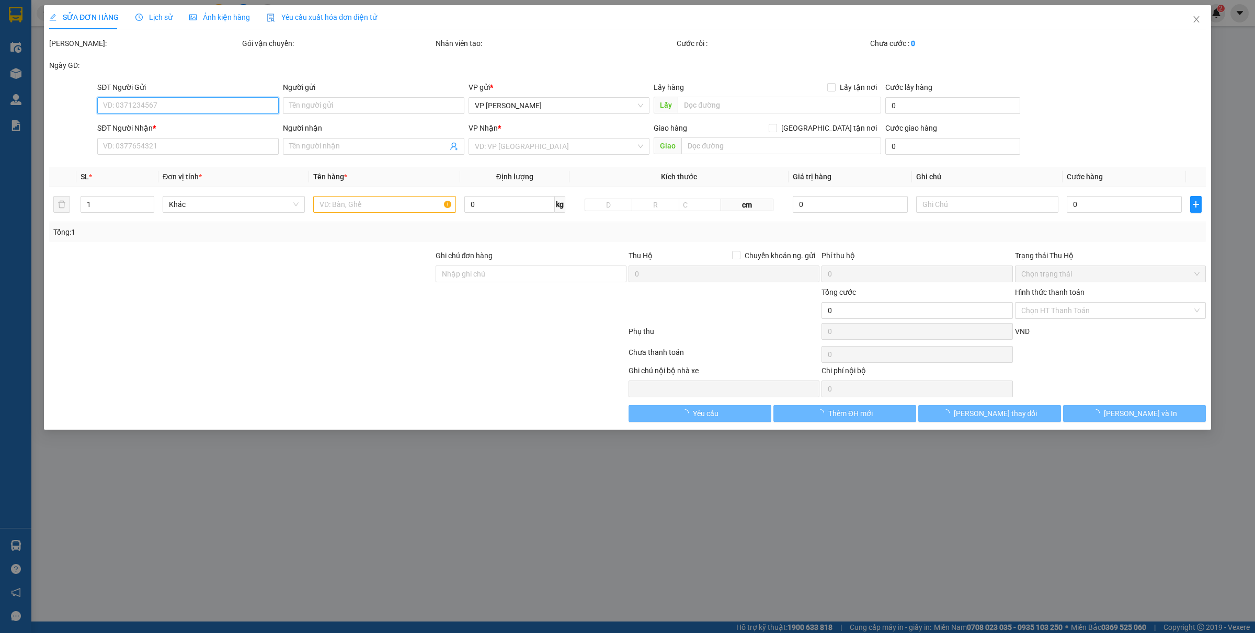
type input "0345960619"
type input "thảo"
type input "0988999432"
type input "[PERSON_NAME]"
type input "40.000"
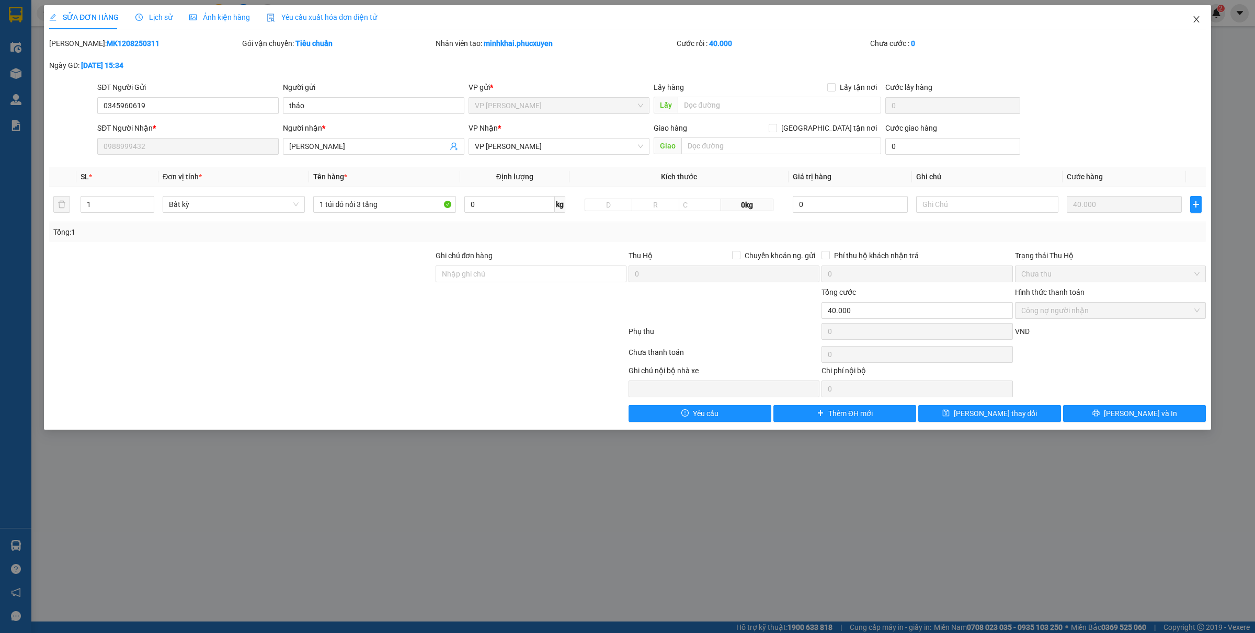
click at [1201, 18] on span "Close" at bounding box center [1195, 19] width 29 height 29
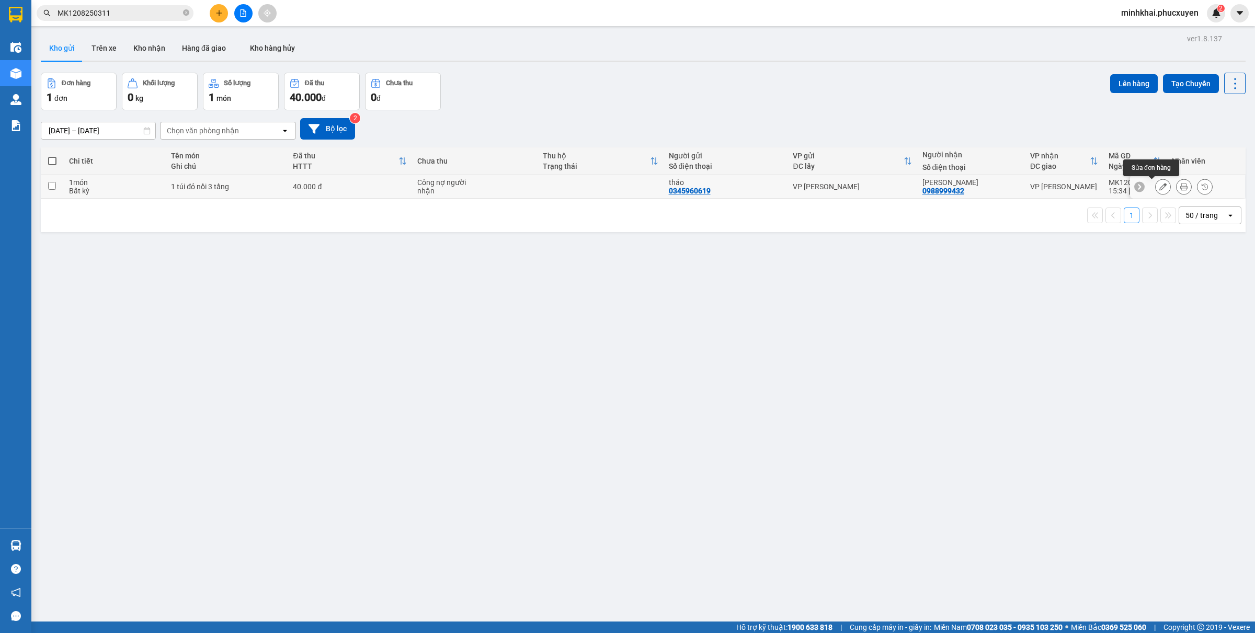
click at [1159, 187] on icon at bounding box center [1162, 186] width 7 height 7
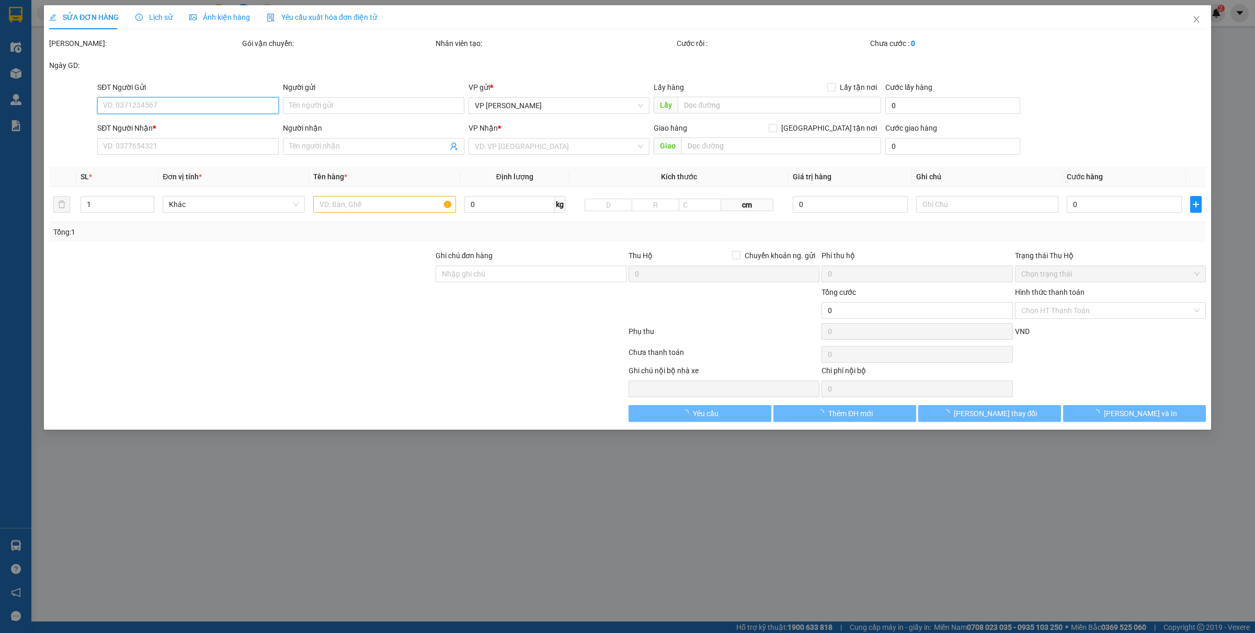
type input "0345960619"
type input "thảo"
type input "0988999432"
type input "[PERSON_NAME]"
type input "40.000"
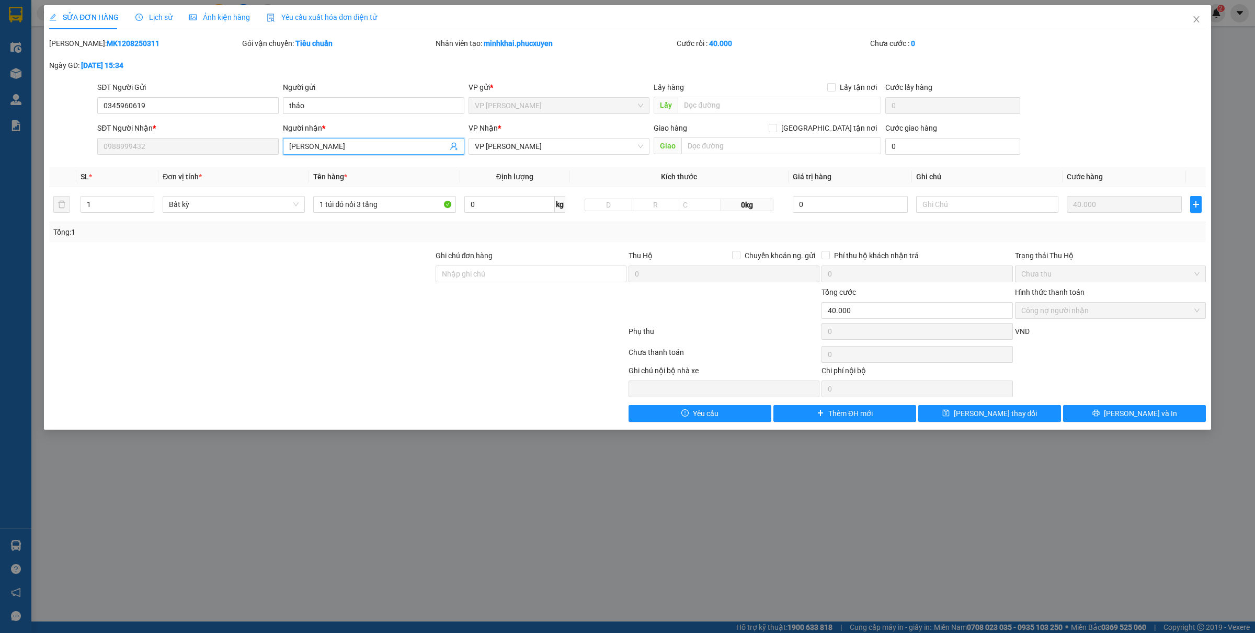
click at [347, 150] on input "[PERSON_NAME]" at bounding box center [368, 147] width 158 height 12
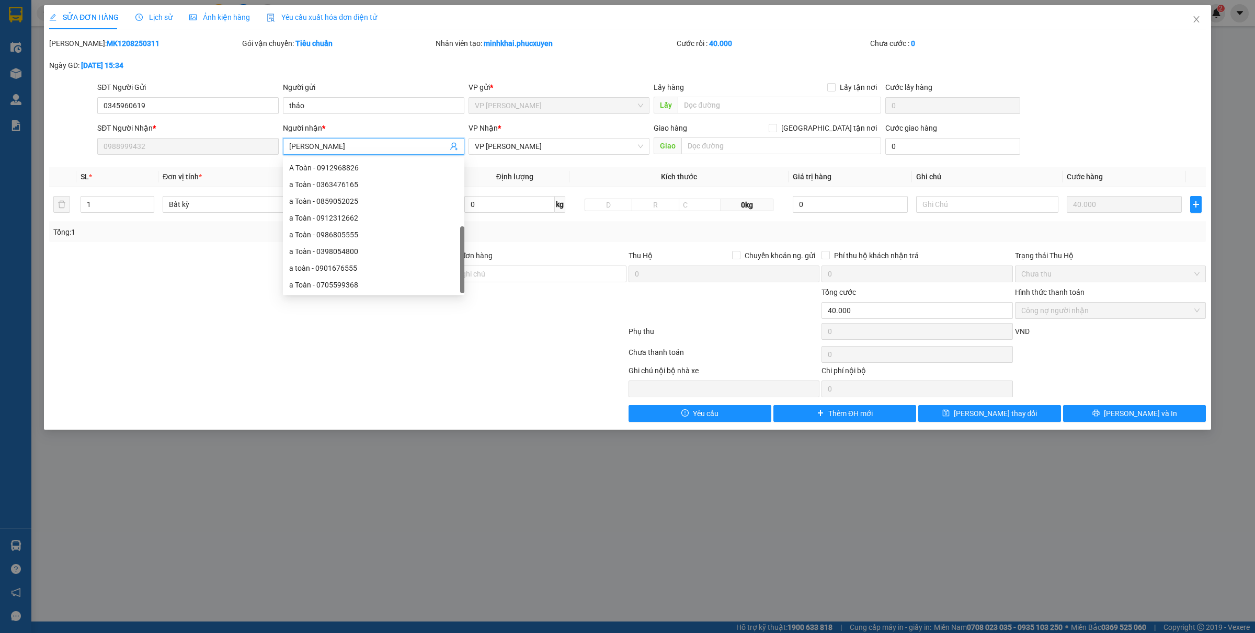
click at [343, 313] on div "A [PERSON_NAME] - 0966276932" at bounding box center [373, 319] width 169 height 12
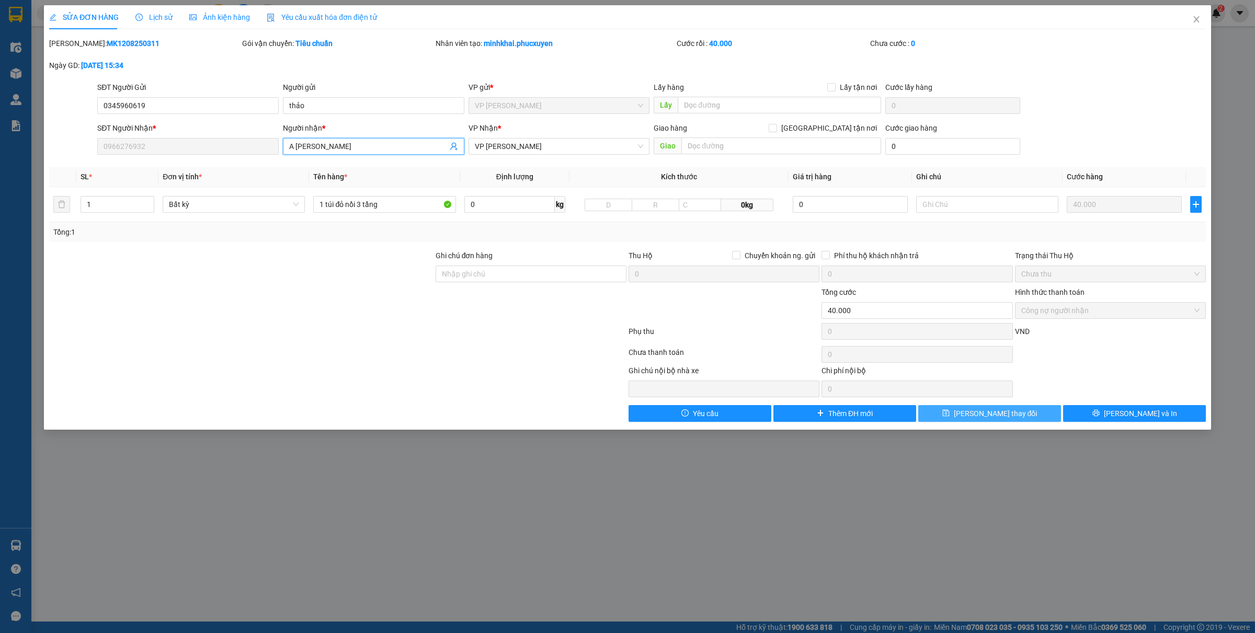
click at [949, 419] on button "[PERSON_NAME] thay đổi" at bounding box center [989, 413] width 143 height 17
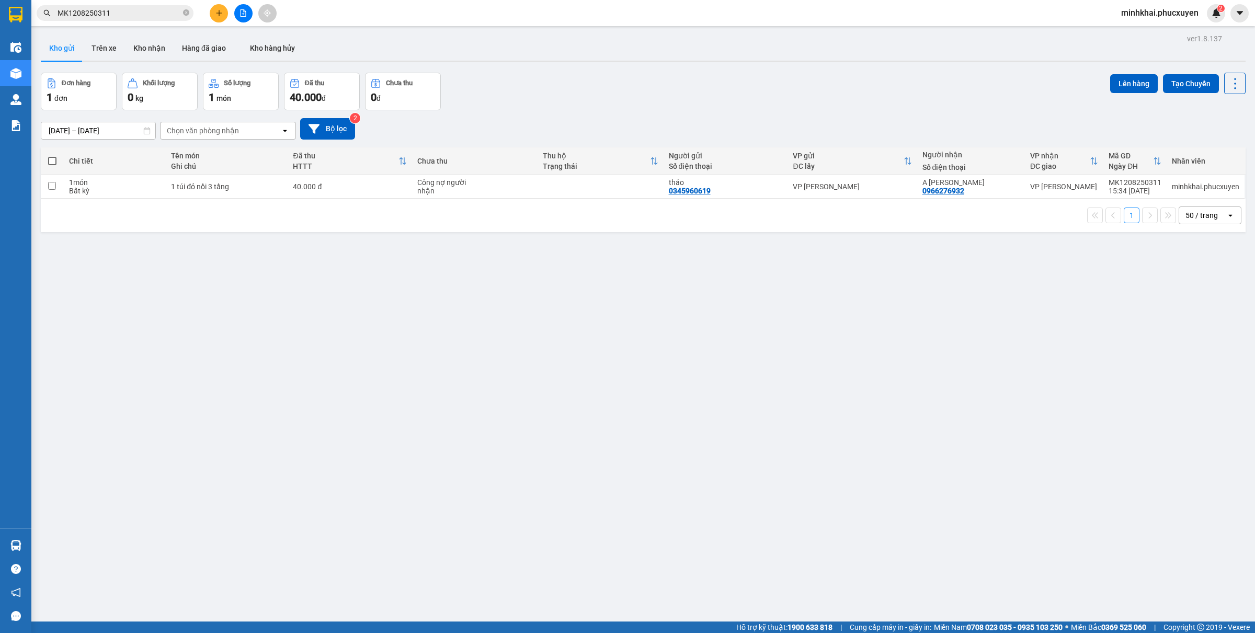
click at [51, 161] on span at bounding box center [52, 161] width 8 height 8
click at [52, 156] on input "checkbox" at bounding box center [52, 156] width 0 height 0
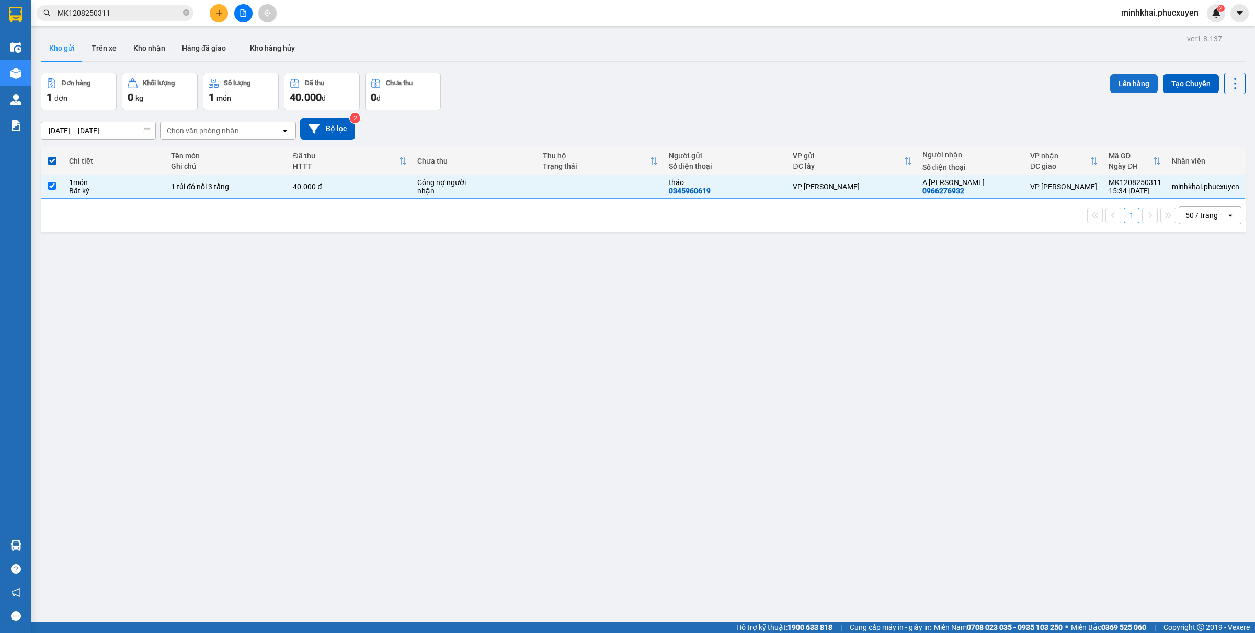
click at [1127, 79] on button "Lên hàng" at bounding box center [1134, 83] width 48 height 19
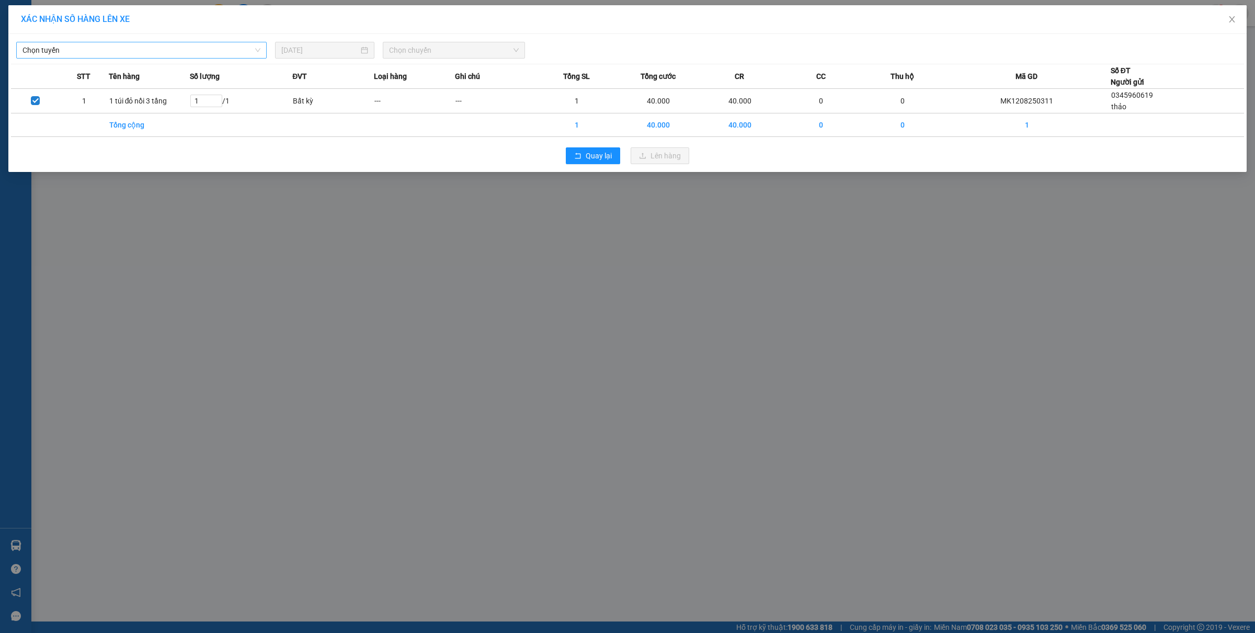
click at [158, 56] on span "Chọn tuyến" at bounding box center [141, 50] width 238 height 16
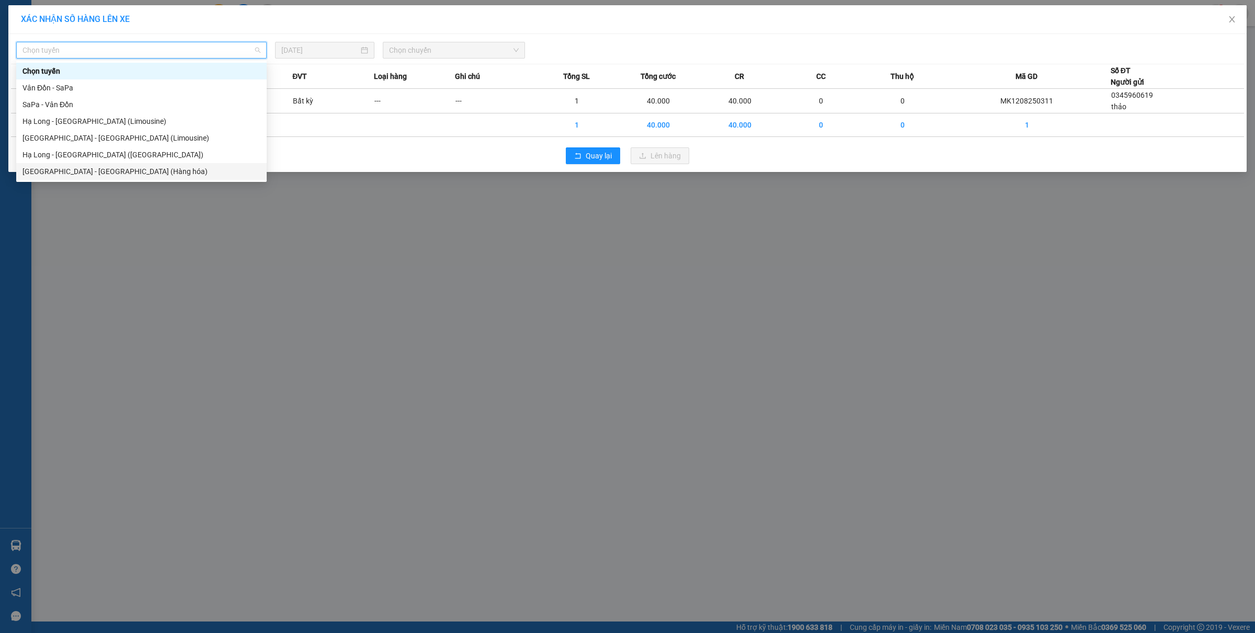
click at [96, 178] on div "[GEOGRAPHIC_DATA] - [GEOGRAPHIC_DATA] (Hàng hóa)" at bounding box center [141, 171] width 250 height 17
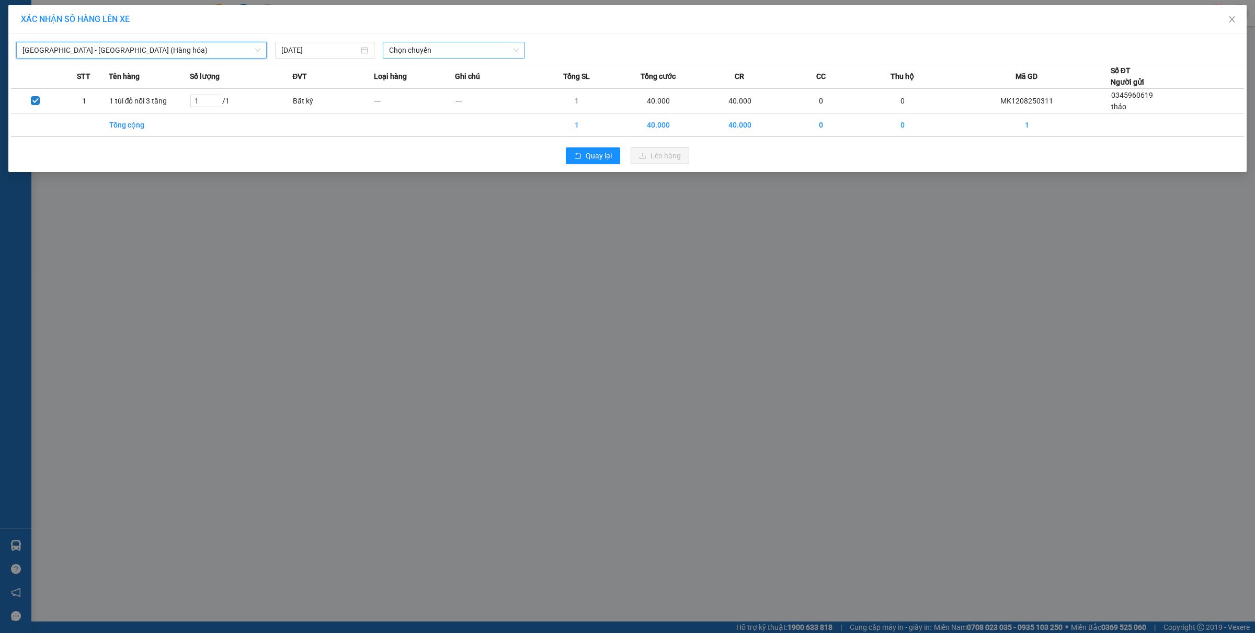
click at [432, 43] on span "Chọn chuyến" at bounding box center [454, 50] width 130 height 16
click at [428, 105] on div "16:00 - 14H-009.60" at bounding box center [430, 105] width 82 height 12
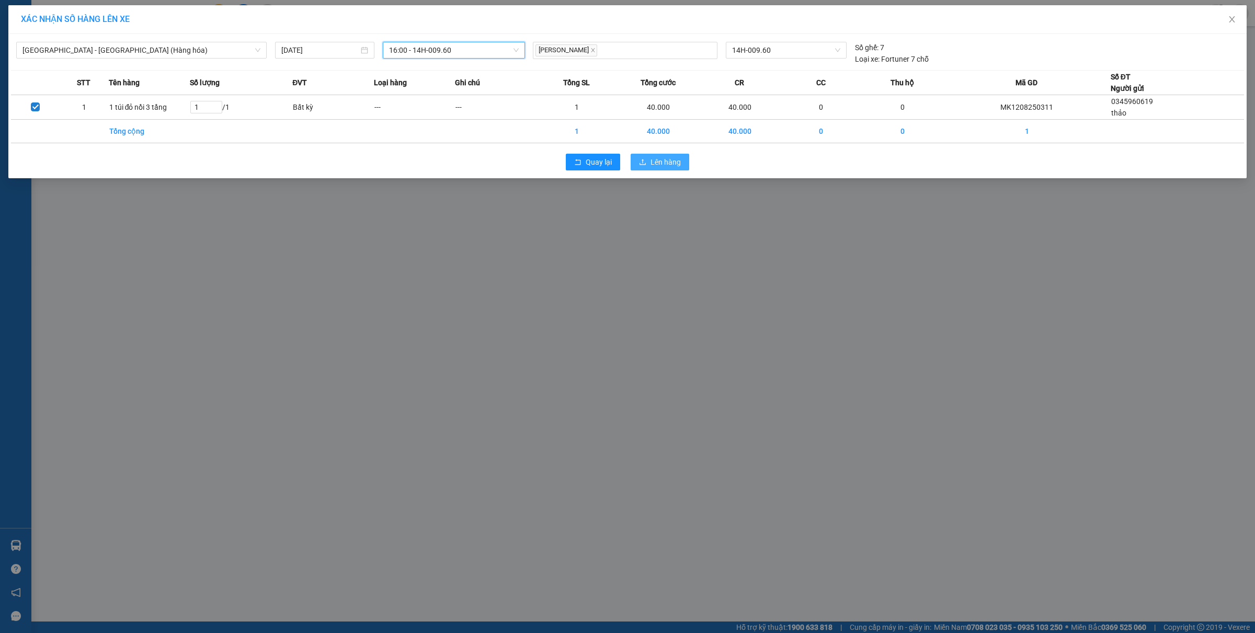
click at [659, 170] on button "Lên hàng" at bounding box center [659, 162] width 59 height 17
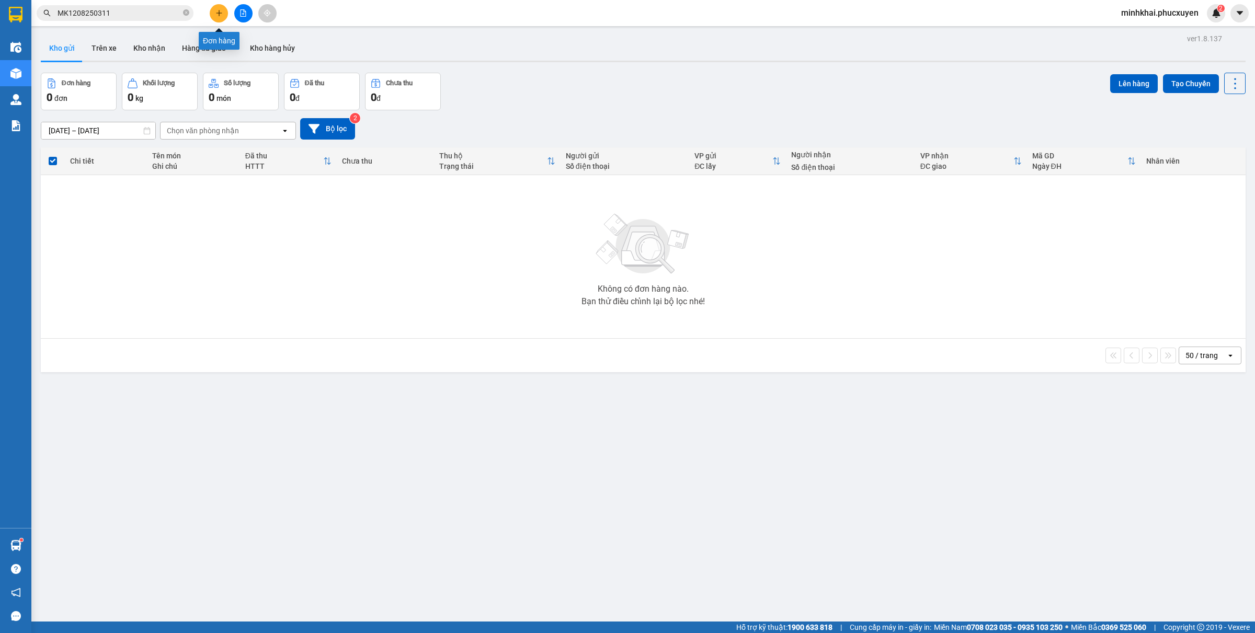
click at [222, 9] on icon "plus" at bounding box center [218, 12] width 7 height 7
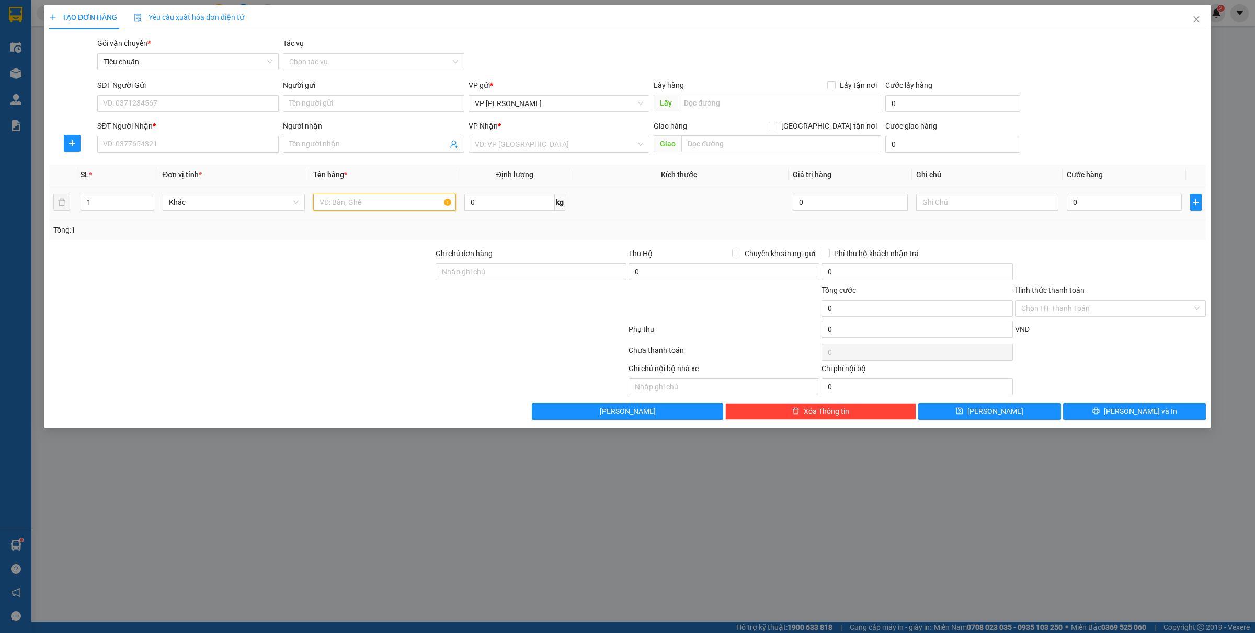
click at [355, 197] on input "text" at bounding box center [384, 202] width 142 height 17
type input "1 bọc đen bs"
click at [129, 104] on input "SĐT Người Gửi" at bounding box center [187, 103] width 181 height 17
click at [191, 127] on div "0813857286 - Anh Lộc" at bounding box center [188, 125] width 169 height 12
type input "0813857286"
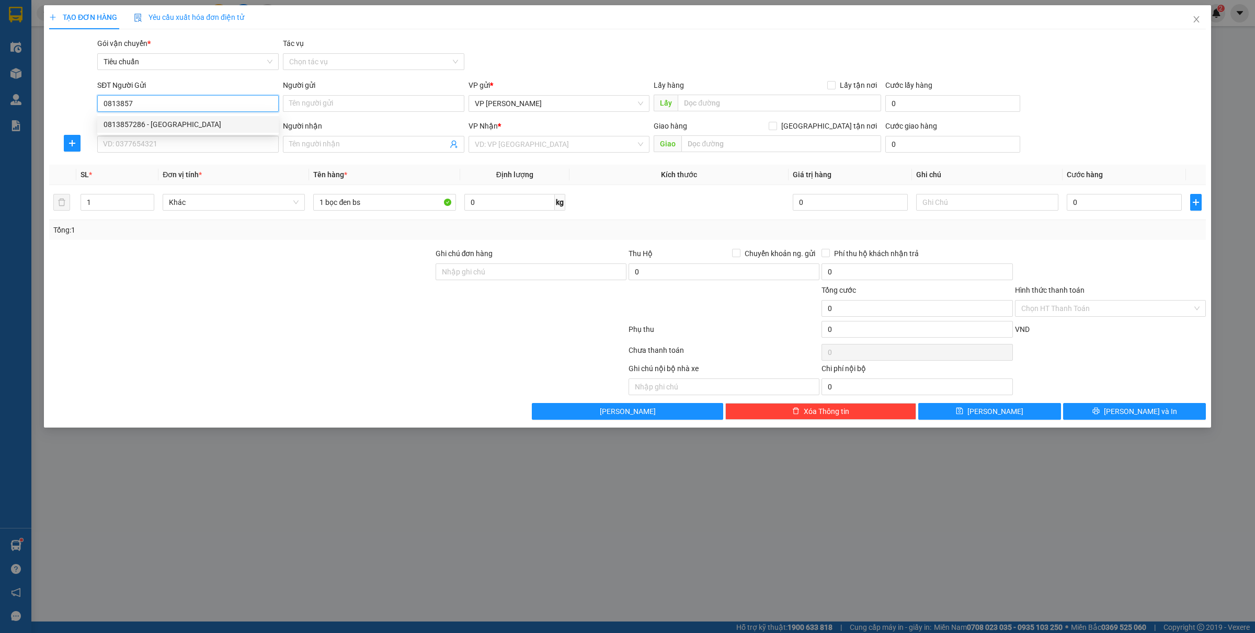
type input "Anh Lộc"
type input "0813857286"
click at [179, 156] on div "SĐT Người Nhận * VD: 0377654321" at bounding box center [187, 138] width 181 height 37
click at [177, 141] on input "SĐT Người Nhận *" at bounding box center [187, 144] width 181 height 17
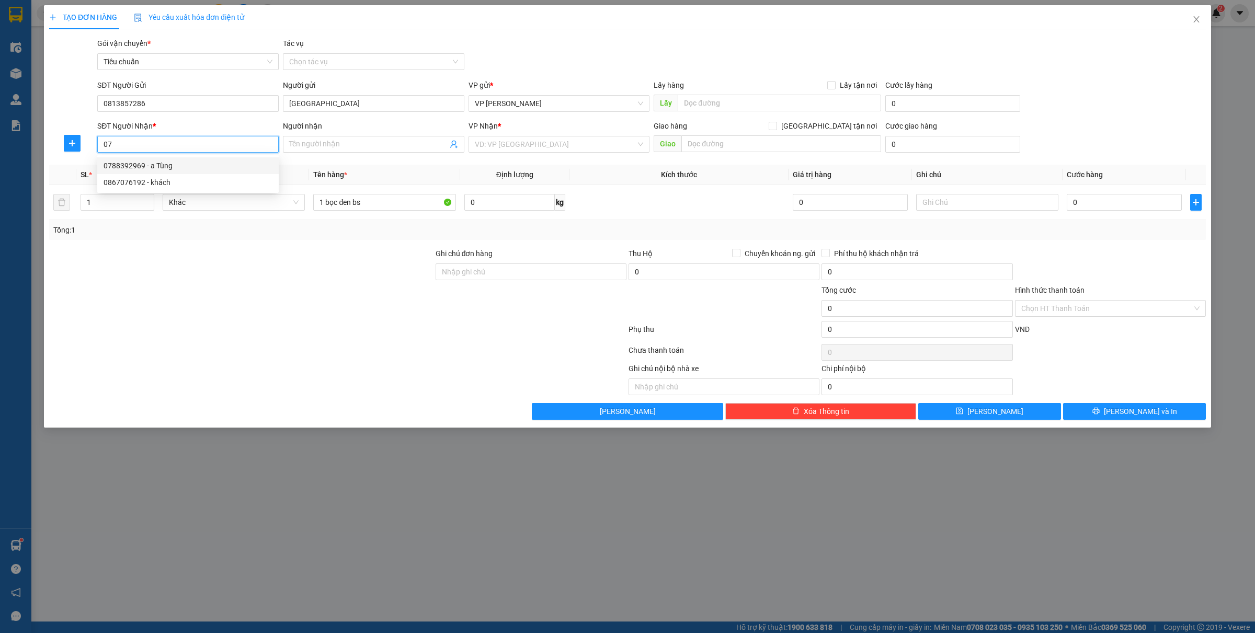
click at [139, 160] on div "0788392969 - a Tùng" at bounding box center [188, 166] width 169 height 12
type input "0788392969"
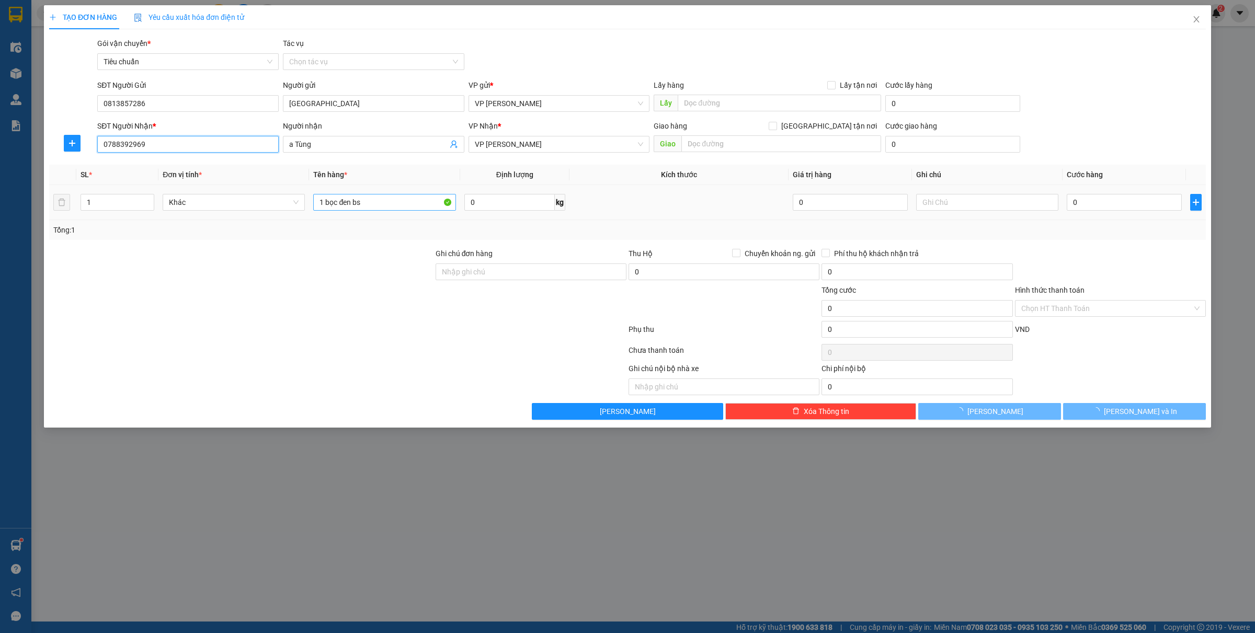
type input "a Tùng"
type input "0788392969"
click at [1073, 208] on input "0" at bounding box center [1123, 202] width 115 height 17
type input "30"
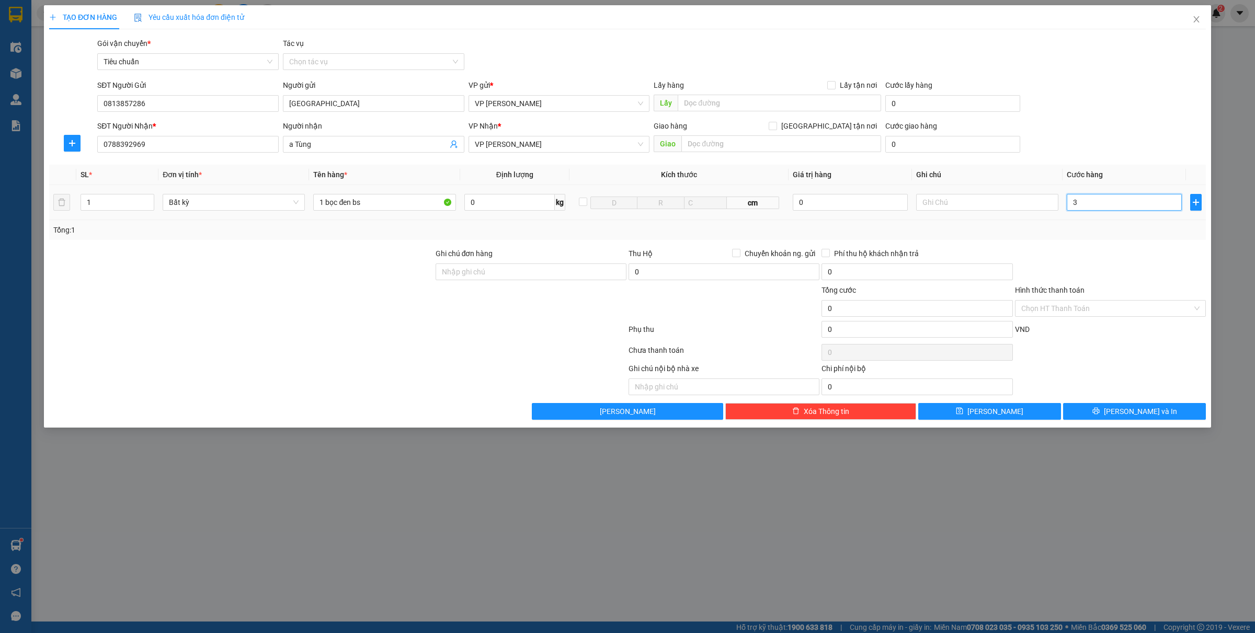
type input "30"
type input "30.000"
click at [1132, 410] on span "[PERSON_NAME] và In" at bounding box center [1140, 412] width 73 height 12
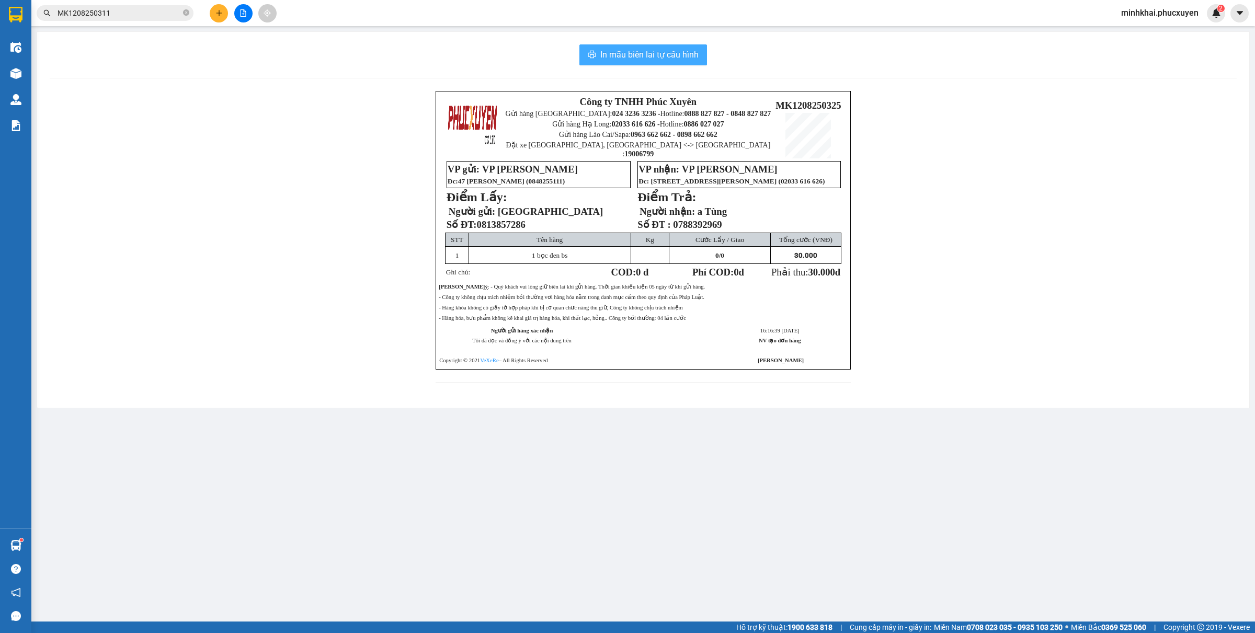
click at [684, 58] on span "In mẫu biên lai tự cấu hình" at bounding box center [649, 54] width 98 height 13
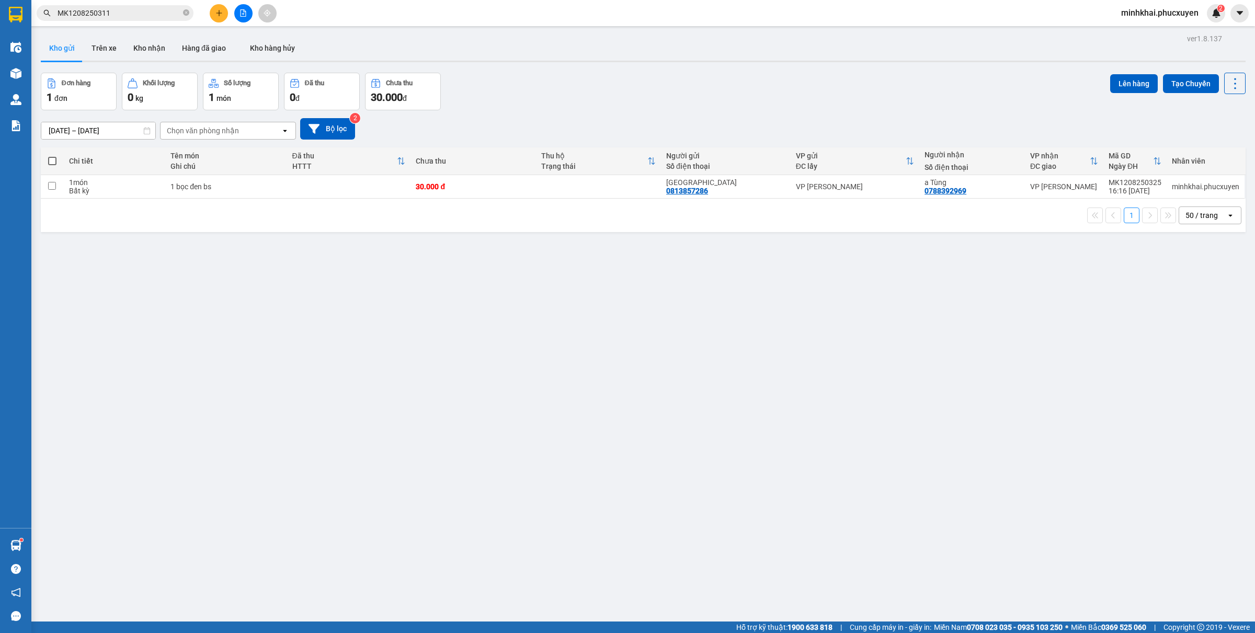
click at [54, 157] on span at bounding box center [52, 161] width 8 height 8
click at [52, 156] on input "checkbox" at bounding box center [52, 156] width 0 height 0
checkbox input "true"
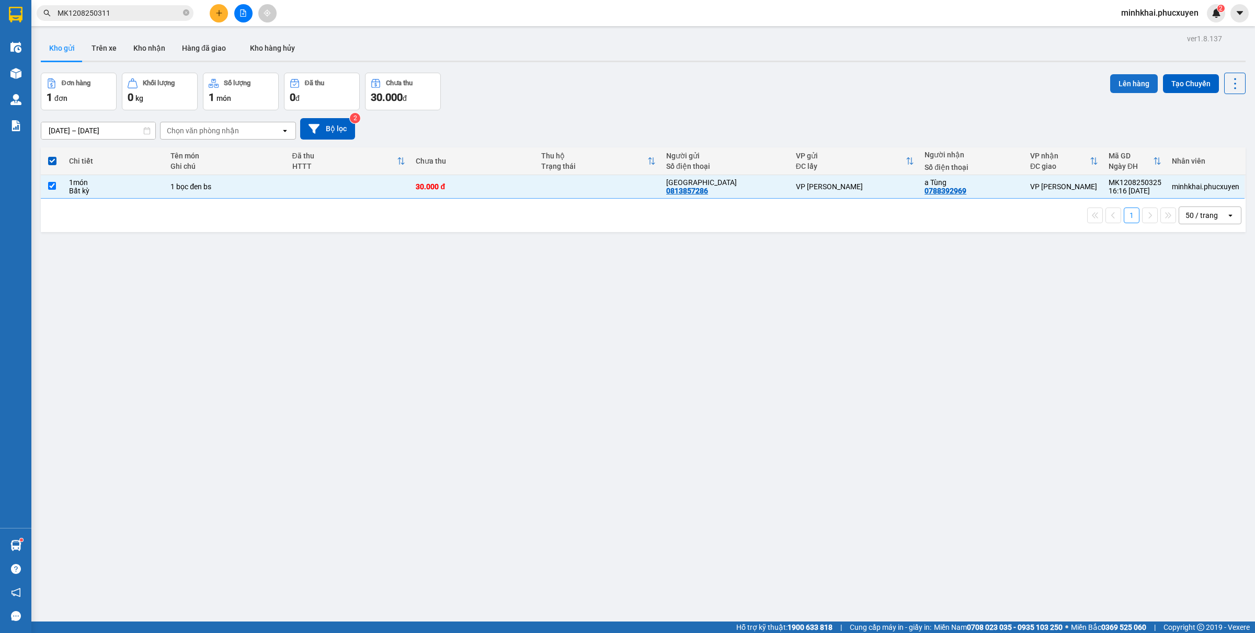
click at [1117, 82] on button "Lên hàng" at bounding box center [1134, 83] width 48 height 19
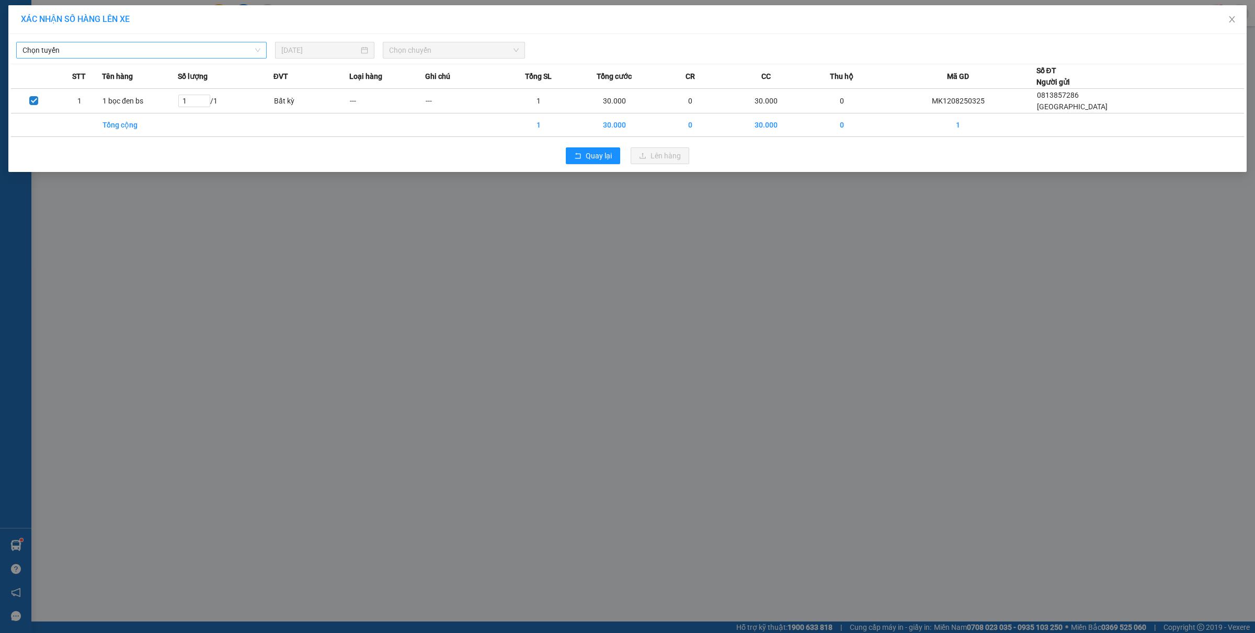
click at [196, 53] on span "Chọn tuyến" at bounding box center [141, 50] width 238 height 16
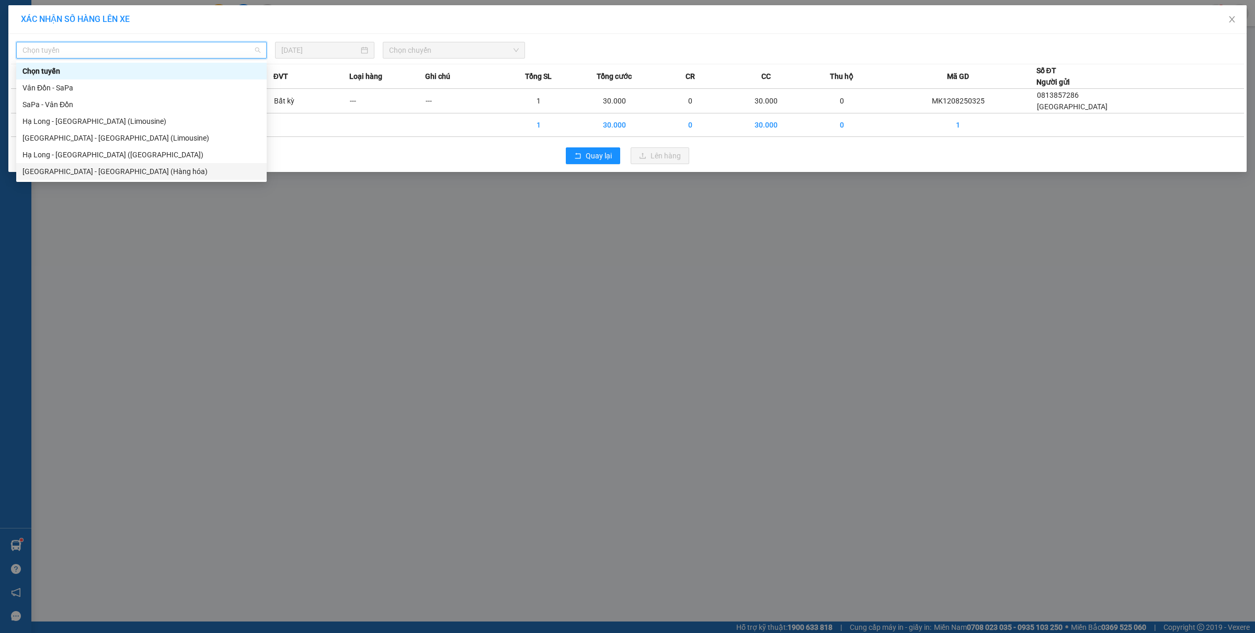
click at [139, 174] on div "[GEOGRAPHIC_DATA] - [GEOGRAPHIC_DATA] (Hàng hóa)" at bounding box center [141, 172] width 238 height 12
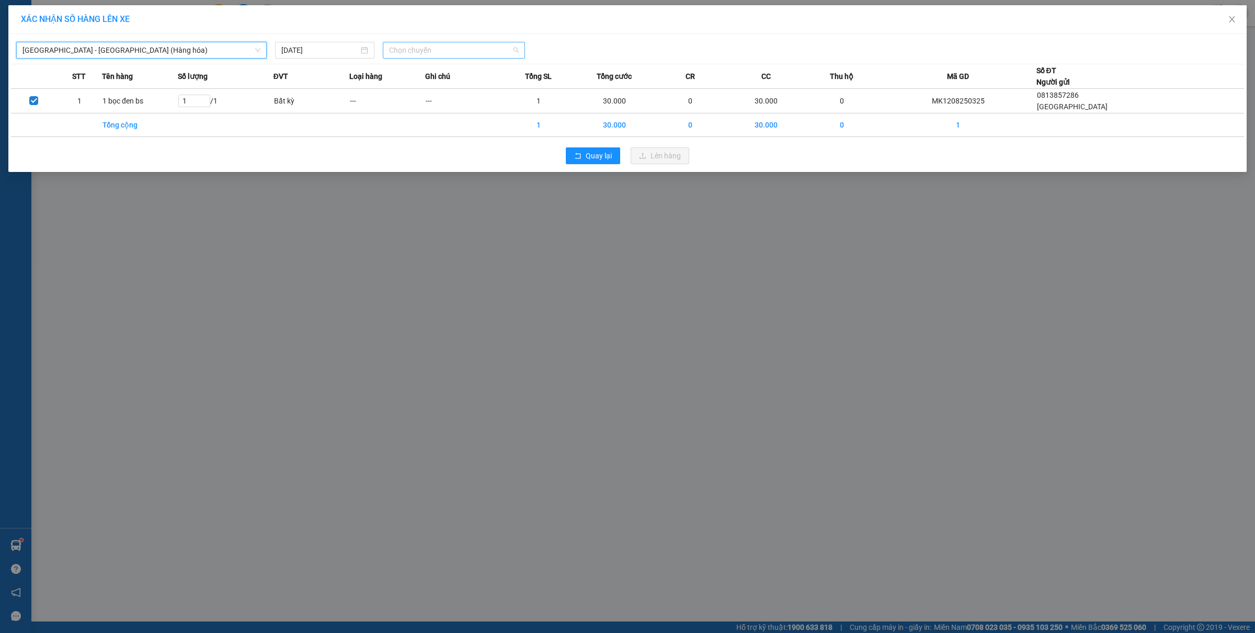
click at [430, 55] on span "Chọn chuyến" at bounding box center [454, 50] width 130 height 16
click at [430, 104] on div "16:00 - 14H-009.60" at bounding box center [430, 105] width 82 height 12
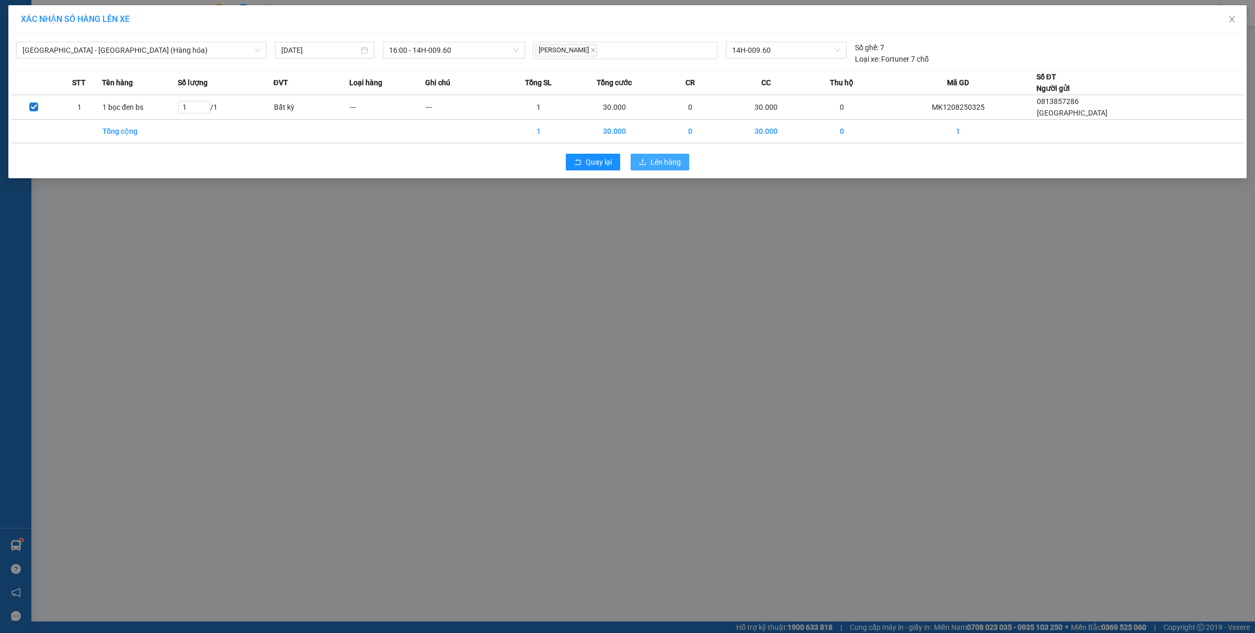
click at [657, 155] on button "Lên hàng" at bounding box center [659, 162] width 59 height 17
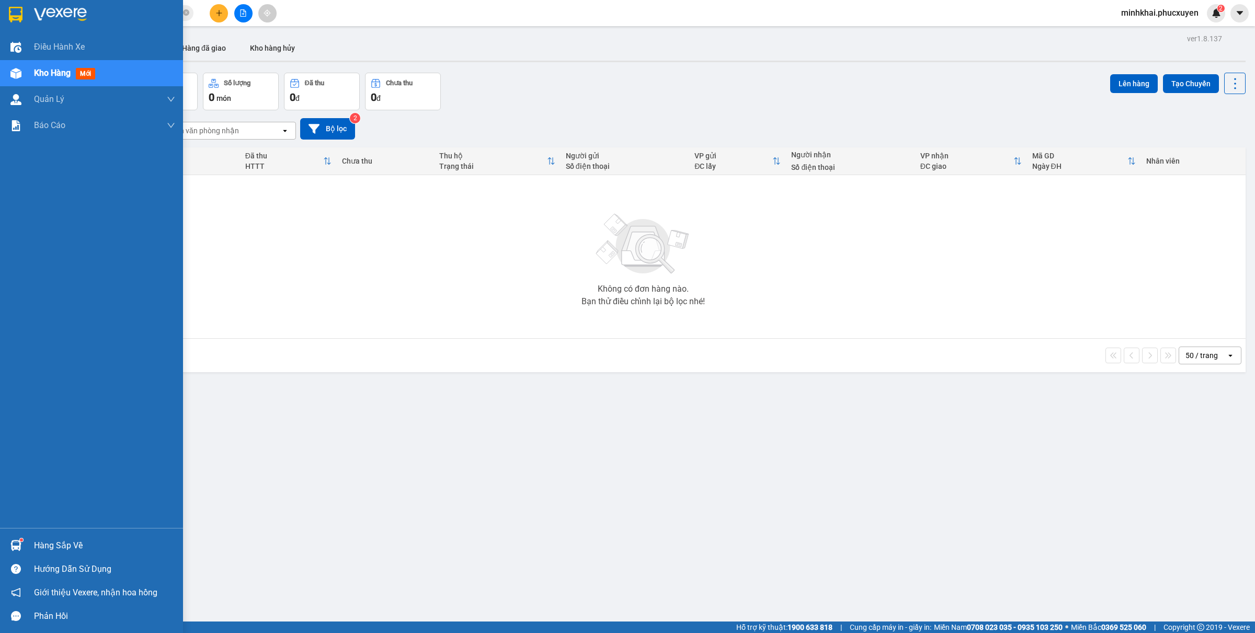
drag, startPoint x: 3, startPoint y: 554, endPoint x: 84, endPoint y: 566, distance: 81.9
click at [3, 554] on div "Hàng sắp về" at bounding box center [91, 546] width 183 height 24
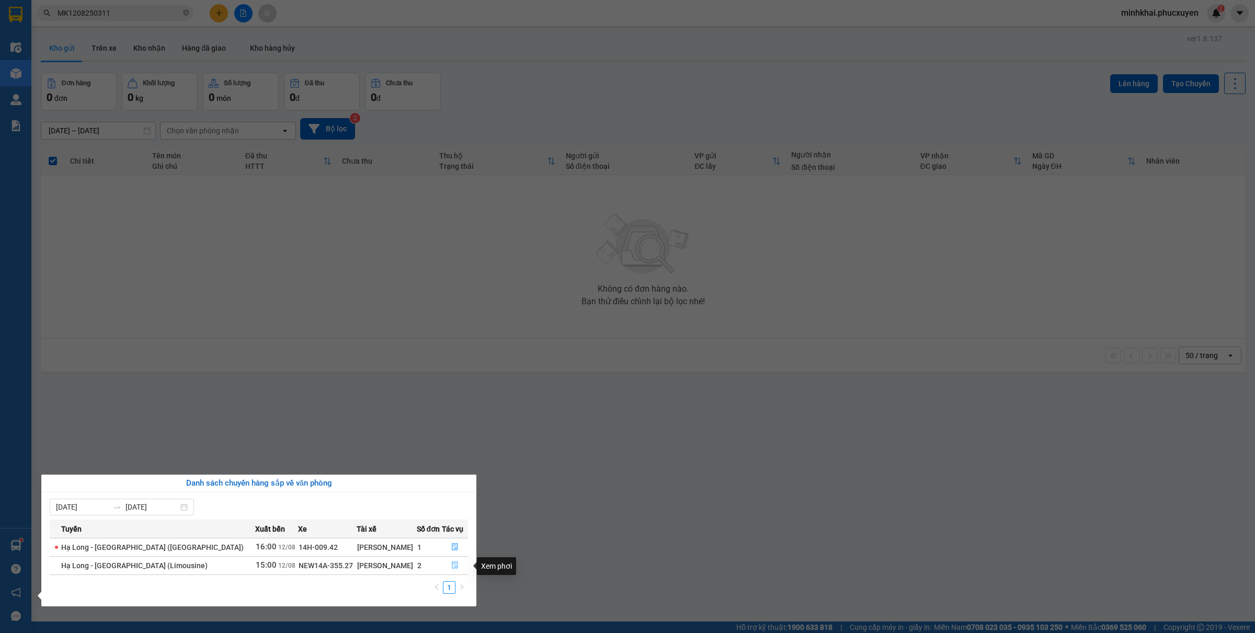
click at [451, 568] on icon "file-done" at bounding box center [454, 564] width 7 height 7
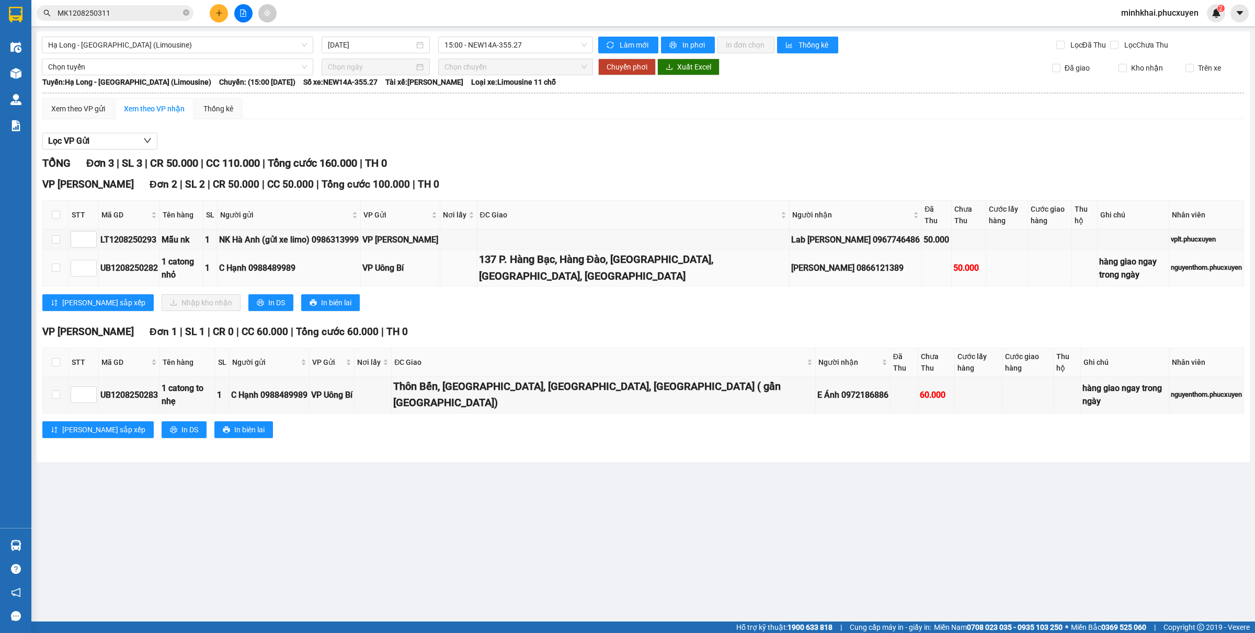
drag, startPoint x: 484, startPoint y: 260, endPoint x: 563, endPoint y: 278, distance: 80.3
click at [563, 278] on td "137 P. Hàng Bạc, Hàng Đào, [GEOGRAPHIC_DATA], [GEOGRAPHIC_DATA], [GEOGRAPHIC_DA…" at bounding box center [633, 268] width 313 height 37
click at [561, 284] on div "137 P. Hàng Bạc, Hàng Đào, [GEOGRAPHIC_DATA], [GEOGRAPHIC_DATA], [GEOGRAPHIC_DA…" at bounding box center [633, 267] width 309 height 33
click at [243, 43] on span "Hạ Long - Hà Nội (Limousine)" at bounding box center [177, 45] width 259 height 16
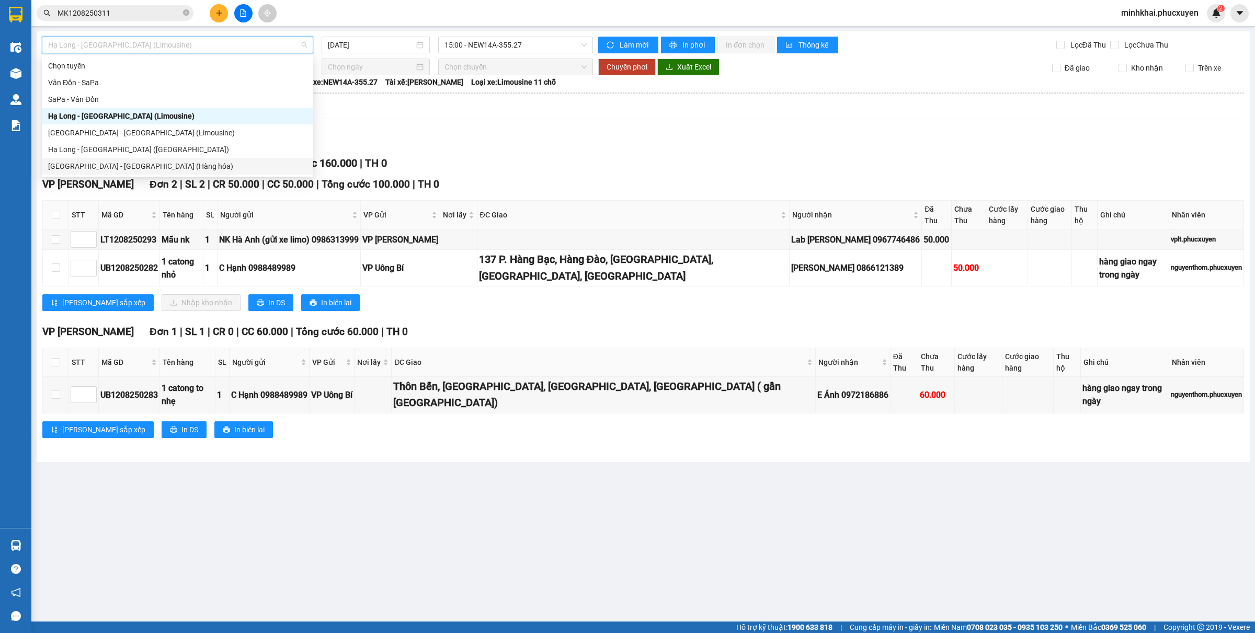
click at [120, 165] on div "[GEOGRAPHIC_DATA] - [GEOGRAPHIC_DATA] (Hàng hóa)" at bounding box center [177, 166] width 259 height 12
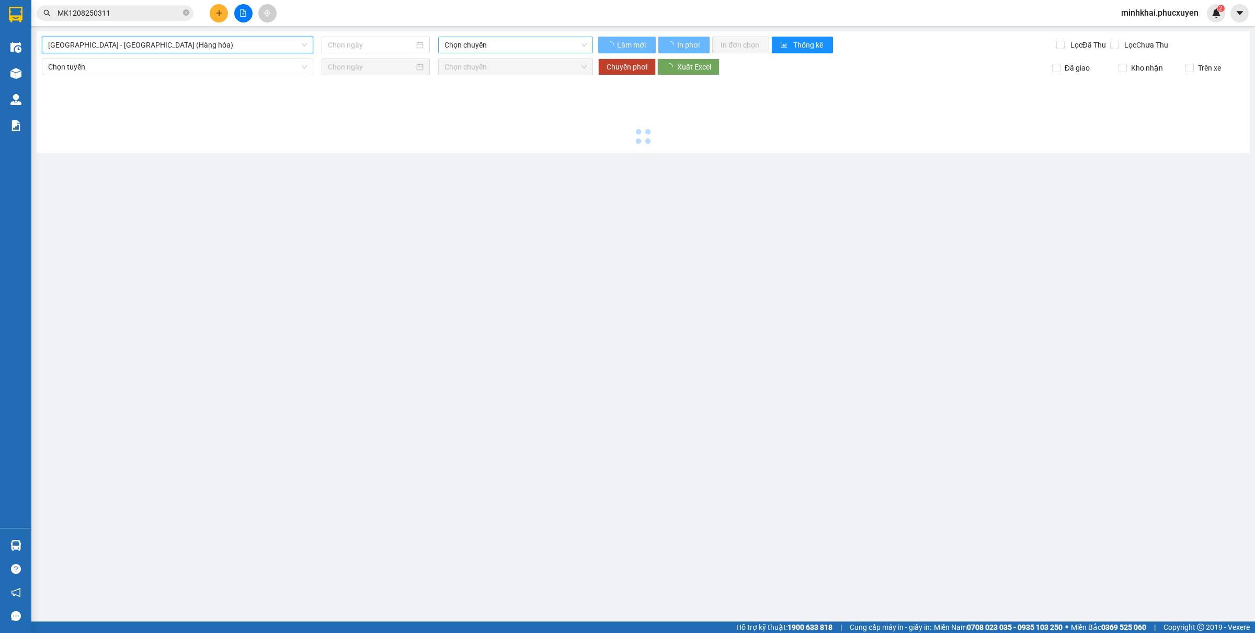
click at [469, 40] on span "Chọn chuyến" at bounding box center [515, 45] width 142 height 16
type input "[DATE]"
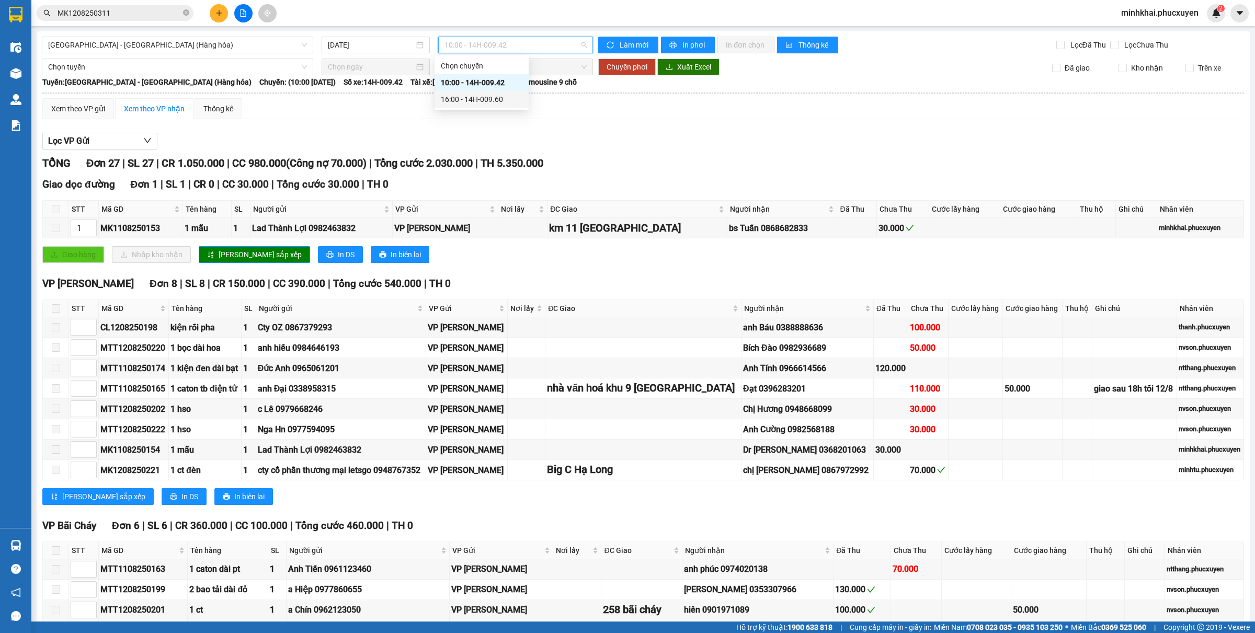
click at [483, 102] on div "16:00 - 14H-009.60" at bounding box center [482, 100] width 82 height 12
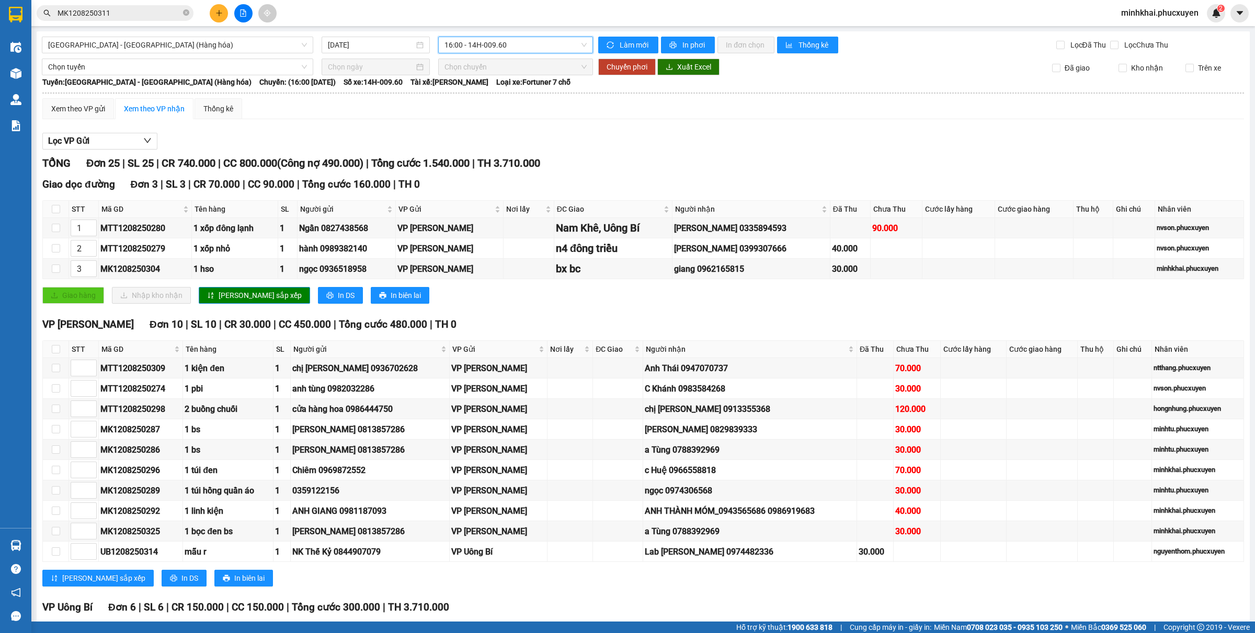
checkbox input "true"
click at [87, 246] on span "Increase Value" at bounding box center [91, 244] width 12 height 9
click at [89, 254] on icon "down" at bounding box center [91, 252] width 4 height 4
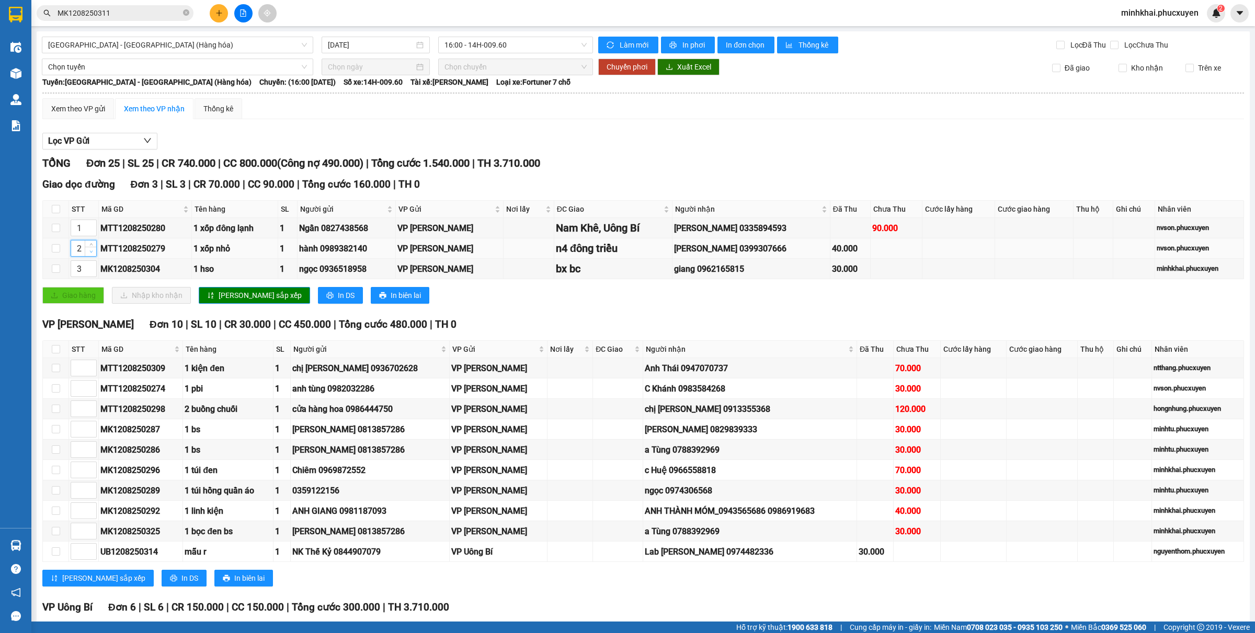
type input "1"
click at [89, 254] on icon "down" at bounding box center [91, 252] width 4 height 4
click at [92, 223] on span "up" at bounding box center [91, 225] width 6 height 6
click at [94, 234] on span "Decrease Value" at bounding box center [91, 230] width 12 height 9
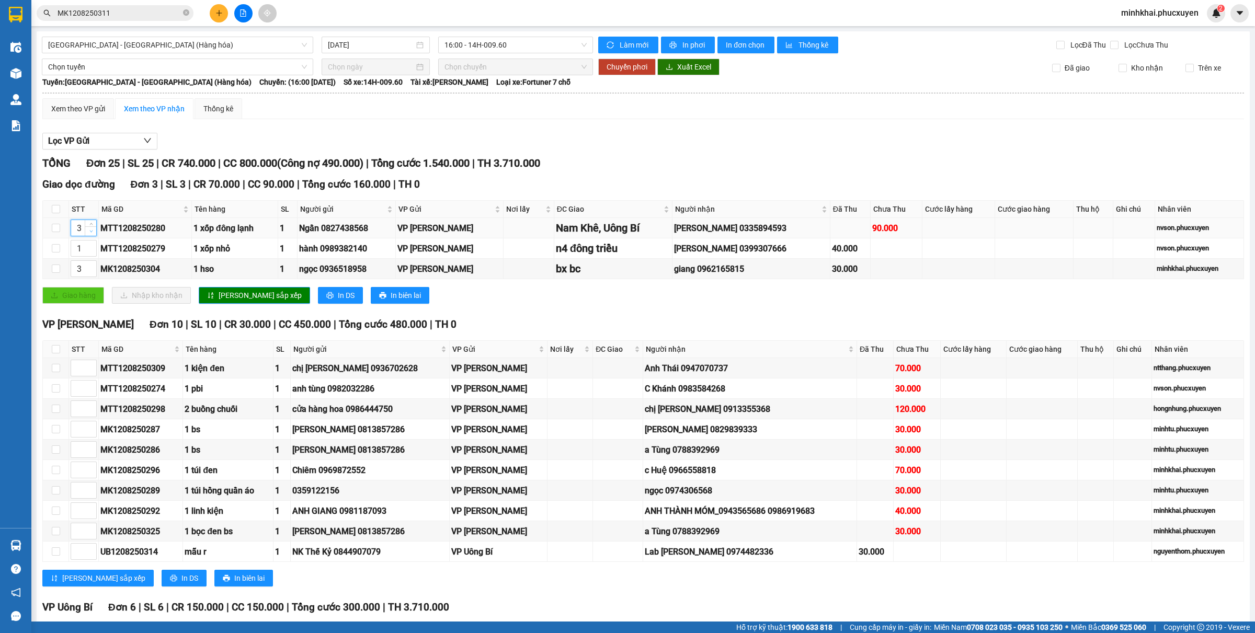
type input "2"
click at [257, 293] on button "[PERSON_NAME] sắp xếp" at bounding box center [254, 295] width 111 height 17
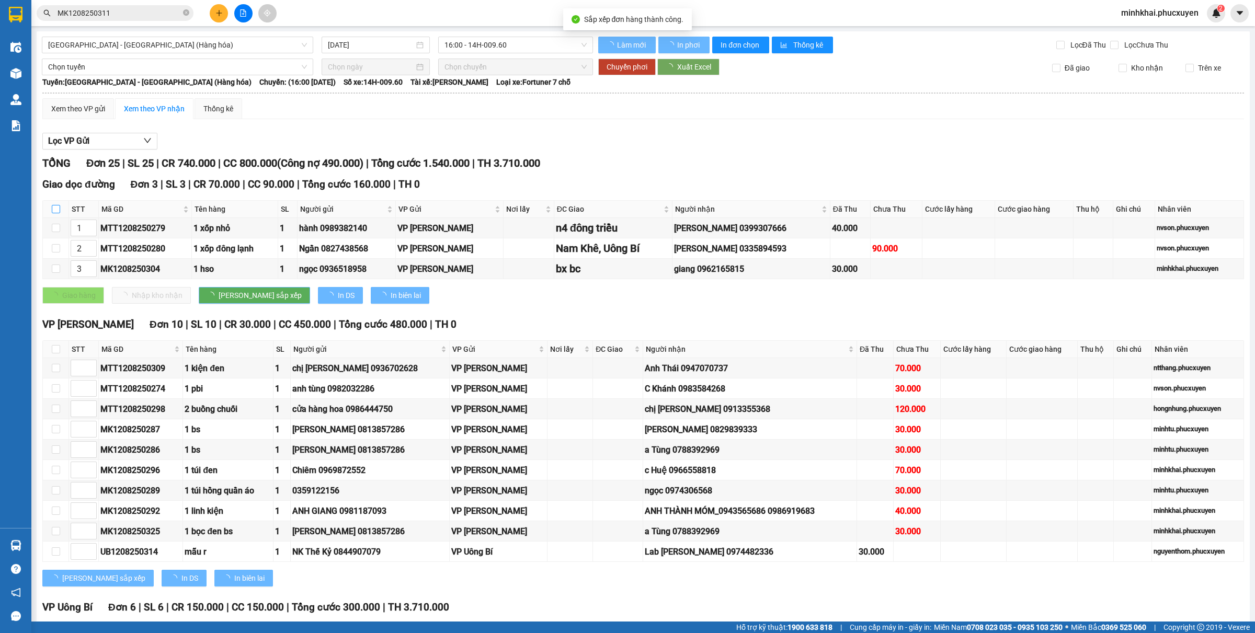
click at [55, 209] on input "checkbox" at bounding box center [56, 209] width 8 height 8
checkbox input "true"
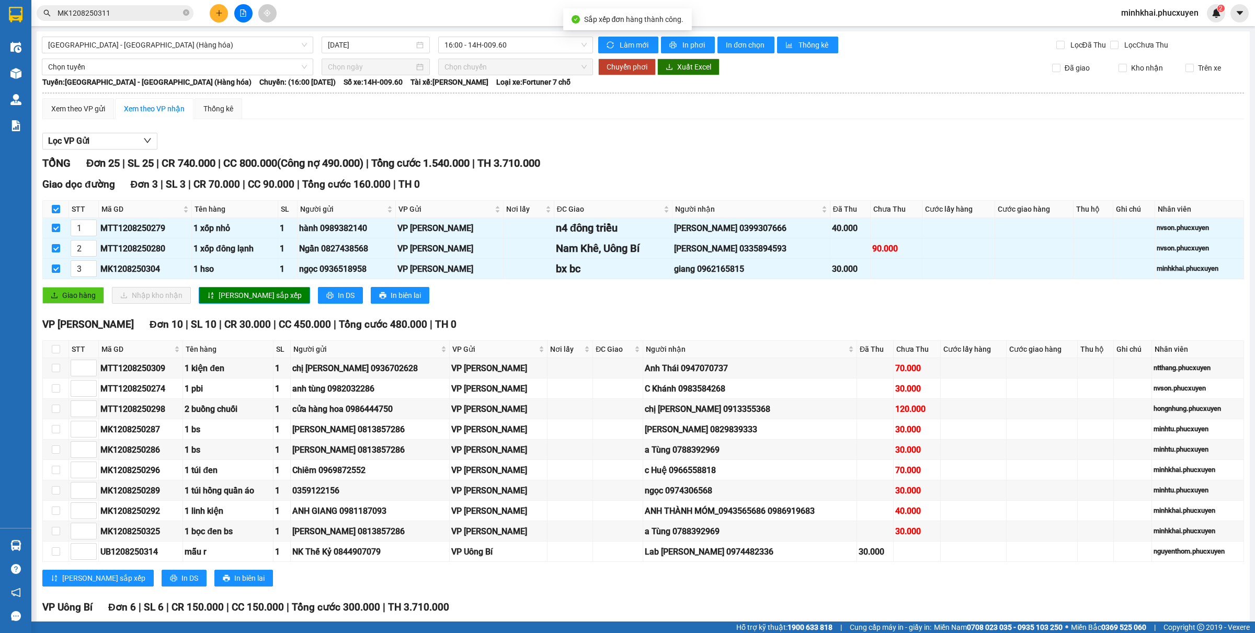
checkbox input "true"
click at [338, 294] on span "In DS" at bounding box center [346, 296] width 17 height 12
click at [338, 301] on span "In DS" at bounding box center [346, 296] width 17 height 12
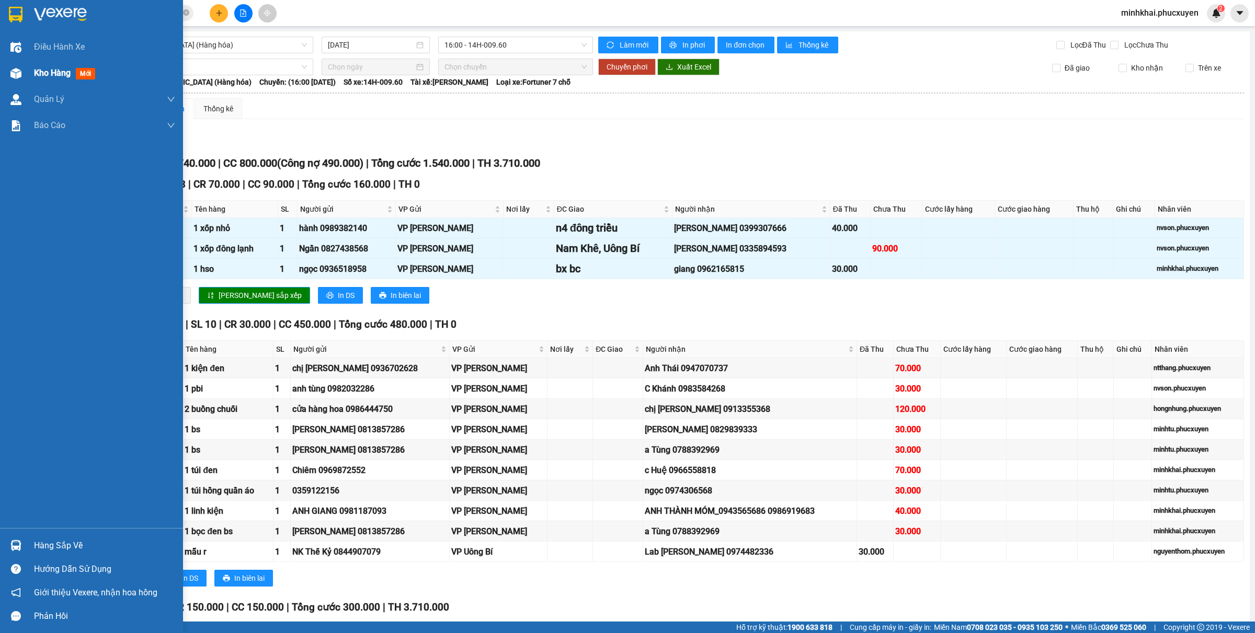
click at [7, 69] on div at bounding box center [16, 73] width 18 height 18
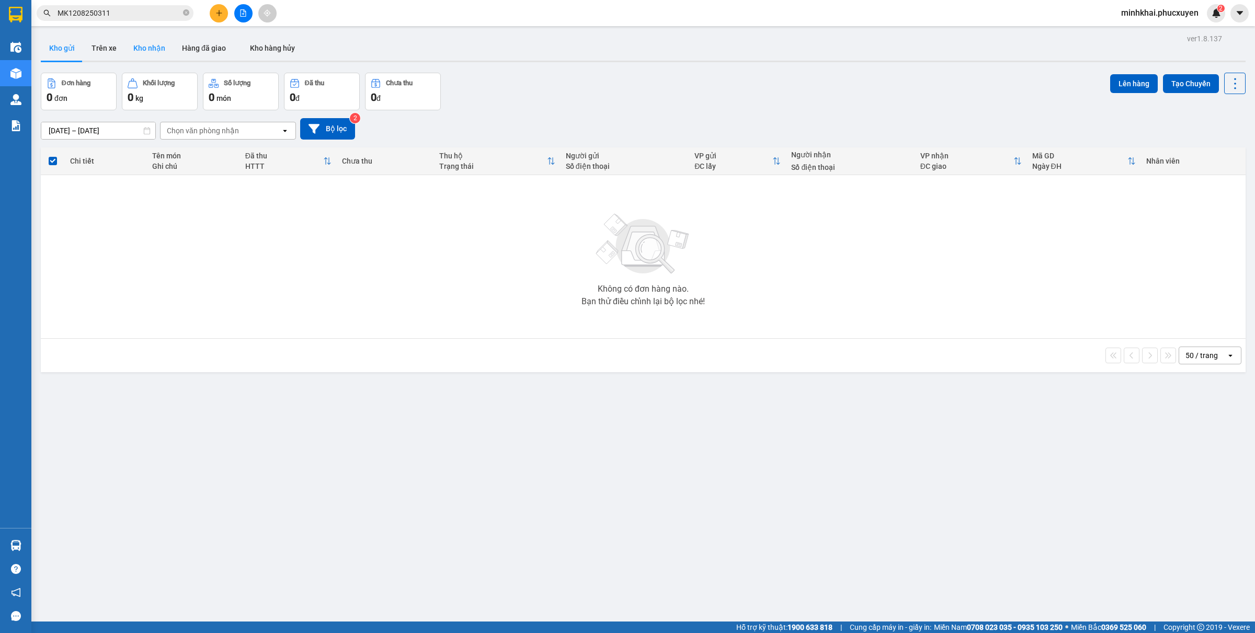
click at [153, 53] on button "Kho nhận" at bounding box center [149, 48] width 49 height 25
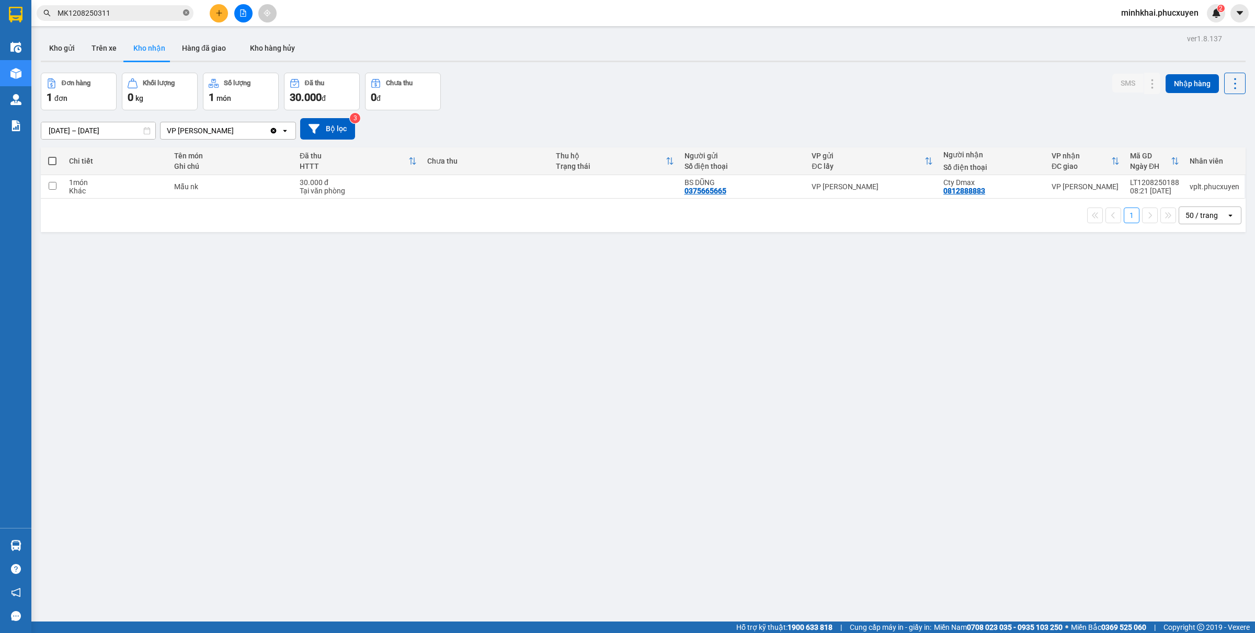
click at [187, 10] on icon "close-circle" at bounding box center [186, 12] width 6 height 6
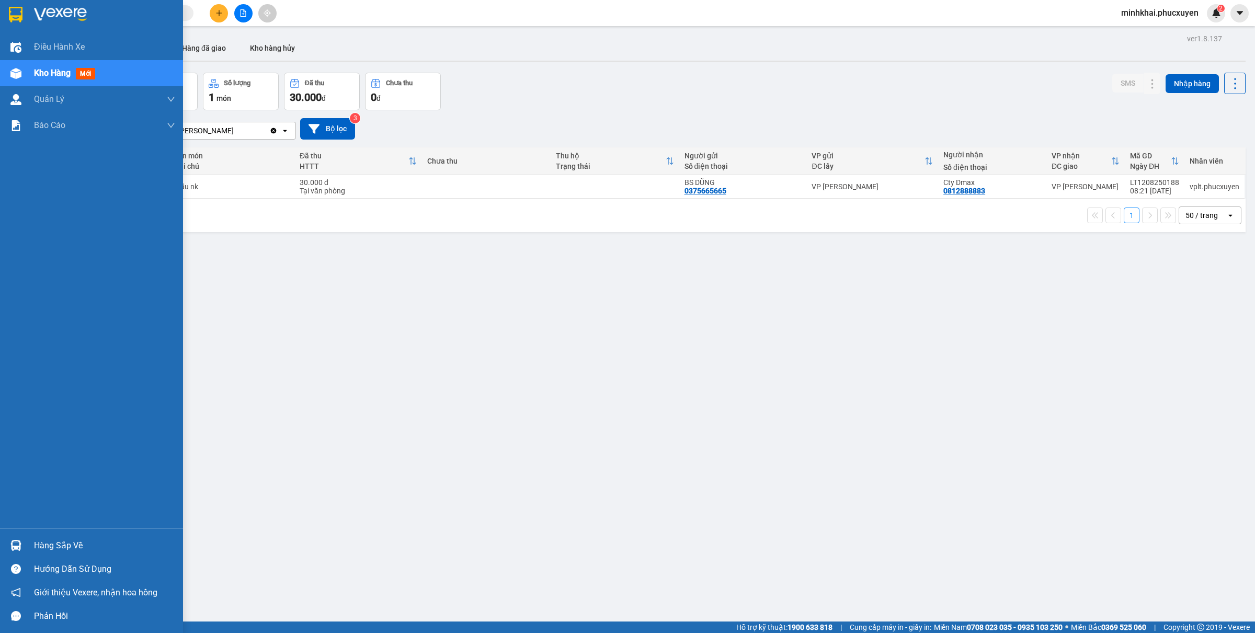
click at [29, 531] on div "Hàng sắp về Hướng dẫn sử dụng Giới thiệu Vexere, nhận hoa hồng Phản hồi" at bounding box center [91, 578] width 183 height 100
drag, startPoint x: 17, startPoint y: 539, endPoint x: 75, endPoint y: 524, distance: 60.0
click at [17, 540] on div at bounding box center [16, 545] width 18 height 18
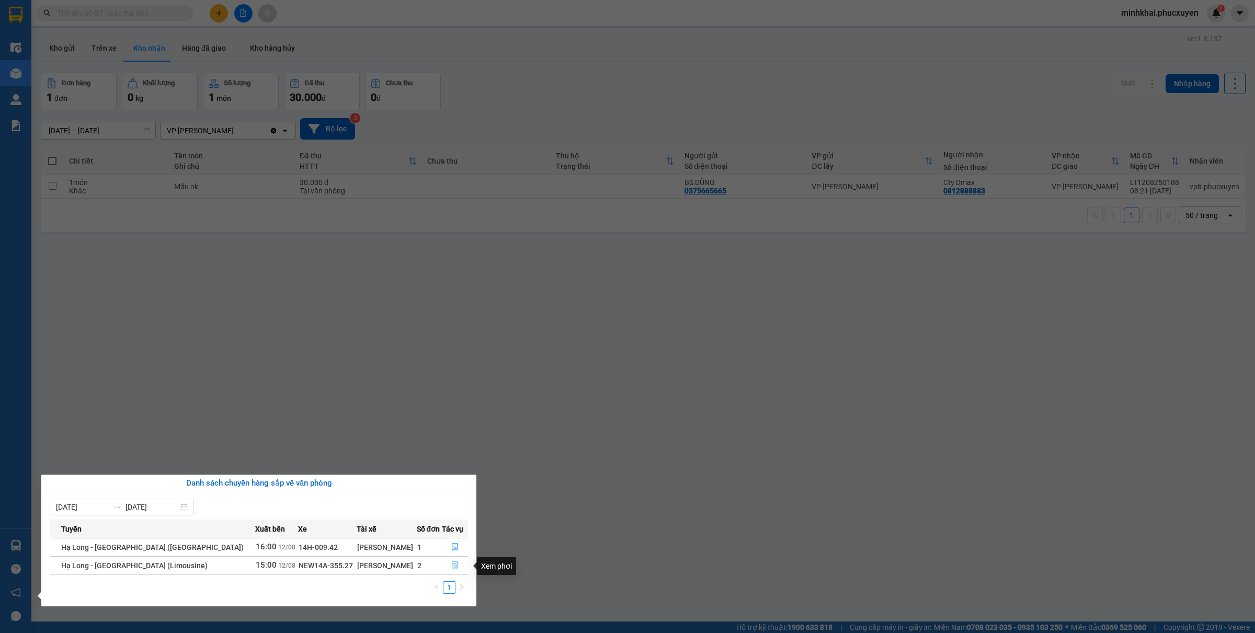
click at [452, 565] on icon "file-done" at bounding box center [455, 564] width 6 height 7
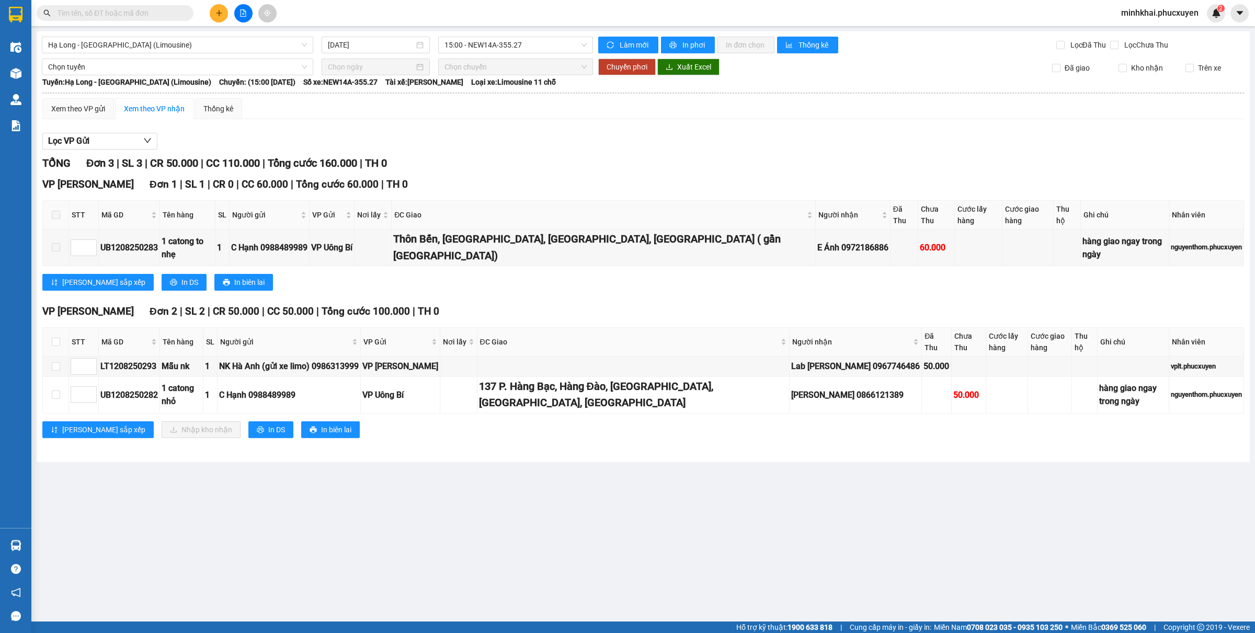
click at [87, 8] on input "text" at bounding box center [119, 13] width 123 height 12
click at [136, 13] on input "text" at bounding box center [119, 13] width 123 height 12
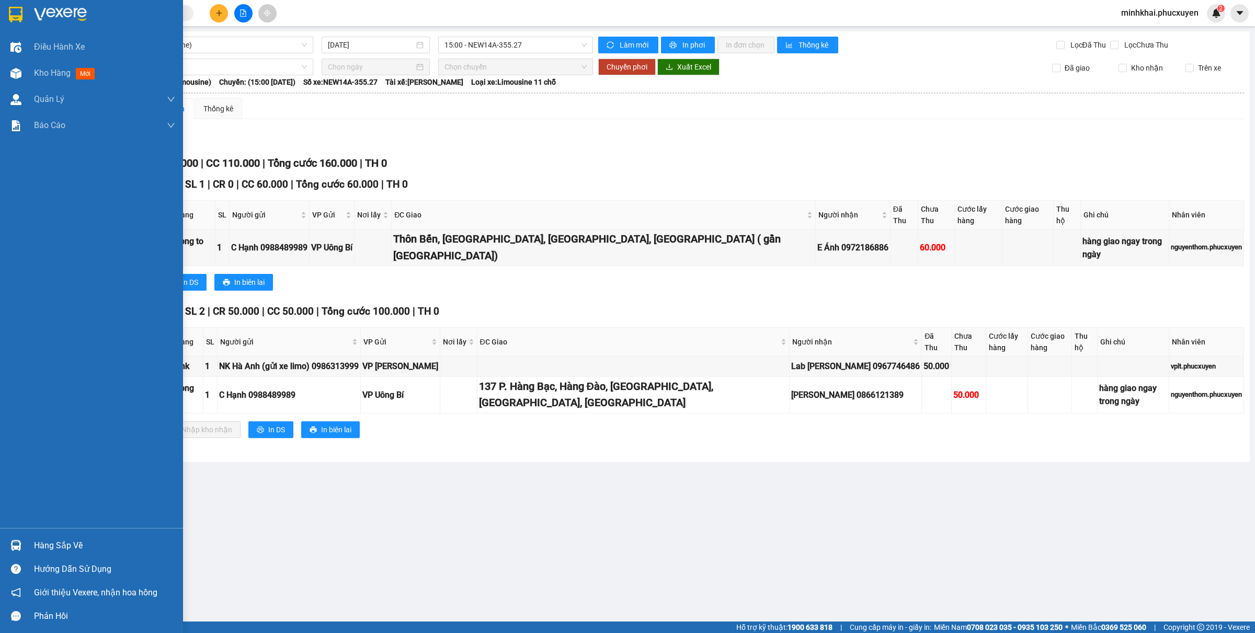
click at [49, 549] on div "Hàng sắp về" at bounding box center [104, 546] width 141 height 16
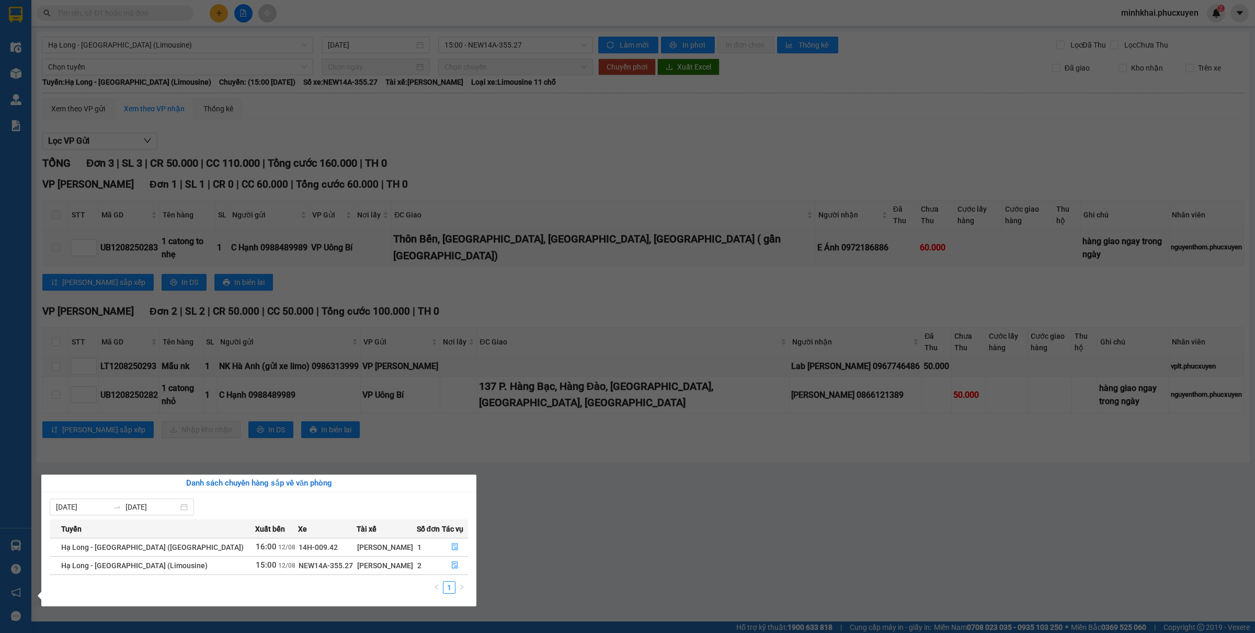
click at [317, 213] on section "Kết quả tìm kiếm ( 1 ) Bộ lọc Gửi 3 ngày gần nhất Mã ĐH Trạng thái Món hàng Thu…" at bounding box center [627, 316] width 1255 height 633
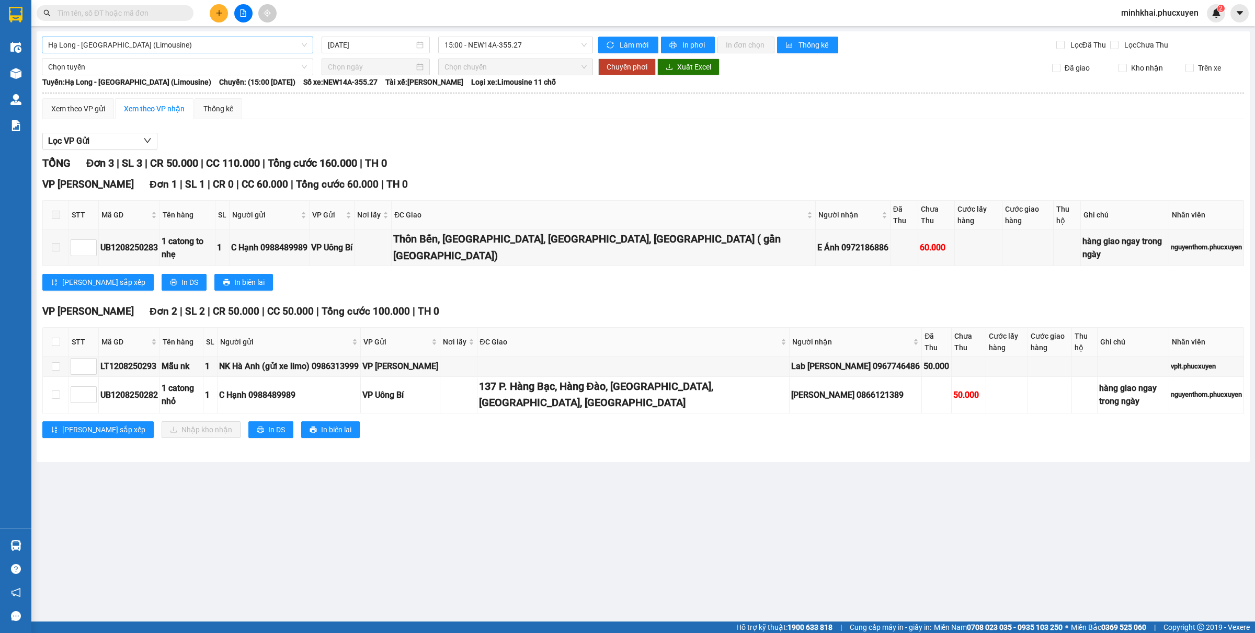
click at [232, 45] on span "Hạ Long - Hà Nội (Limousine)" at bounding box center [177, 45] width 259 height 16
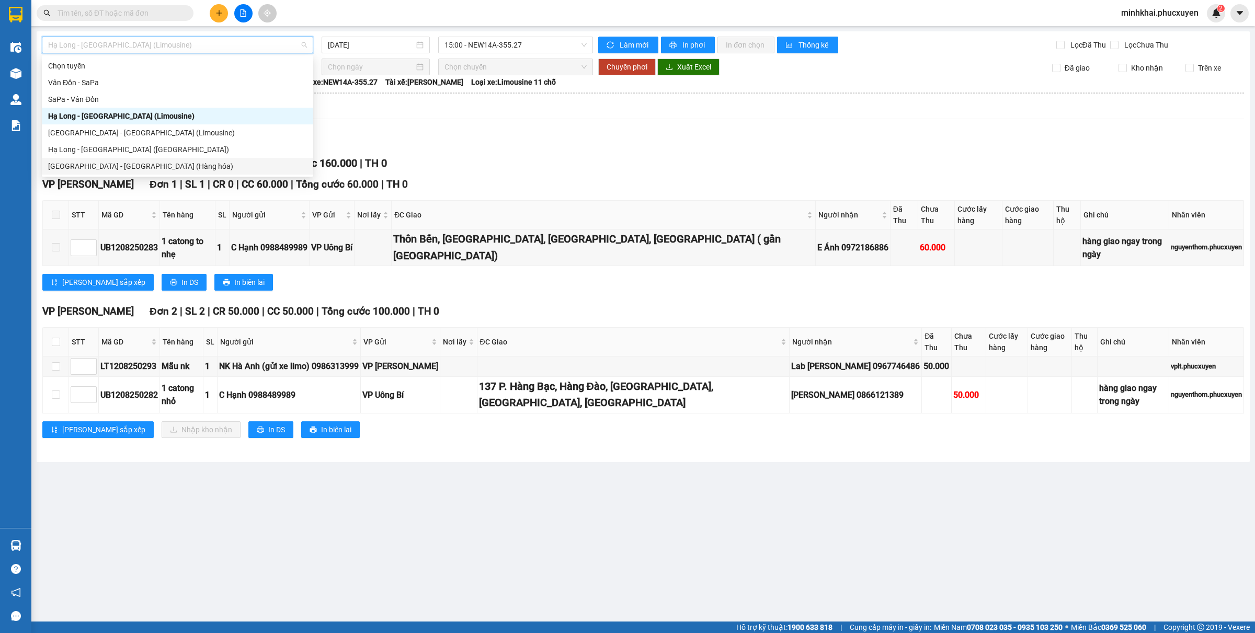
click at [126, 169] on div "[GEOGRAPHIC_DATA] - [GEOGRAPHIC_DATA] (Hàng hóa)" at bounding box center [177, 166] width 259 height 12
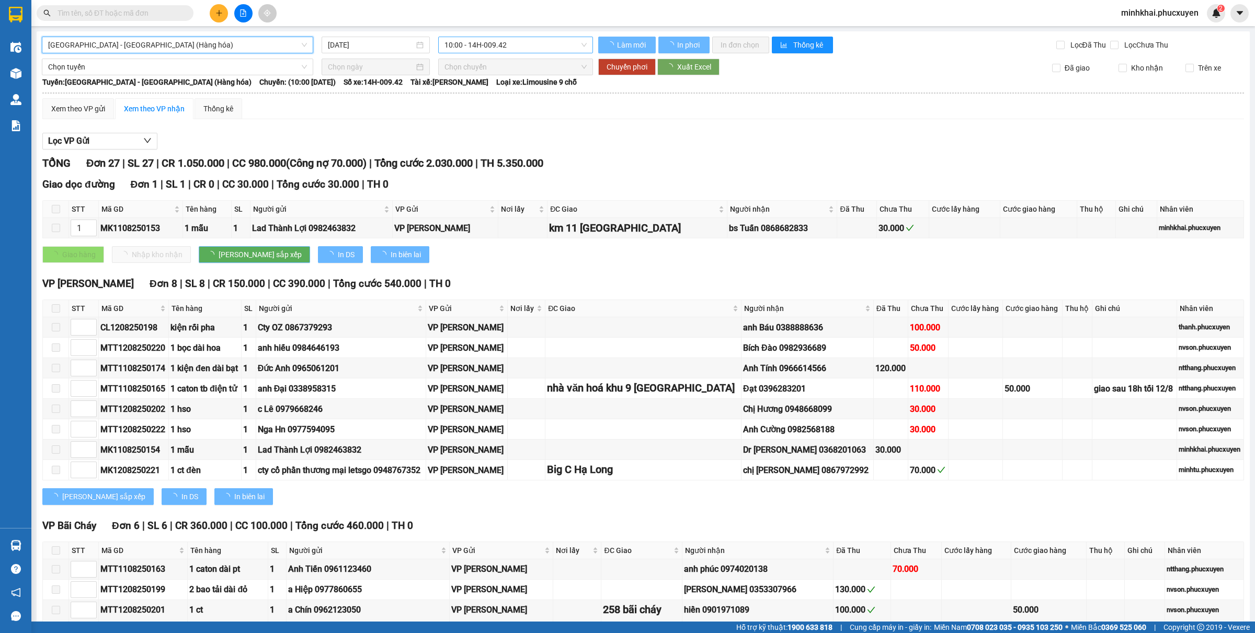
click at [485, 48] on span "10:00 - 14H-009.42" at bounding box center [515, 45] width 142 height 16
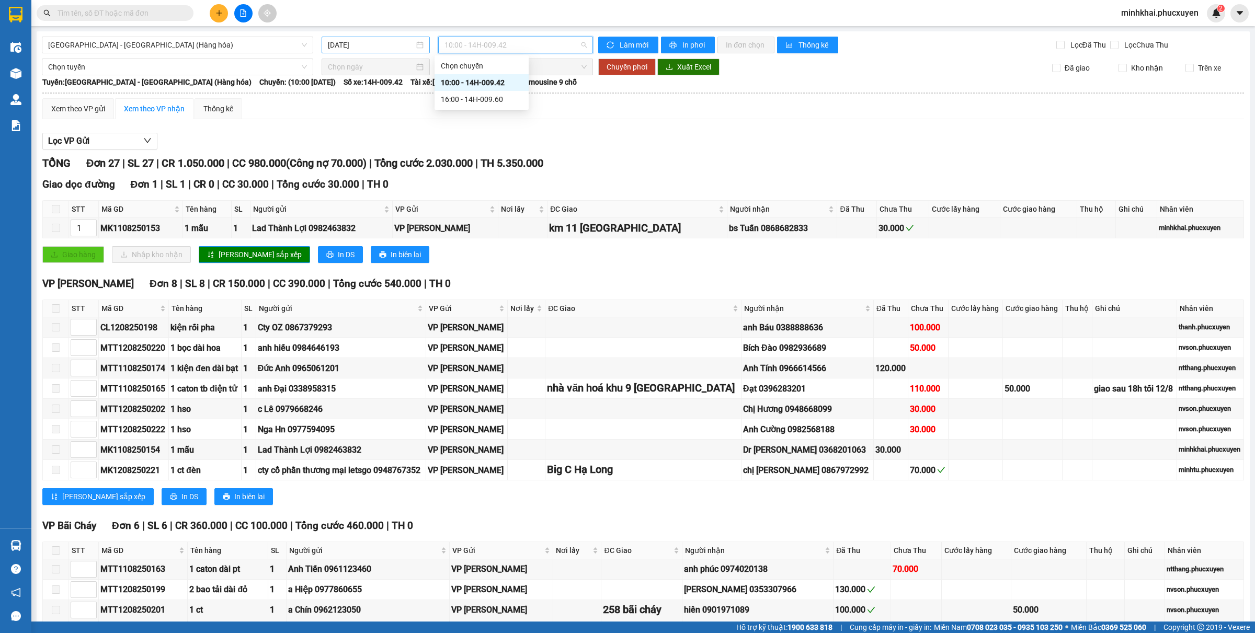
click at [349, 47] on input "[DATE]" at bounding box center [371, 45] width 86 height 12
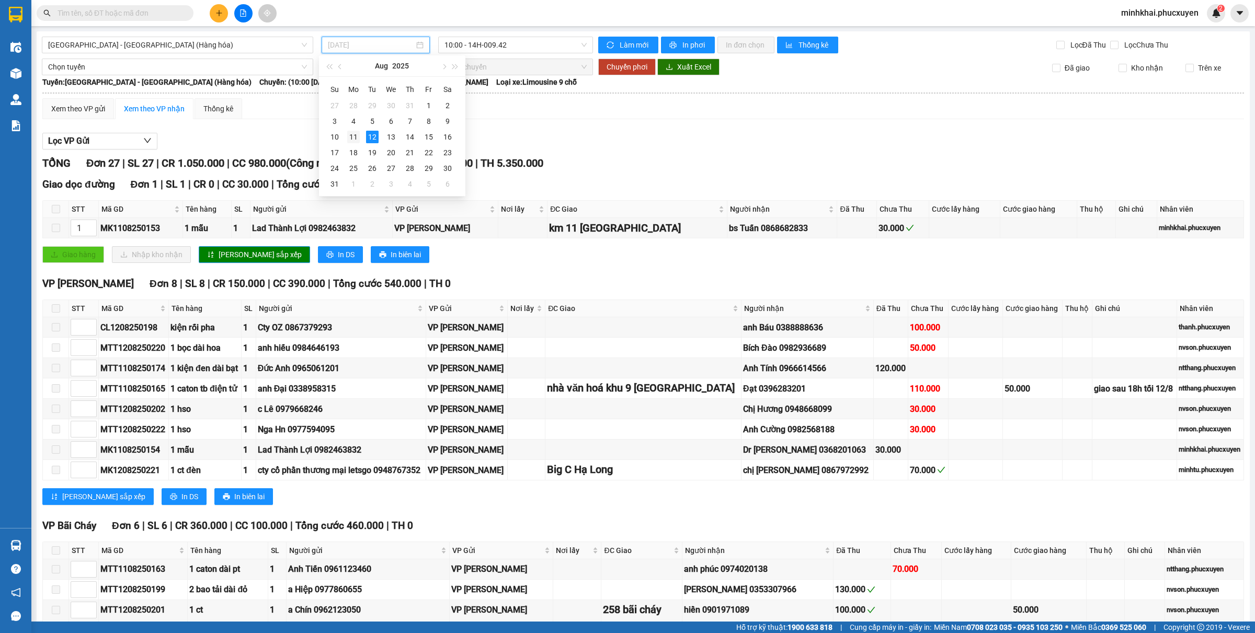
click at [353, 137] on div "11" at bounding box center [353, 137] width 13 height 13
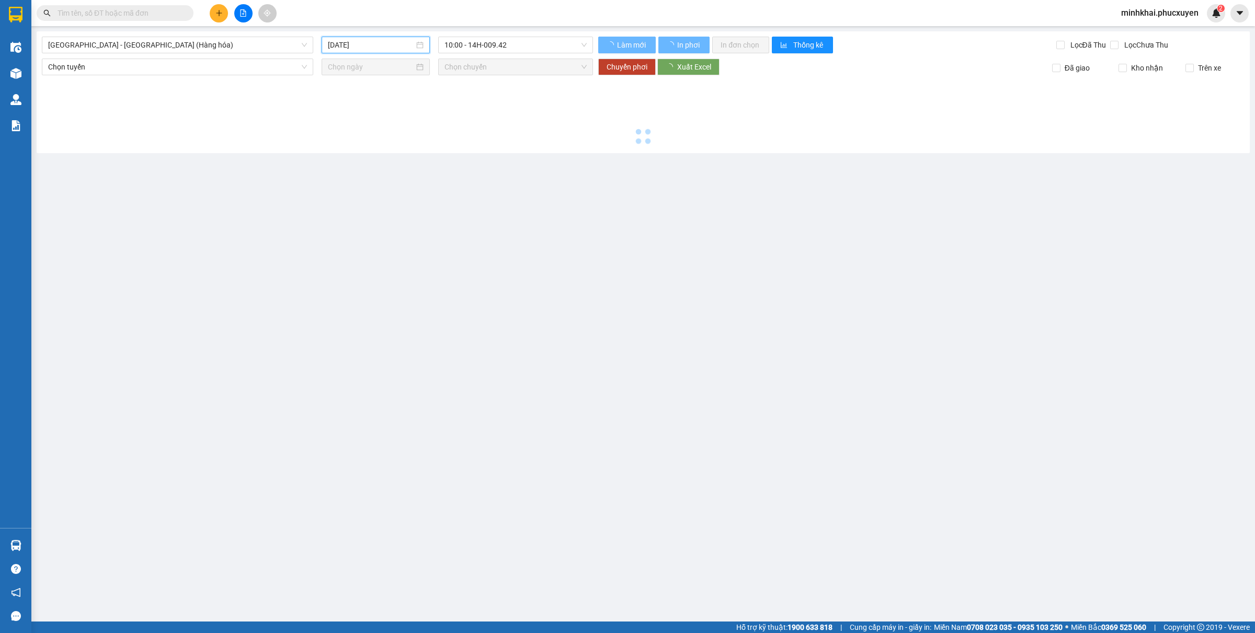
type input "11/08/2025"
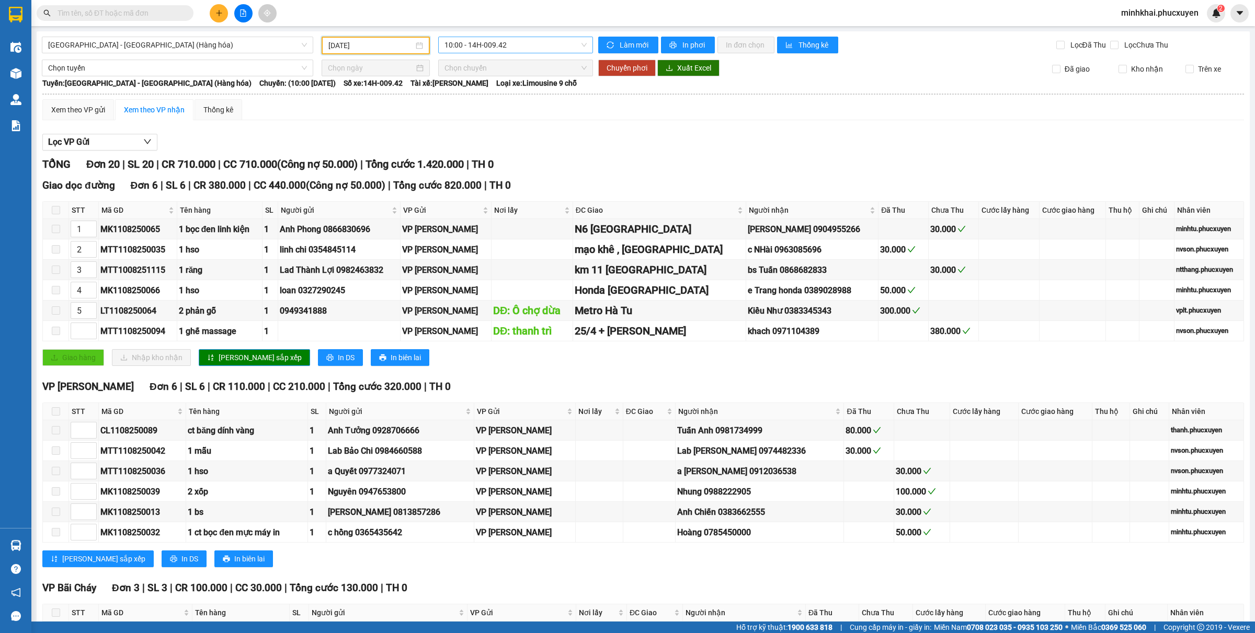
click at [485, 44] on span "10:00 - 14H-009.42" at bounding box center [515, 45] width 142 height 16
click at [487, 94] on div "16:00 - 14H-009.60" at bounding box center [482, 100] width 82 height 12
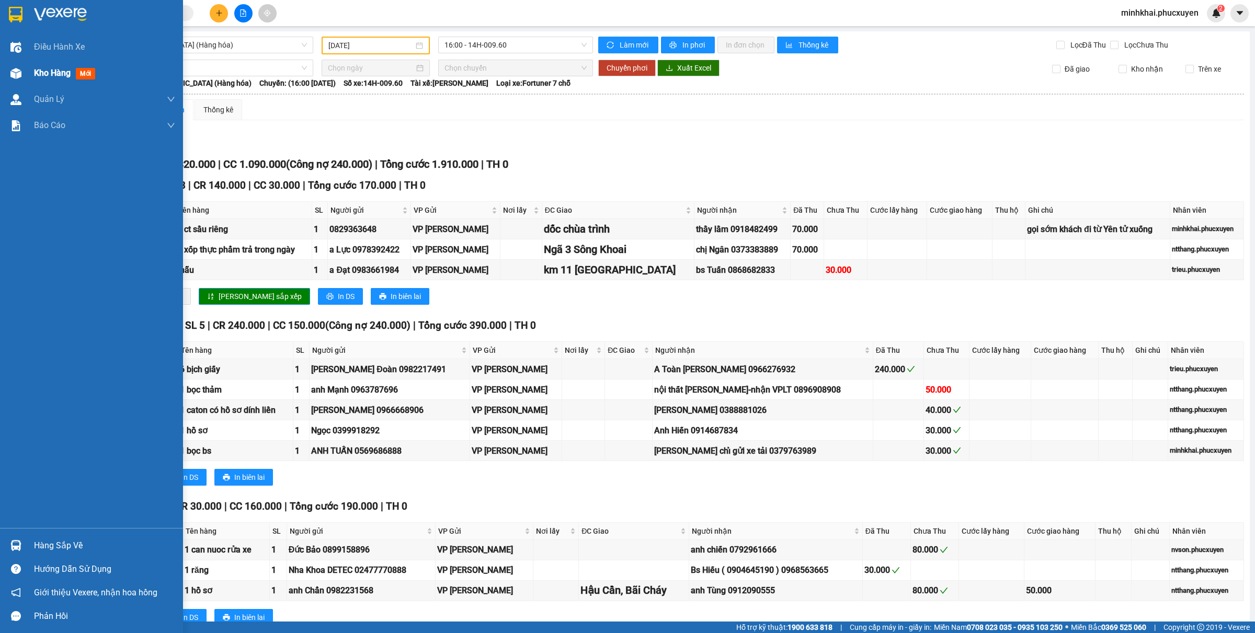
click at [80, 72] on span "mới" at bounding box center [85, 74] width 19 height 12
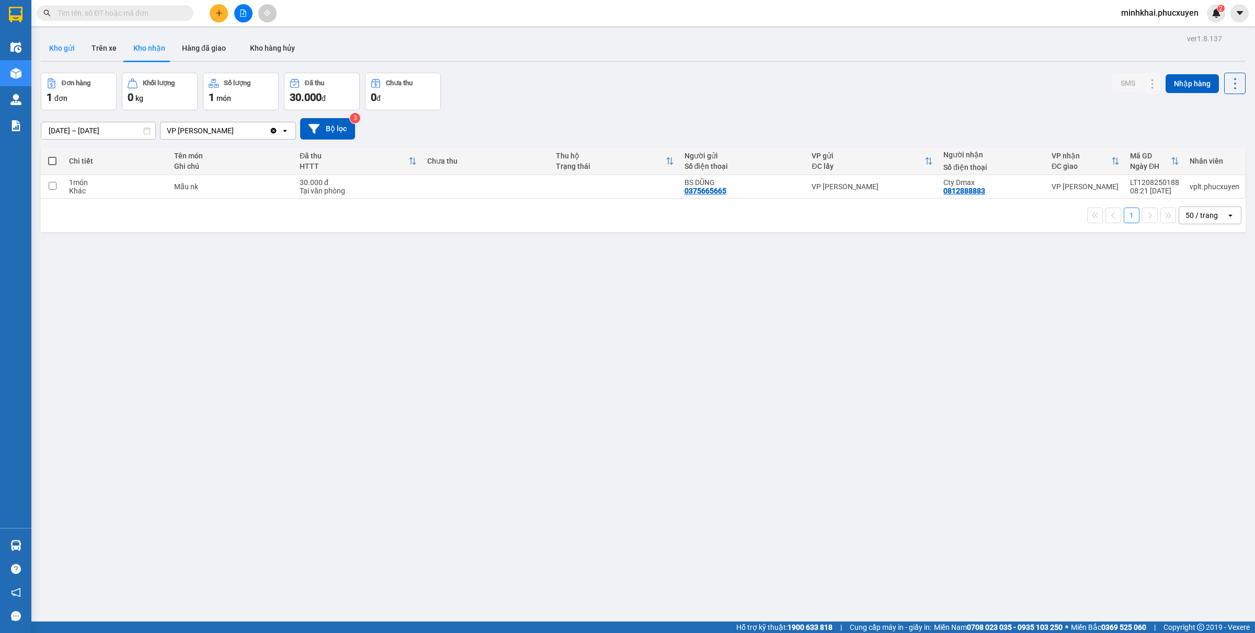
click at [53, 51] on button "Kho gửi" at bounding box center [62, 48] width 42 height 25
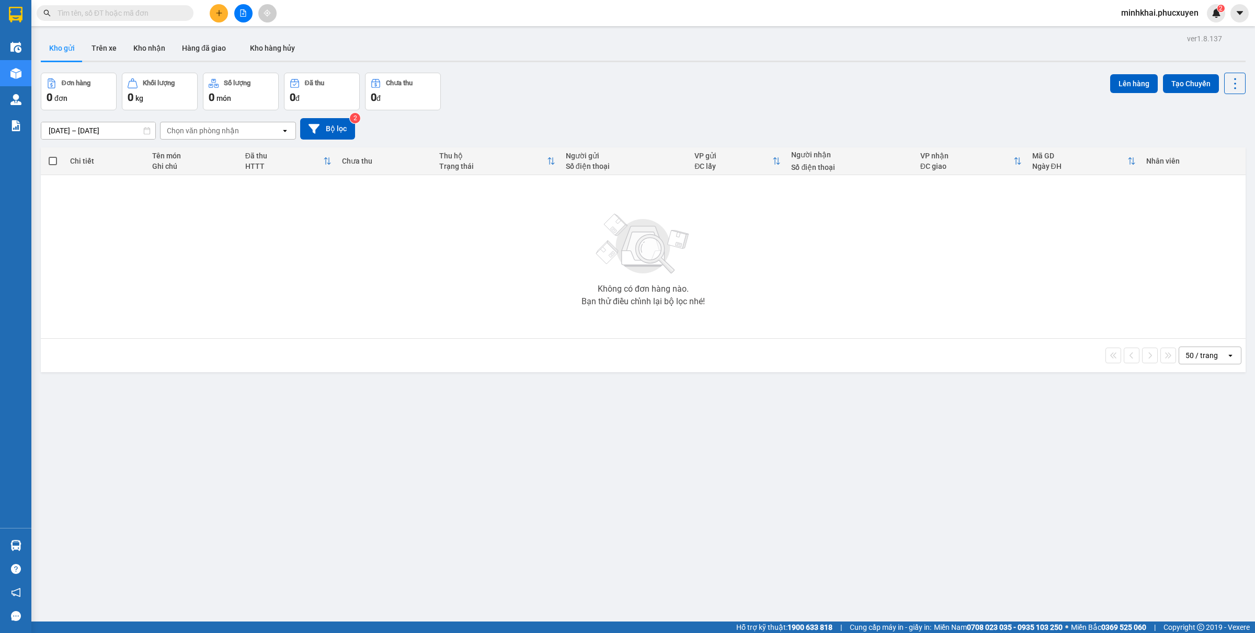
click at [153, 52] on button "Kho nhận" at bounding box center [149, 48] width 49 height 25
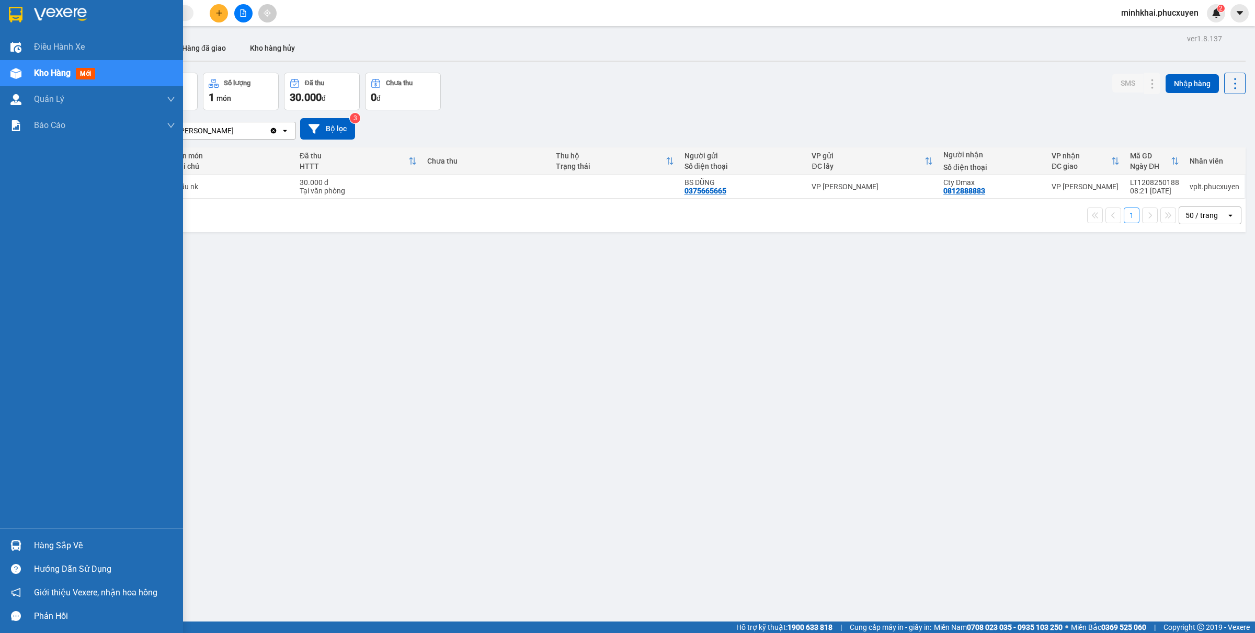
click at [11, 556] on div "Hàng sắp về" at bounding box center [91, 546] width 183 height 24
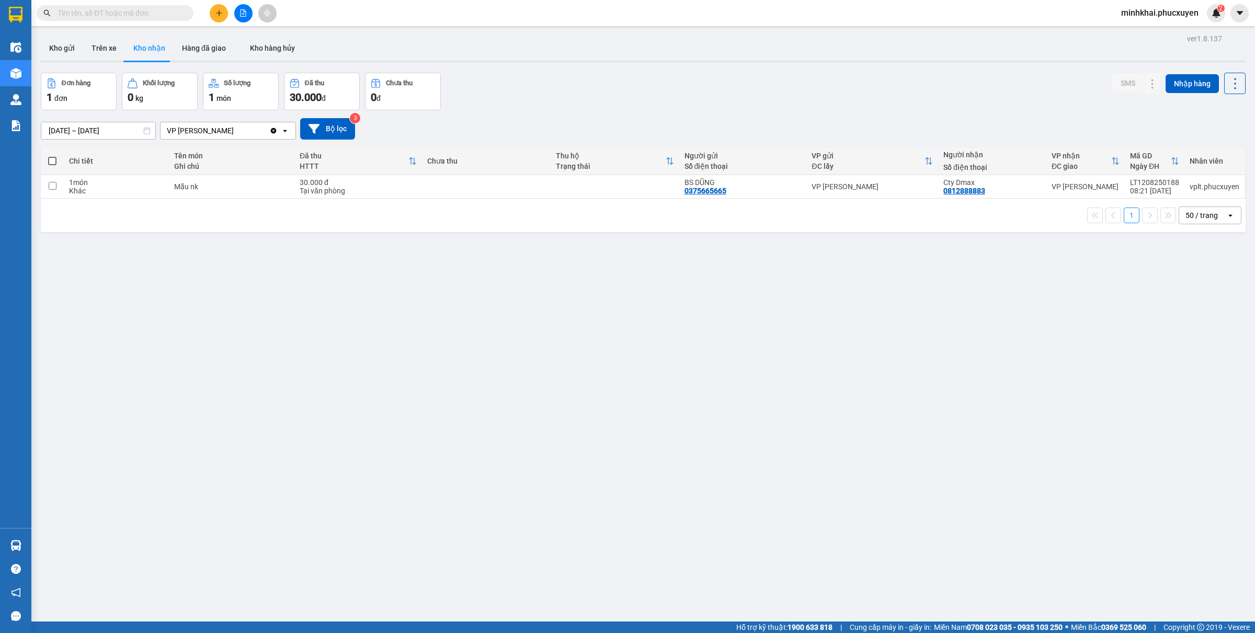
click at [685, 412] on section "Kết quả tìm kiếm ( 1 ) Bộ lọc Gửi 3 ngày gần nhất Mã ĐH Trạng thái Món hàng Thu…" at bounding box center [627, 316] width 1255 height 633
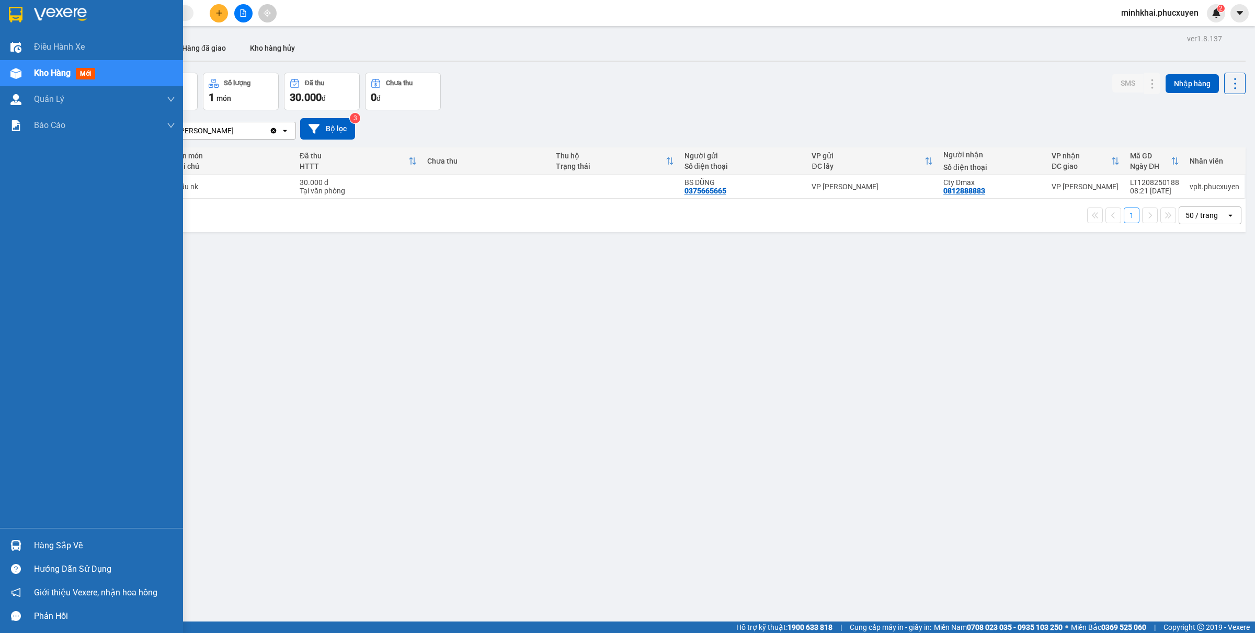
click at [17, 545] on img at bounding box center [15, 545] width 11 height 11
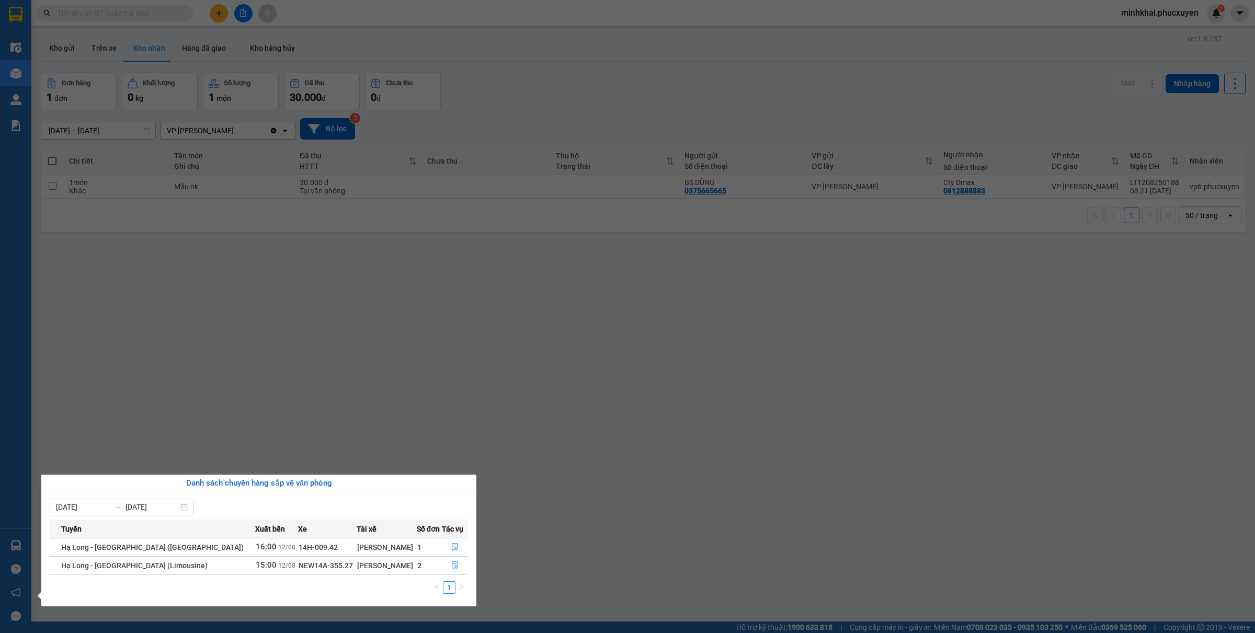
click at [674, 440] on section "Kết quả tìm kiếm ( 1 ) Bộ lọc Gửi 3 ngày gần nhất Mã ĐH Trạng thái Món hàng Thu…" at bounding box center [627, 316] width 1255 height 633
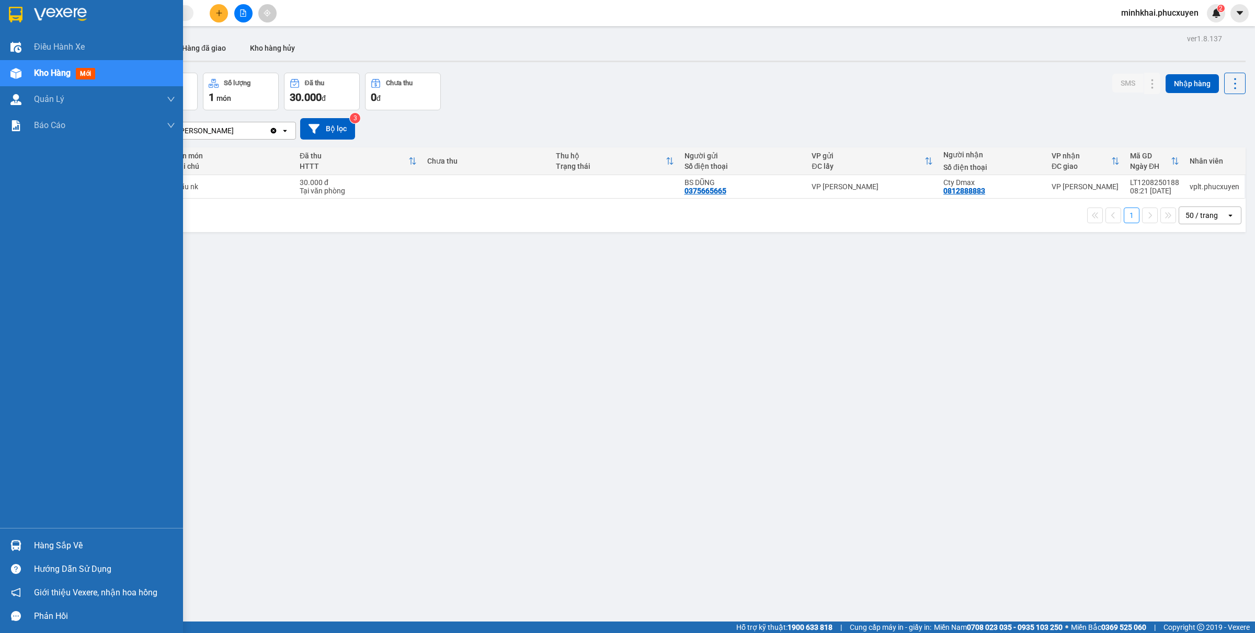
click at [16, 546] on img at bounding box center [15, 545] width 11 height 11
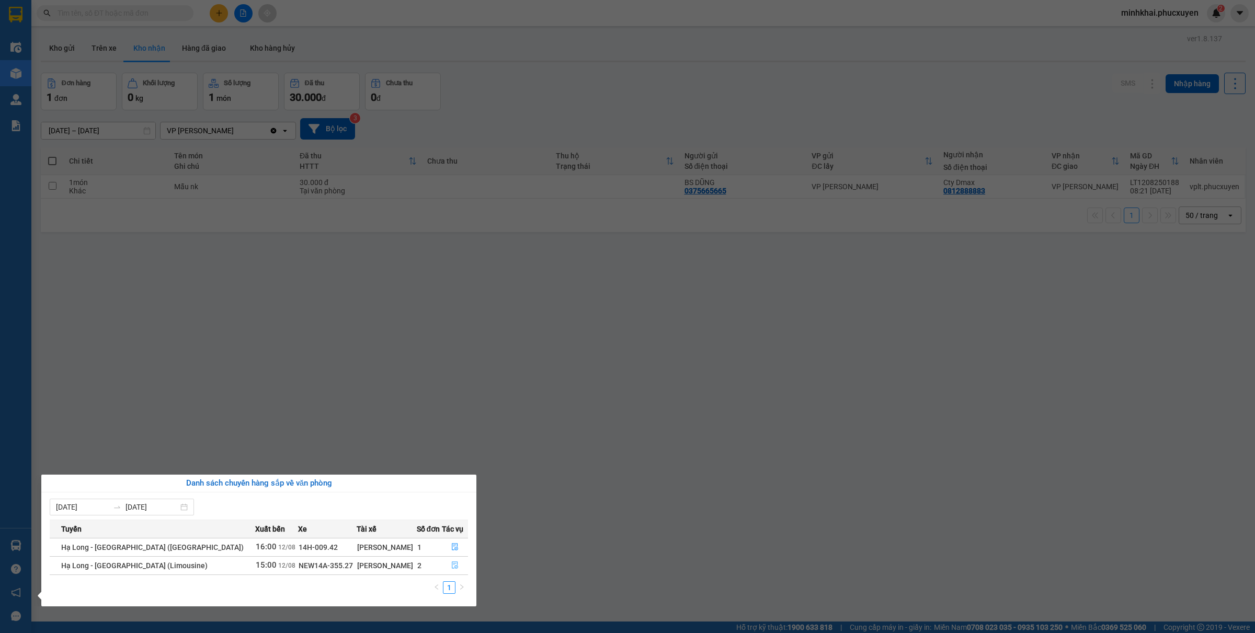
click at [452, 569] on icon "file-done" at bounding box center [455, 564] width 6 height 7
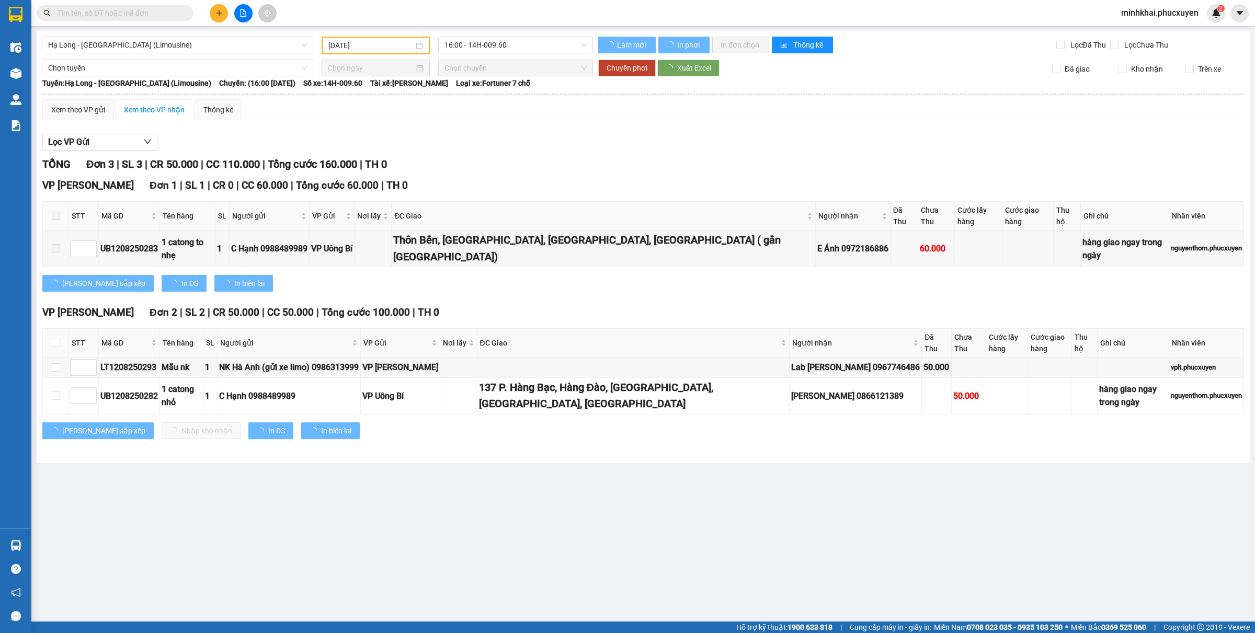
type input "[DATE]"
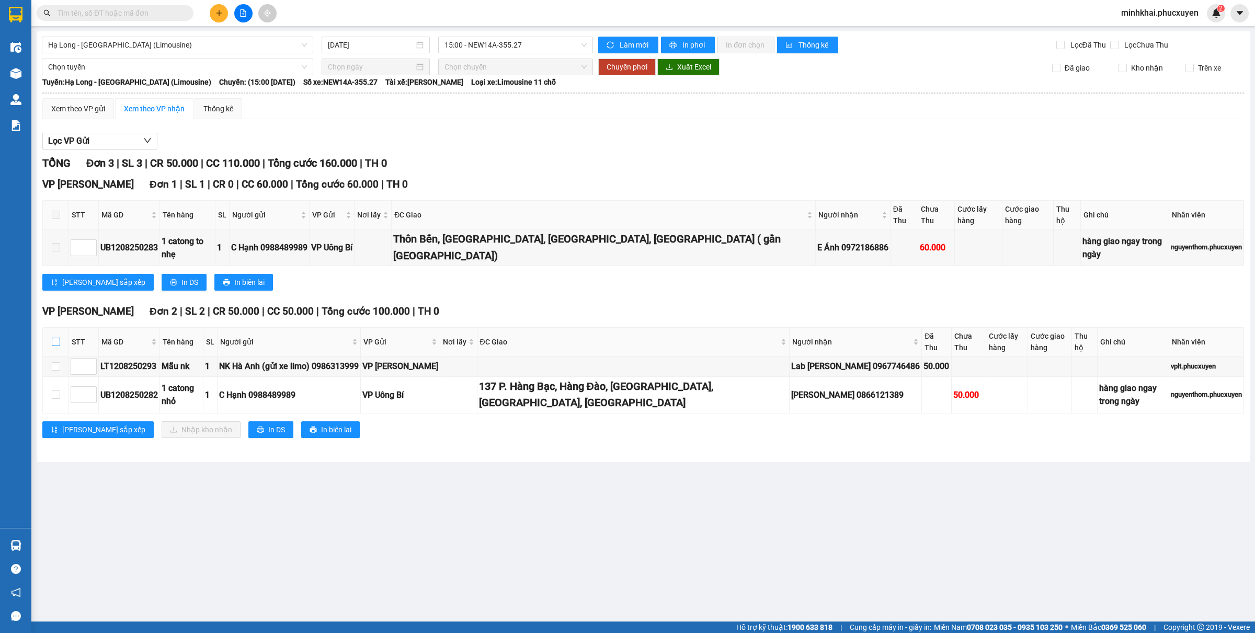
click at [53, 338] on input "checkbox" at bounding box center [56, 342] width 8 height 8
checkbox input "true"
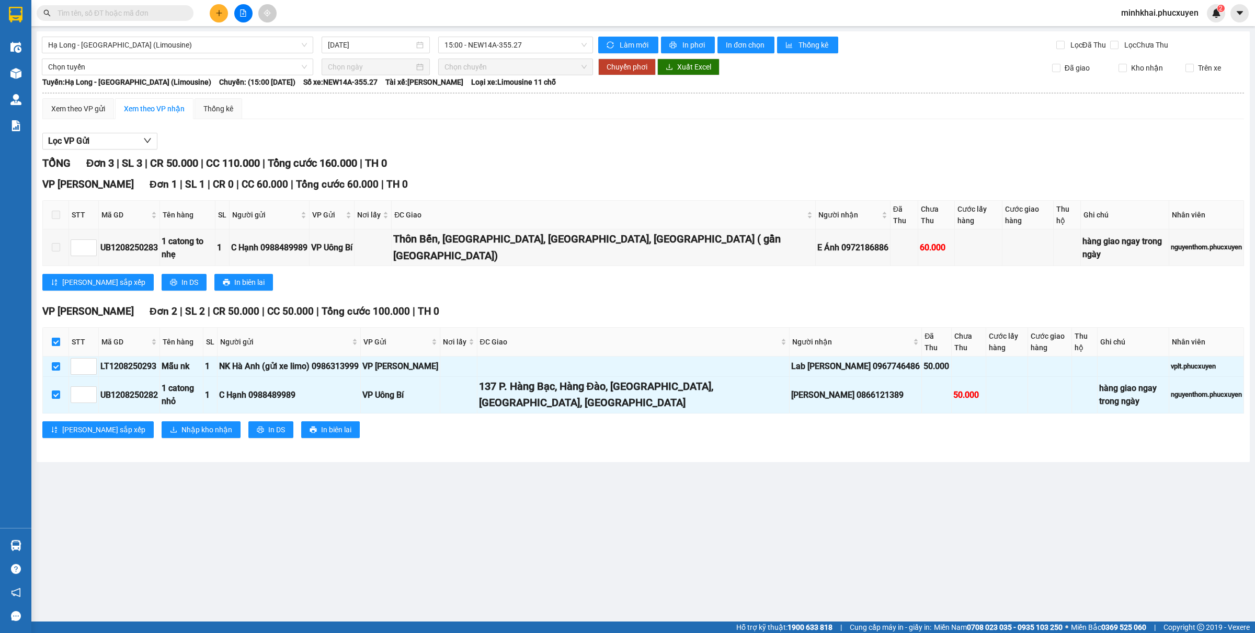
checkbox input "true"
click at [162, 421] on button "Nhập kho nhận" at bounding box center [201, 429] width 79 height 17
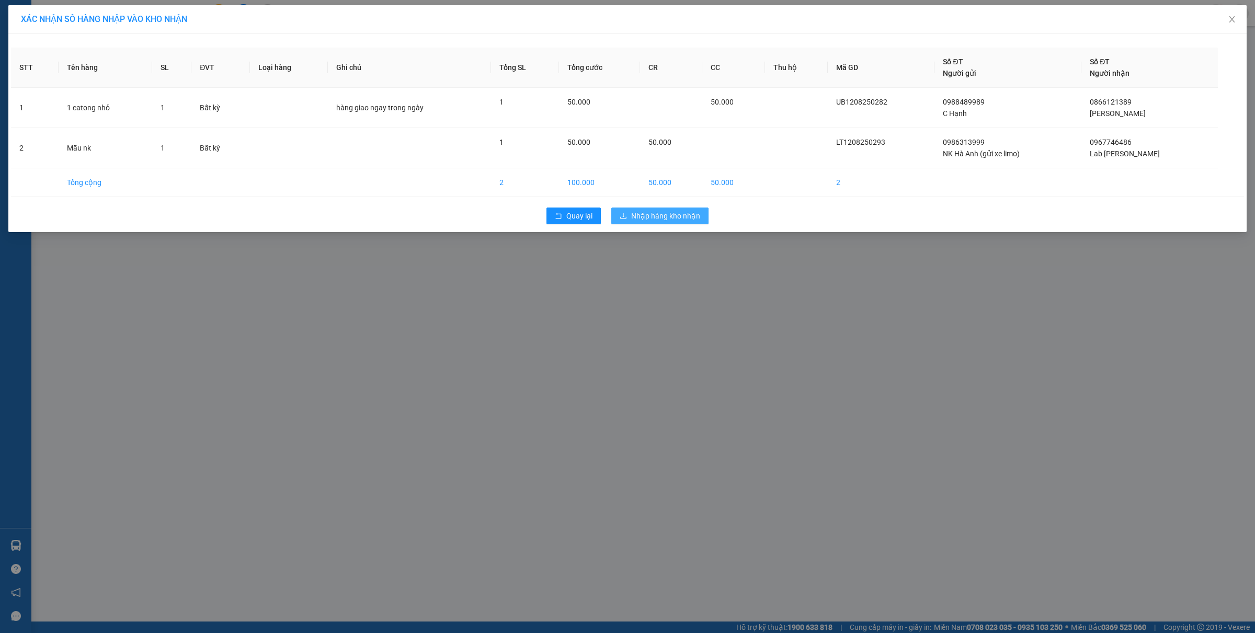
click at [664, 208] on button "Nhập hàng kho nhận" at bounding box center [659, 216] width 97 height 17
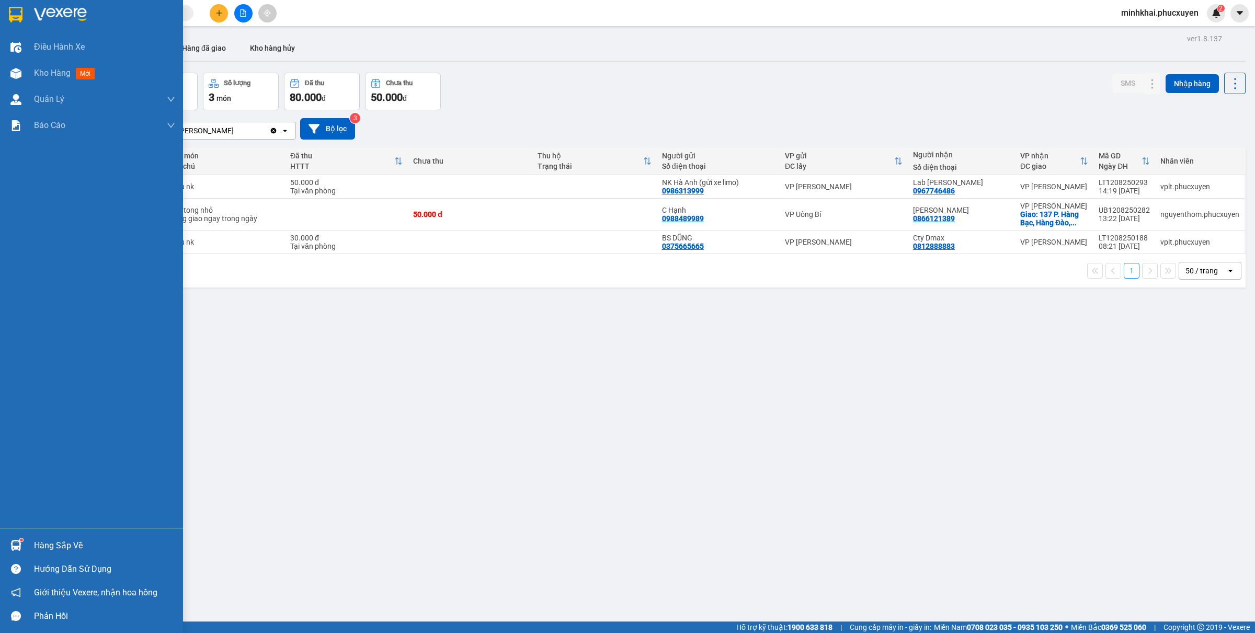
click at [9, 550] on div at bounding box center [16, 545] width 18 height 18
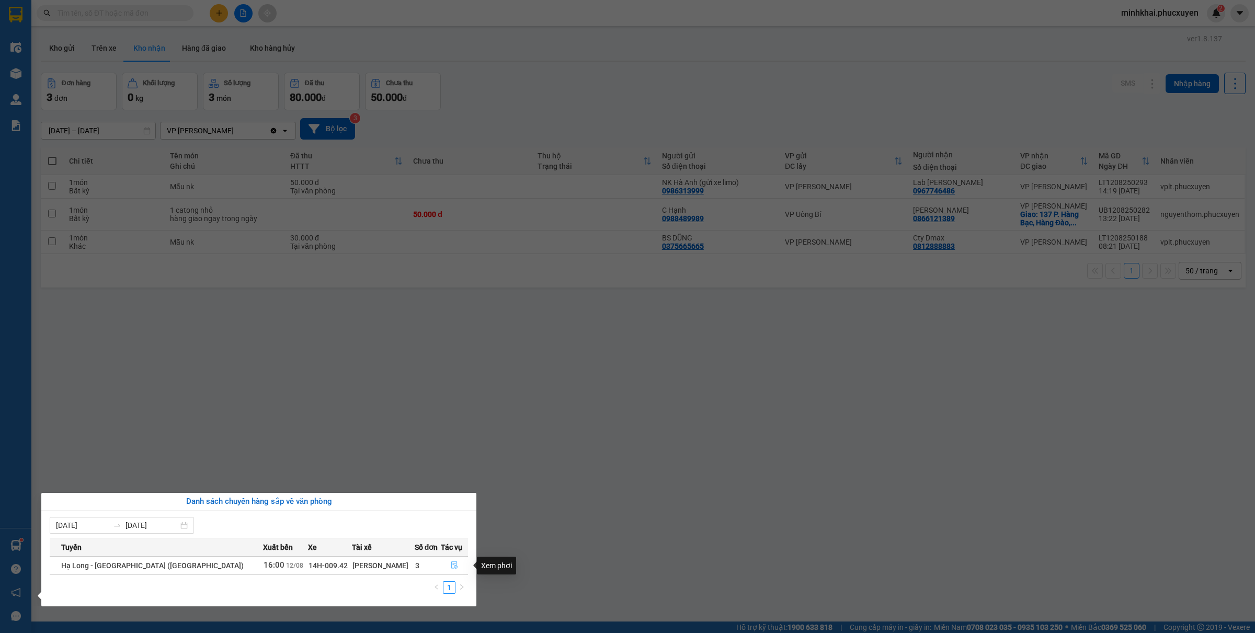
click at [453, 566] on button "button" at bounding box center [454, 565] width 27 height 17
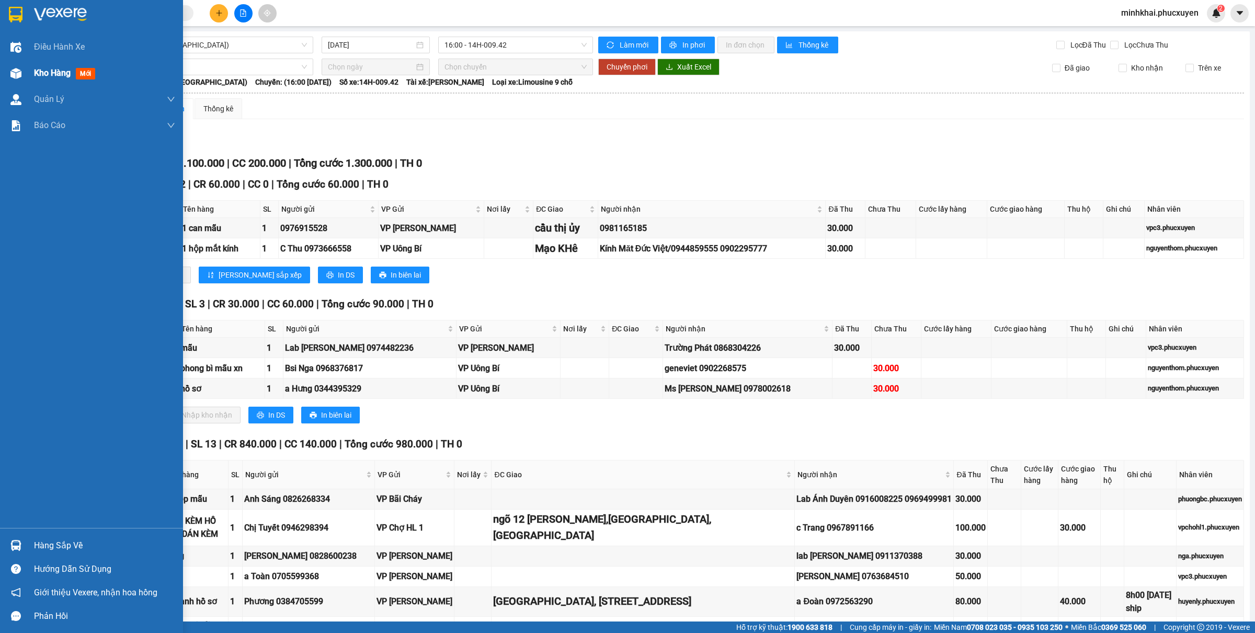
click at [32, 63] on div "Kho hàng mới" at bounding box center [91, 73] width 183 height 26
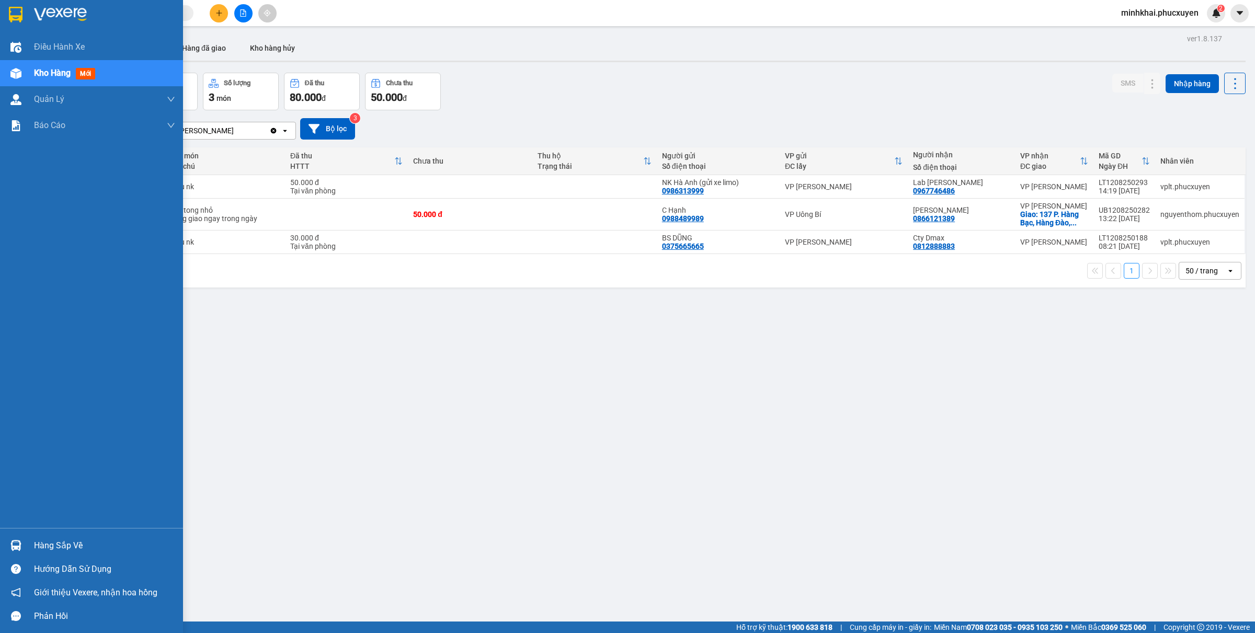
click at [22, 549] on div at bounding box center [16, 545] width 18 height 18
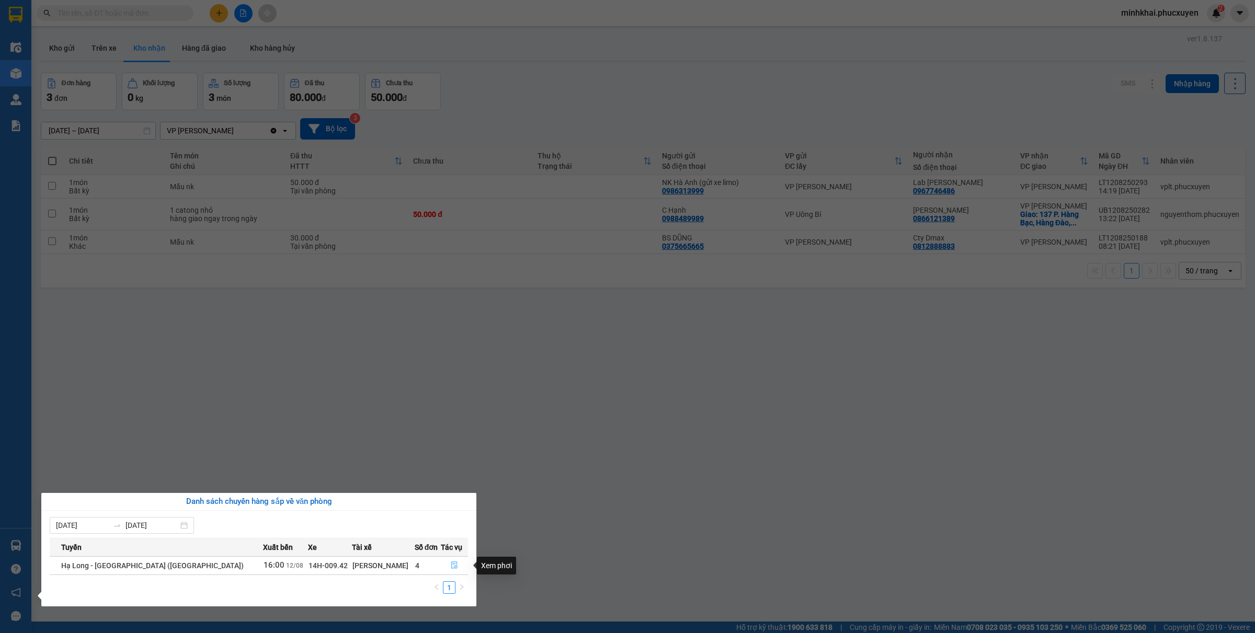
click at [451, 568] on icon "file-done" at bounding box center [454, 564] width 7 height 7
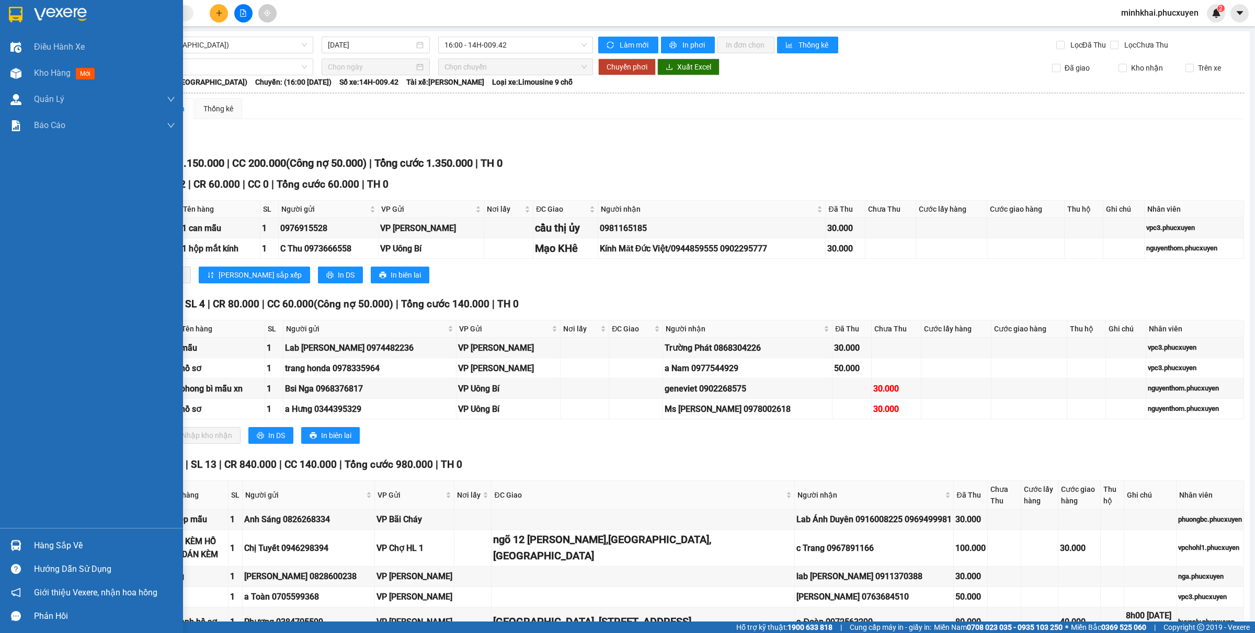
click at [27, 550] on div "Hàng sắp về" at bounding box center [91, 546] width 183 height 24
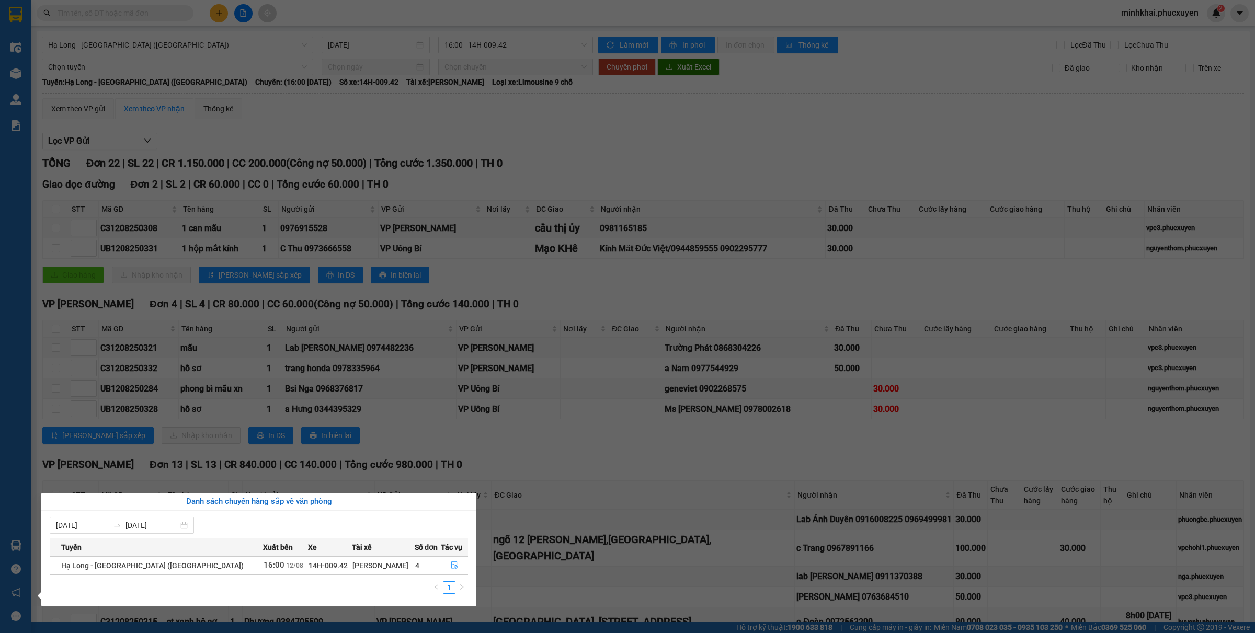
click at [757, 194] on section "Kết quả tìm kiếm ( 1 ) Bộ lọc Gửi 3 ngày gần nhất Mã ĐH Trạng thái Món hàng Thu…" at bounding box center [627, 316] width 1255 height 633
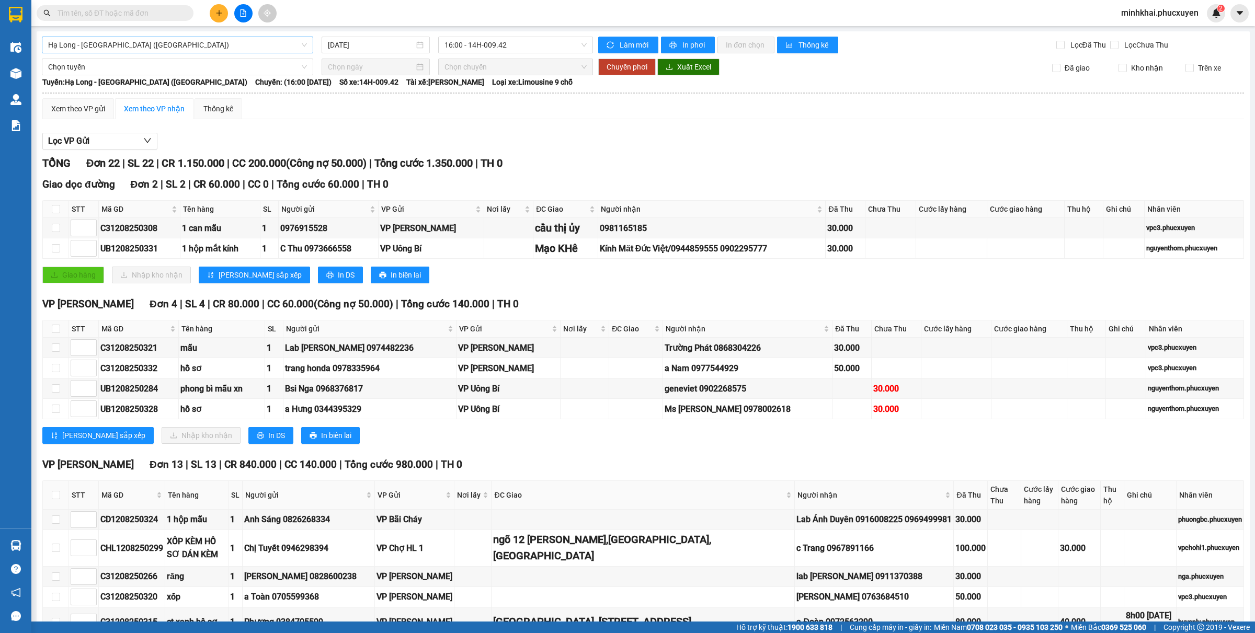
click at [295, 41] on span "Hạ Long - [GEOGRAPHIC_DATA] ([GEOGRAPHIC_DATA])" at bounding box center [177, 45] width 259 height 16
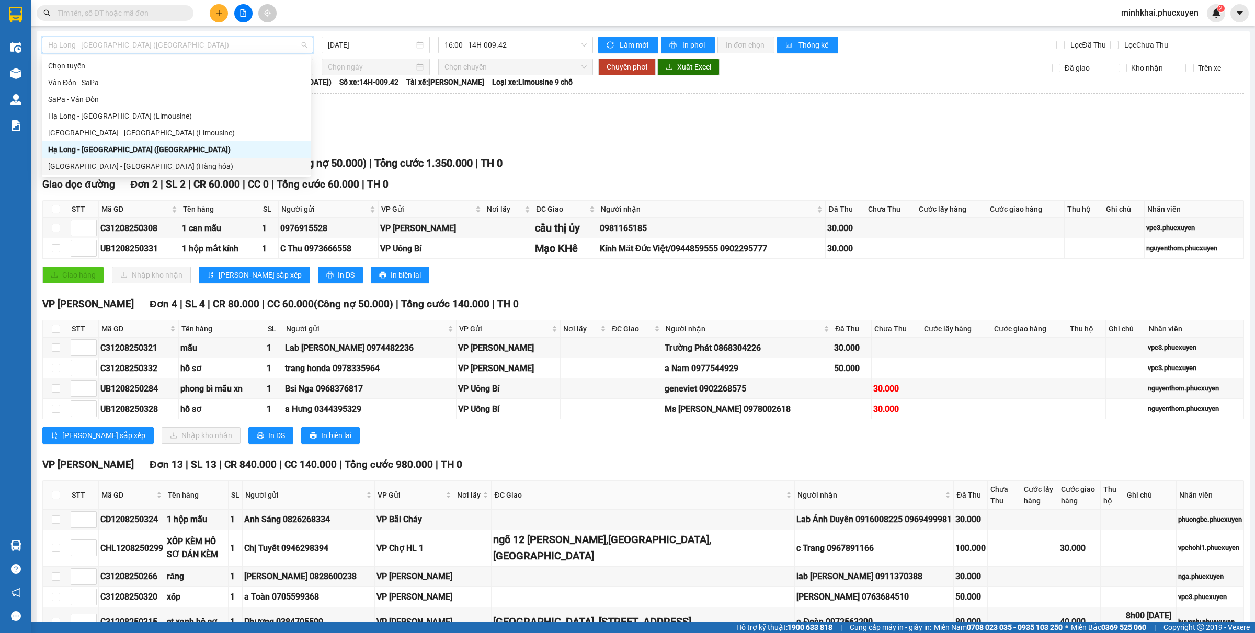
click at [143, 171] on div "[GEOGRAPHIC_DATA] - [GEOGRAPHIC_DATA] (Hàng hóa)" at bounding box center [176, 166] width 256 height 12
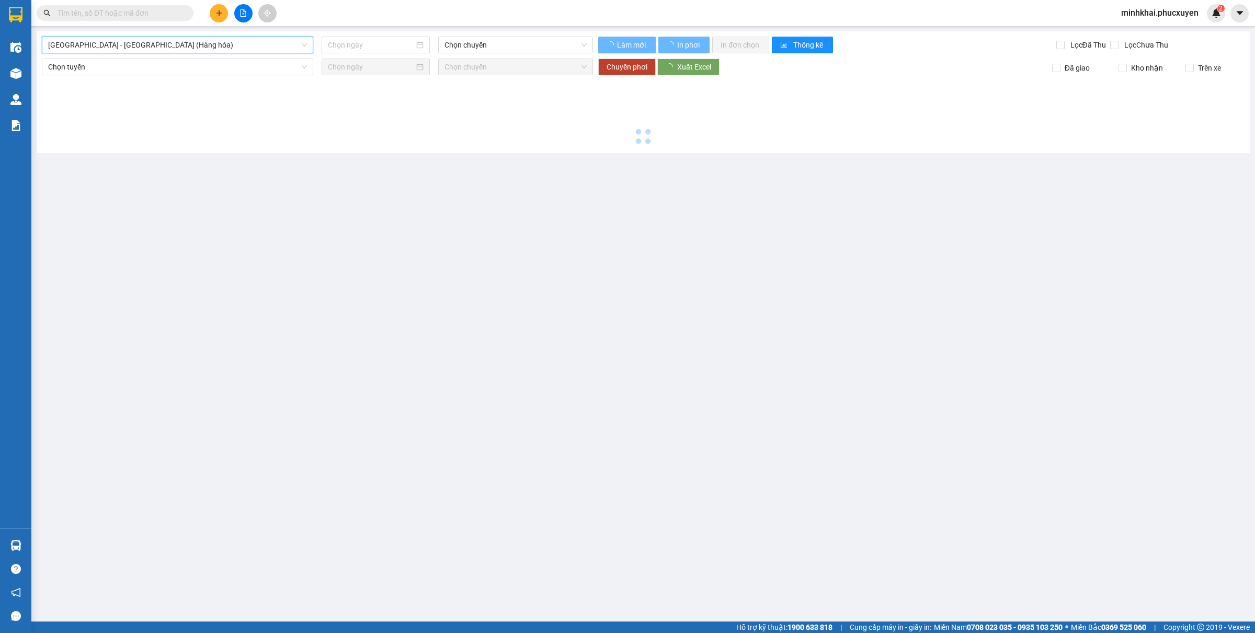
type input "[DATE]"
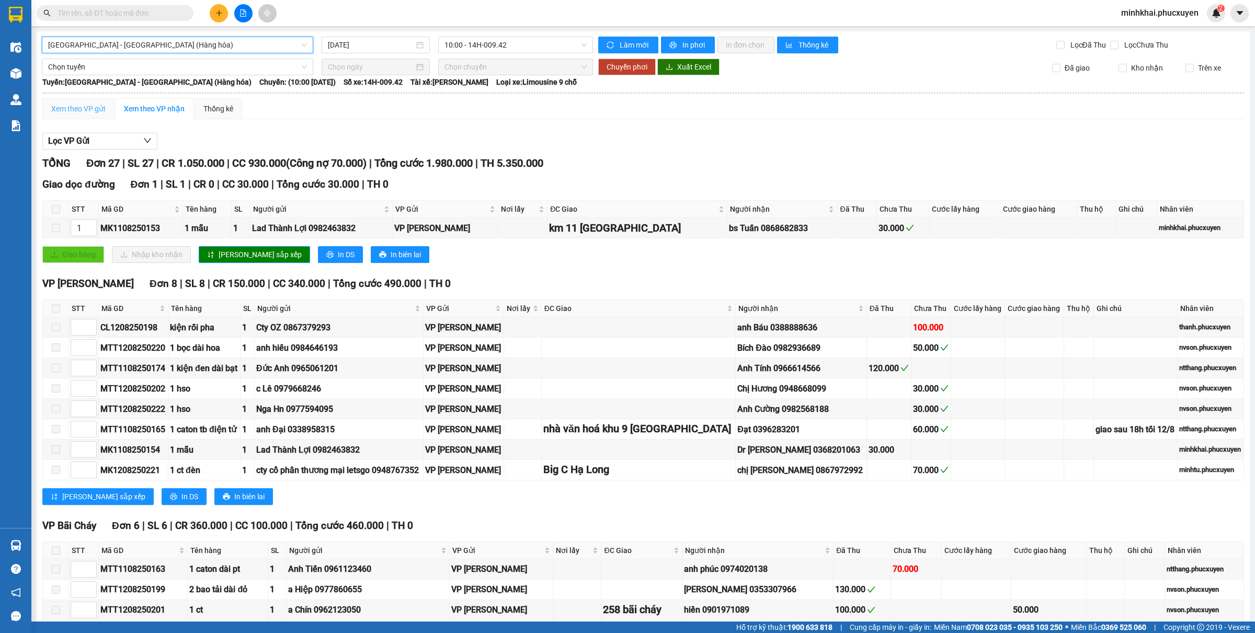
click at [96, 116] on div "Xem theo VP gửi" at bounding box center [78, 108] width 72 height 21
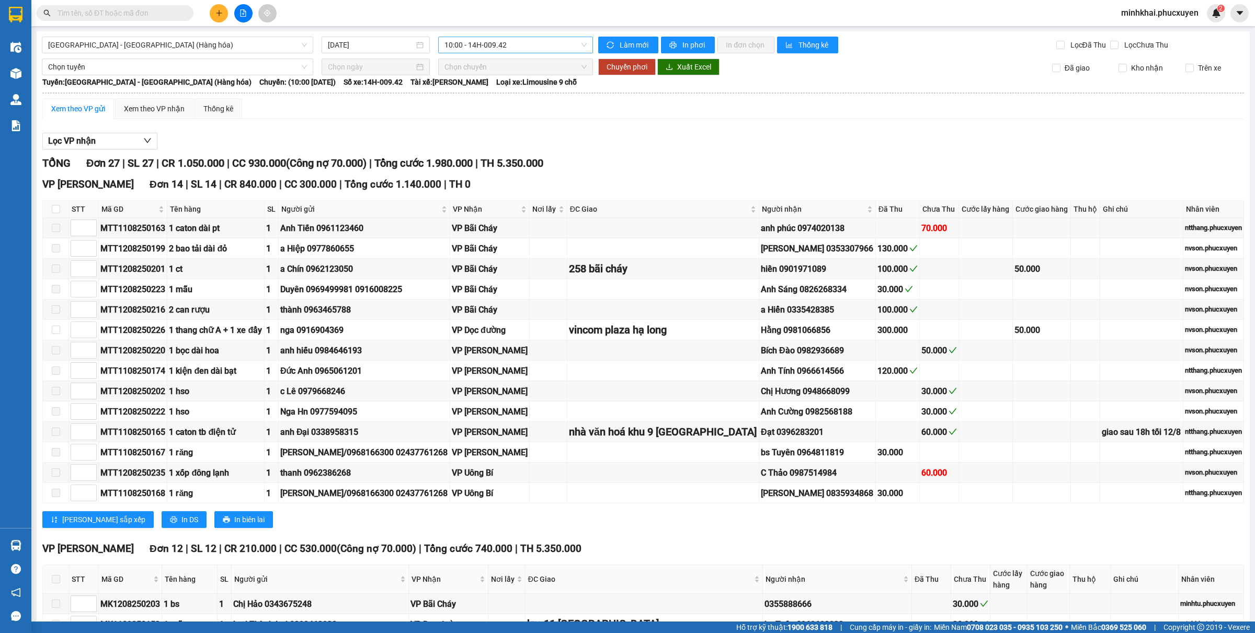
click at [466, 45] on span "10:00 - 14H-009.42" at bounding box center [515, 45] width 142 height 16
click at [482, 97] on div "16:00 - 14H-009.60" at bounding box center [482, 100] width 82 height 12
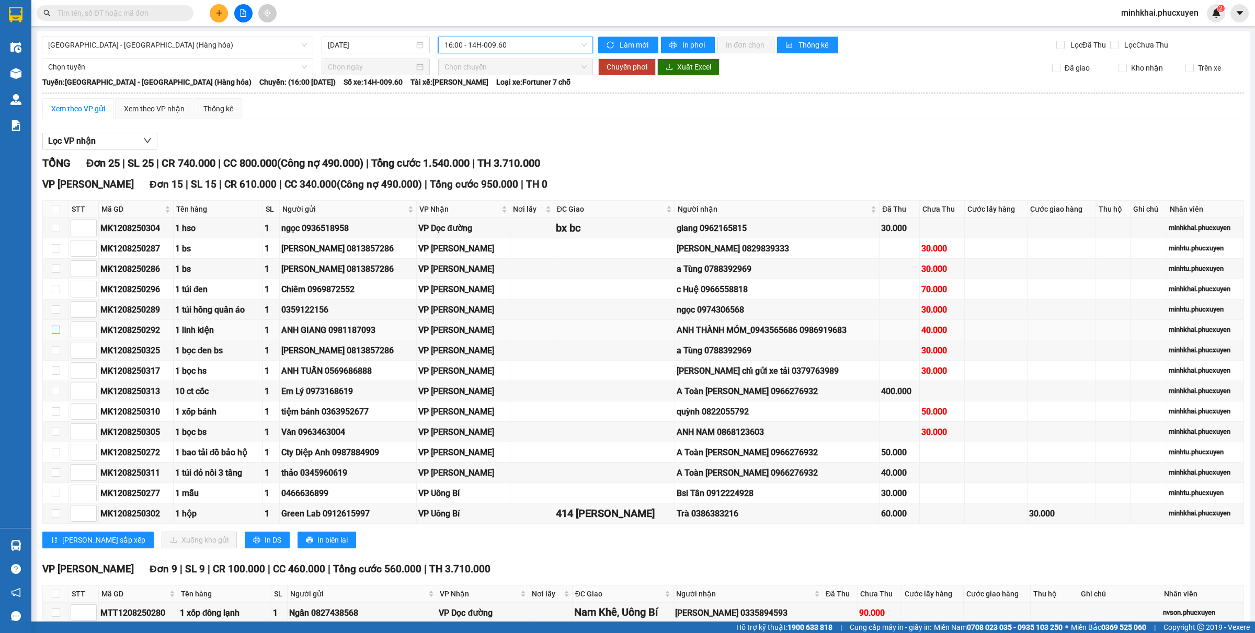
click at [53, 334] on input "checkbox" at bounding box center [56, 330] width 8 height 8
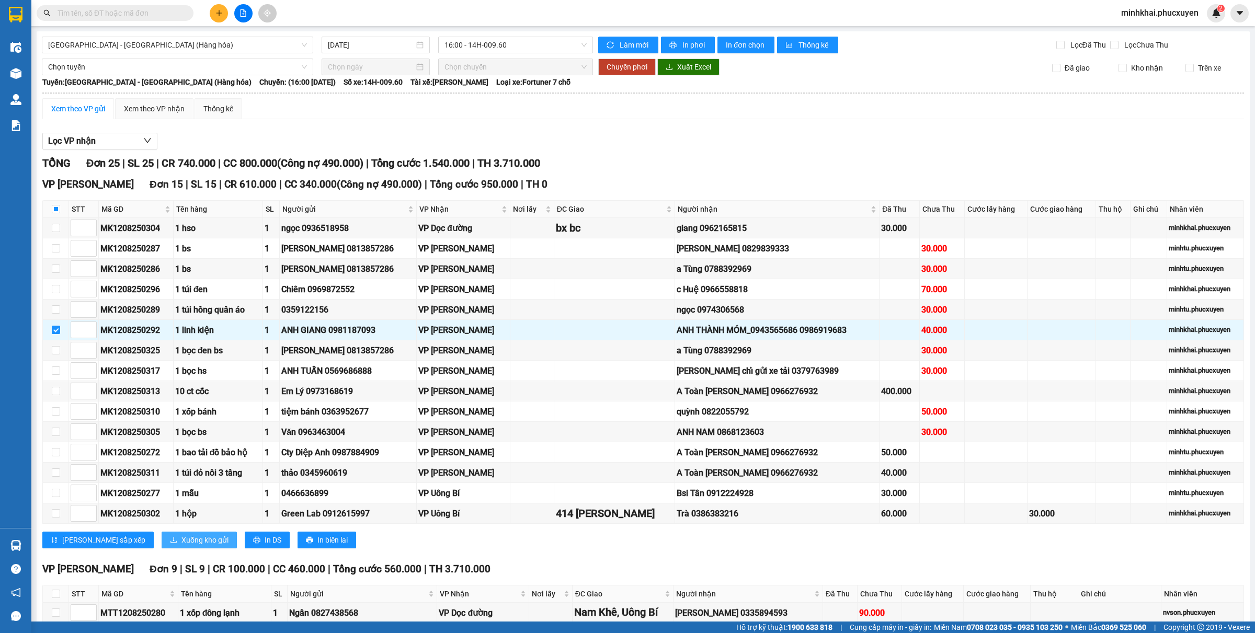
click at [181, 546] on span "Xuống kho gửi" at bounding box center [204, 540] width 47 height 12
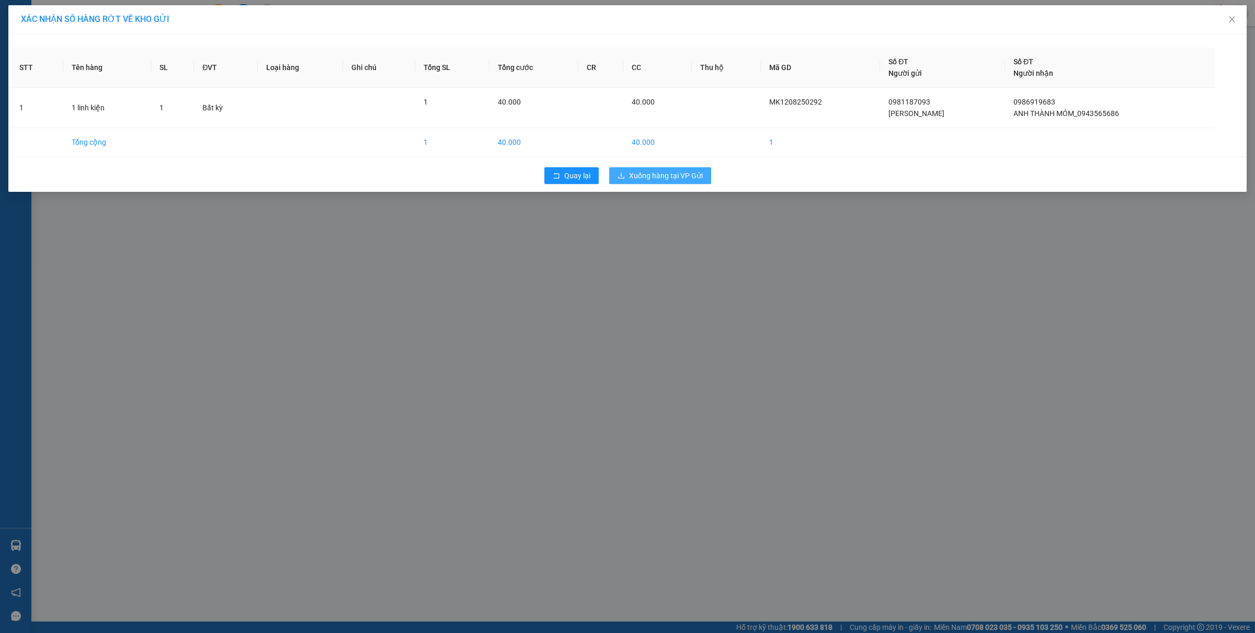
click at [658, 175] on span "Xuống hàng tại VP Gửi" at bounding box center [666, 176] width 74 height 12
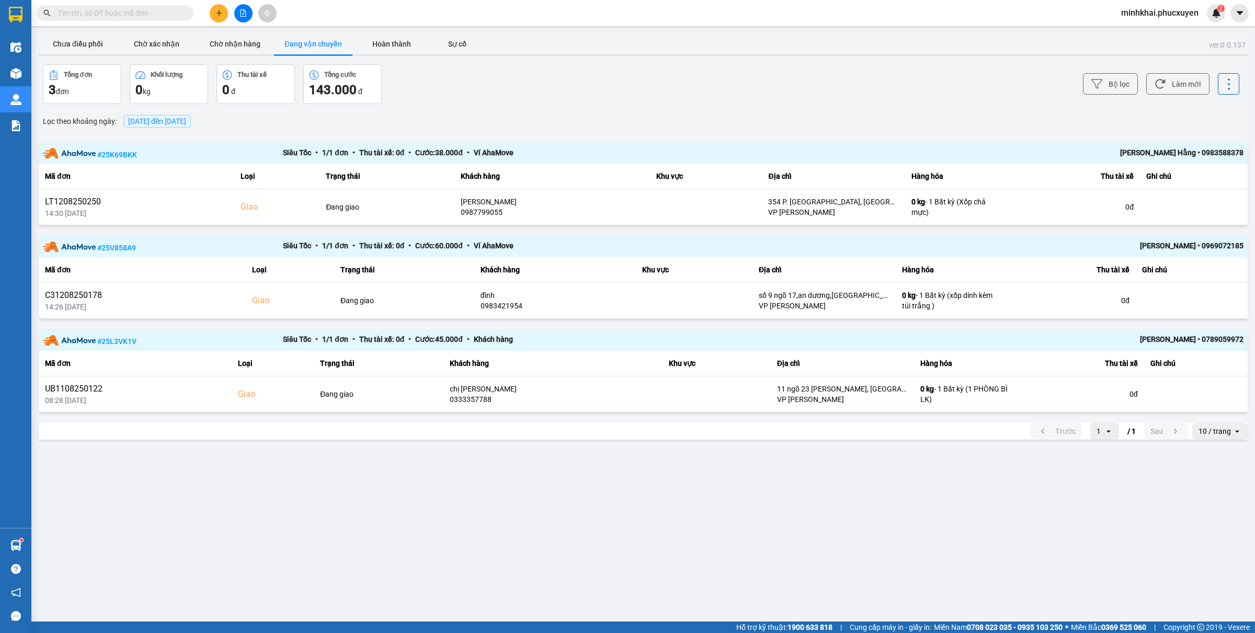
click at [242, 16] on icon "file-add" at bounding box center [243, 12] width 6 height 7
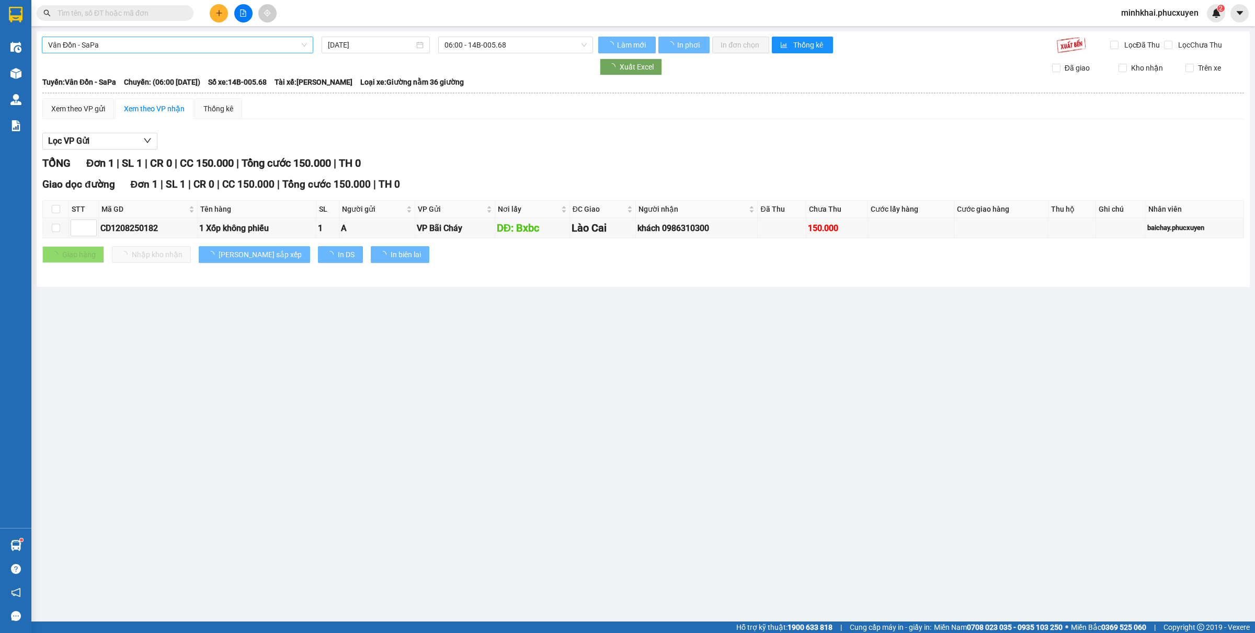
click at [158, 49] on span "Vân Đồn - SaPa" at bounding box center [177, 45] width 259 height 16
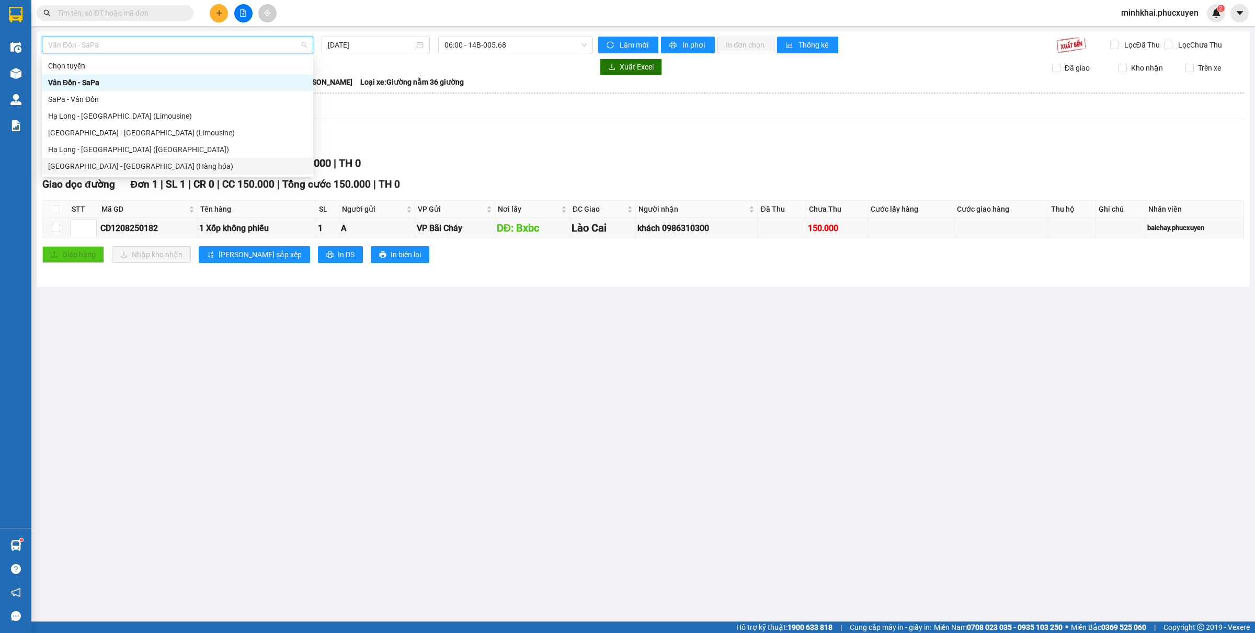
click at [158, 168] on div "[GEOGRAPHIC_DATA] - [GEOGRAPHIC_DATA] (Hàng hóa)" at bounding box center [177, 166] width 259 height 12
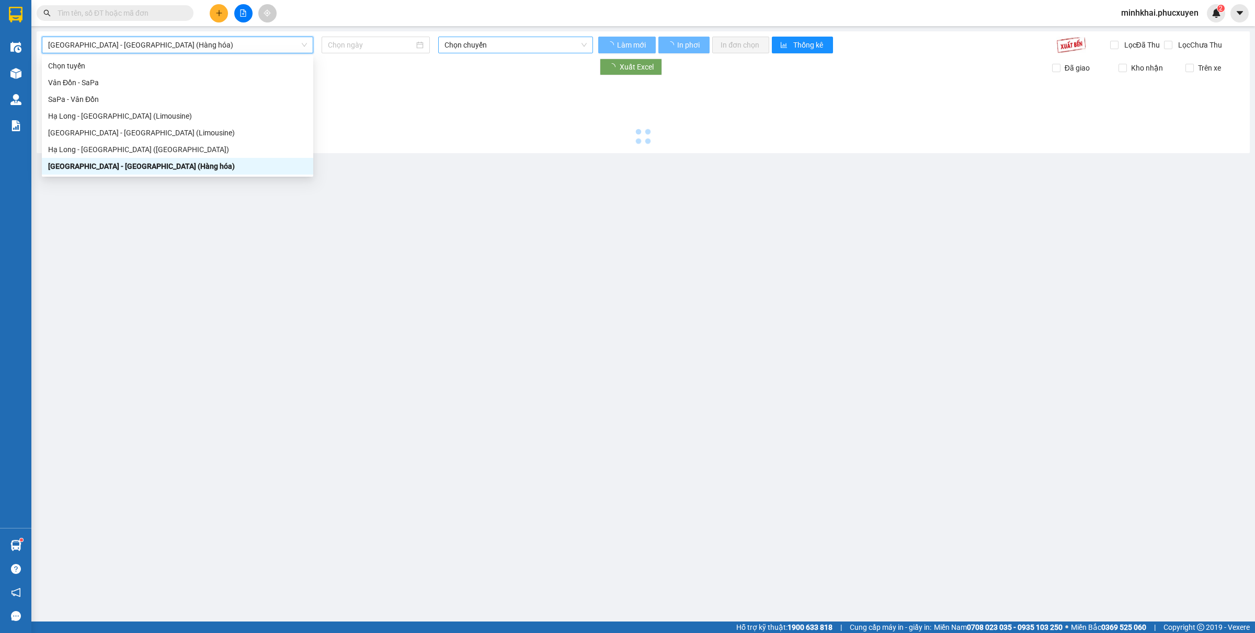
type input "[DATE]"
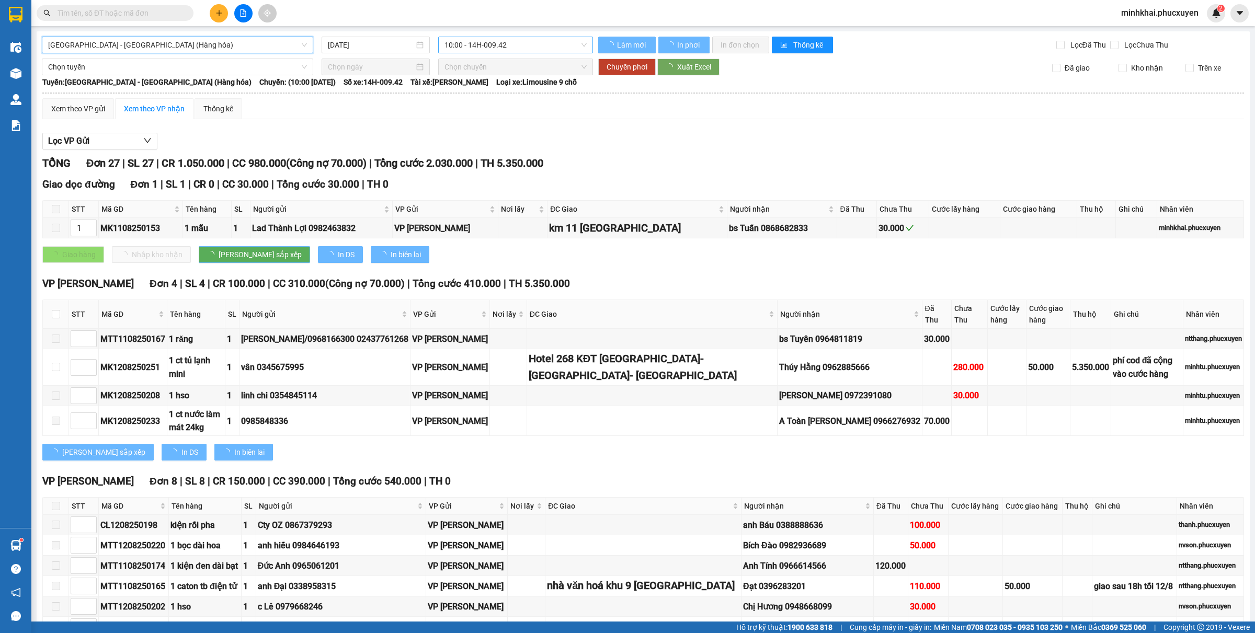
click at [500, 43] on span "10:00 - 14H-009.42" at bounding box center [515, 45] width 142 height 16
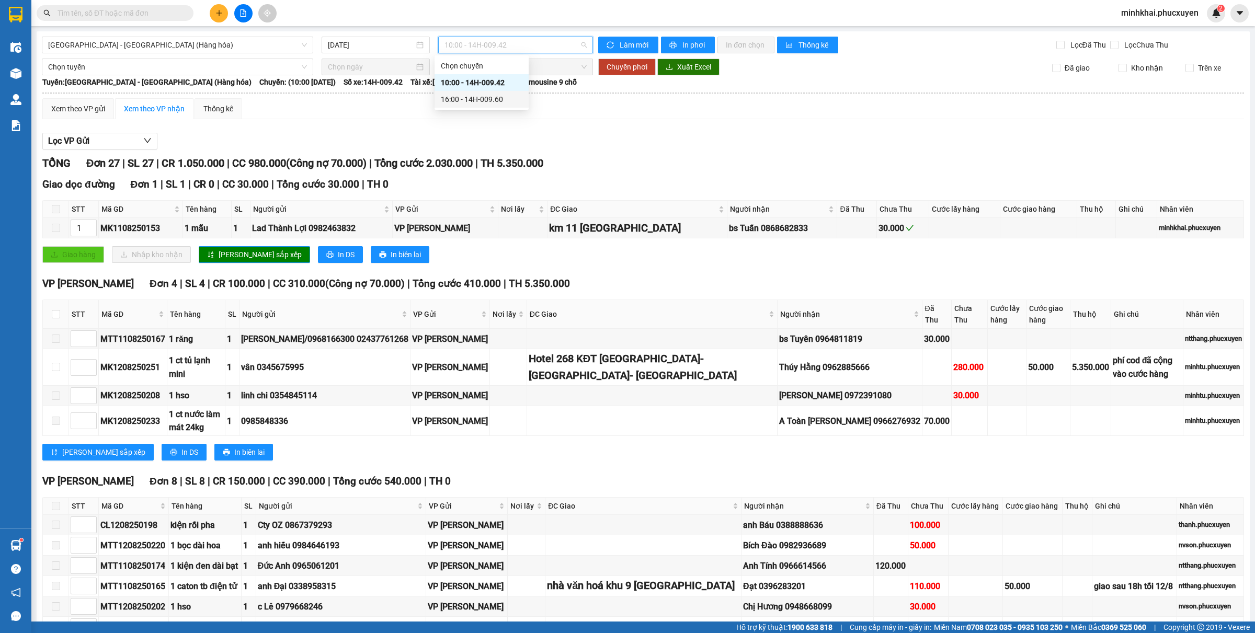
click at [488, 95] on div "16:00 - 14H-009.60" at bounding box center [482, 100] width 82 height 12
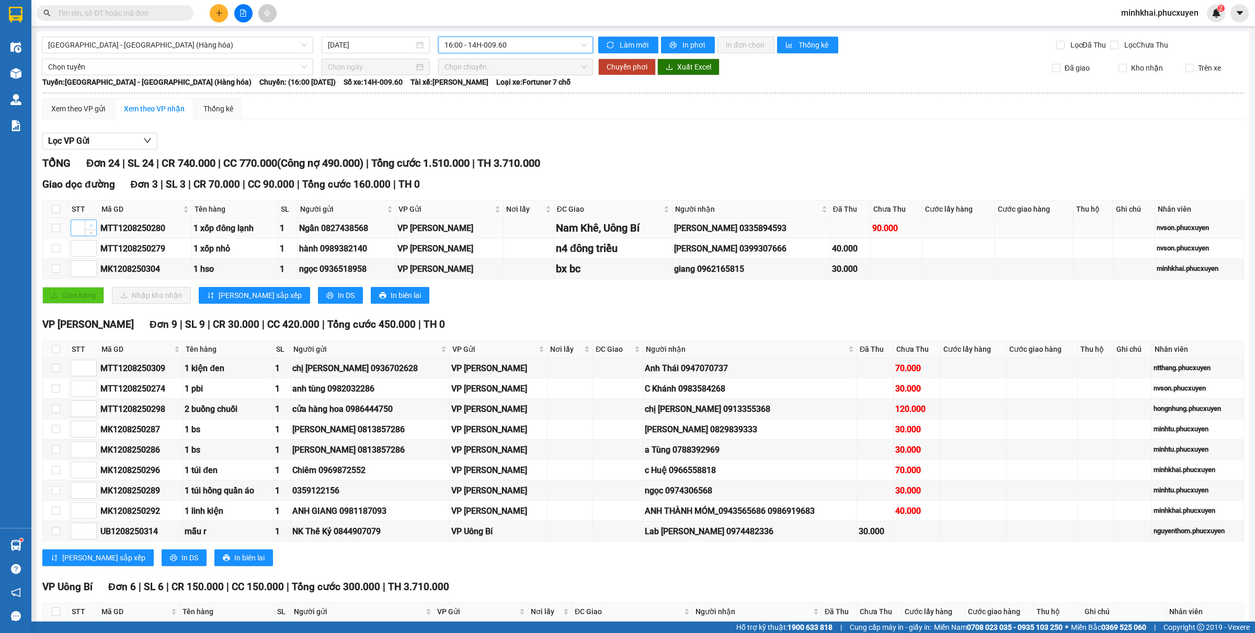
click at [86, 226] on span "Increase Value" at bounding box center [91, 224] width 12 height 9
type input "1"
click at [85, 247] on span "Increase Value" at bounding box center [91, 244] width 12 height 9
type input "2"
click at [85, 247] on span "Increase Value" at bounding box center [91, 244] width 12 height 9
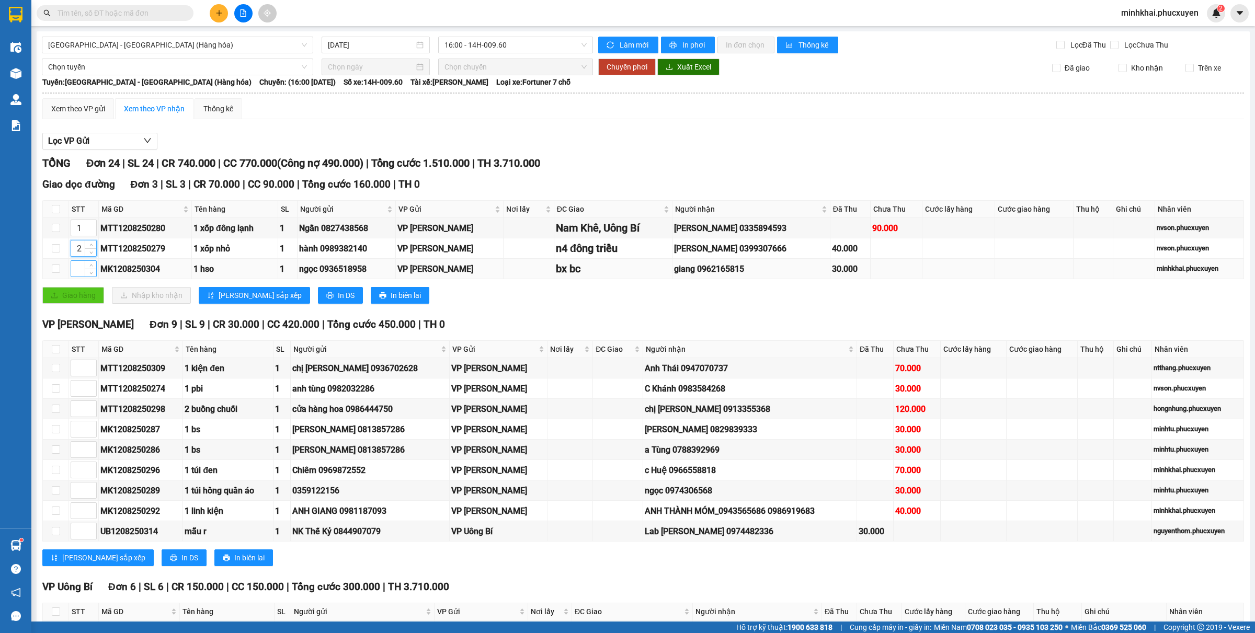
click at [89, 262] on div at bounding box center [84, 268] width 26 height 17
click at [90, 265] on span "up" at bounding box center [91, 266] width 6 height 6
type input "3"
click at [90, 265] on span "up" at bounding box center [91, 266] width 6 height 6
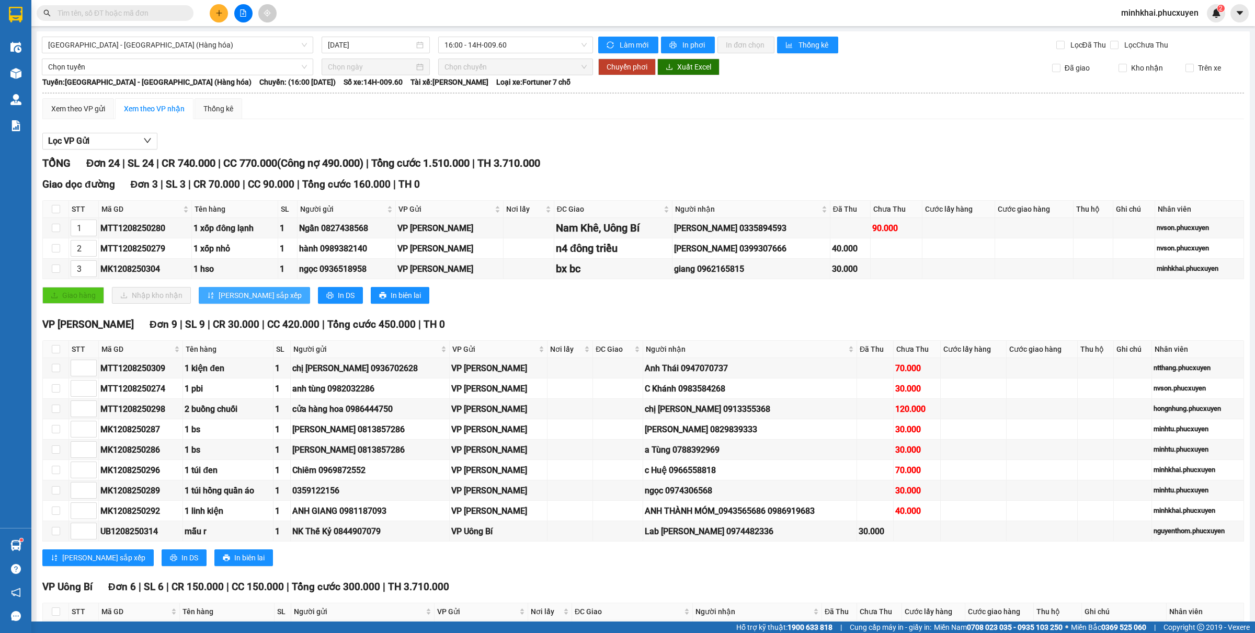
click at [239, 296] on span "[PERSON_NAME] sắp xếp" at bounding box center [260, 296] width 83 height 12
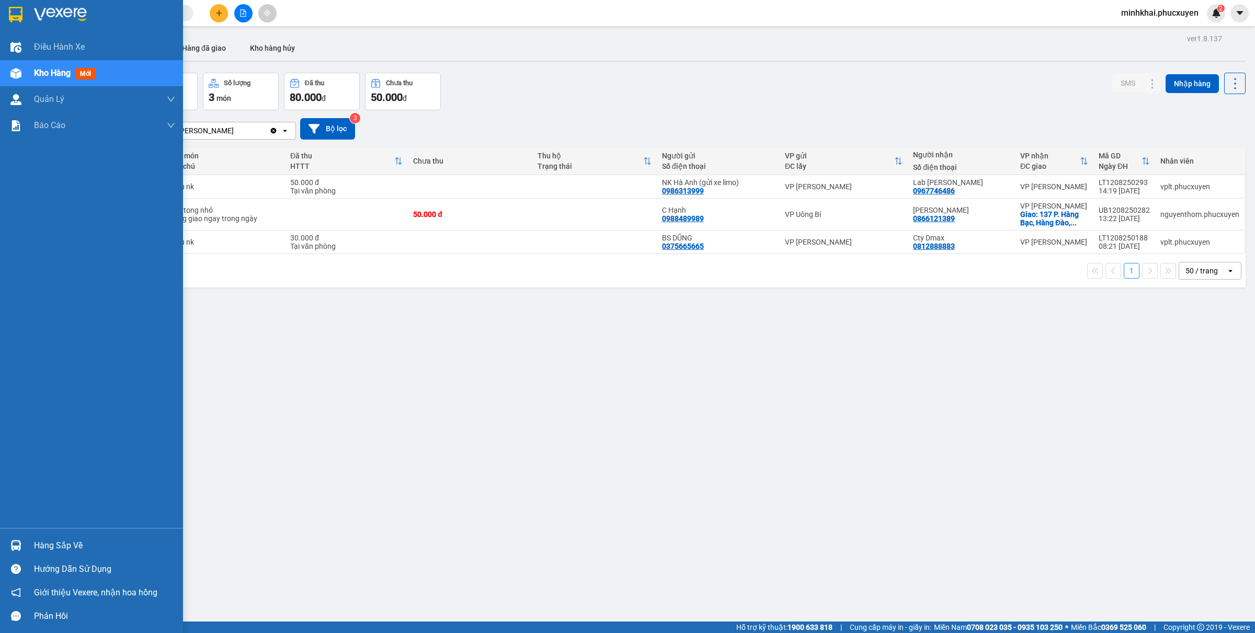
click at [26, 537] on div "Hàng sắp về" at bounding box center [91, 546] width 183 height 24
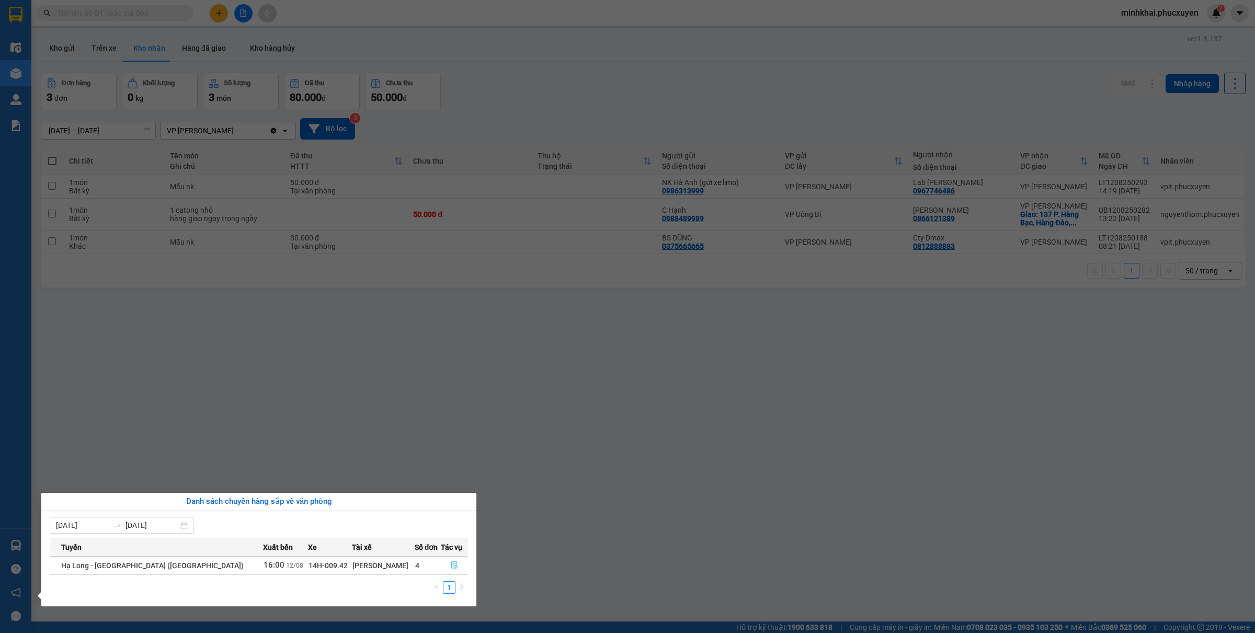
click at [452, 565] on icon "file-done" at bounding box center [454, 564] width 7 height 7
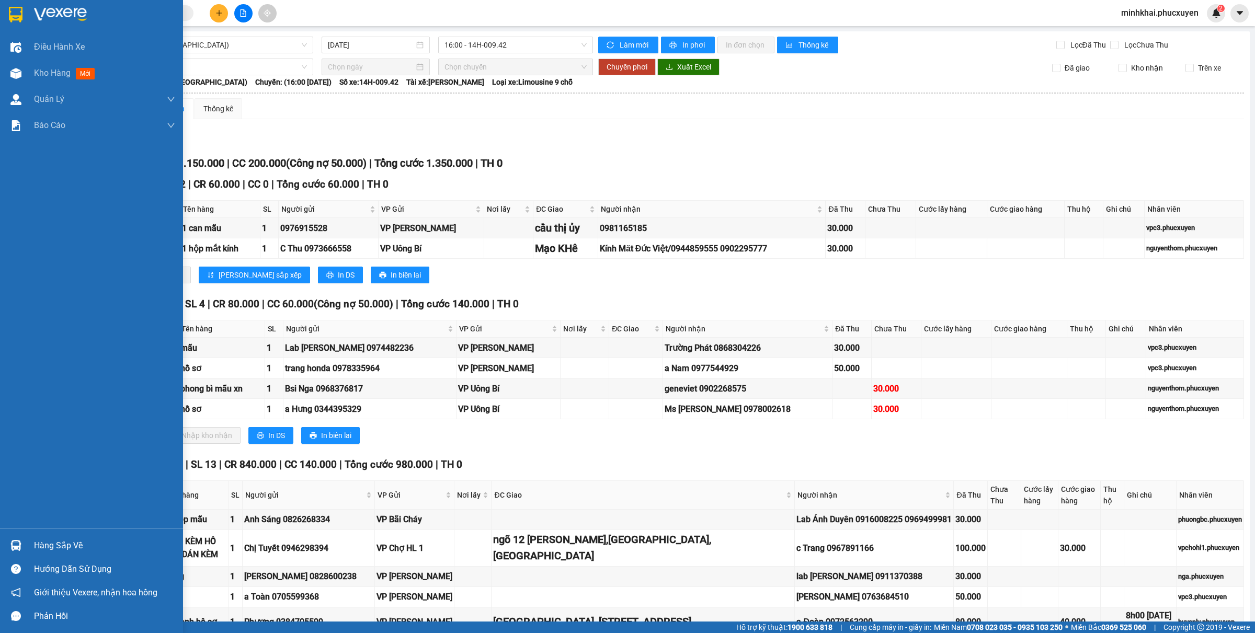
click at [8, 540] on div at bounding box center [16, 545] width 18 height 18
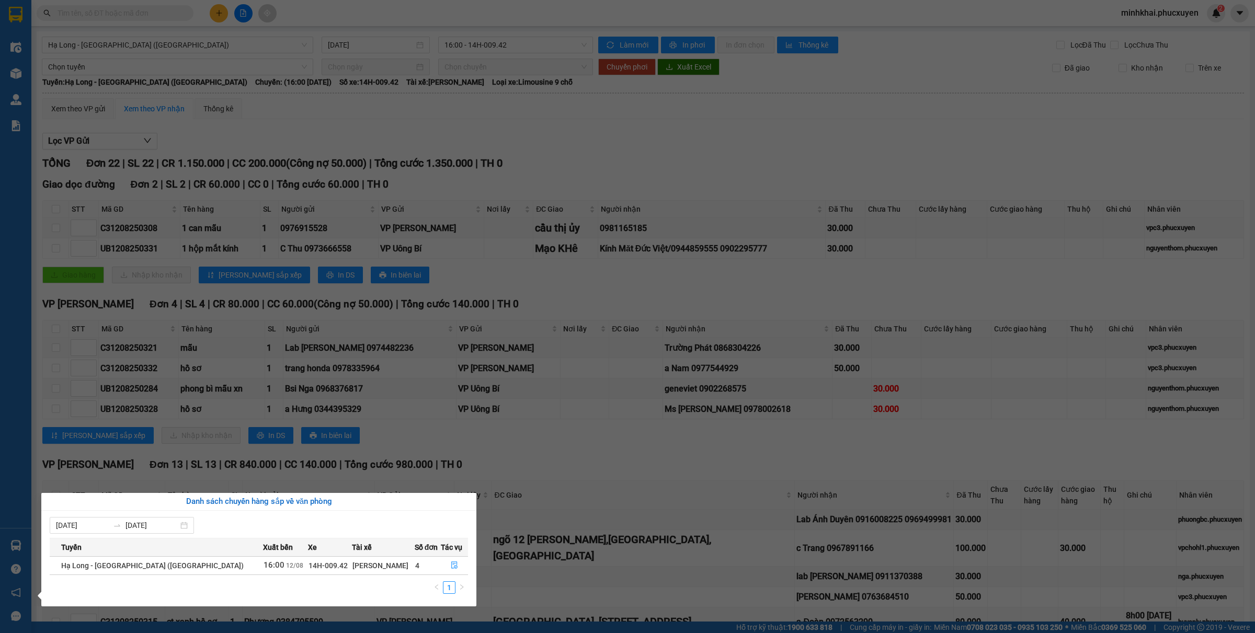
click at [755, 442] on section "Kết quả tìm kiếm ( 1 ) Bộ lọc Gửi 3 ngày gần nhất Mã ĐH Trạng thái Món hàng Thu…" at bounding box center [627, 316] width 1255 height 633
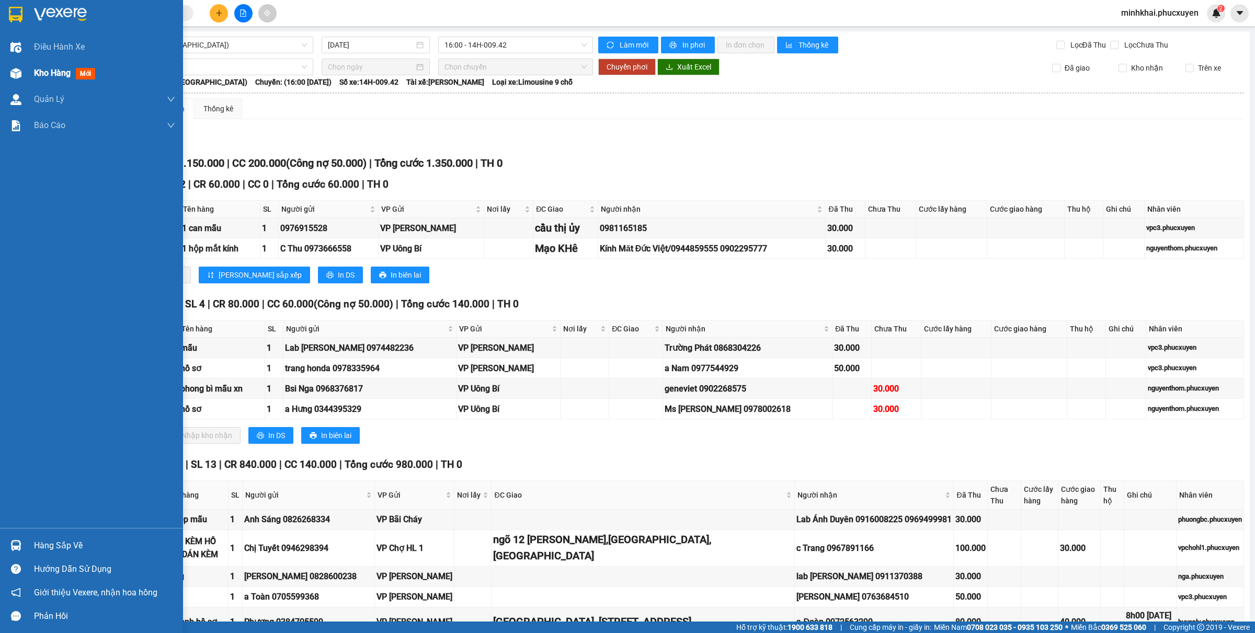
click at [17, 73] on img at bounding box center [15, 73] width 11 height 11
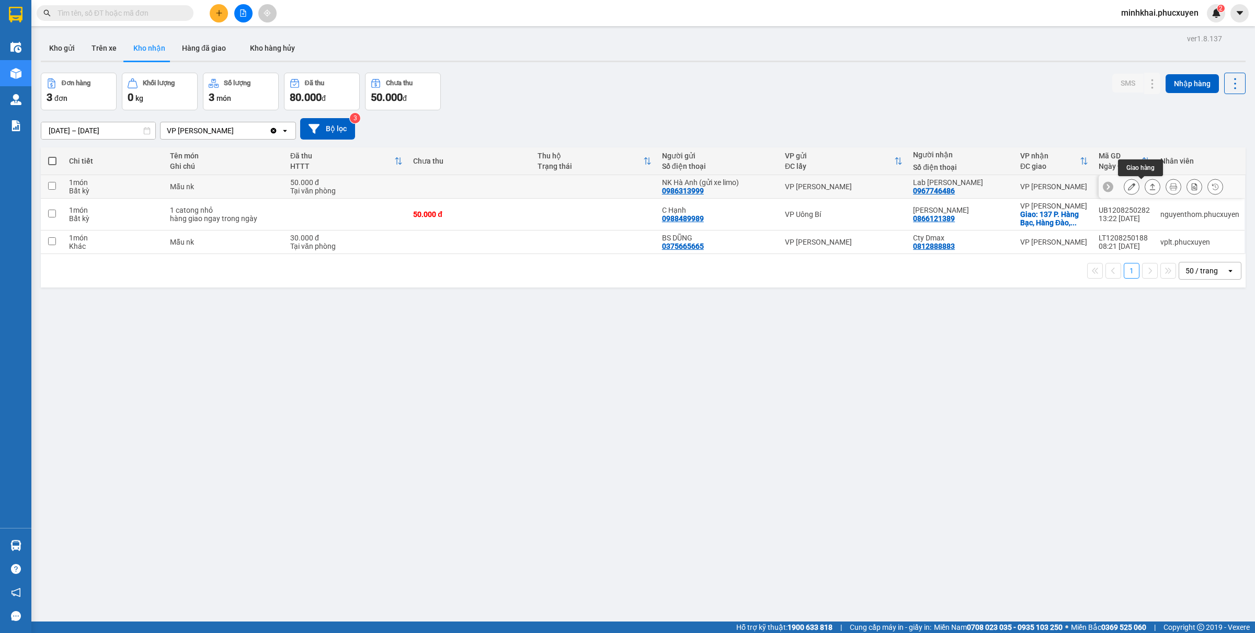
click at [1149, 183] on icon at bounding box center [1152, 186] width 7 height 7
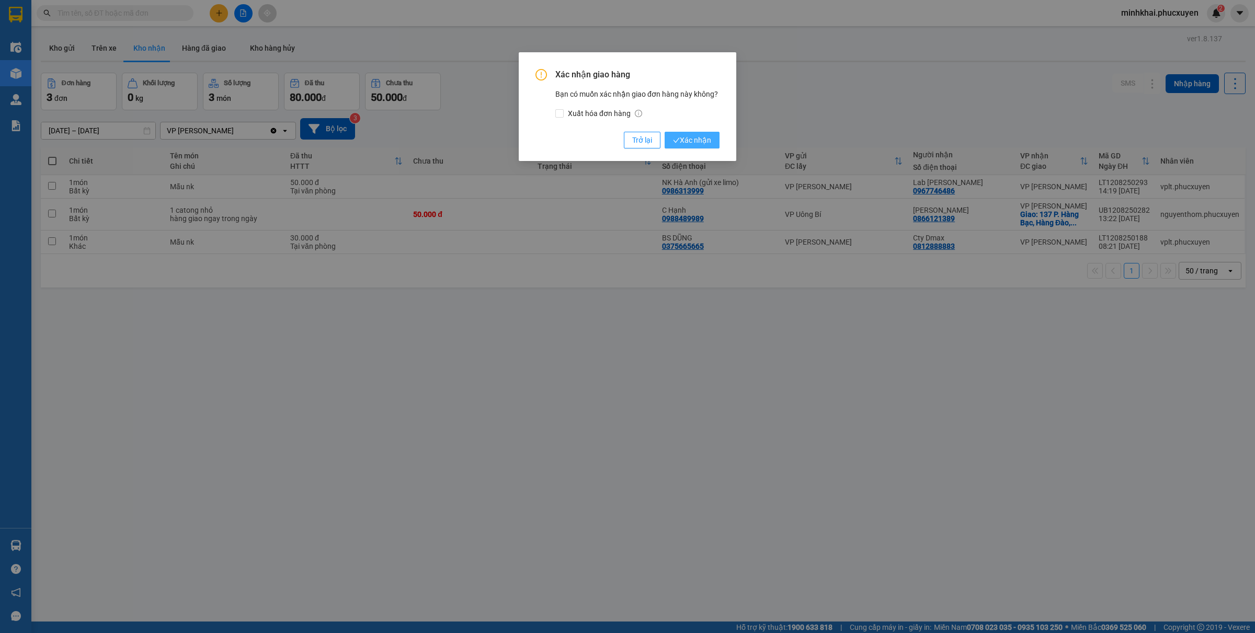
click at [712, 139] on button "Xác nhận" at bounding box center [691, 140] width 55 height 17
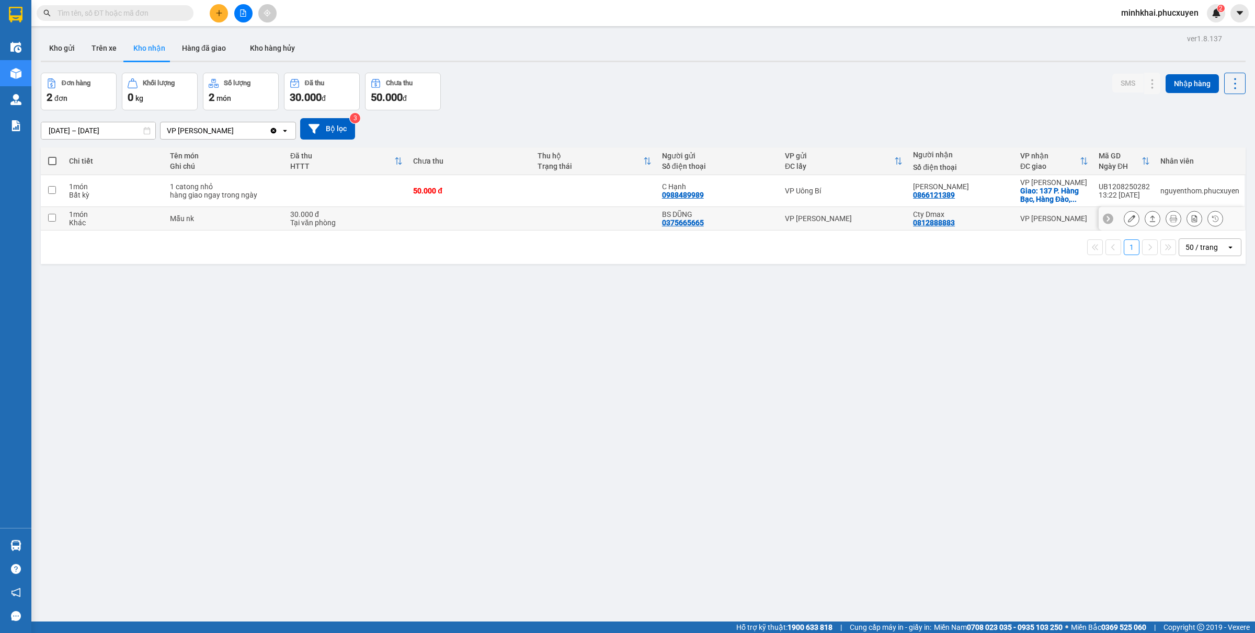
click at [1150, 222] on icon at bounding box center [1153, 218] width 6 height 6
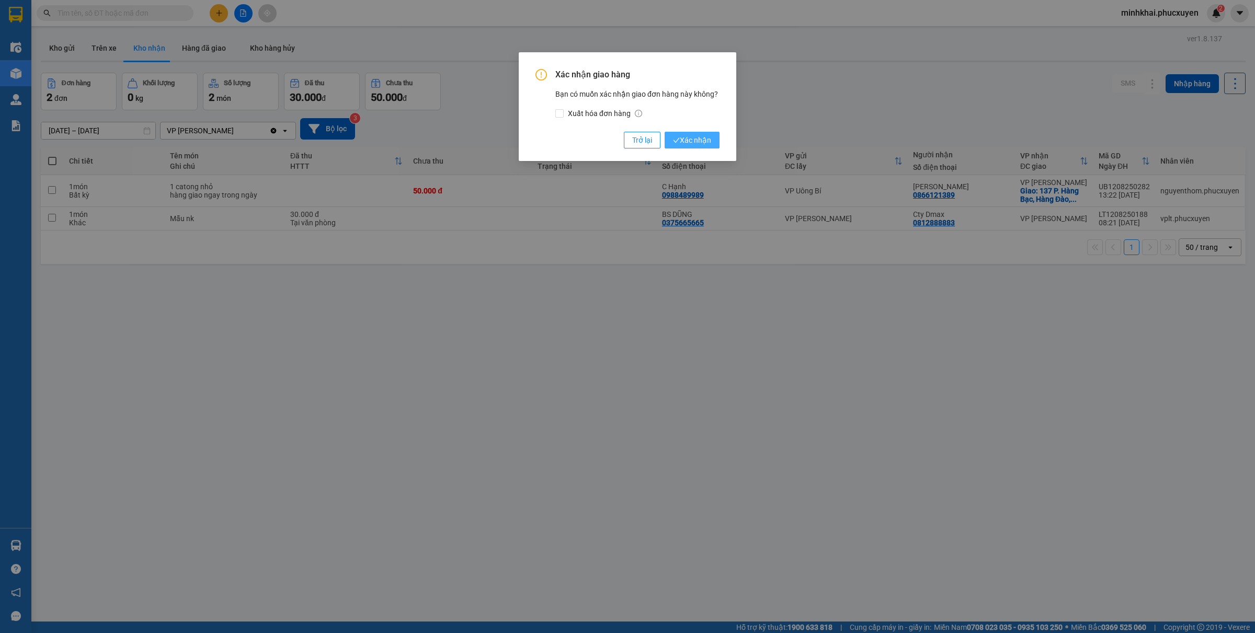
click at [711, 142] on button "Xác nhận" at bounding box center [691, 140] width 55 height 17
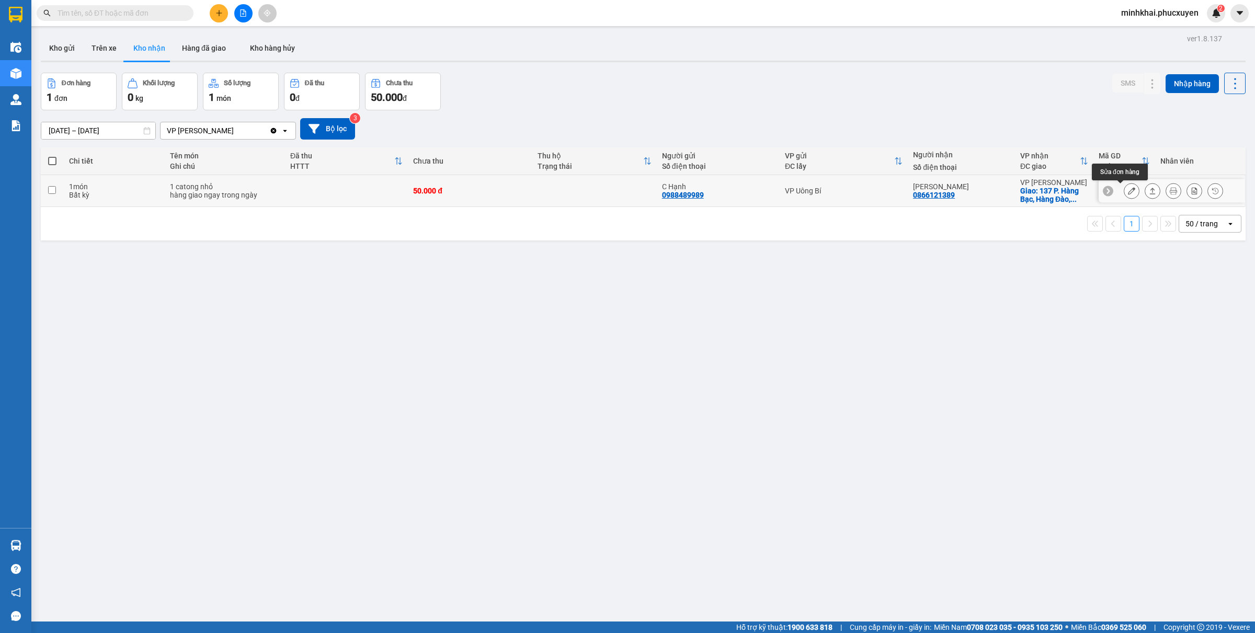
click at [1128, 190] on icon at bounding box center [1131, 190] width 7 height 7
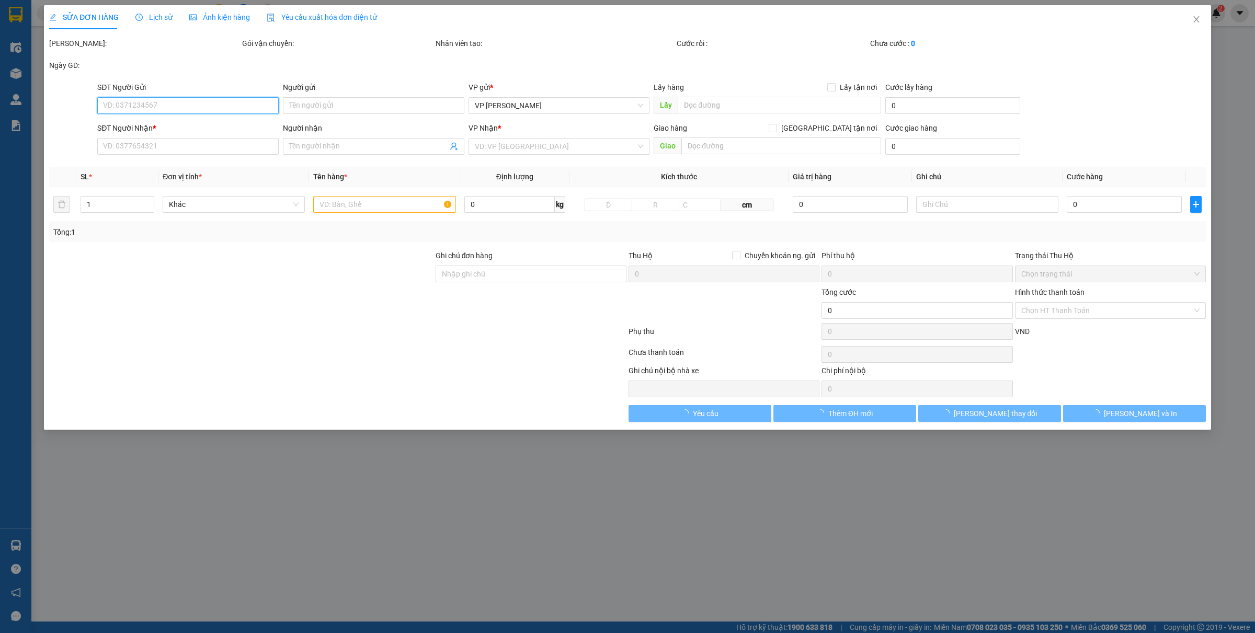
type input "0988489989"
type input "C Hạnh"
type input "0866121389"
type input "[PERSON_NAME]"
checkbox input "true"
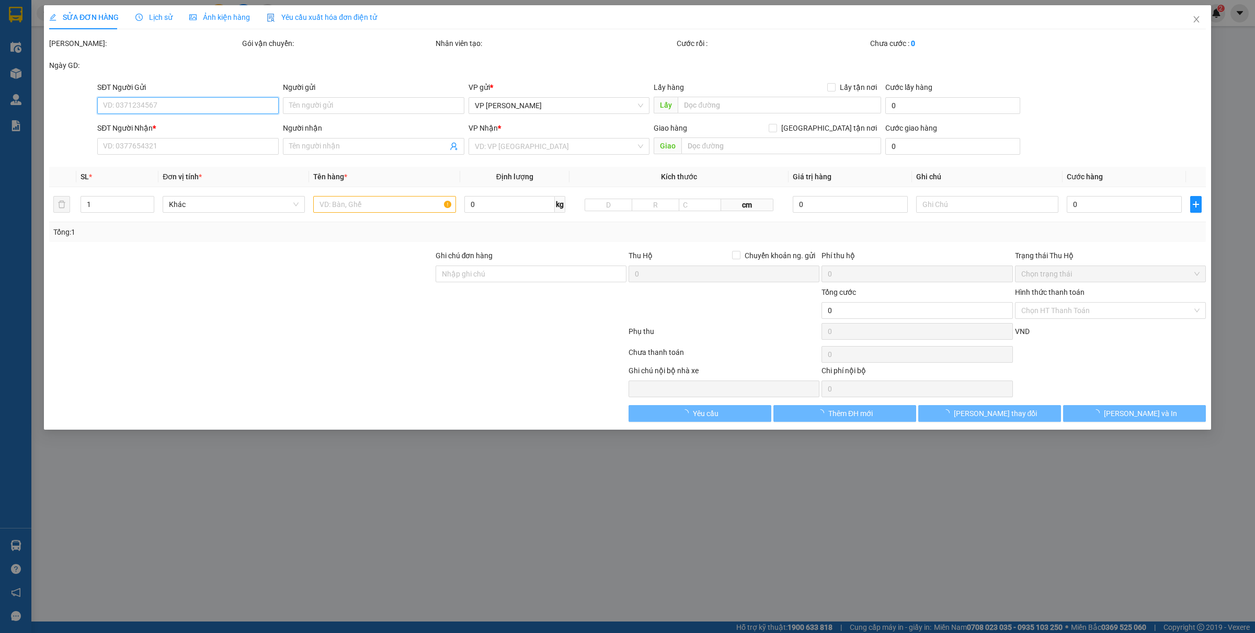
type input "137 P. Hàng Bạc, Hàng Đào, [GEOGRAPHIC_DATA], [GEOGRAPHIC_DATA], [GEOGRAPHIC_DA…"
type input "50.000"
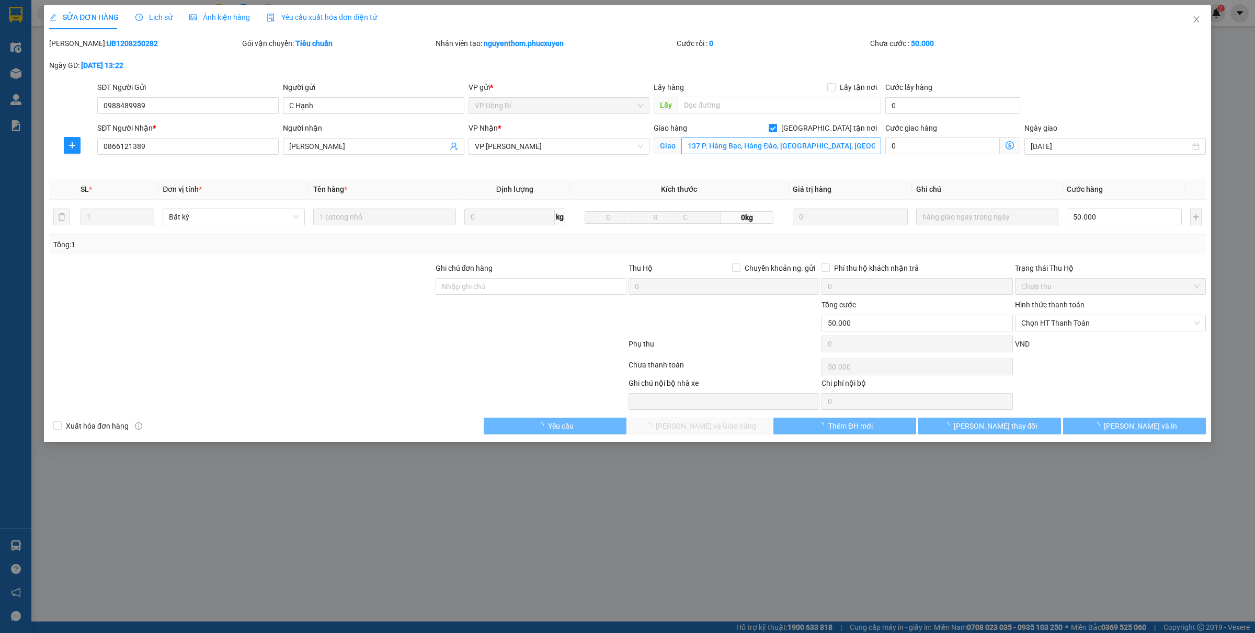
click at [837, 130] on span "[GEOGRAPHIC_DATA] tận nơi" at bounding box center [829, 128] width 104 height 12
click at [776, 130] on input "[GEOGRAPHIC_DATA] tận nơi" at bounding box center [771, 127] width 7 height 7
checkbox input "false"
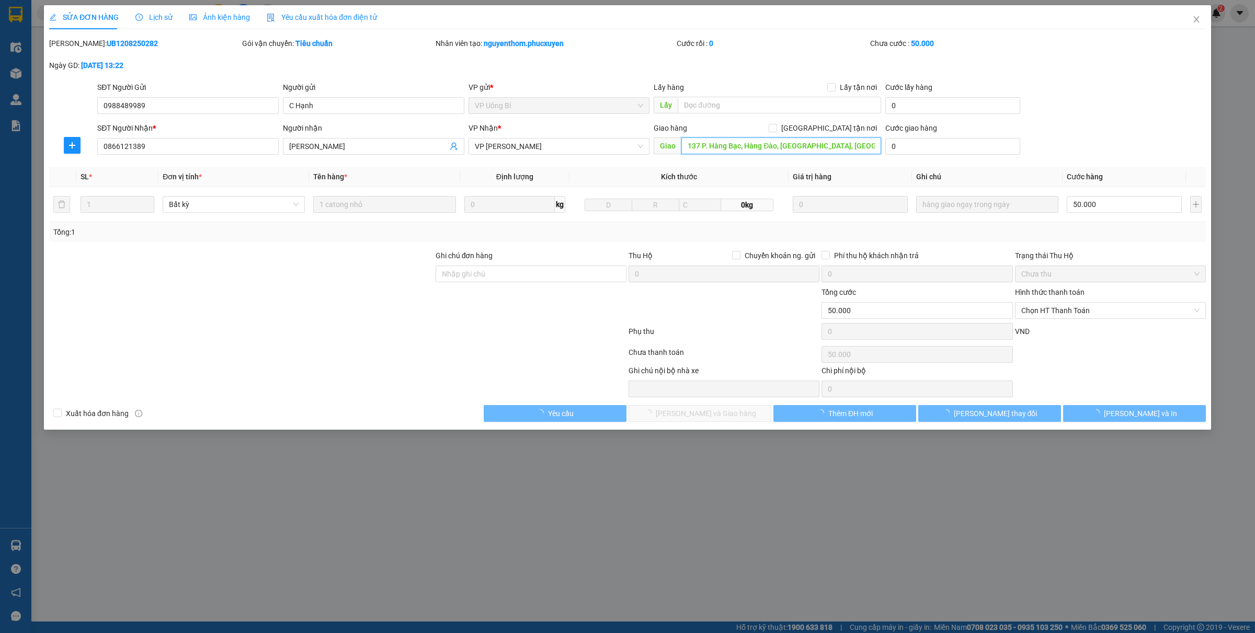
click at [826, 147] on input "137 P. Hàng Bạc, Hàng Đào, [GEOGRAPHIC_DATA], [GEOGRAPHIC_DATA], [GEOGRAPHIC_DA…" at bounding box center [781, 145] width 200 height 17
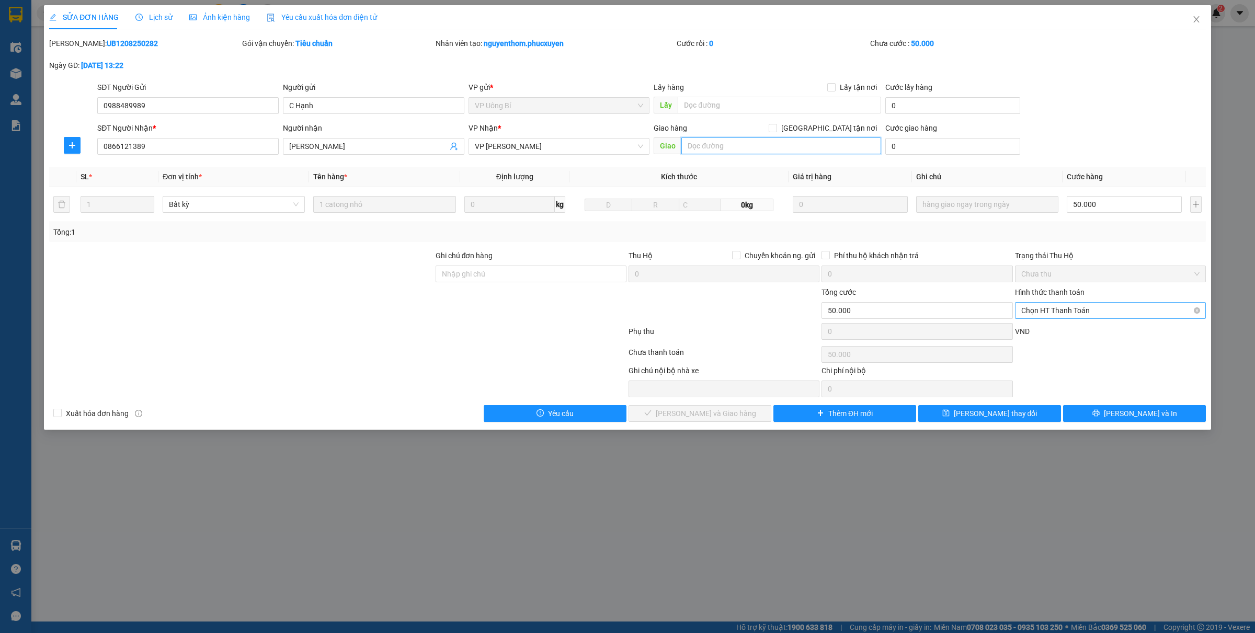
click at [1081, 315] on span "Chọn HT Thanh Toán" at bounding box center [1110, 311] width 178 height 16
click at [1034, 332] on div "Tại văn phòng" at bounding box center [1110, 332] width 178 height 12
type input "0"
click at [709, 422] on button "[PERSON_NAME] và Giao hàng" at bounding box center [699, 413] width 143 height 17
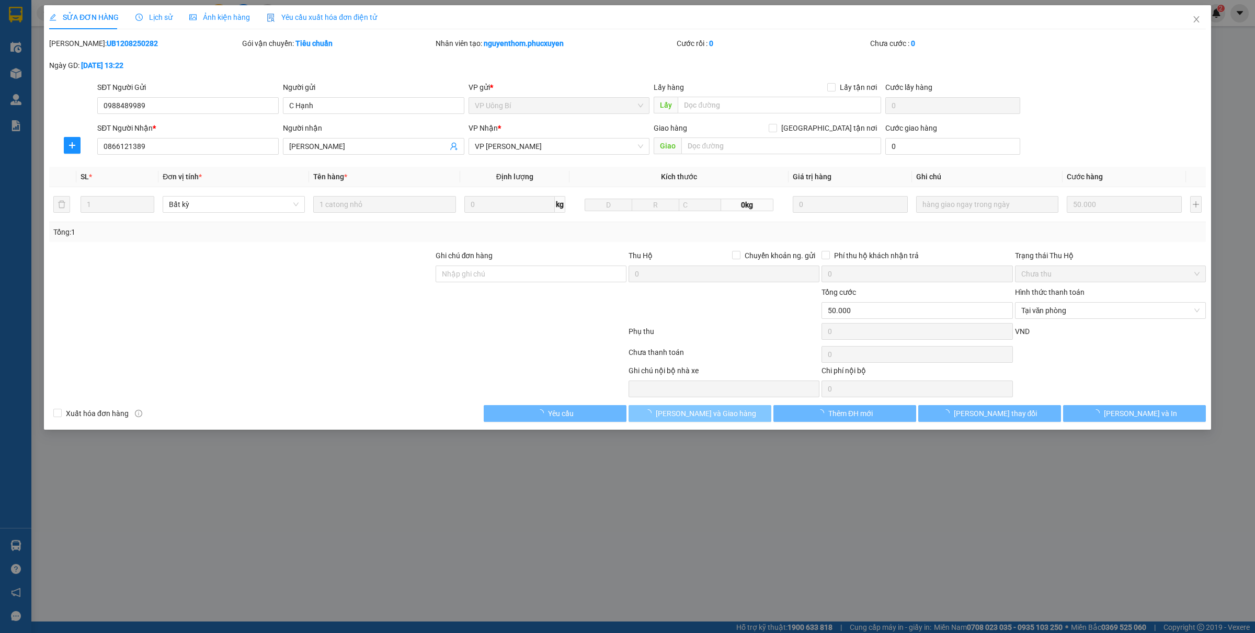
click at [703, 418] on span "[PERSON_NAME] và Giao hàng" at bounding box center [706, 414] width 100 height 12
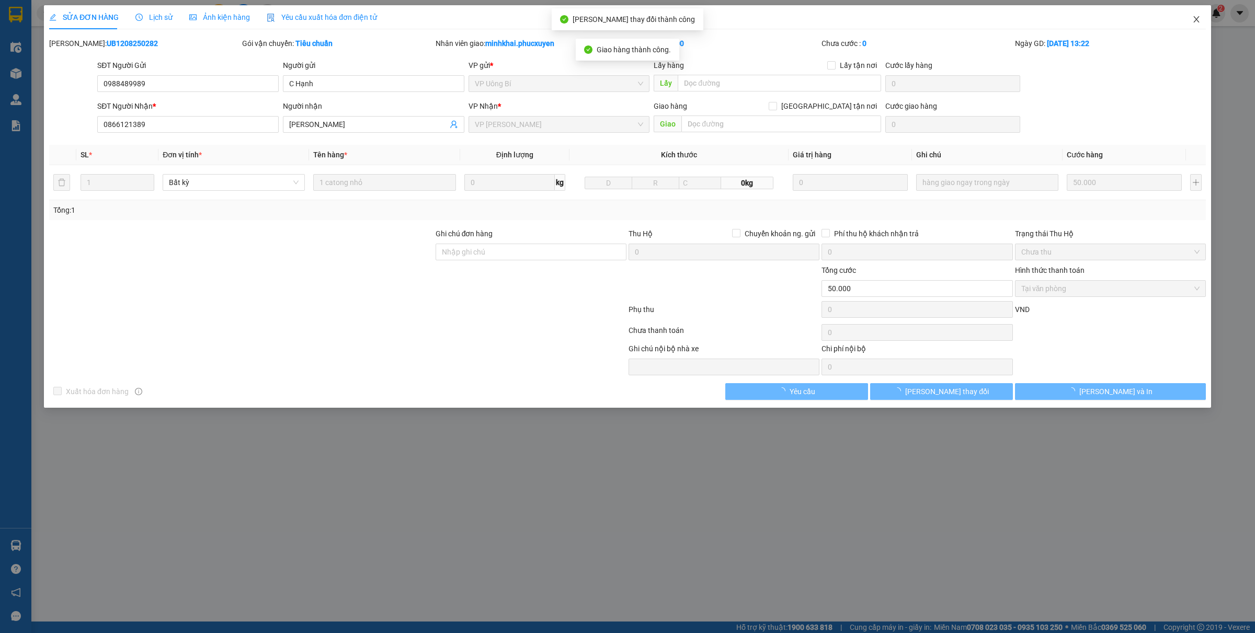
click at [1190, 17] on span "Close" at bounding box center [1195, 19] width 29 height 29
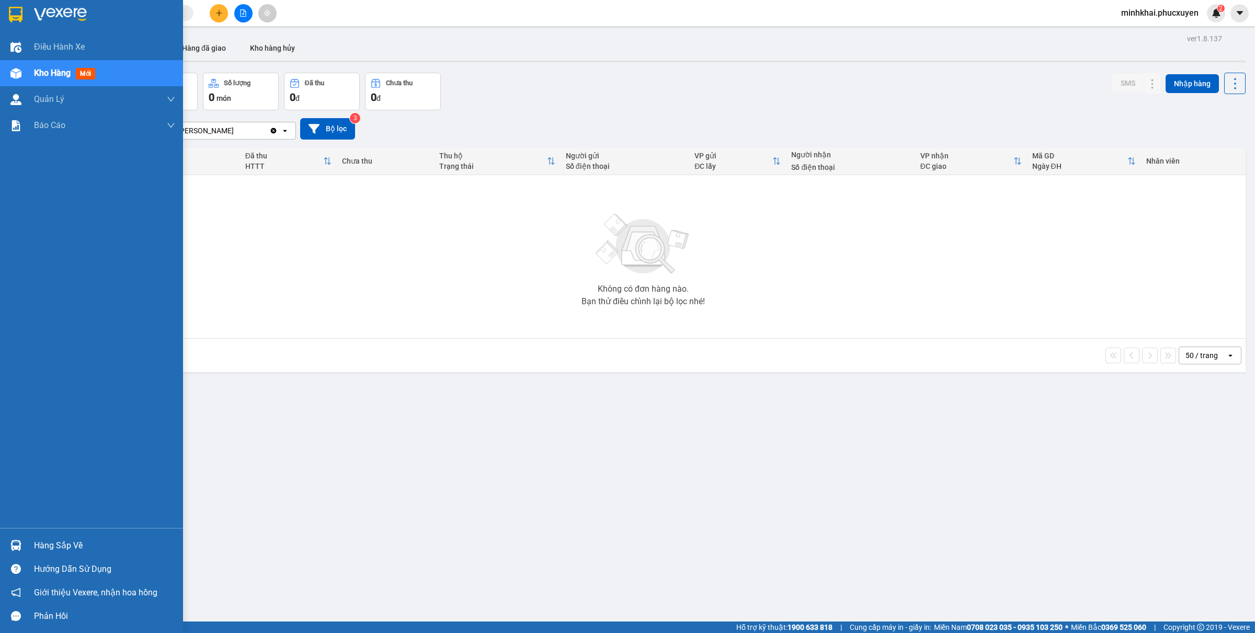
click at [33, 553] on div "Hàng sắp về" at bounding box center [91, 546] width 183 height 24
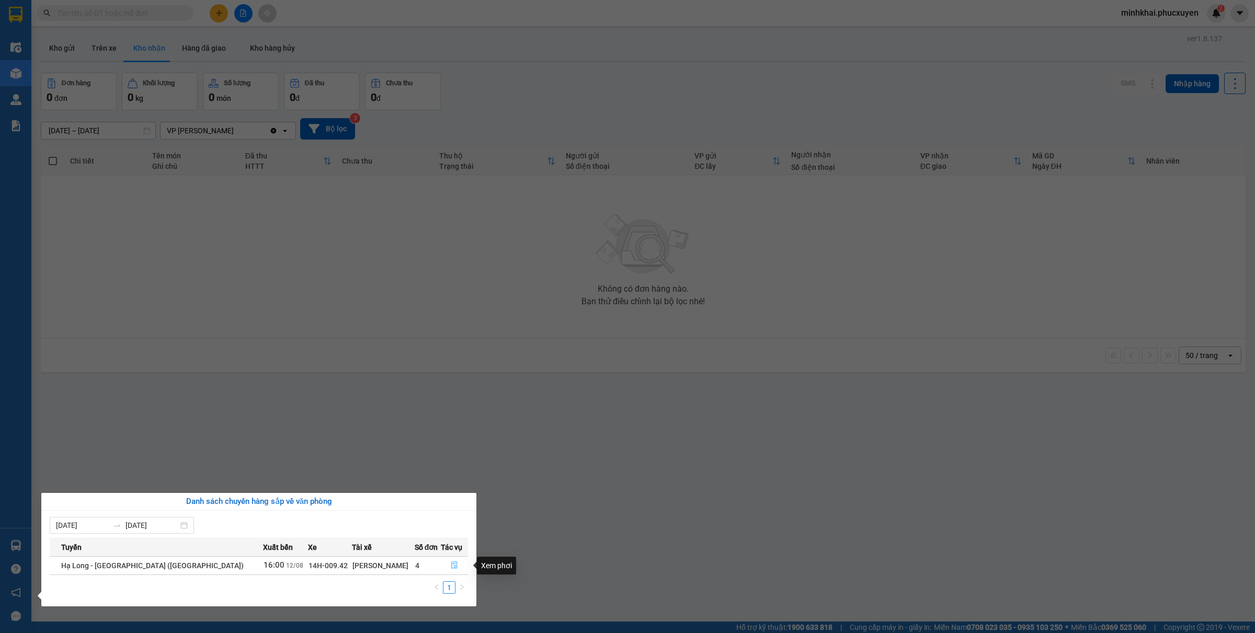
click at [451, 566] on icon "file-done" at bounding box center [454, 564] width 7 height 7
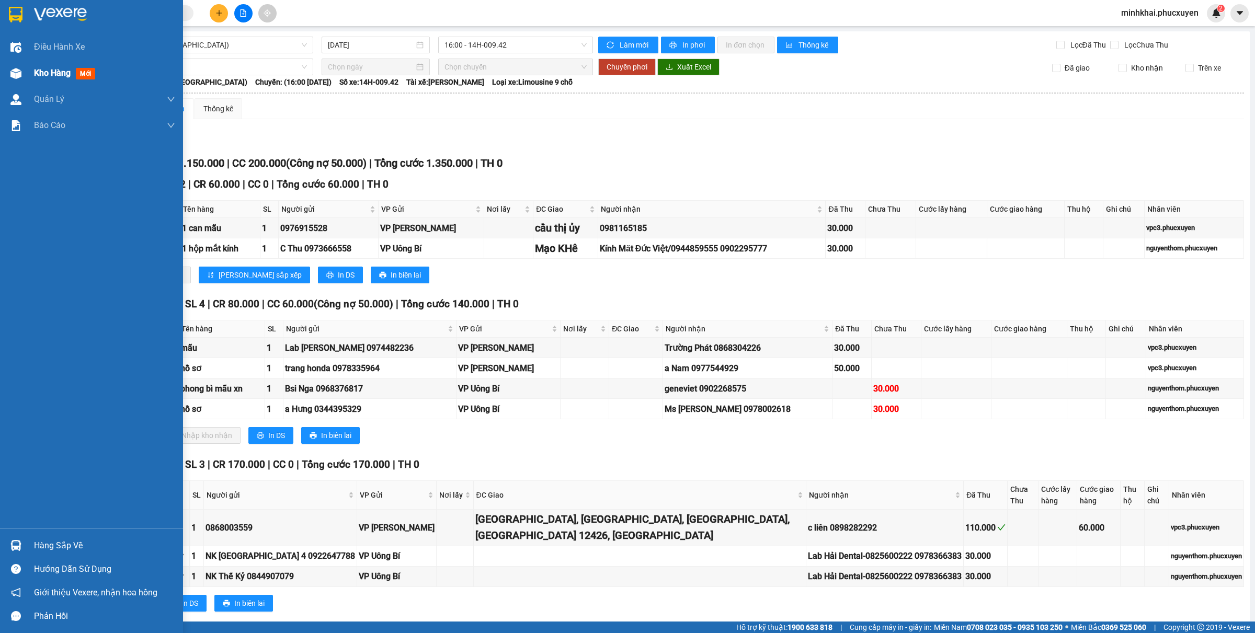
click at [28, 79] on div "Kho hàng mới" at bounding box center [91, 73] width 183 height 26
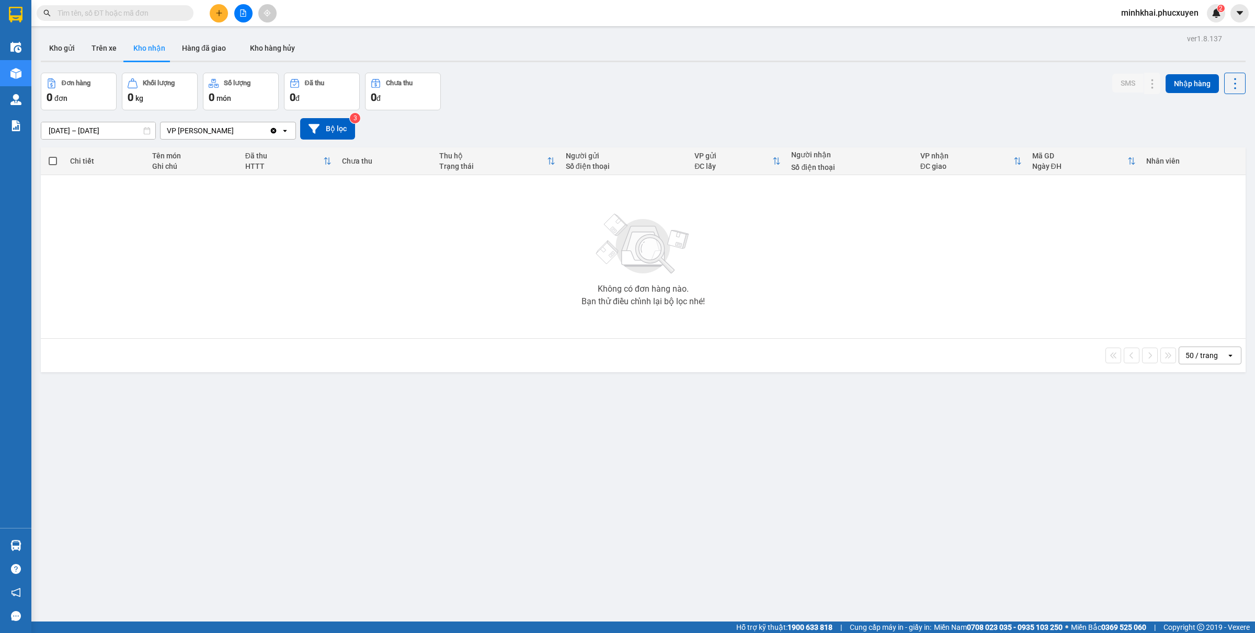
click at [220, 10] on icon "plus" at bounding box center [218, 12] width 7 height 7
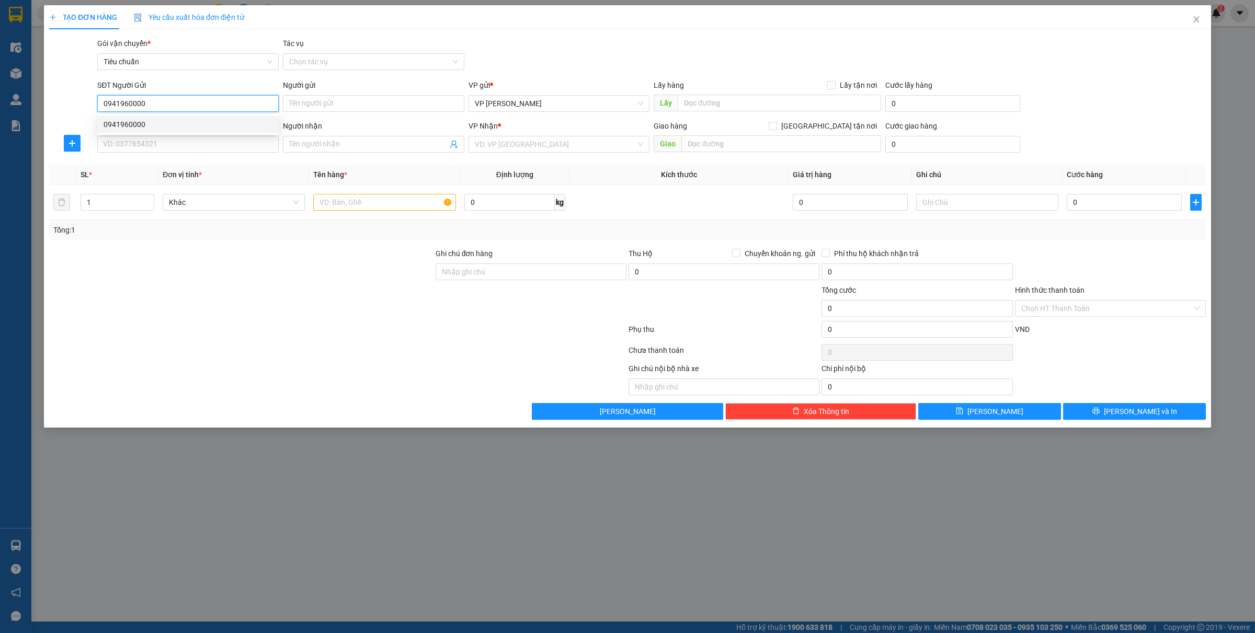
click at [204, 129] on div "0941960000" at bounding box center [188, 125] width 169 height 12
type input "0941960000"
click at [179, 146] on input "SĐT Người Nhận *" at bounding box center [187, 144] width 181 height 17
type input "0766355968"
drag, startPoint x: 522, startPoint y: 145, endPoint x: 521, endPoint y: 180, distance: 35.6
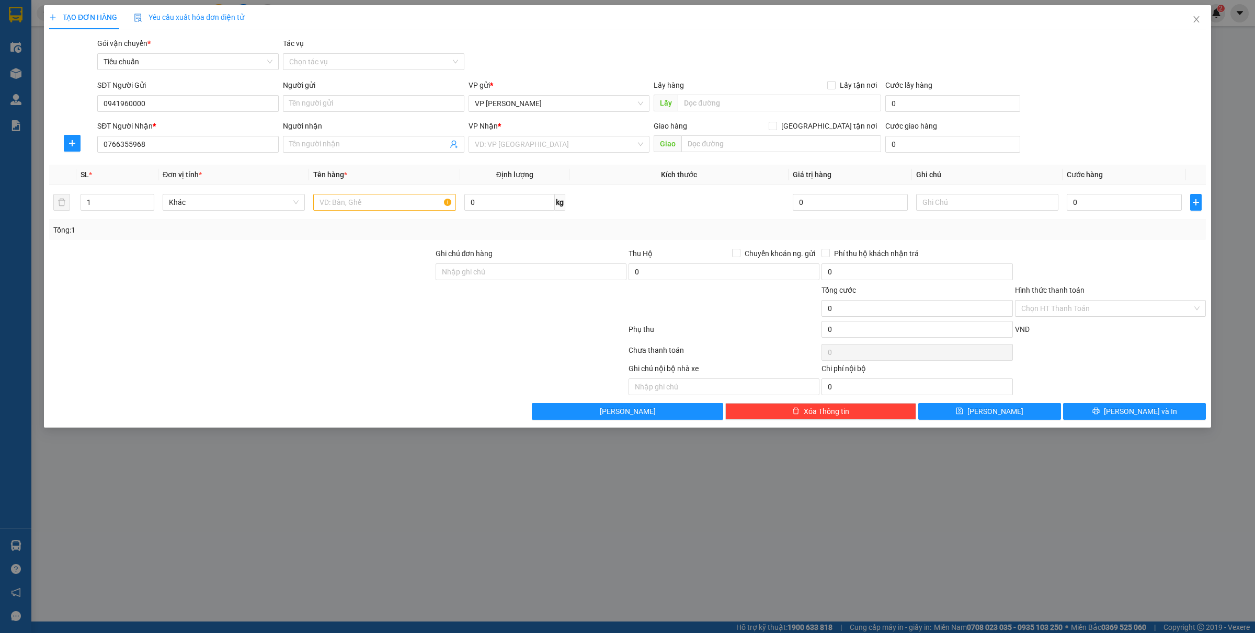
click at [522, 145] on input "search" at bounding box center [556, 144] width 162 height 16
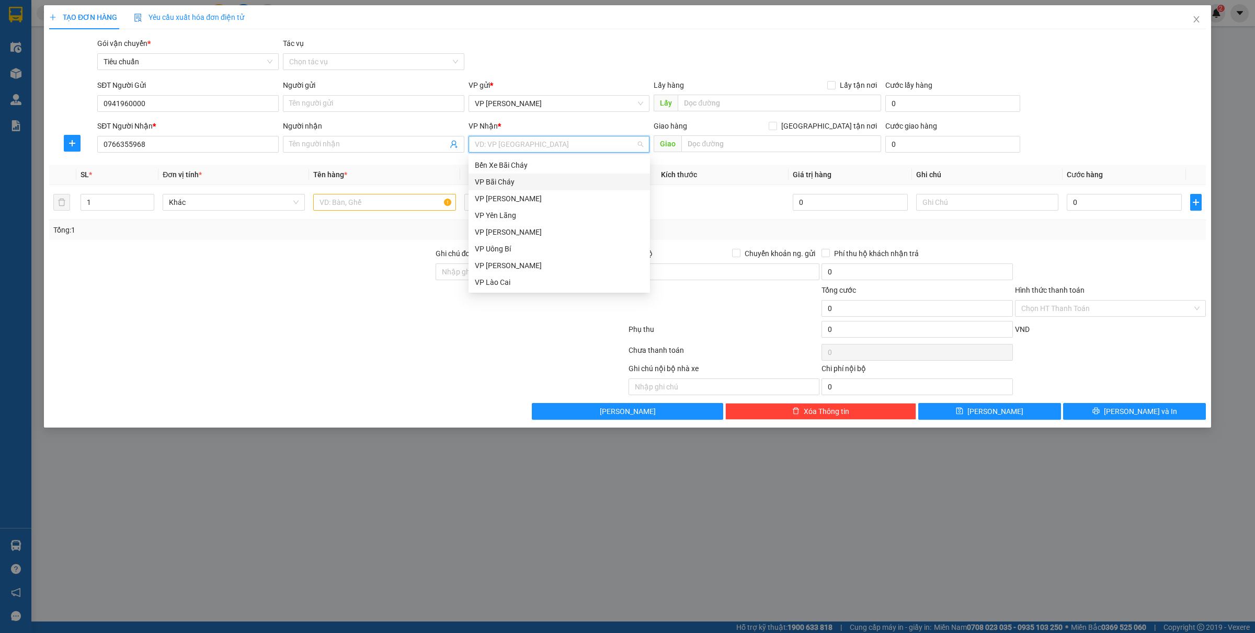
click at [524, 184] on div "VP Bãi Cháy" at bounding box center [559, 182] width 169 height 12
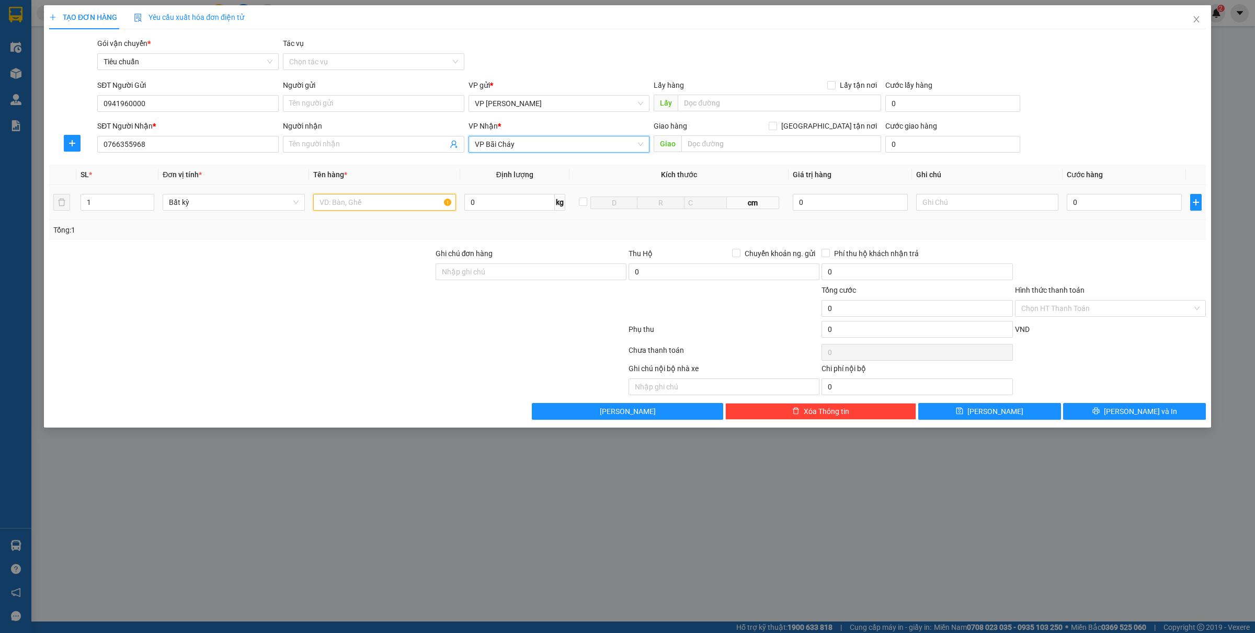
click at [388, 199] on input "text" at bounding box center [384, 202] width 142 height 17
type input "1 ct"
click at [774, 148] on input "text" at bounding box center [781, 143] width 200 height 17
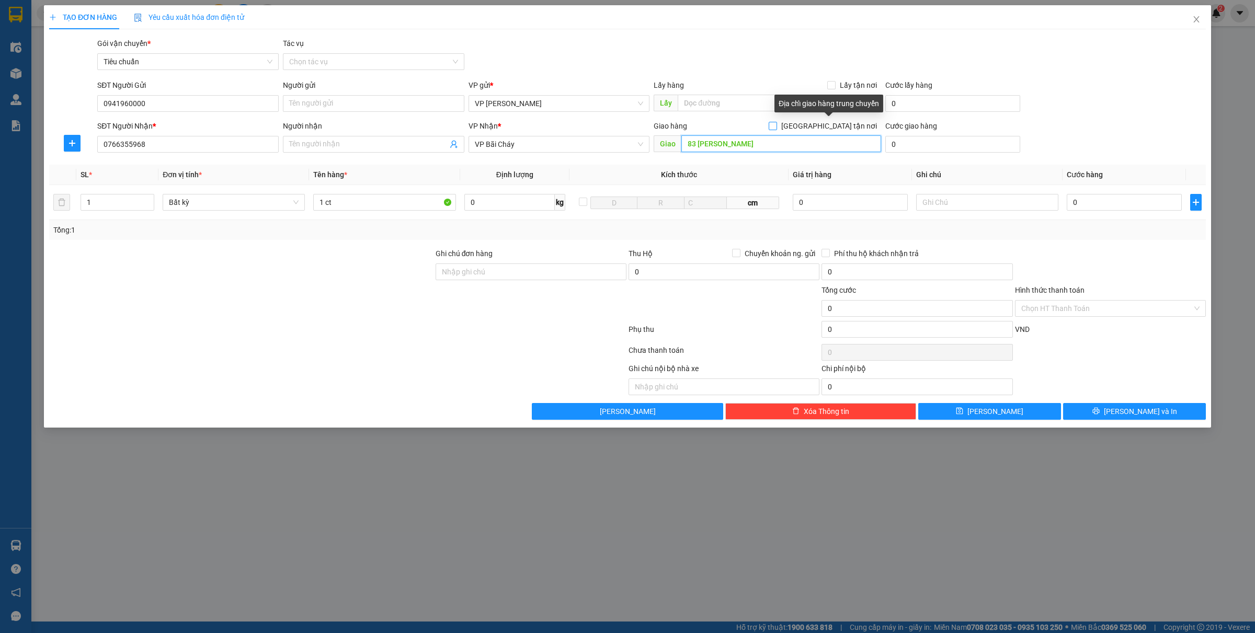
type input "83 [PERSON_NAME]"
click at [776, 124] on input "[GEOGRAPHIC_DATA] tận nơi" at bounding box center [771, 125] width 7 height 7
checkbox input "true"
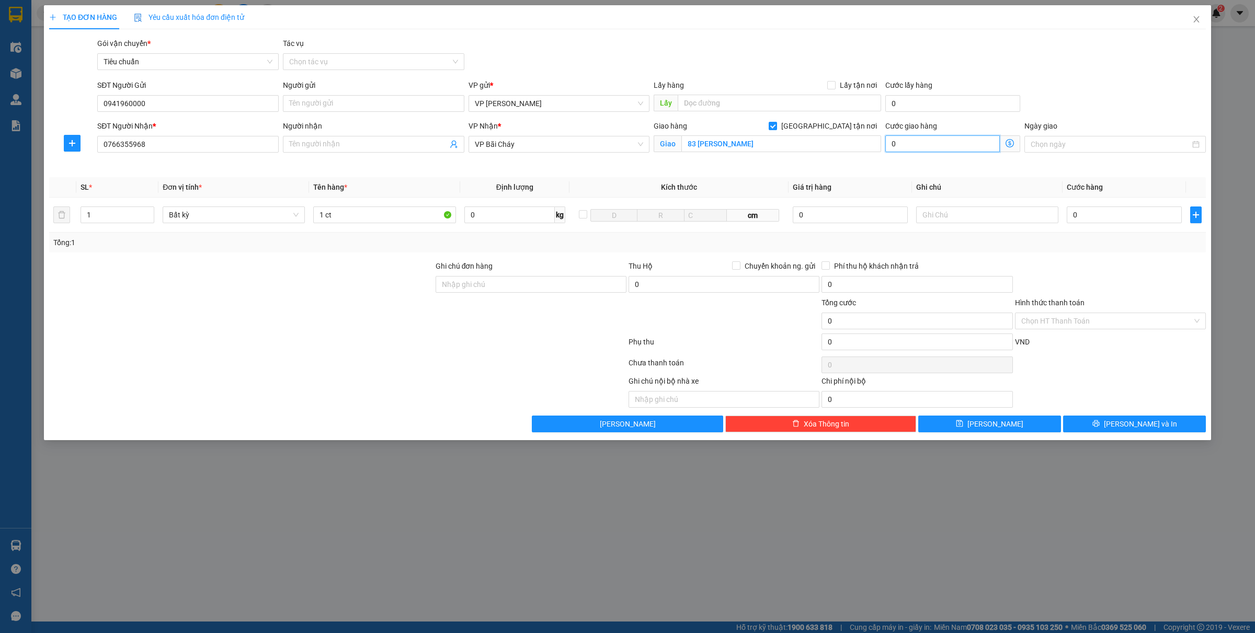
click at [917, 149] on input "0" at bounding box center [942, 143] width 114 height 17
type input "40"
type input "40.000"
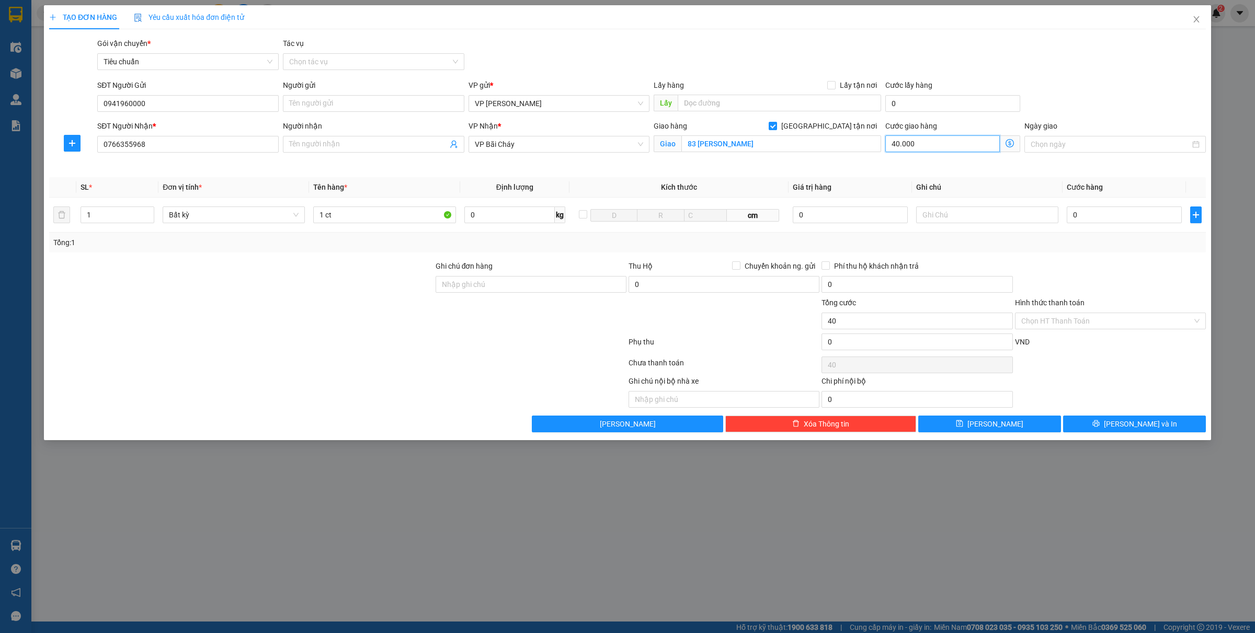
type input "40.000"
click at [376, 221] on input "1 ct" at bounding box center [384, 215] width 142 height 17
type input "1 ct tpcn"
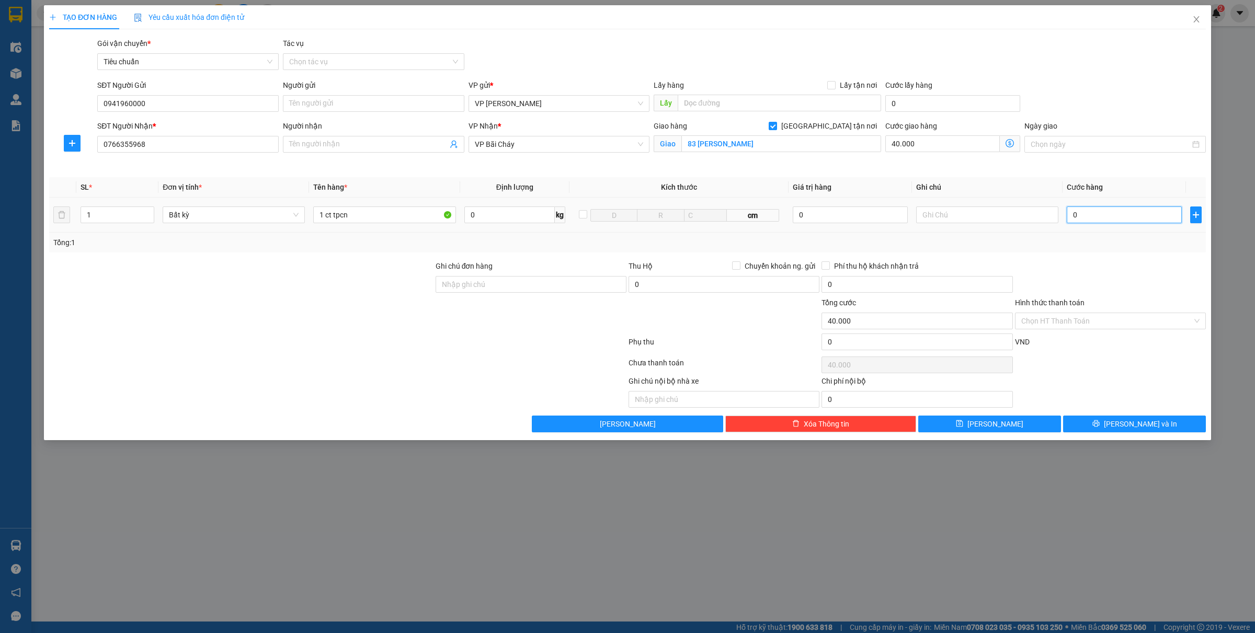
click at [1102, 212] on input "0" at bounding box center [1123, 215] width 115 height 17
type input "4"
type input "40.004"
type input "40"
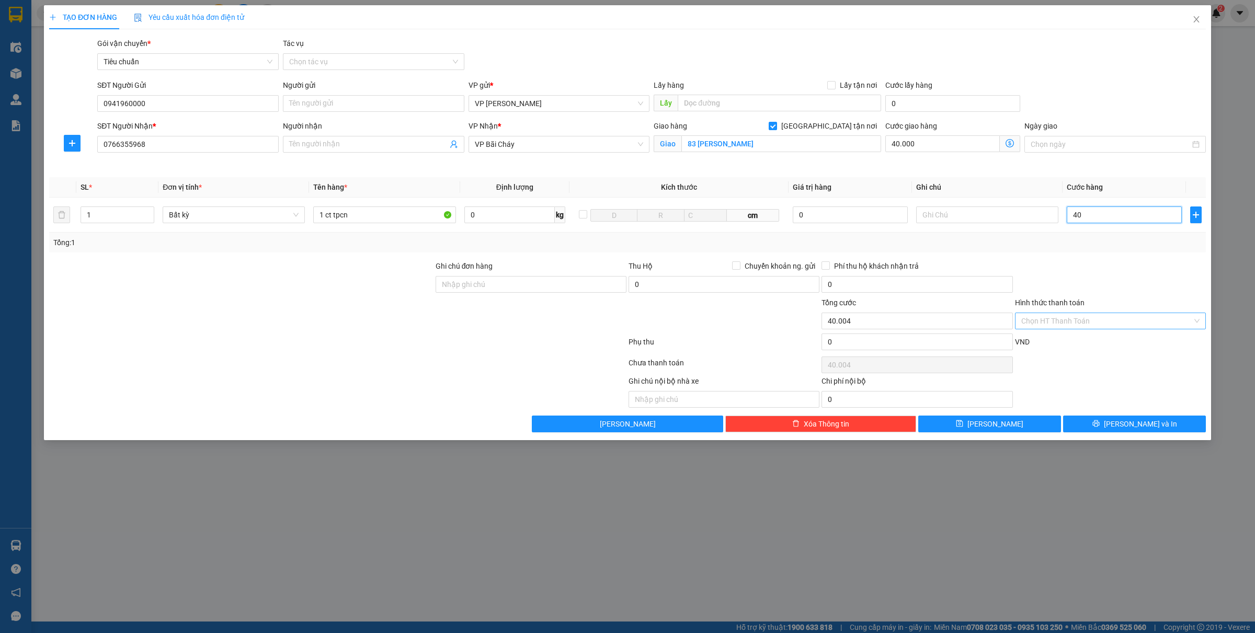
type input "40.040"
type input "400"
type input "40.400"
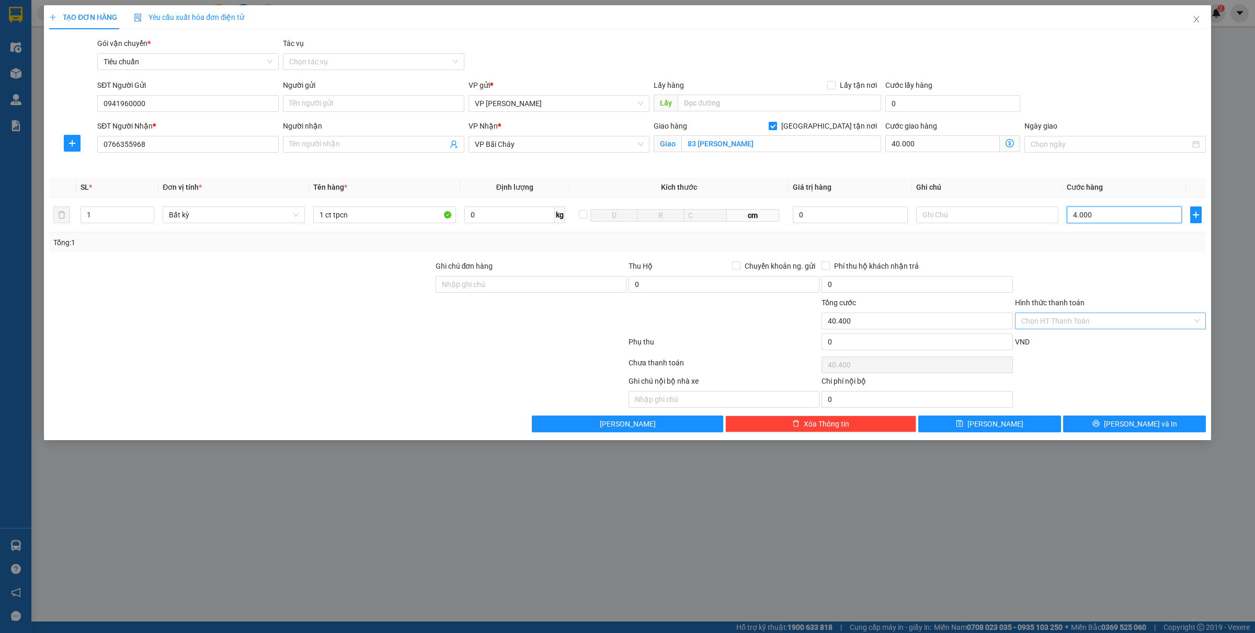
type input "40.000"
type input "80.000"
click at [1051, 313] on div "Chọn HT Thanh Toán" at bounding box center [1110, 321] width 191 height 17
type input "40.000"
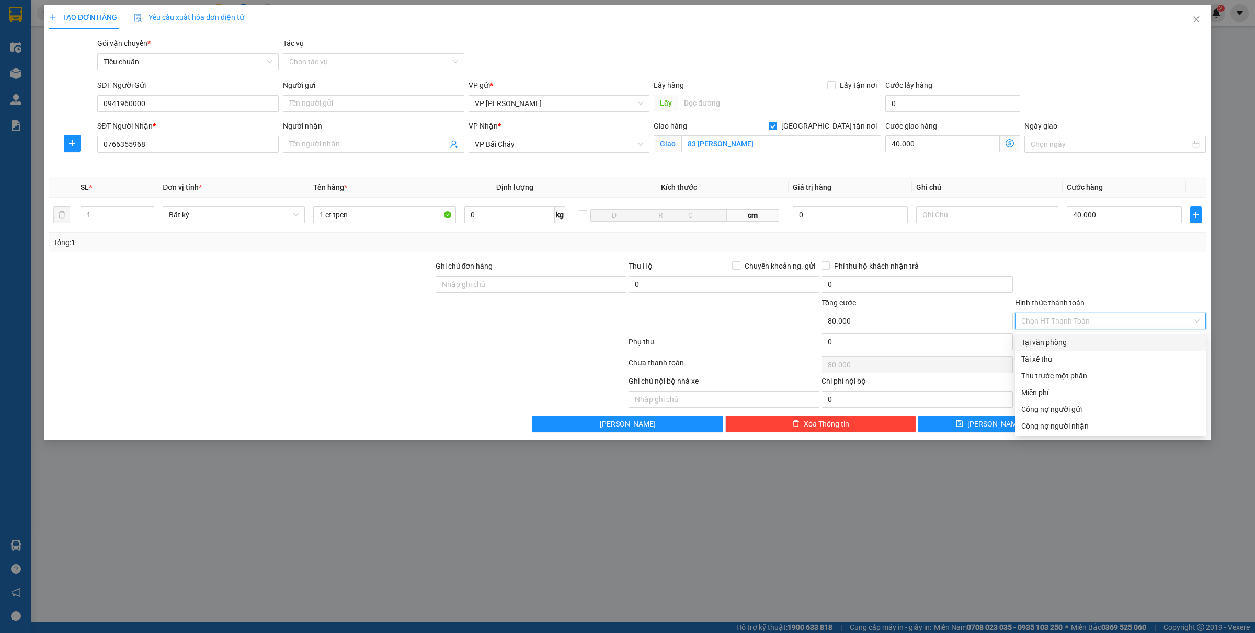
click at [1035, 335] on div "Tại văn phòng" at bounding box center [1110, 342] width 191 height 17
type input "0"
click at [340, 143] on input "Người nhận" at bounding box center [368, 145] width 158 height 12
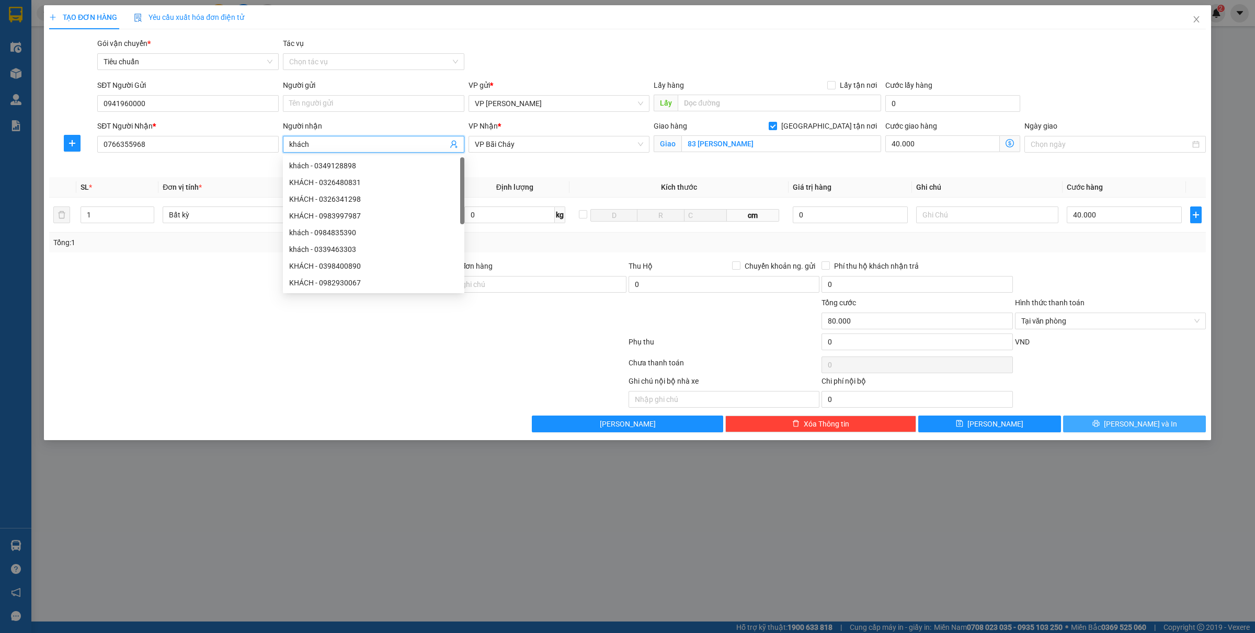
type input "khách"
click at [1094, 426] on button "[PERSON_NAME] và In" at bounding box center [1134, 424] width 143 height 17
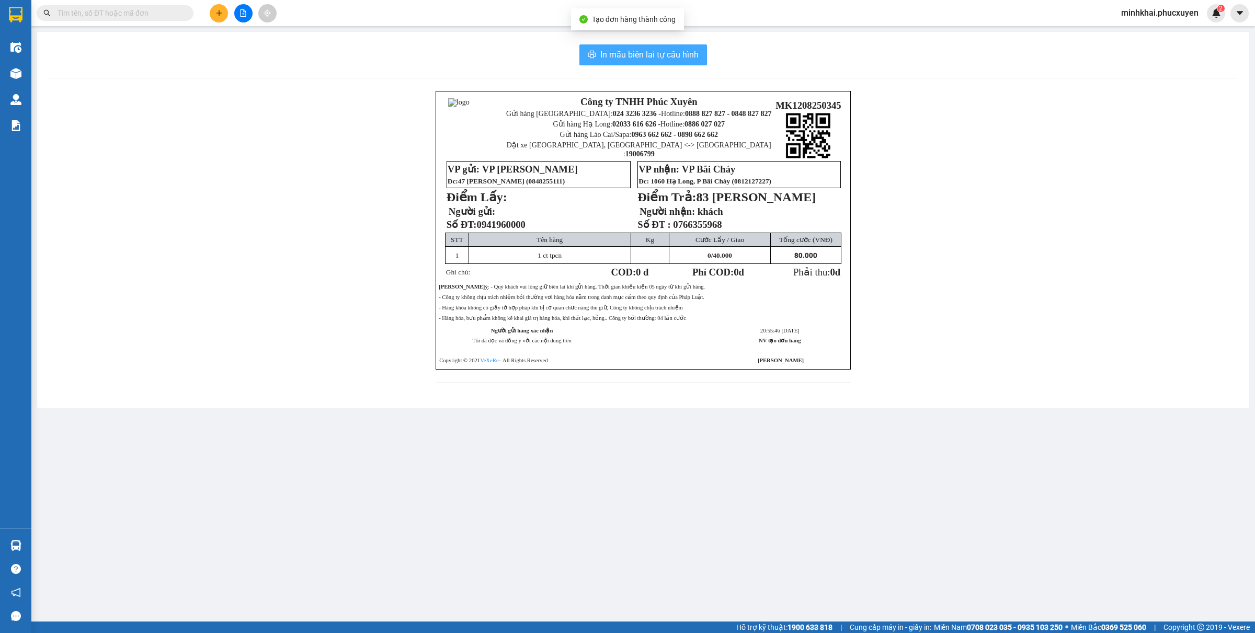
click at [656, 58] on span "In mẫu biên lai tự cấu hình" at bounding box center [649, 54] width 98 height 13
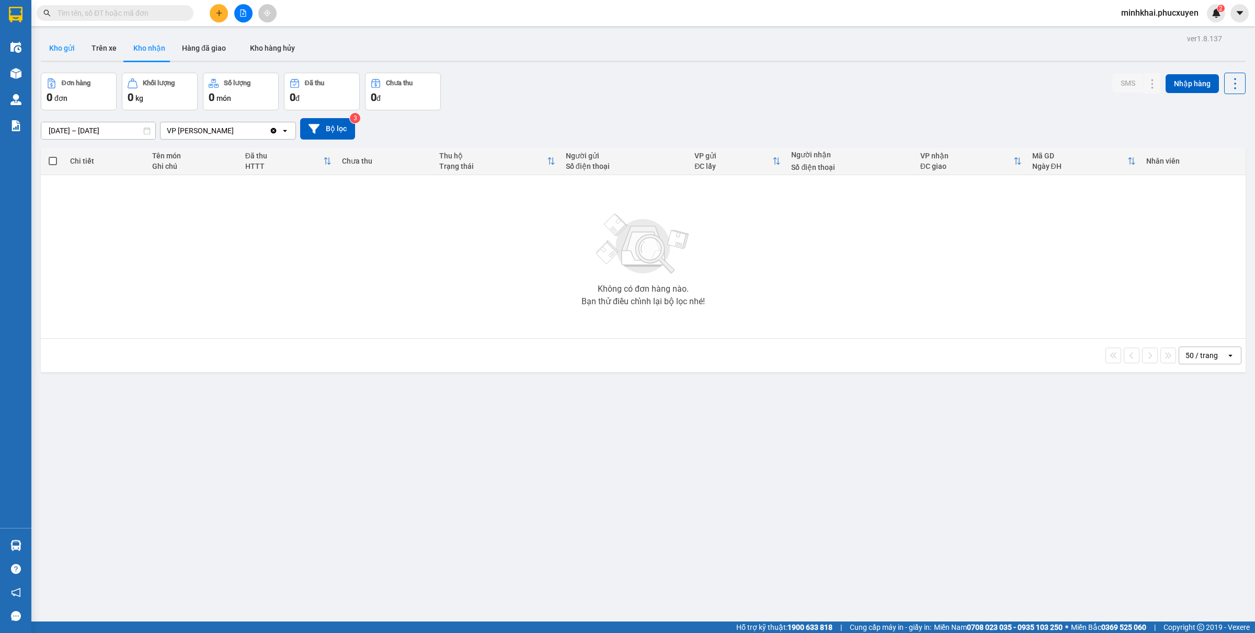
click at [63, 53] on button "Kho gửi" at bounding box center [62, 48] width 42 height 25
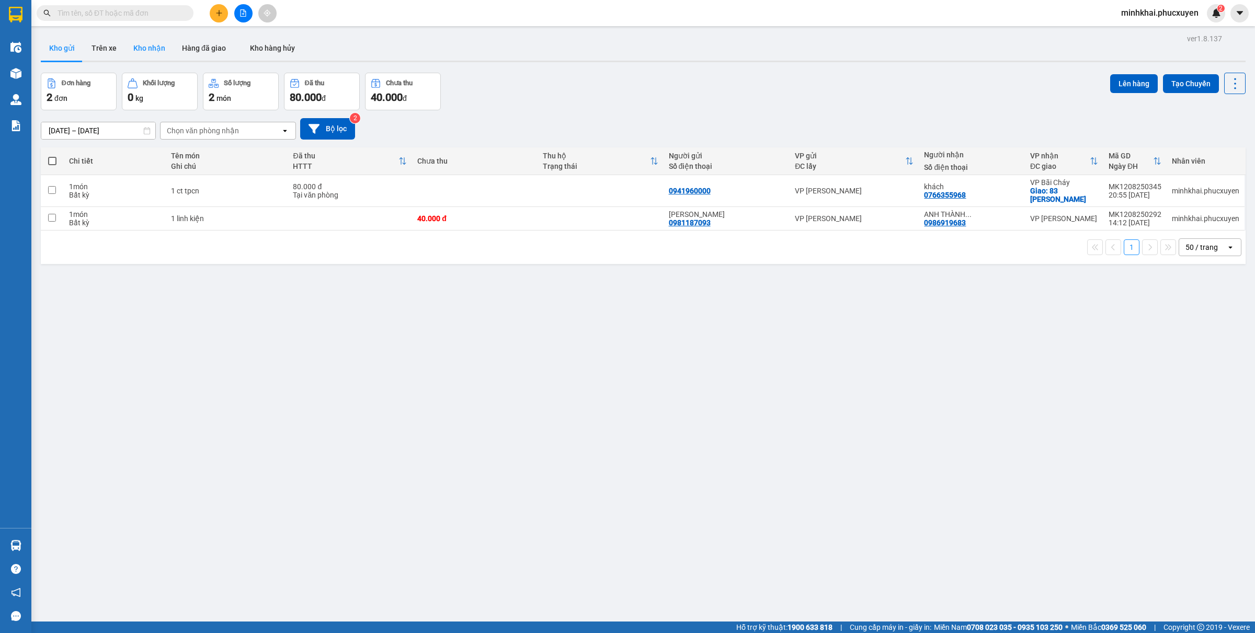
click at [151, 58] on button "Kho nhận" at bounding box center [149, 48] width 49 height 25
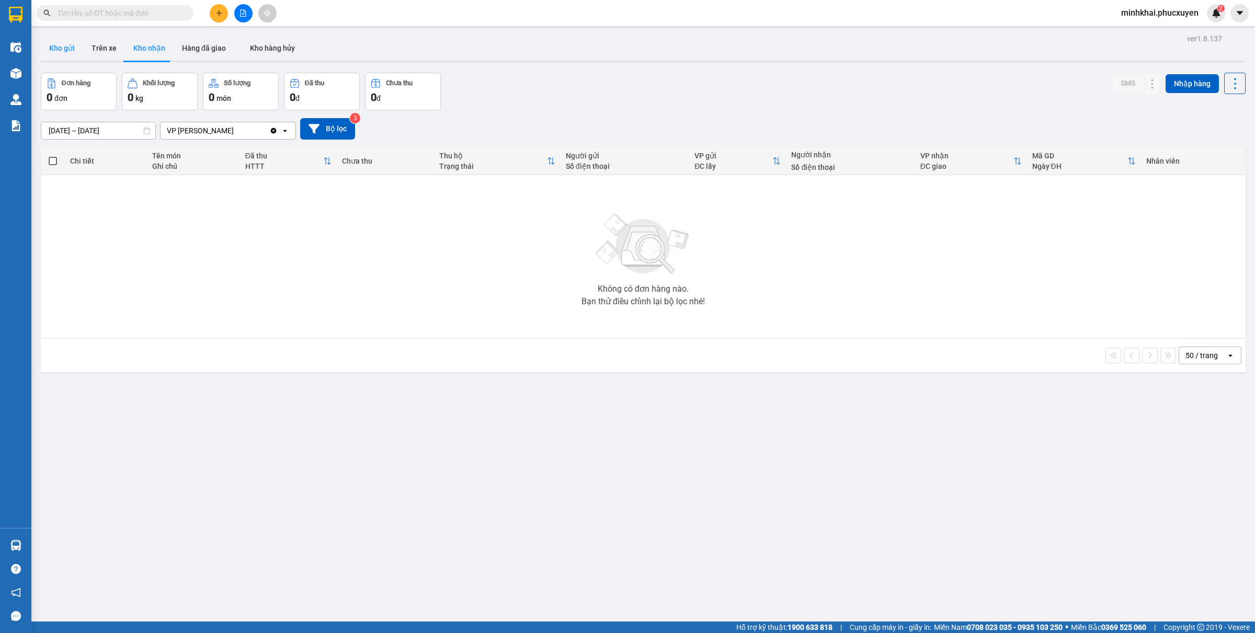
click at [67, 39] on button "Kho gửi" at bounding box center [62, 48] width 42 height 25
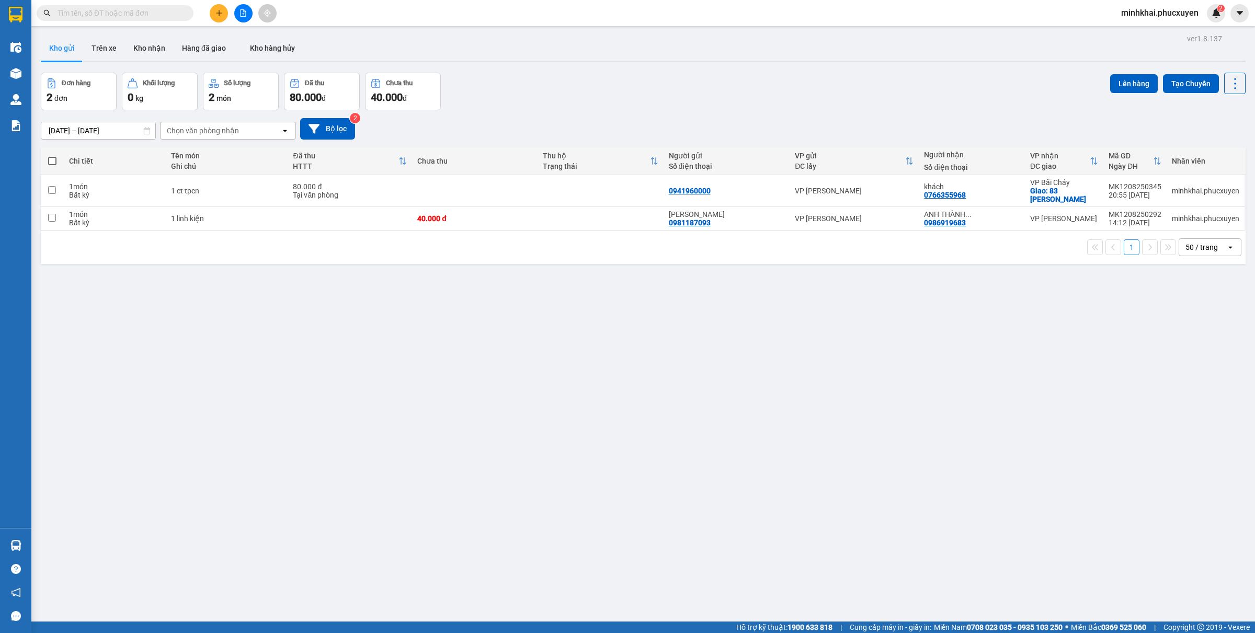
click at [156, 53] on button "Kho nhận" at bounding box center [149, 48] width 49 height 25
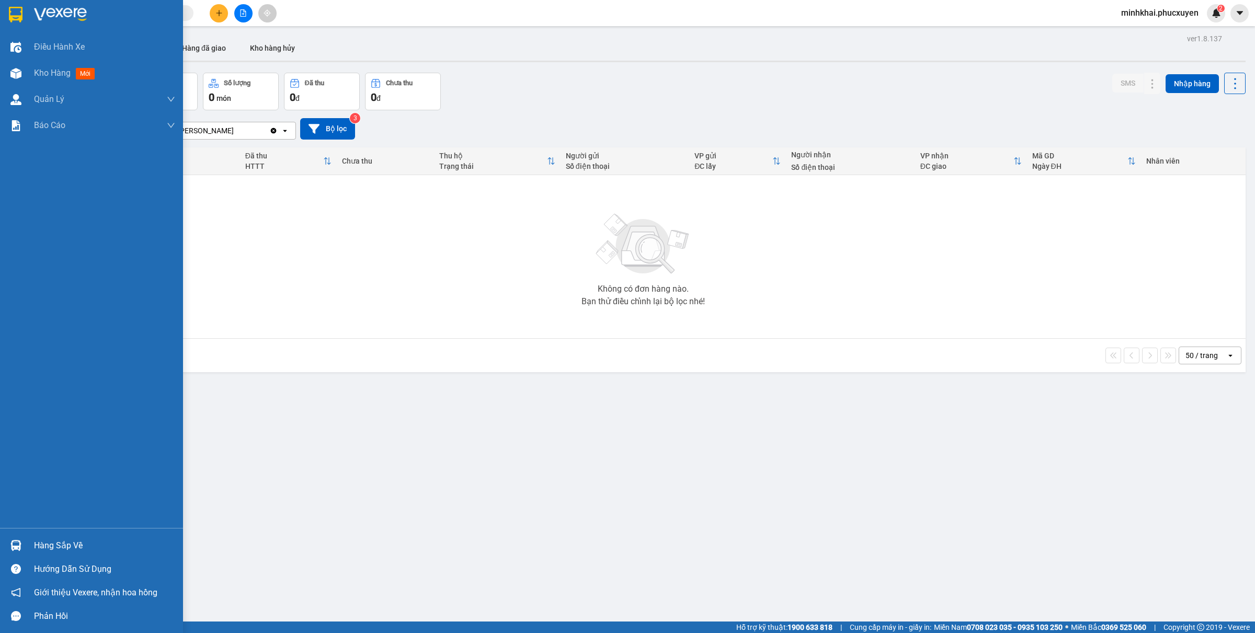
click at [30, 553] on div "Hàng sắp về" at bounding box center [91, 546] width 183 height 24
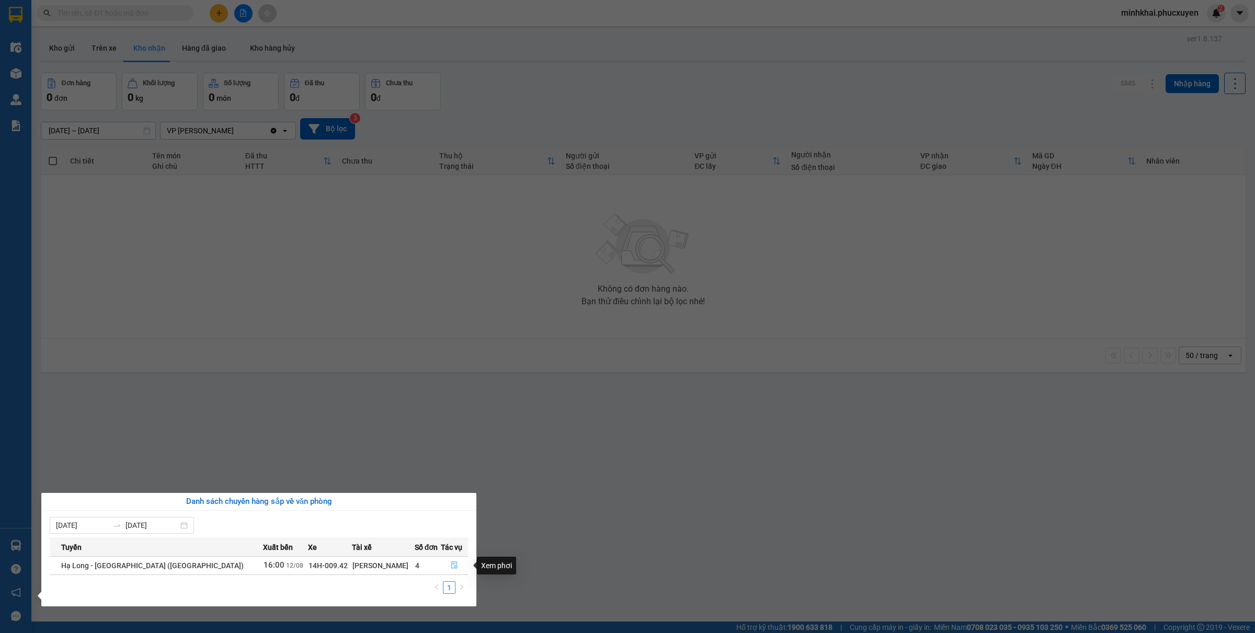
click at [445, 571] on button "button" at bounding box center [454, 565] width 27 height 17
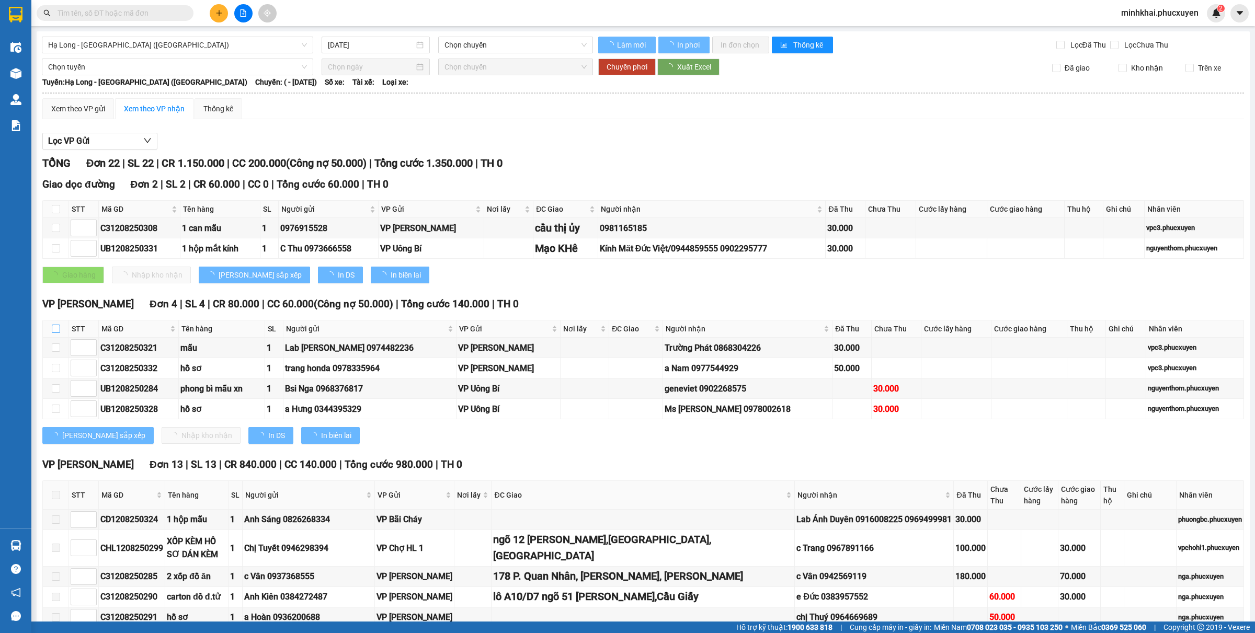
drag, startPoint x: 55, startPoint y: 332, endPoint x: 150, endPoint y: 444, distance: 146.5
click at [55, 333] on input "checkbox" at bounding box center [56, 329] width 8 height 8
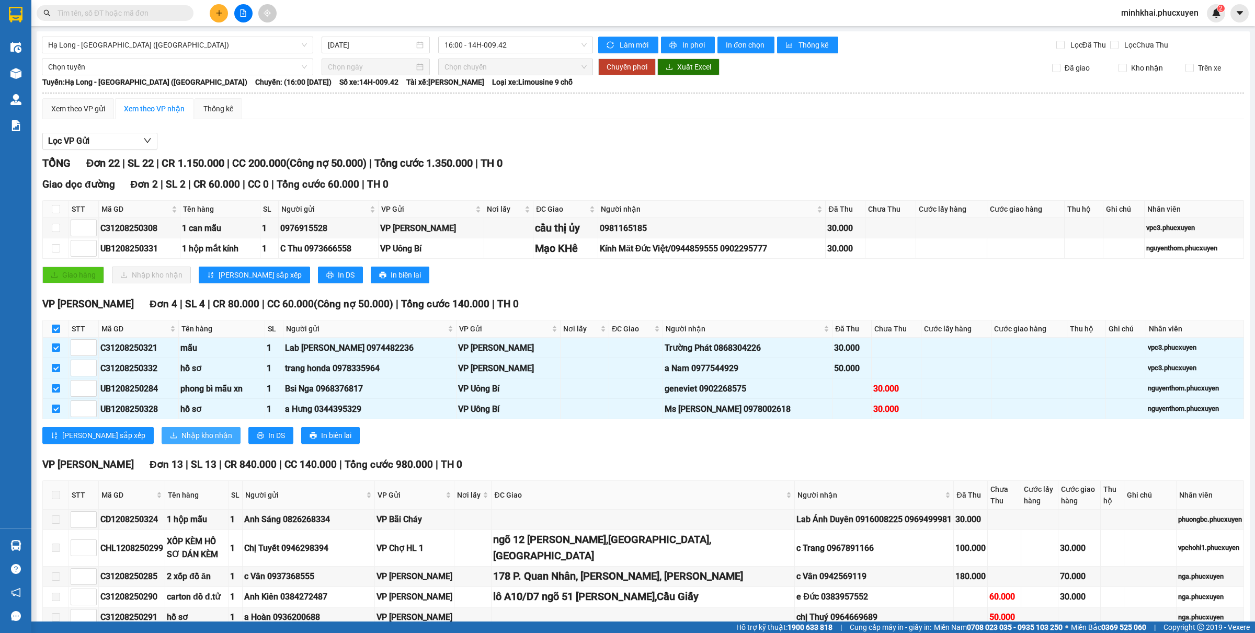
click at [181, 441] on span "Nhập kho nhận" at bounding box center [206, 436] width 51 height 12
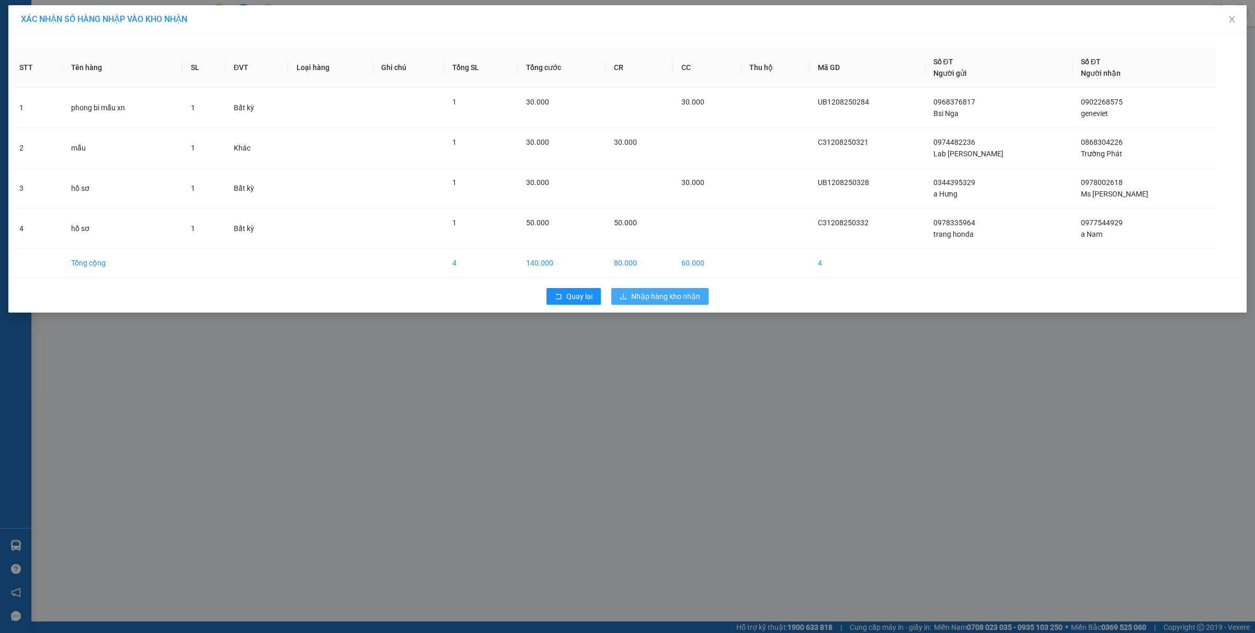
click at [652, 290] on button "Nhập hàng kho nhận" at bounding box center [659, 296] width 97 height 17
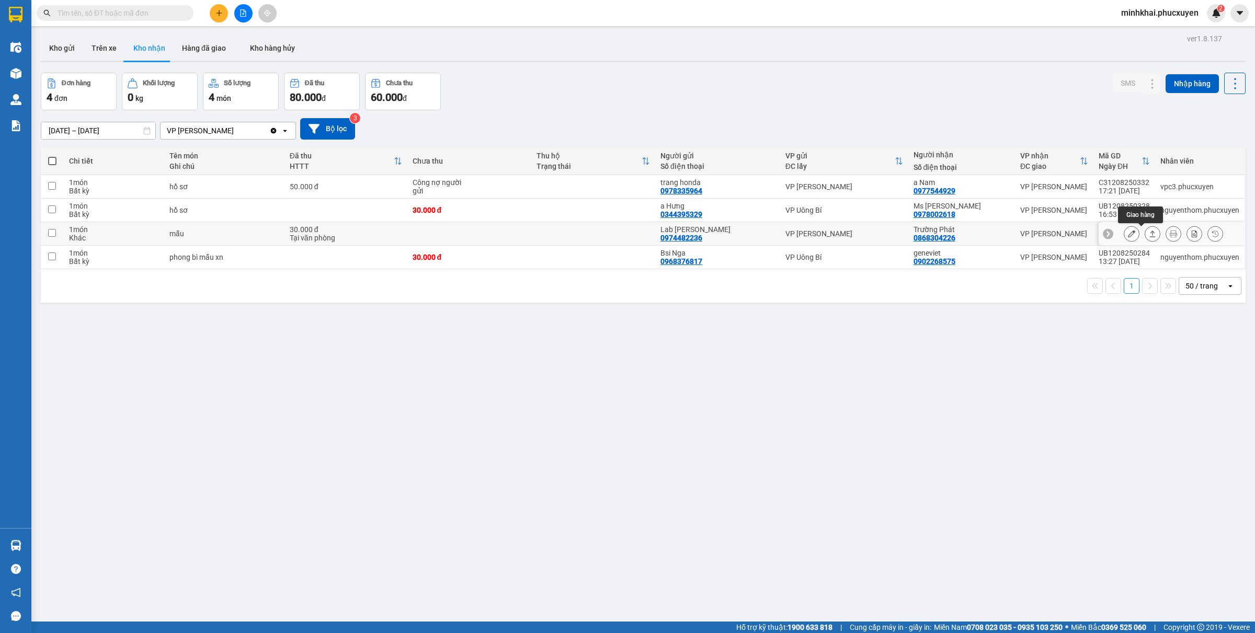
click at [1150, 233] on icon at bounding box center [1153, 234] width 6 height 6
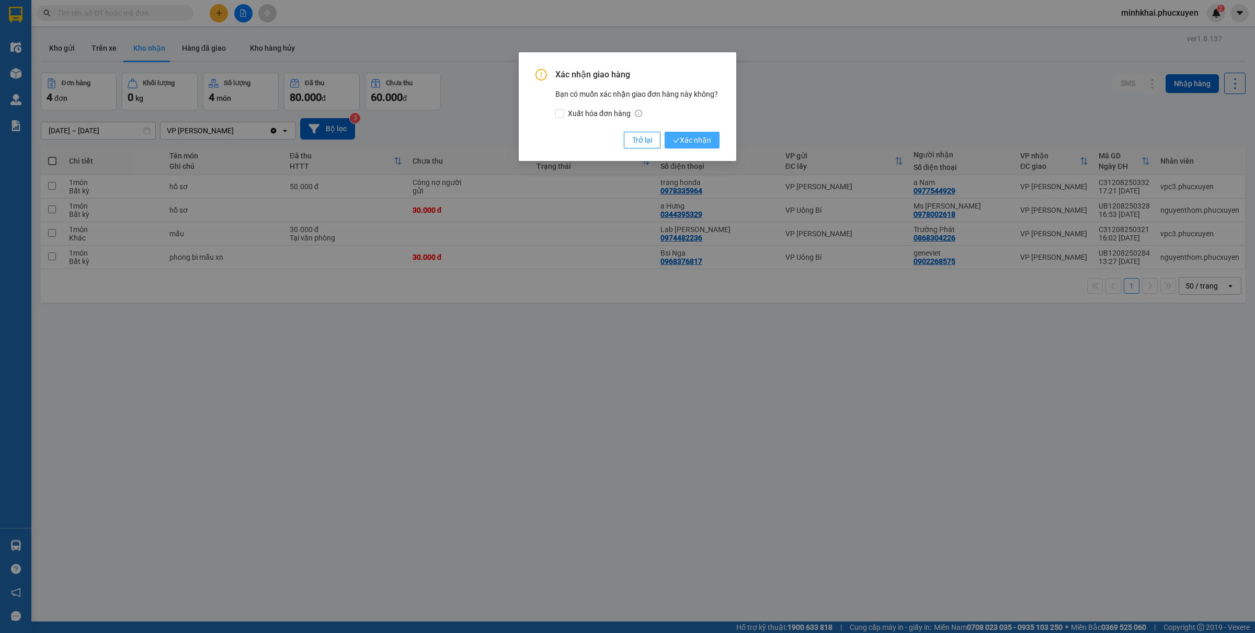
click at [694, 142] on span "Xác nhận" at bounding box center [692, 140] width 38 height 12
